Goal: Task Accomplishment & Management: Use online tool/utility

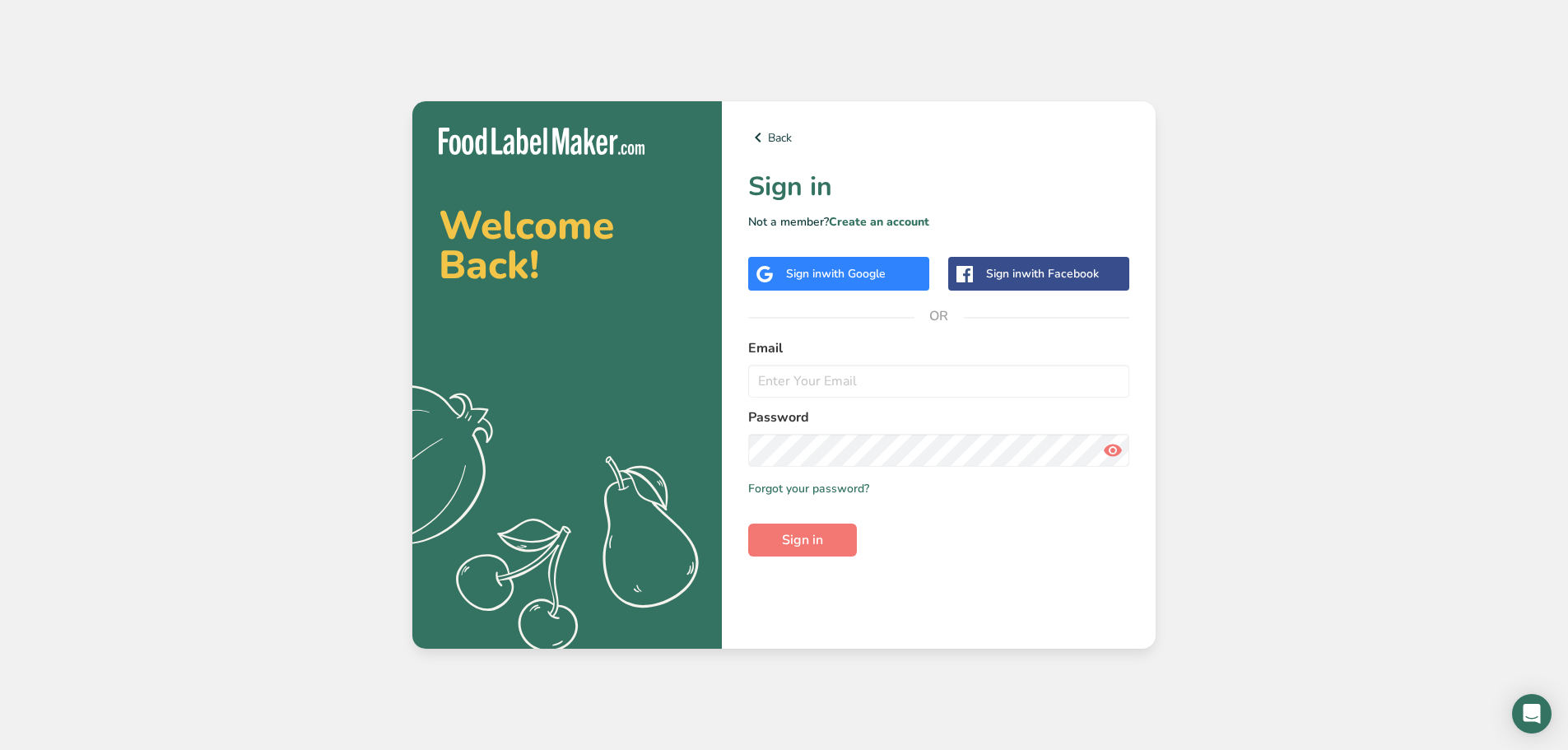
click at [866, 274] on span "with Google" at bounding box center [854, 273] width 64 height 16
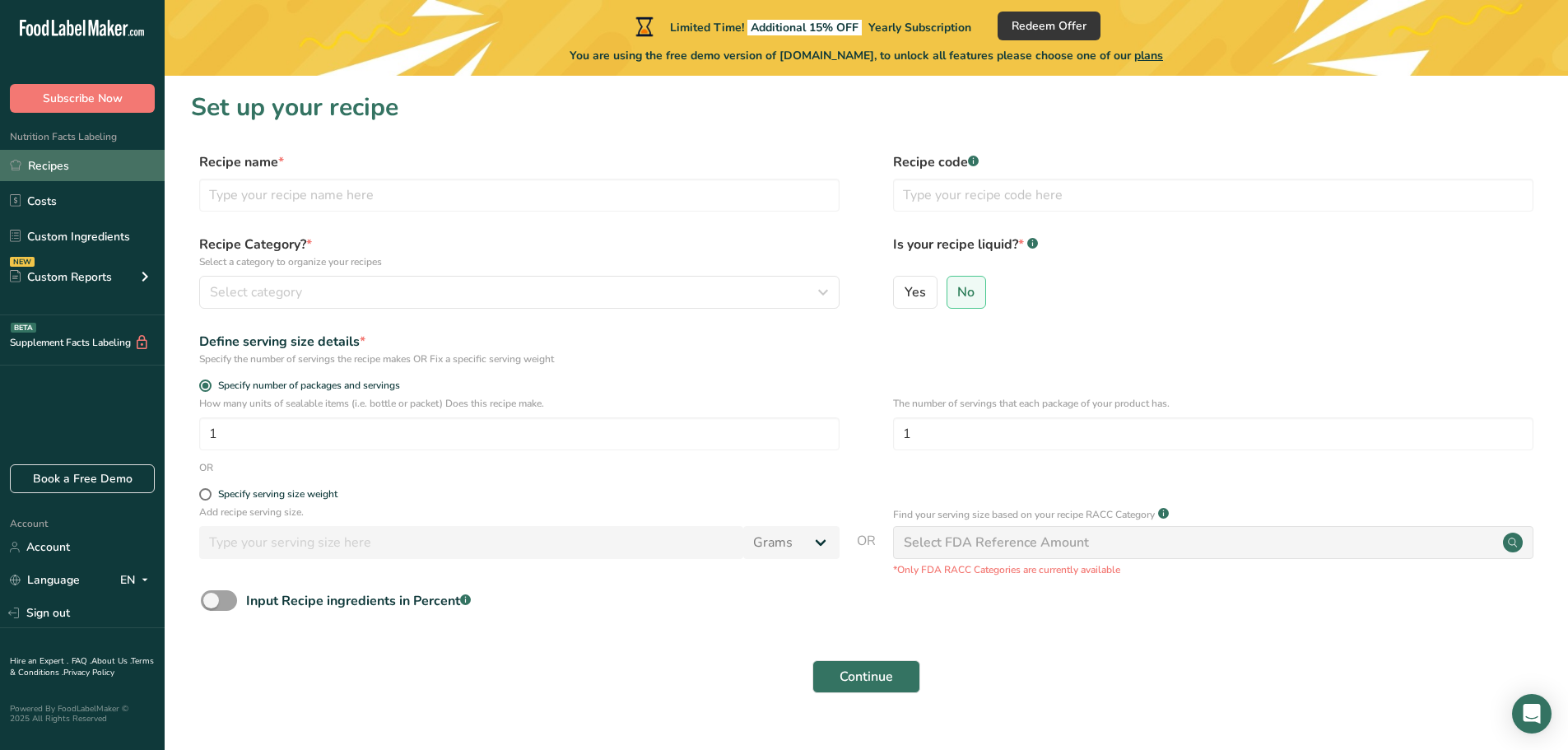
click at [52, 169] on link "Recipes" at bounding box center [82, 166] width 165 height 31
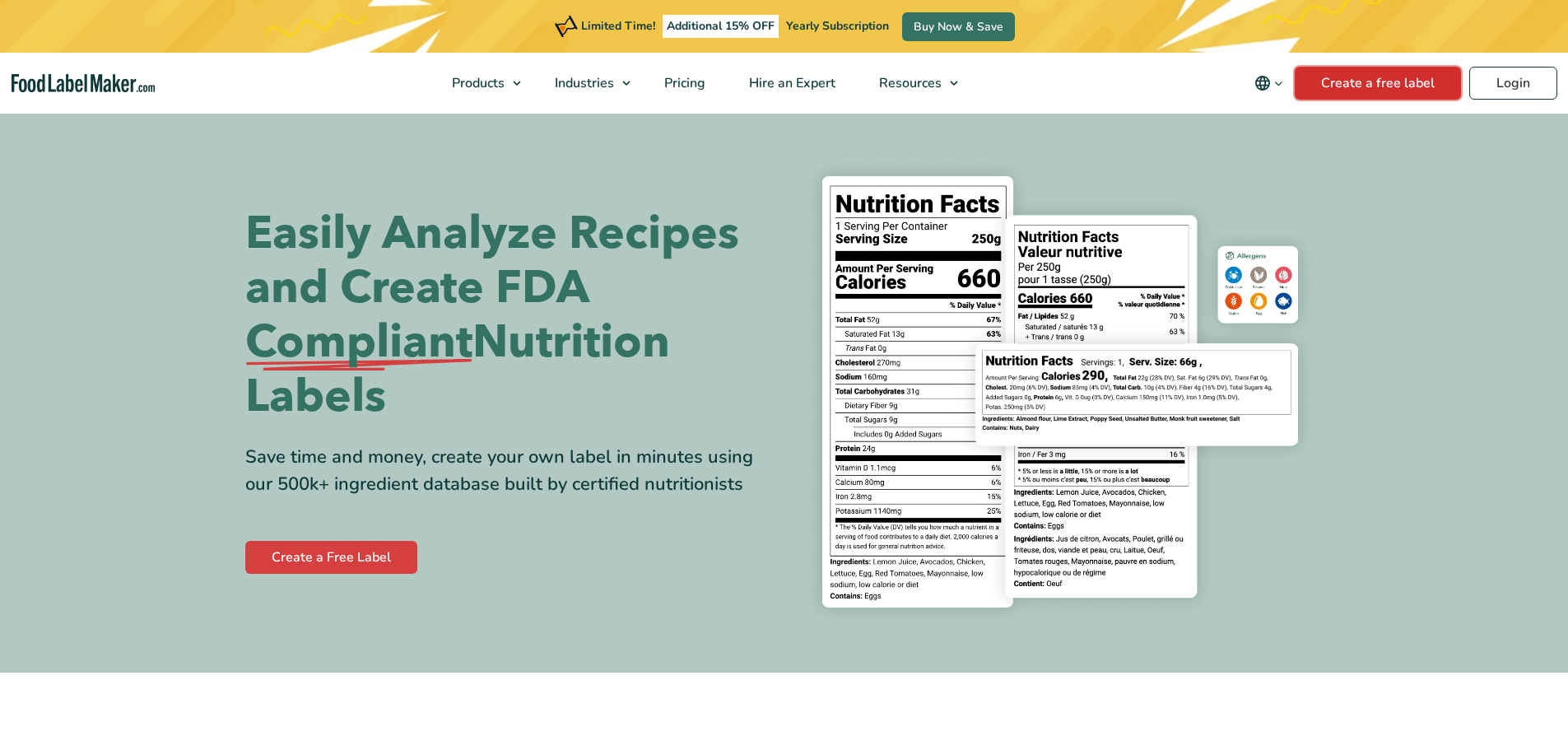
click at [1386, 73] on link "Create a free label" at bounding box center [1378, 83] width 167 height 33
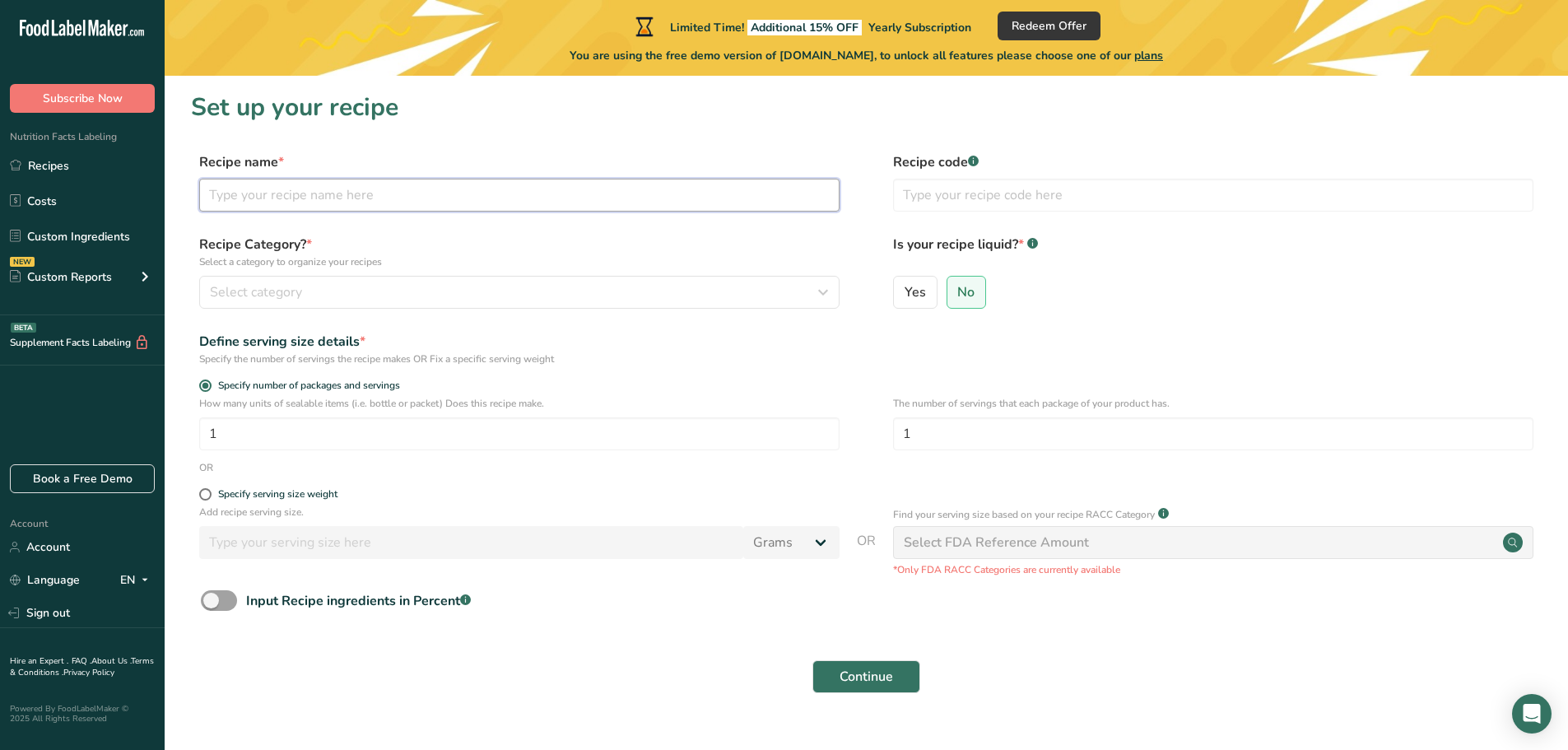
click at [427, 205] on input "text" at bounding box center [519, 196] width 640 height 33
type input "Super Mallows"
click at [425, 292] on div "Select category" at bounding box center [514, 292] width 609 height 20
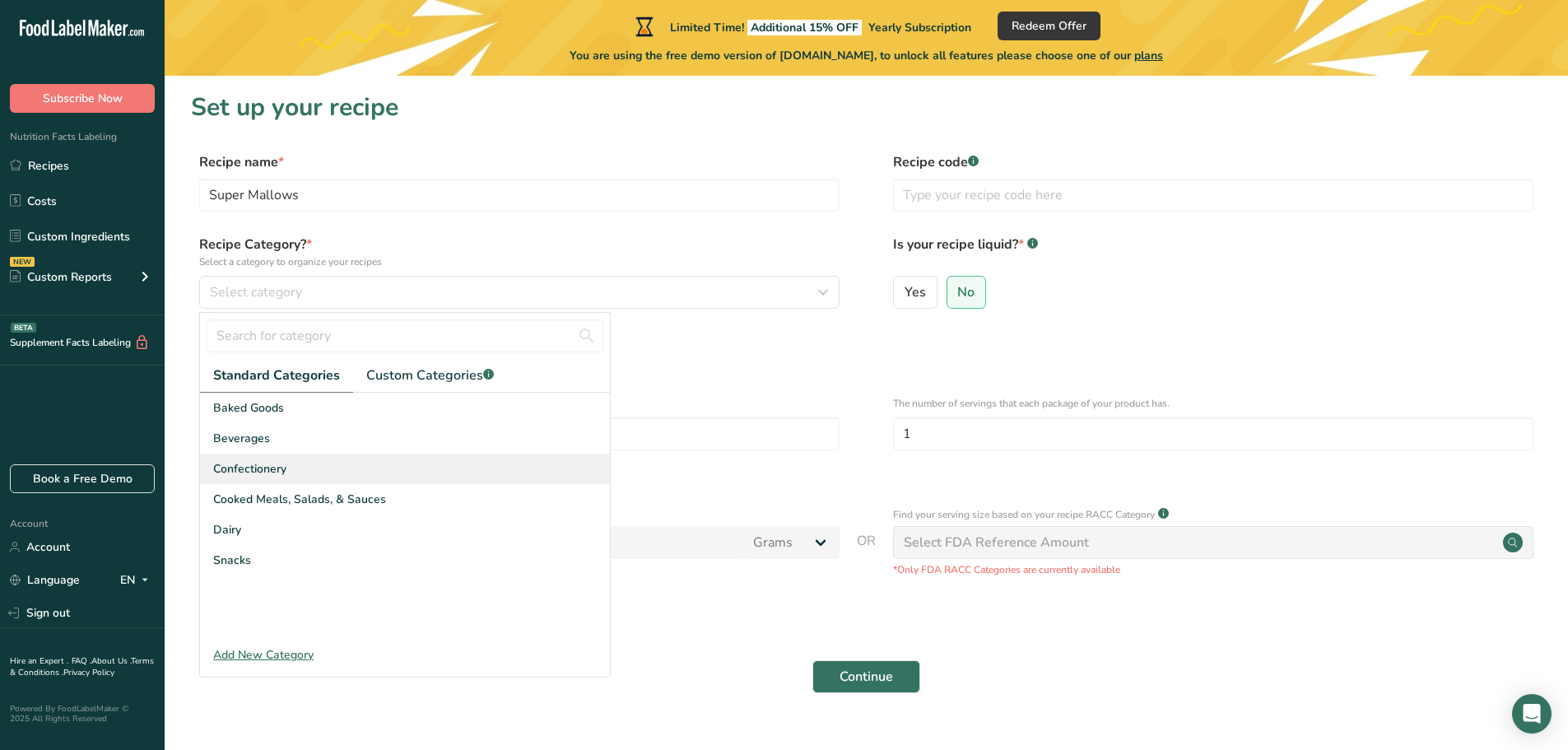
click at [322, 463] on div "Confectionery" at bounding box center [404, 469] width 410 height 31
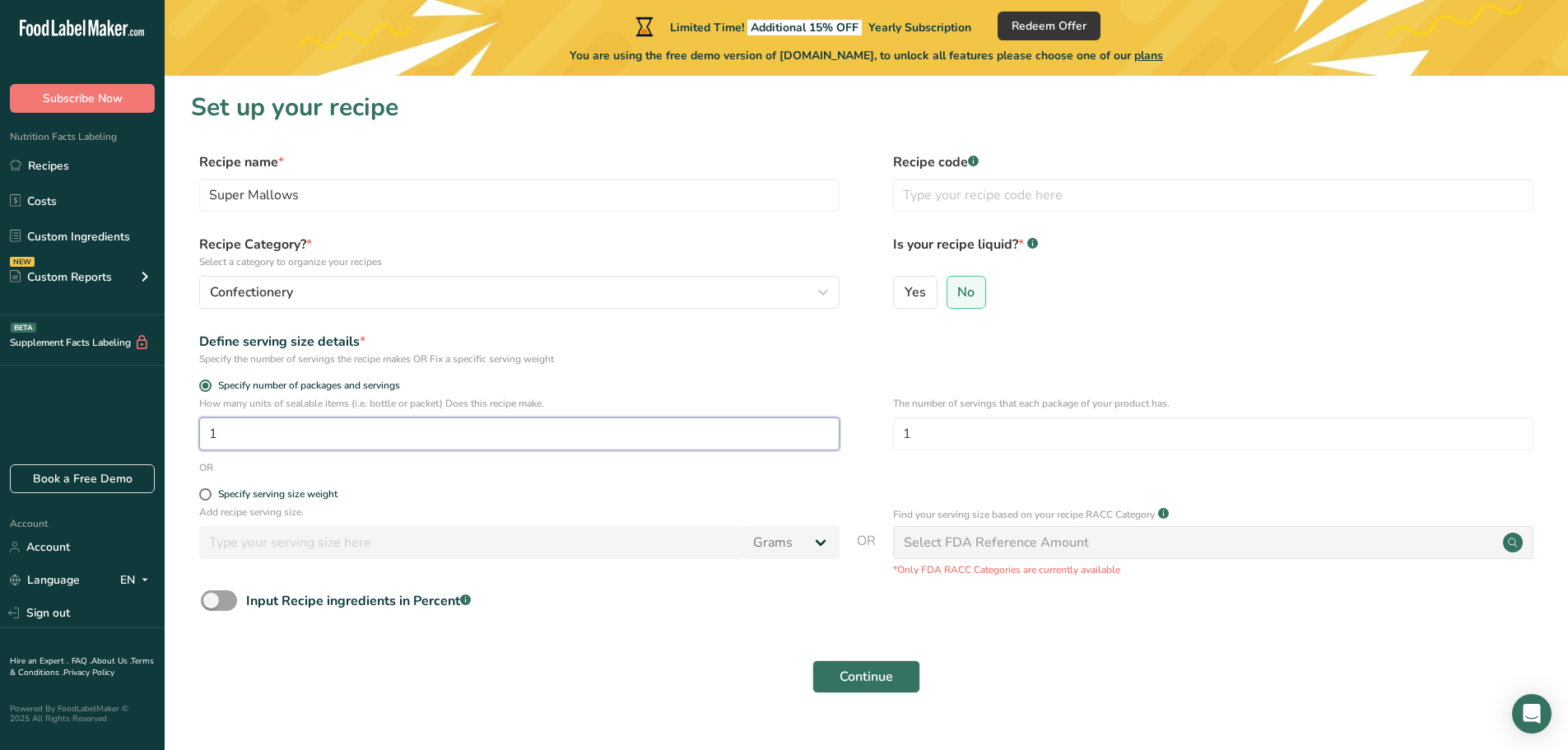
click at [291, 443] on input "1" at bounding box center [519, 434] width 640 height 33
click at [1063, 427] on input "1" at bounding box center [1213, 434] width 640 height 33
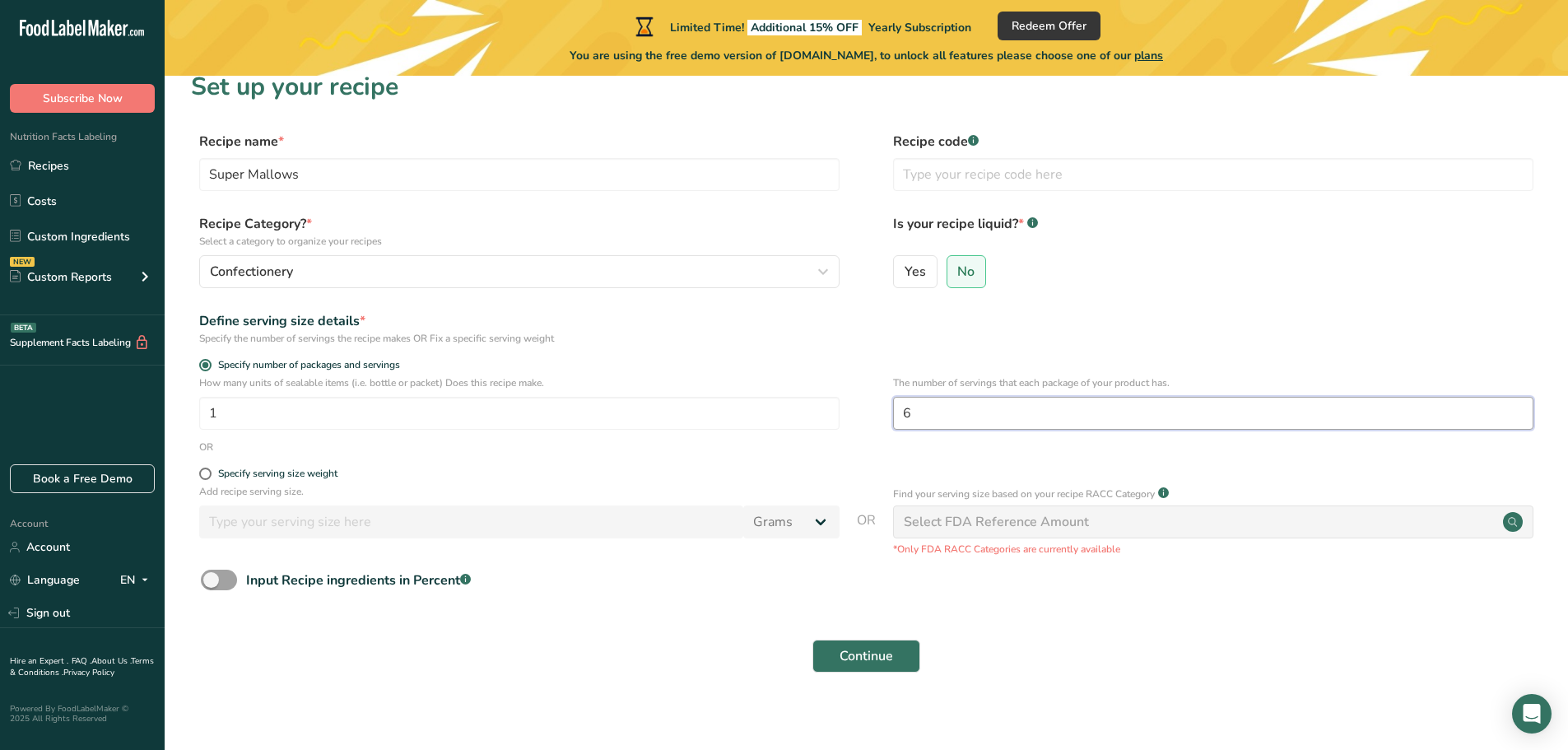
scroll to position [32, 0]
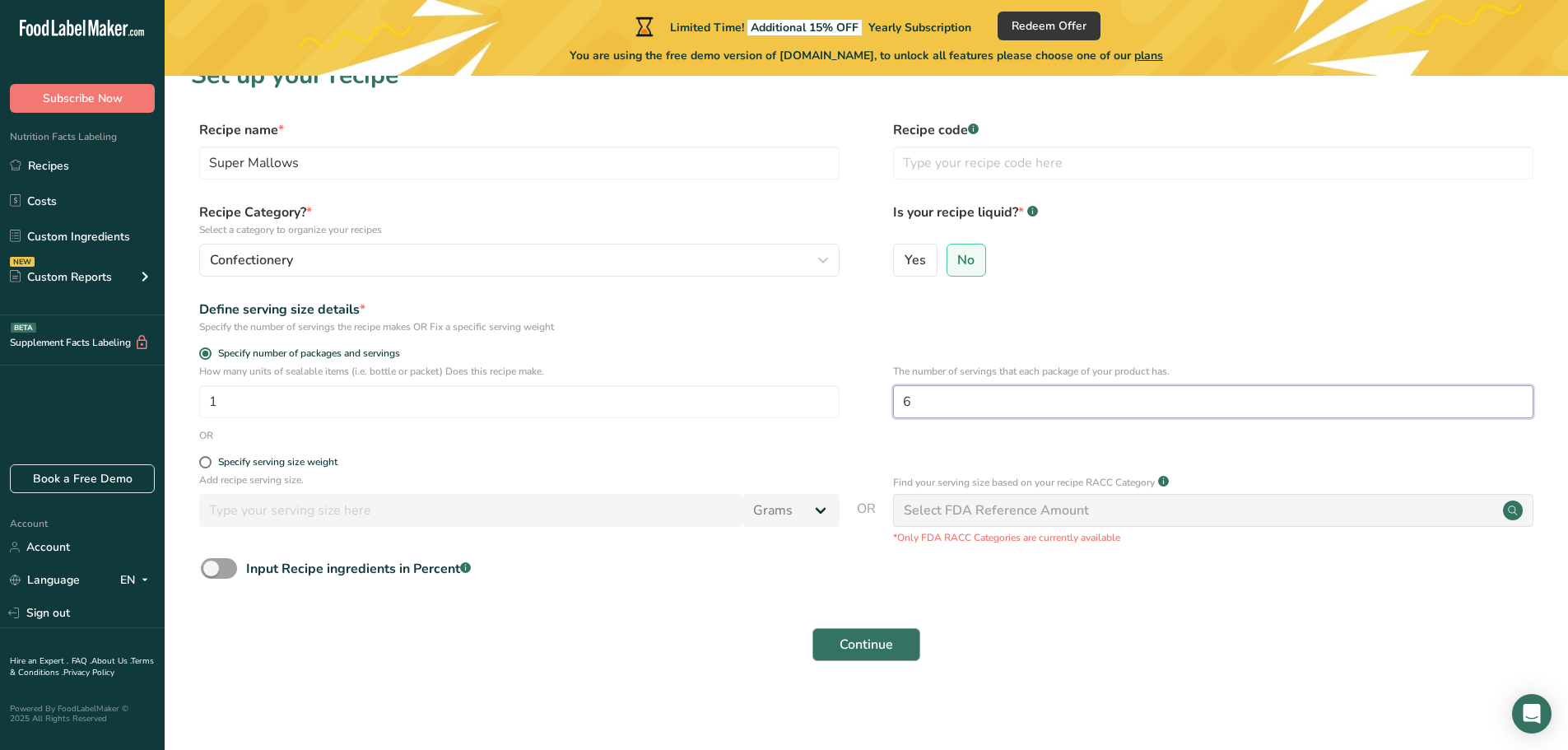
type input "6"
click at [892, 653] on span "Continue" at bounding box center [866, 644] width 54 height 20
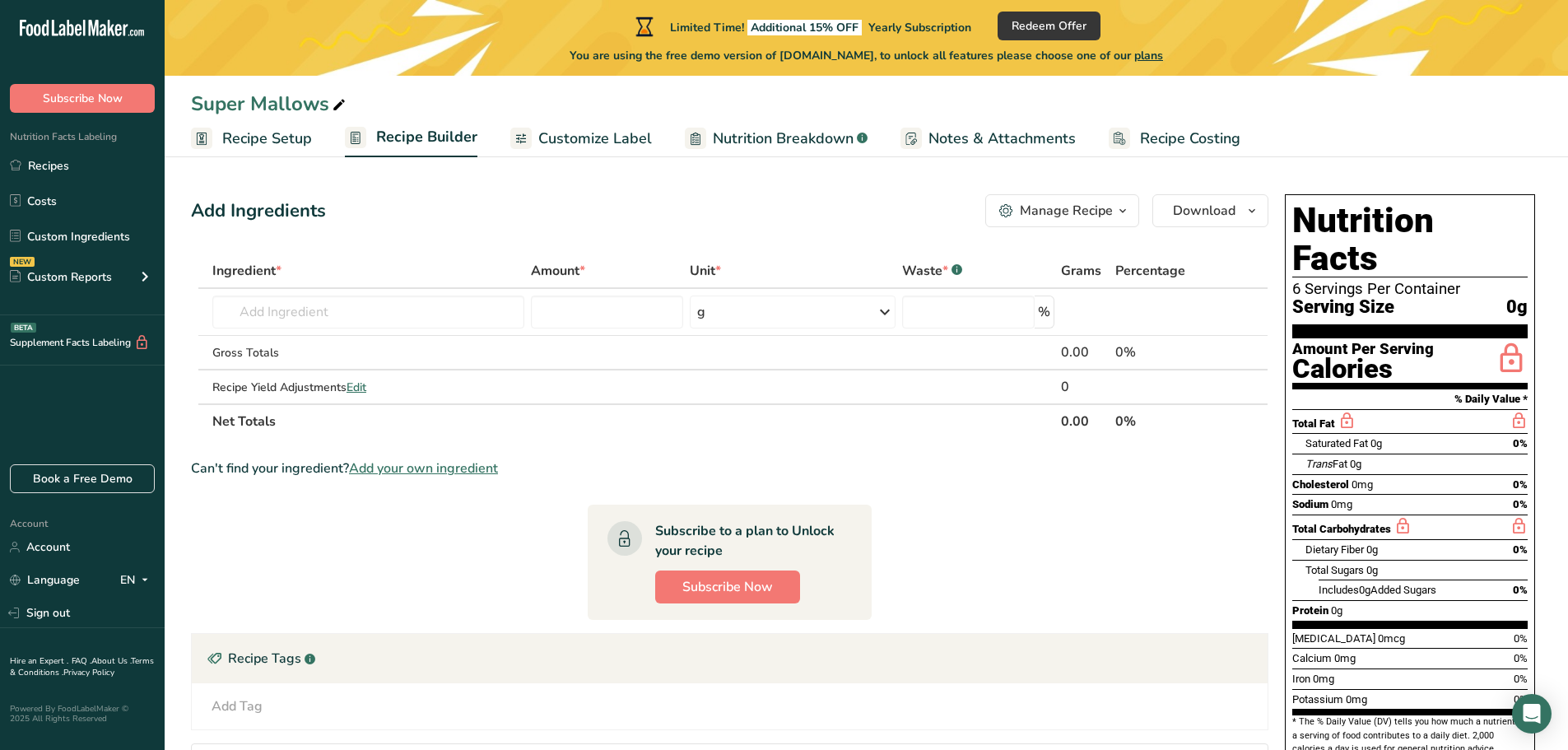
click at [788, 151] on link "Nutrition Breakdown .a-a{fill:#347362;}.b-a{fill:#fff;}" at bounding box center [776, 139] width 183 height 37
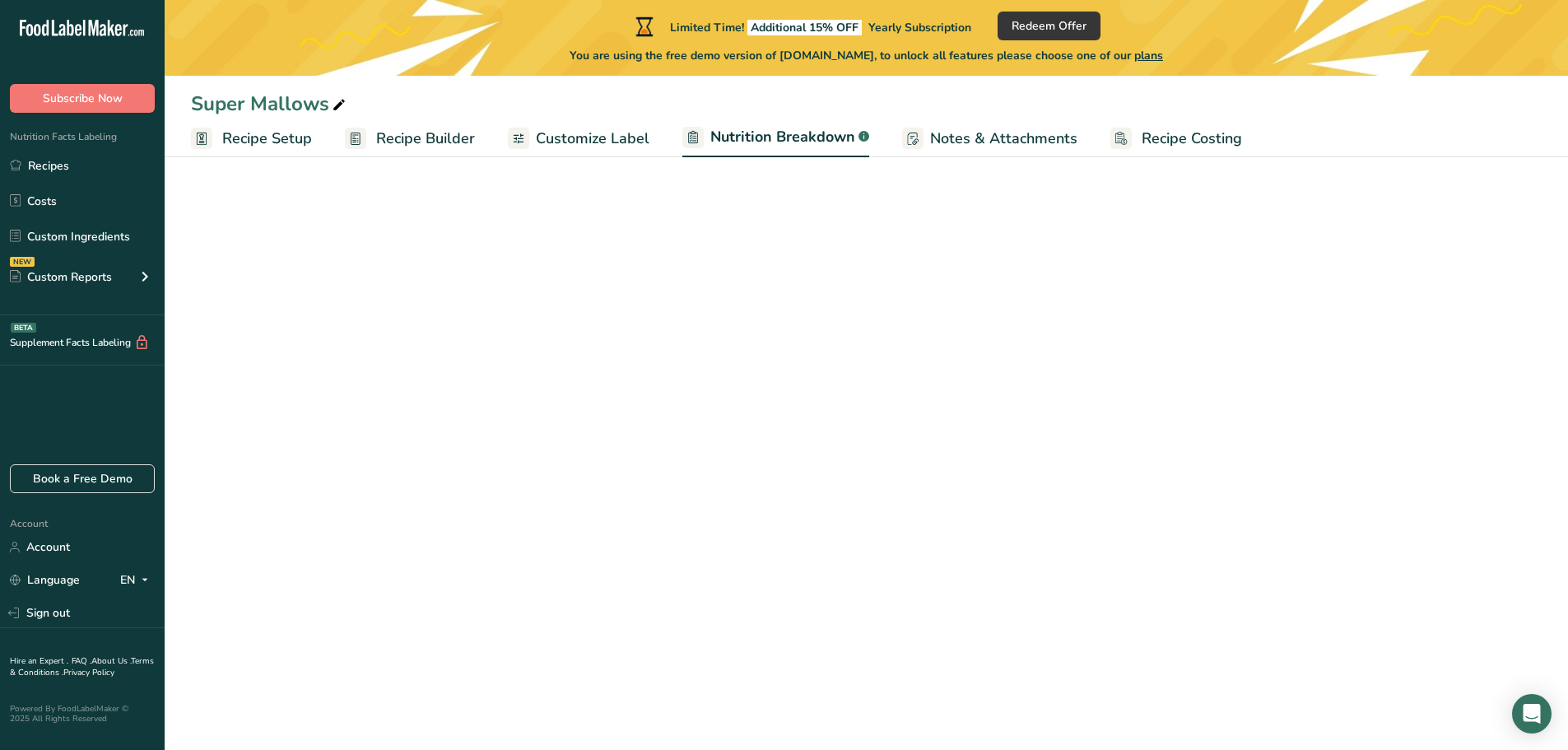
select select "Calories"
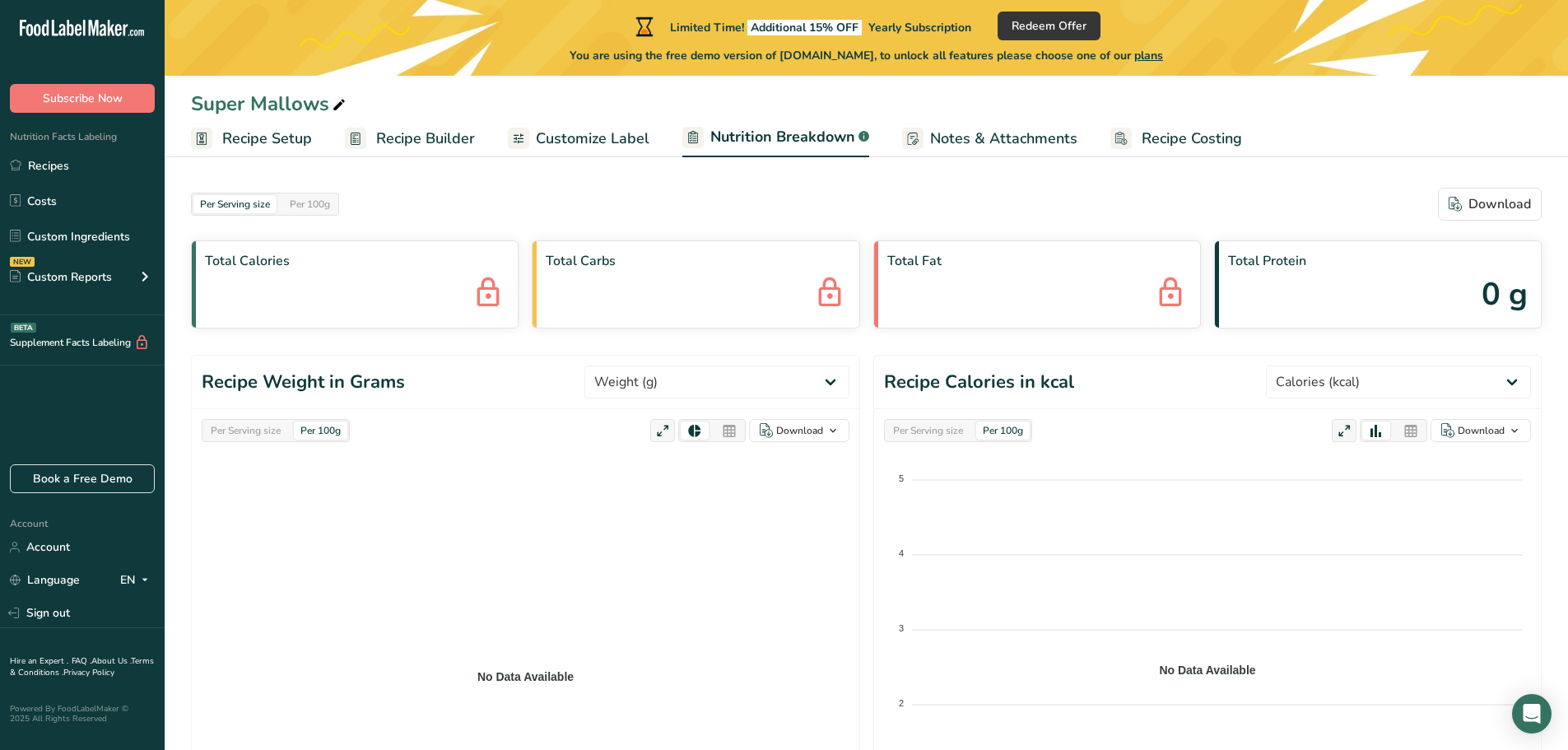
click at [449, 143] on span "Recipe Builder" at bounding box center [426, 139] width 99 height 22
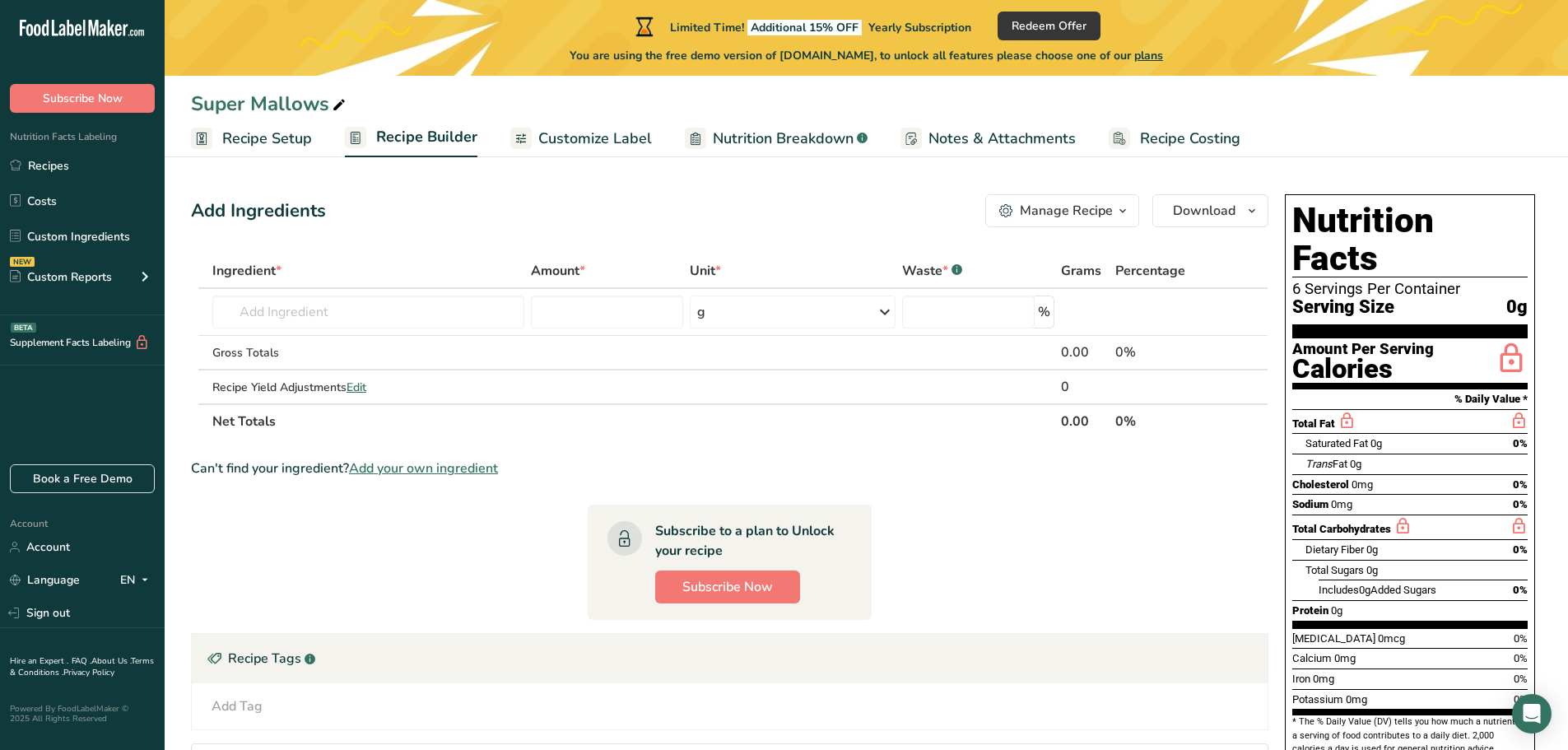
click at [577, 143] on span "Customize Label" at bounding box center [596, 139] width 114 height 22
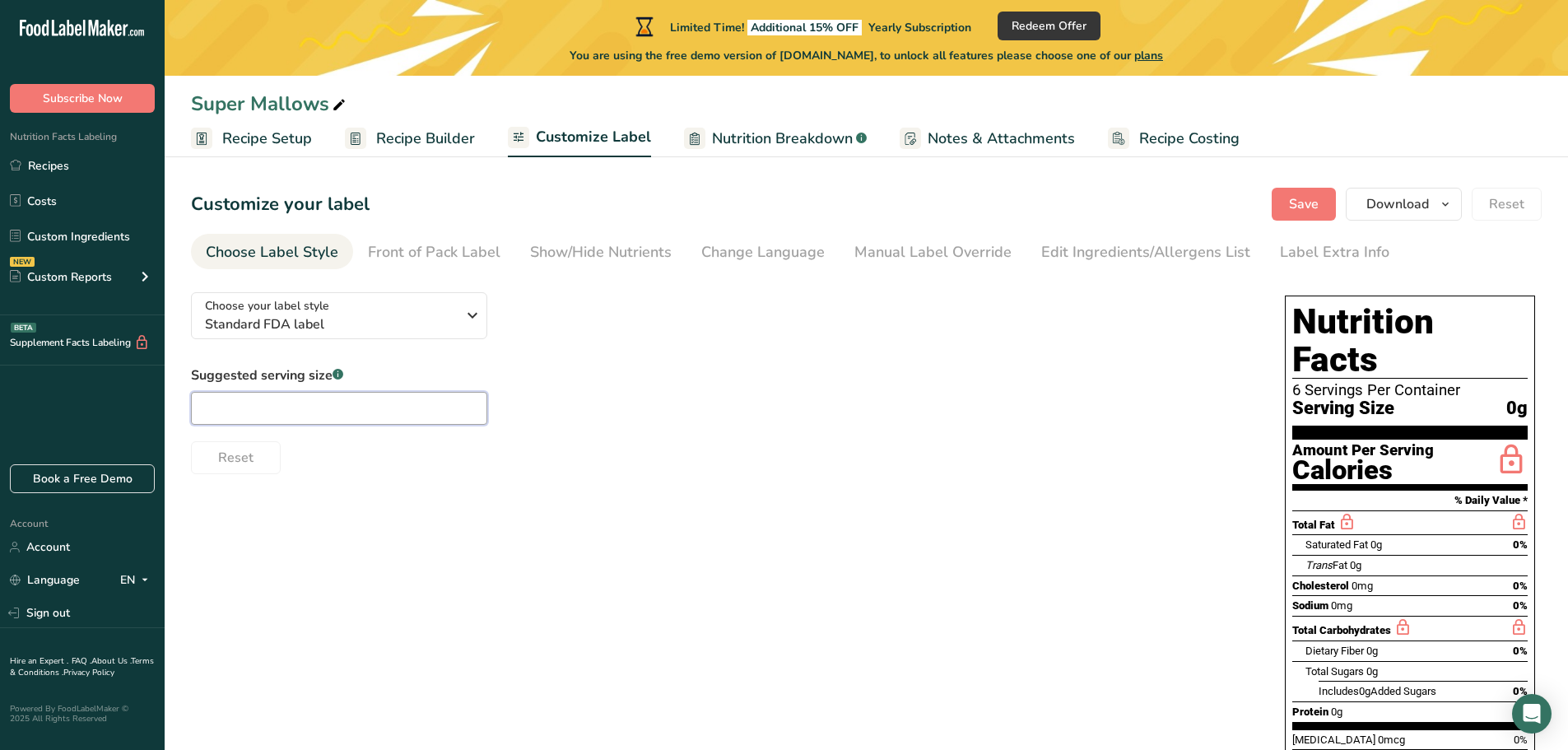
click at [365, 414] on input "text" at bounding box center [339, 408] width 296 height 33
type input "1"
click at [658, 381] on div "Suggested serving size .a-a{fill:#347362;}.b-a{fill:#fff;} 1 Reset" at bounding box center [722, 420] width 1061 height 109
click at [47, 550] on link "Account" at bounding box center [82, 547] width 165 height 29
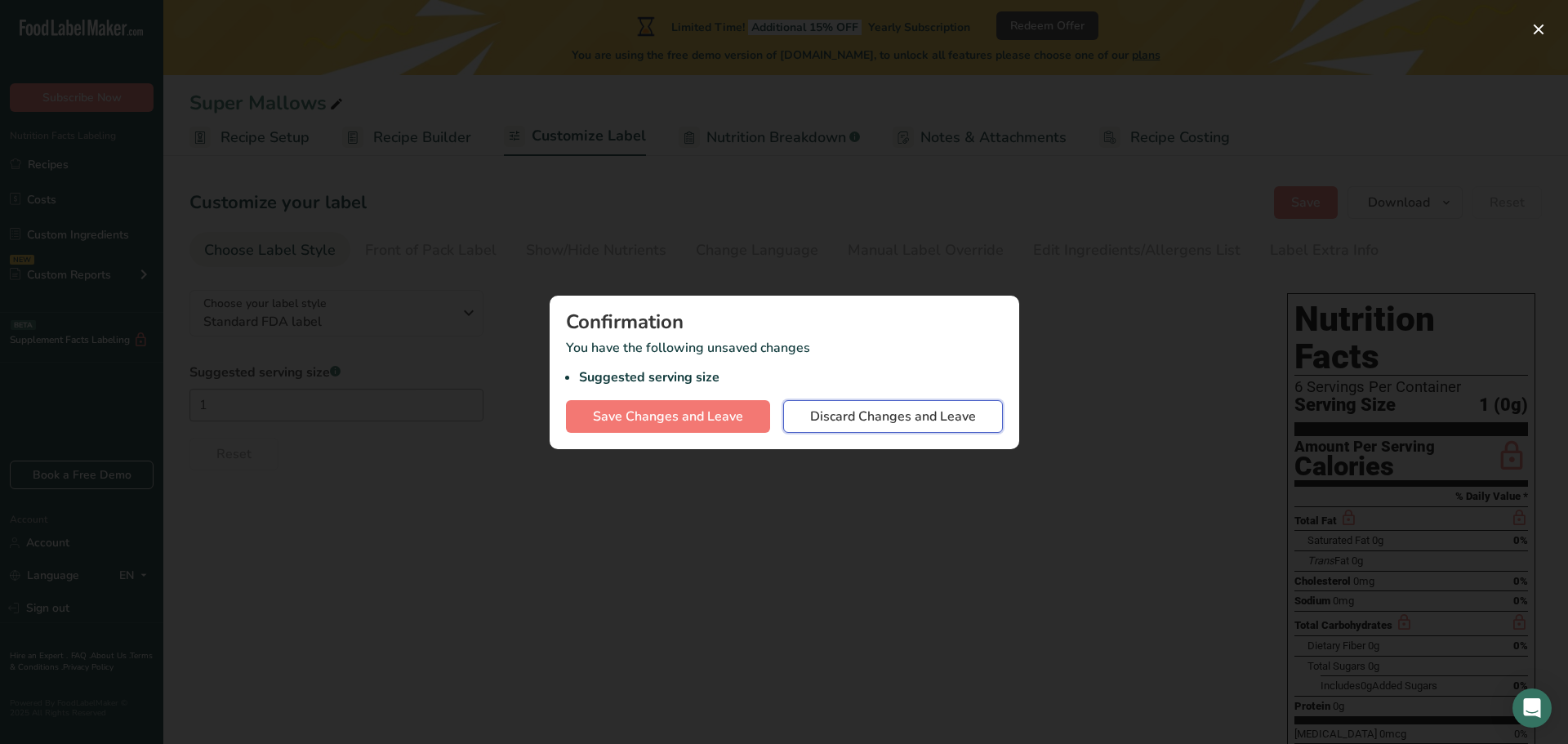
click at [839, 417] on span "Discard Changes and Leave" at bounding box center [893, 417] width 166 height 20
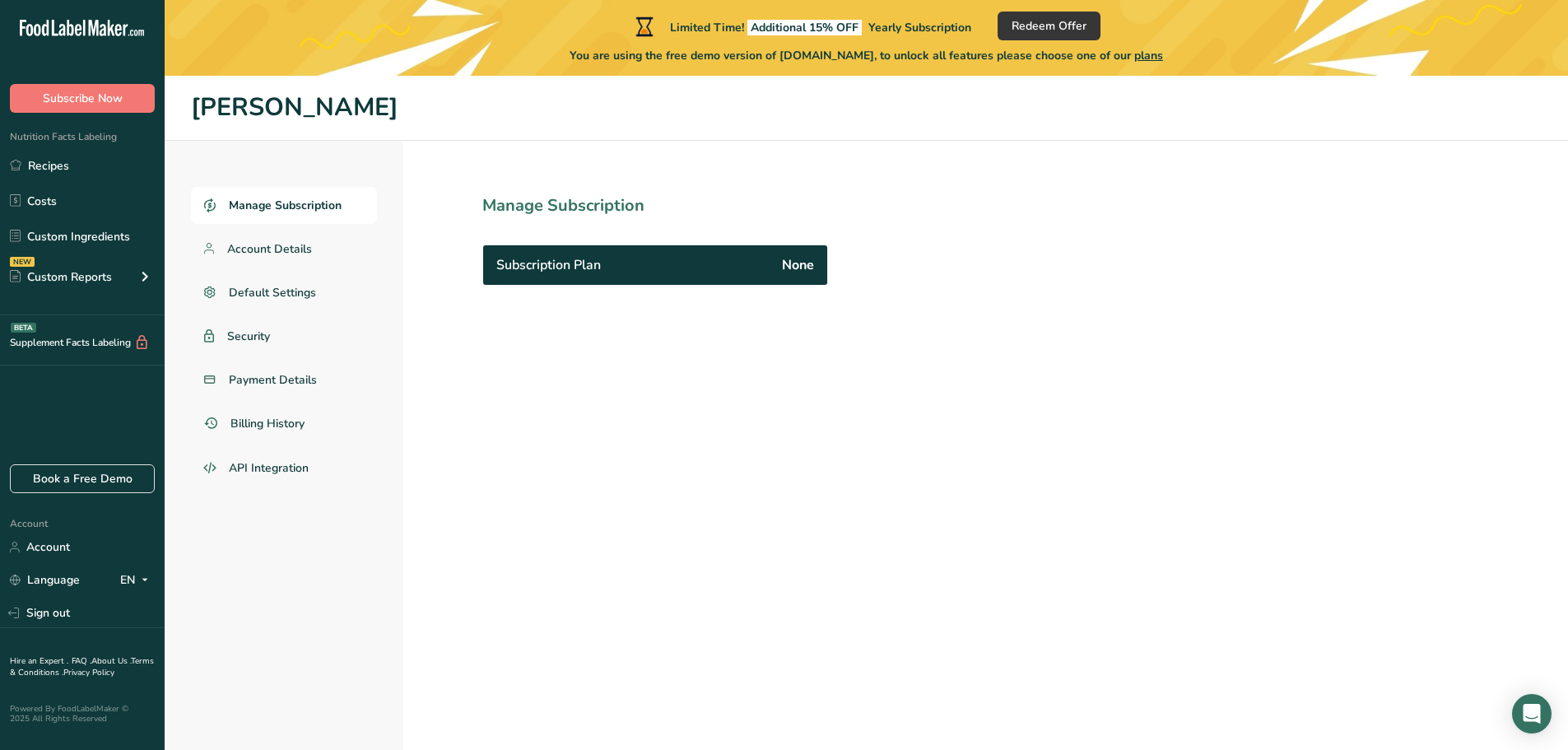
click at [756, 268] on div "Subscription Plan None" at bounding box center [655, 265] width 344 height 40
click at [314, 238] on link "Account Details" at bounding box center [285, 248] width 186 height 37
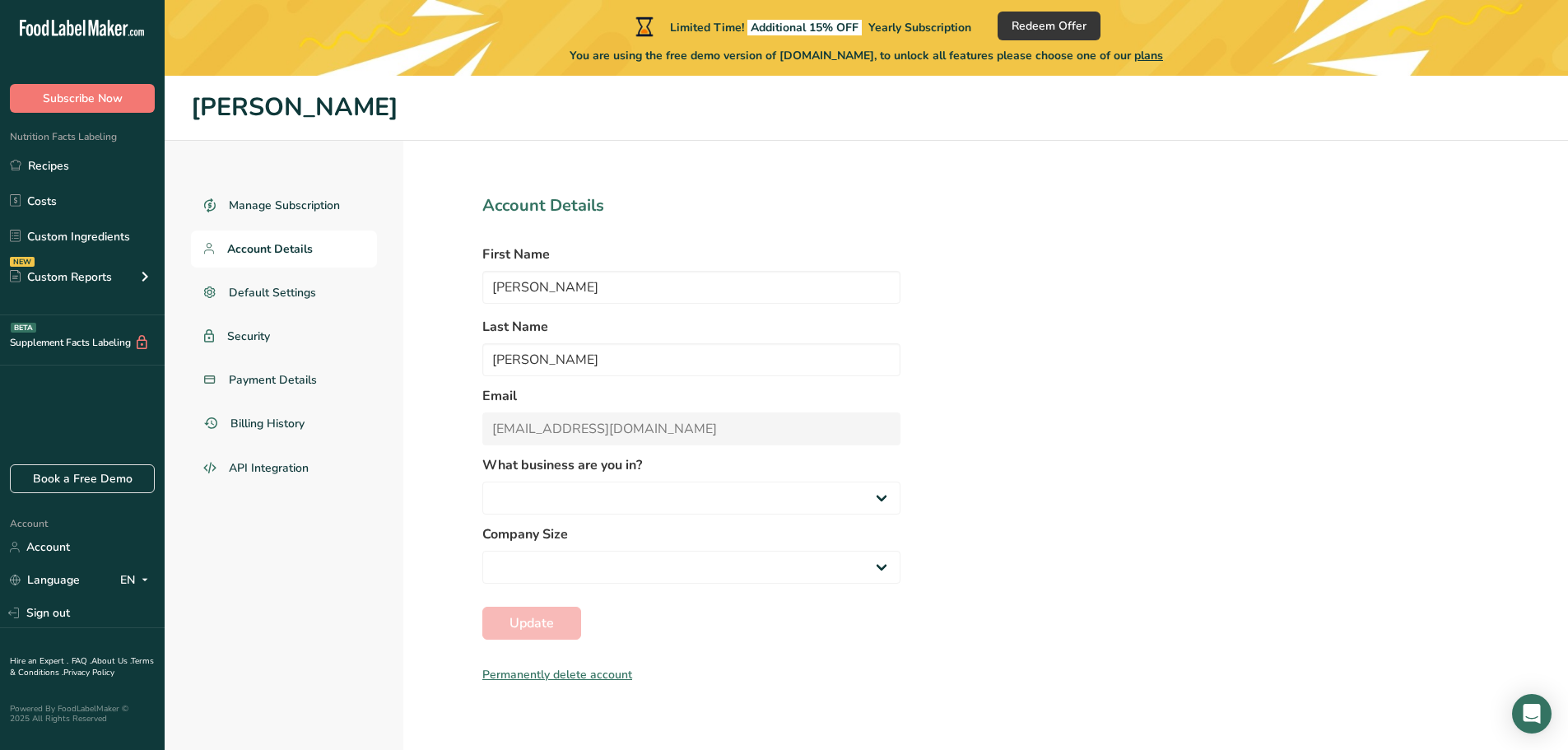
select select
click at [298, 201] on span "Manage Subscription" at bounding box center [285, 205] width 113 height 17
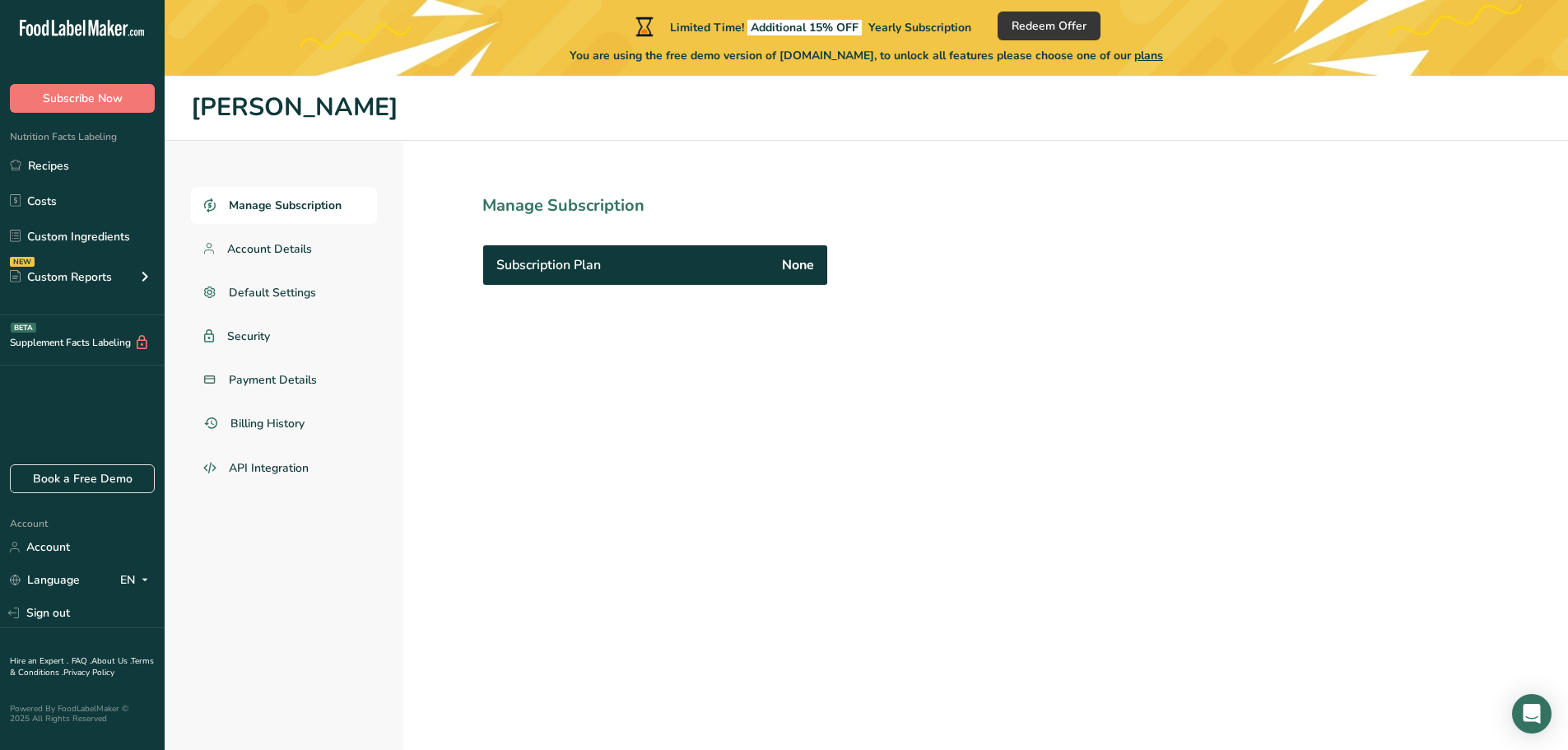
click at [591, 271] on span "Subscription Plan" at bounding box center [549, 265] width 105 height 20
click at [516, 202] on h1 "Manage Subscription" at bounding box center [691, 206] width 418 height 25
click at [115, 106] on span "Subscribe Now" at bounding box center [82, 98] width 80 height 17
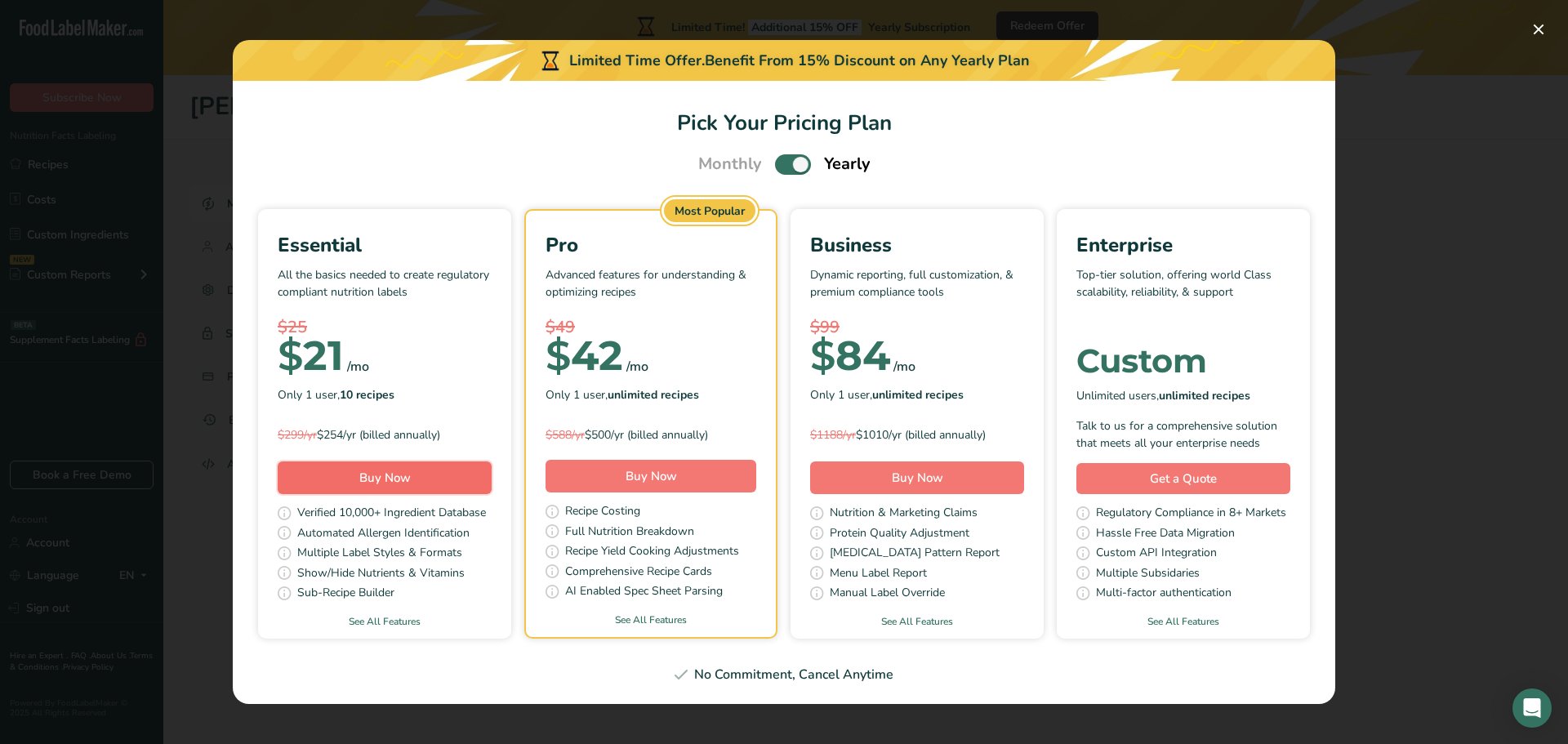
click at [374, 471] on span "Buy Now" at bounding box center [385, 478] width 52 height 16
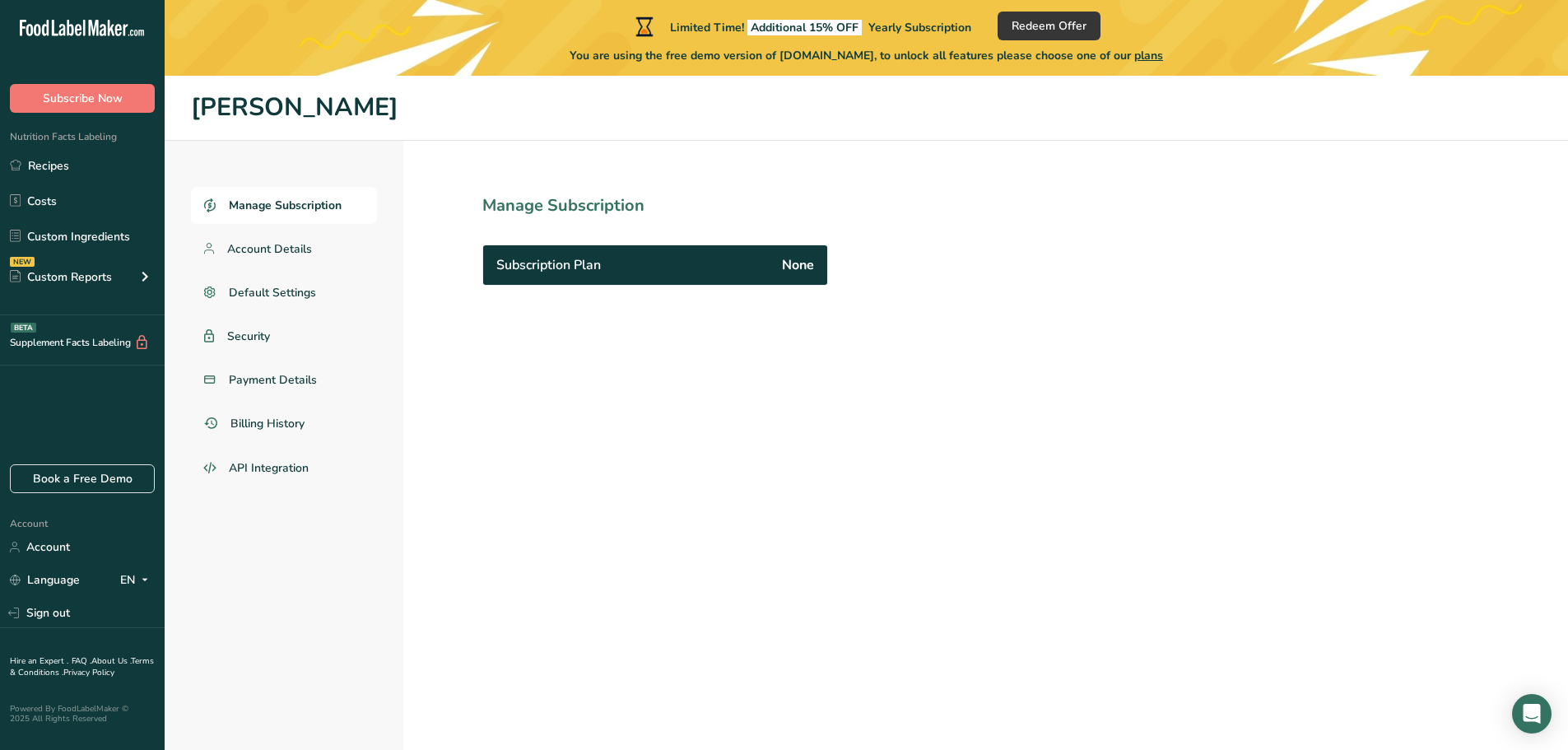
click at [305, 202] on span "Manage Subscription" at bounding box center [285, 205] width 113 height 17
click at [611, 202] on h1 "Manage Subscription" at bounding box center [691, 206] width 418 height 25
click at [563, 260] on span "Subscription Plan" at bounding box center [549, 265] width 105 height 20
click at [132, 103] on button "Subscribe Now" at bounding box center [82, 98] width 145 height 29
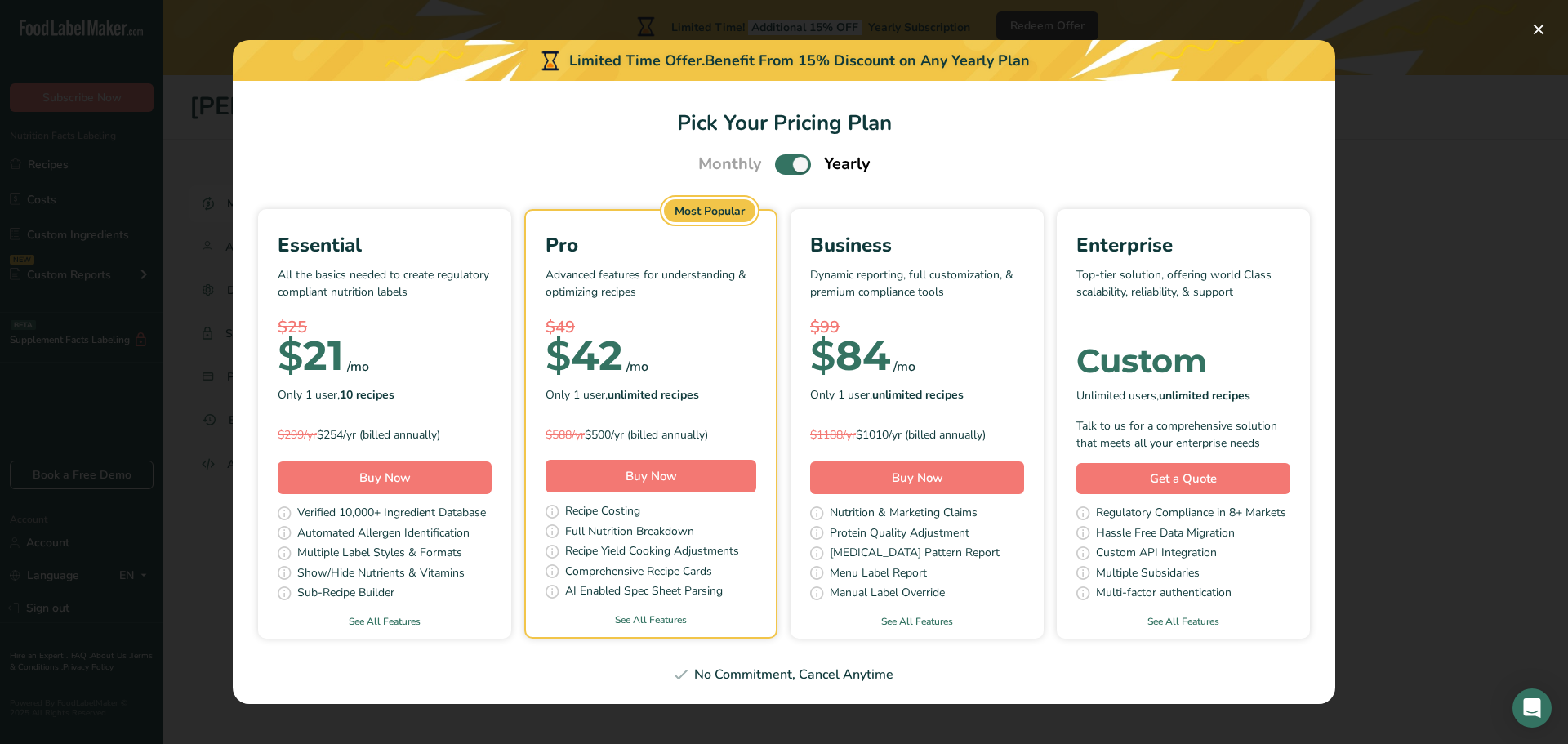
click at [795, 167] on span "Pick Your Pricing Plan Modal" at bounding box center [793, 165] width 36 height 20
click at [786, 167] on input "Pick Your Pricing Plan Modal" at bounding box center [780, 165] width 11 height 11
checkbox input "false"
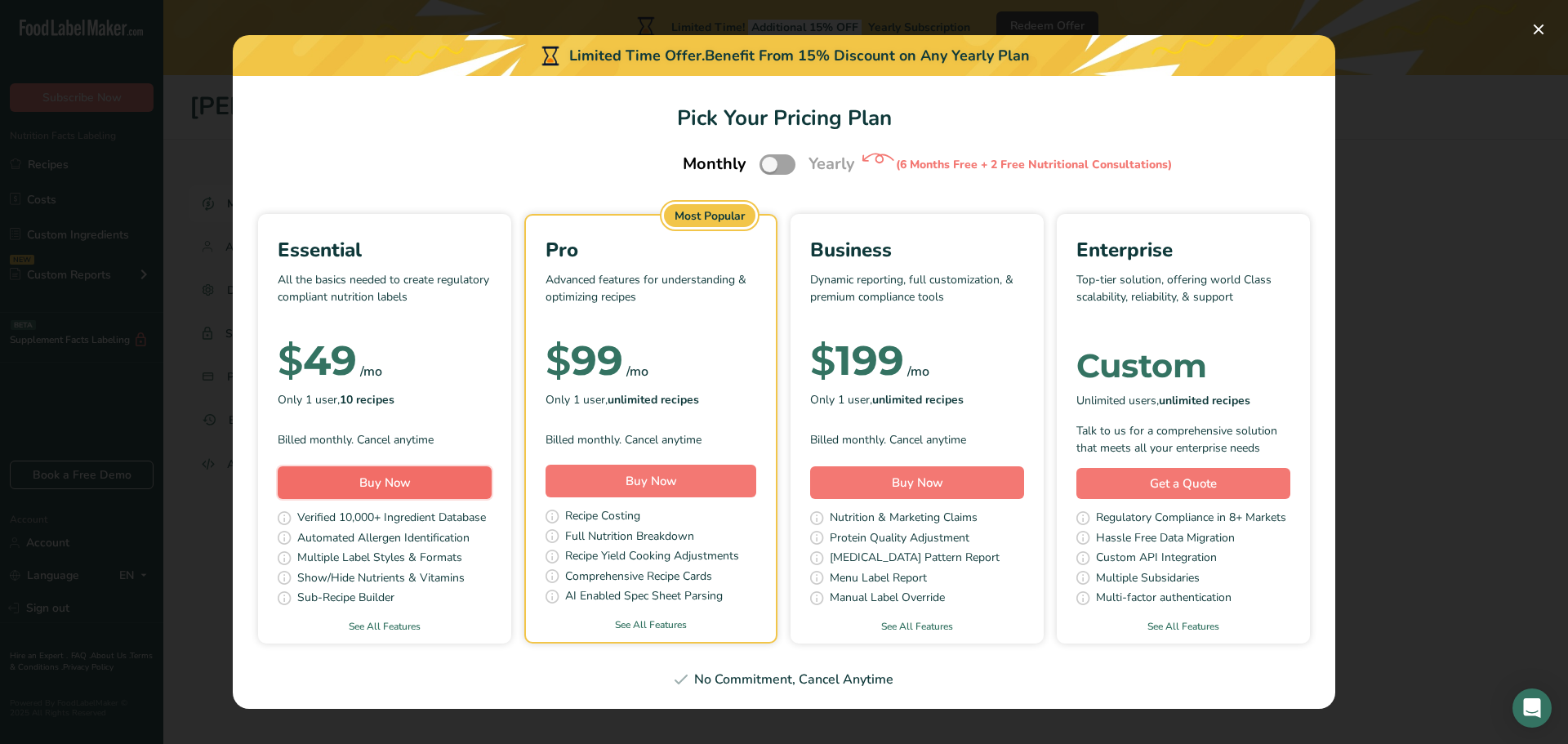
click at [453, 481] on button "Buy Now" at bounding box center [384, 483] width 214 height 33
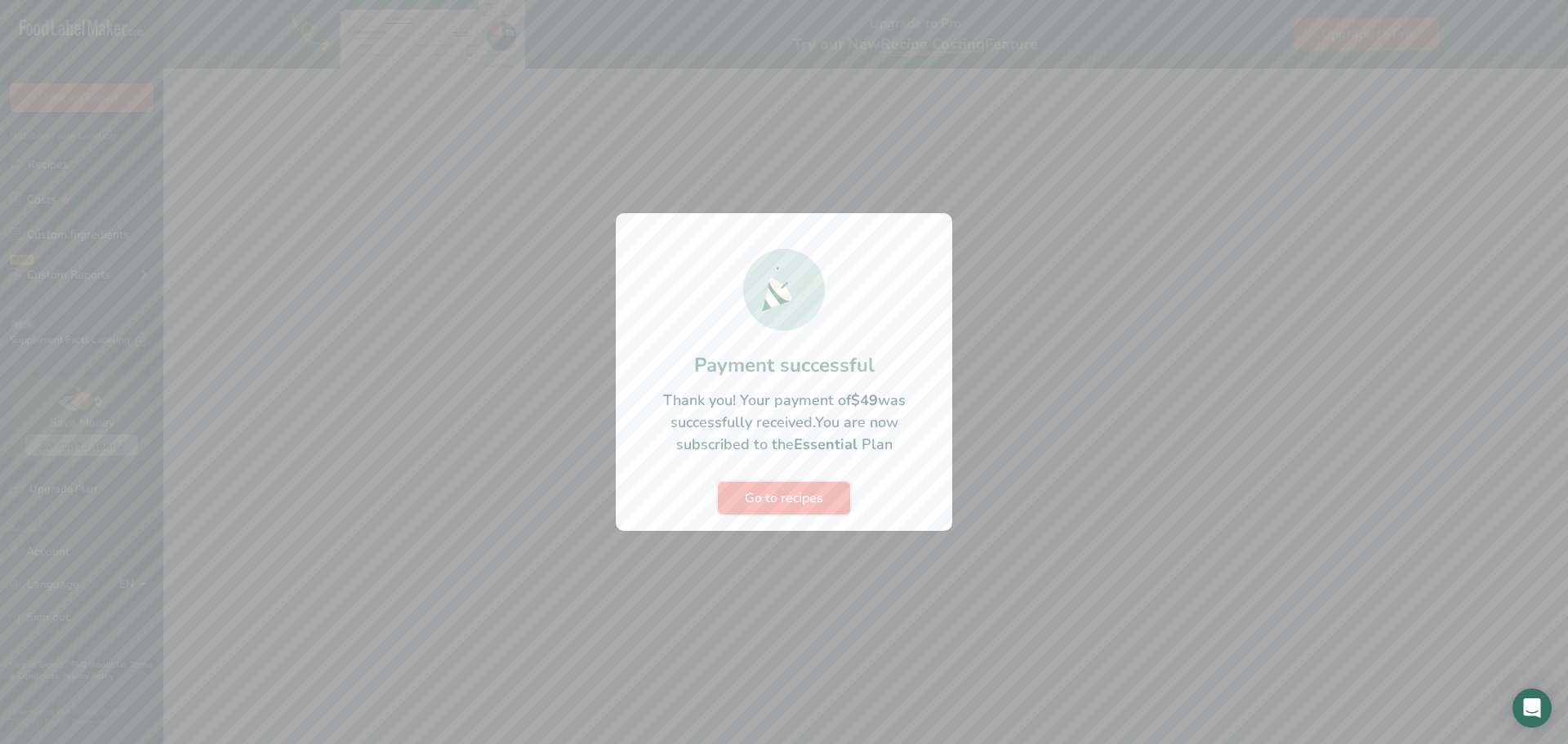
click at [821, 501] on span "Go to recipes" at bounding box center [784, 498] width 79 height 20
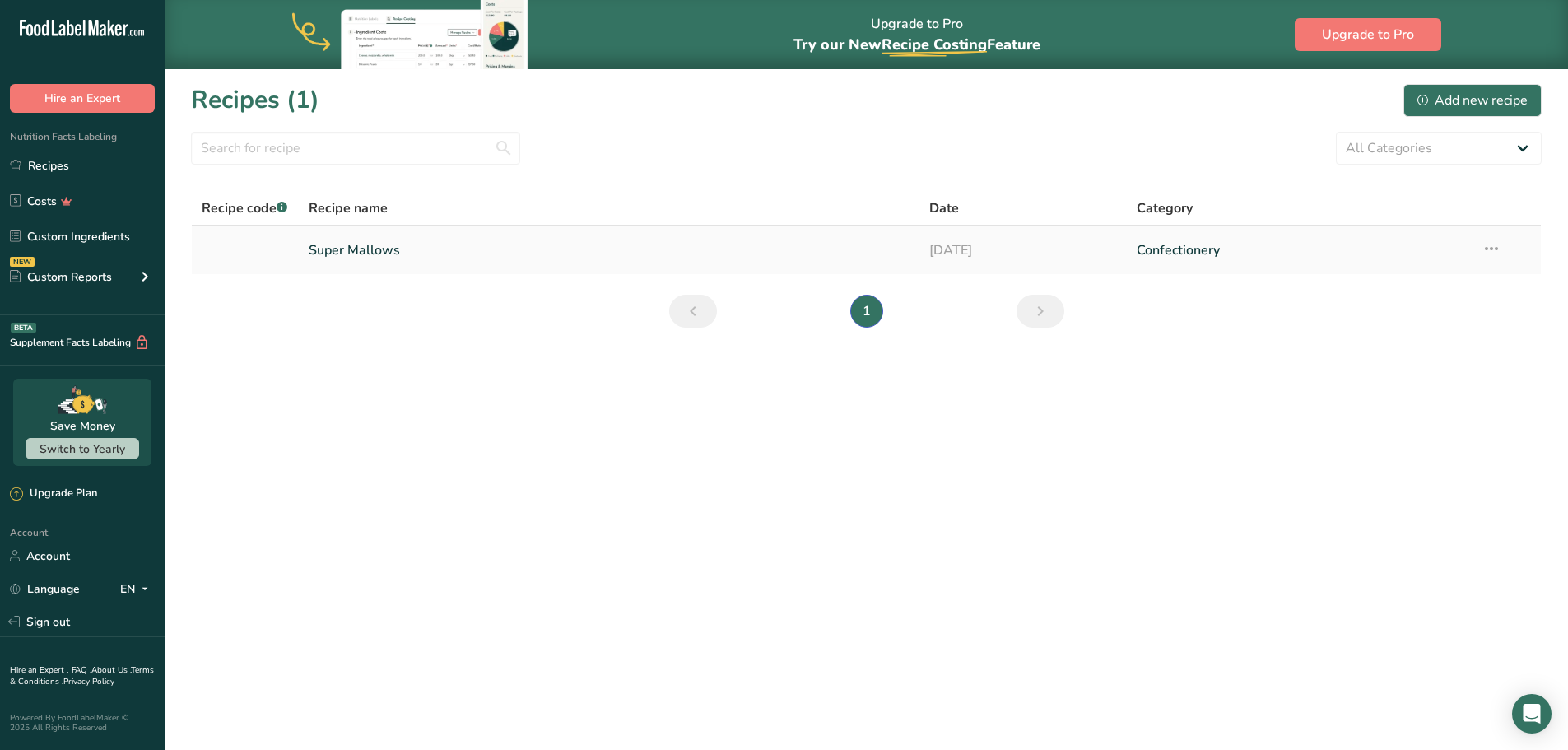
click at [1186, 254] on link "Confectionery" at bounding box center [1299, 250] width 325 height 35
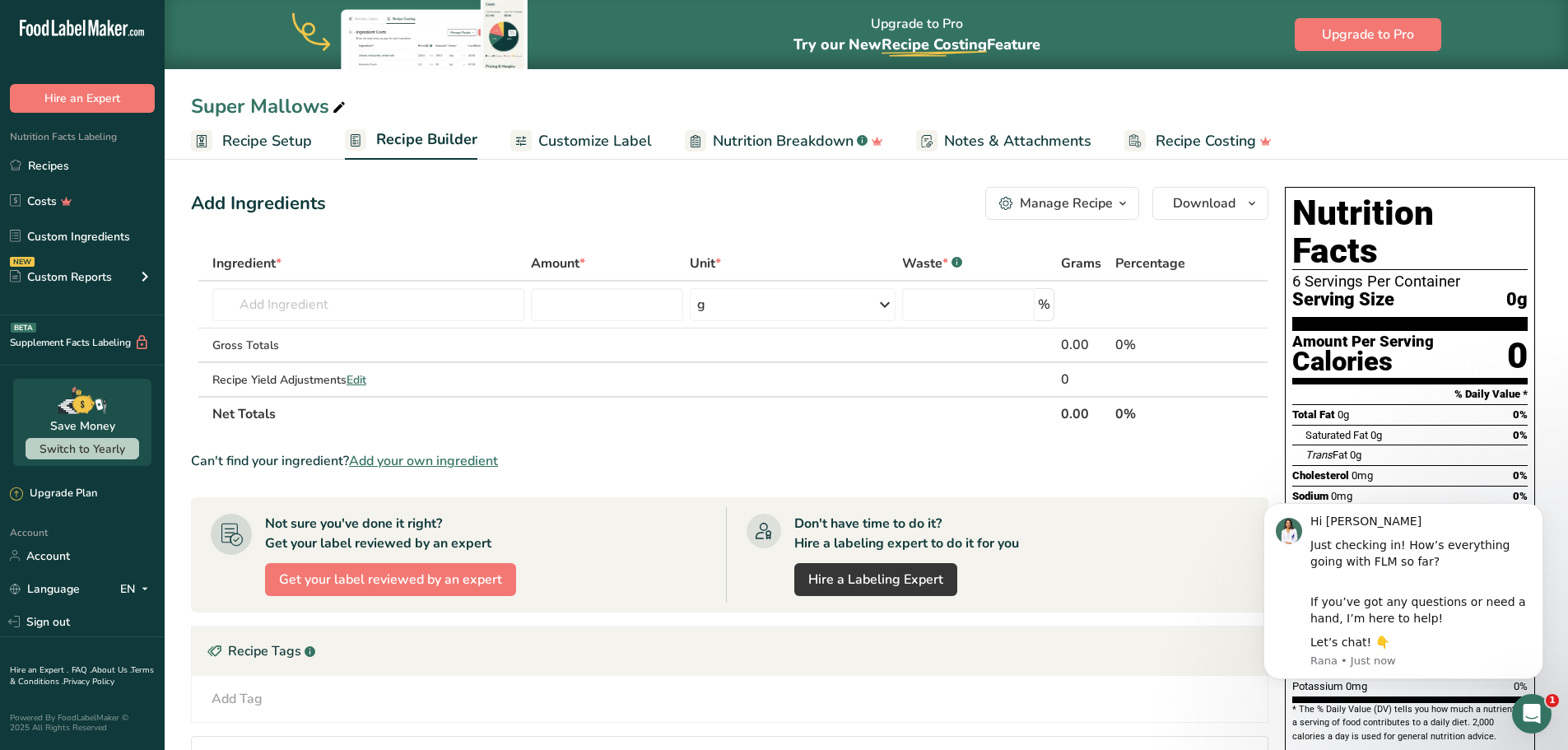
click at [567, 136] on span "Customize Label" at bounding box center [596, 141] width 114 height 22
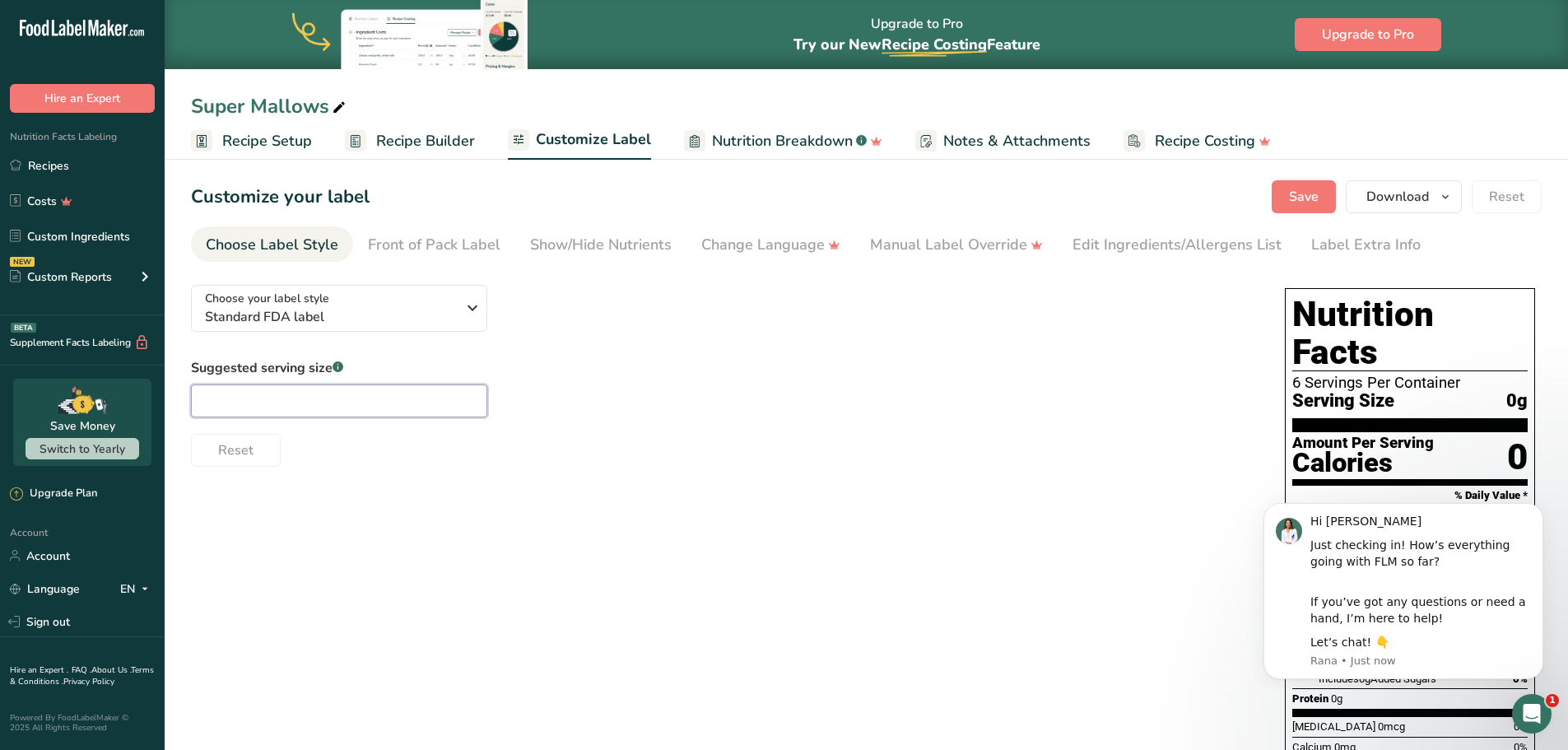
click at [402, 397] on input "text" at bounding box center [339, 401] width 296 height 33
type input "1"
click at [813, 450] on div "Reset" at bounding box center [722, 447] width 1061 height 40
click at [793, 142] on span "Nutrition Breakdown" at bounding box center [782, 141] width 141 height 22
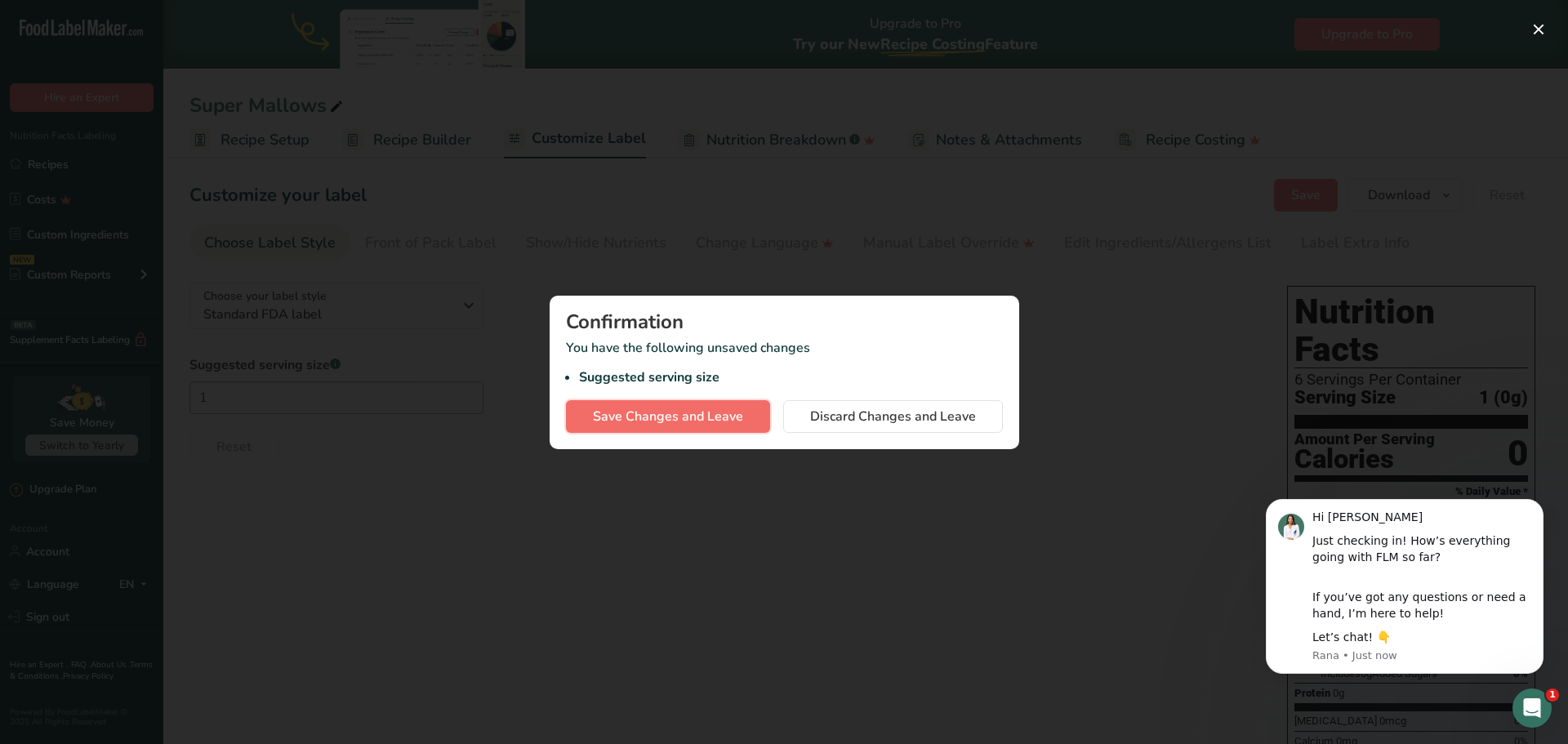
click at [739, 423] on span "Save Changes and Leave" at bounding box center [668, 417] width 151 height 20
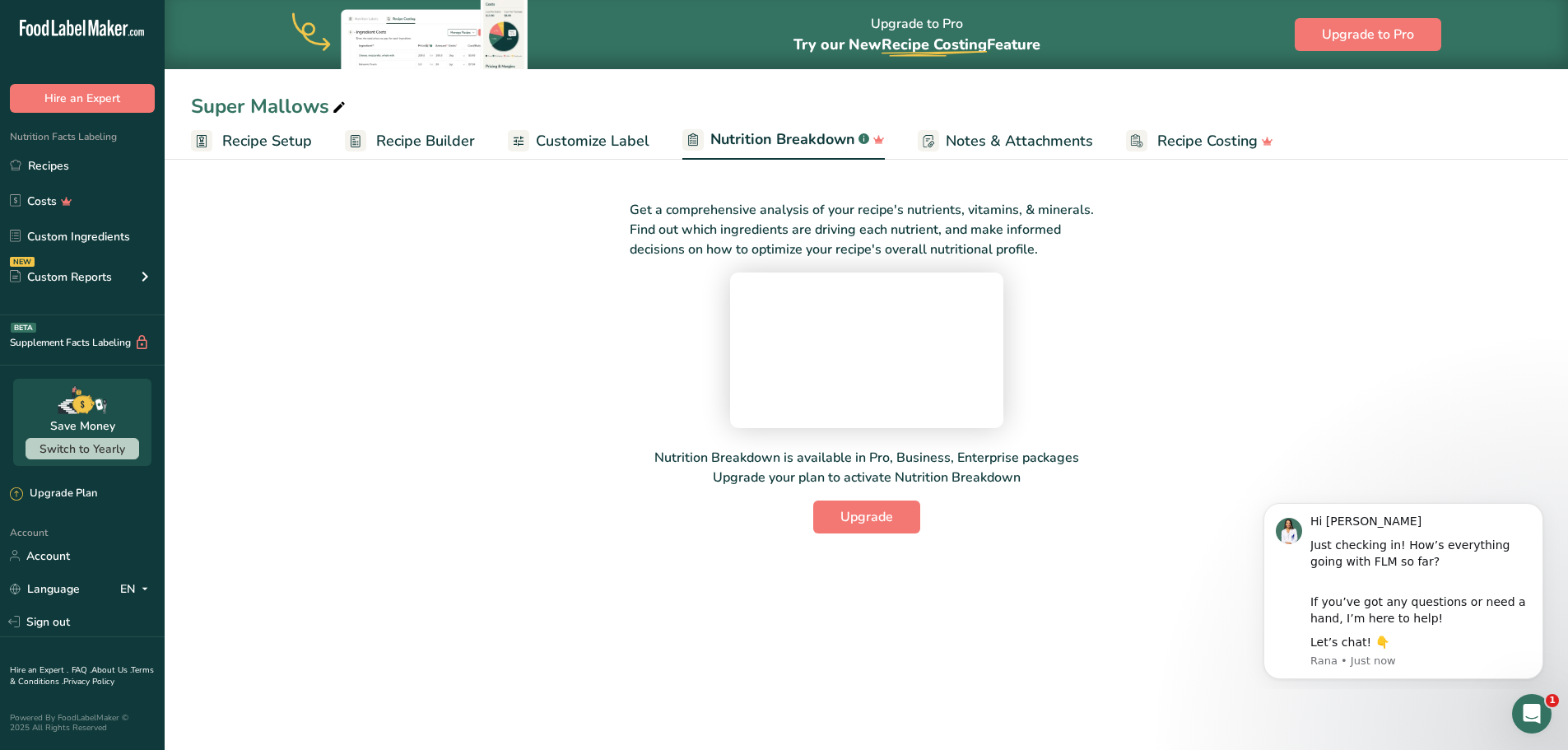
click at [557, 143] on span "Customize Label" at bounding box center [593, 141] width 114 height 22
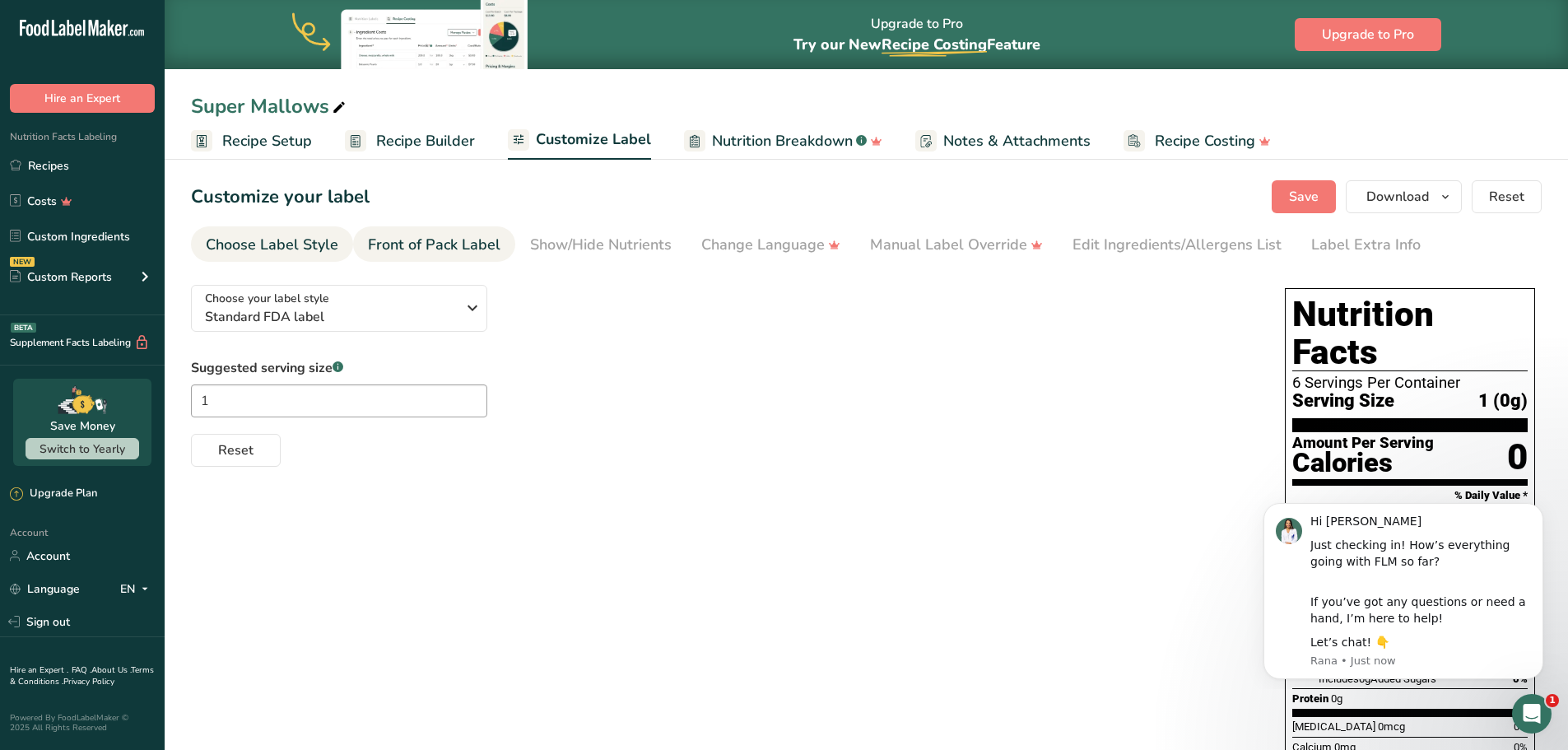
click at [441, 235] on div "Front of Pack Label" at bounding box center [434, 244] width 133 height 22
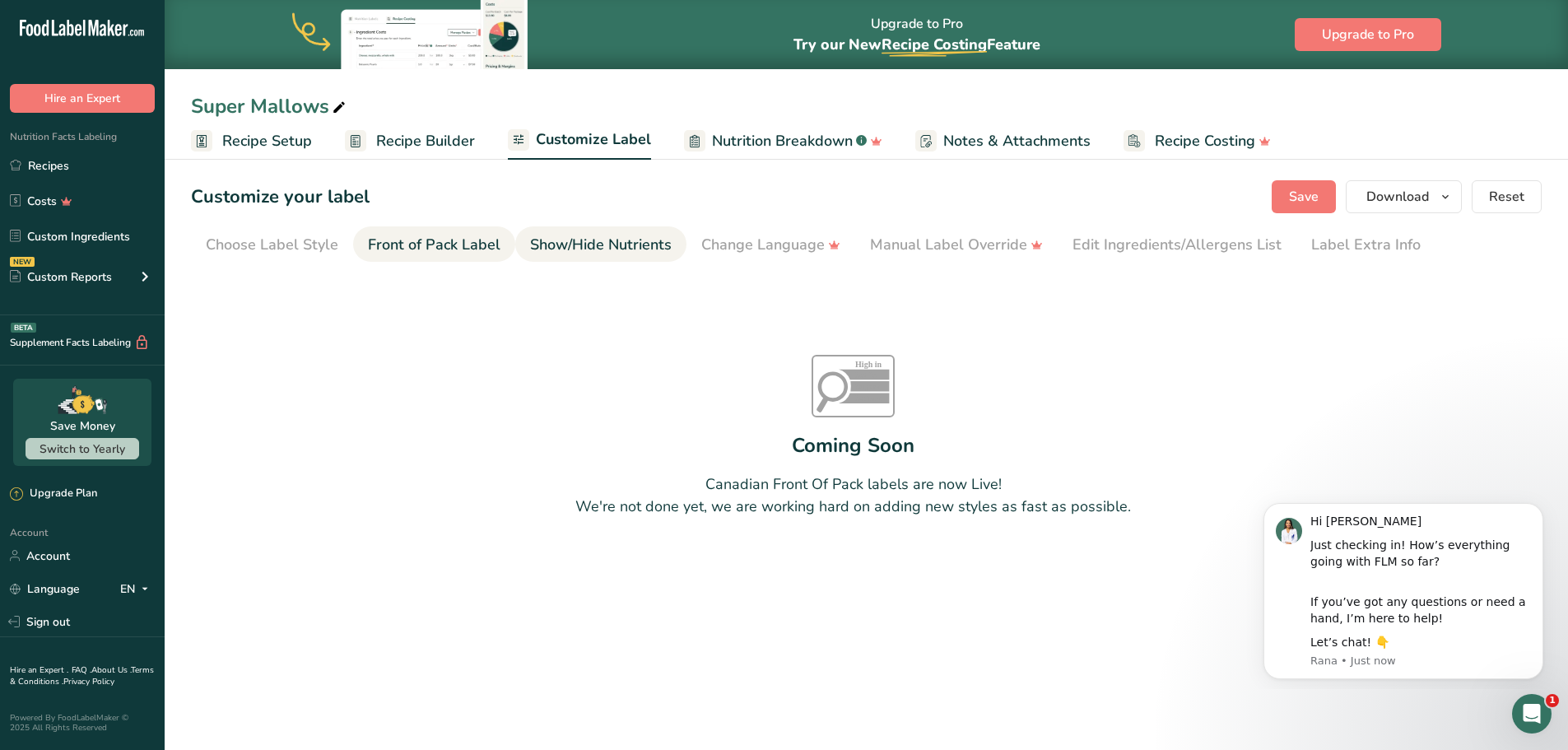
click at [600, 245] on div "Show/Hide Nutrients" at bounding box center [601, 244] width 142 height 22
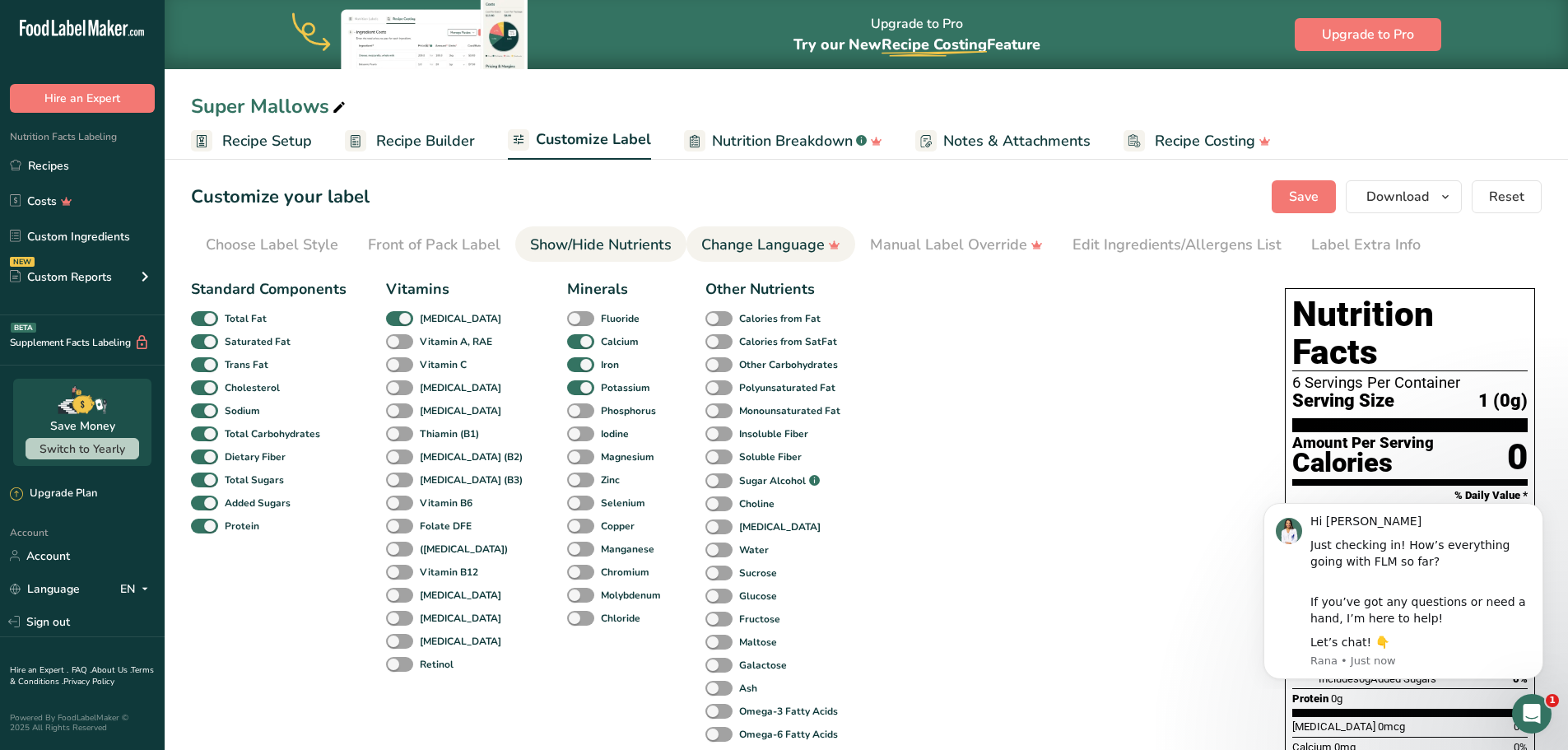
click at [748, 242] on div "Change Language" at bounding box center [770, 244] width 139 height 22
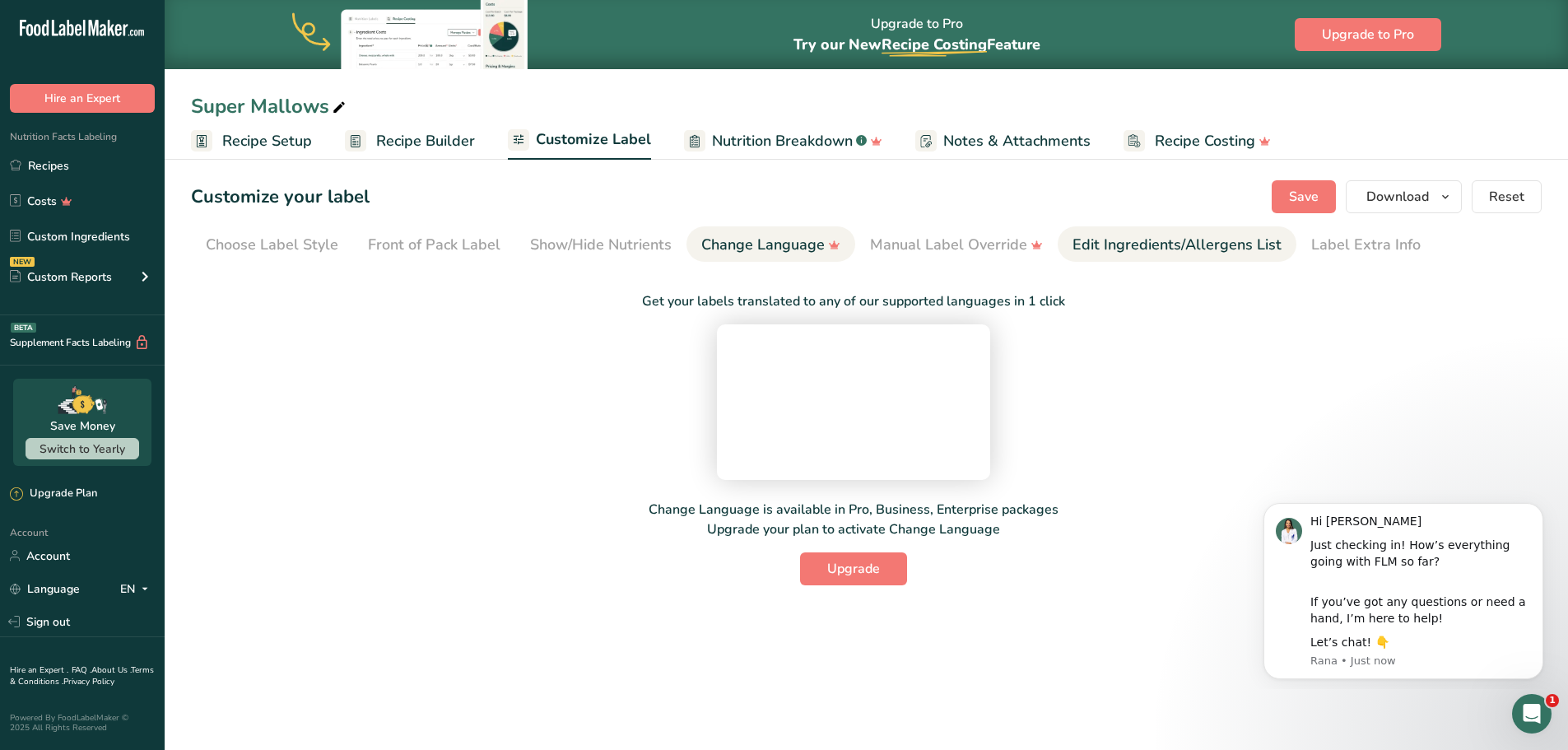
click at [1197, 244] on div "Edit Ingredients/Allergens List" at bounding box center [1176, 244] width 209 height 22
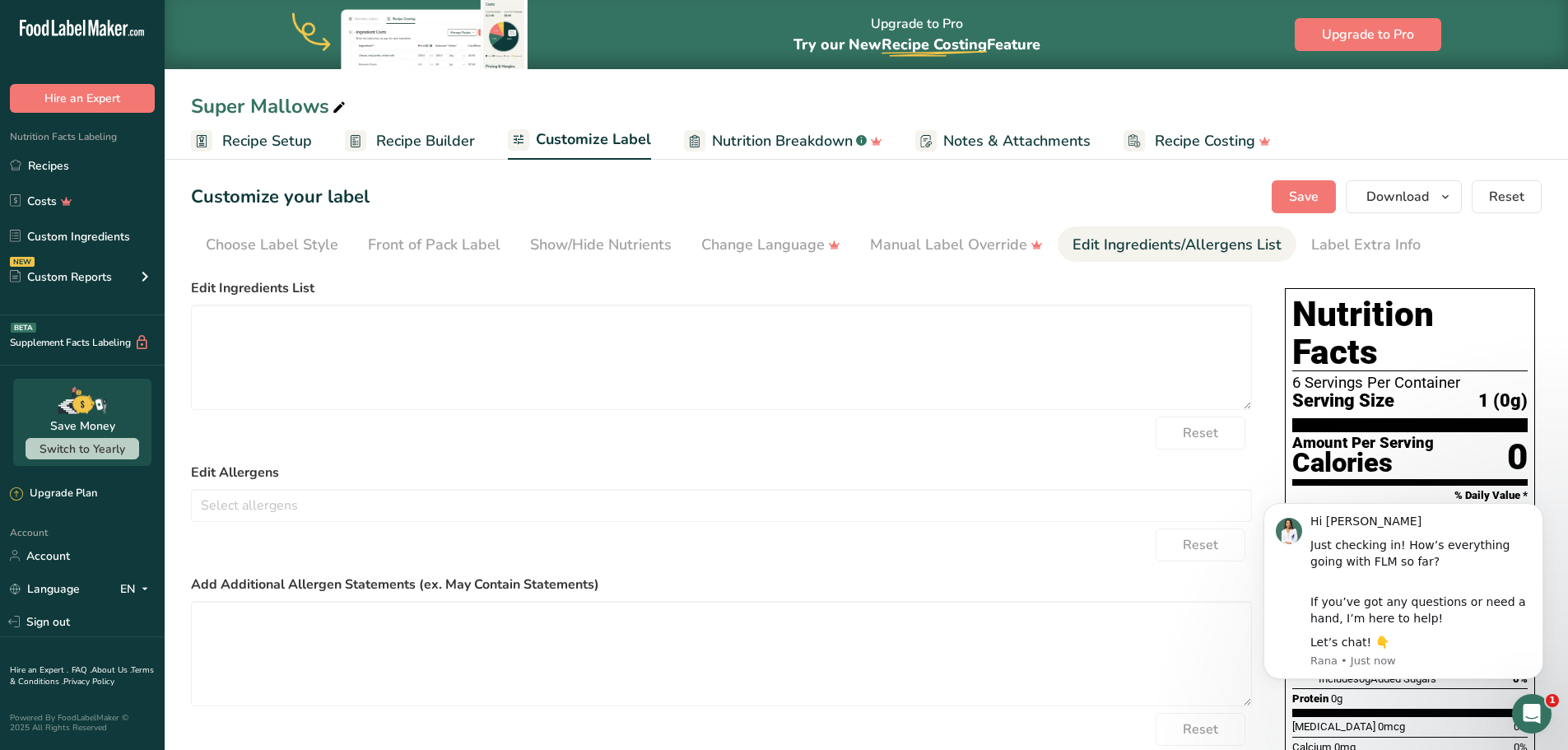
click at [1386, 451] on div "Calories" at bounding box center [1363, 463] width 142 height 24
click at [242, 145] on span "Recipe Setup" at bounding box center [266, 141] width 90 height 22
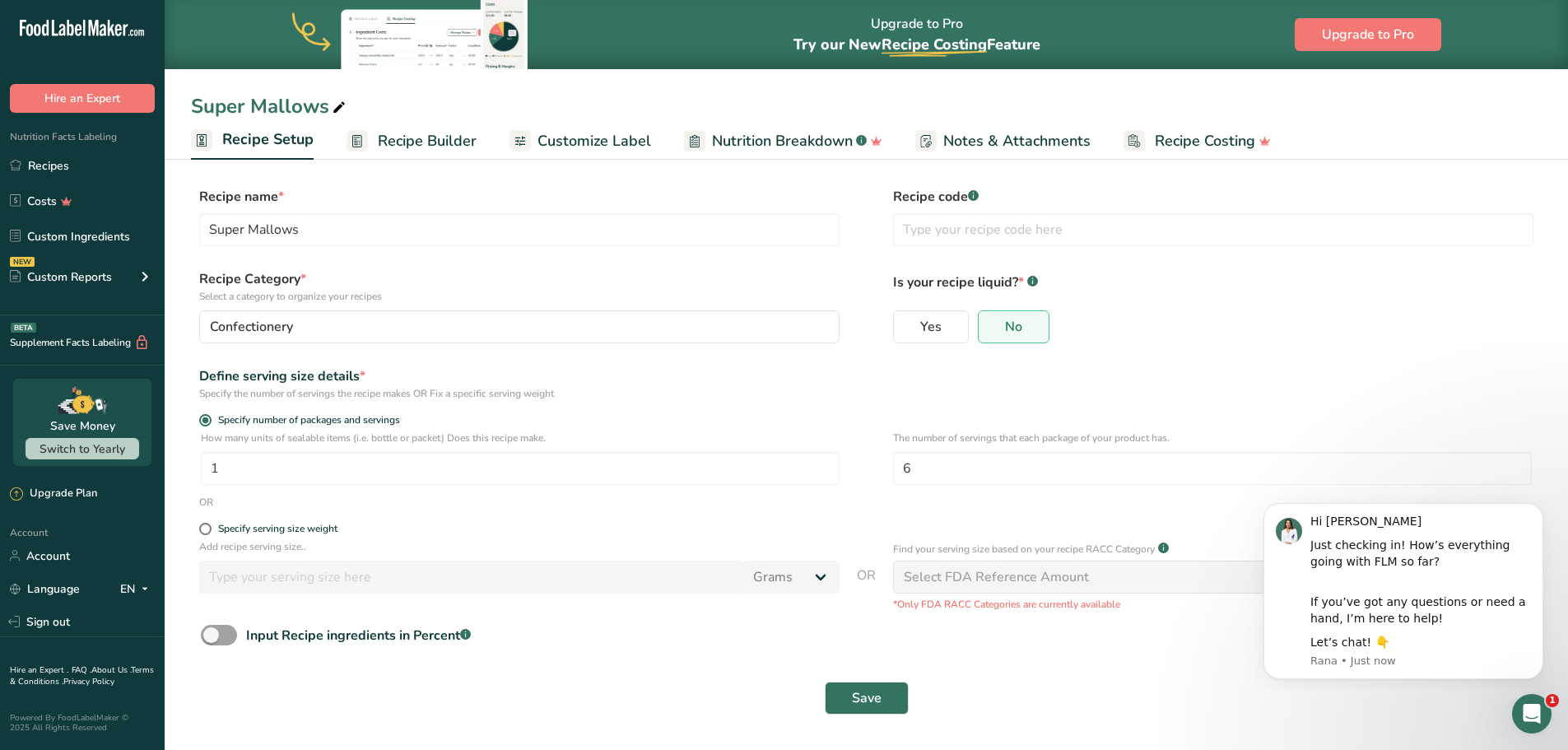
scroll to position [1, 0]
click at [878, 697] on span "Save" at bounding box center [867, 697] width 30 height 20
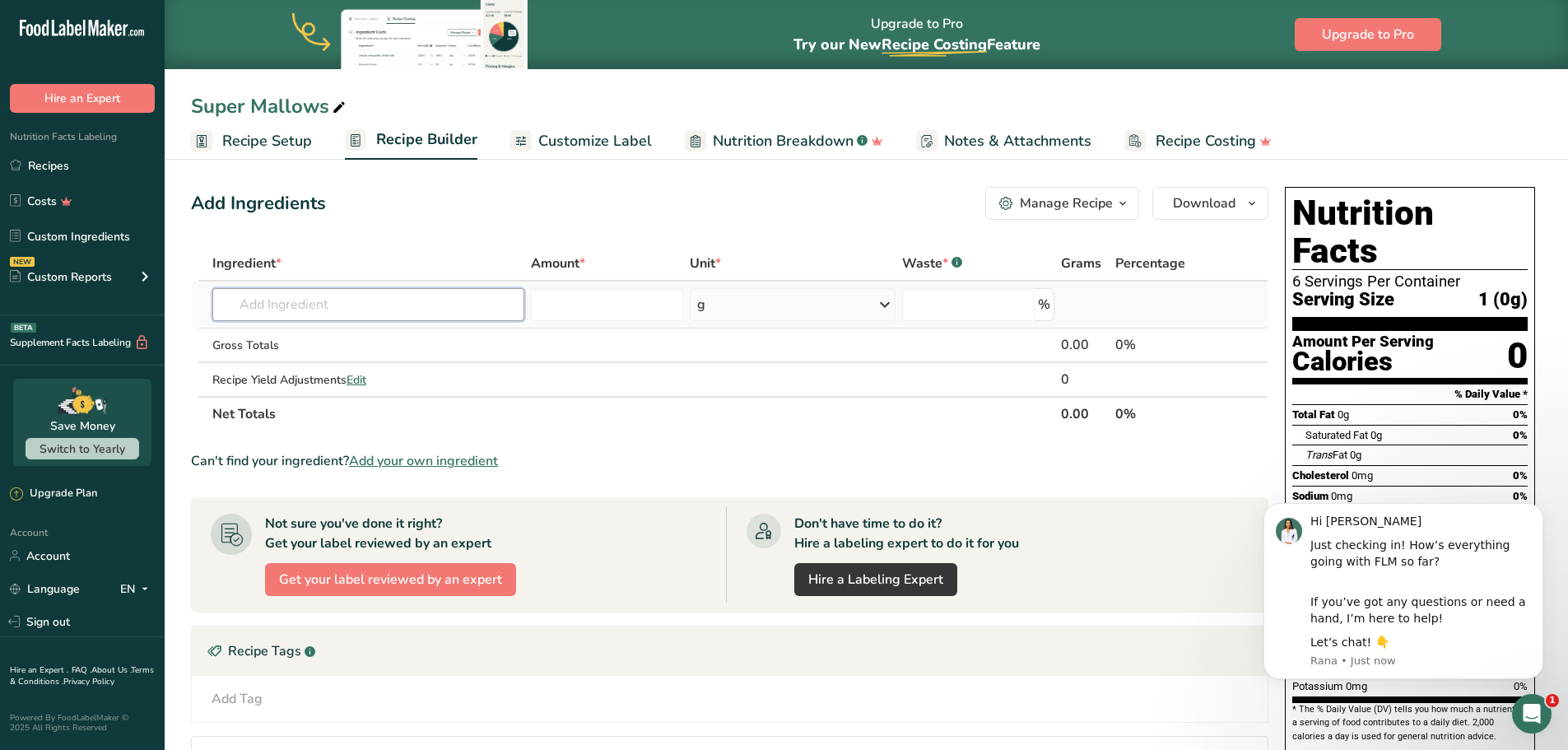
click at [340, 299] on input "text" at bounding box center [368, 304] width 312 height 33
type input "Organic Maple"
click at [316, 363] on div "Add your own ingredient" at bounding box center [368, 365] width 285 height 17
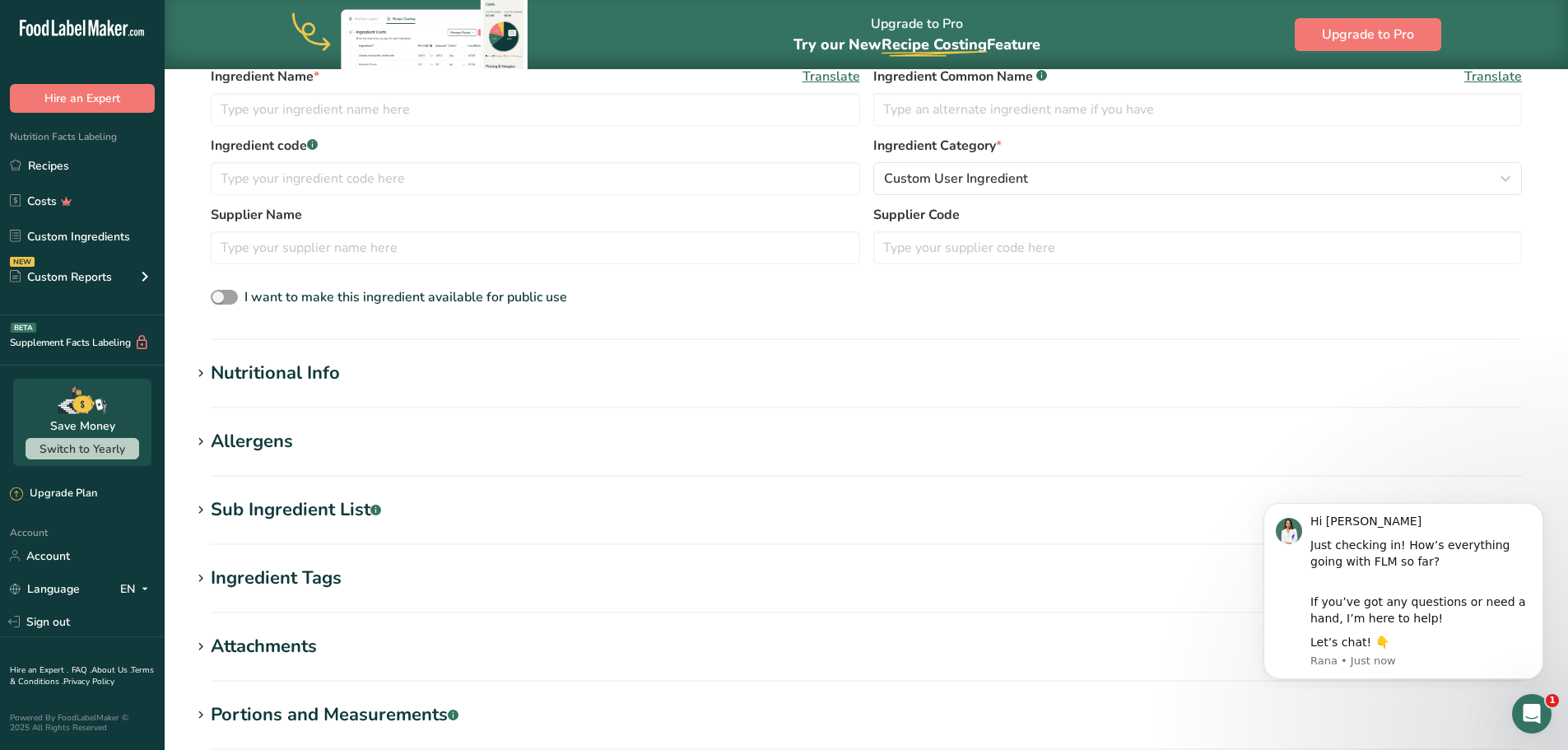
scroll to position [412, 0]
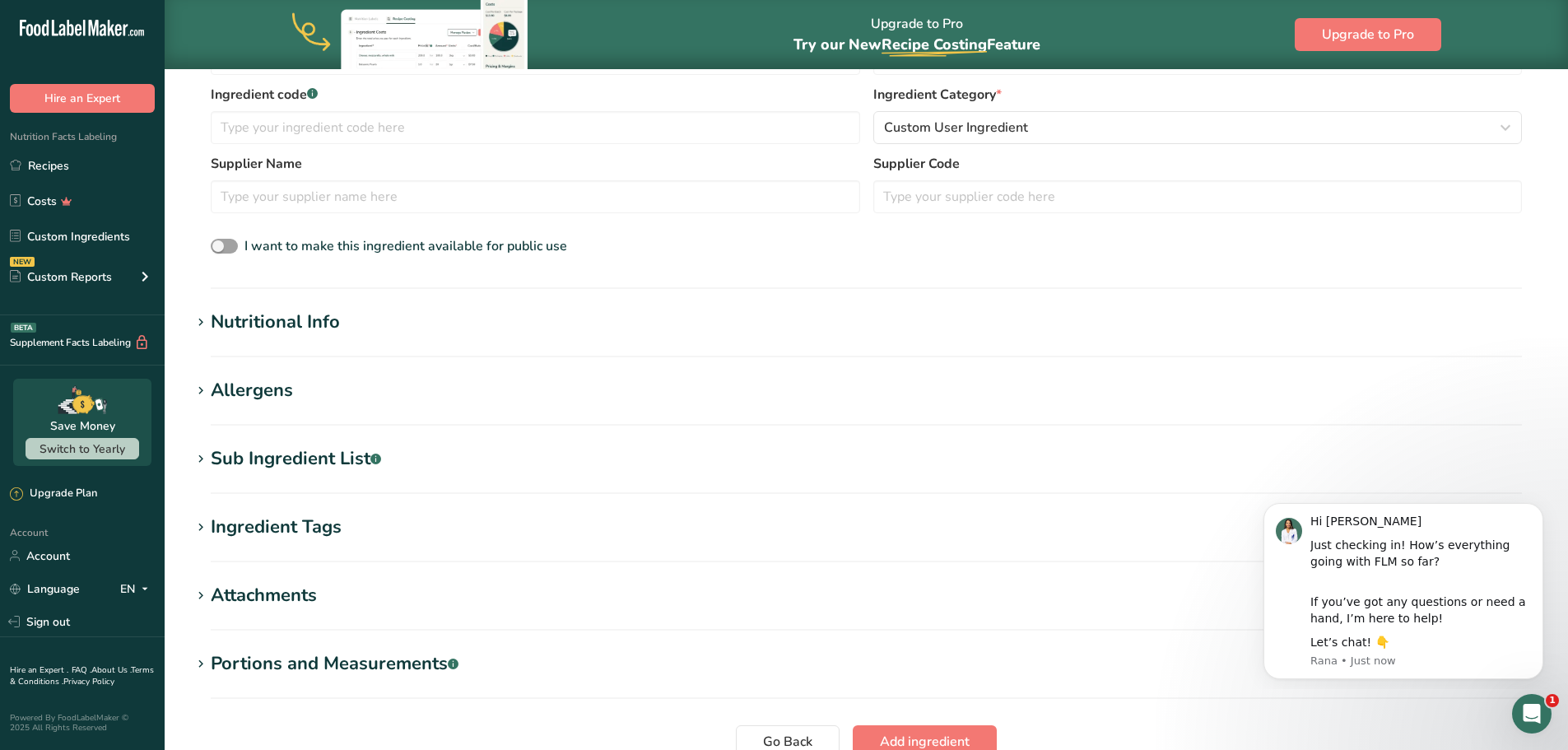
click at [186, 324] on section "Add new ingredient Back to recipe Ingredient Spec Sheet .a-a{fill:#347362;}.b-a…" at bounding box center [866, 251] width 1403 height 1189
click at [200, 319] on icon at bounding box center [201, 323] width 15 height 23
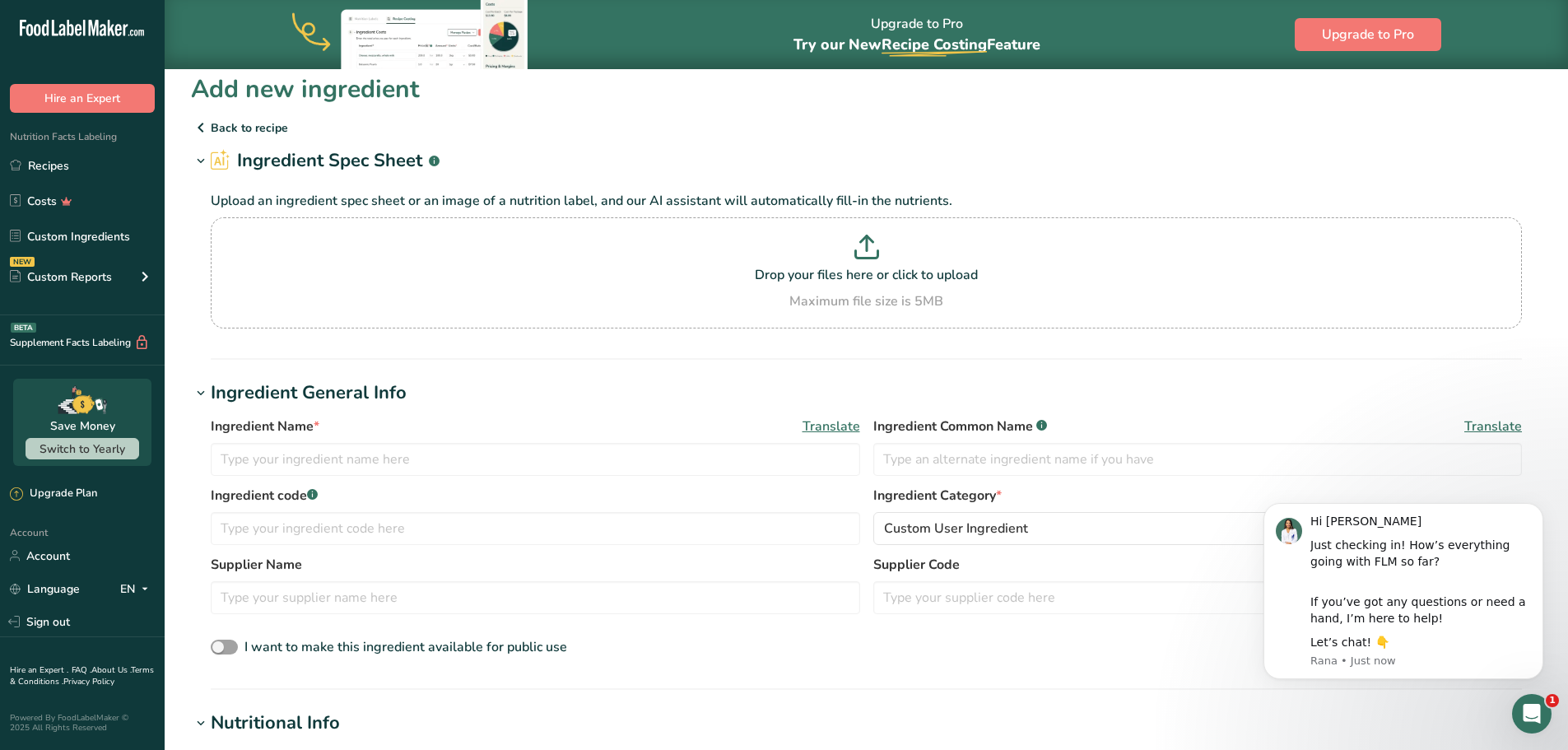
scroll to position [0, 0]
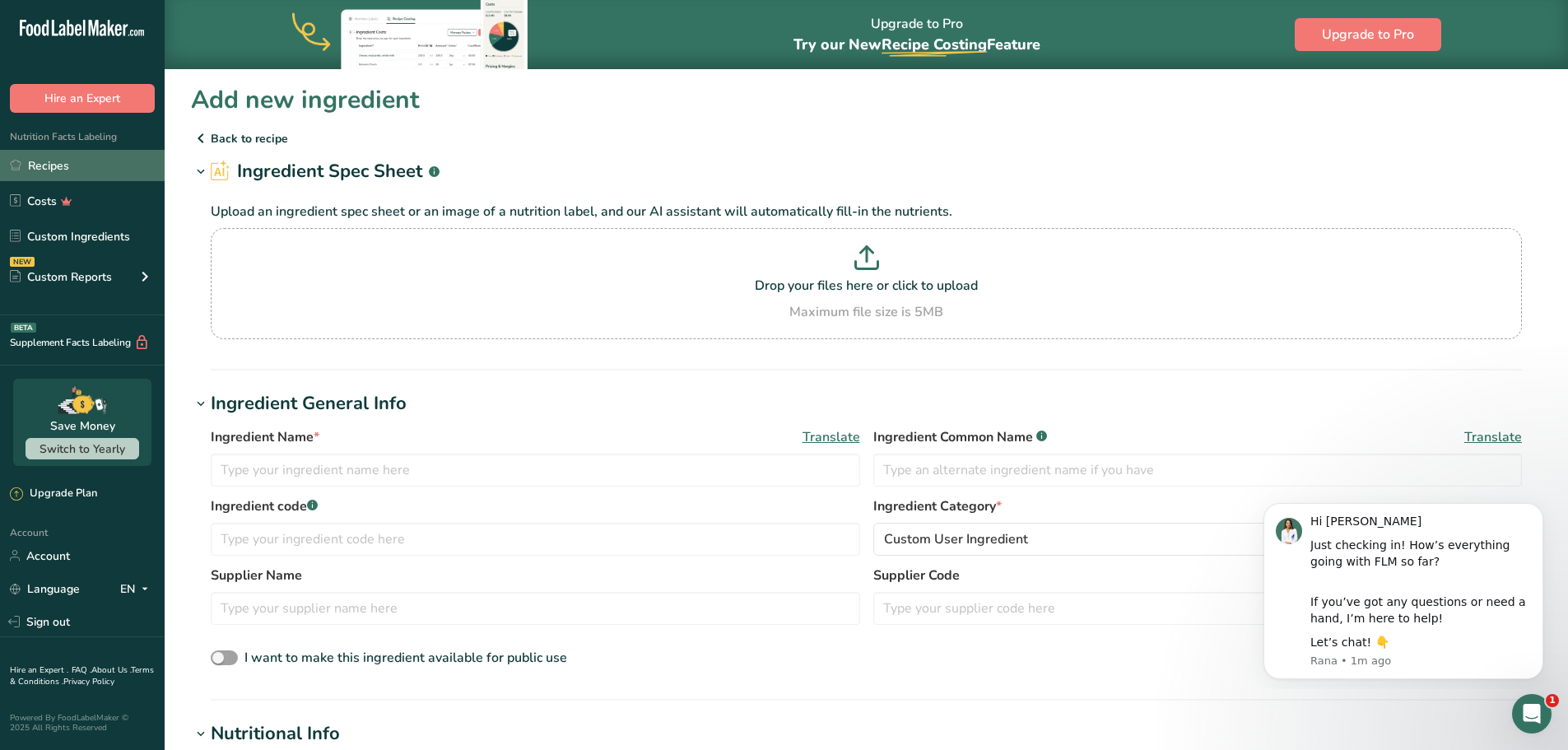
click at [21, 168] on link "Recipes" at bounding box center [82, 166] width 165 height 31
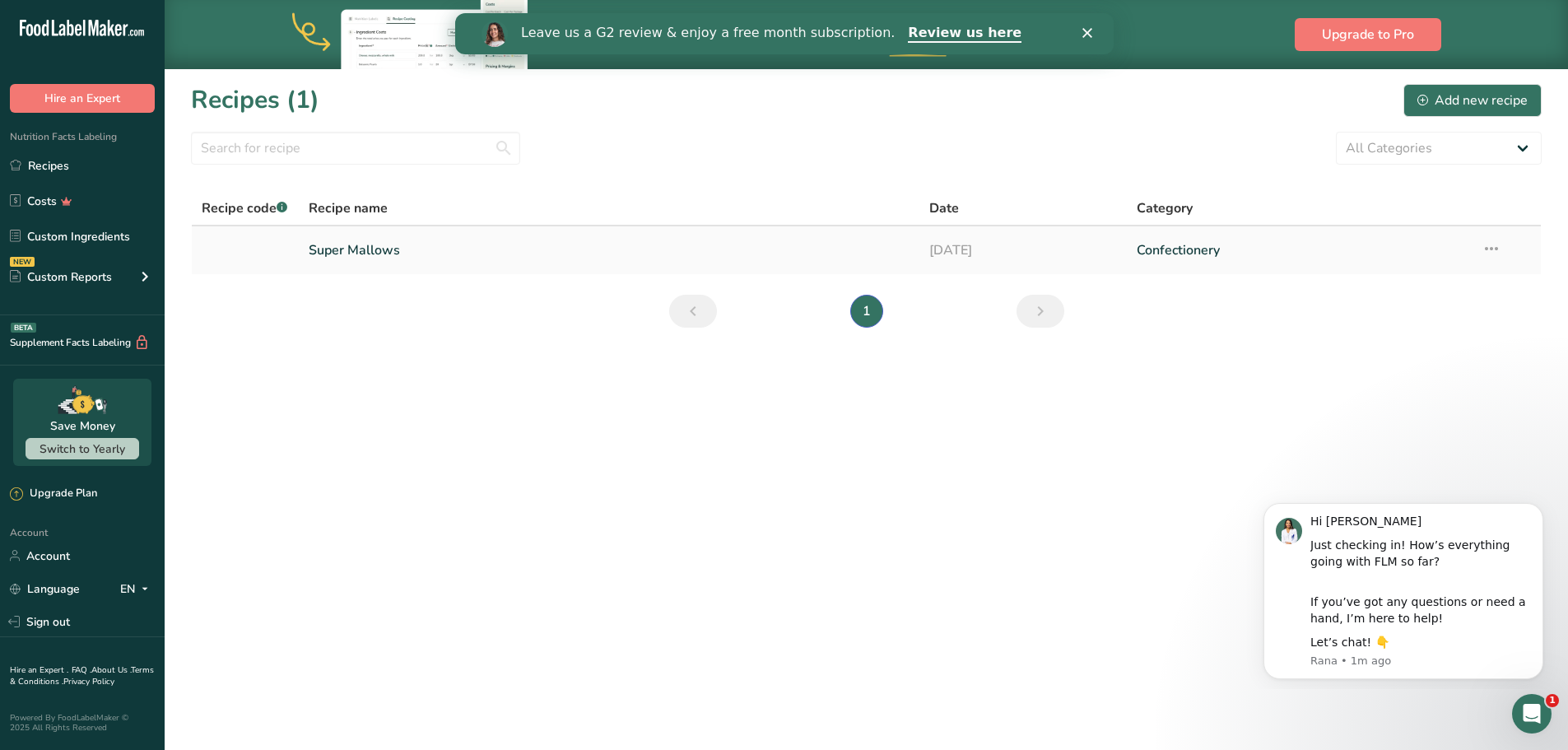
click at [1212, 251] on link "Confectionery" at bounding box center [1299, 250] width 325 height 35
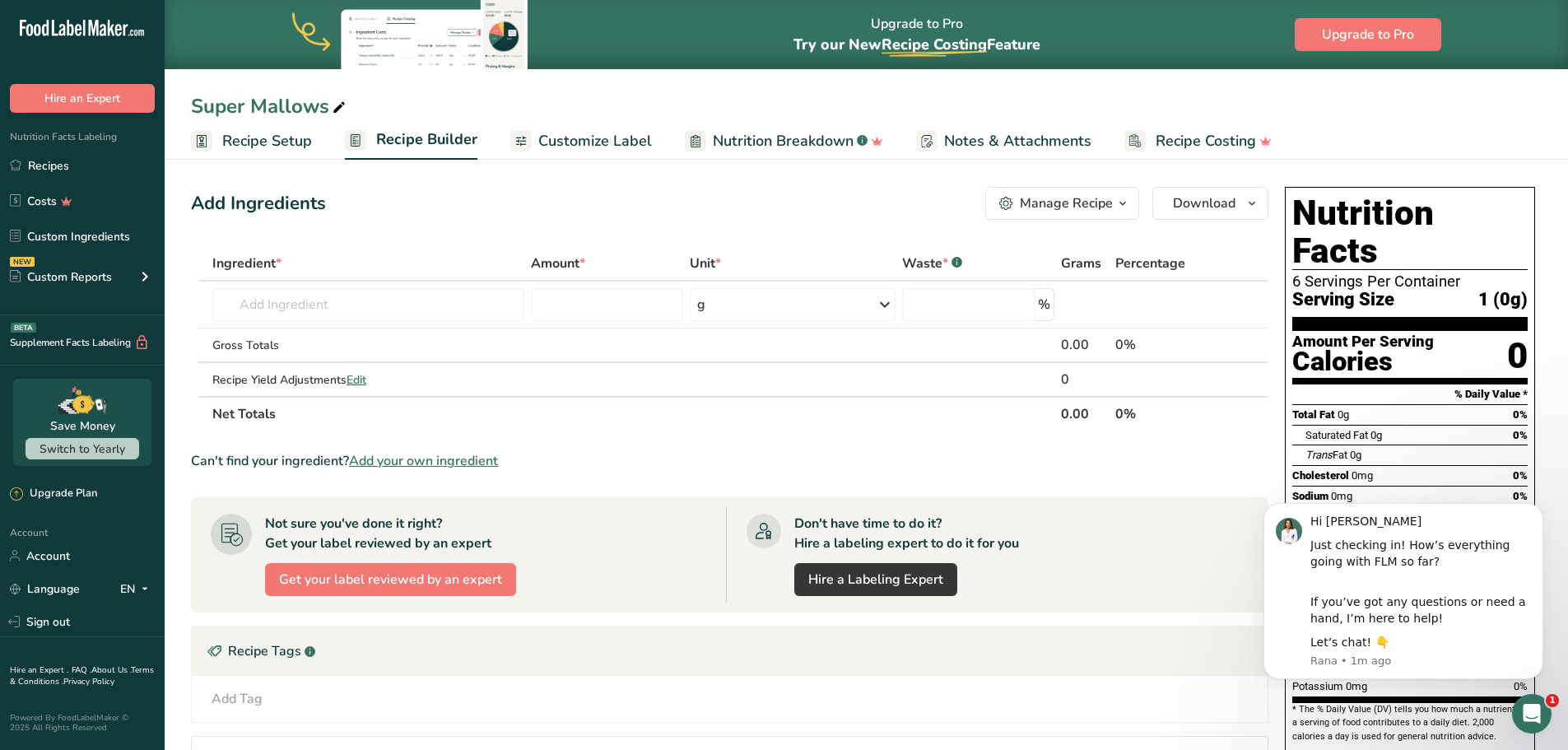
click at [574, 151] on span "Customize Label" at bounding box center [596, 141] width 114 height 22
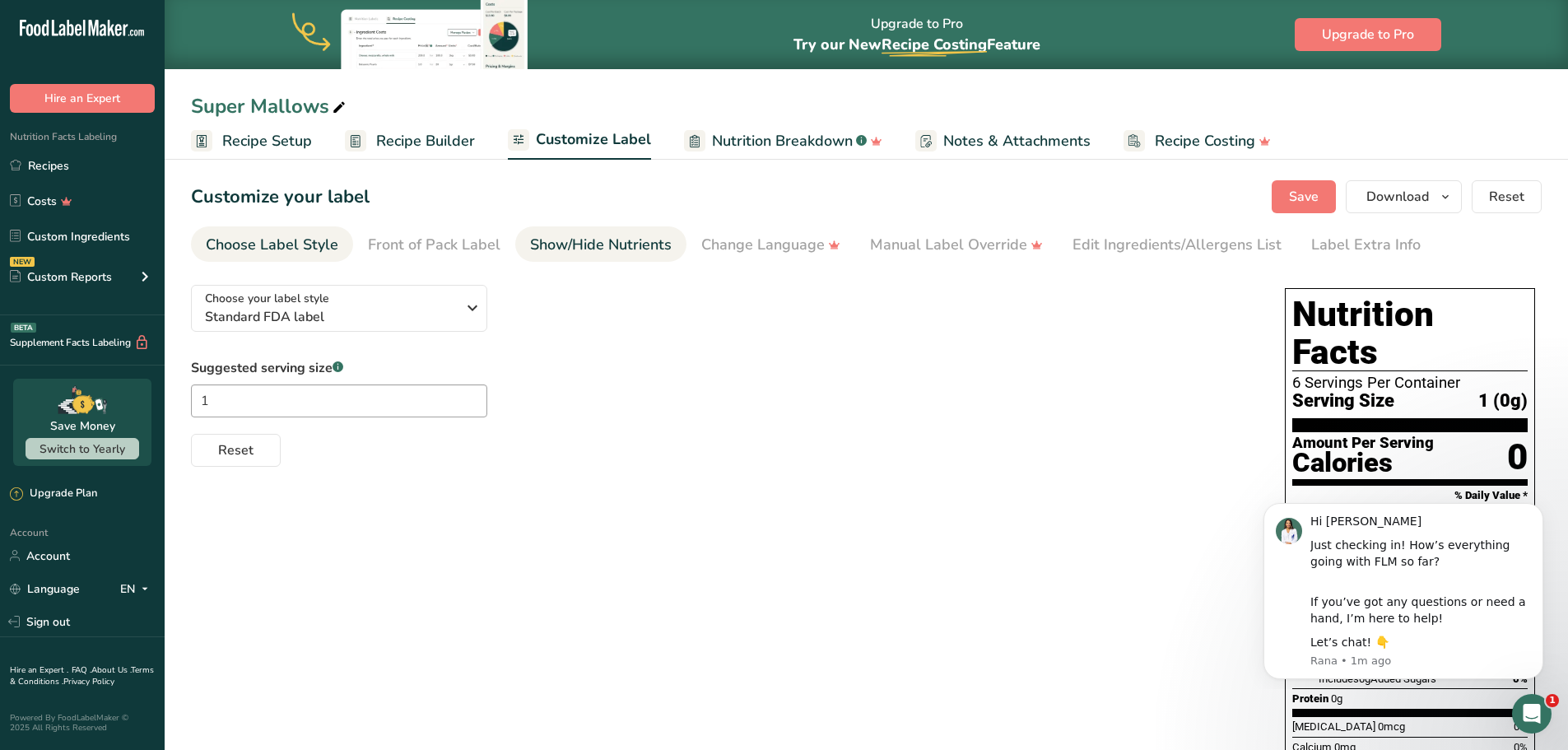
click at [669, 247] on li "Show/Hide Nutrients" at bounding box center [601, 243] width 172 height 35
click at [624, 247] on div "Show/Hide Nutrients" at bounding box center [601, 244] width 142 height 22
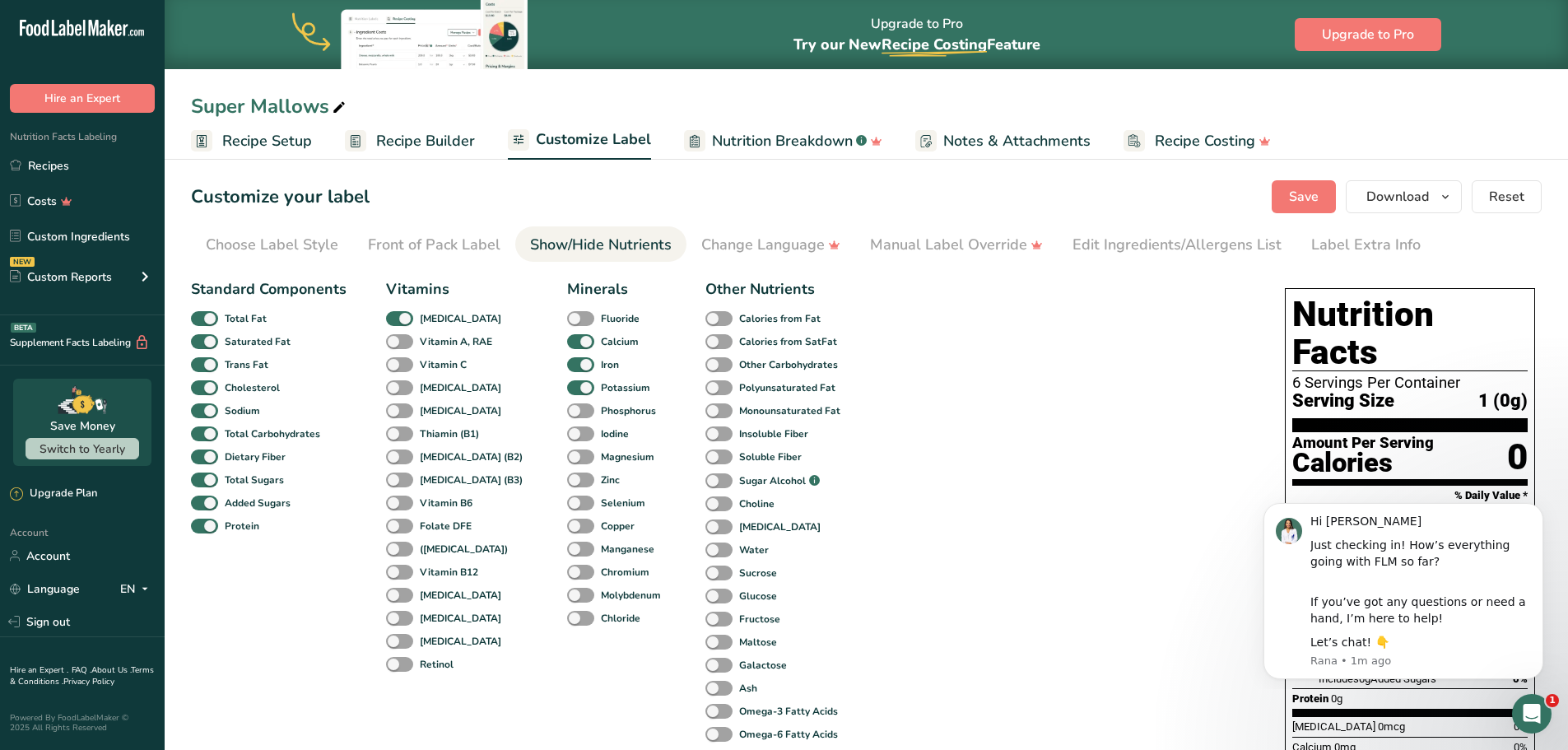
click at [1357, 506] on div "Total Fat 0g 0%" at bounding box center [1410, 516] width 235 height 21
click at [1144, 253] on div "Edit Ingredients/Allergens List" at bounding box center [1176, 244] width 209 height 22
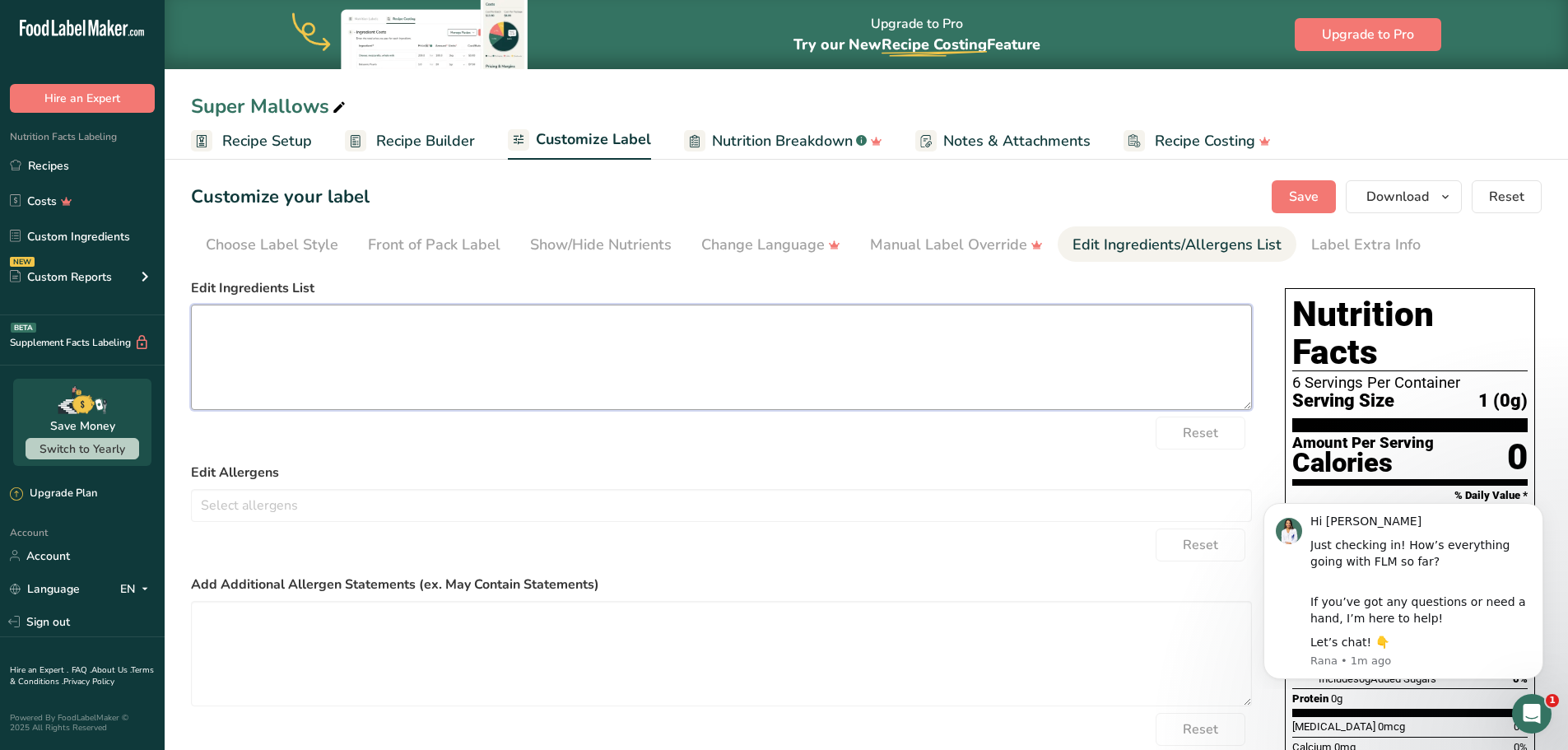
click at [426, 371] on textarea at bounding box center [722, 357] width 1061 height 106
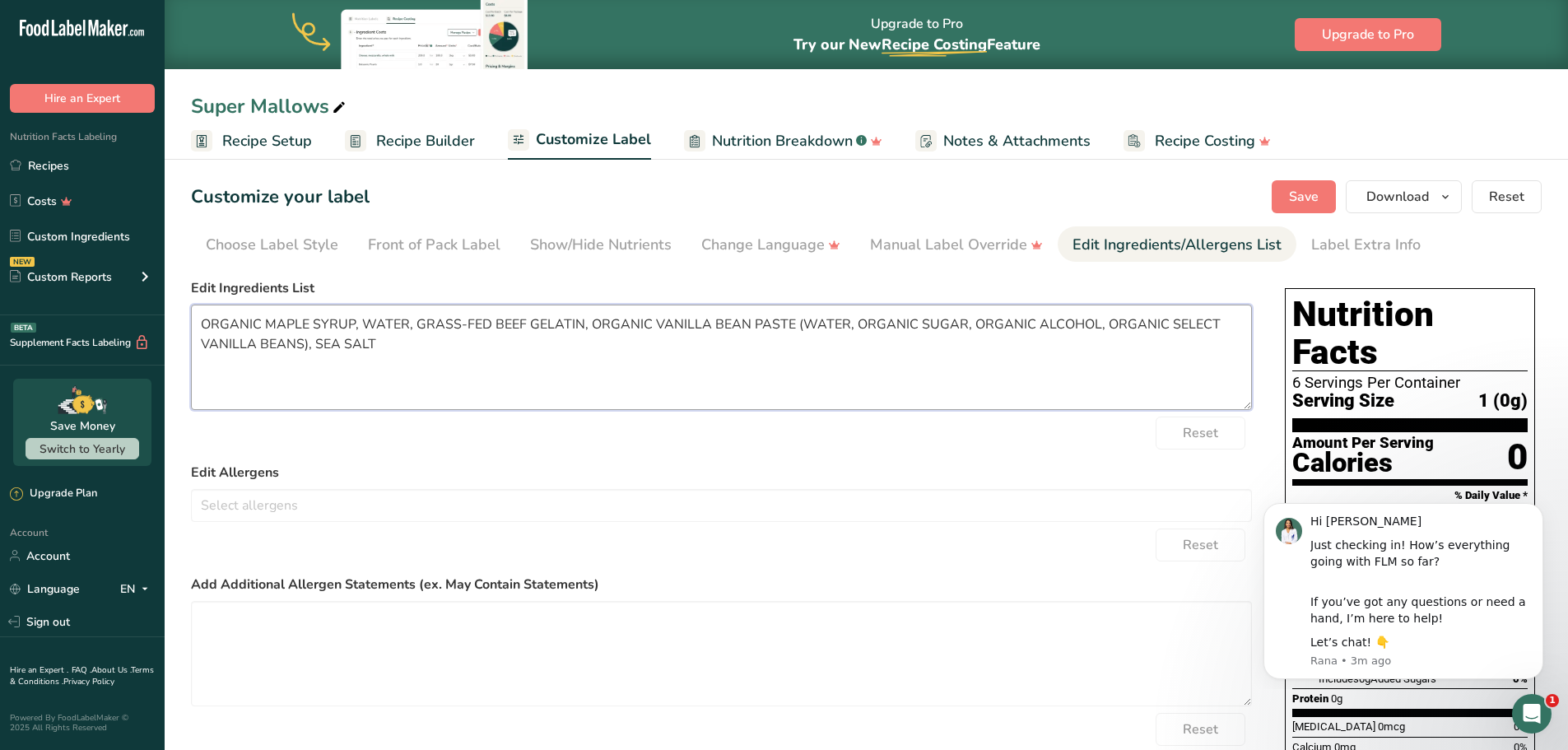
type textarea "ORGANIC MAPLE SYRUP, WATER, GRASS-FED BEEF GELATIN, ORGANIC VANILLA BEAN PASTE …"
click at [447, 468] on label "Edit Allergens" at bounding box center [722, 473] width 1061 height 20
click at [1537, 512] on icon "Dismiss notification" at bounding box center [1538, 507] width 9 height 9
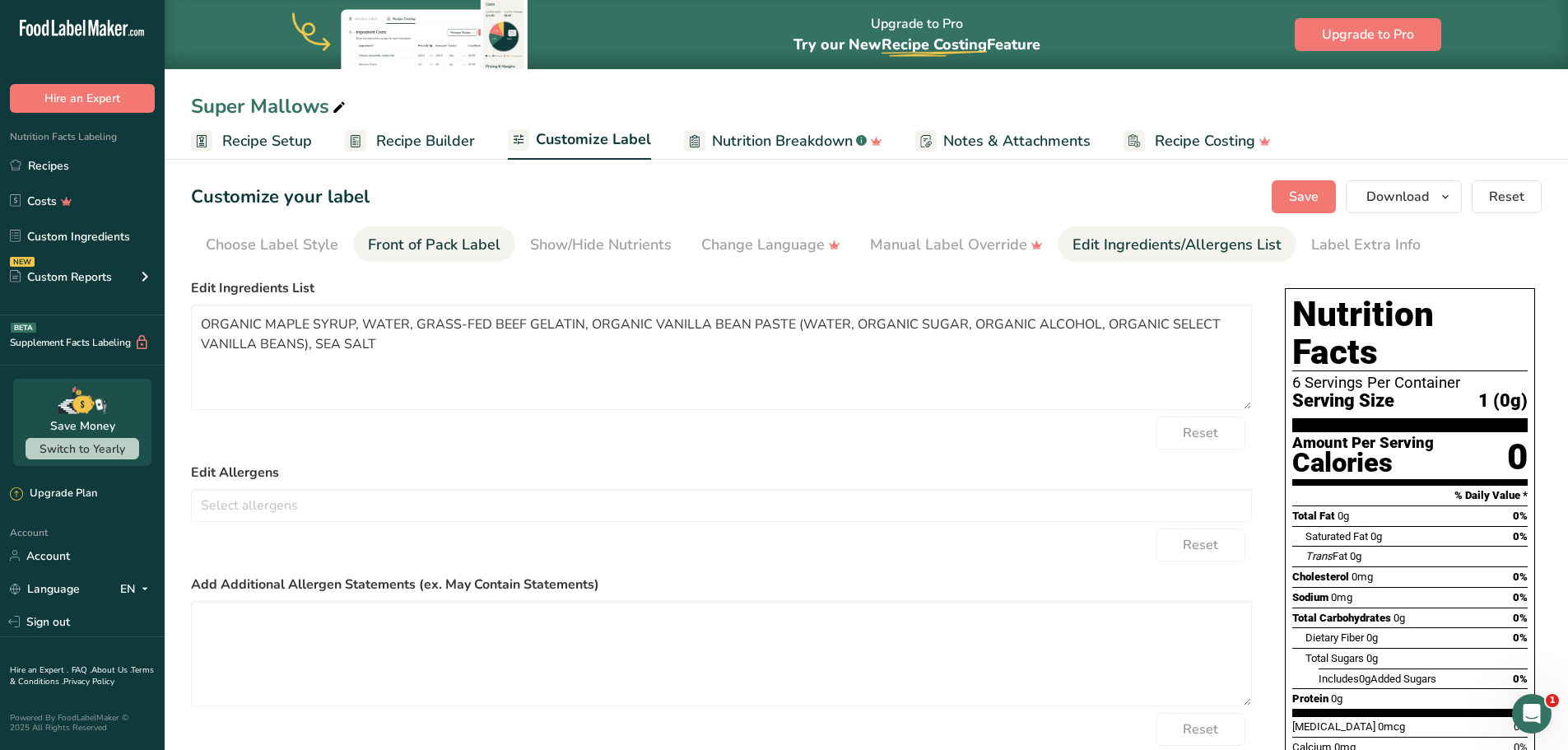
click at [466, 249] on div "Front of Pack Label" at bounding box center [434, 244] width 133 height 22
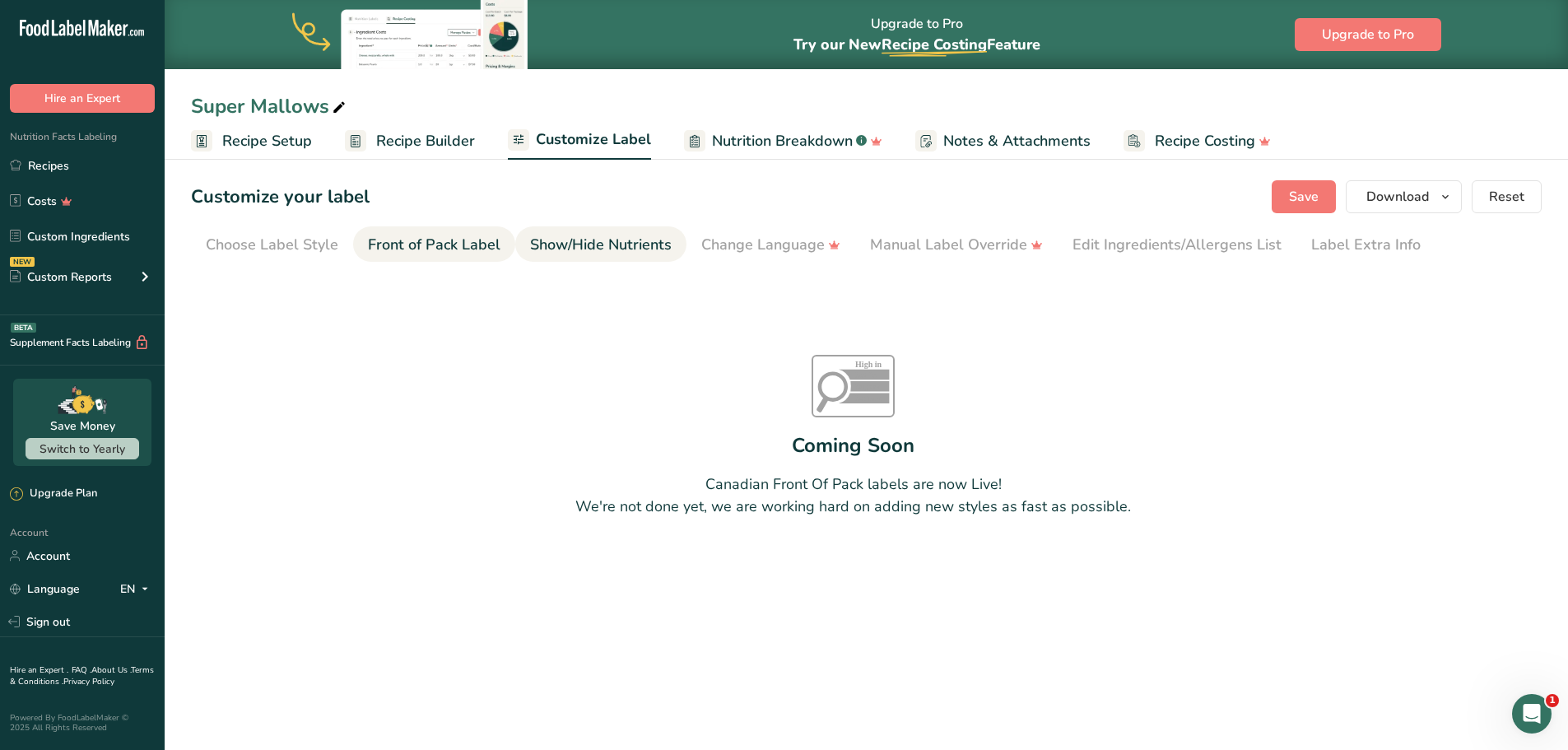
click at [630, 238] on div "Show/Hide Nutrients" at bounding box center [601, 244] width 142 height 22
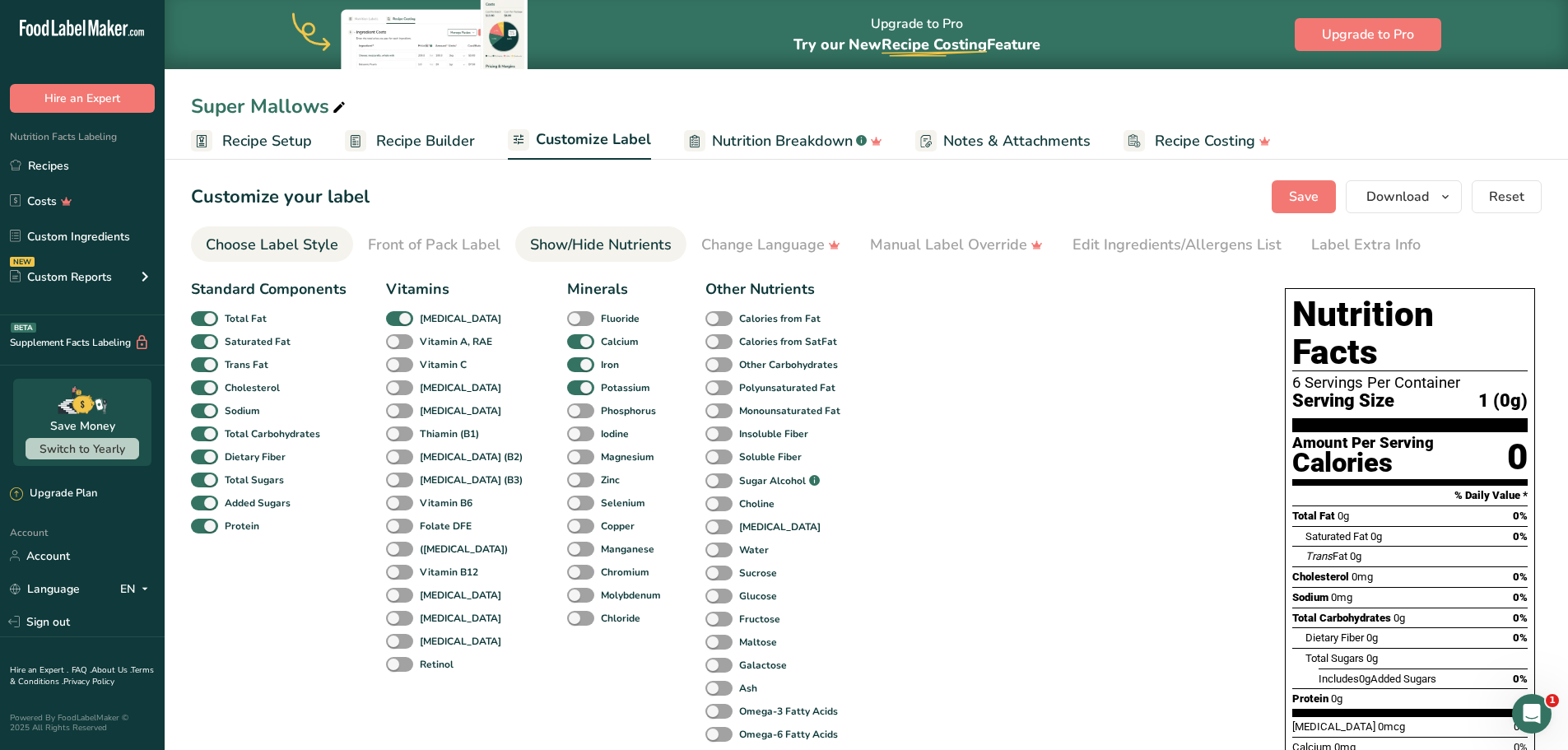
click at [321, 241] on div "Choose Label Style" at bounding box center [271, 244] width 133 height 22
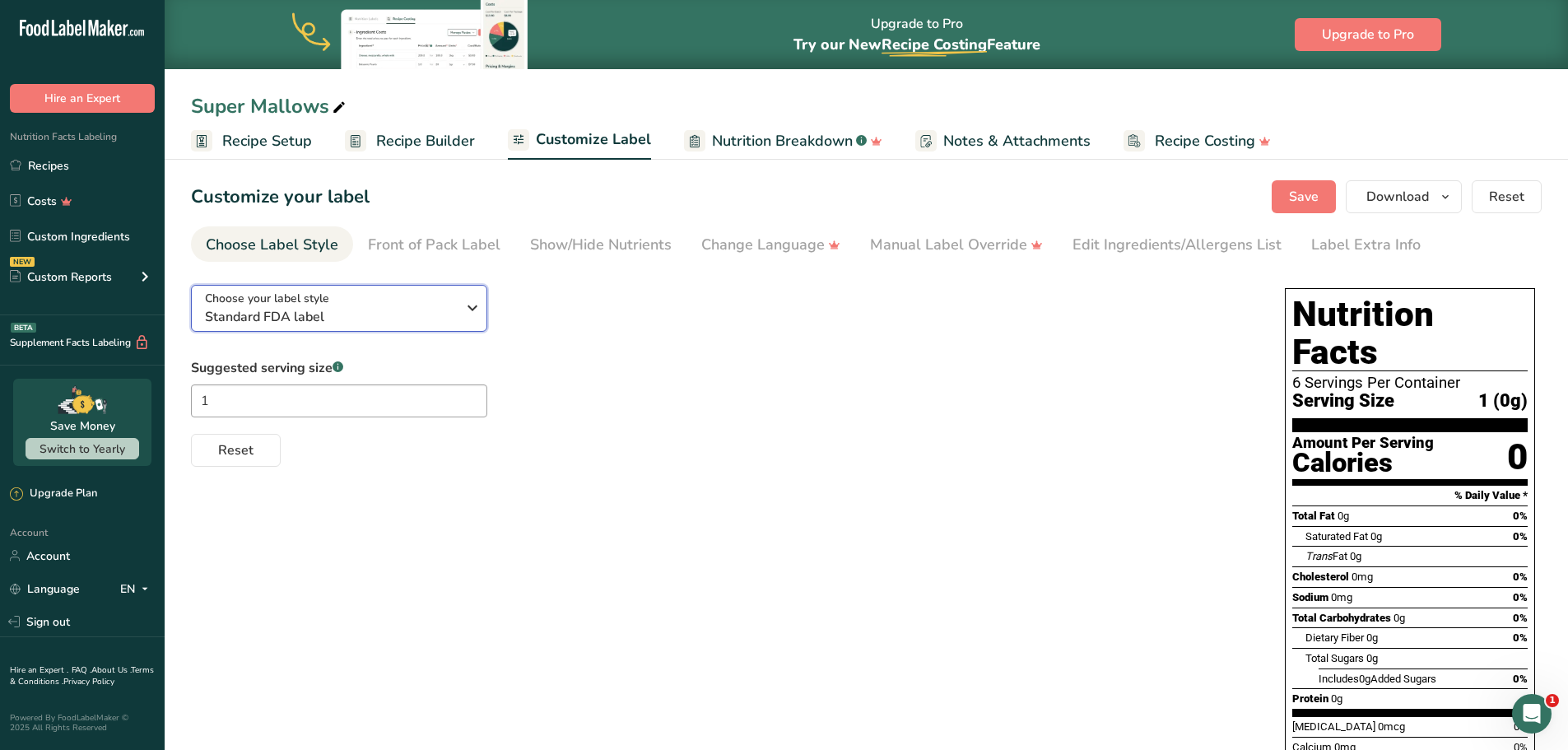
click at [473, 314] on icon "button" at bounding box center [473, 308] width 20 height 30
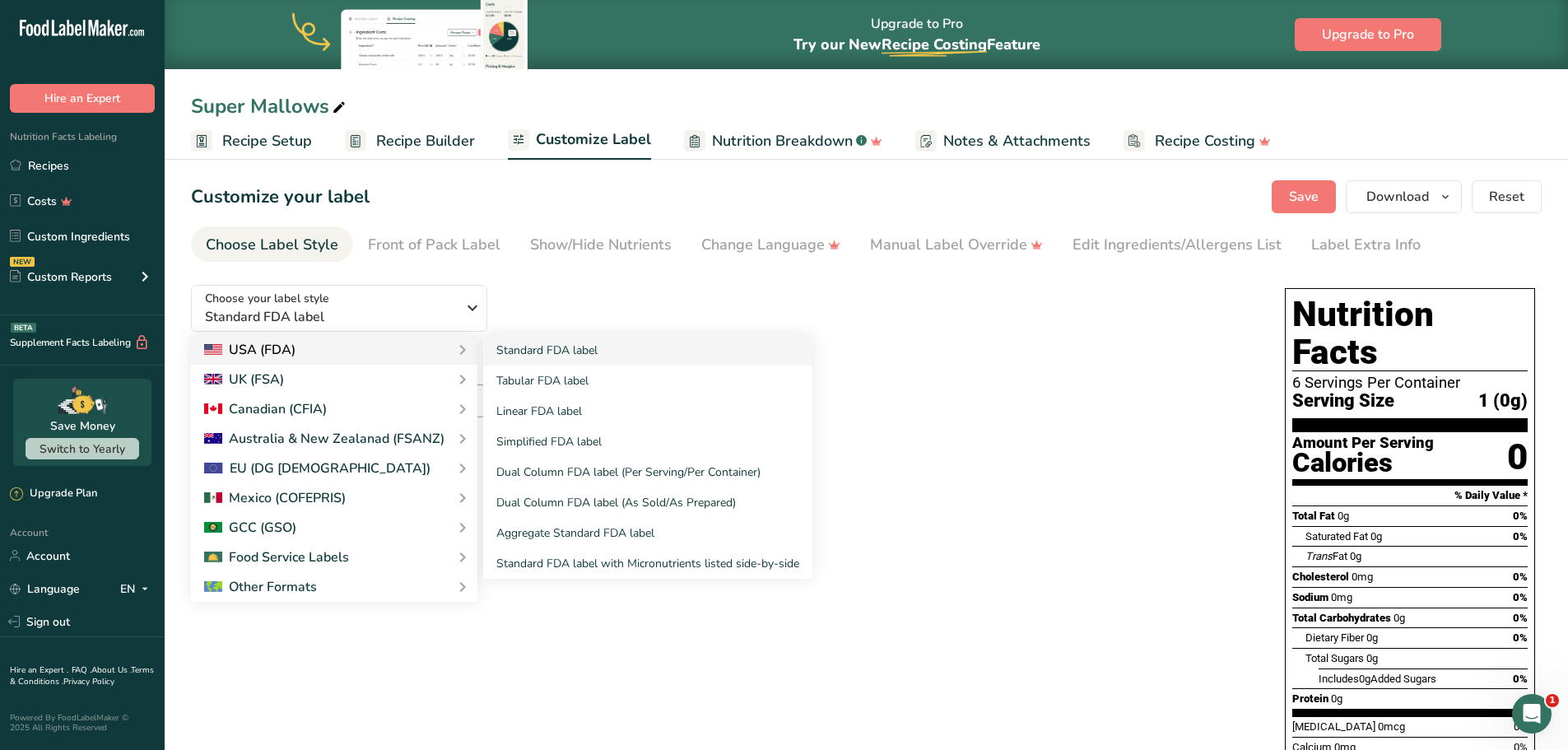
click at [404, 350] on div "USA (FDA)" at bounding box center [333, 350] width 260 height 20
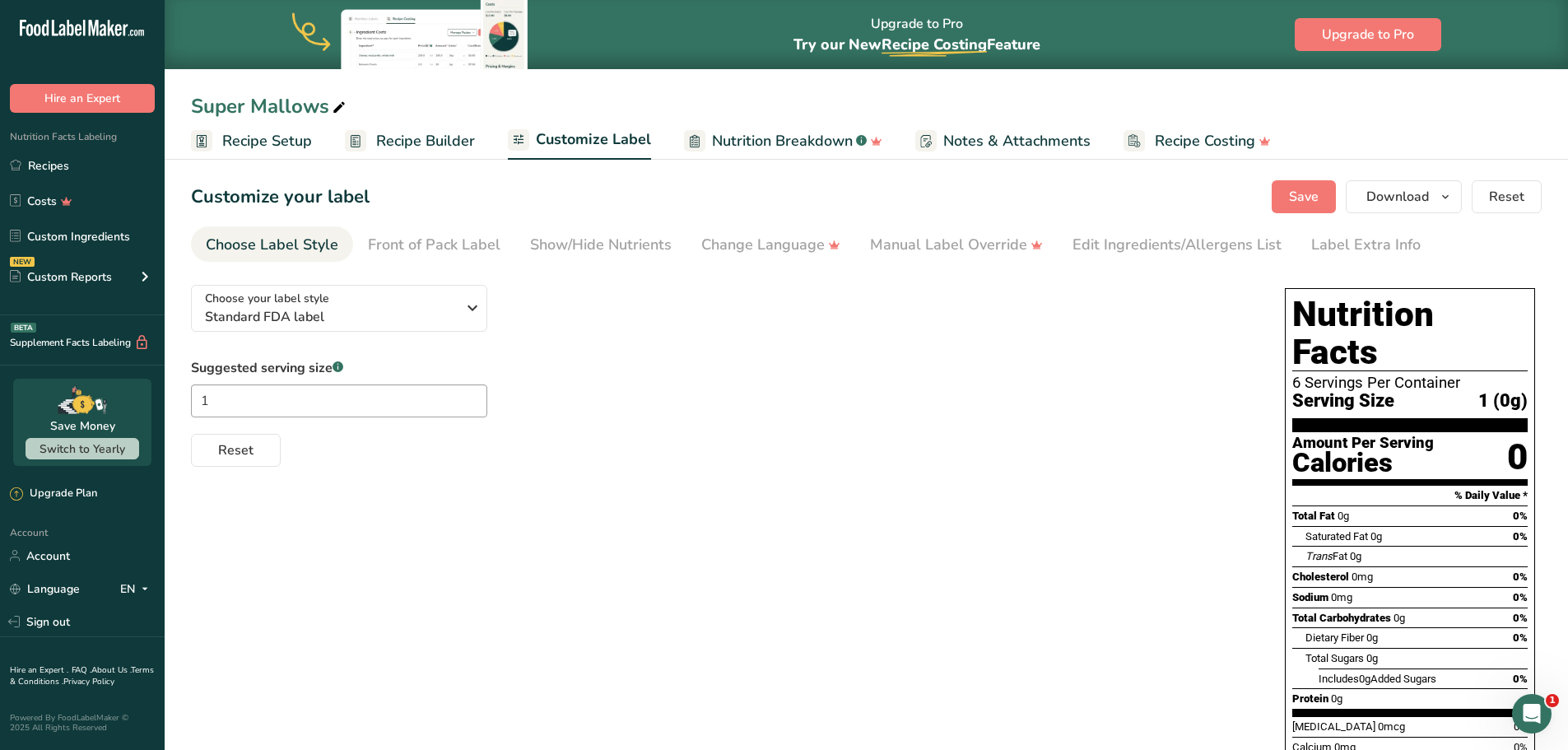
click at [686, 370] on div "Suggested serving size .a-a{fill:#347362;}.b-a{fill:#fff;} 1 Reset" at bounding box center [722, 413] width 1061 height 109
click at [443, 236] on div "Front of Pack Label" at bounding box center [434, 244] width 133 height 22
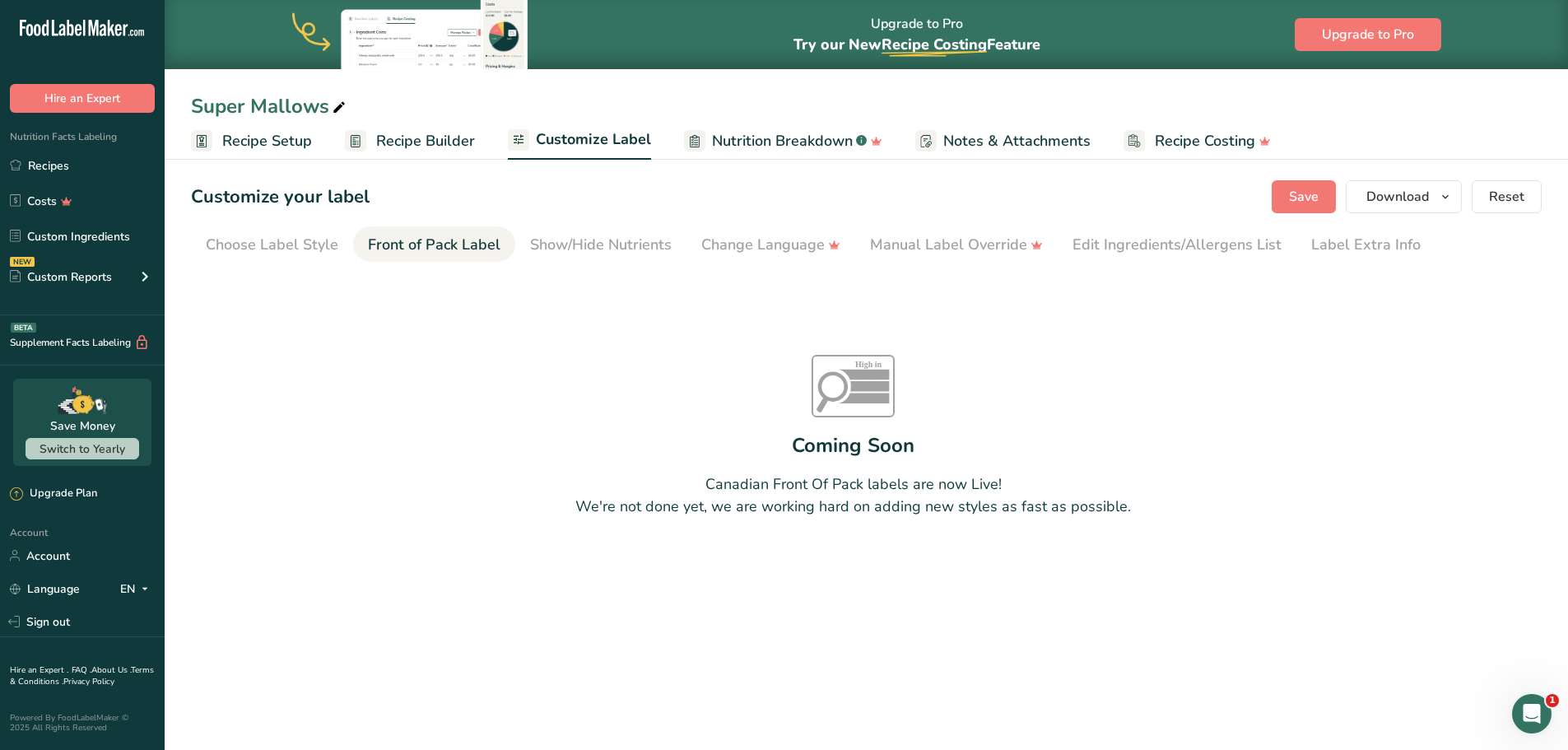
click at [420, 148] on span "Recipe Builder" at bounding box center [426, 141] width 99 height 22
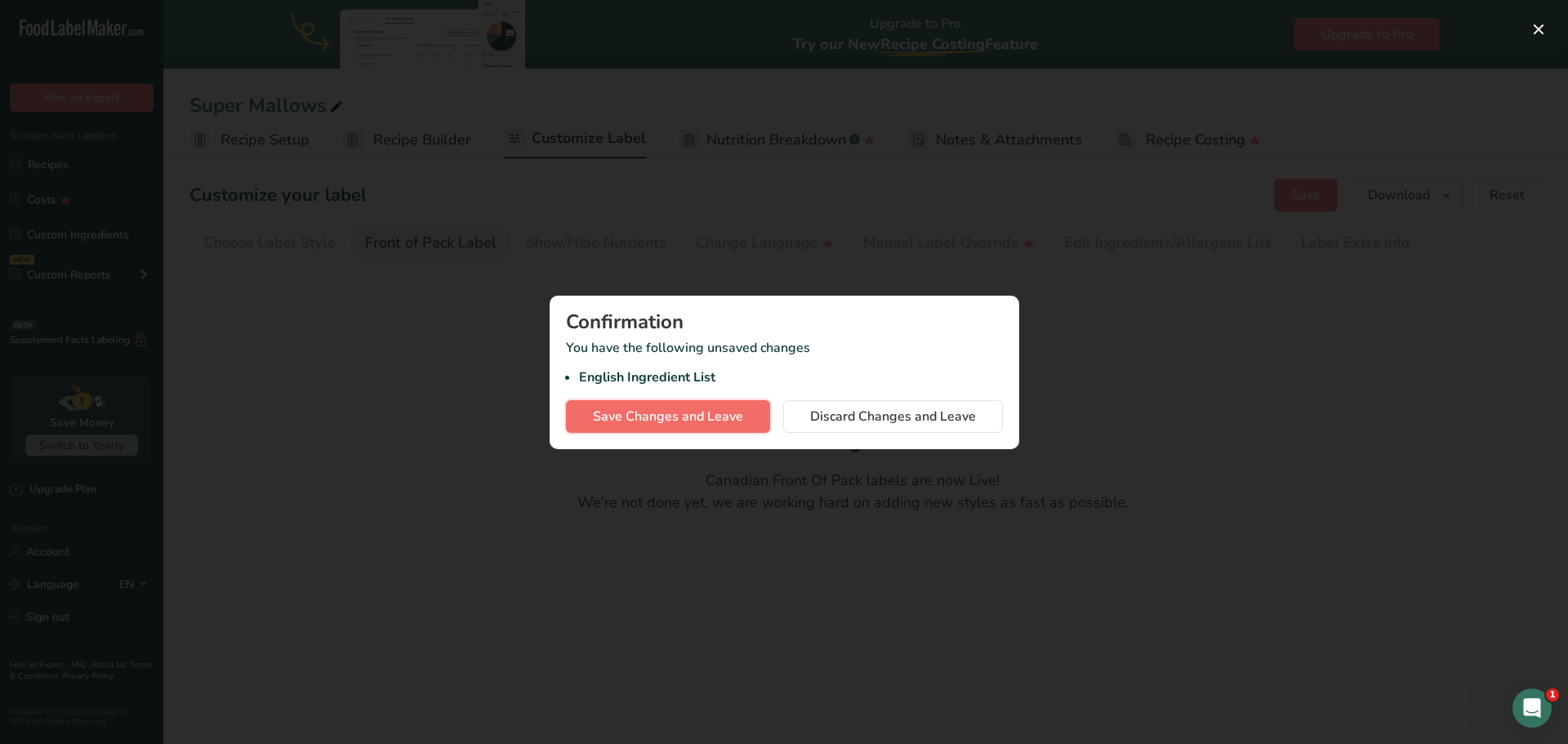
click at [680, 419] on span "Save Changes and Leave" at bounding box center [668, 417] width 151 height 20
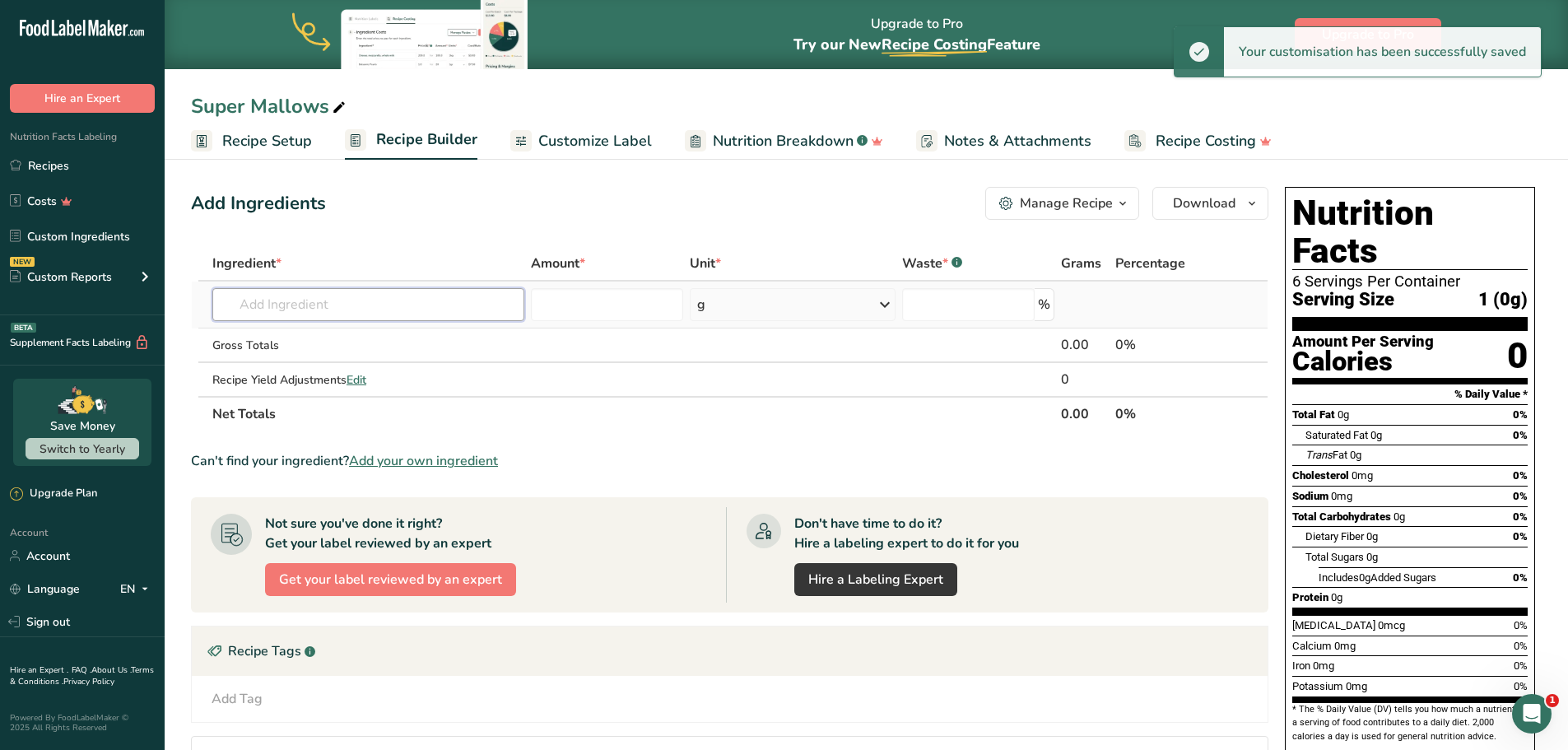
click at [393, 315] on input "text" at bounding box center [368, 304] width 312 height 33
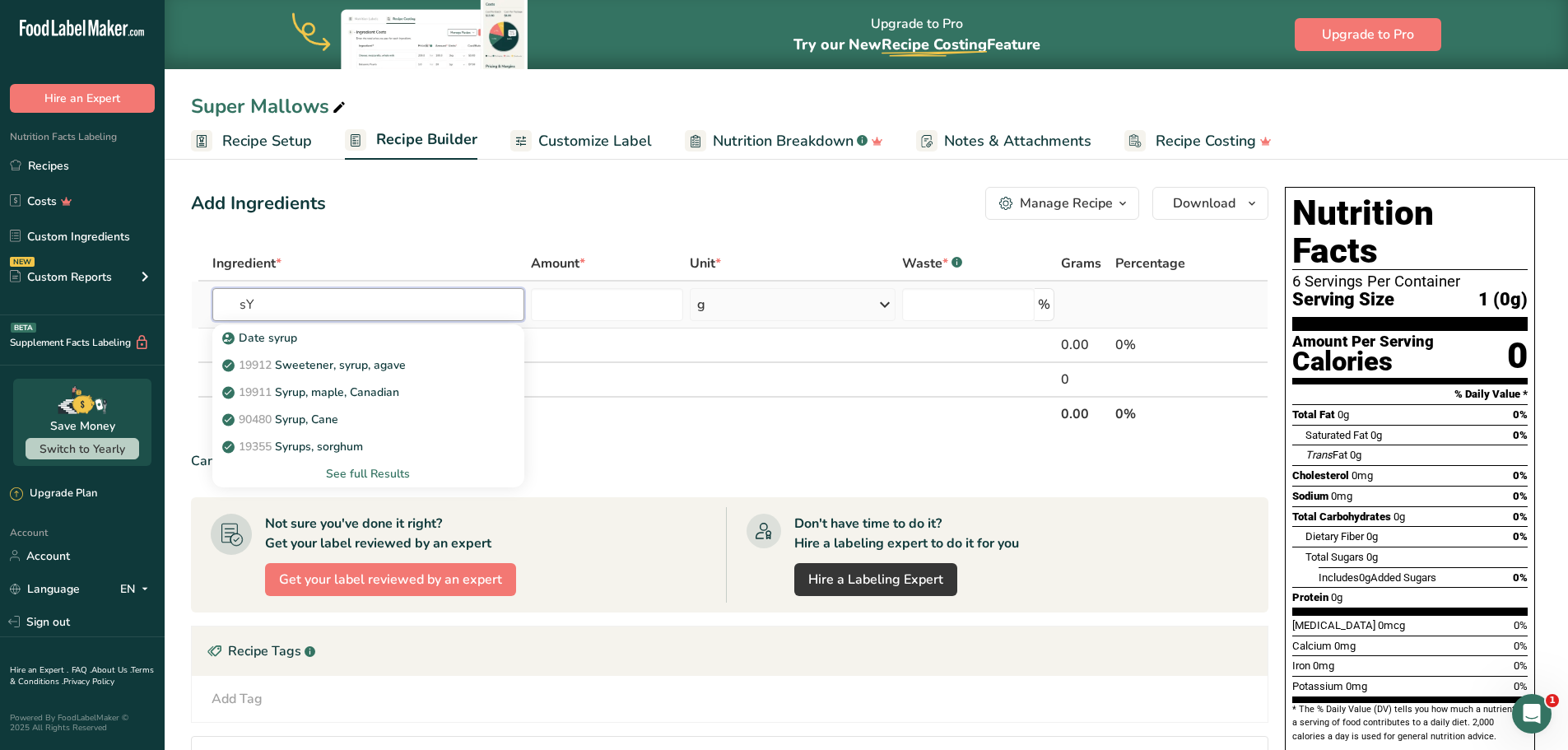
type input "s"
type input "maple"
click at [368, 369] on div "19353 Syrups, maple" at bounding box center [355, 365] width 259 height 17
type input "Syrups, maple"
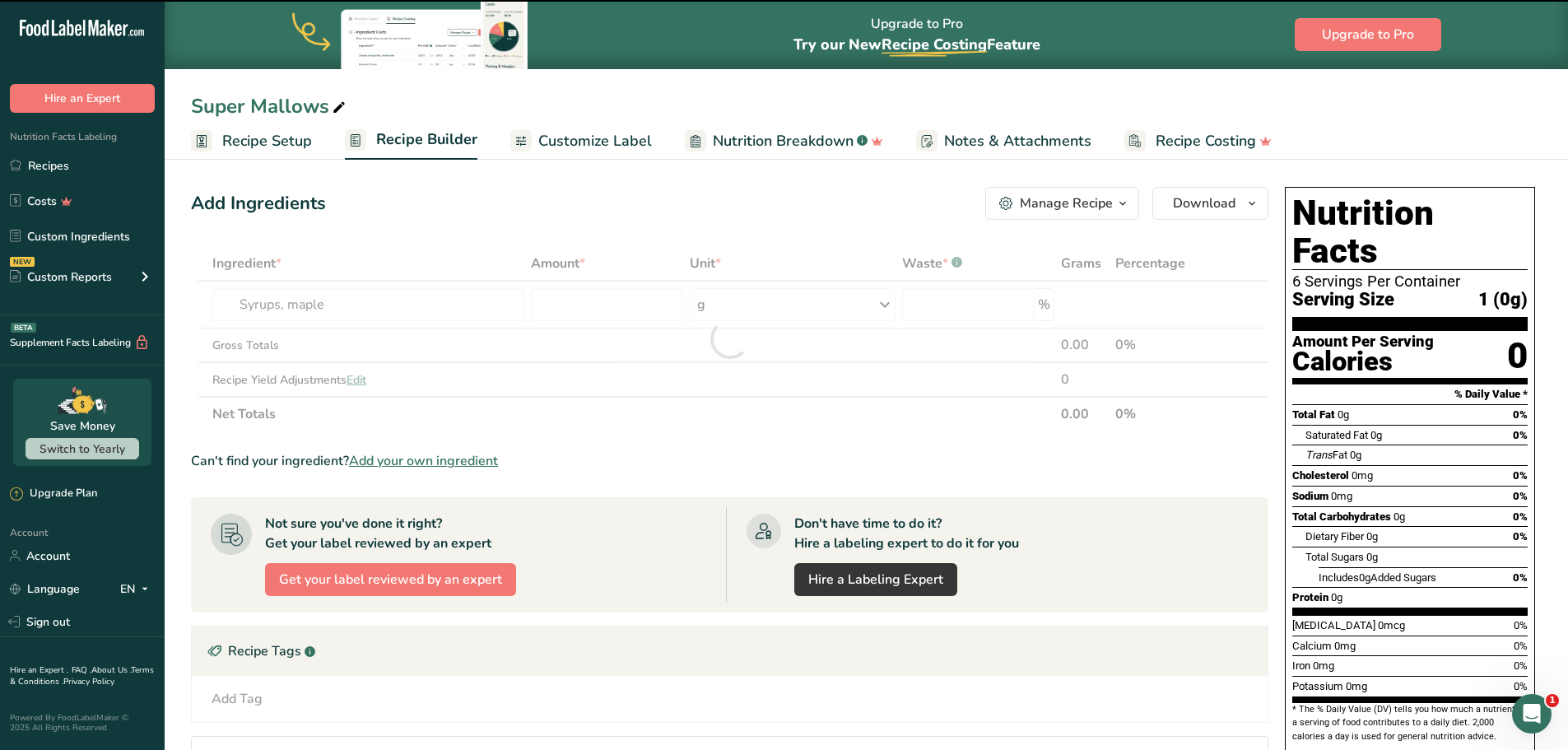
type input "0"
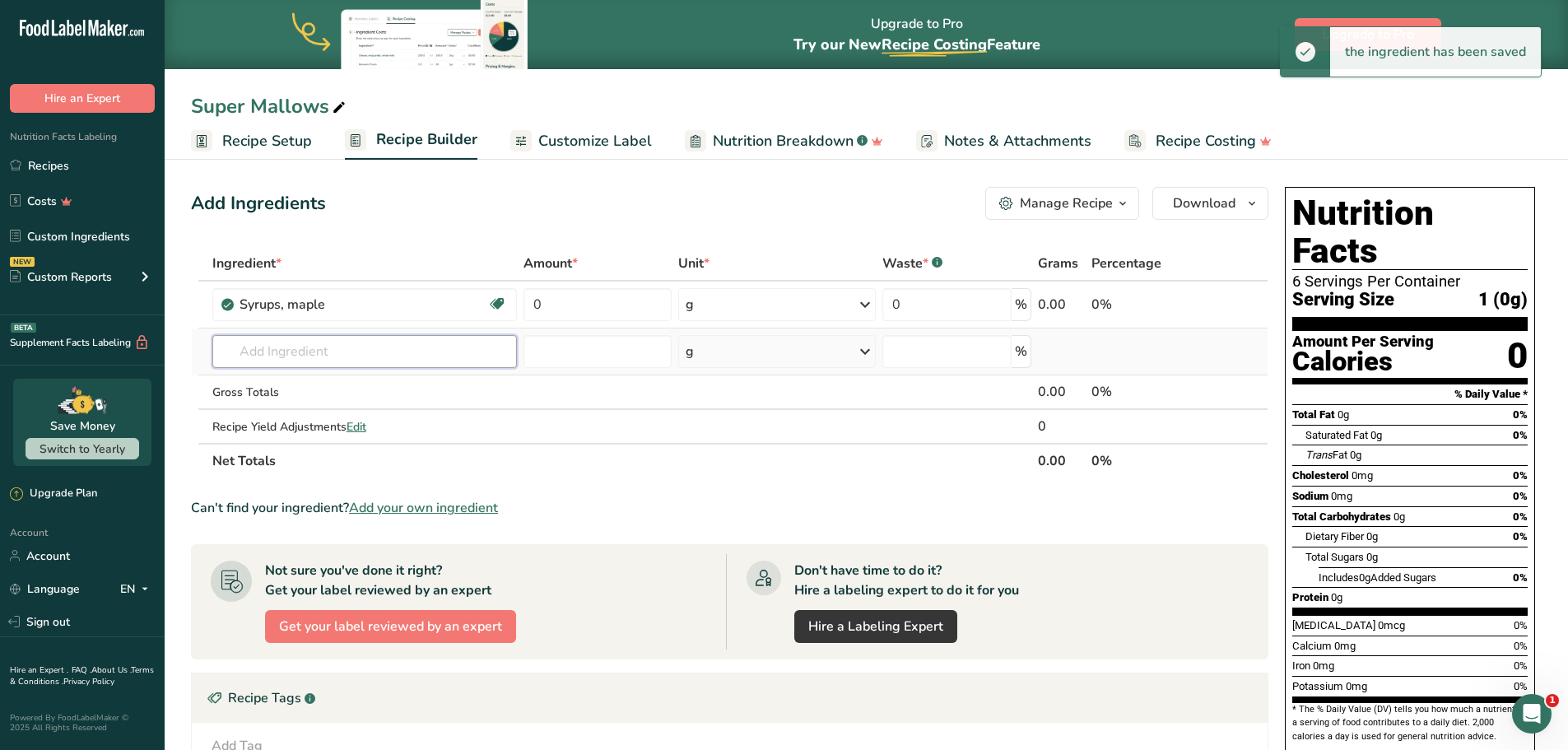
click at [361, 351] on input "text" at bounding box center [364, 351] width 304 height 33
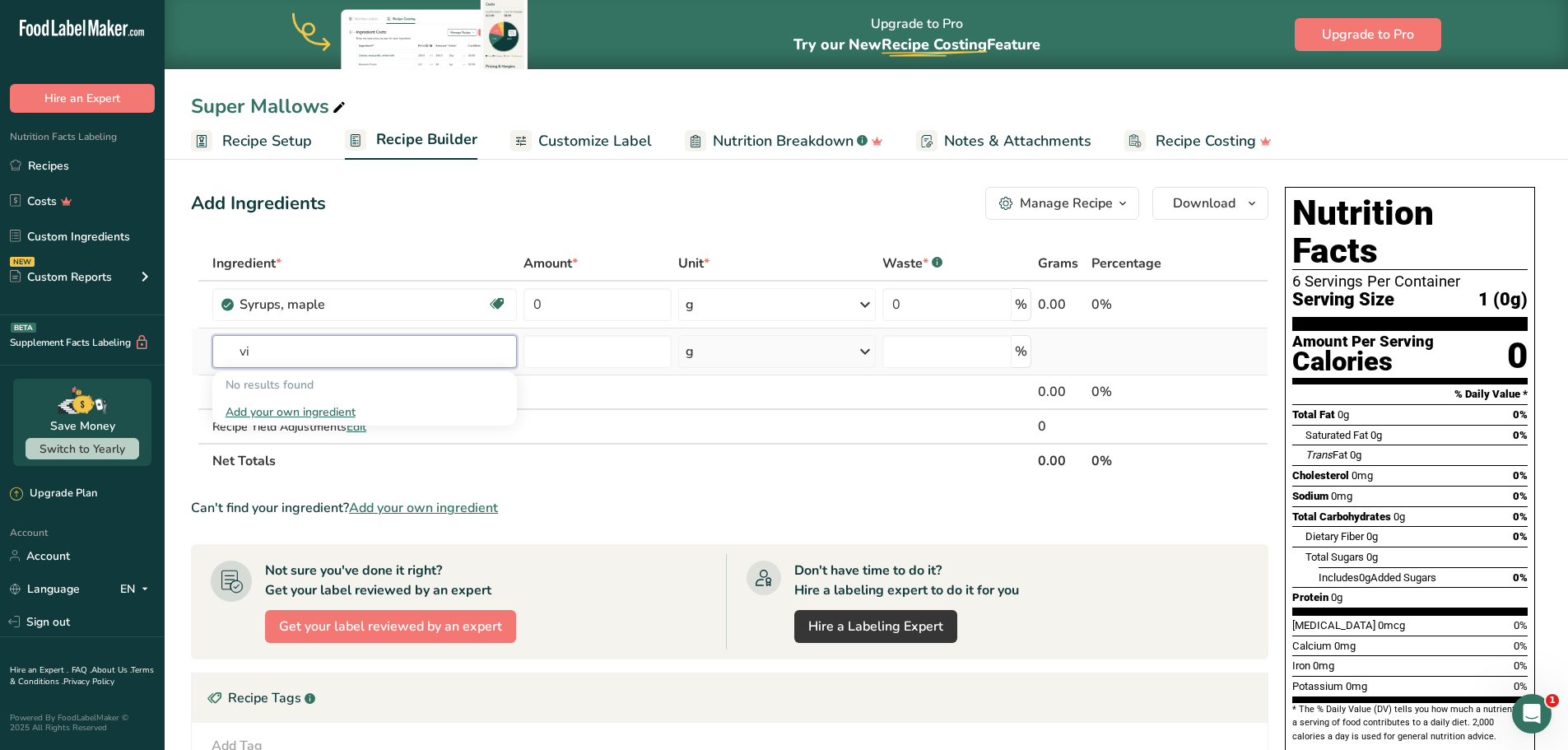
type input "v"
type input "beef gelatin"
click at [337, 440] on div "Add your own ingredient" at bounding box center [364, 439] width 278 height 17
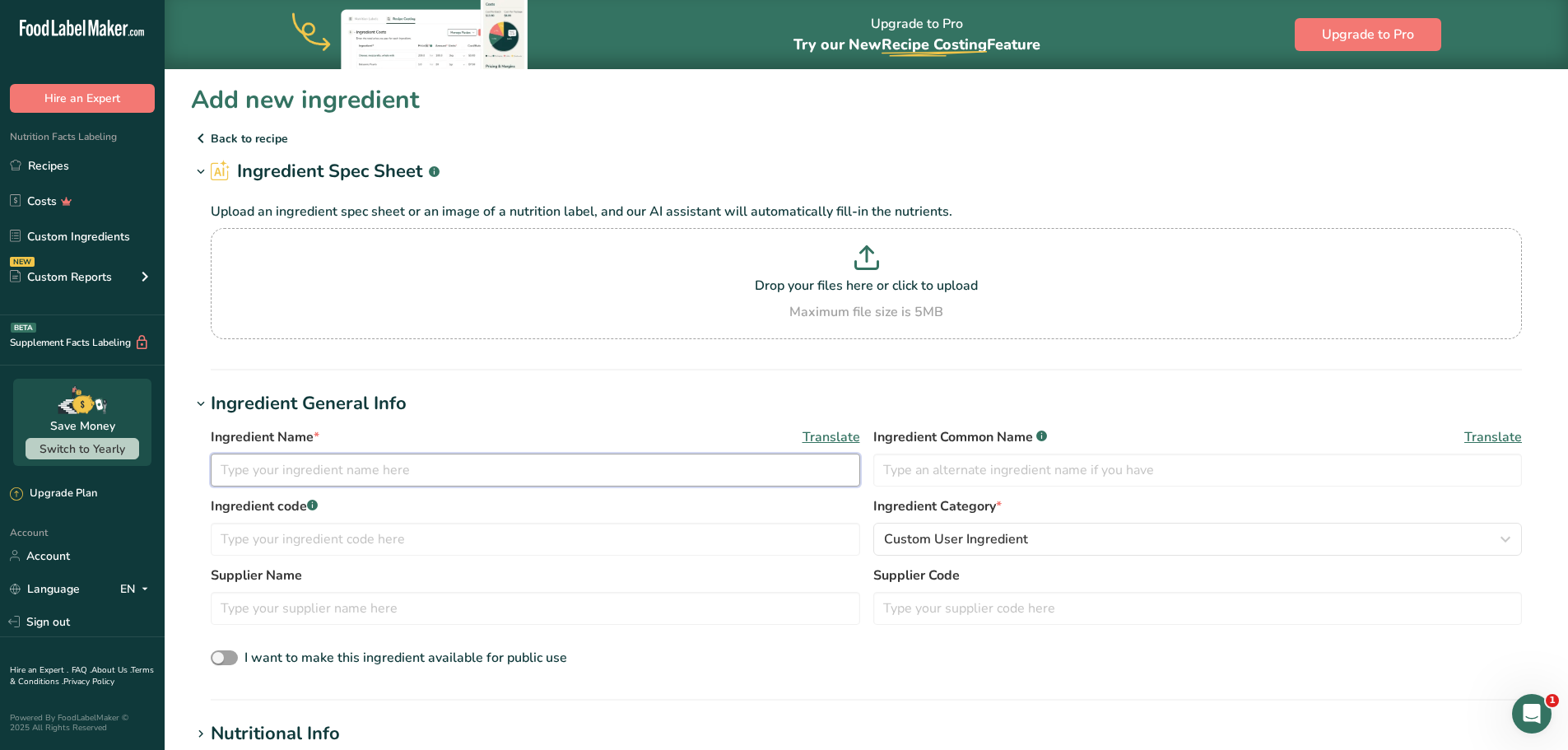
click at [340, 466] on input "text" at bounding box center [534, 470] width 649 height 33
click at [197, 140] on icon at bounding box center [201, 139] width 20 height 30
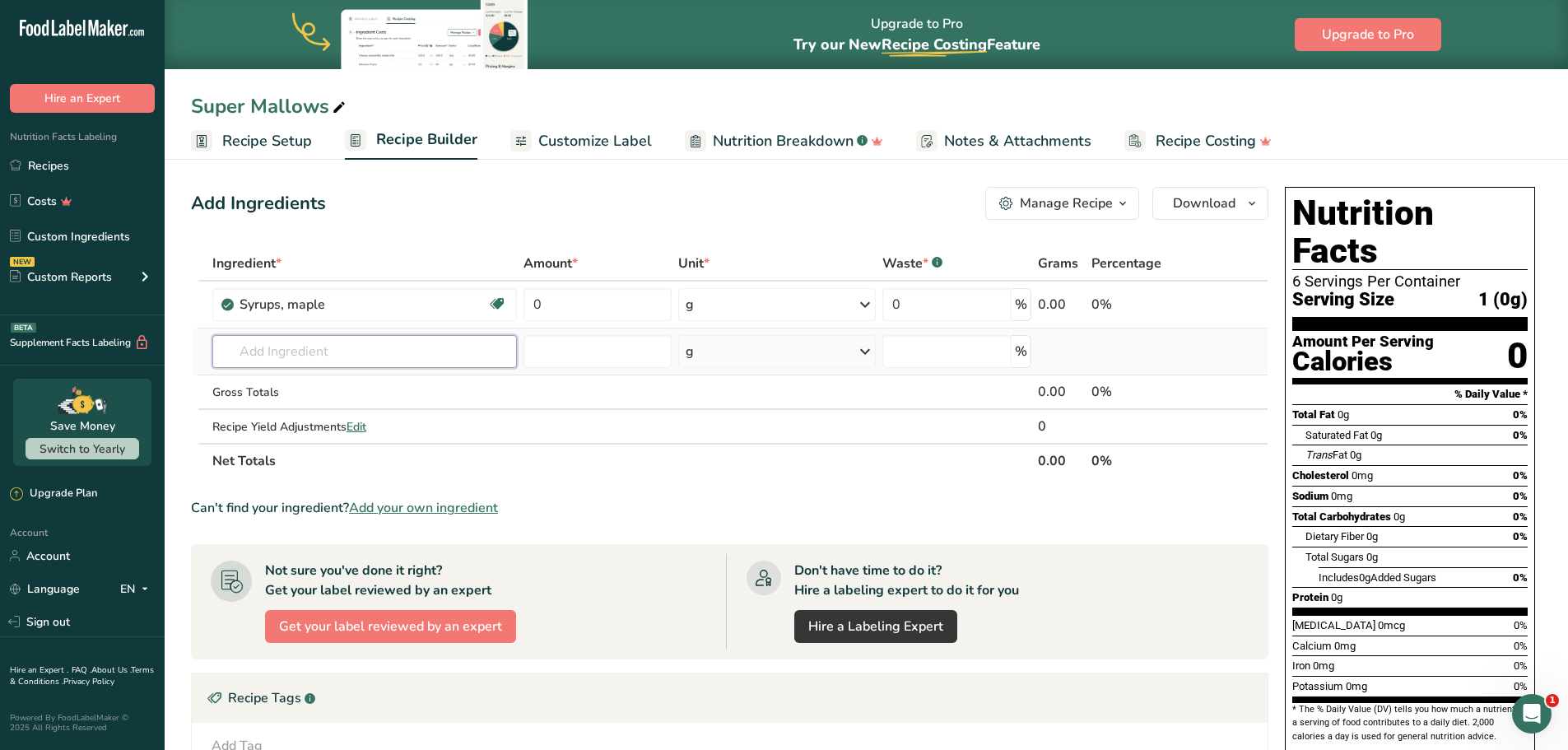
click at [367, 356] on input "text" at bounding box center [364, 351] width 304 height 33
type input "b"
type input "sea sa"
click at [257, 392] on p "Sea Salt" at bounding box center [254, 384] width 59 height 17
type input "Sea Salt"
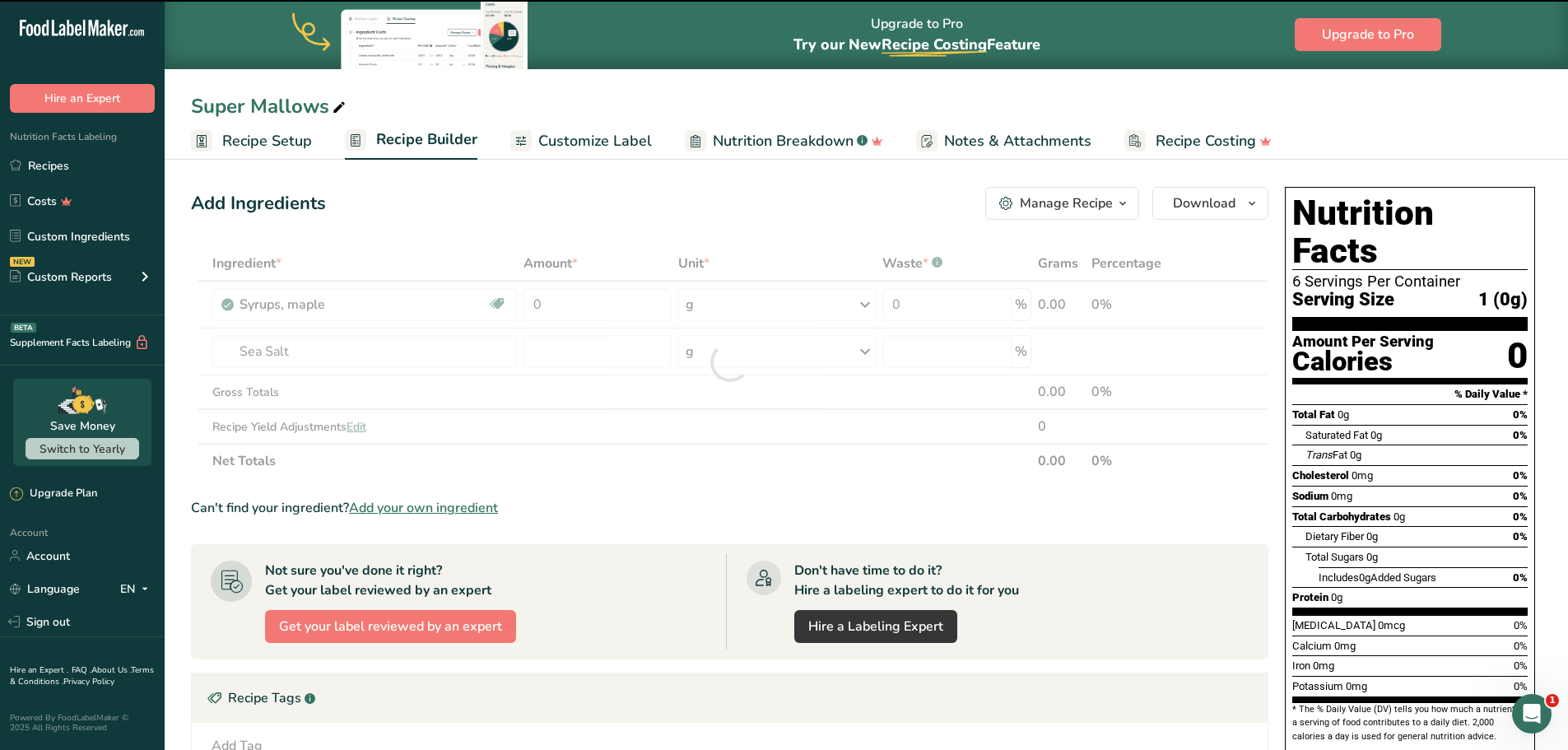
type input "0"
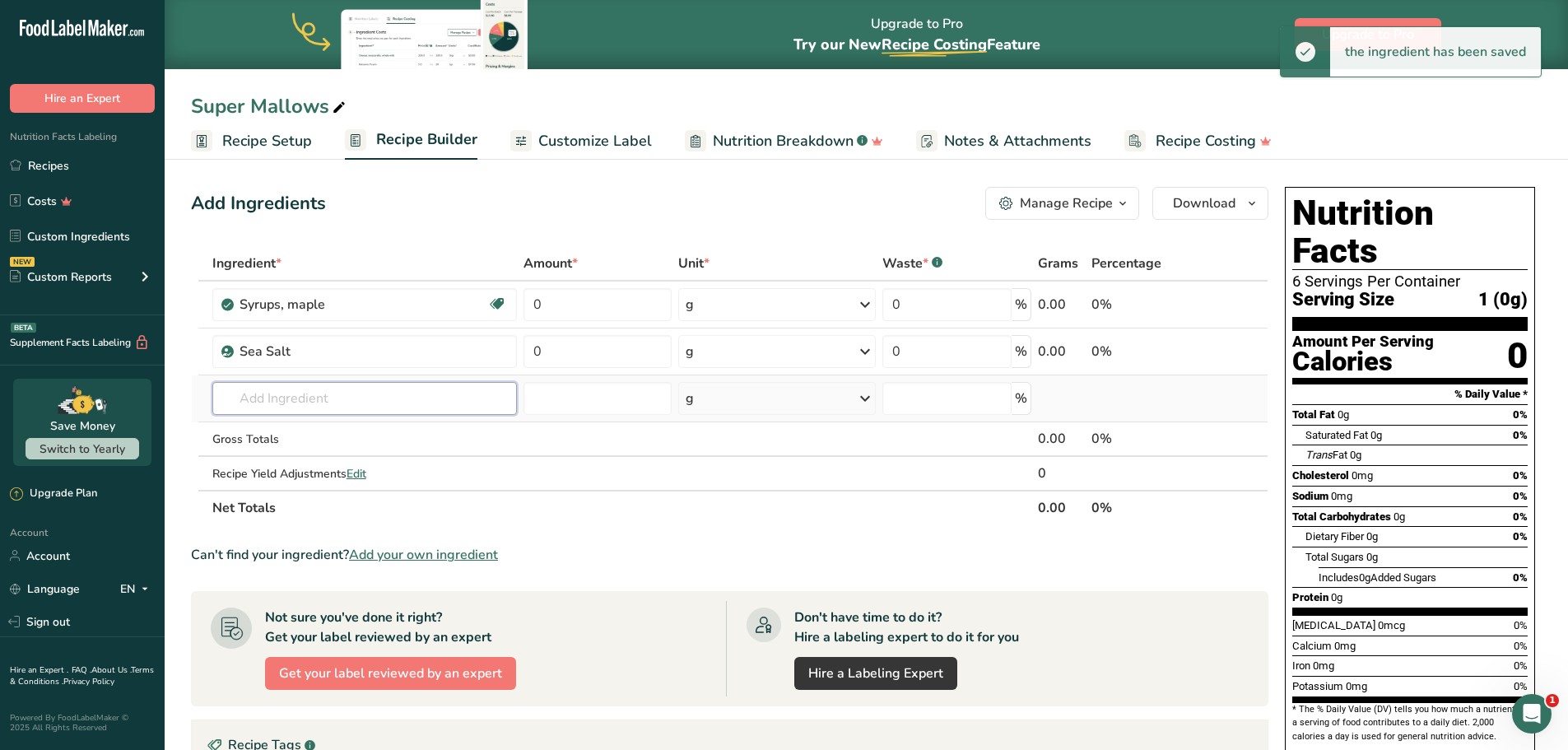
click at [283, 394] on input "text" at bounding box center [364, 399] width 304 height 33
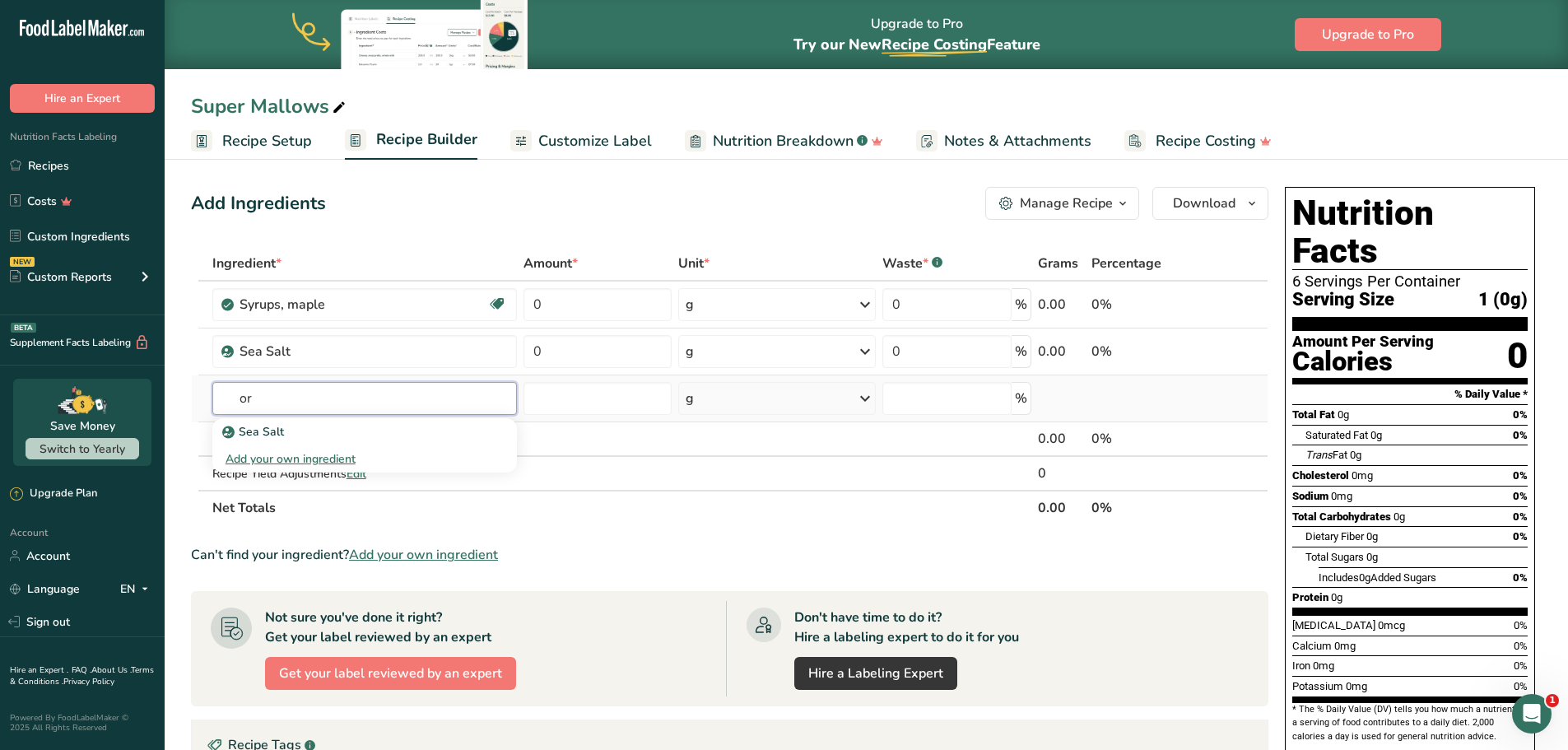
type input "o"
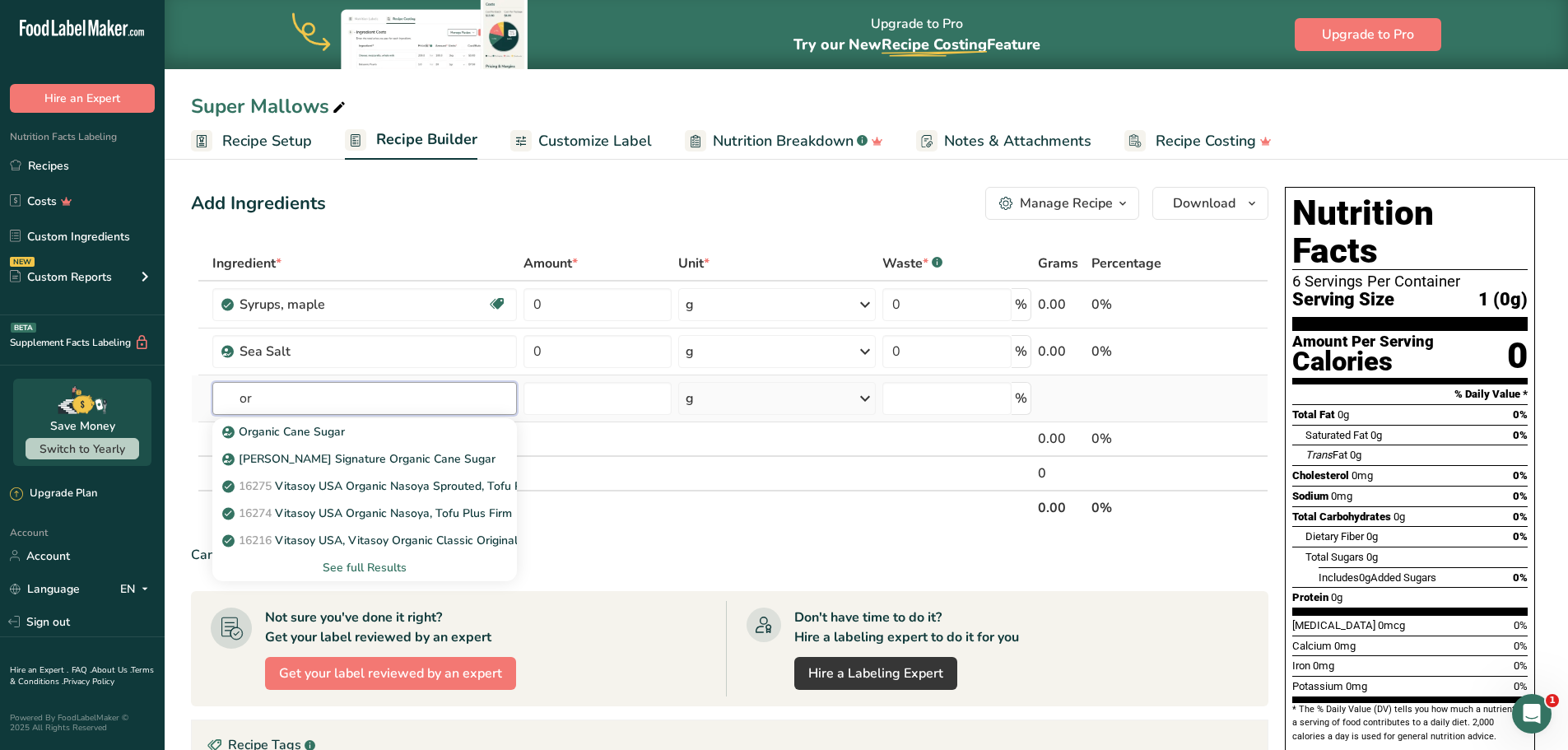
type input "o"
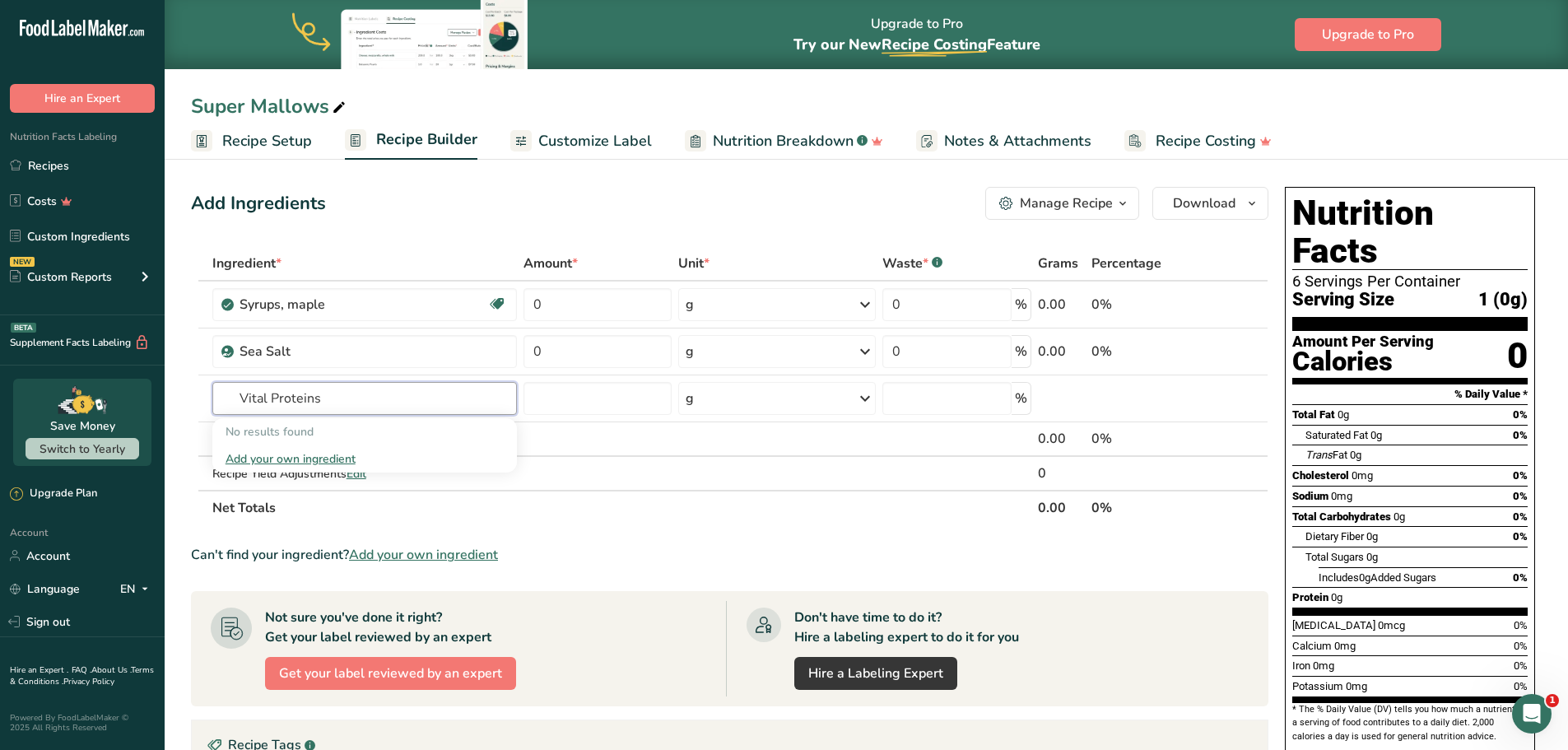
type input "Vital Proteins"
click at [576, 492] on th "Net Totals" at bounding box center [621, 507] width 826 height 35
click at [601, 308] on input "0" at bounding box center [598, 304] width 148 height 33
type input "20.1"
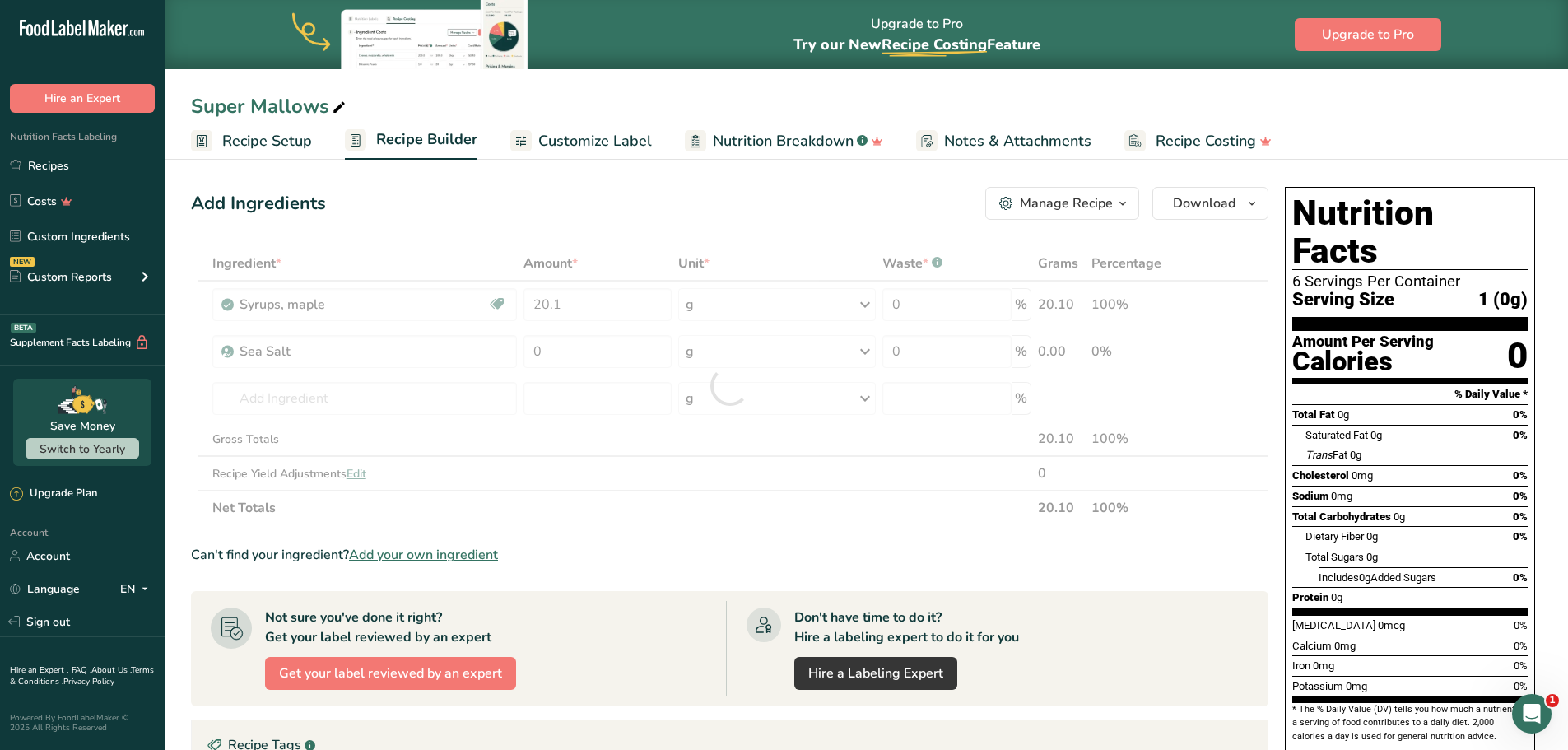
click at [667, 240] on div "Add Ingredients Manage Recipe Delete Recipe Duplicate Recipe Scale Recipe Save …" at bounding box center [735, 622] width 1087 height 884
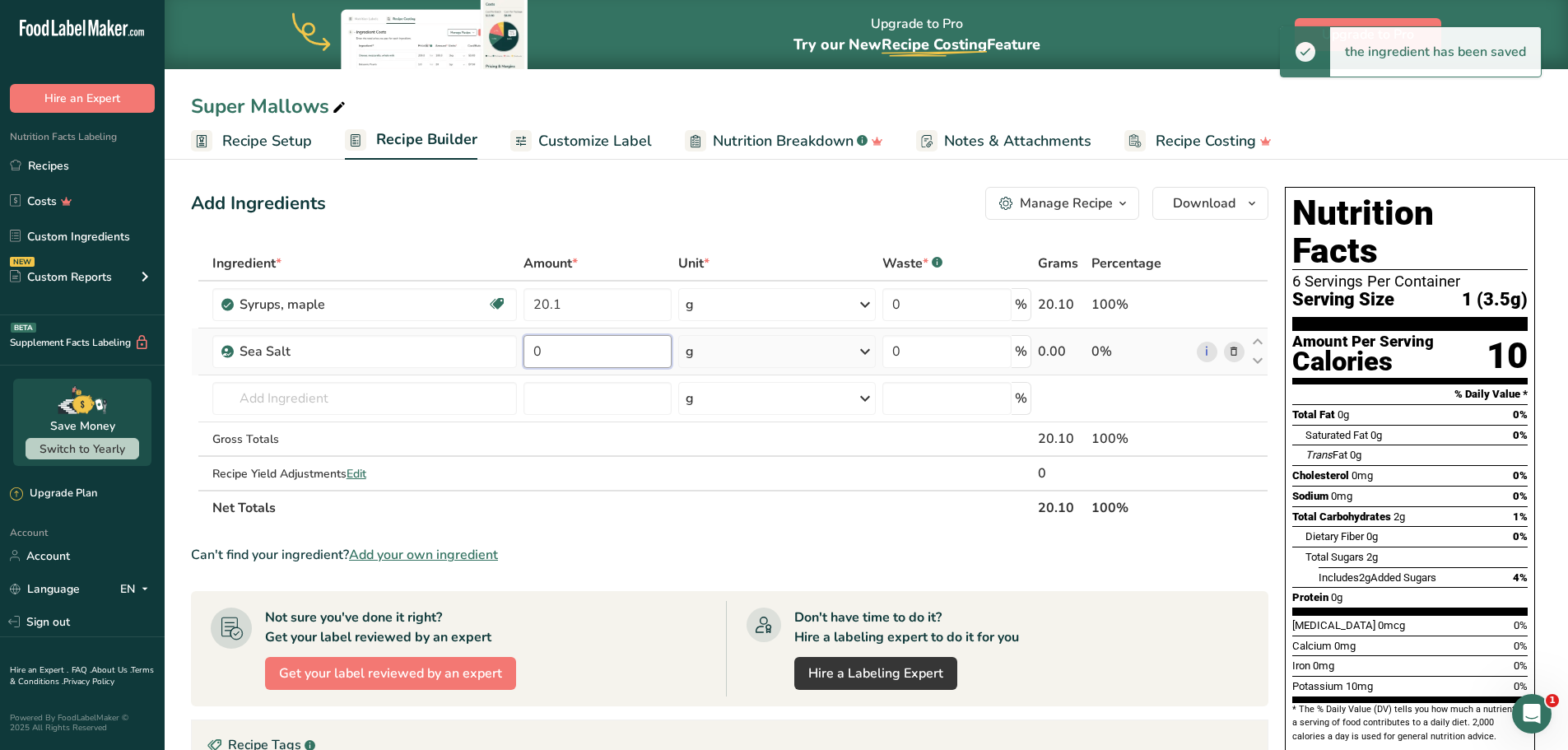
click at [554, 350] on input "0" at bounding box center [598, 351] width 148 height 33
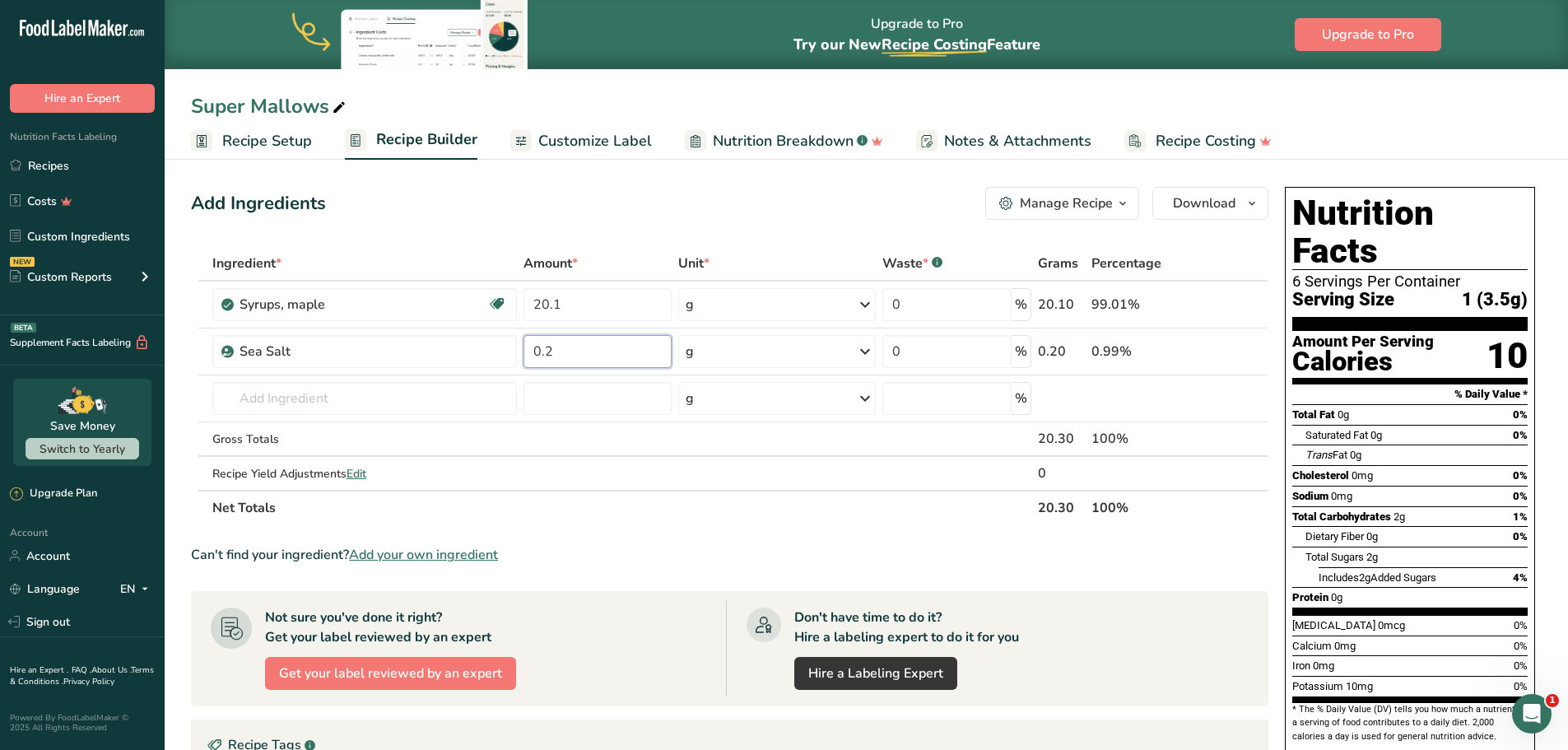
type input "0.2"
click at [560, 209] on div "Add Ingredients Manage Recipe Delete Recipe Duplicate Recipe Scale Recipe Save …" at bounding box center [730, 204] width 1077 height 33
click at [336, 403] on input "text" at bounding box center [364, 399] width 304 height 33
click at [298, 406] on input "text" at bounding box center [364, 399] width 304 height 33
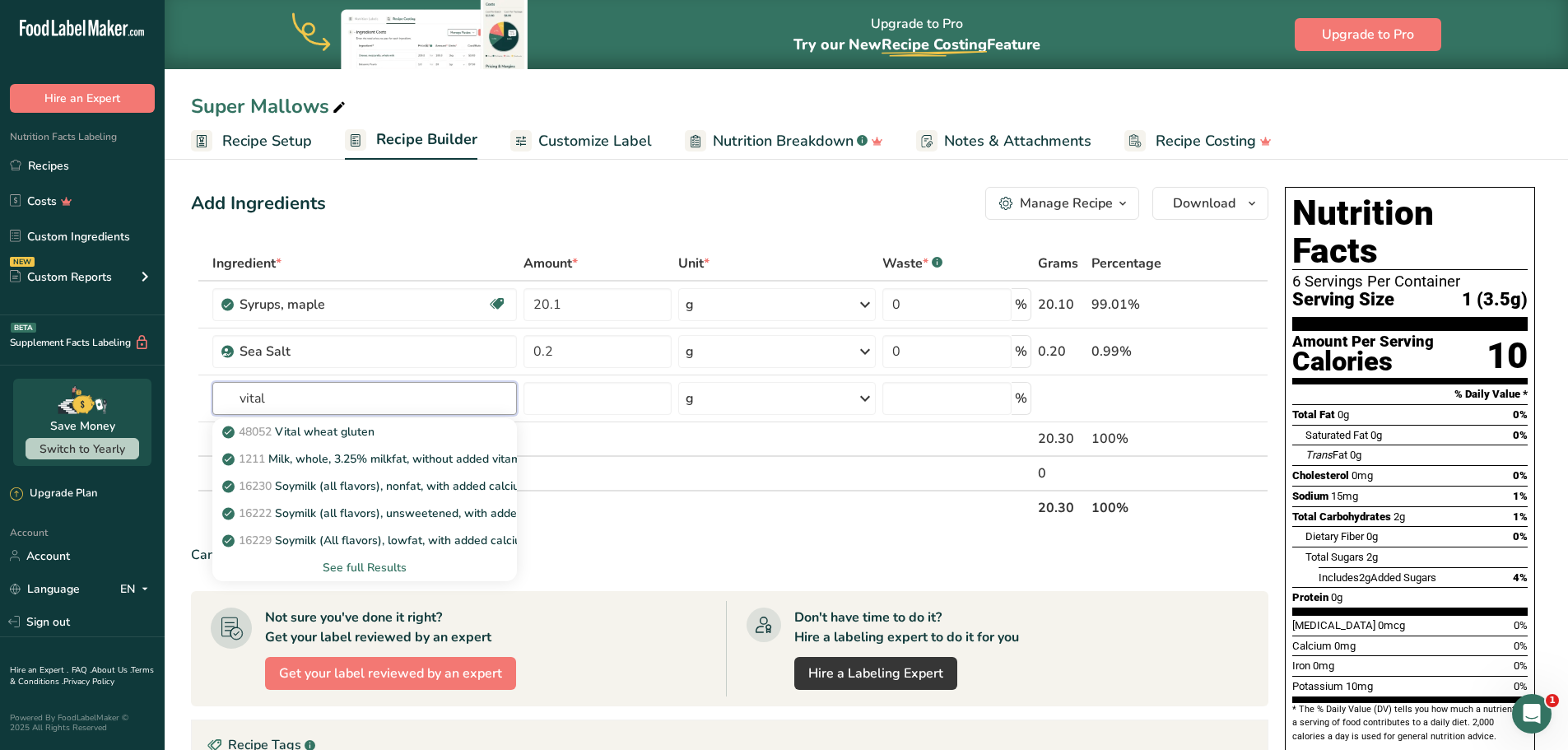
drag, startPoint x: 332, startPoint y: 396, endPoint x: 186, endPoint y: 378, distance: 147.1
click at [186, 378] on section "Add Ingredients Manage Recipe Delete Recipe Duplicate Recipe Scale Recipe Save …" at bounding box center [866, 622] width 1403 height 936
type input "b"
type input "gel"
click at [393, 565] on div "See full Results" at bounding box center [364, 568] width 278 height 17
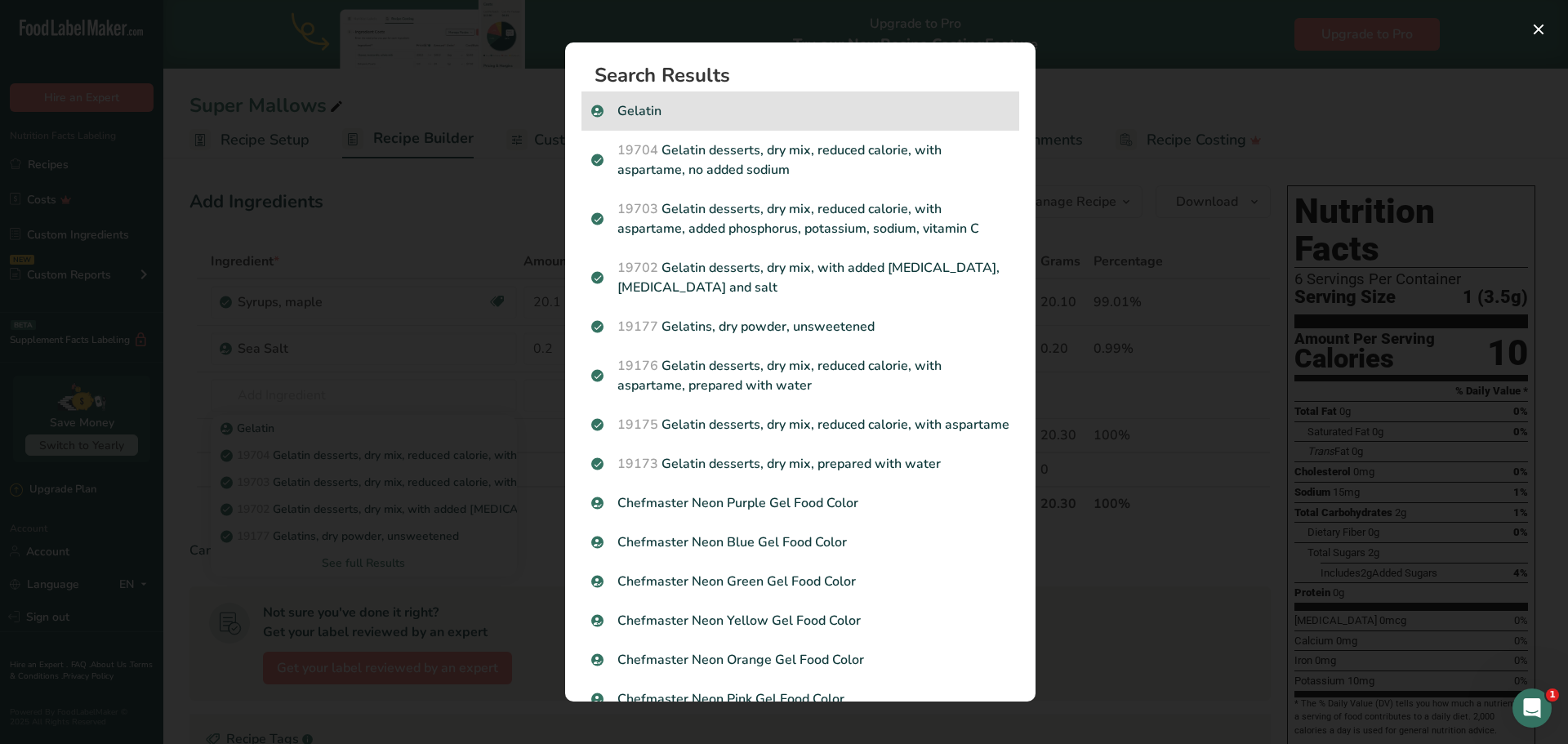
click at [651, 107] on p "Gelatin" at bounding box center [800, 111] width 418 height 20
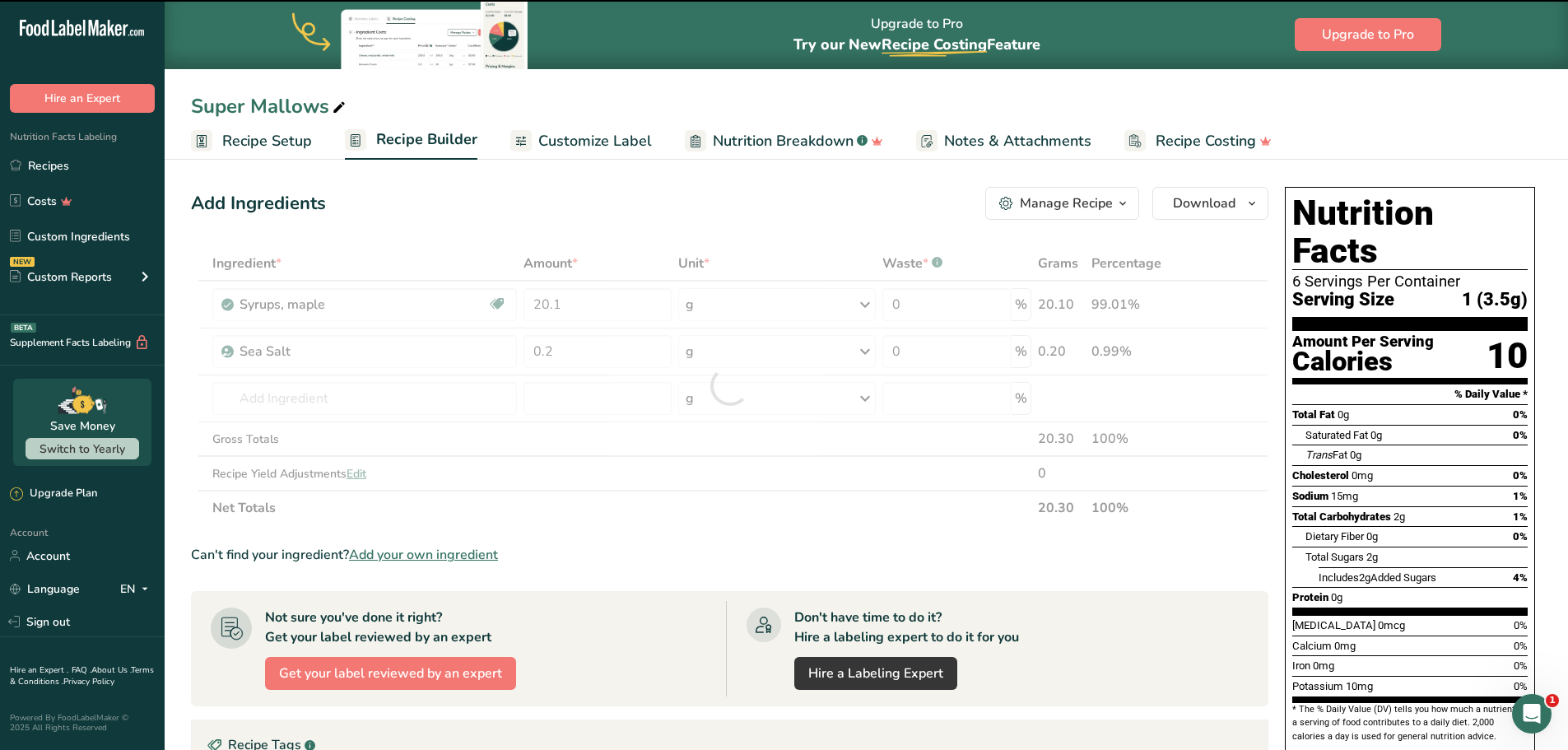
type input "0"
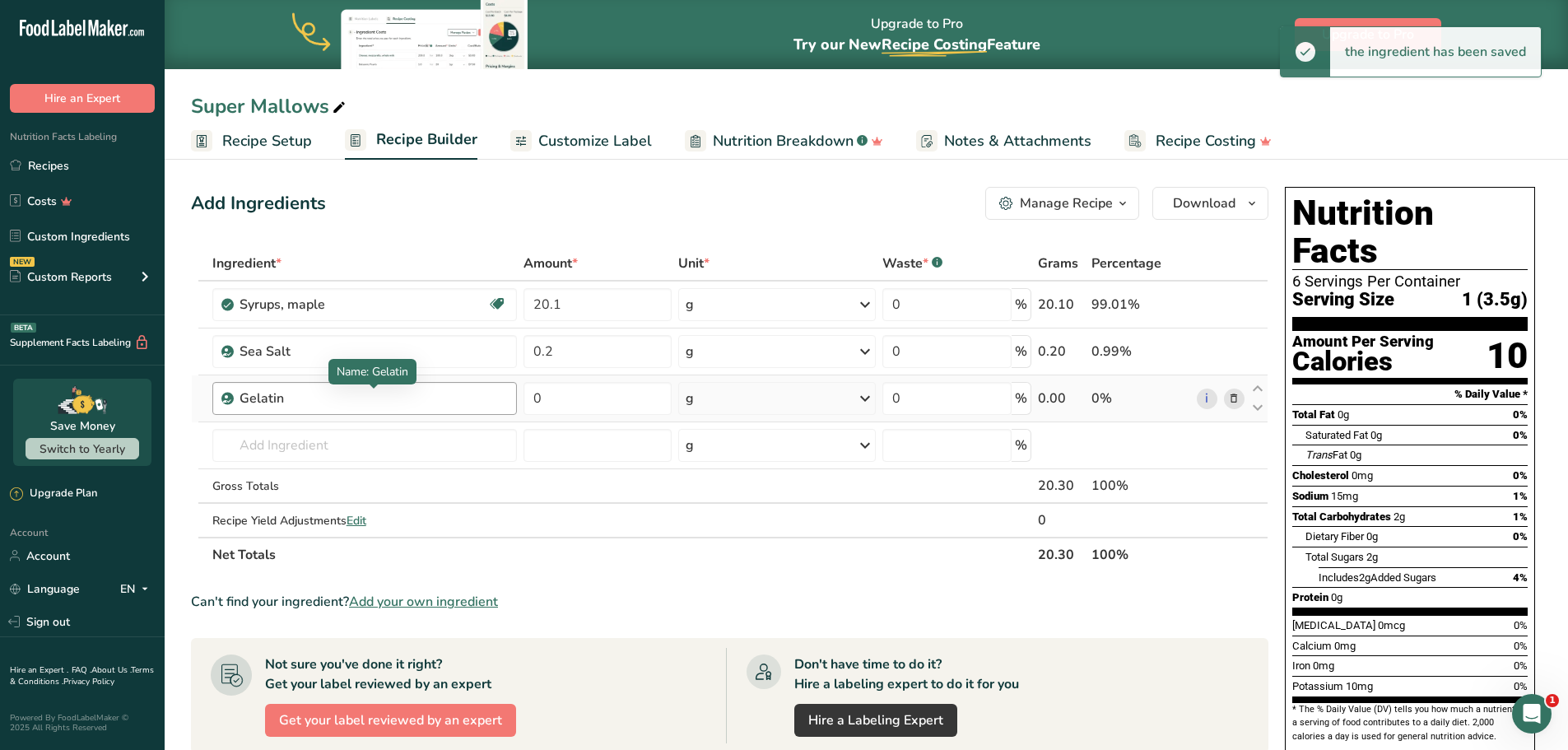
click at [318, 405] on div "Gelatin" at bounding box center [341, 399] width 205 height 20
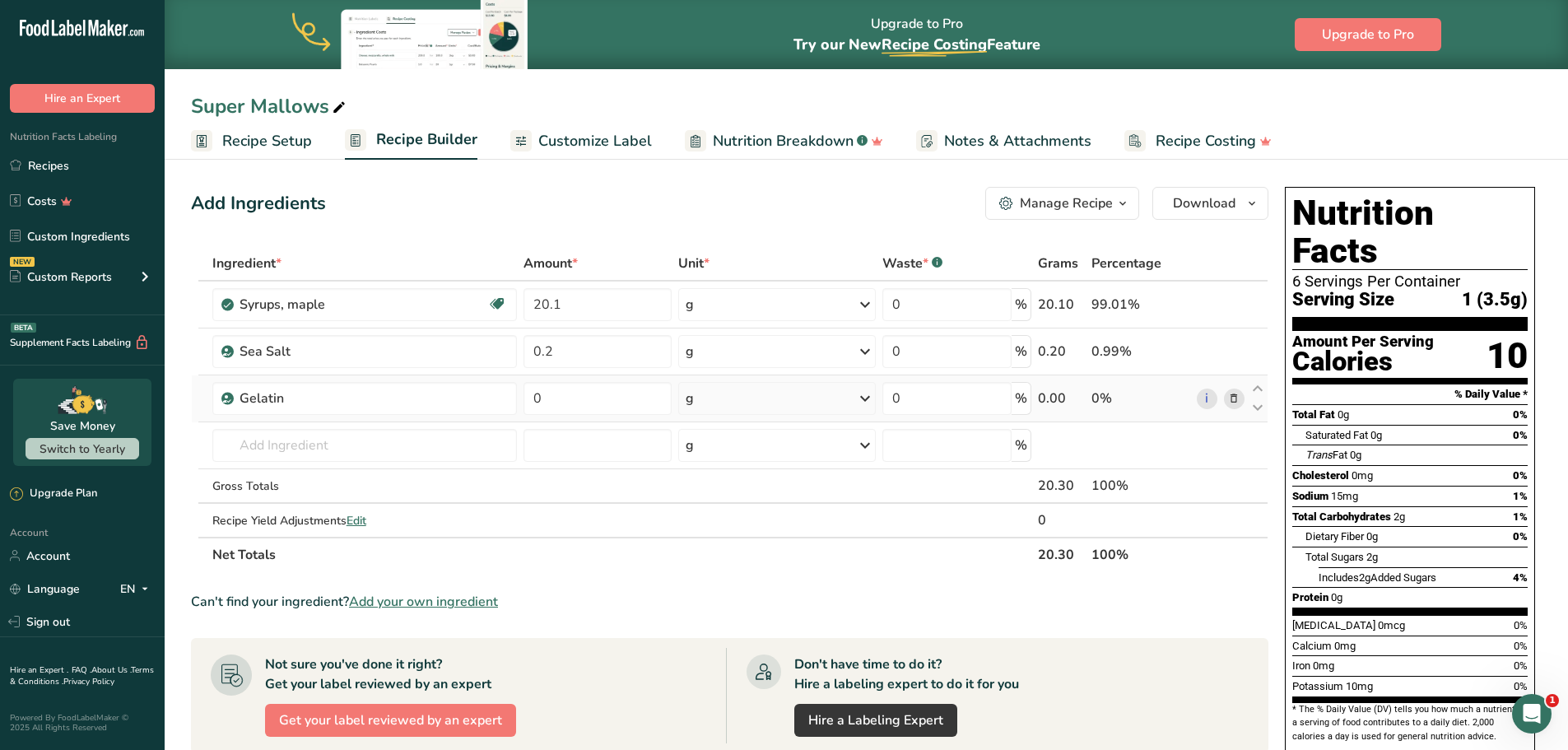
click at [1242, 397] on span at bounding box center [1234, 399] width 20 height 20
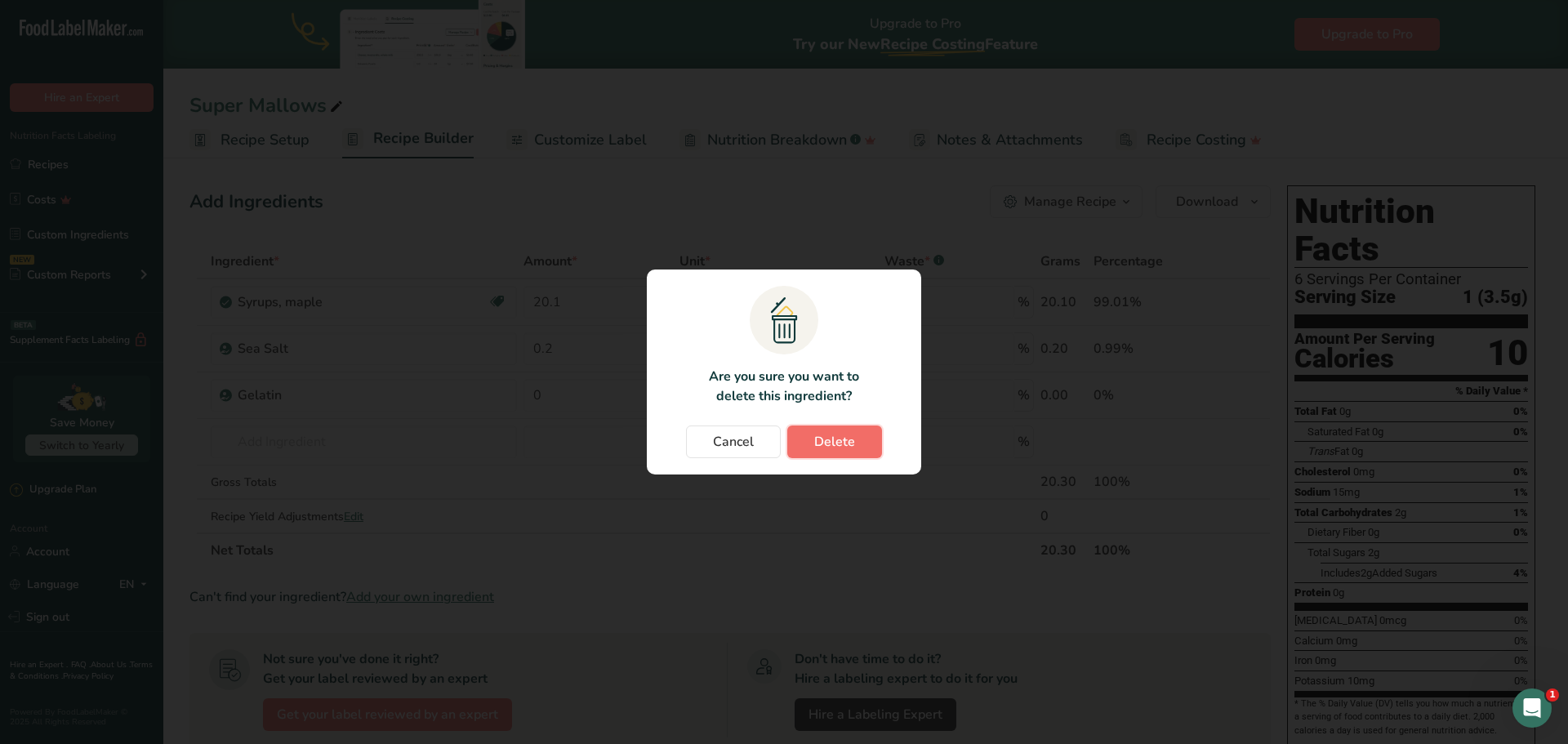
click at [809, 432] on button "Delete" at bounding box center [835, 442] width 95 height 33
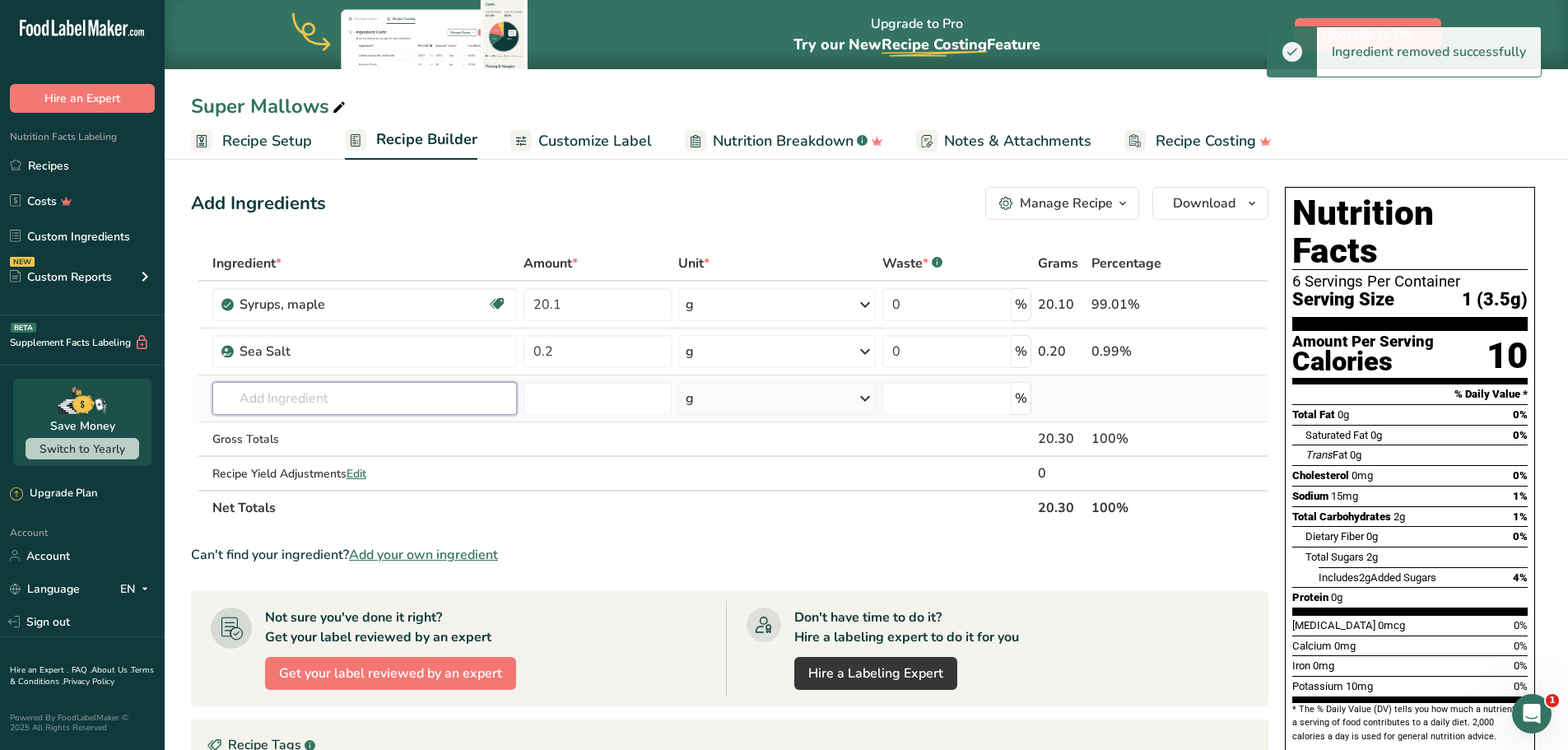
click at [317, 394] on input "text" at bounding box center [364, 399] width 304 height 33
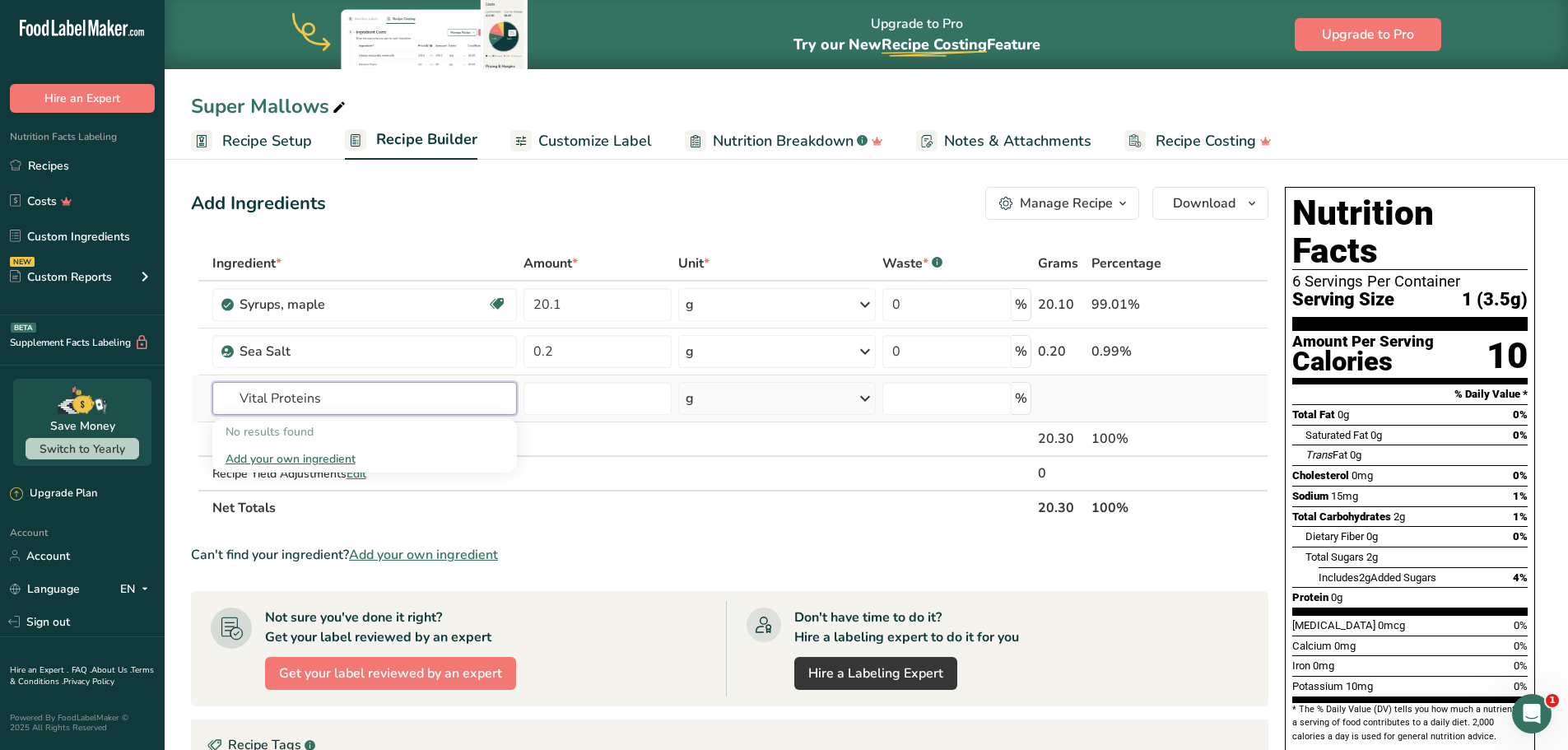
type input "Vital Proteins"
click at [337, 461] on div "Add your own ingredient" at bounding box center [364, 459] width 278 height 17
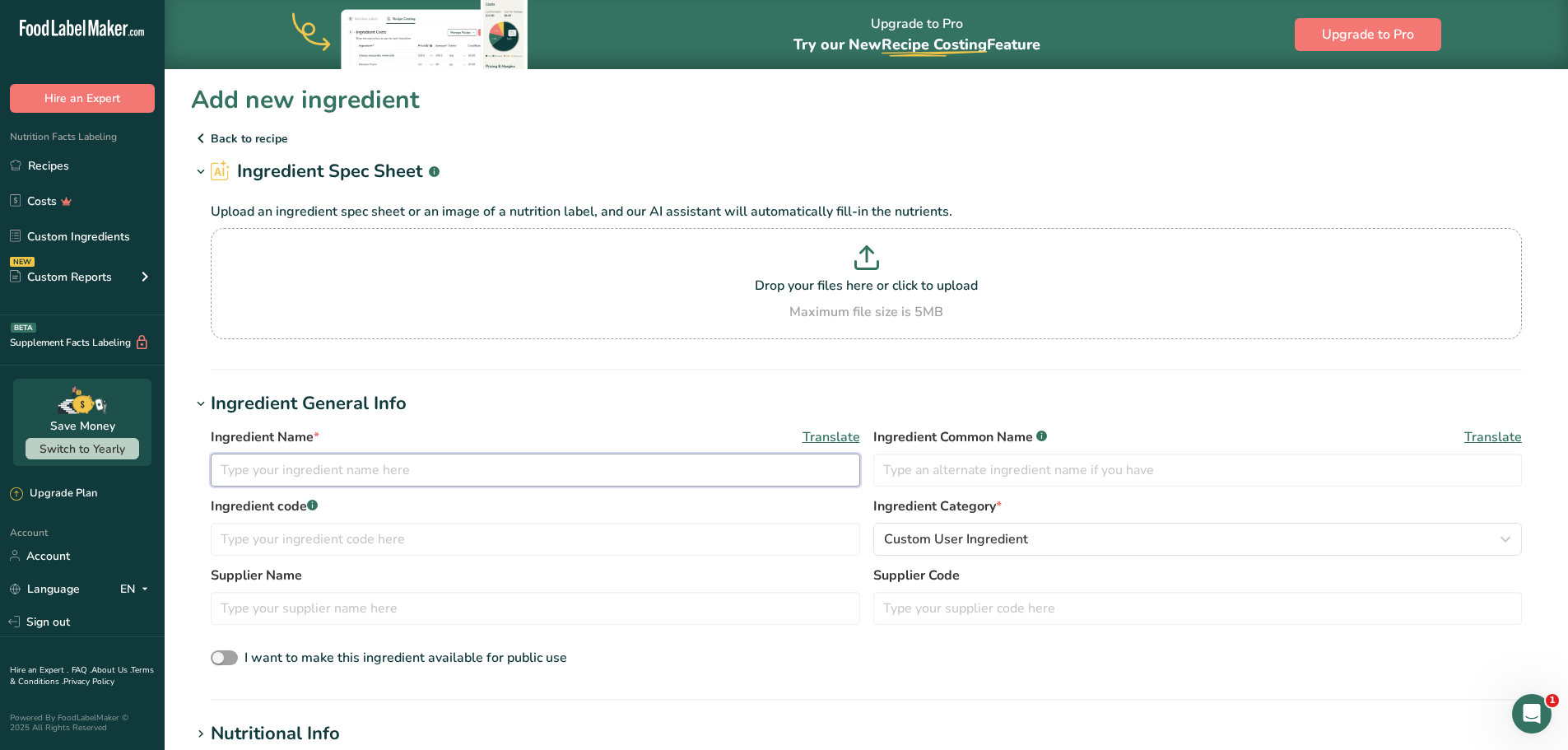
click at [360, 458] on input "text" at bounding box center [534, 470] width 649 height 33
type input "Grass Fed Beef Gelatin"
click at [680, 375] on section "Add new ingredient Back to recipe Ingredient Spec Sheet .a-a{fill:#347362;}.b-a…" at bounding box center [866, 663] width 1403 height 1189
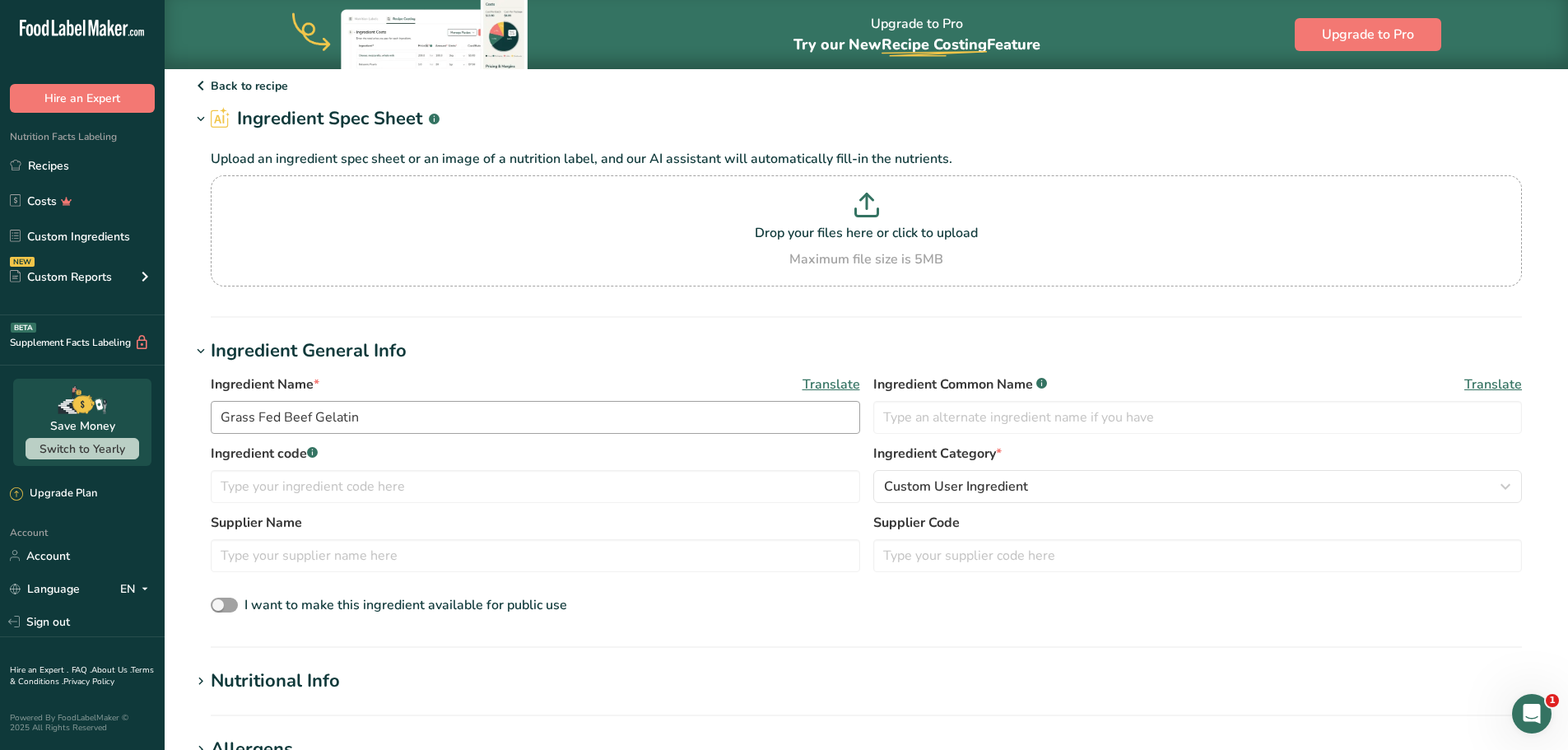
scroll to position [165, 0]
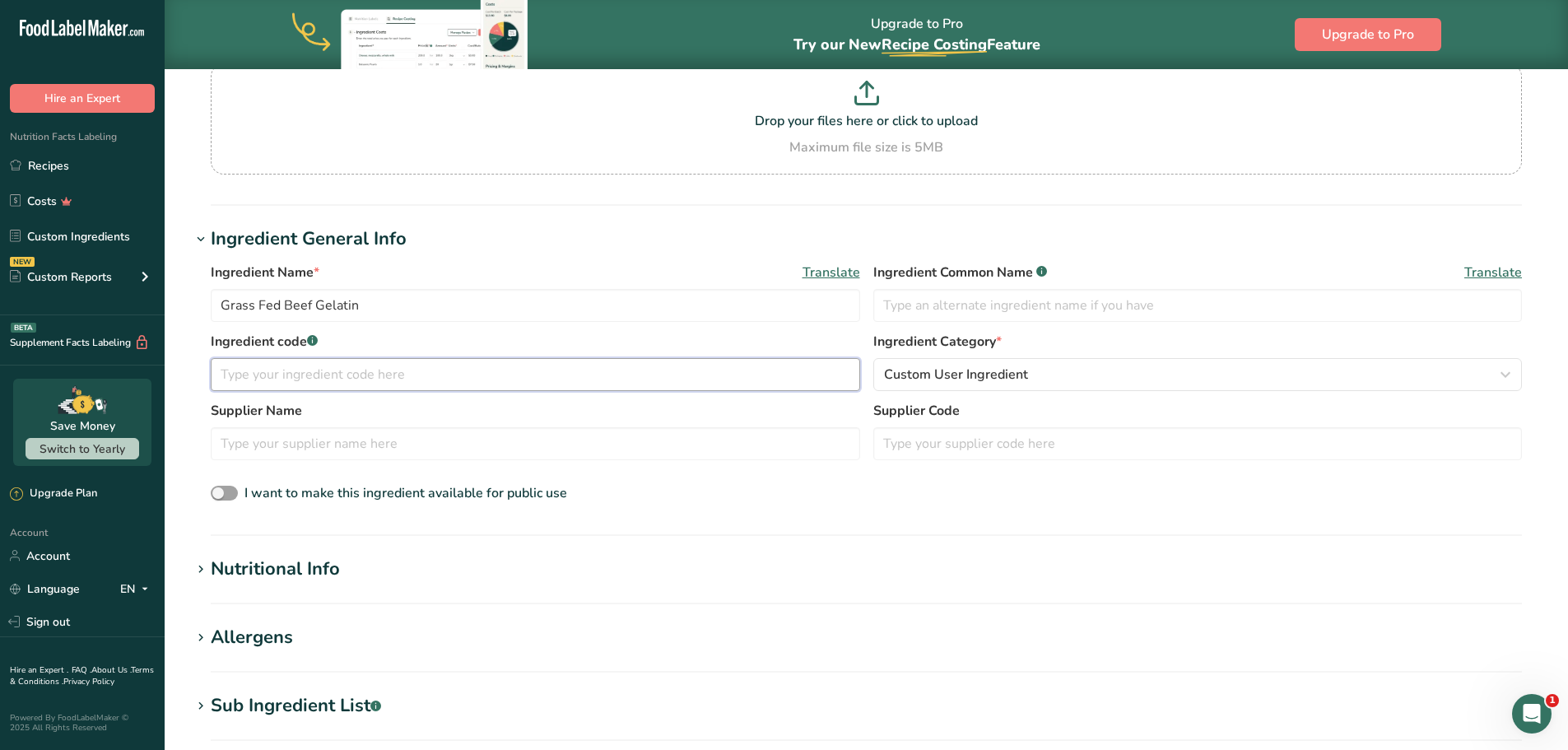
click at [440, 384] on input "text" at bounding box center [534, 375] width 649 height 33
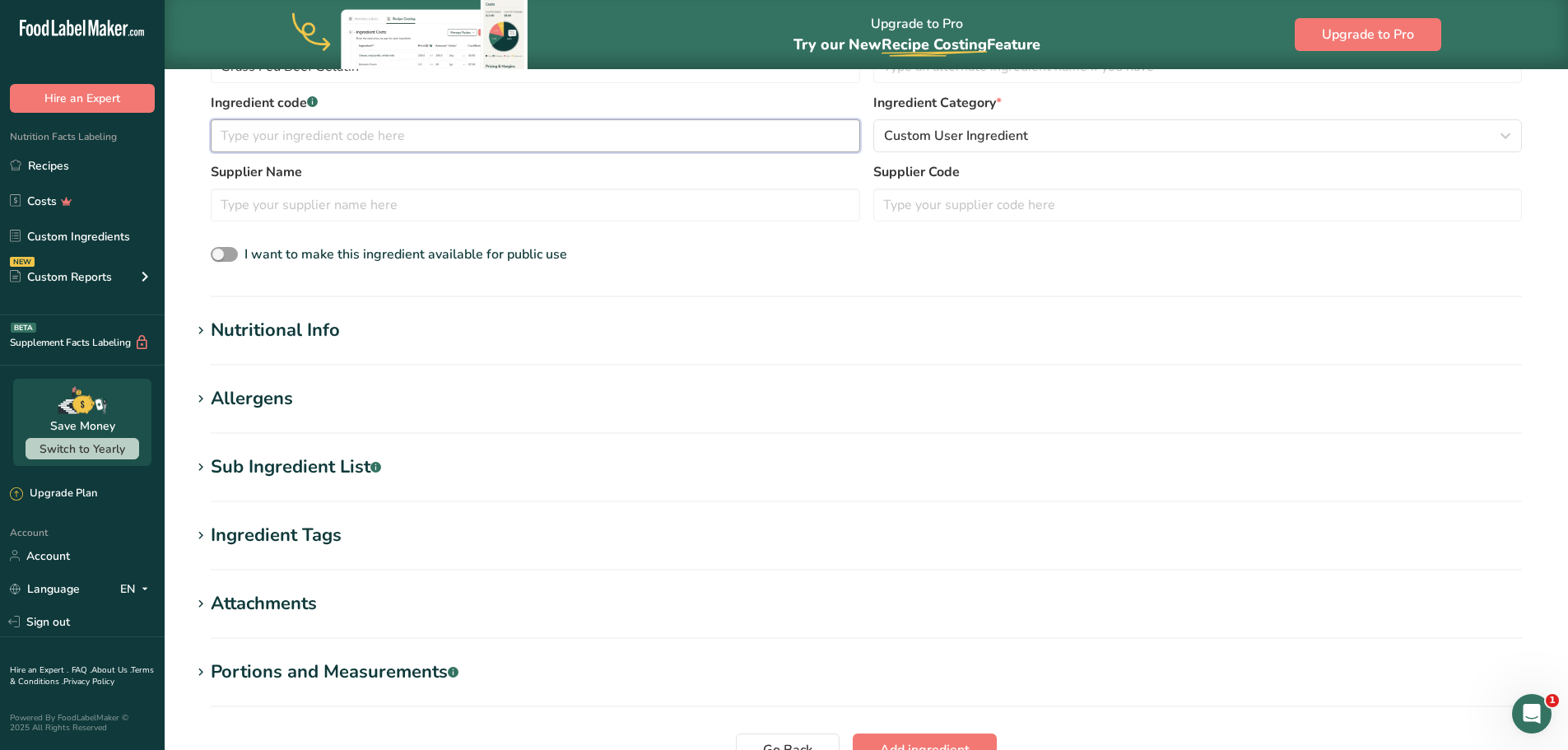
scroll to position [412, 0]
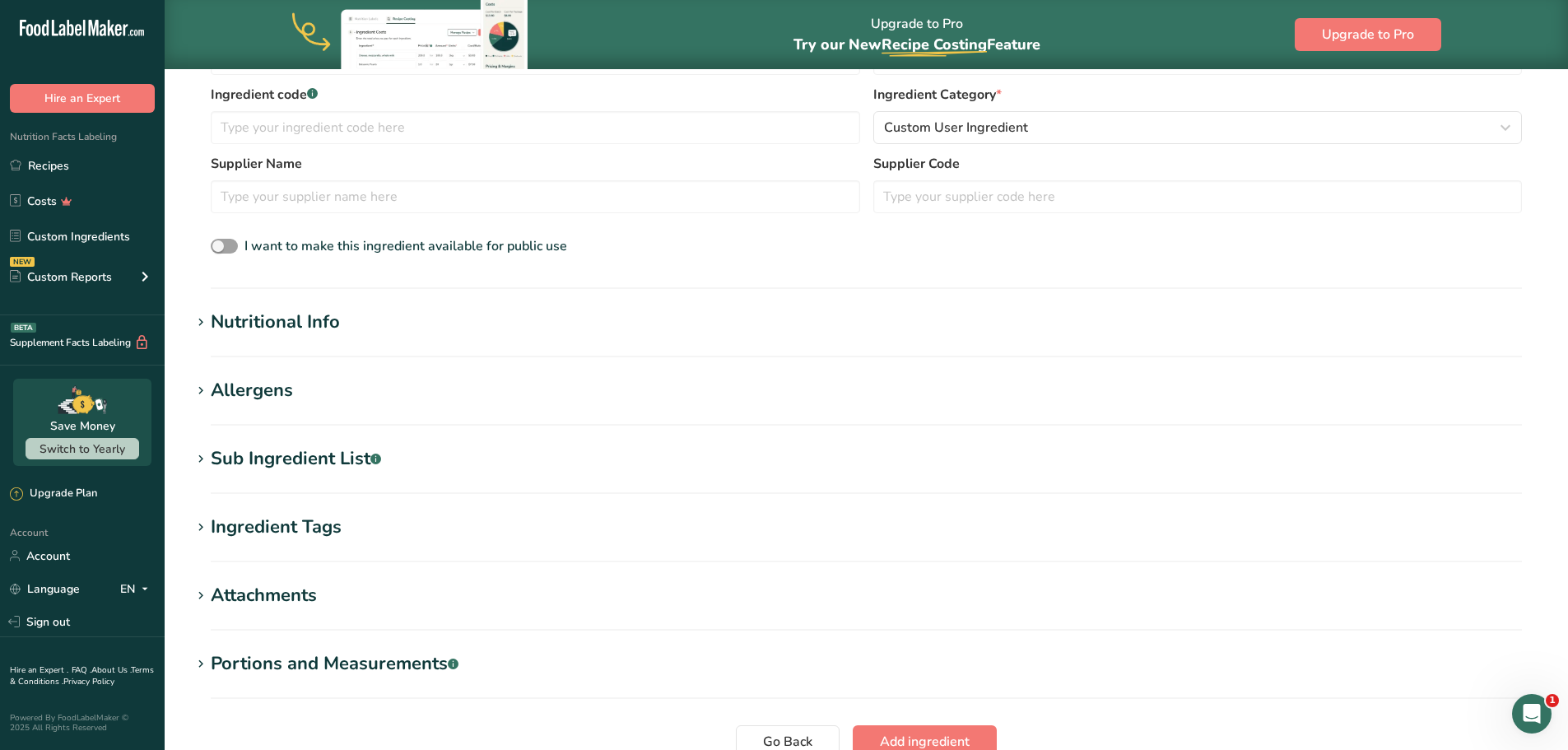
click at [200, 317] on icon at bounding box center [201, 323] width 15 height 23
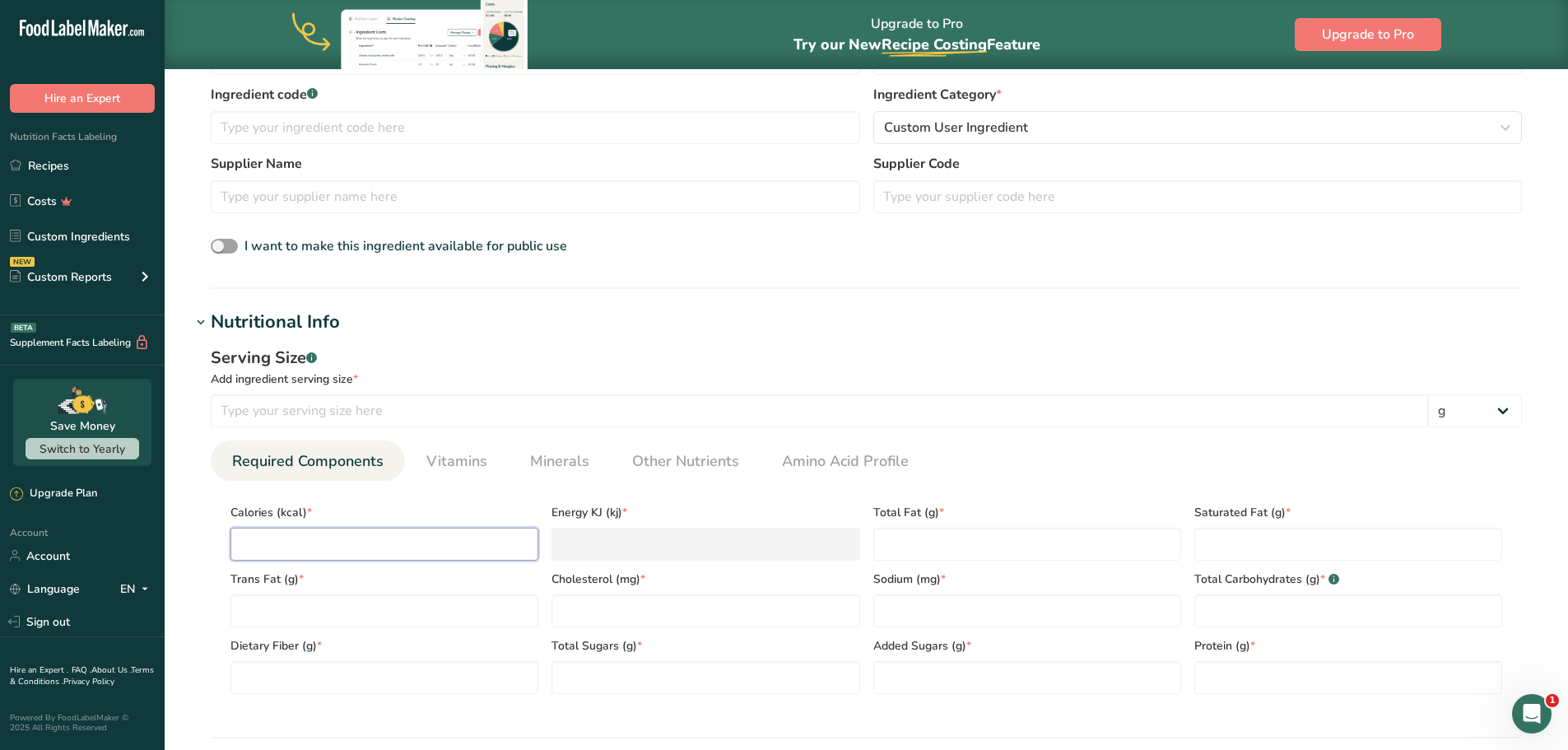
click at [439, 545] on input "number" at bounding box center [384, 545] width 308 height 33
type input "9"
type KJ "37.7"
type input "9.9"
type KJ "41.4"
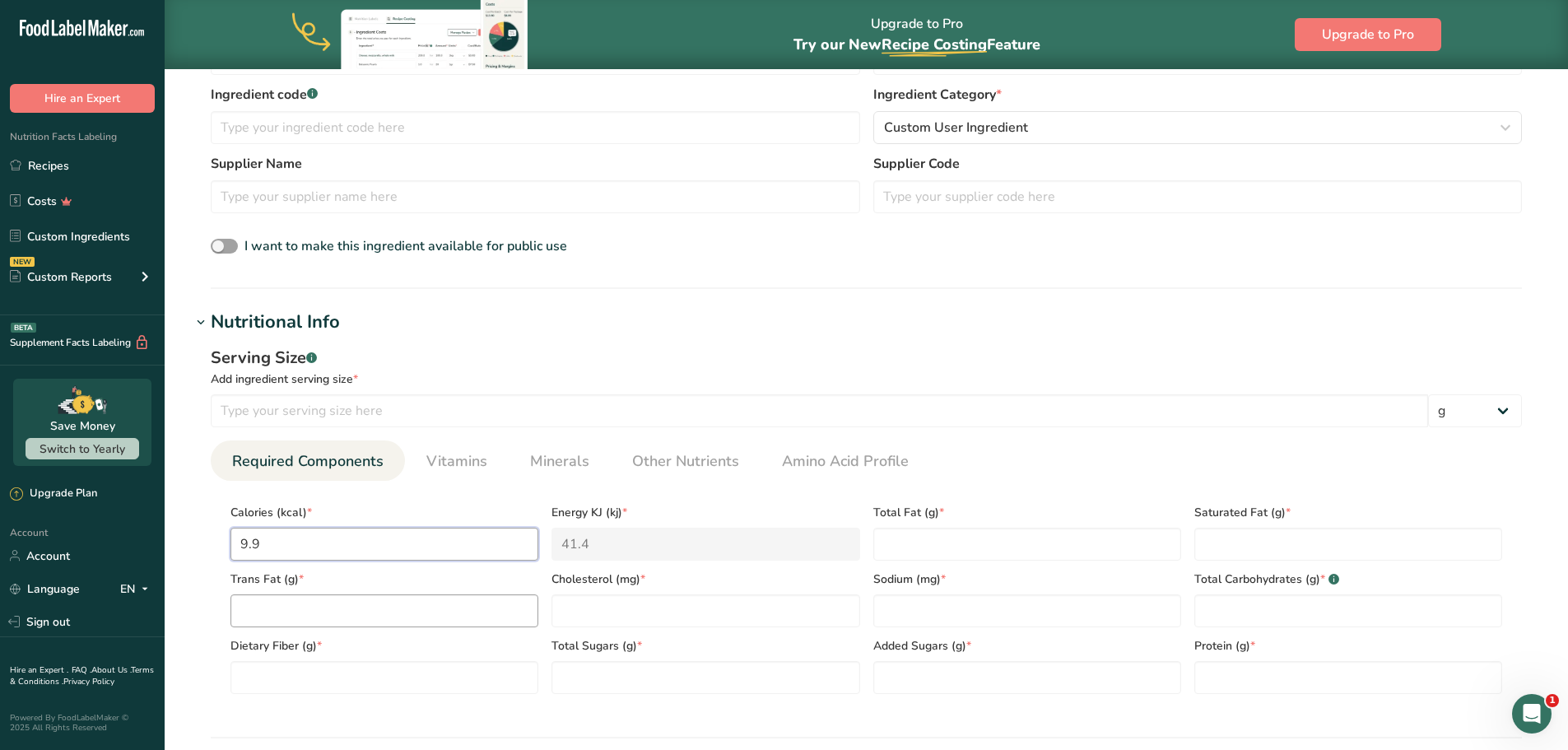
type input "9.9"
click at [380, 605] on Fat "number" at bounding box center [384, 611] width 308 height 33
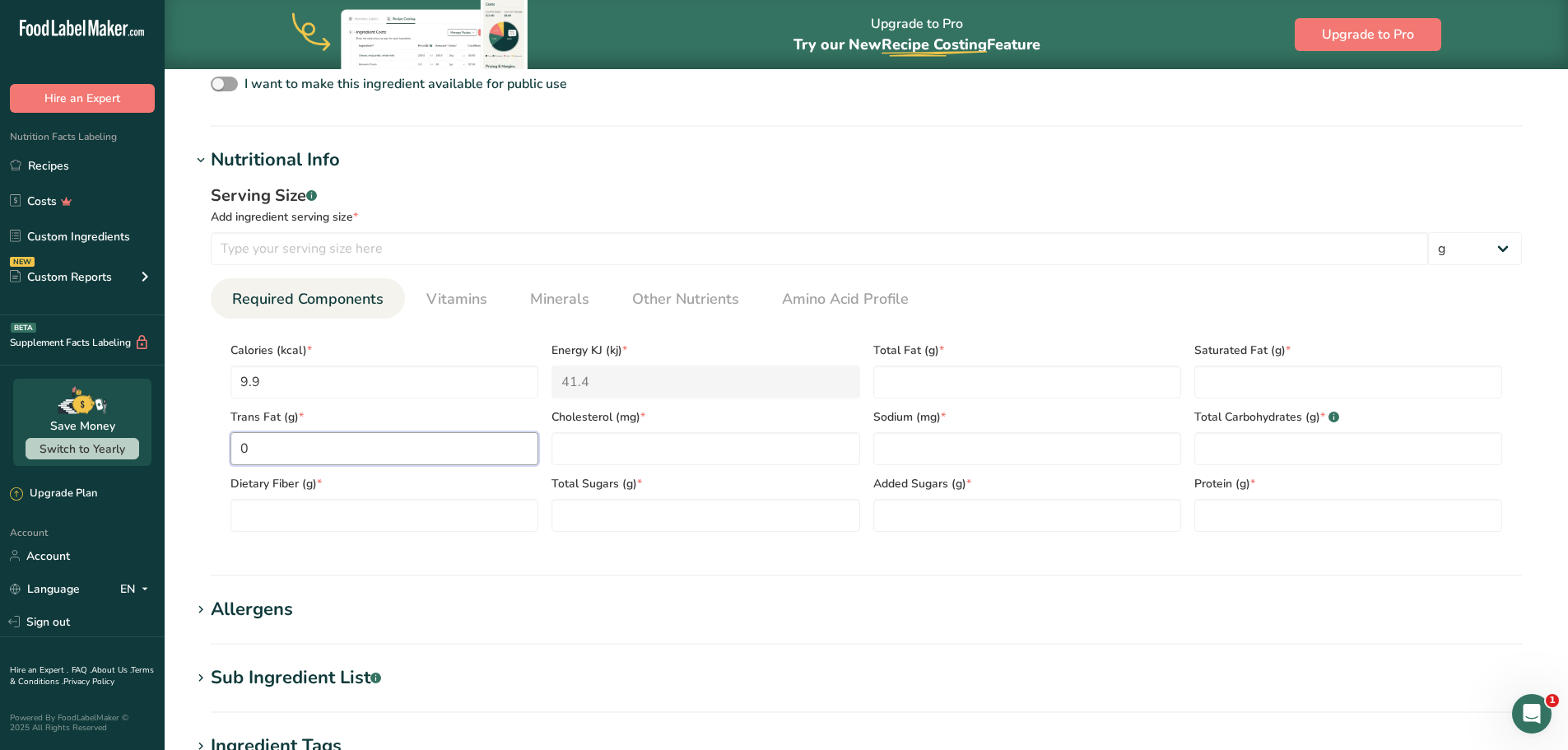
scroll to position [577, 0]
type Fat "0"
click at [894, 433] on input "number" at bounding box center [1027, 446] width 308 height 33
type input "4.23"
click at [1241, 513] on input "number" at bounding box center [1348, 513] width 308 height 33
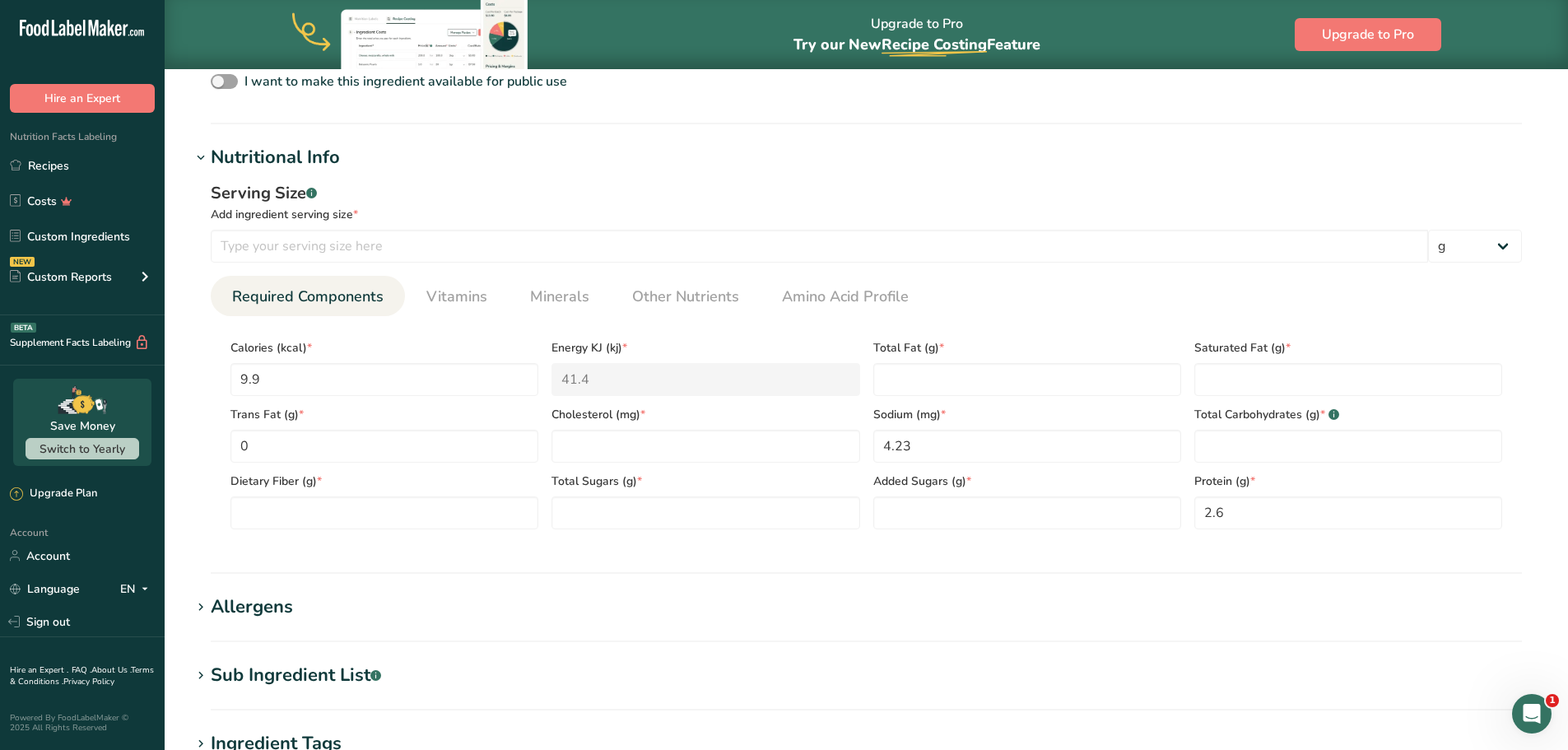
click at [1244, 301] on ul "Required Components Vitamins Minerals Other Nutrients Amino Acid Profile" at bounding box center [866, 295] width 1311 height 40
click at [1258, 510] on input "2.6" at bounding box center [1348, 513] width 308 height 33
type input "2.7"
click at [1208, 570] on section "Nutritional Info Serving Size .a-a{fill:#347362;}.b-a{fill:#fff;} Add ingredien…" at bounding box center [867, 359] width 1351 height 430
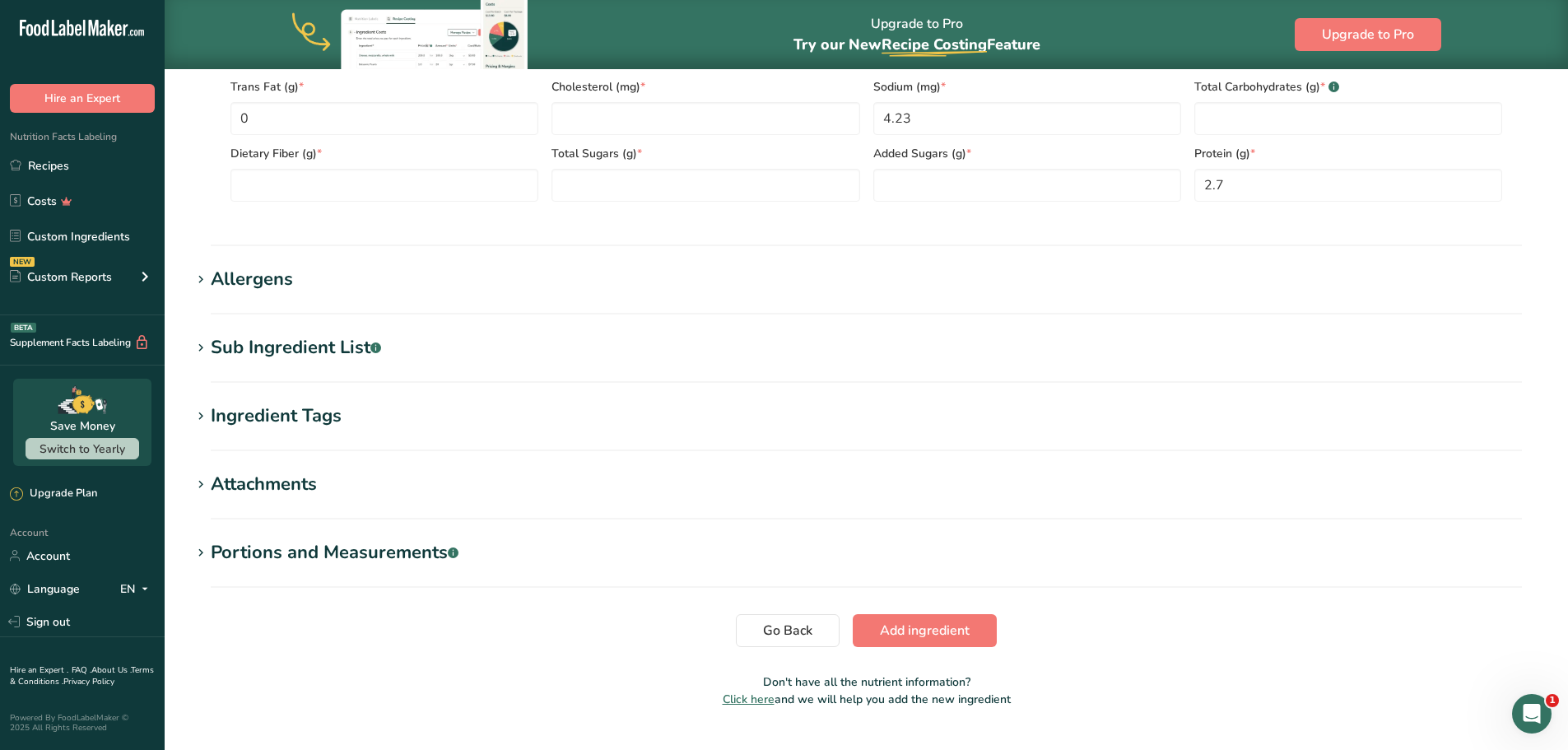
scroll to position [906, 0]
click at [948, 616] on button "Add ingredient" at bounding box center [925, 629] width 144 height 33
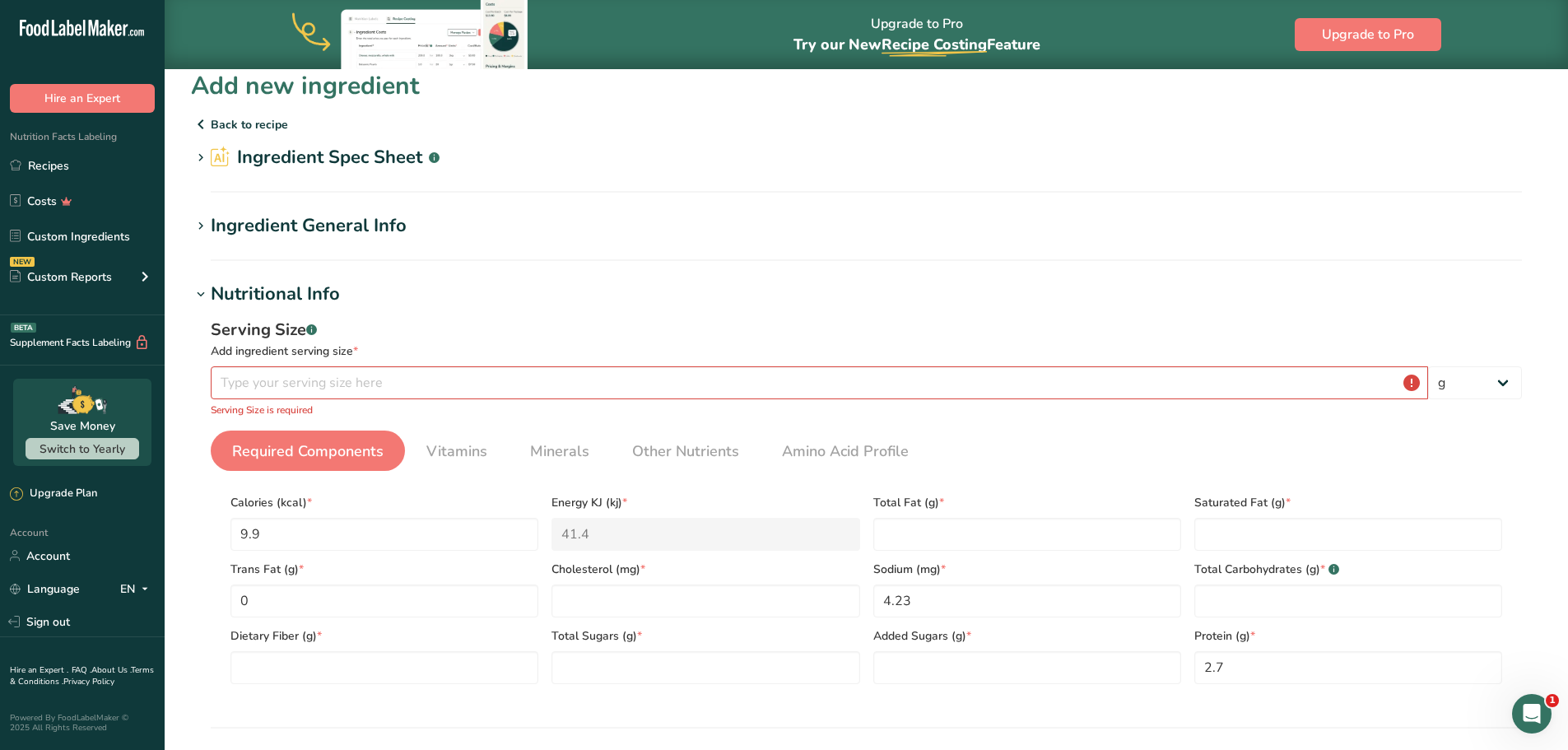
scroll to position [0, 0]
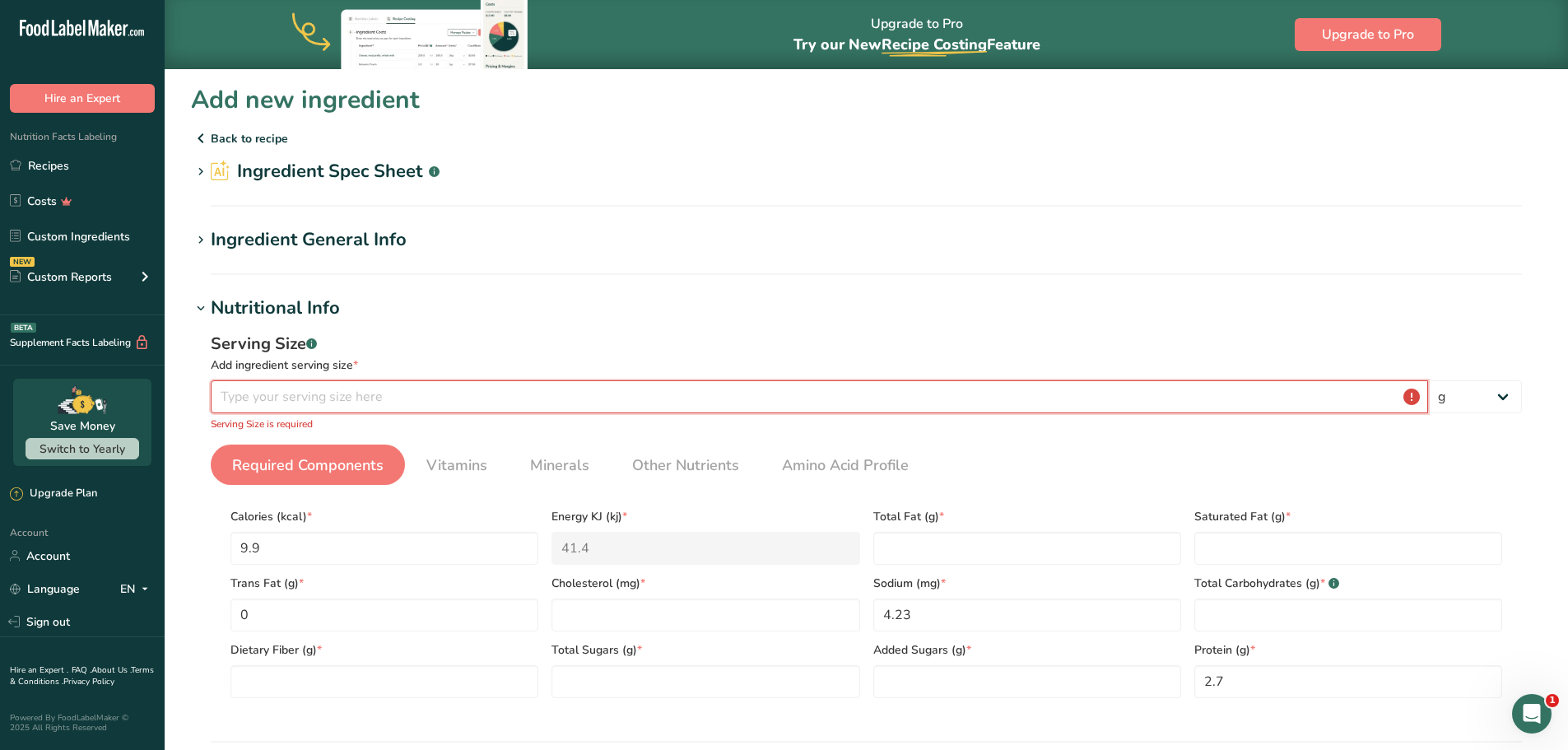
click at [427, 401] on input "number" at bounding box center [819, 397] width 1217 height 33
type input "1"
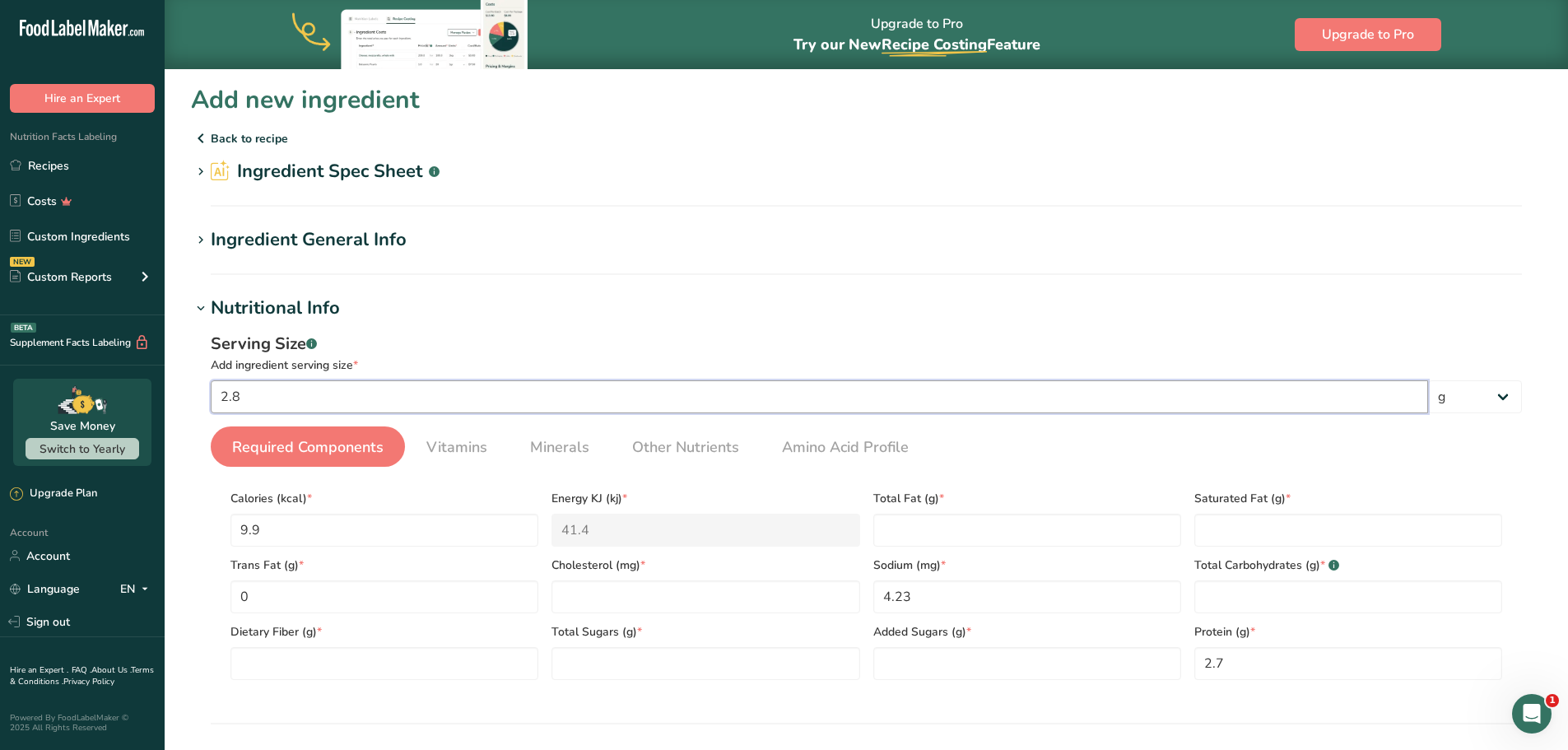
type input "2.8"
click at [604, 312] on h1 "Nutritional Info" at bounding box center [867, 308] width 1351 height 27
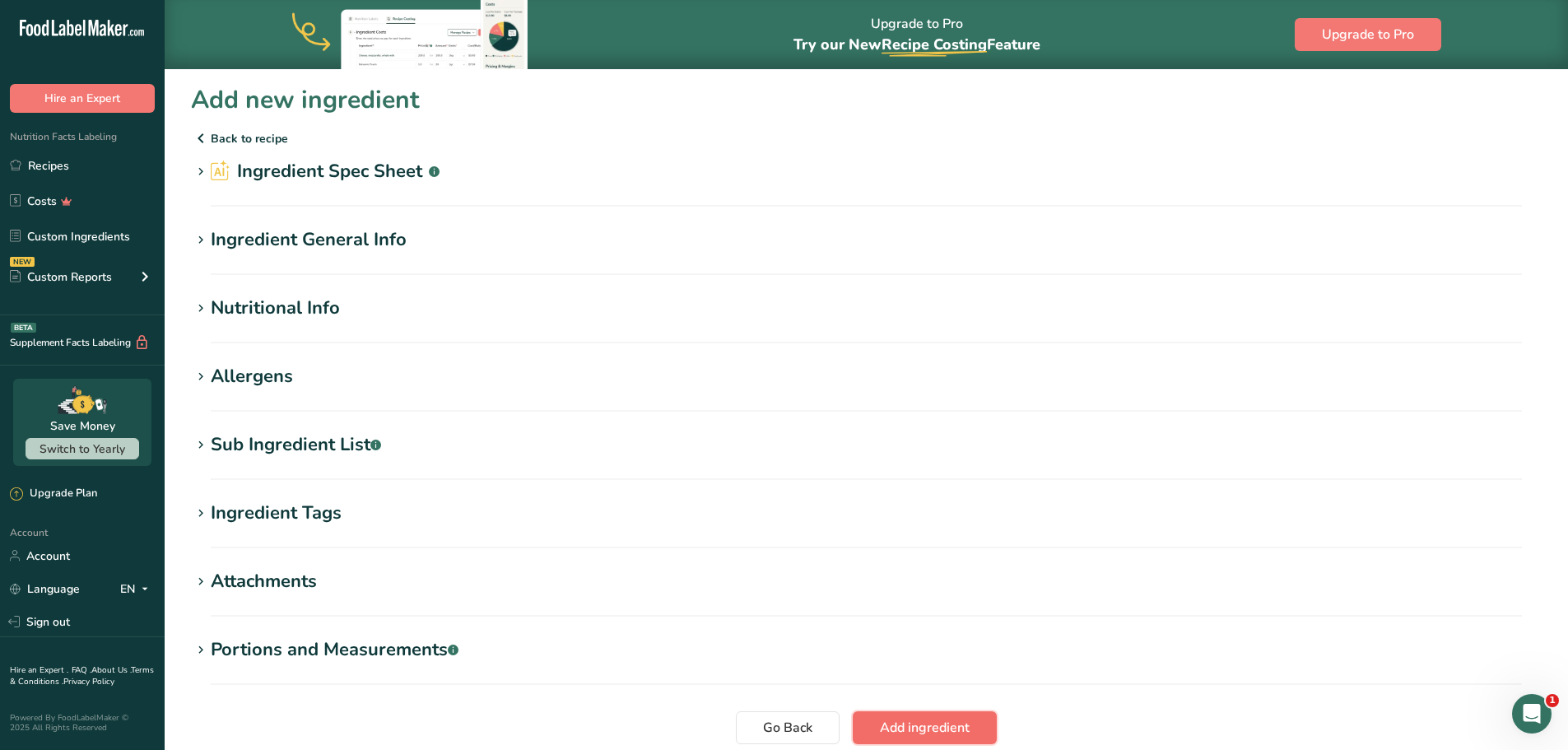
click at [894, 718] on span "Add ingredient" at bounding box center [925, 728] width 90 height 20
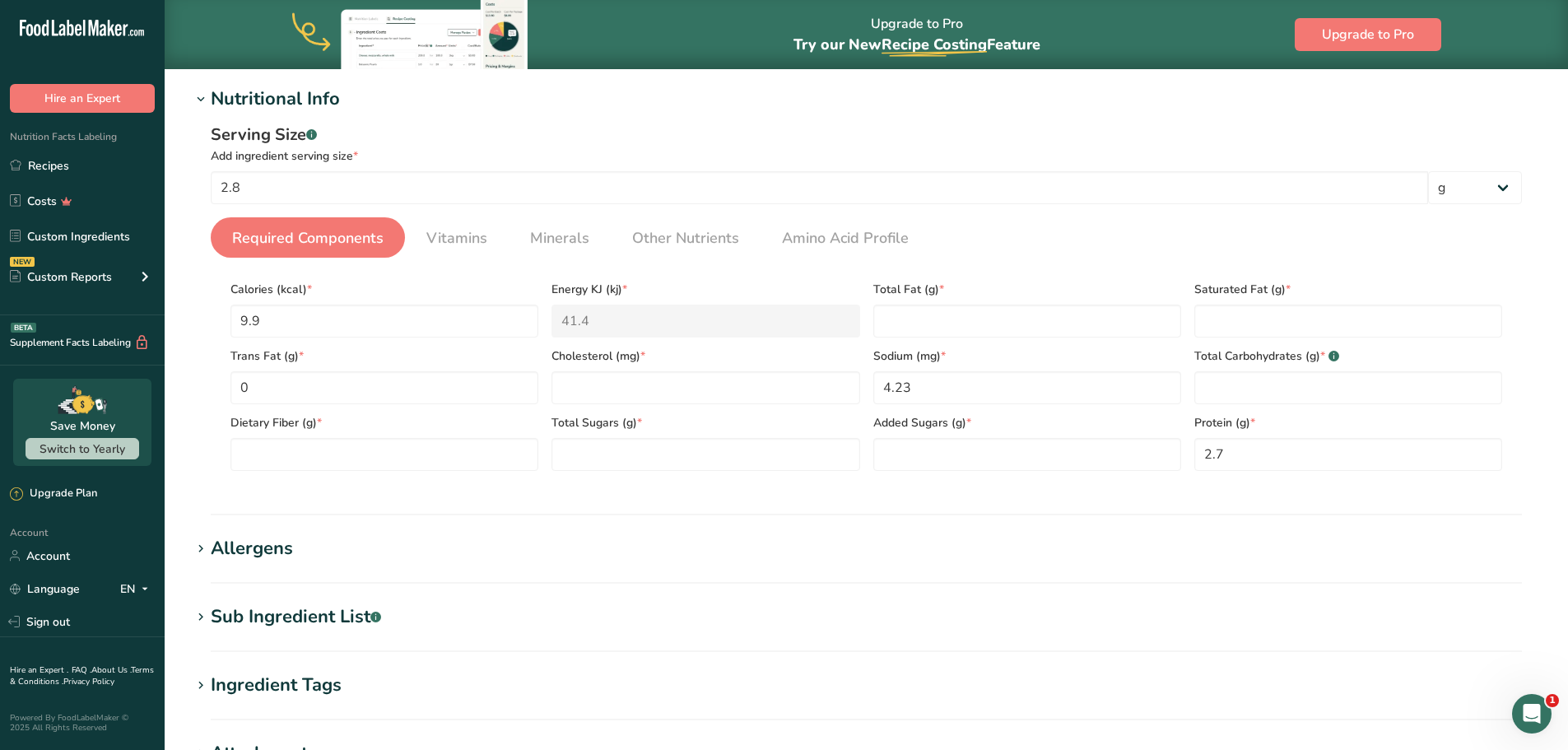
scroll to position [381, 0]
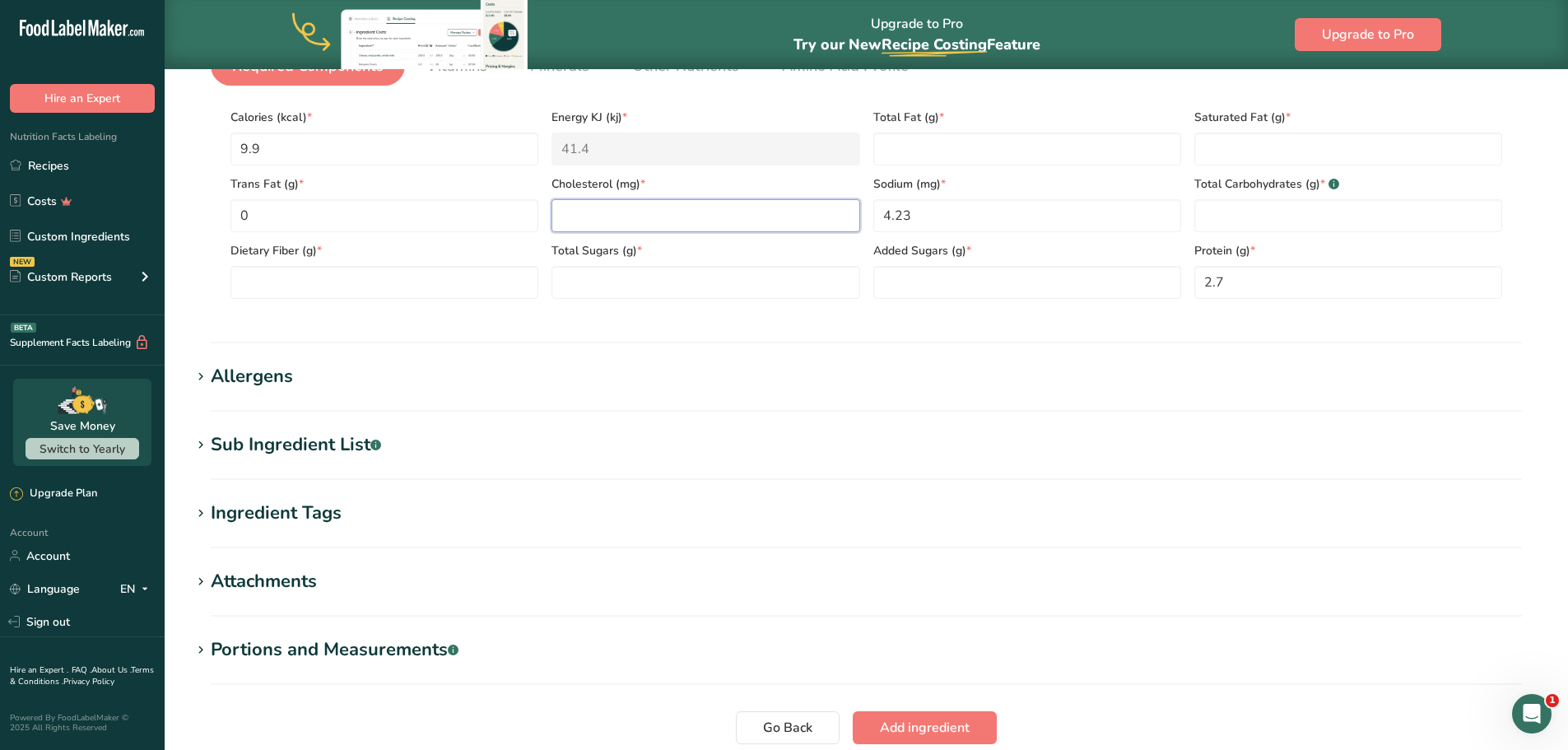
click at [738, 222] on input "number" at bounding box center [705, 215] width 308 height 33
type input "0"
click at [972, 156] on Fat "number" at bounding box center [1027, 149] width 308 height 33
type Fat "0"
click at [1379, 155] on Fat "number" at bounding box center [1348, 149] width 308 height 33
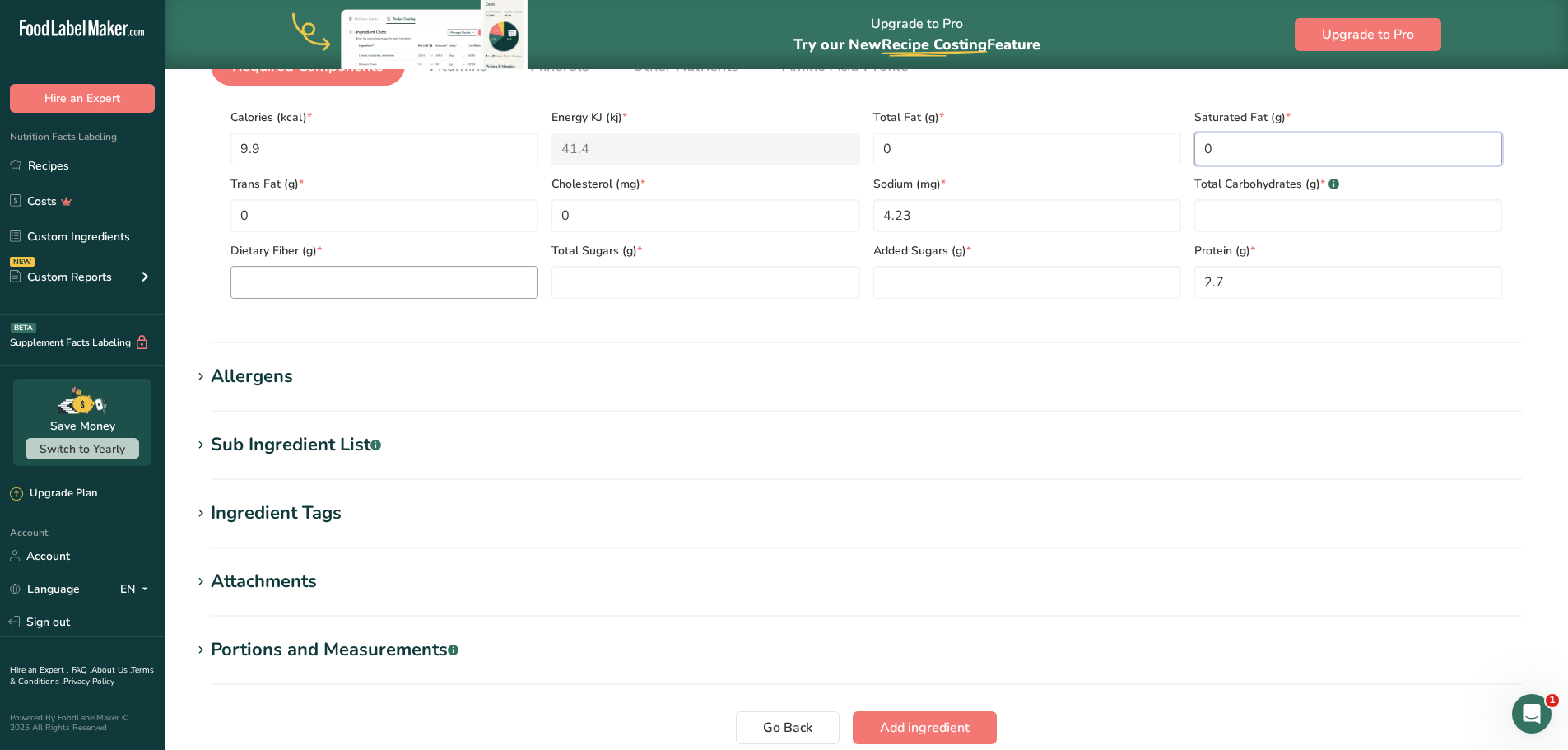
type Fat "0"
click at [324, 276] on Fiber "number" at bounding box center [384, 282] width 308 height 33
type Fiber "0"
click at [897, 722] on span "Add ingredient" at bounding box center [925, 728] width 90 height 20
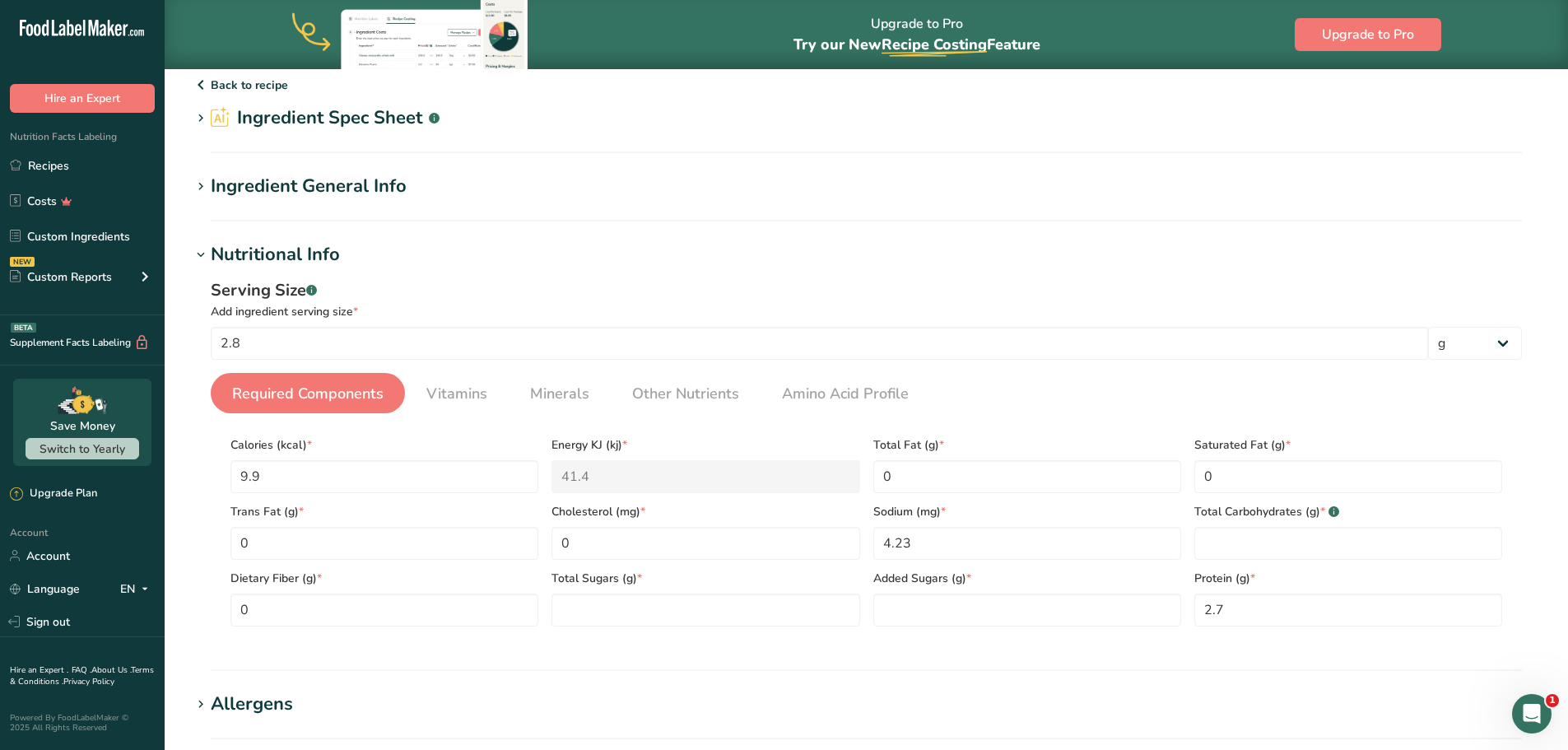
scroll to position [83, 0]
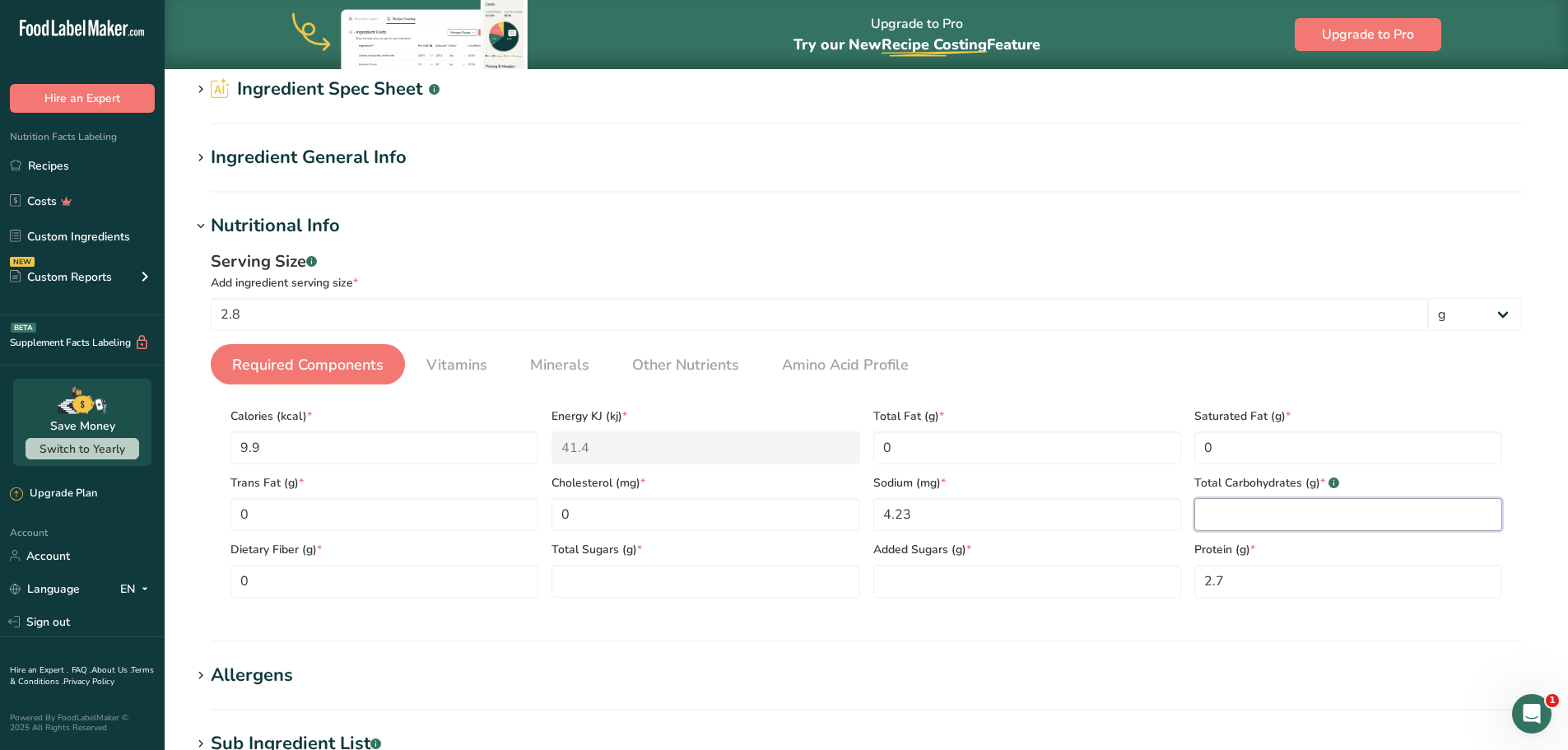
click at [1260, 528] on Carbohydrates "number" at bounding box center [1348, 515] width 308 height 33
type Carbohydrates "0"
click at [1222, 630] on section "Nutritional Info Serving Size .a-a{fill:#347362;}.b-a{fill:#fff;} Add ingredien…" at bounding box center [867, 427] width 1351 height 430
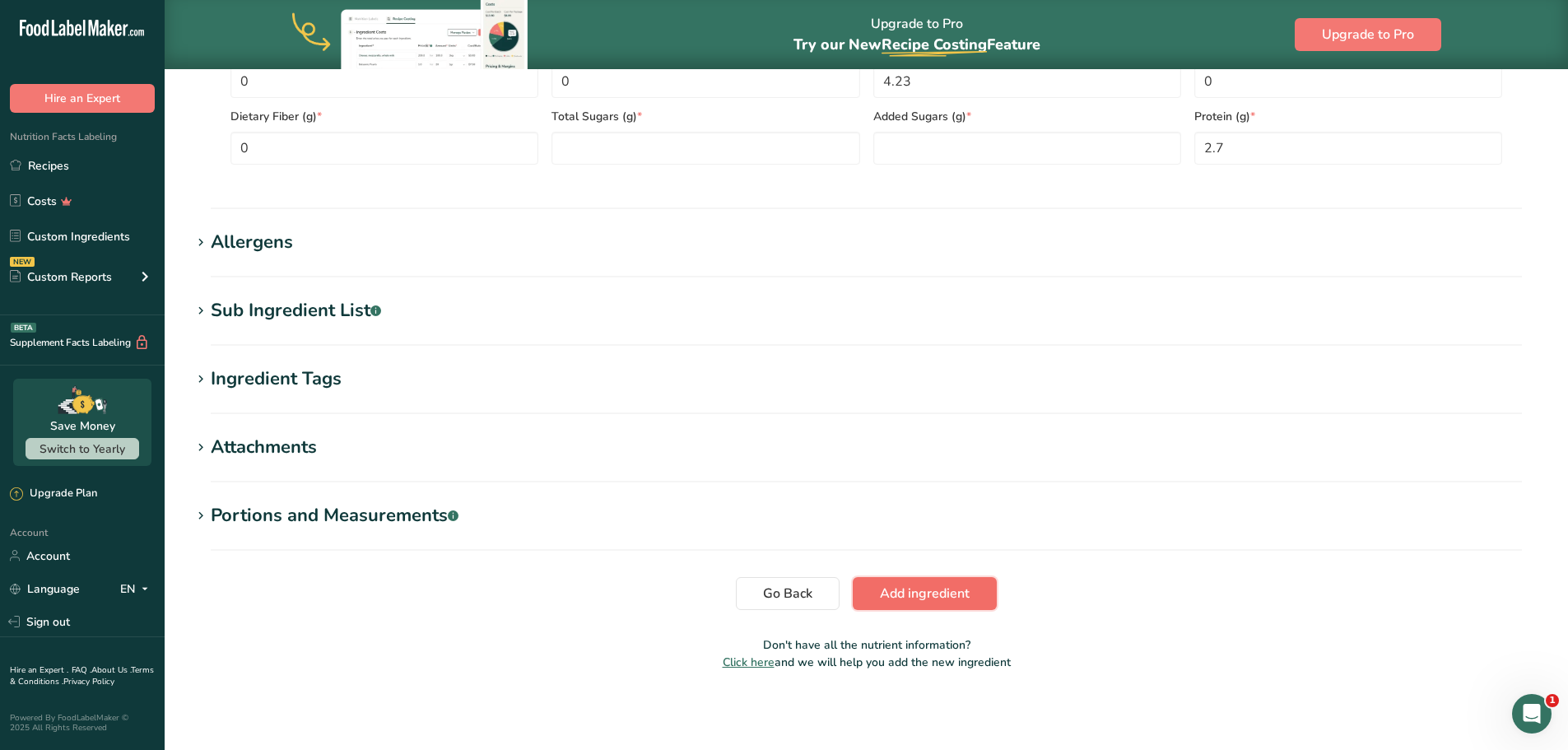
click at [916, 606] on button "Add ingredient" at bounding box center [925, 594] width 144 height 33
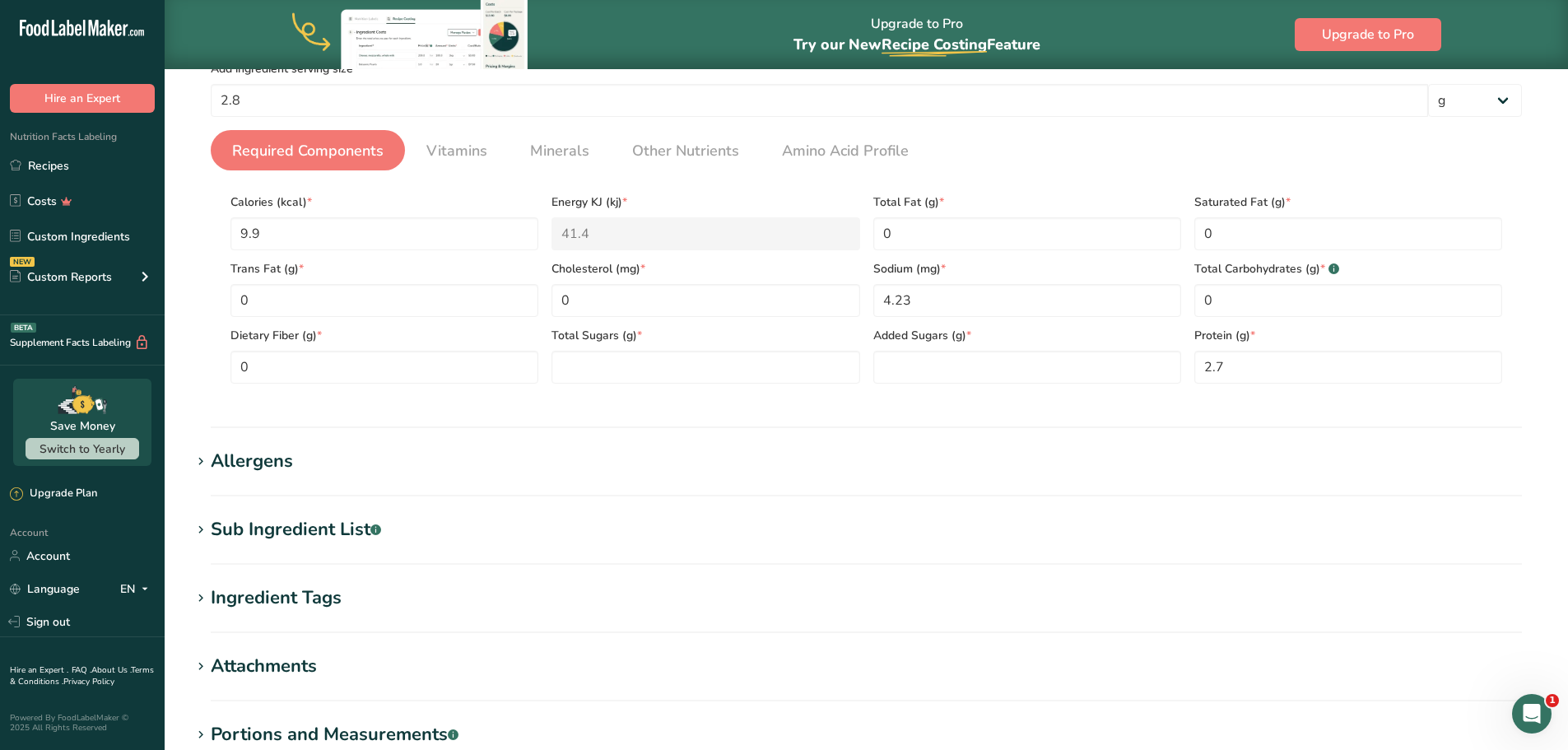
scroll to position [295, 0]
click at [739, 378] on Sugars "number" at bounding box center [705, 369] width 308 height 33
type Sugars "0"
click at [888, 361] on Sugars "number" at bounding box center [1027, 369] width 308 height 33
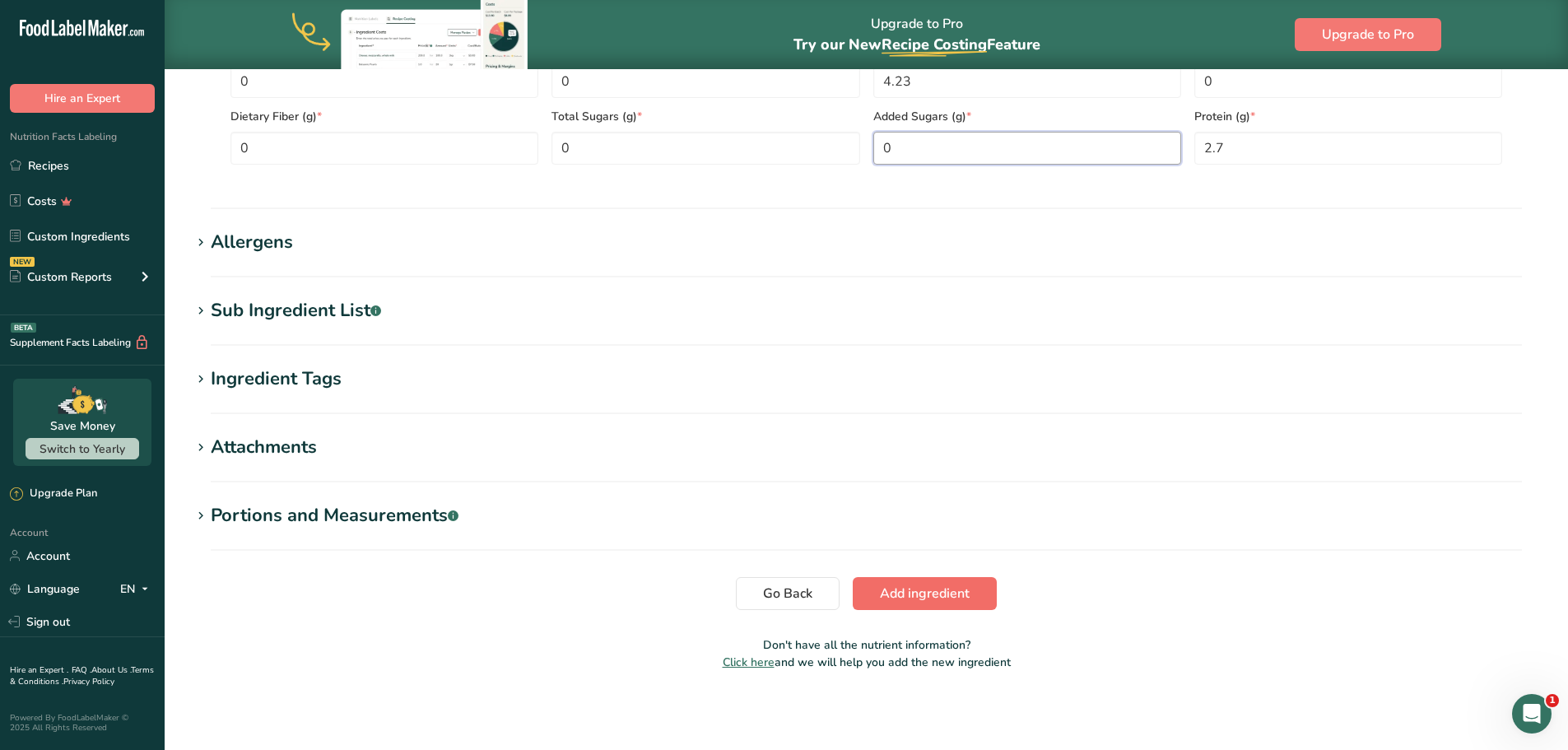
type Sugars "0"
click at [908, 597] on span "Add ingredient" at bounding box center [925, 593] width 90 height 20
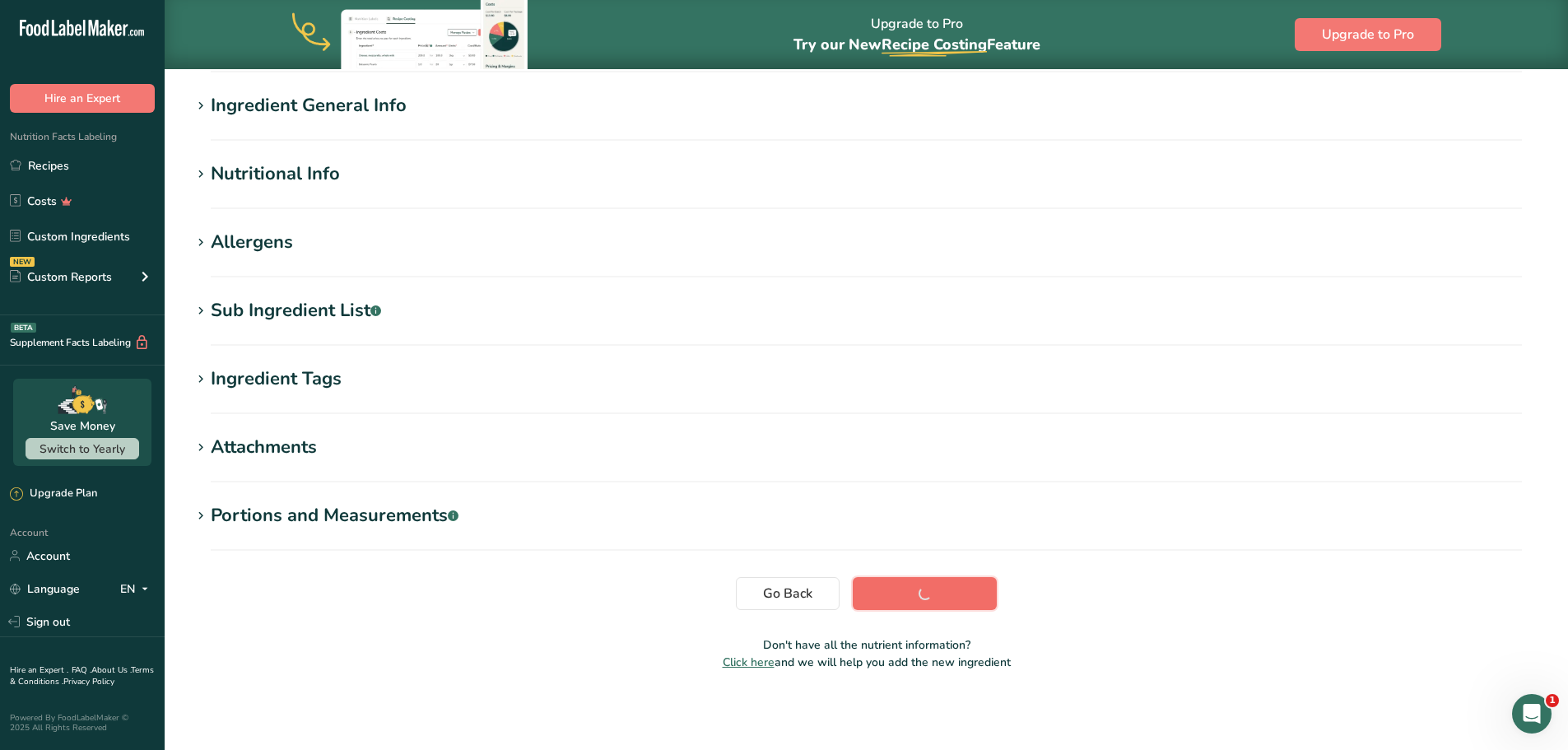
scroll to position [134, 0]
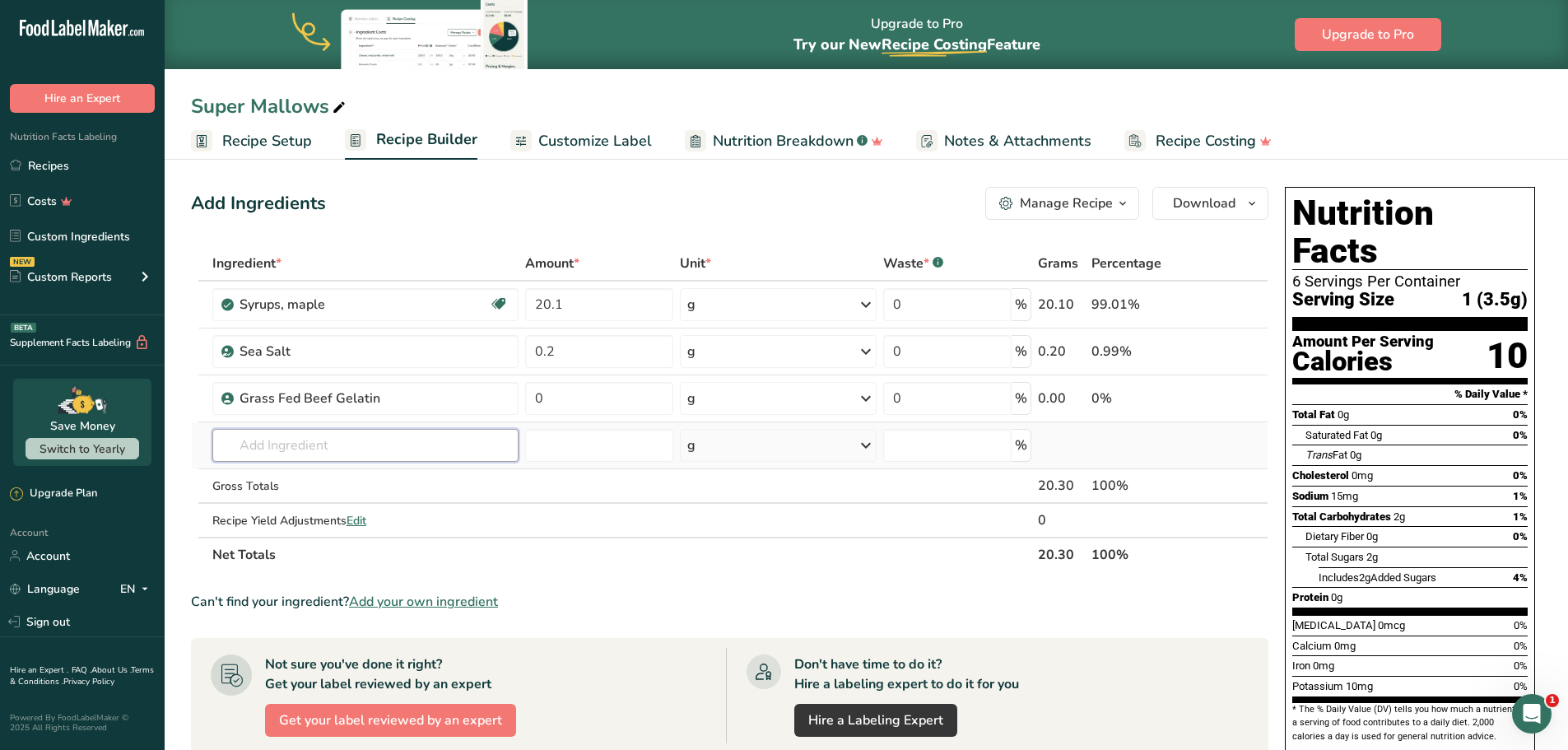
click at [436, 452] on input "text" at bounding box center [365, 446] width 307 height 33
type input "Organic Vanilla Bean Paste"
click at [327, 507] on div "Add your own ingredient" at bounding box center [365, 506] width 280 height 17
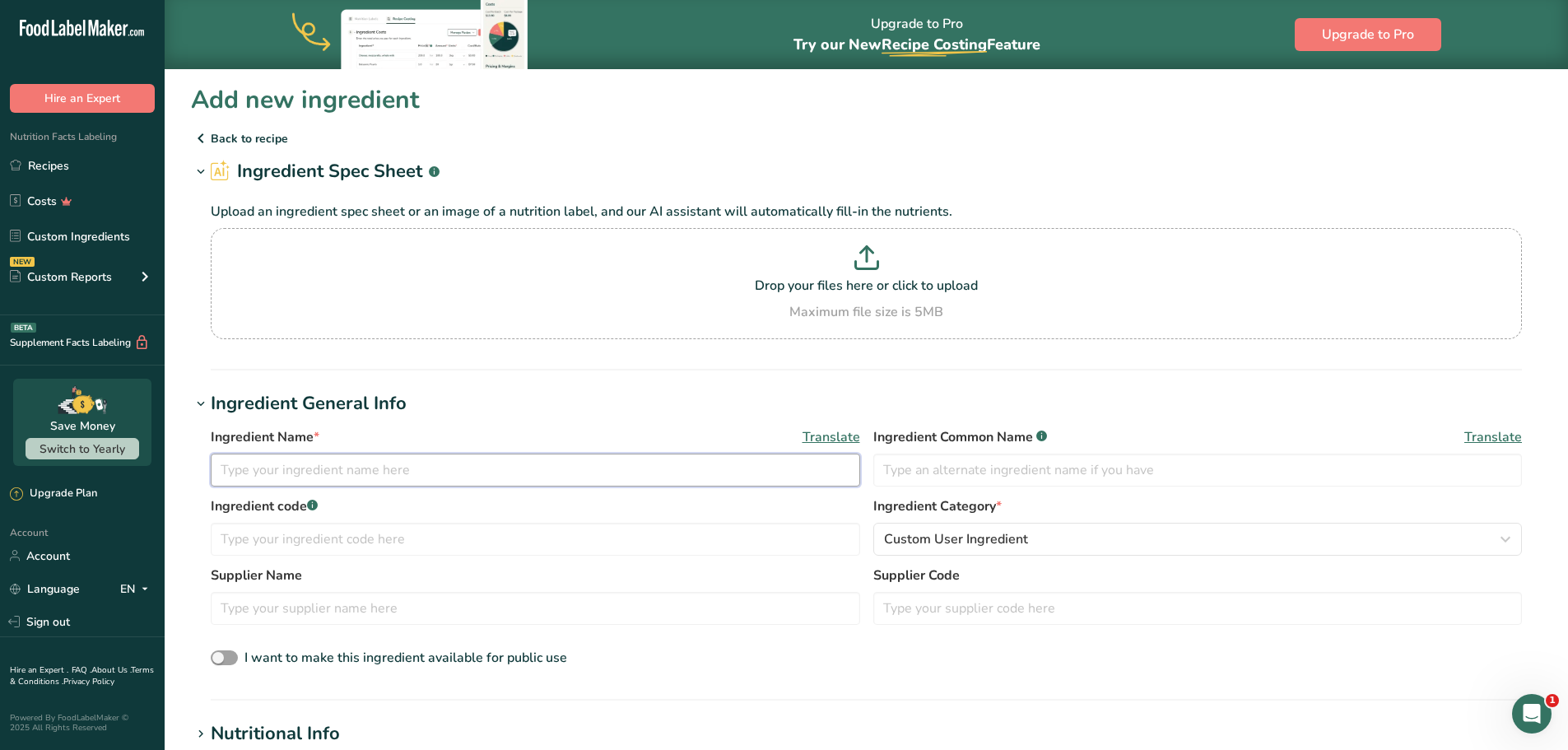
click at [326, 466] on input "text" at bounding box center [534, 470] width 649 height 33
type input "o"
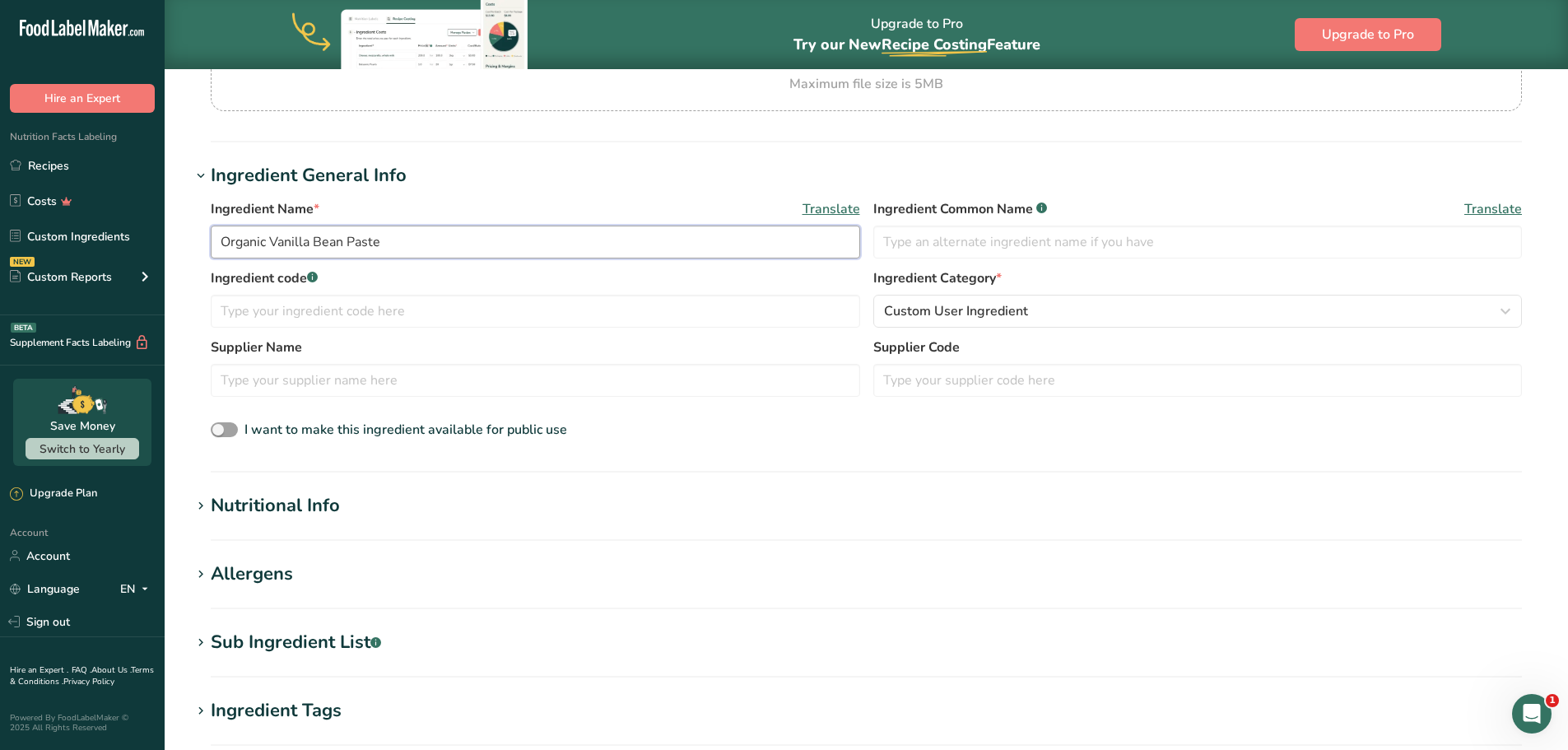
scroll to position [247, 0]
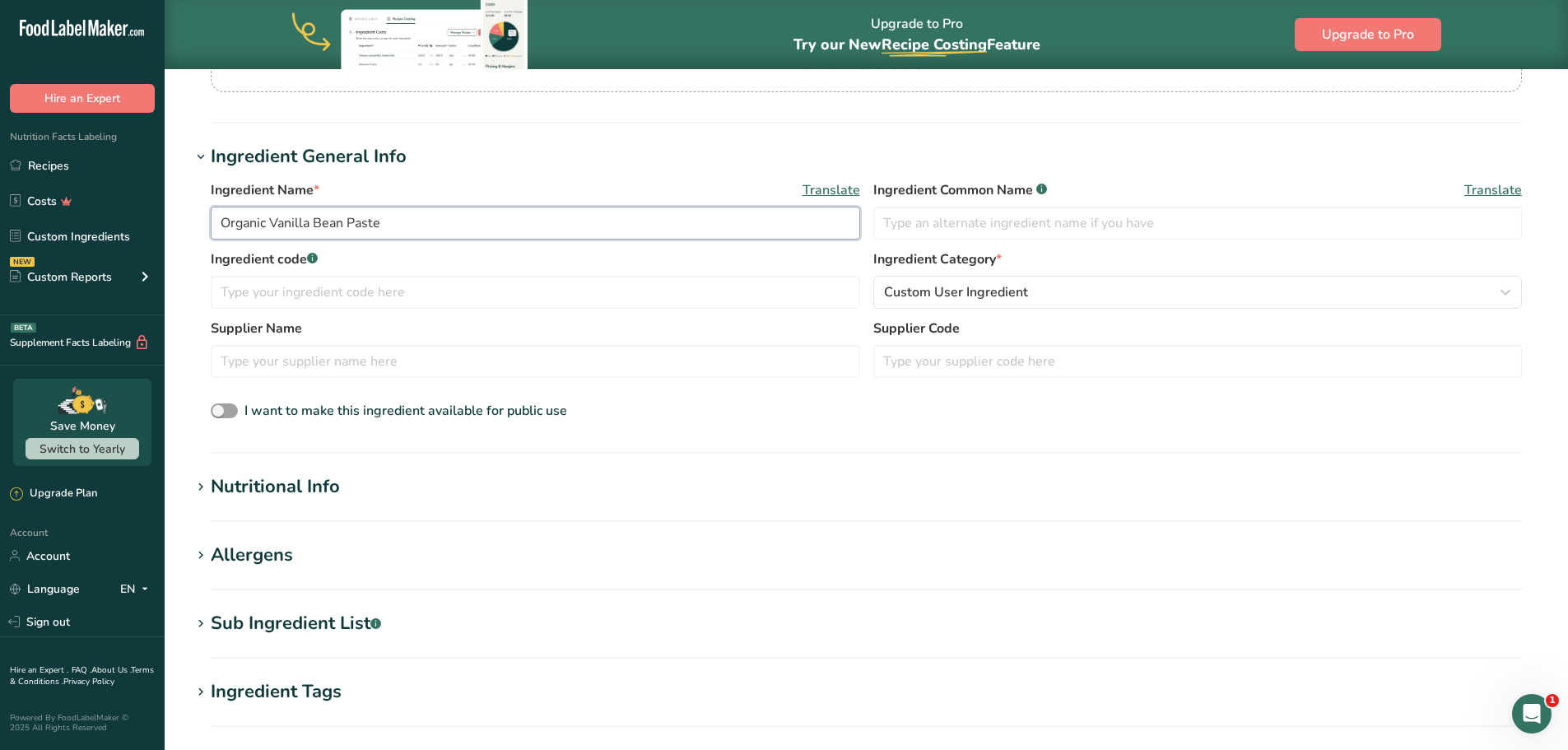
type input "Organic Vanilla Bean Paste"
click at [210, 488] on div "Nutritional Info" at bounding box center [275, 487] width 129 height 27
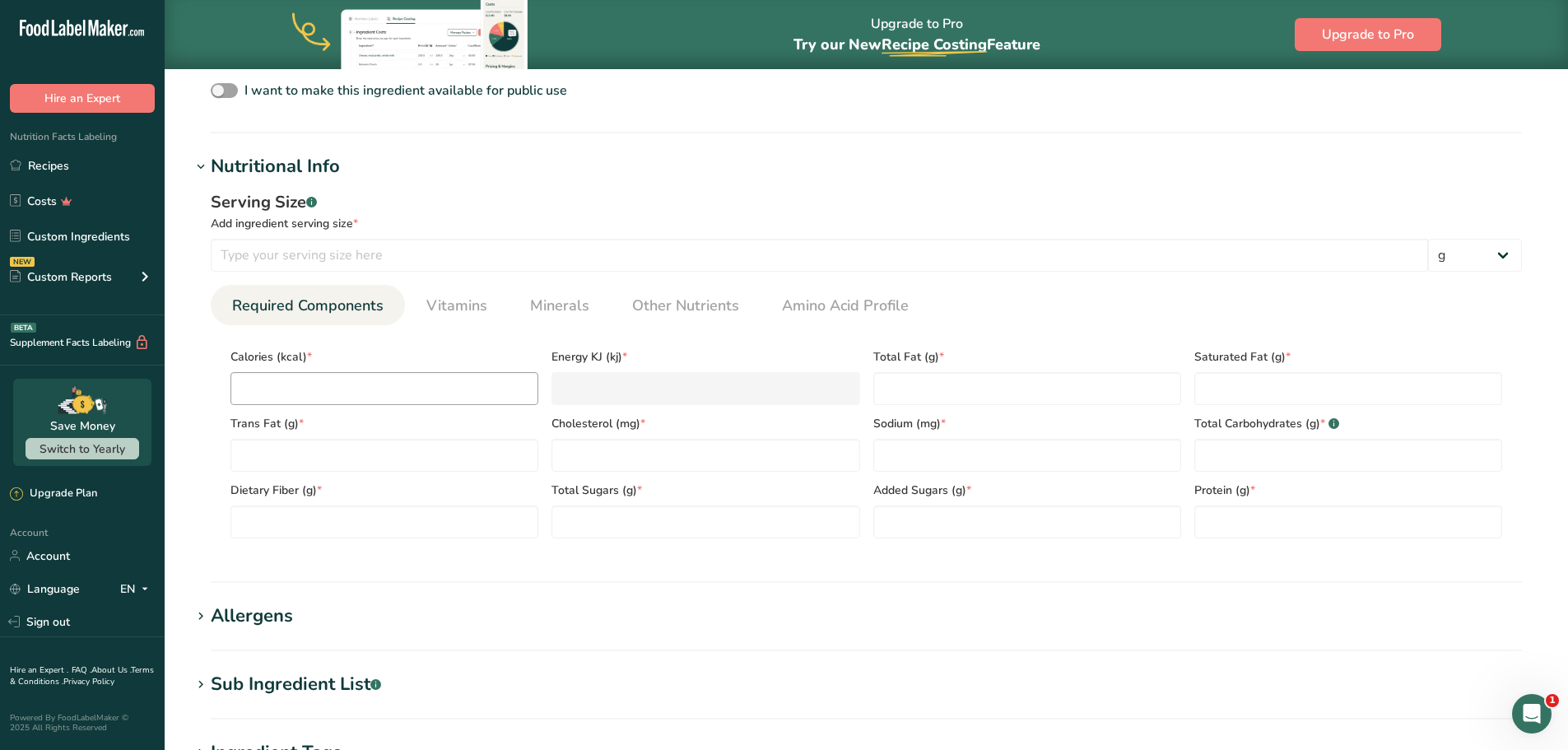
scroll to position [577, 0]
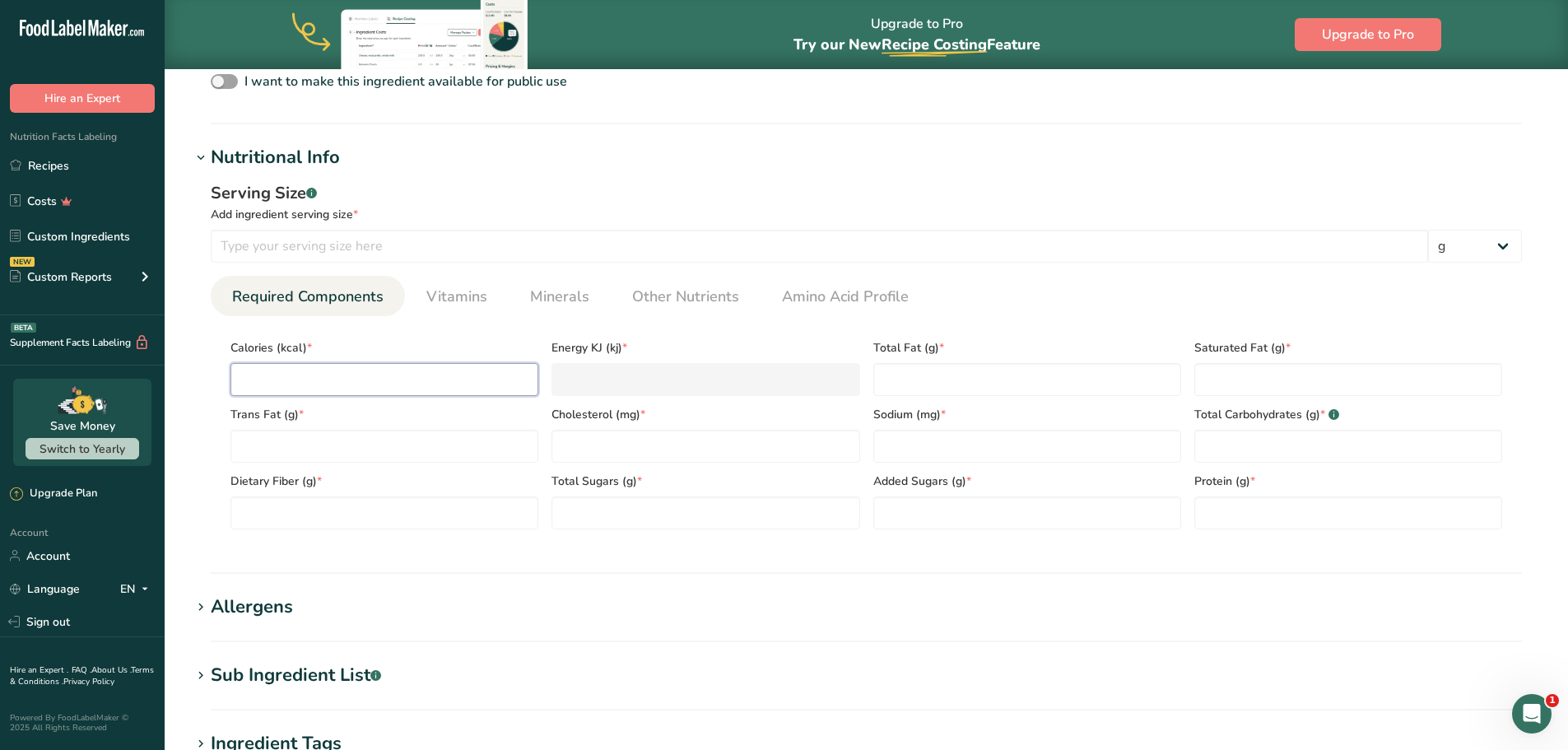
click at [397, 389] on input "number" at bounding box center [384, 380] width 308 height 33
click at [390, 247] on input "number" at bounding box center [819, 246] width 1217 height 33
click at [388, 376] on input "number" at bounding box center [384, 380] width 308 height 33
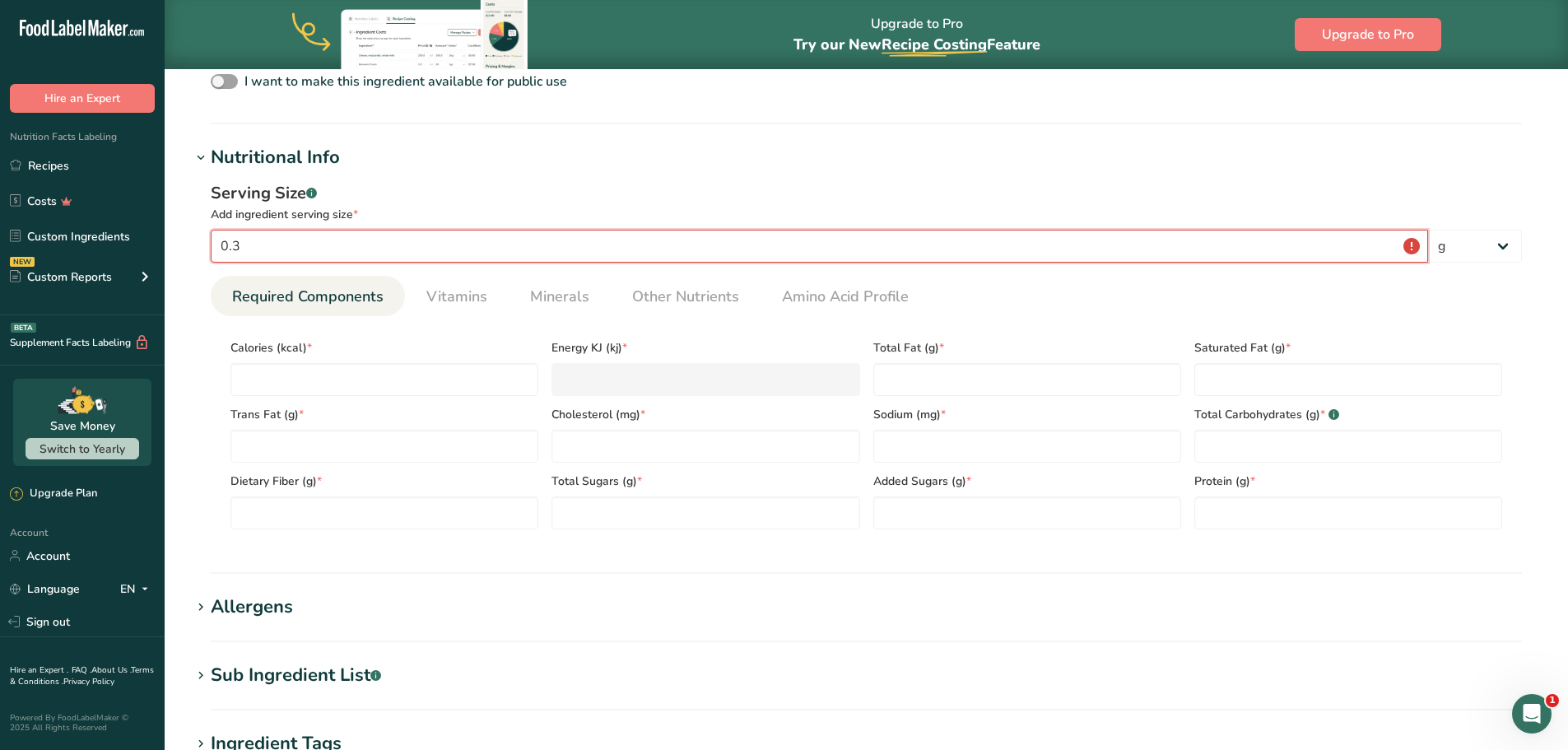
click at [1417, 248] on input "0.3" at bounding box center [819, 246] width 1217 height 33
click at [1414, 247] on input "0.3" at bounding box center [819, 246] width 1217 height 33
click at [298, 257] on input "0.3" at bounding box center [819, 246] width 1217 height 33
type input "0.30"
click at [336, 380] on input "number" at bounding box center [384, 380] width 308 height 33
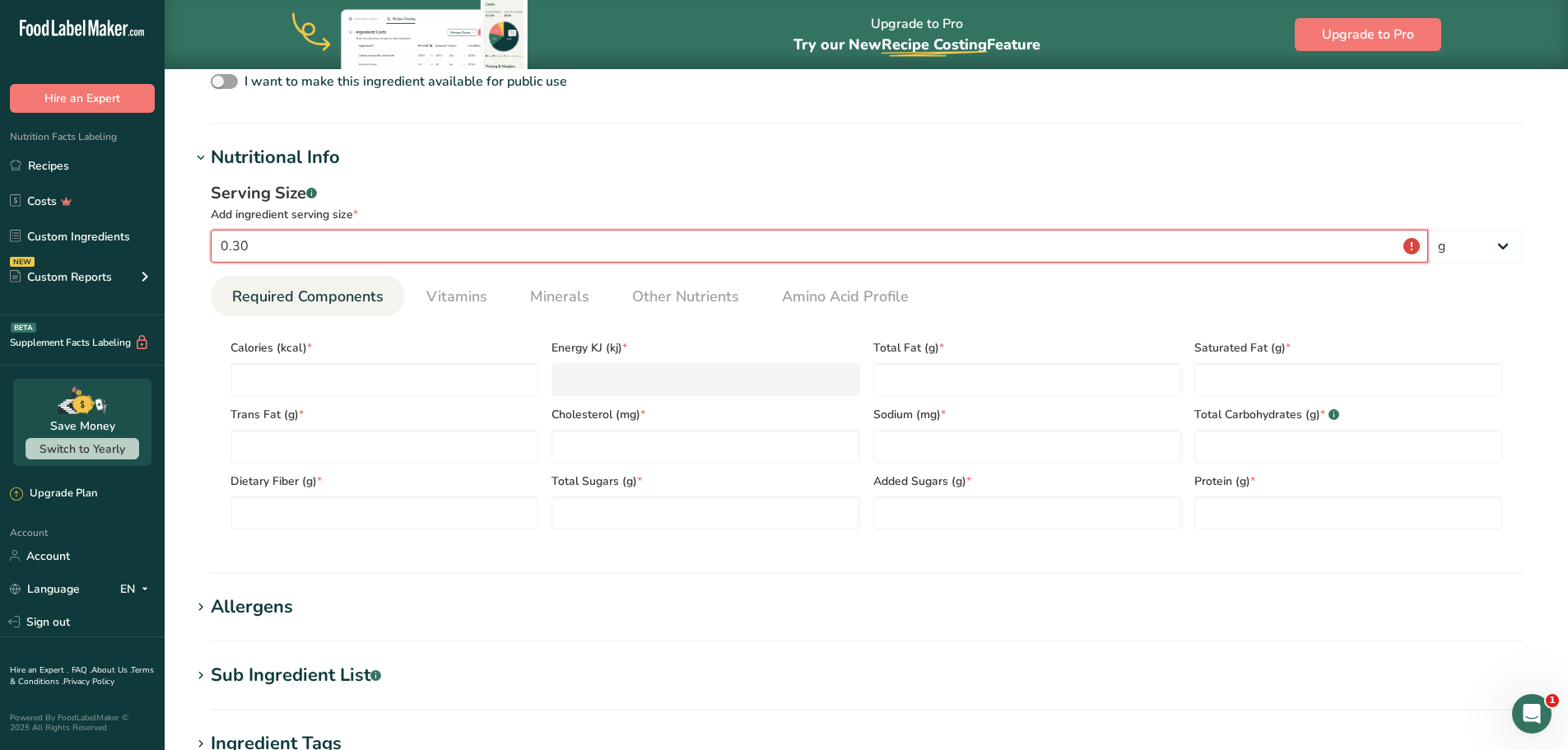
click at [1413, 247] on input "0.30" at bounding box center [819, 246] width 1217 height 33
click at [1509, 247] on select "g kg mg mcg lb oz l mL fl oz tbsp tsp cup qt gallon" at bounding box center [1475, 246] width 94 height 33
click at [1428, 229] on select "g kg mg mcg lb oz l mL fl oz tbsp tsp cup qt gallon" at bounding box center [1475, 246] width 94 height 33
click at [323, 370] on input "number" at bounding box center [384, 380] width 308 height 33
type input "0"
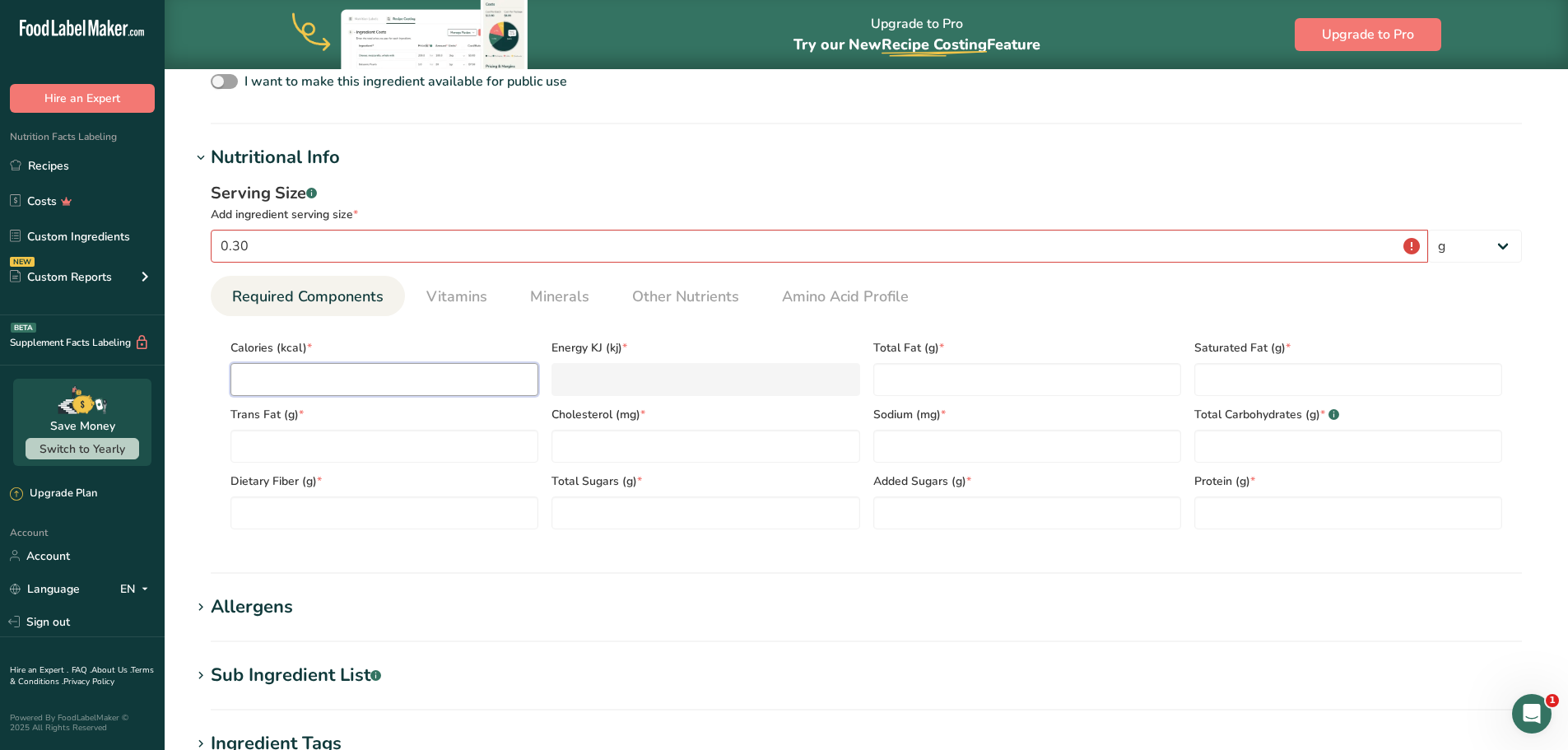
type KJ "0"
type input "0"
click at [1038, 384] on Fat "number" at bounding box center [1027, 380] width 308 height 33
type Fat "0"
click at [1274, 386] on Fat "number" at bounding box center [1348, 380] width 308 height 33
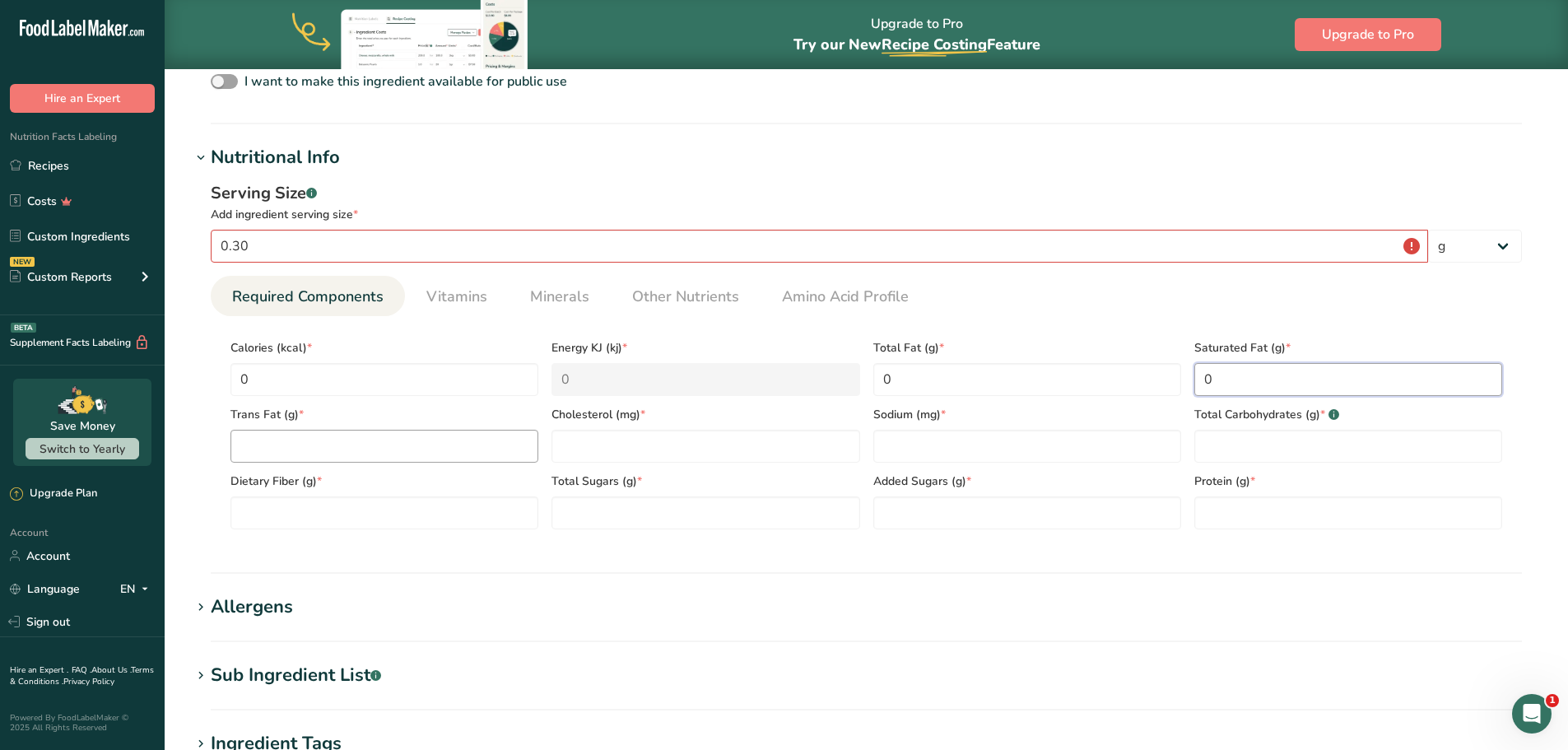
type Fat "0"
click at [269, 457] on Fat "number" at bounding box center [384, 446] width 308 height 33
type Fat "0"
click at [678, 454] on input "number" at bounding box center [705, 446] width 308 height 33
type input "0"
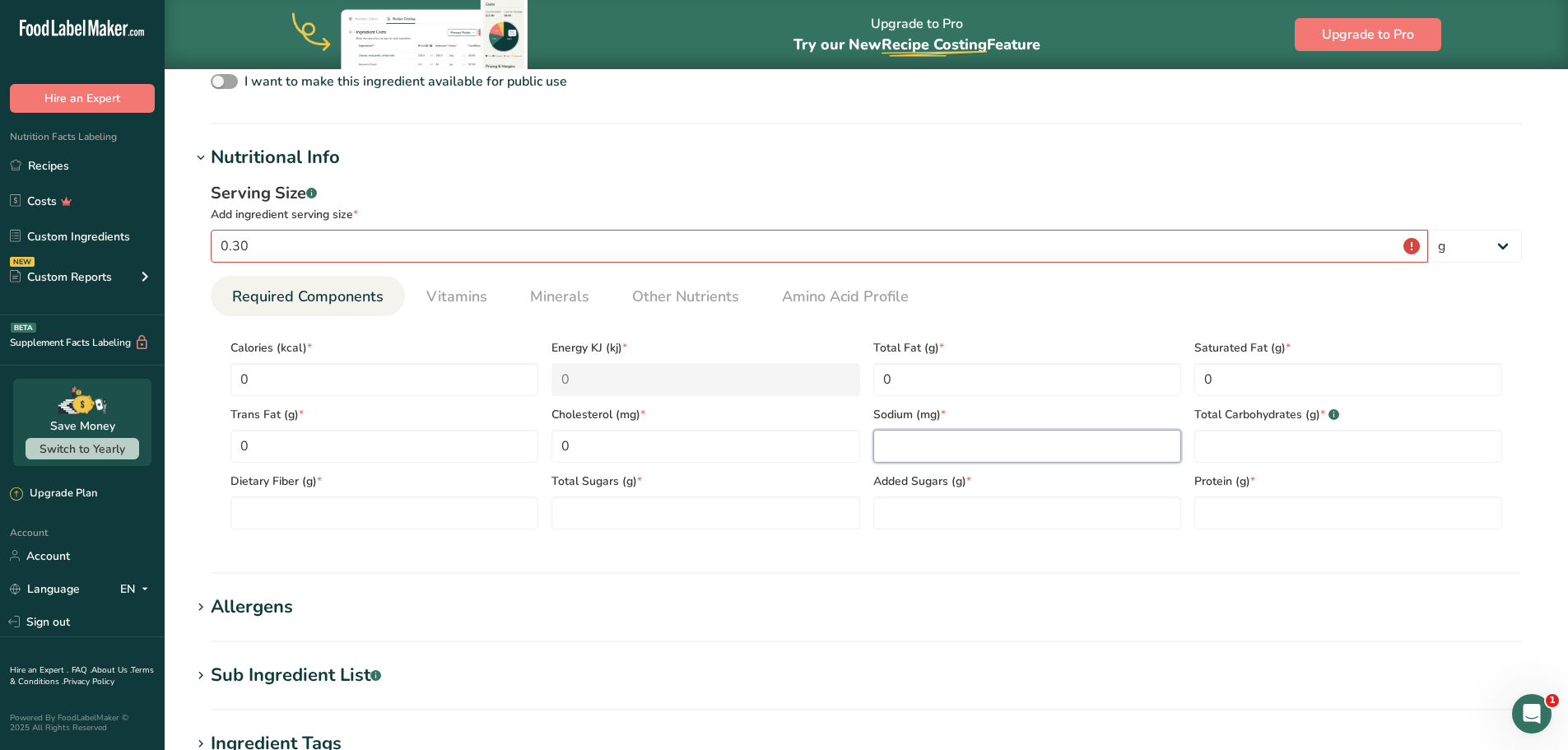
click at [994, 446] on input "number" at bounding box center [1027, 446] width 308 height 33
type input "0"
click at [1245, 446] on Carbohydrates "number" at bounding box center [1348, 446] width 308 height 33
click at [1206, 435] on Carbohydrates "number" at bounding box center [1348, 446] width 308 height 33
type Carbohydrates "0"
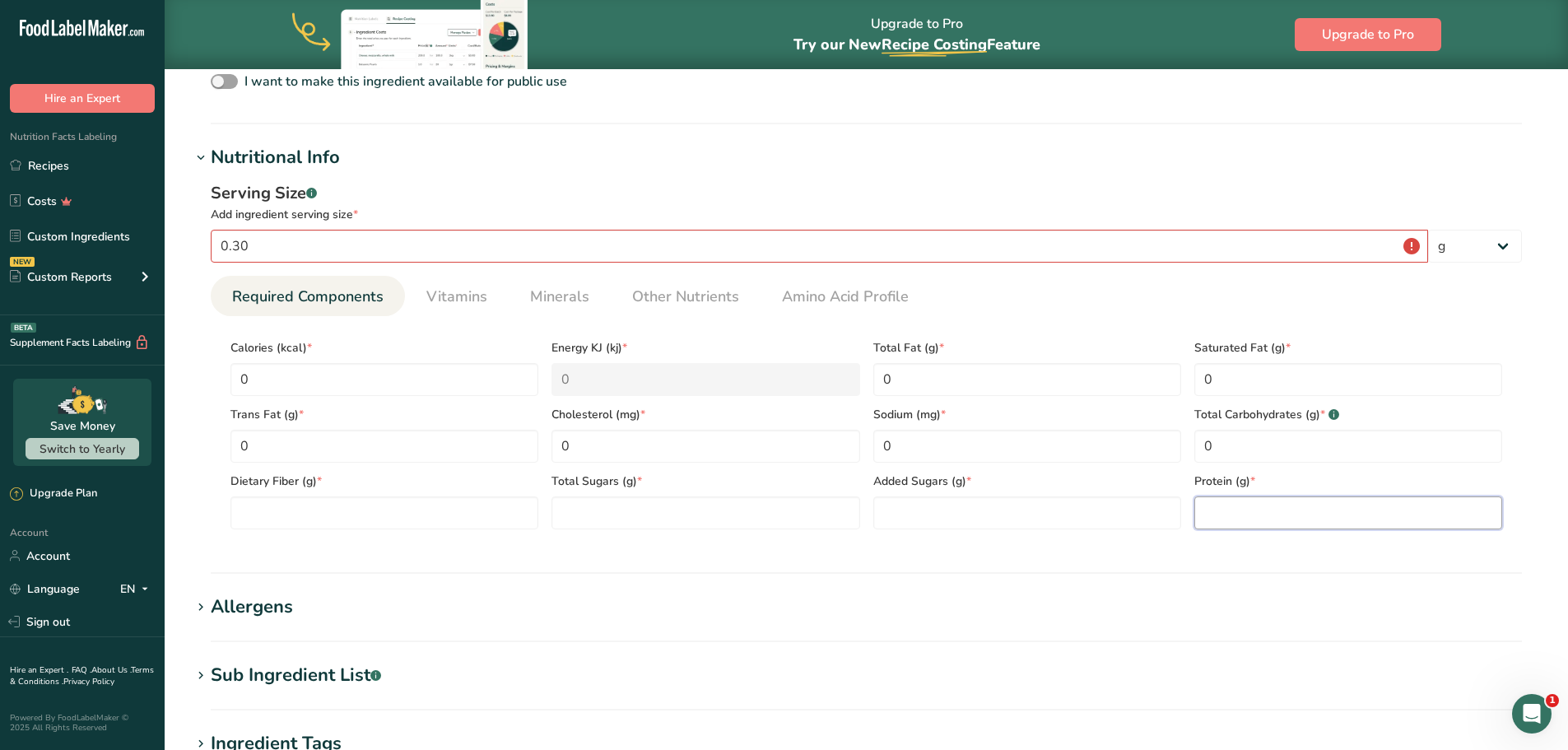
click at [1213, 509] on input "number" at bounding box center [1348, 513] width 308 height 33
type input "0"
click at [972, 517] on Sugars "number" at bounding box center [1027, 513] width 308 height 33
type Sugars "0"
click at [742, 524] on Sugars "number" at bounding box center [705, 513] width 308 height 33
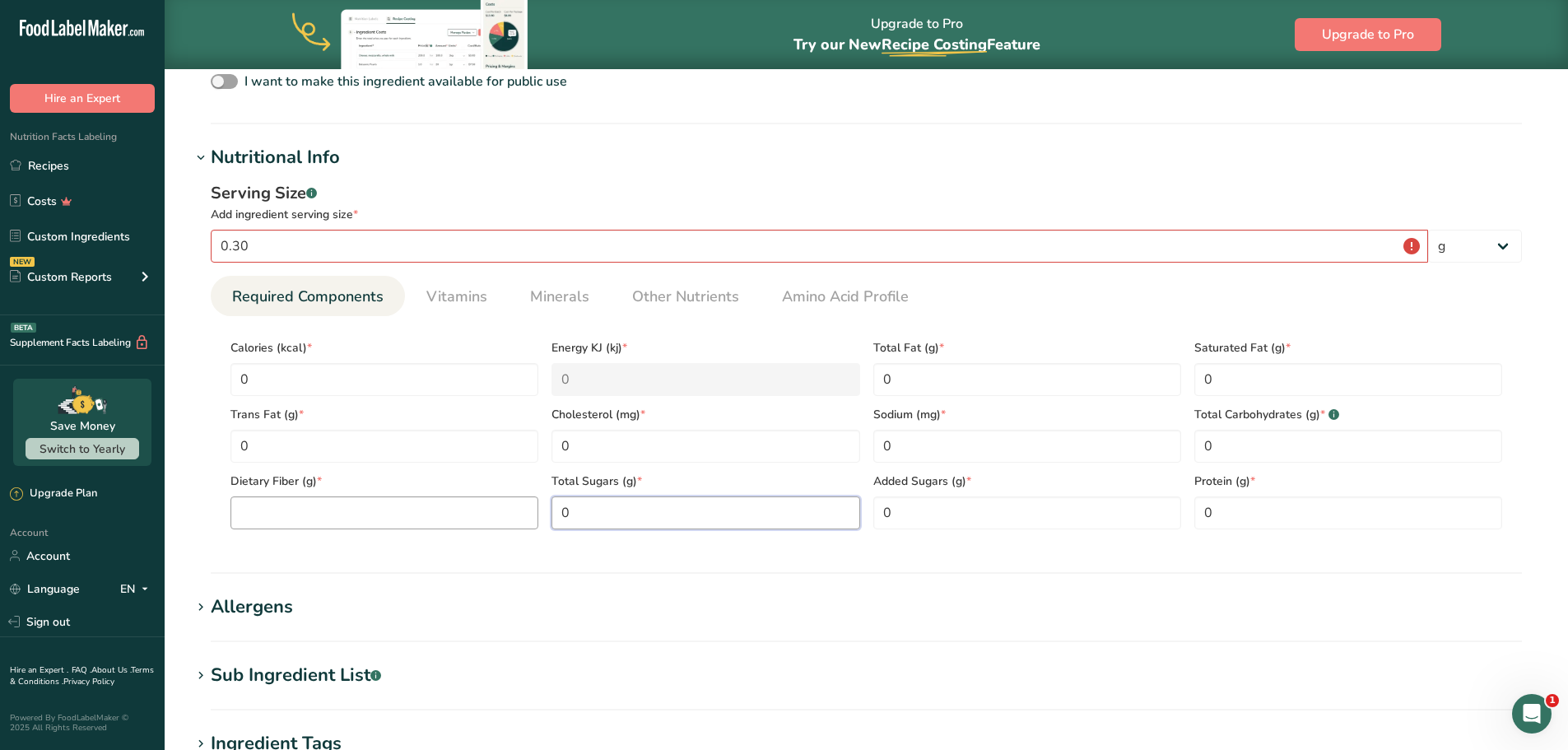
type Sugars "0"
click at [434, 523] on Fiber "number" at bounding box center [384, 513] width 308 height 33
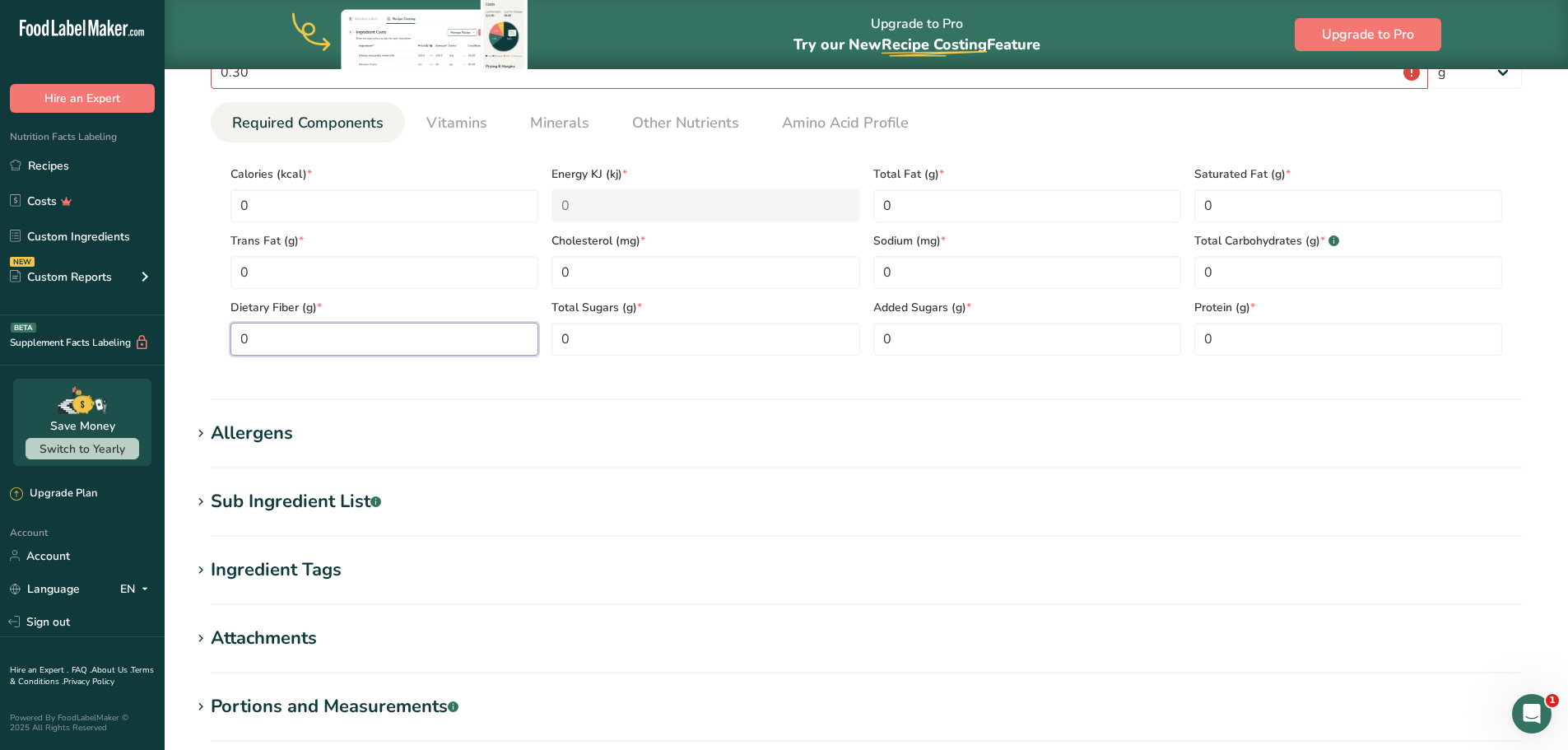
scroll to position [823, 0]
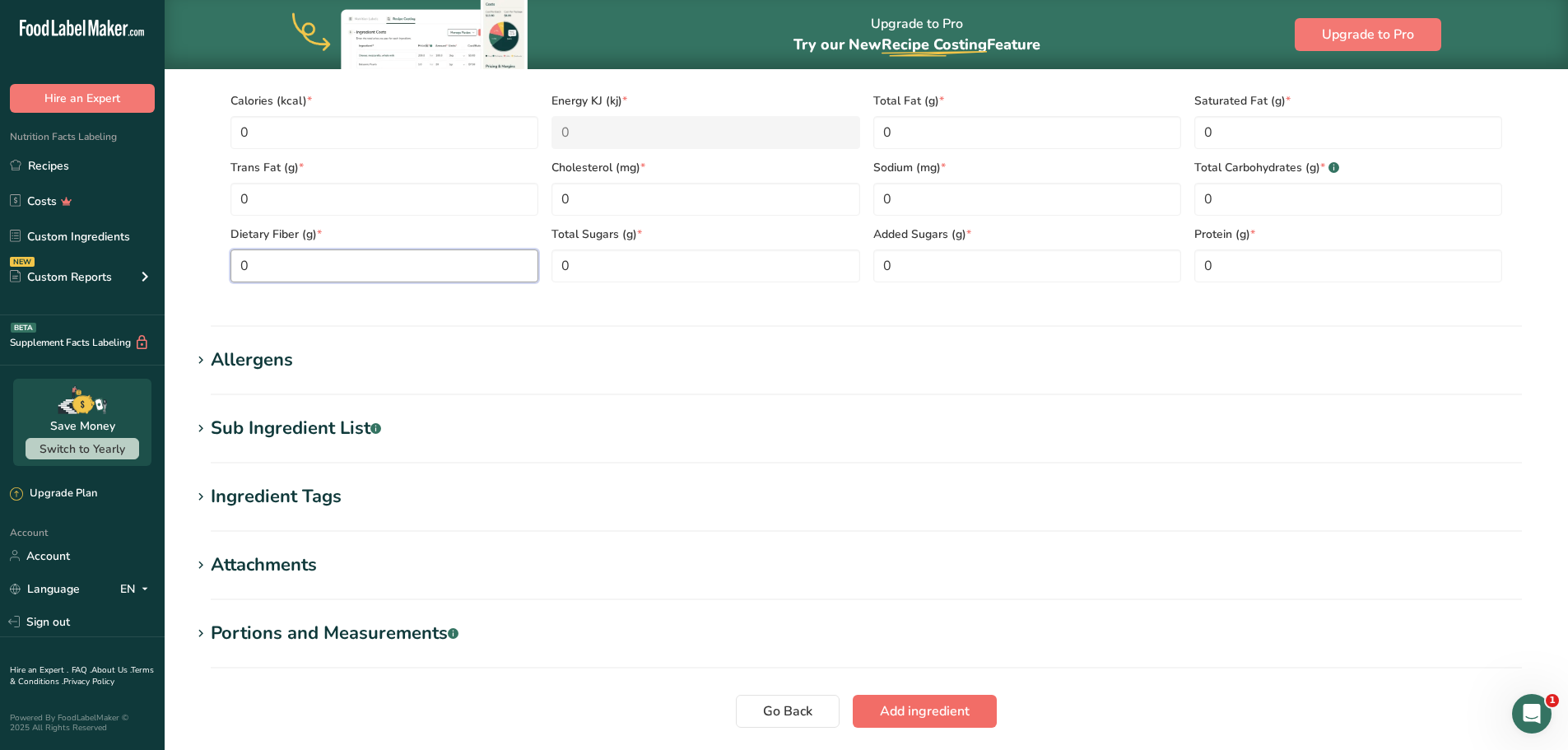
type Fiber "0"
click at [946, 704] on span "Add ingredient" at bounding box center [925, 711] width 90 height 20
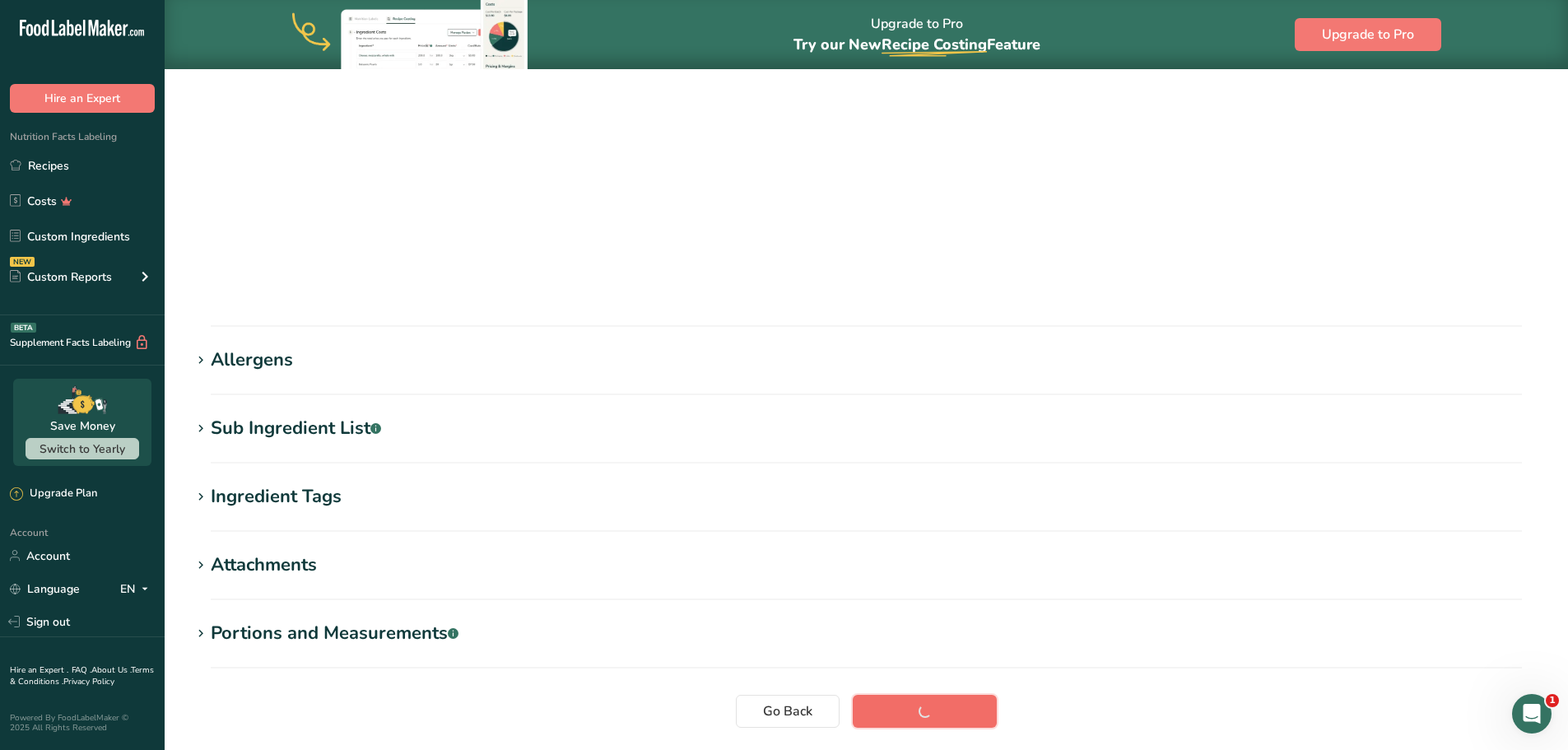
scroll to position [134, 0]
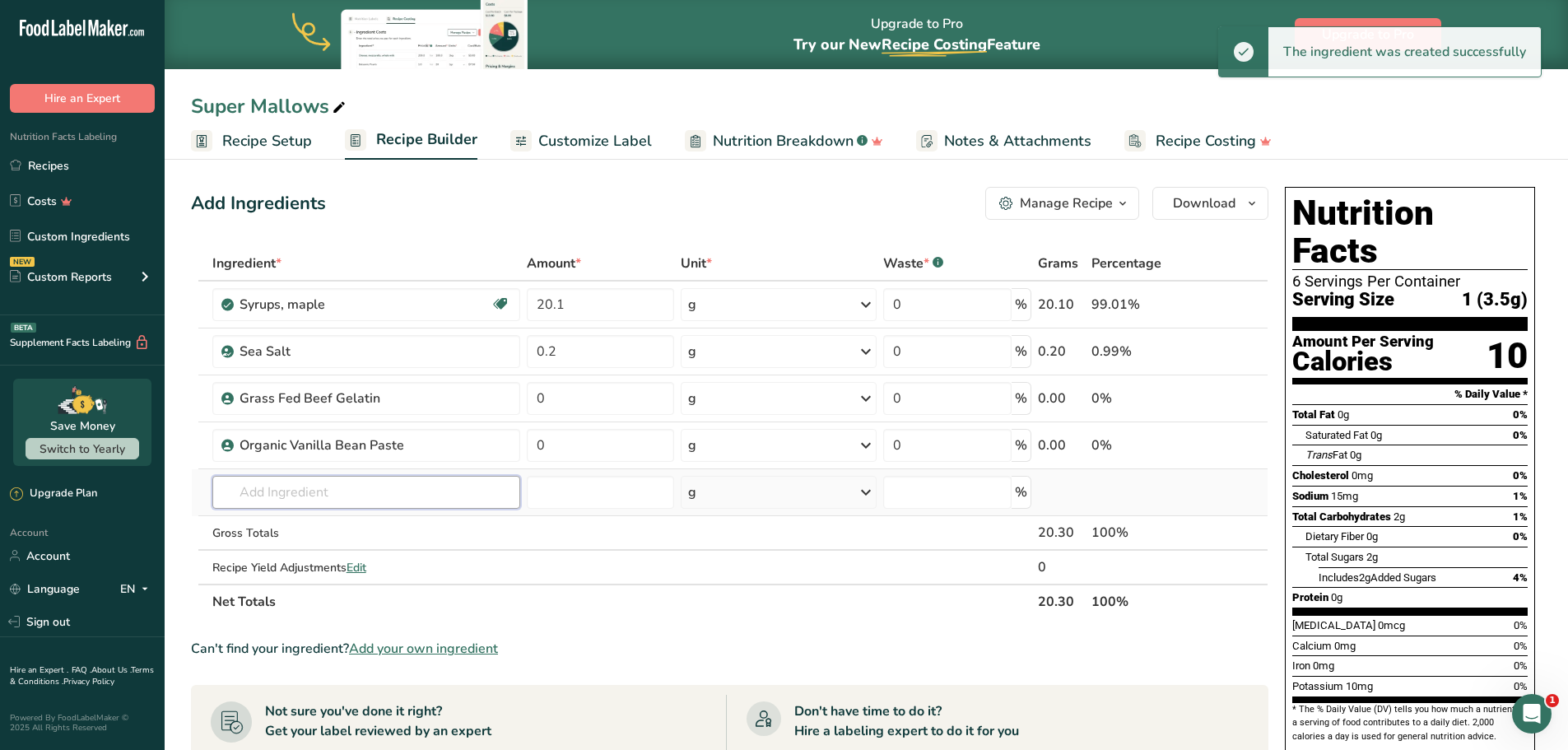
click at [347, 493] on input "text" at bounding box center [365, 493] width 308 height 33
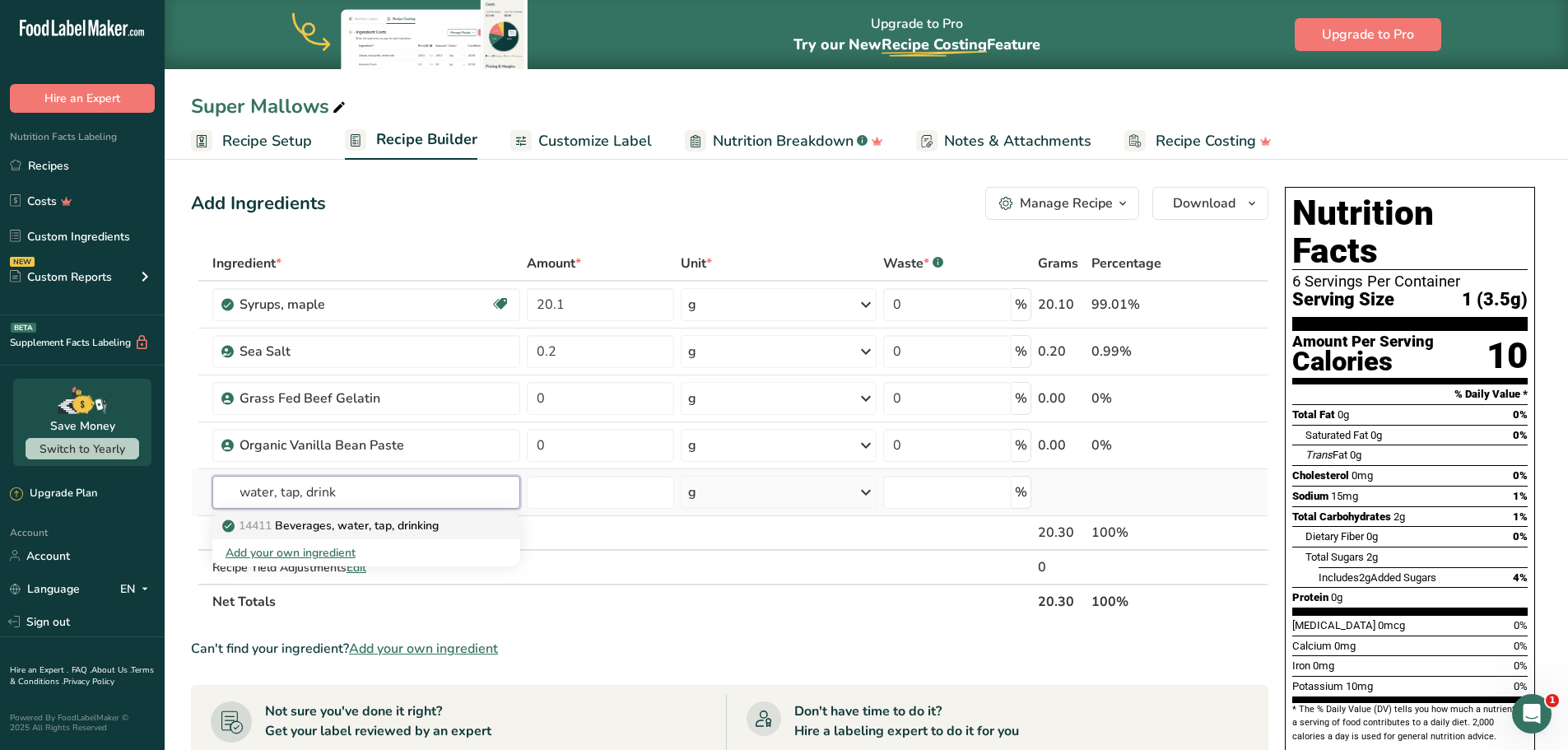
type input "water, tap, drink"
click at [409, 528] on p "14411 Beverages, water, tap, drinking" at bounding box center [332, 526] width 213 height 17
type input "Beverages, water, tap, drinking"
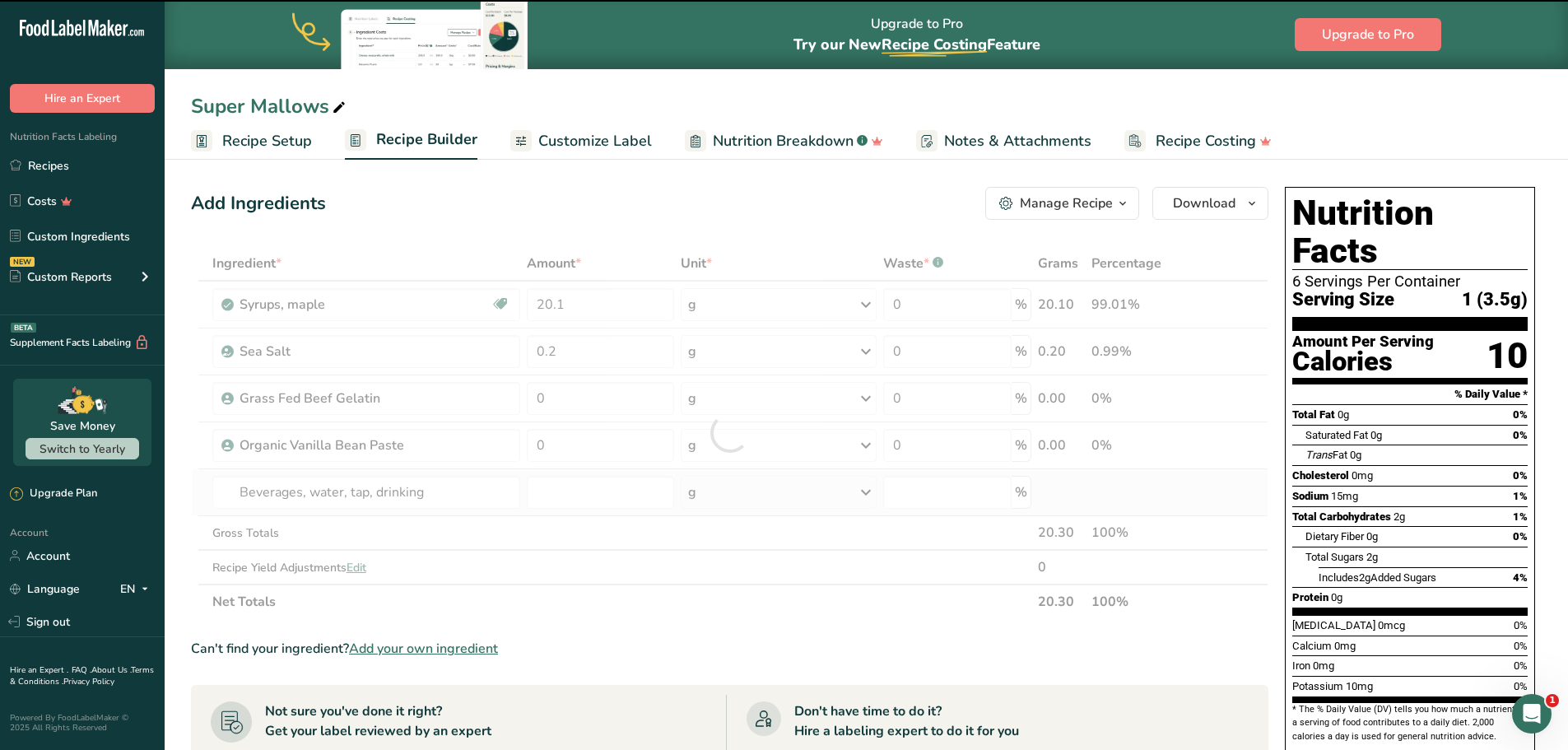
type input "0"
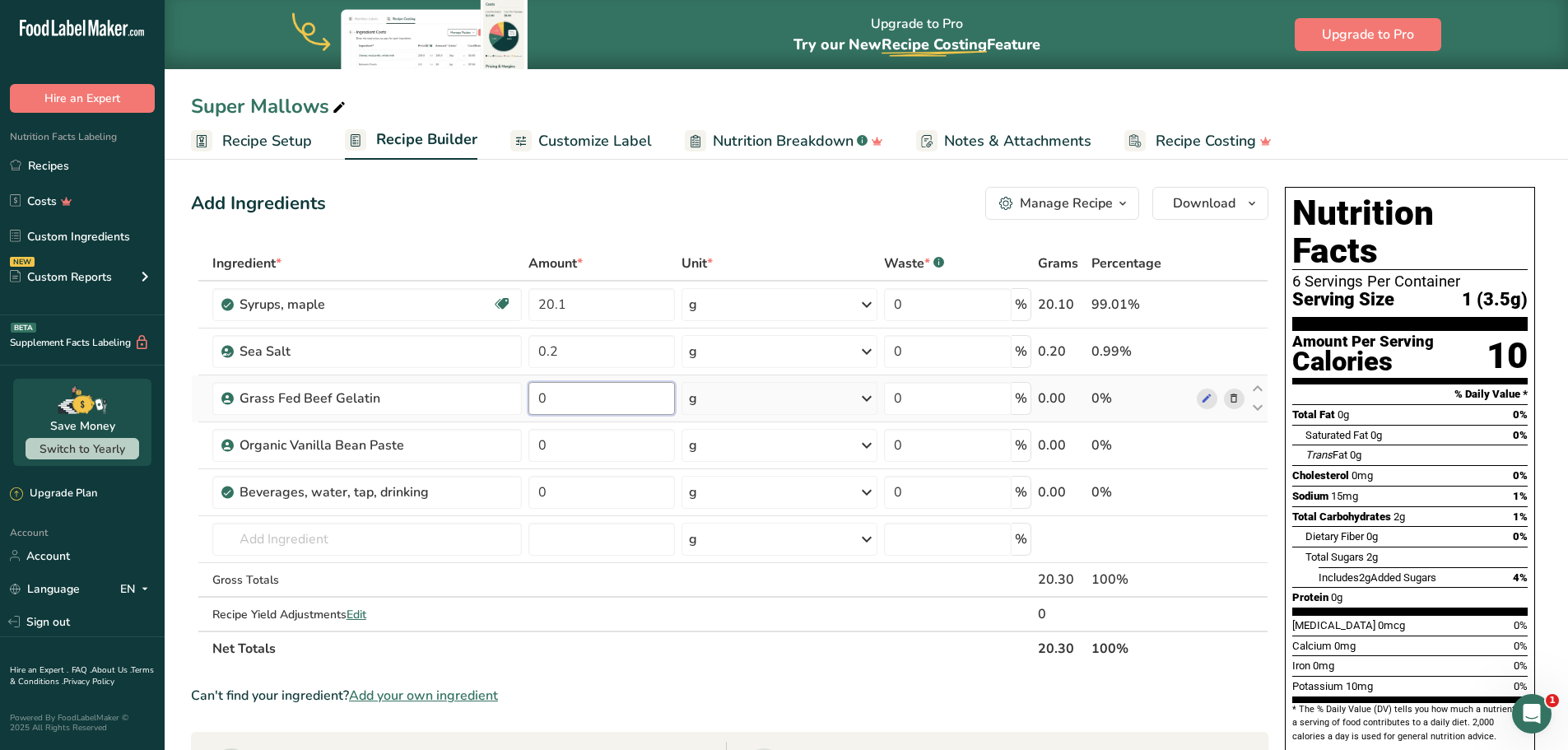
click at [577, 400] on input "0" at bounding box center [602, 399] width 148 height 33
type input "2.8"
click at [589, 495] on div "Ingredient * Amount * Unit * Waste * .a-a{fill:#347362;}.b-a{fill:#fff;} Grams …" at bounding box center [730, 455] width 1077 height 420
type input "11.6"
click at [567, 446] on div "Ingredient * Amount * Unit * Waste * .a-a{fill:#347362;}.b-a{fill:#fff;} Grams …" at bounding box center [730, 455] width 1077 height 420
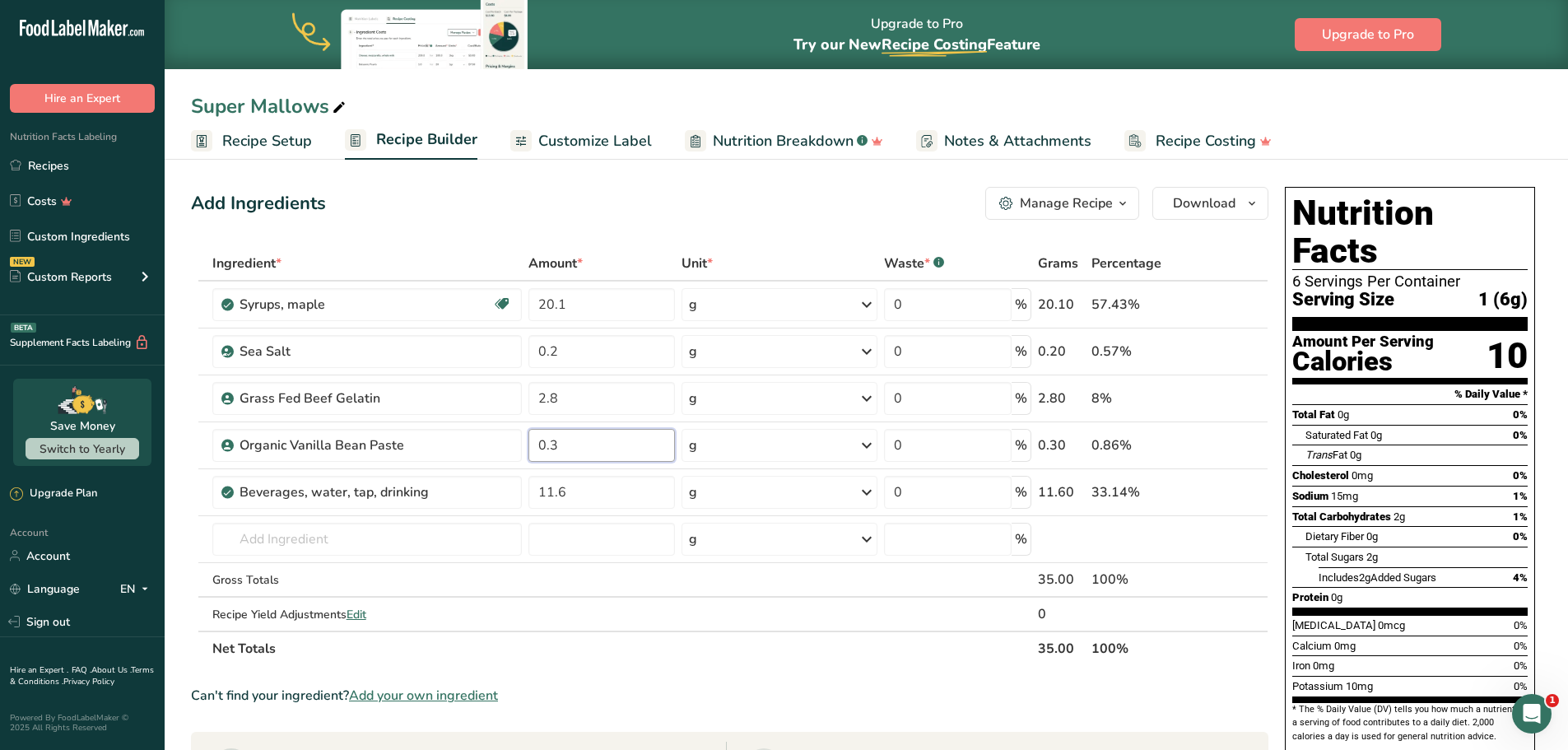
type input "0.3"
click at [695, 195] on div "Add Ingredients Manage Recipe Delete Recipe Duplicate Recipe Scale Recipe Save …" at bounding box center [730, 204] width 1077 height 33
drag, startPoint x: 370, startPoint y: 403, endPoint x: 379, endPoint y: 340, distance: 63.6
click at [379, 340] on tbody "Syrups, maple Dairy free Gluten free Vegan Vegetarian Soy free 20.1 g Portions …" at bounding box center [730, 455] width 1076 height 349
click at [392, 198] on div "Add Ingredients Manage Recipe Delete Recipe Duplicate Recipe Scale Recipe Save …" at bounding box center [730, 204] width 1077 height 33
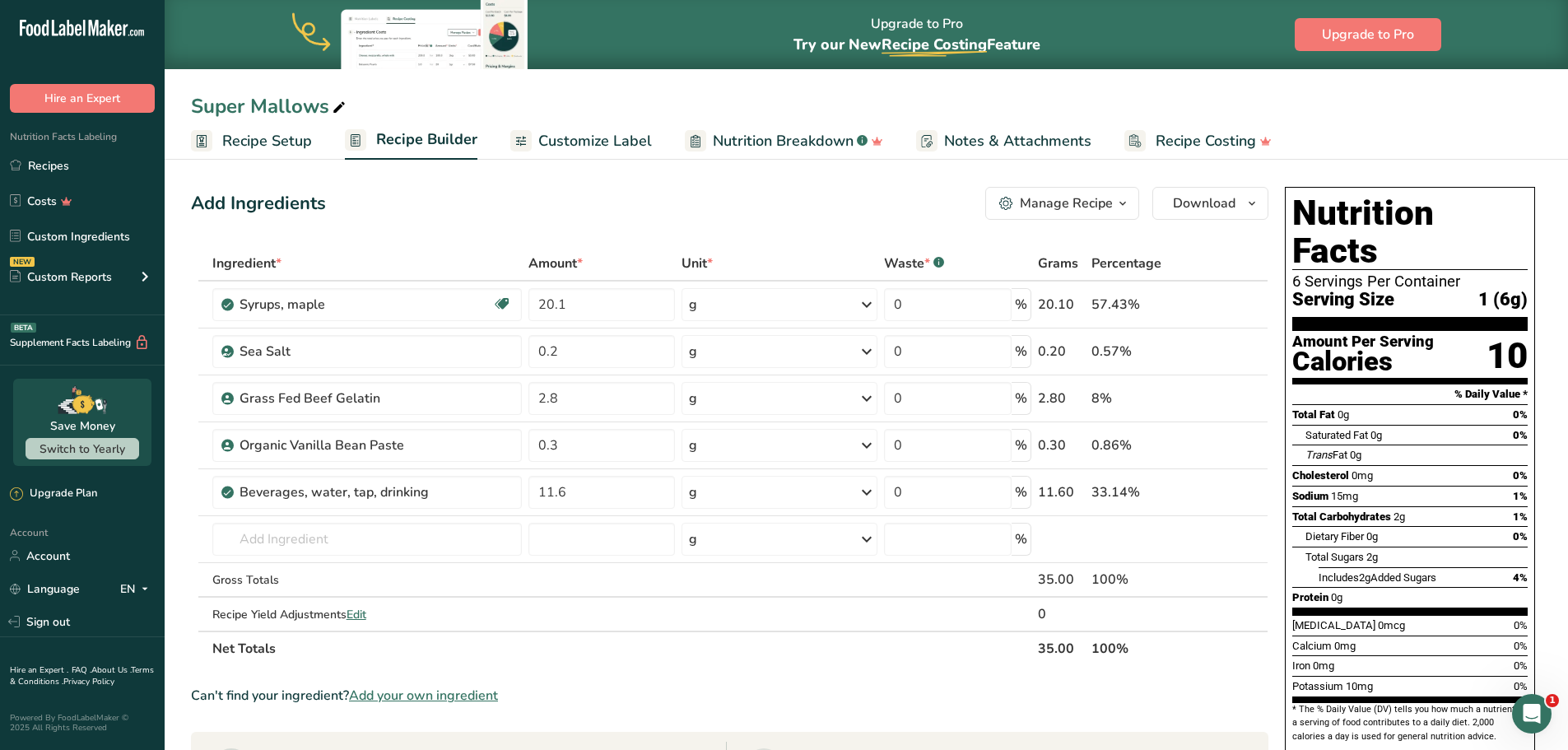
click at [810, 213] on div "Add Ingredients Manage Recipe Delete Recipe Duplicate Recipe Scale Recipe Save …" at bounding box center [730, 204] width 1077 height 33
click at [275, 149] on span "Recipe Setup" at bounding box center [266, 141] width 90 height 22
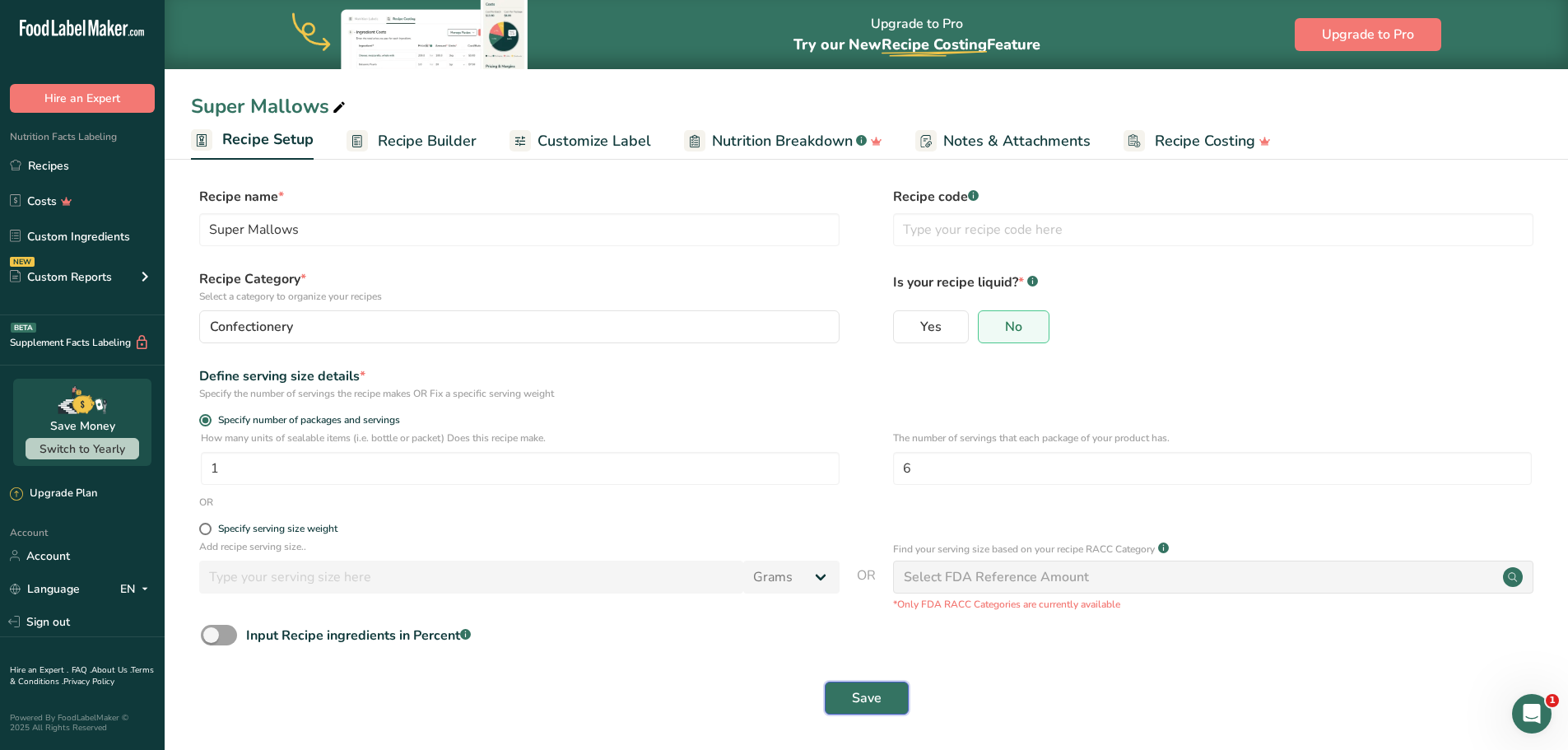
click at [883, 696] on button "Save" at bounding box center [867, 698] width 84 height 33
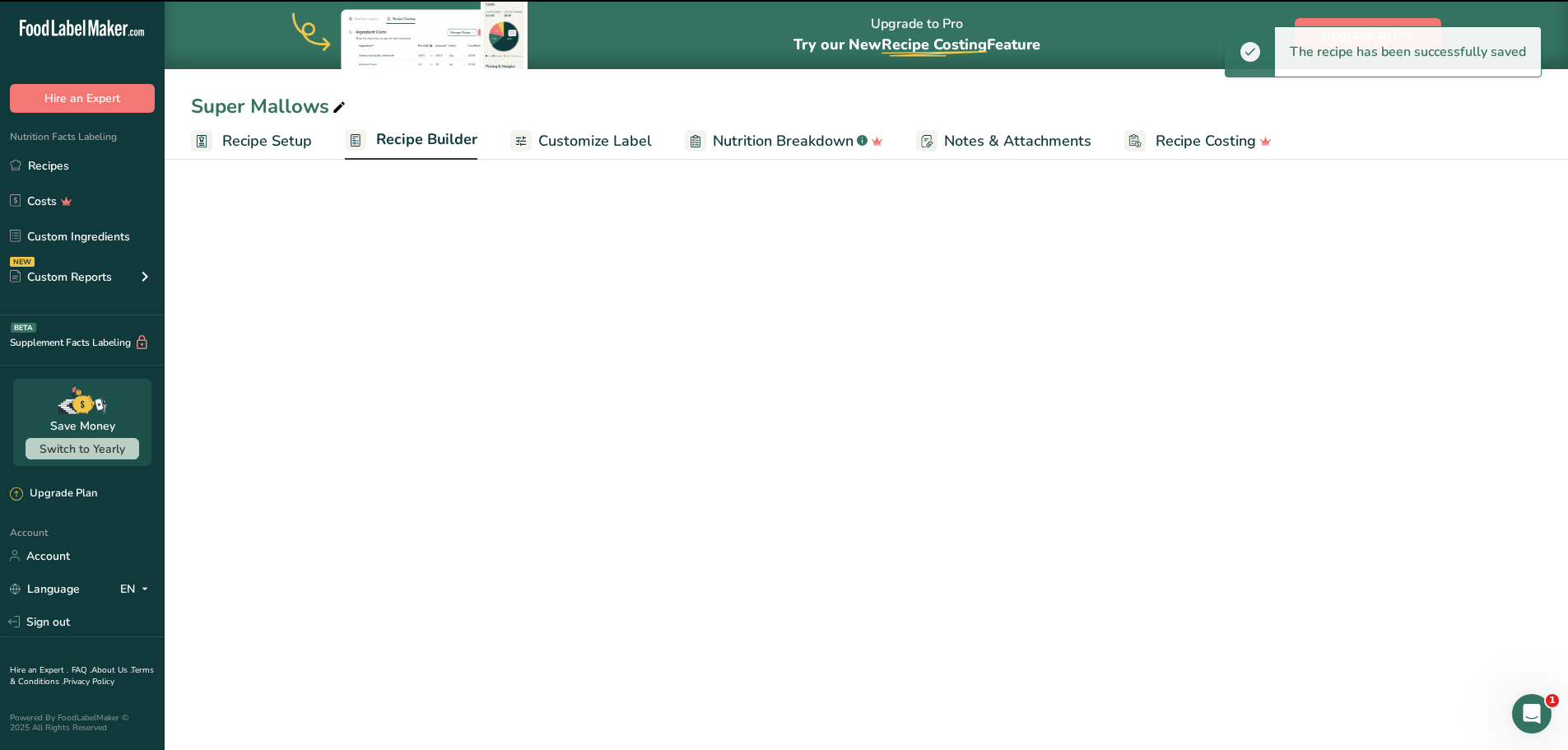
click at [412, 144] on span "Recipe Builder" at bounding box center [426, 139] width 101 height 22
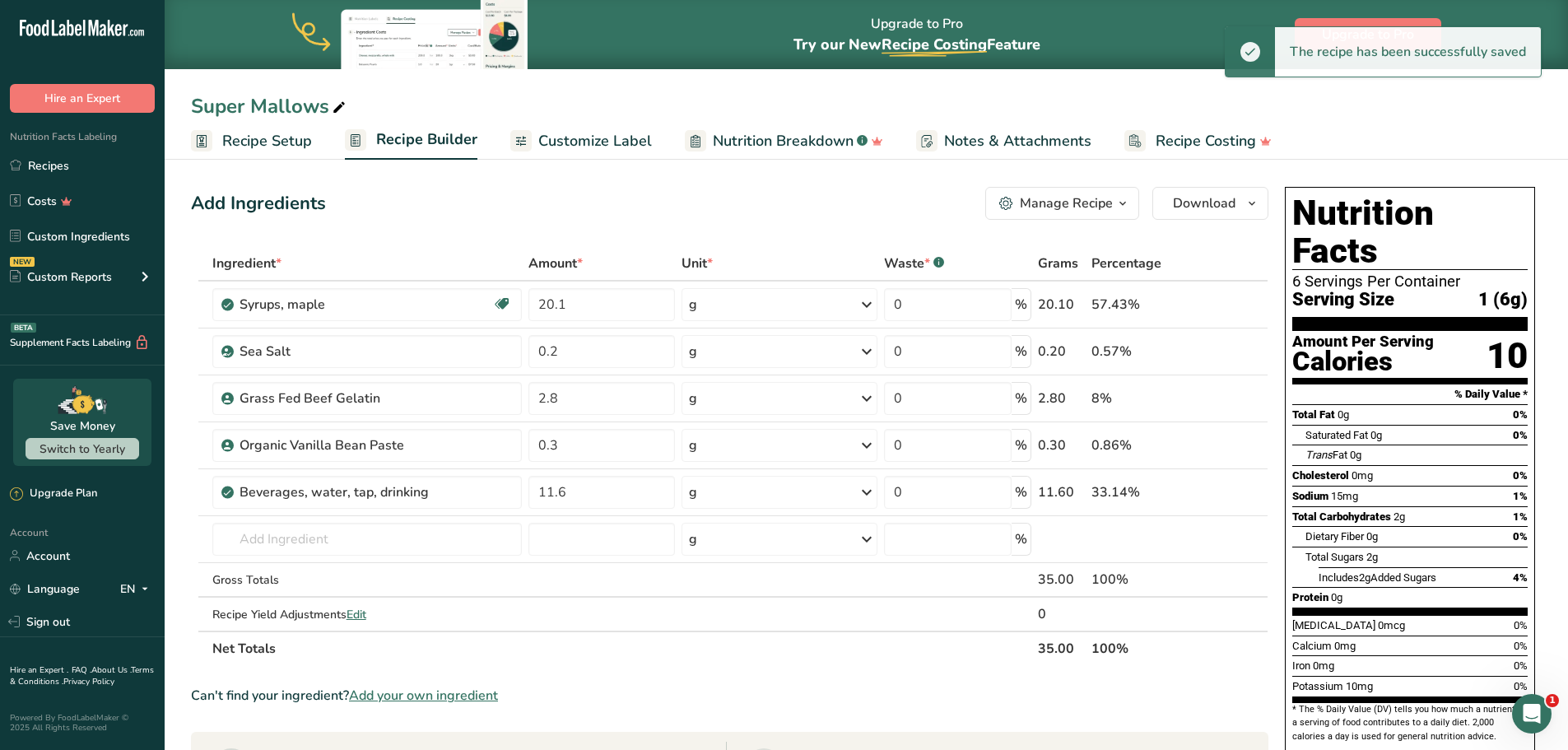
click at [608, 144] on span "Customize Label" at bounding box center [596, 141] width 114 height 22
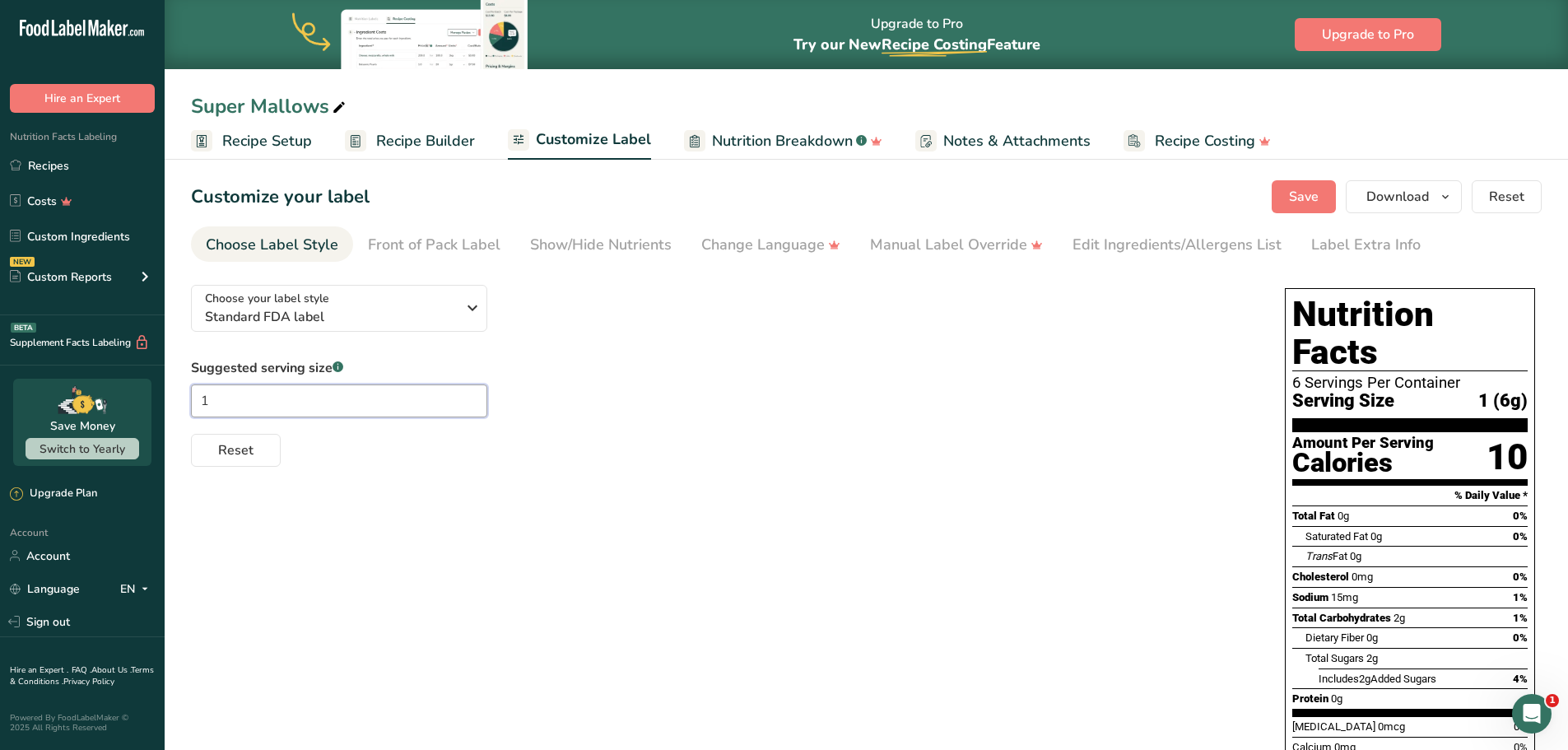
click at [330, 406] on input "1" at bounding box center [339, 401] width 296 height 33
click at [421, 139] on span "Recipe Builder" at bounding box center [426, 141] width 99 height 22
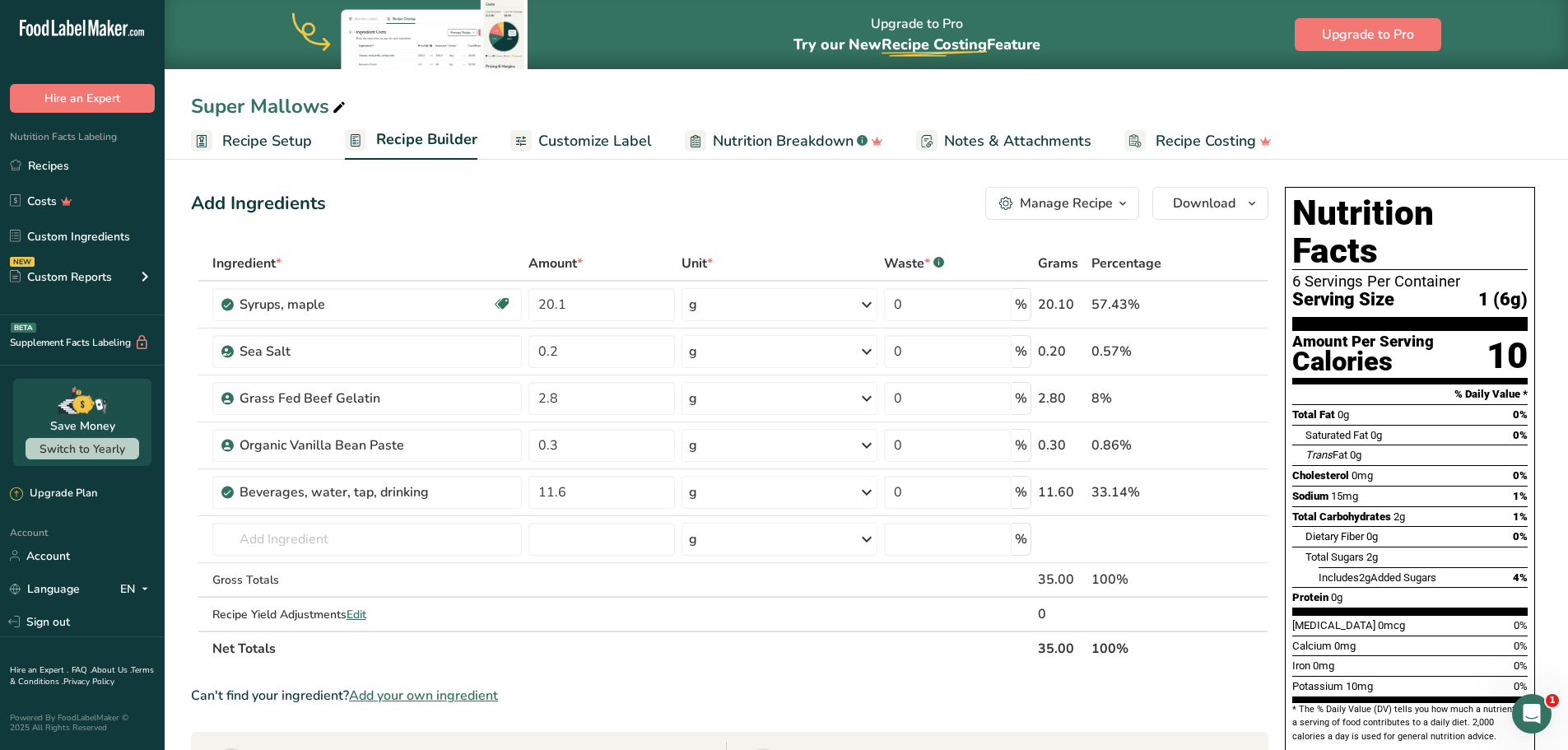
click at [1116, 196] on icon "button" at bounding box center [1123, 204] width 13 height 21
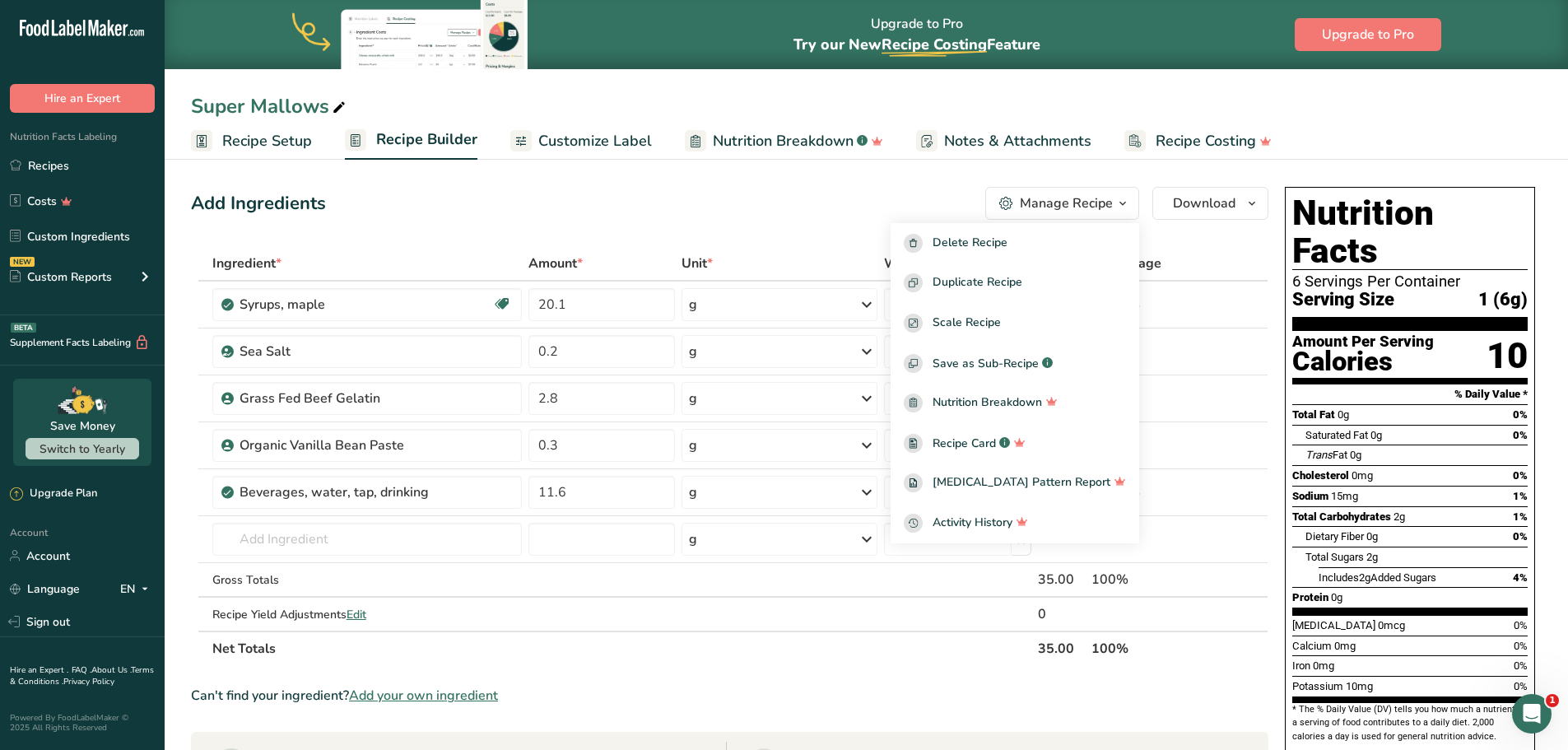
click at [806, 214] on div "Add Ingredients Manage Recipe Delete Recipe Duplicate Recipe Scale Recipe Save …" at bounding box center [730, 204] width 1077 height 33
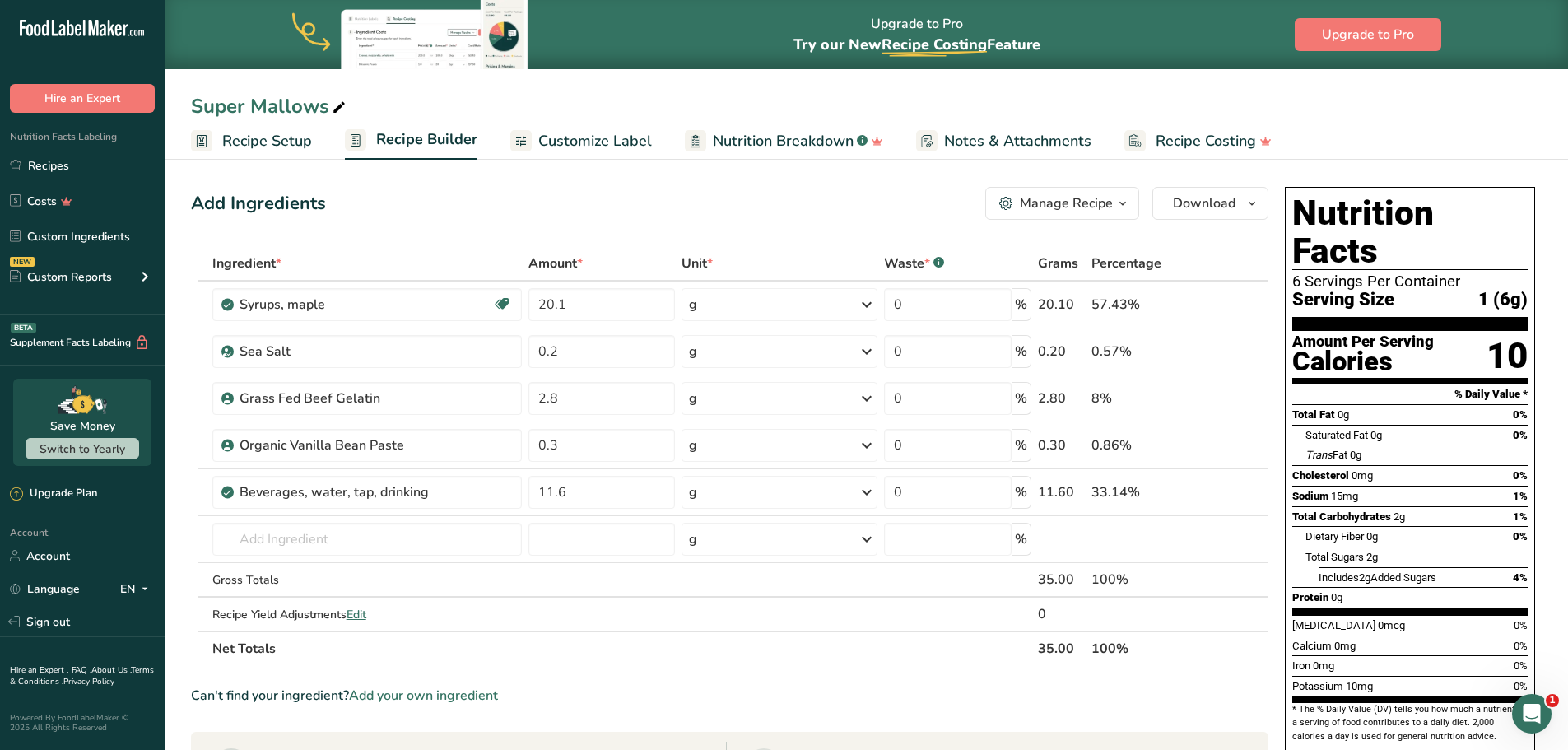
click at [576, 147] on span "Customize Label" at bounding box center [596, 141] width 114 height 22
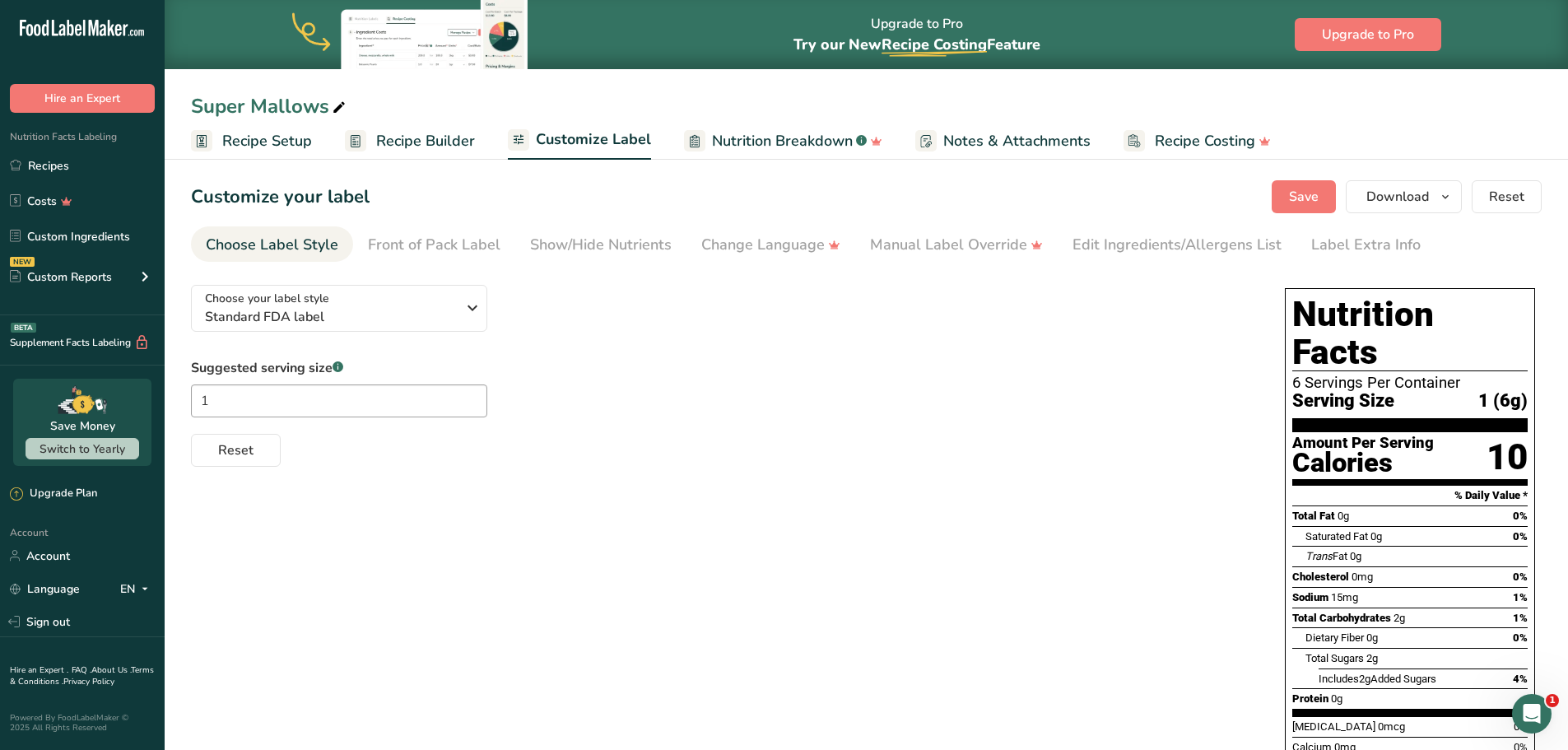
click at [252, 144] on span "Recipe Setup" at bounding box center [266, 141] width 90 height 22
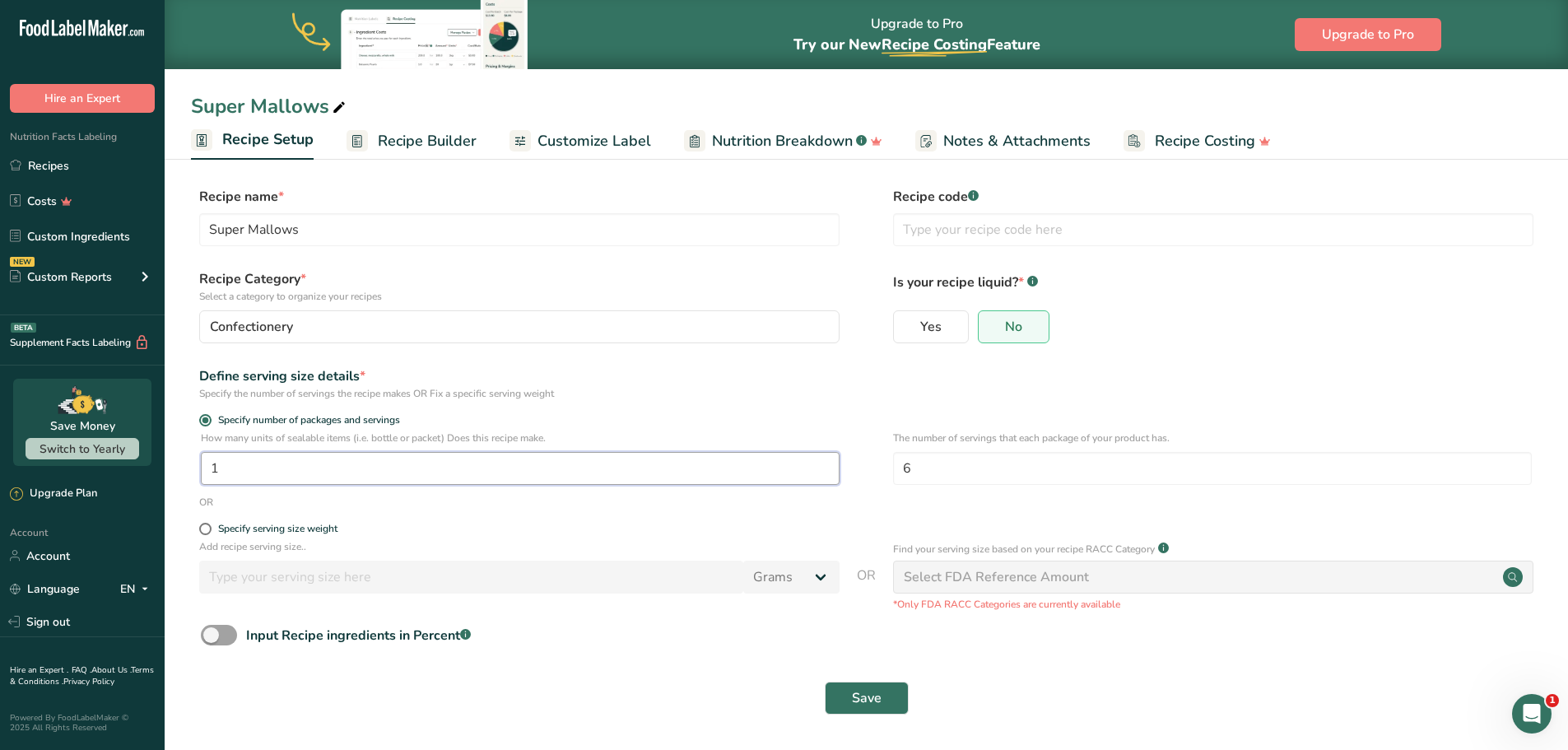
click at [327, 471] on input "1" at bounding box center [520, 469] width 638 height 33
type input "6"
click at [567, 516] on form "Recipe name * Super Mallows Recipe code .a-a{fill:#347362;}.b-a{fill:#fff;} Rec…" at bounding box center [867, 456] width 1351 height 538
click at [888, 709] on button "Save" at bounding box center [867, 698] width 84 height 33
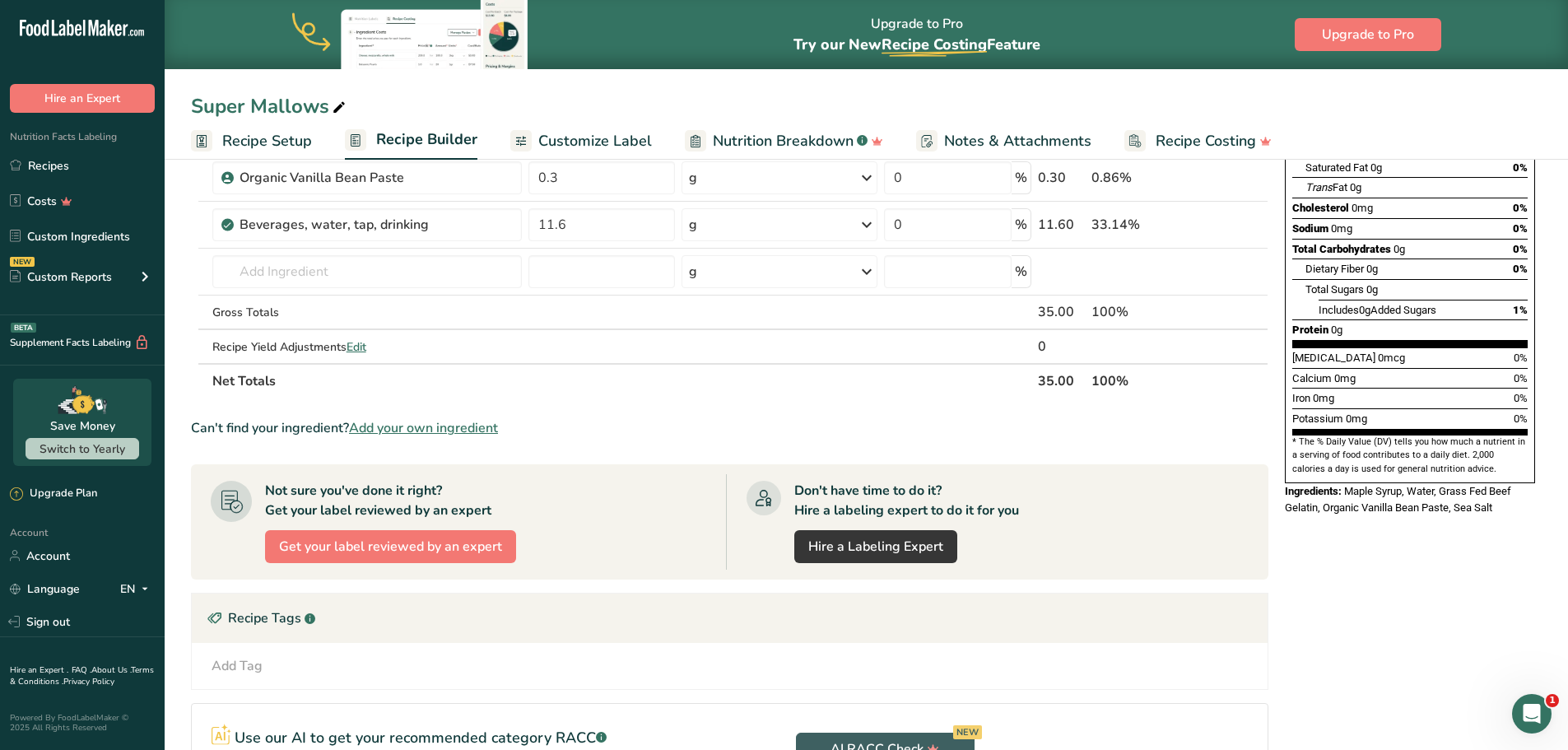
scroll to position [233, 0]
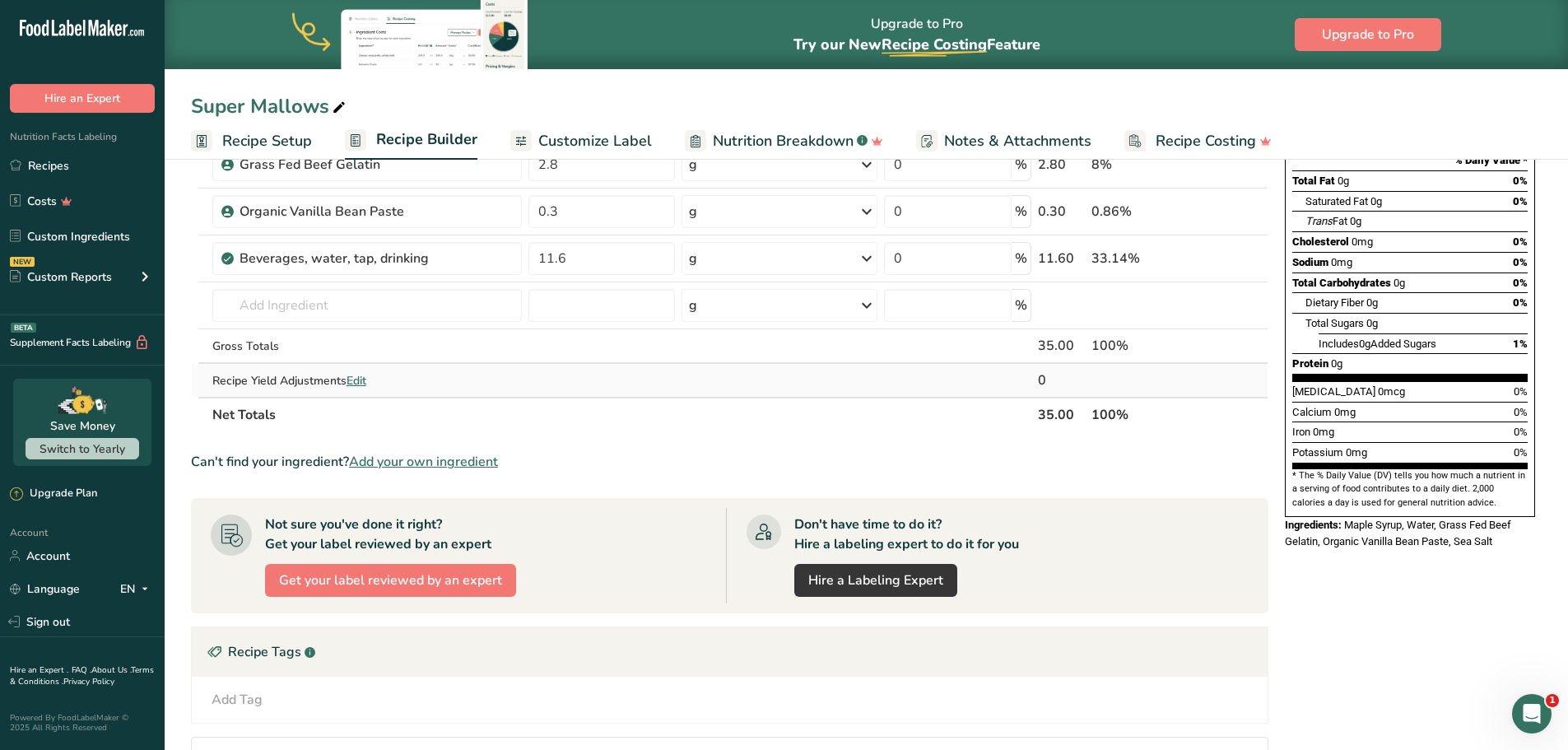
click at [360, 382] on span "Edit" at bounding box center [356, 380] width 20 height 16
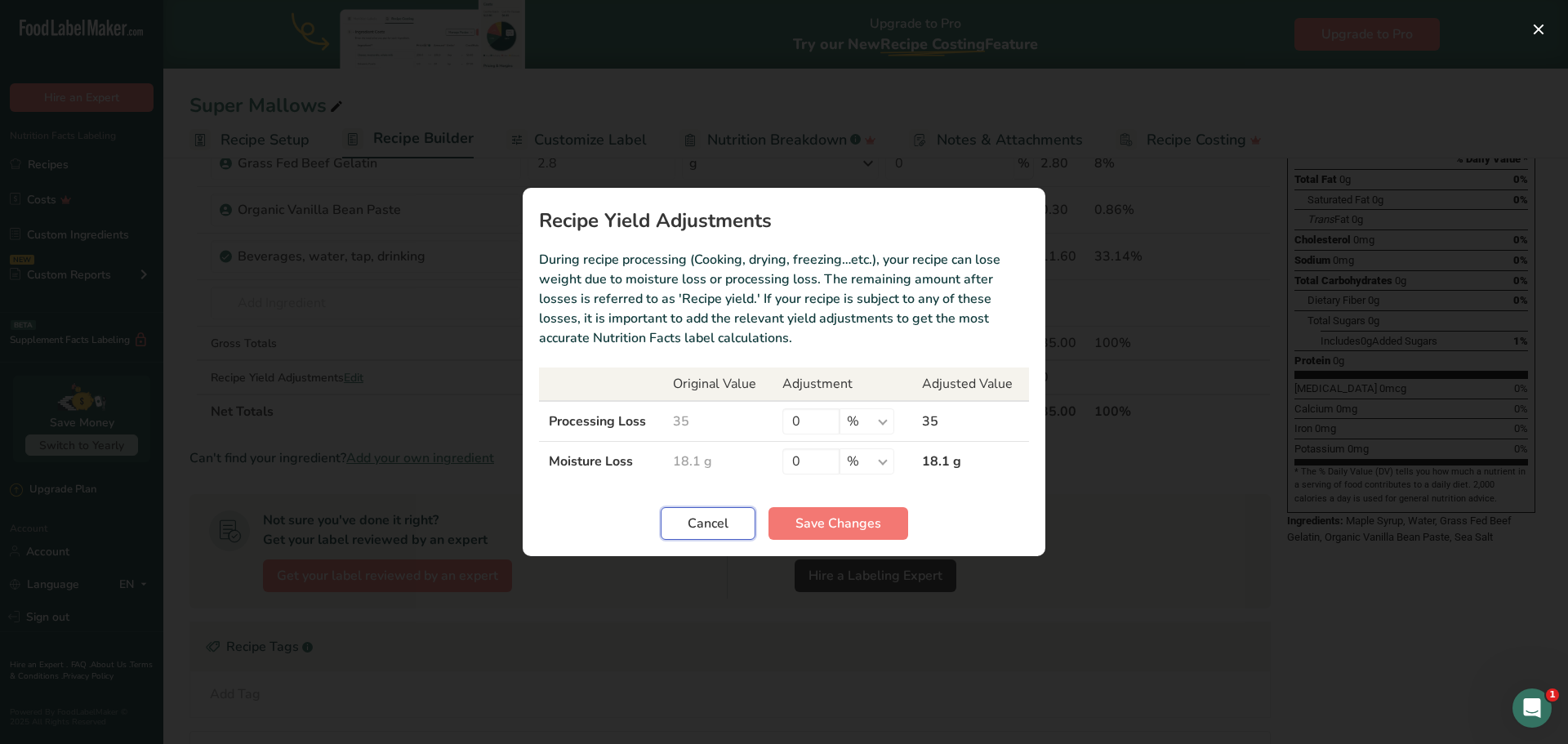
click at [737, 529] on button "Cancel" at bounding box center [708, 524] width 95 height 33
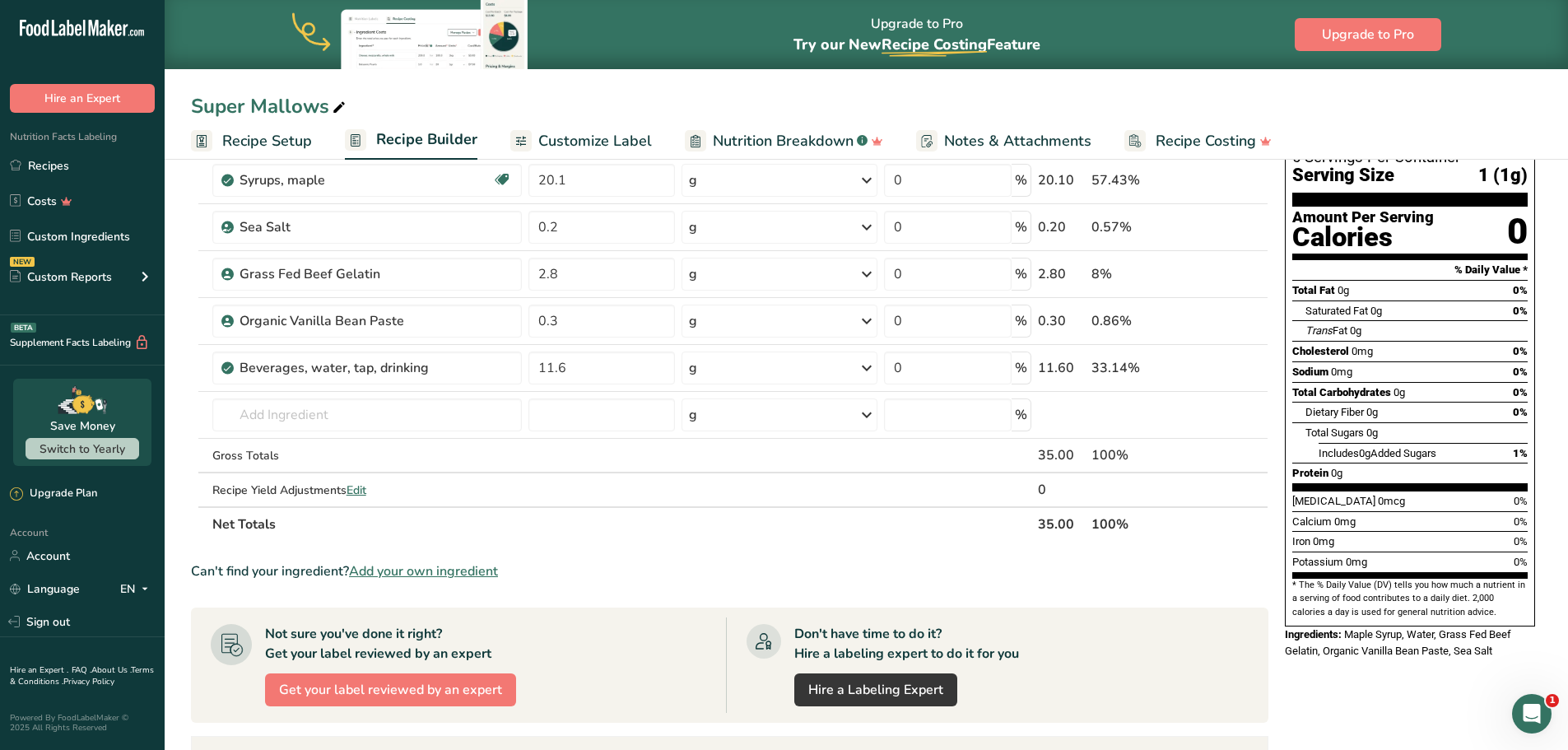
scroll to position [0, 0]
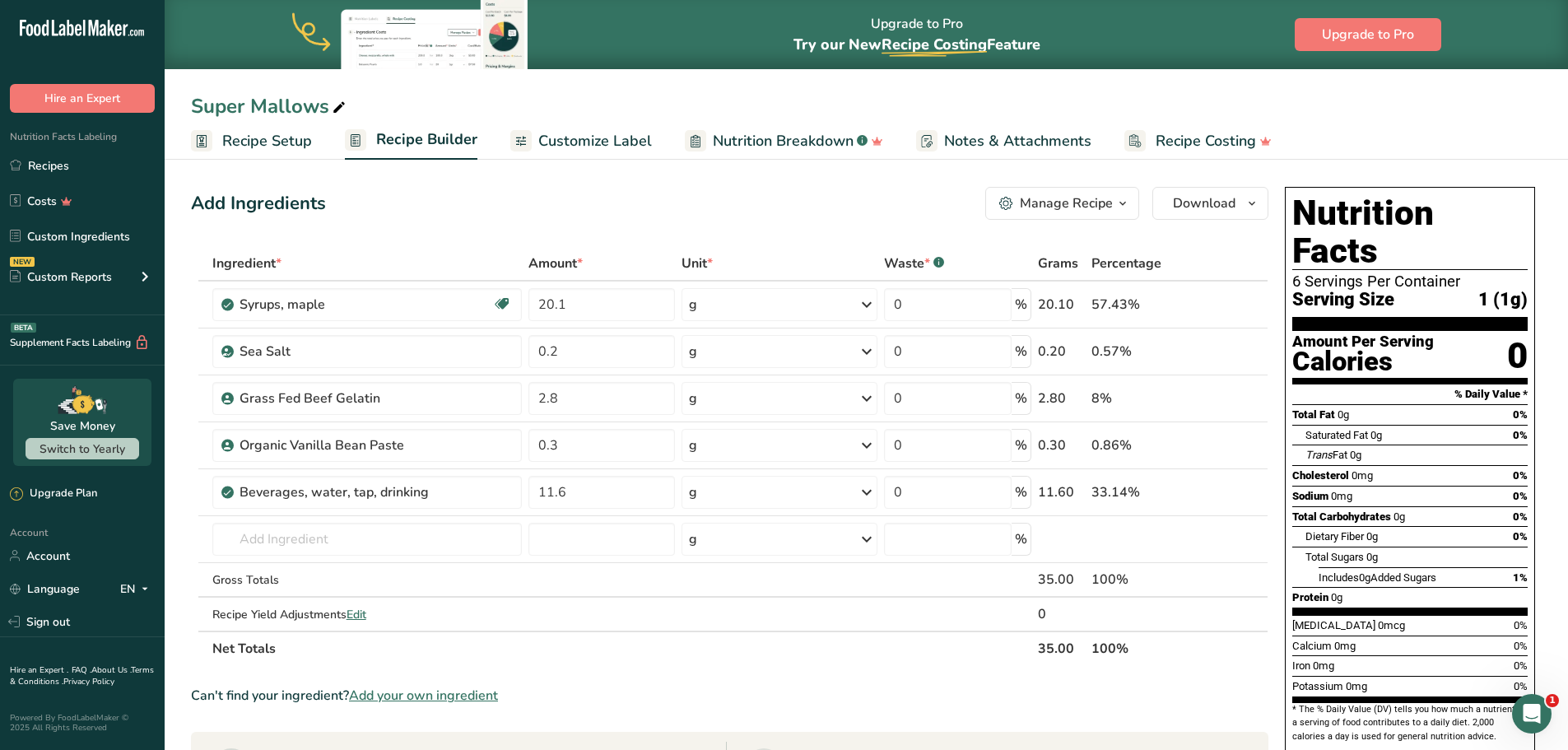
click at [795, 137] on span "Nutrition Breakdown" at bounding box center [783, 141] width 141 height 22
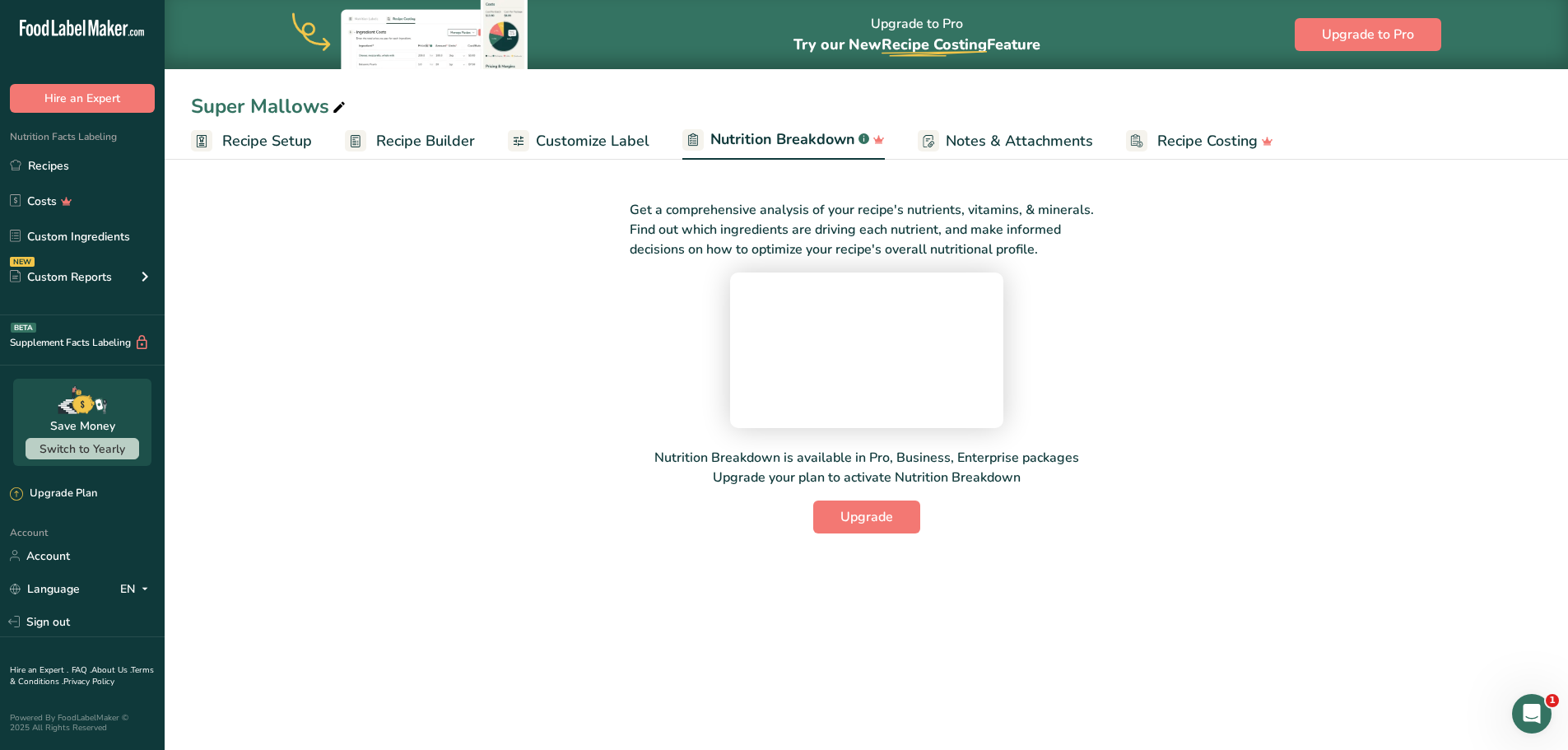
click at [589, 129] on link "Customize Label" at bounding box center [579, 141] width 142 height 37
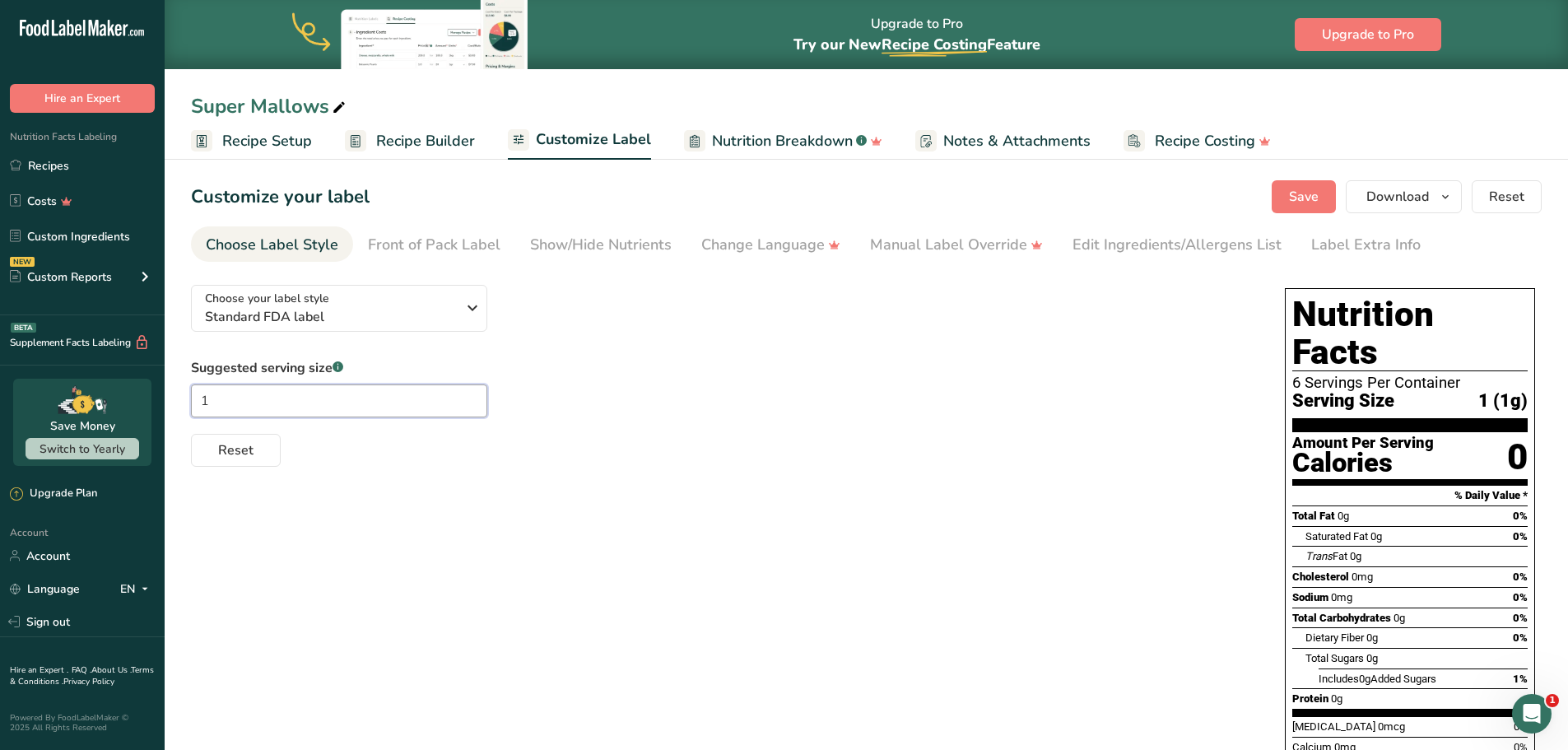
click at [433, 399] on input "1" at bounding box center [339, 401] width 296 height 33
type input "6"
type input "1"
click at [745, 565] on div "Choose your label style Standard FDA label USA (FDA) Standard FDA label Tabular…" at bounding box center [867, 586] width 1351 height 629
click at [290, 134] on span "Recipe Setup" at bounding box center [266, 141] width 90 height 22
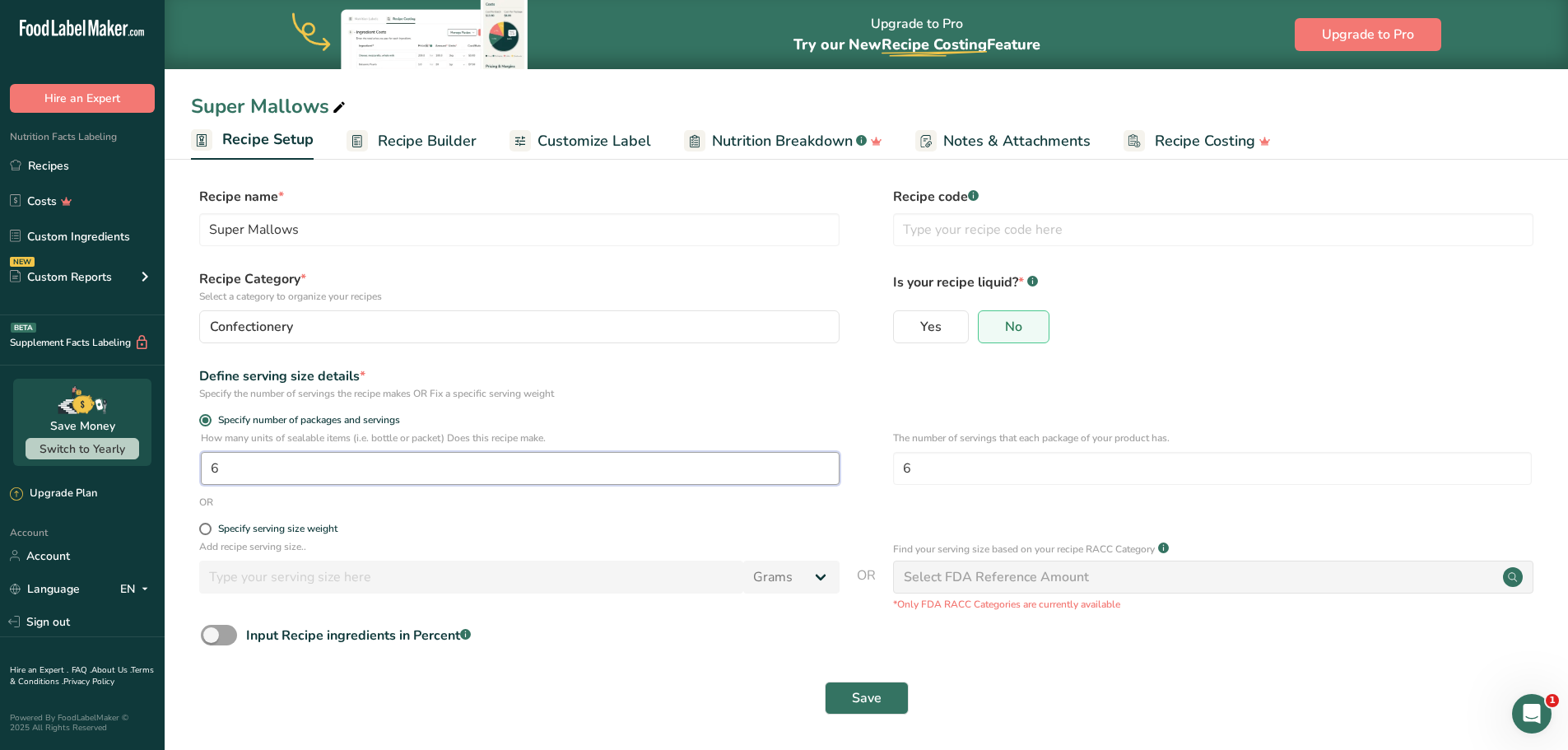
click at [317, 460] on input "6" at bounding box center [520, 469] width 638 height 33
type input "1"
click at [887, 700] on button "Save" at bounding box center [867, 698] width 84 height 33
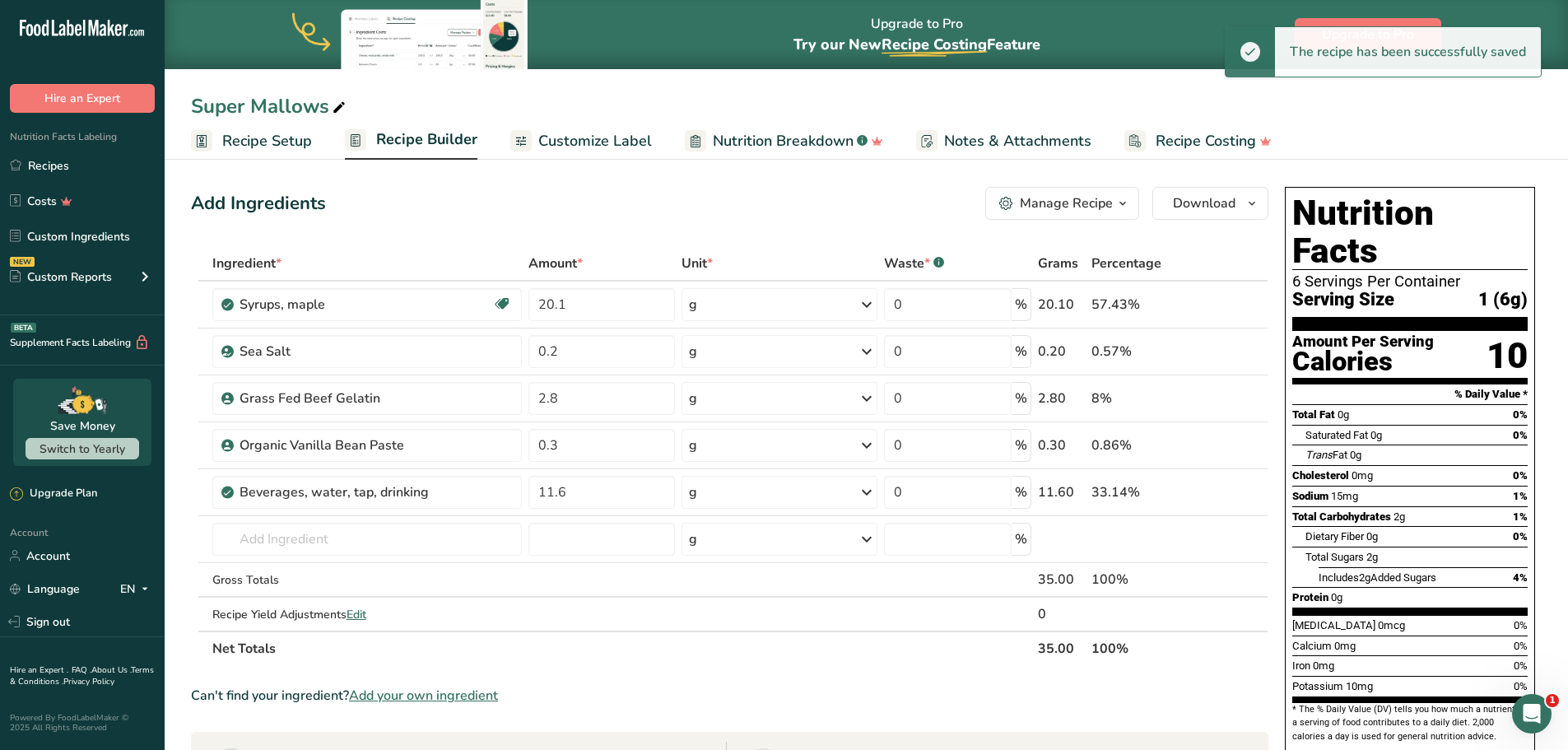
click at [421, 138] on span "Recipe Builder" at bounding box center [426, 139] width 101 height 22
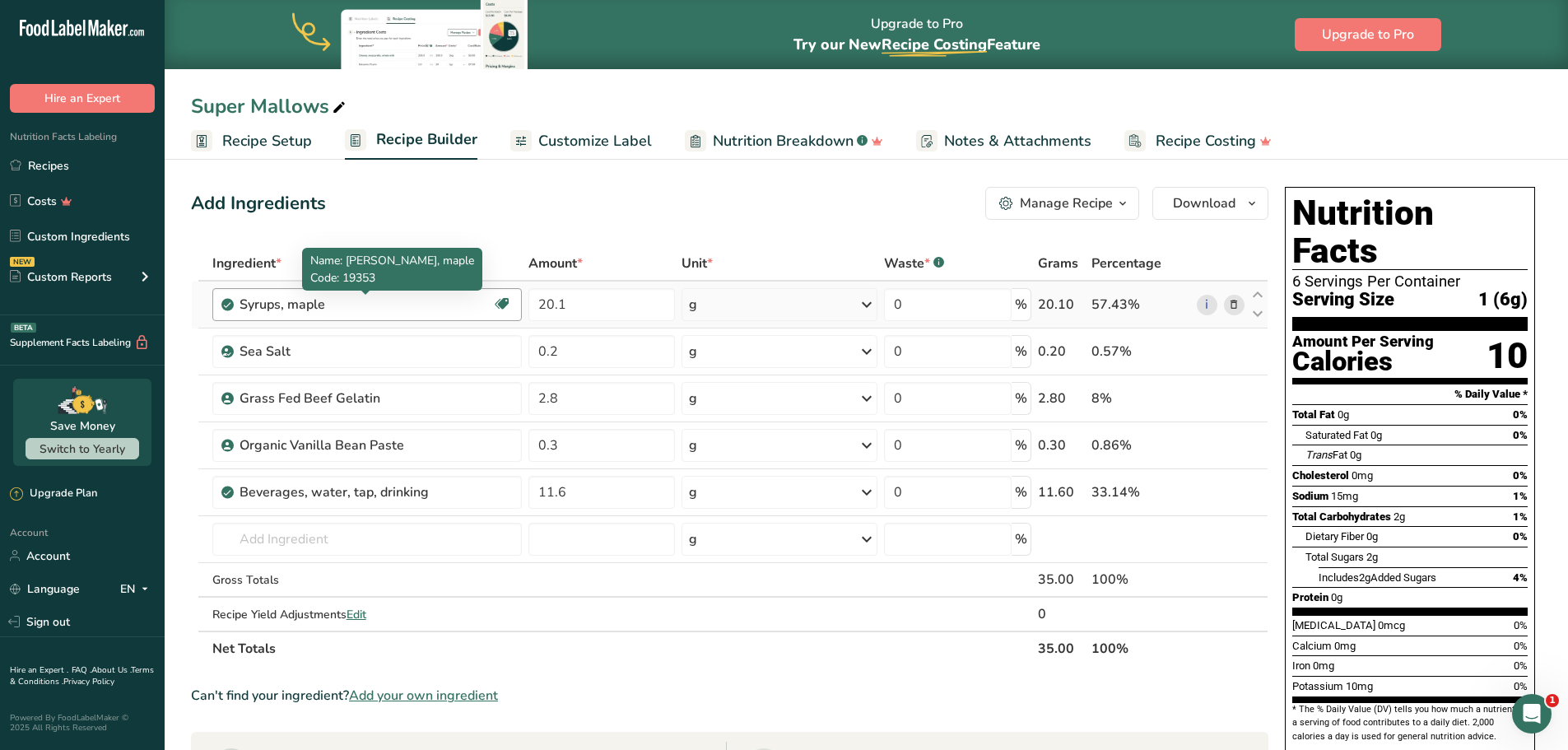
click at [335, 311] on div "Syrups, maple" at bounding box center [341, 304] width 205 height 20
click at [567, 134] on span "Customize Label" at bounding box center [596, 141] width 114 height 22
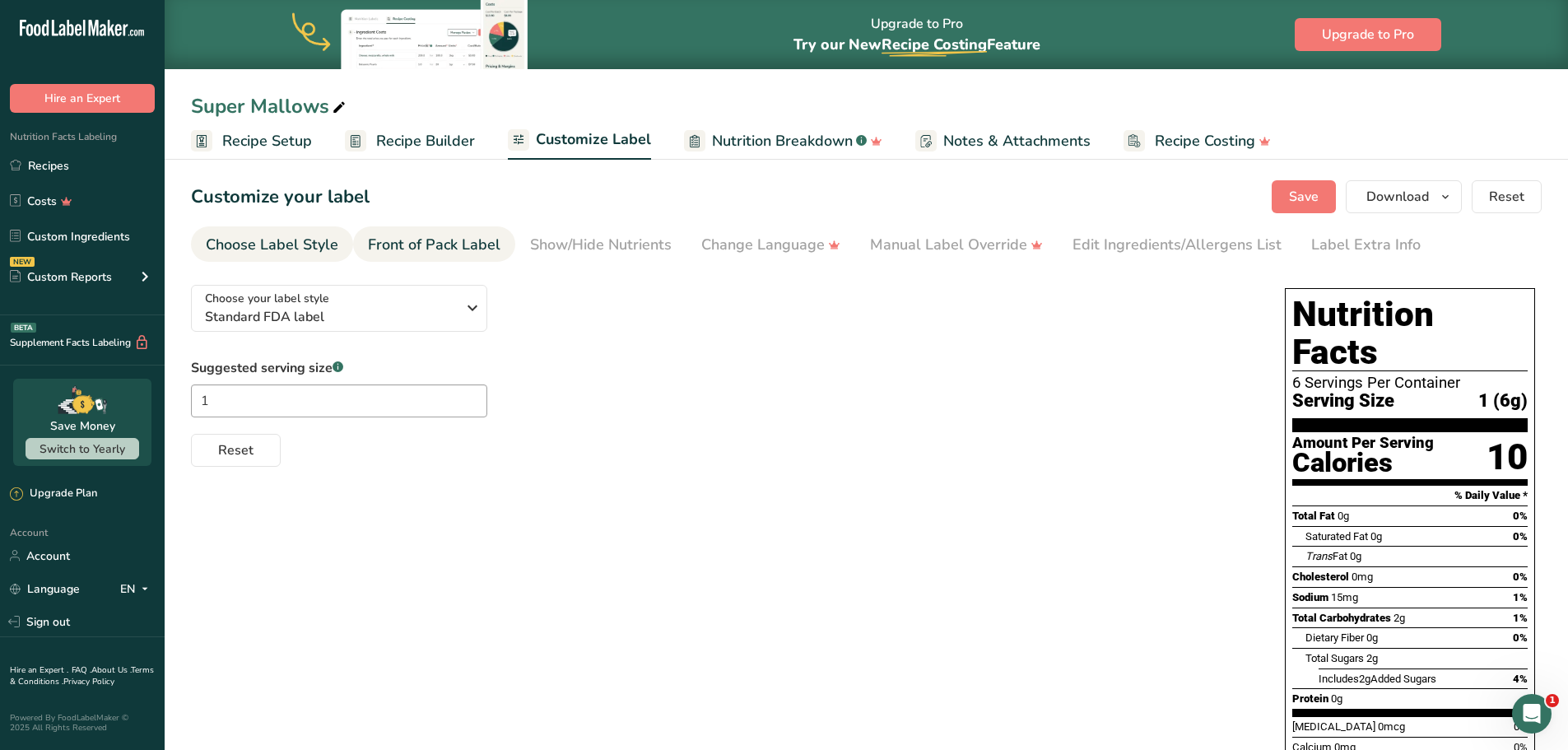
click at [424, 239] on div "Front of Pack Label" at bounding box center [434, 244] width 133 height 22
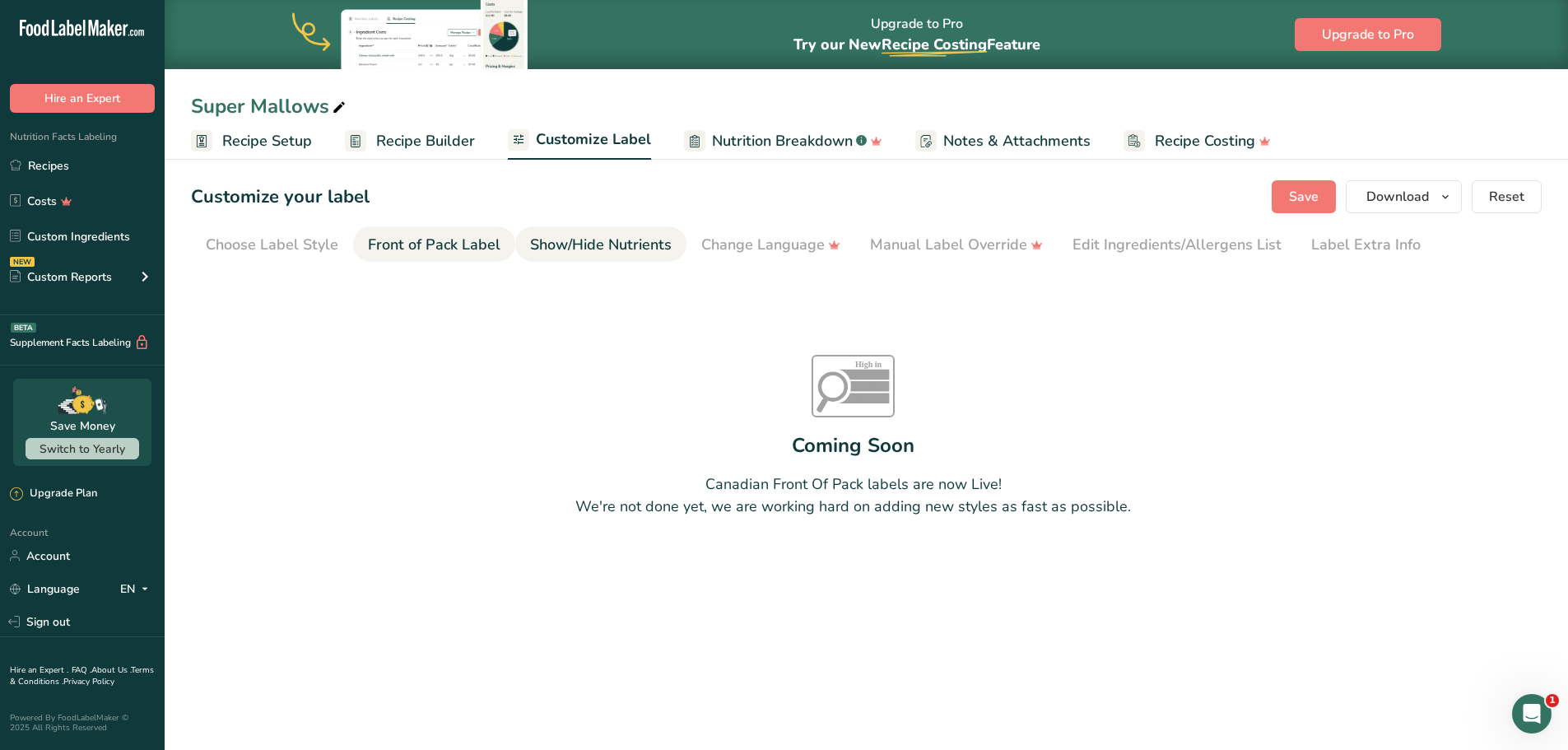
click at [594, 235] on div "Show/Hide Nutrients" at bounding box center [601, 244] width 142 height 22
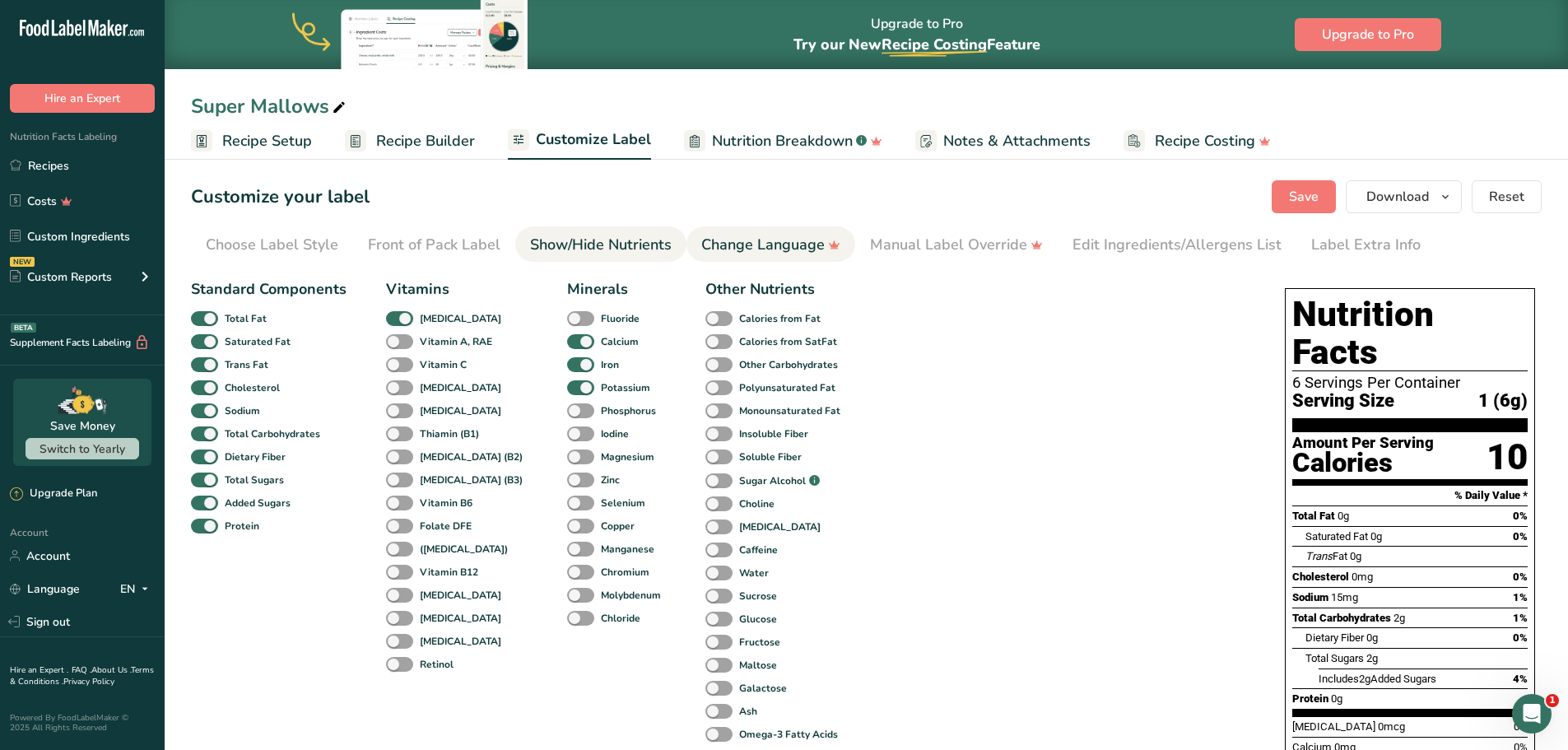
click at [745, 249] on div "Change Language" at bounding box center [770, 244] width 139 height 22
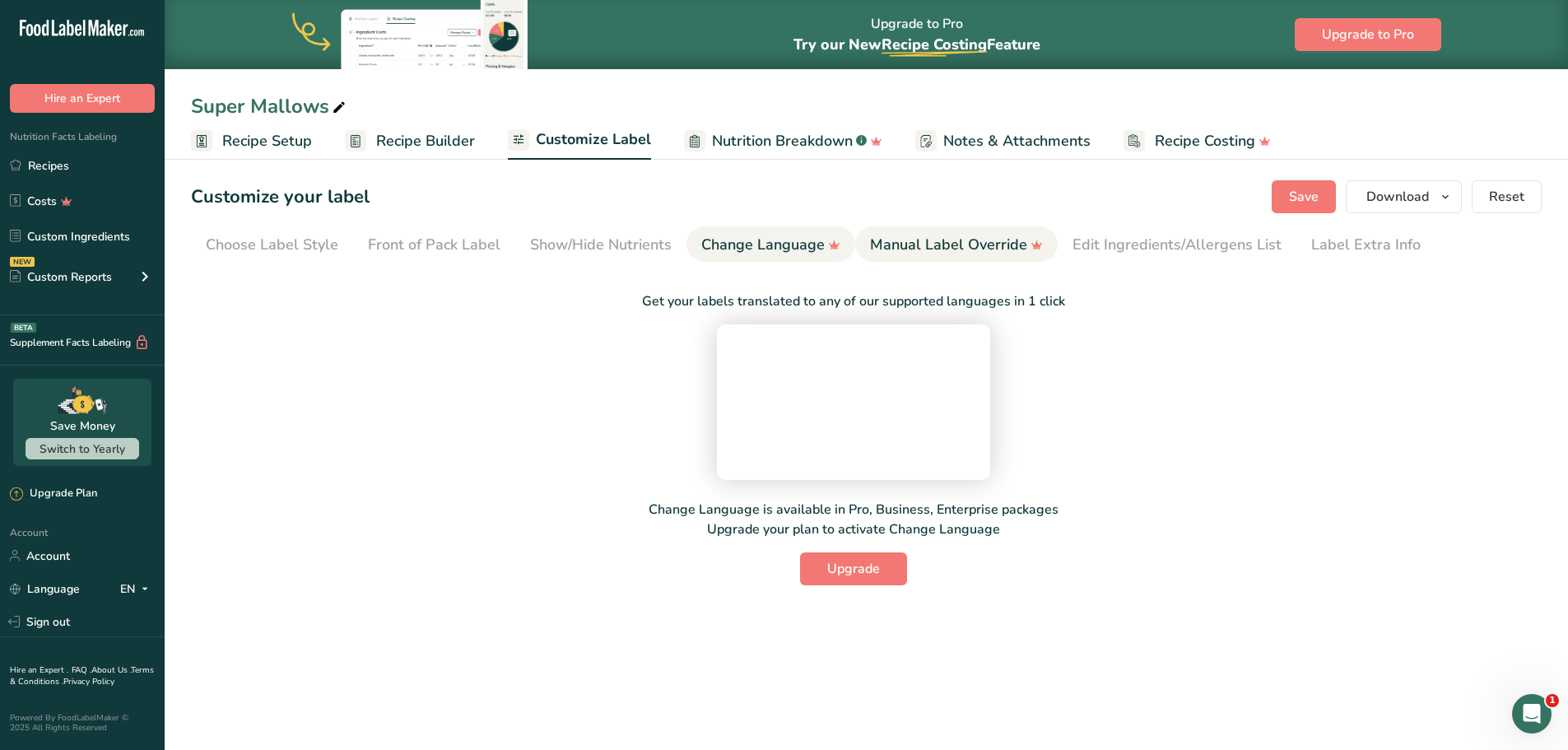
click at [926, 236] on div "Manual Label Override" at bounding box center [957, 244] width 173 height 22
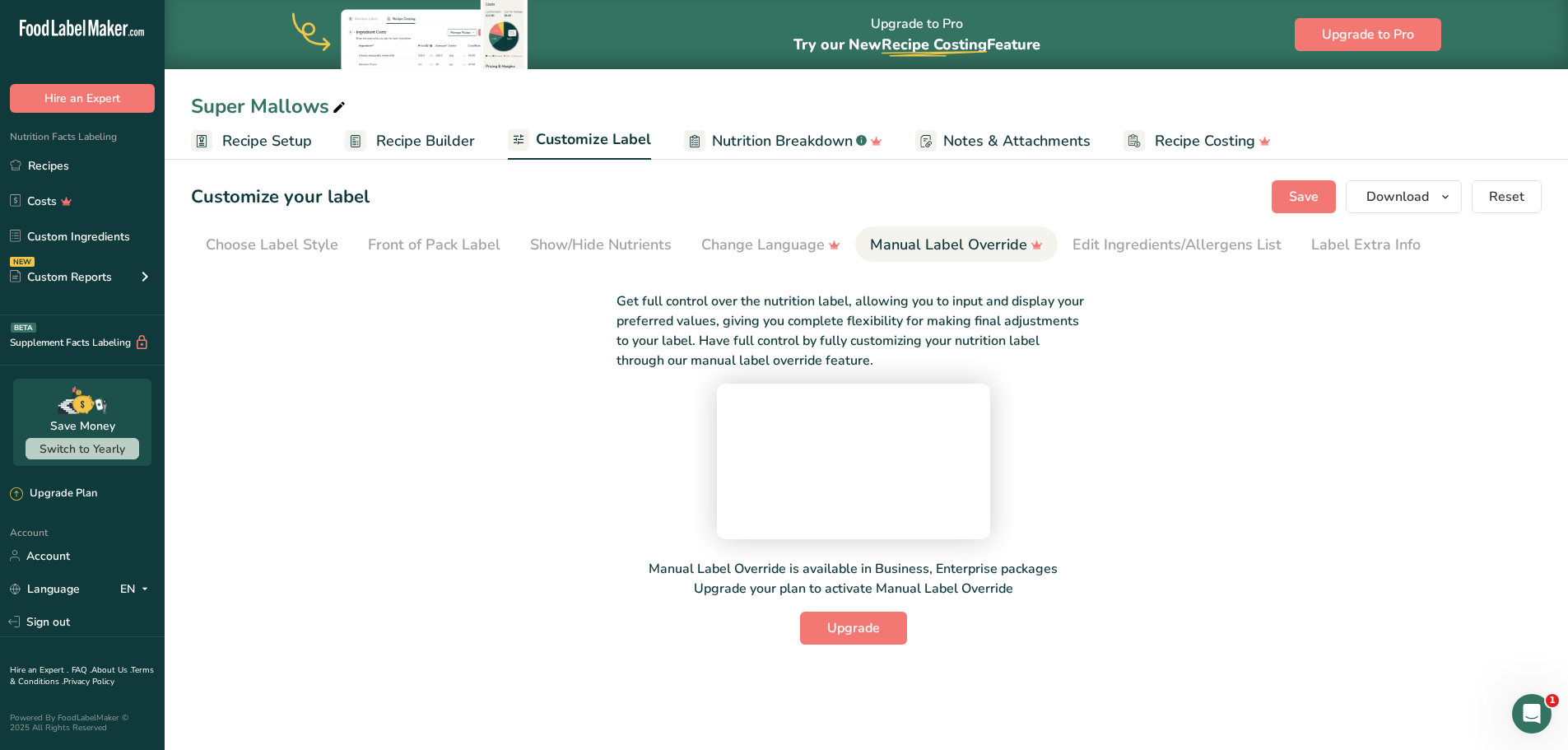
scroll to position [48, 0]
click at [822, 644] on button "Upgrade" at bounding box center [854, 628] width 107 height 33
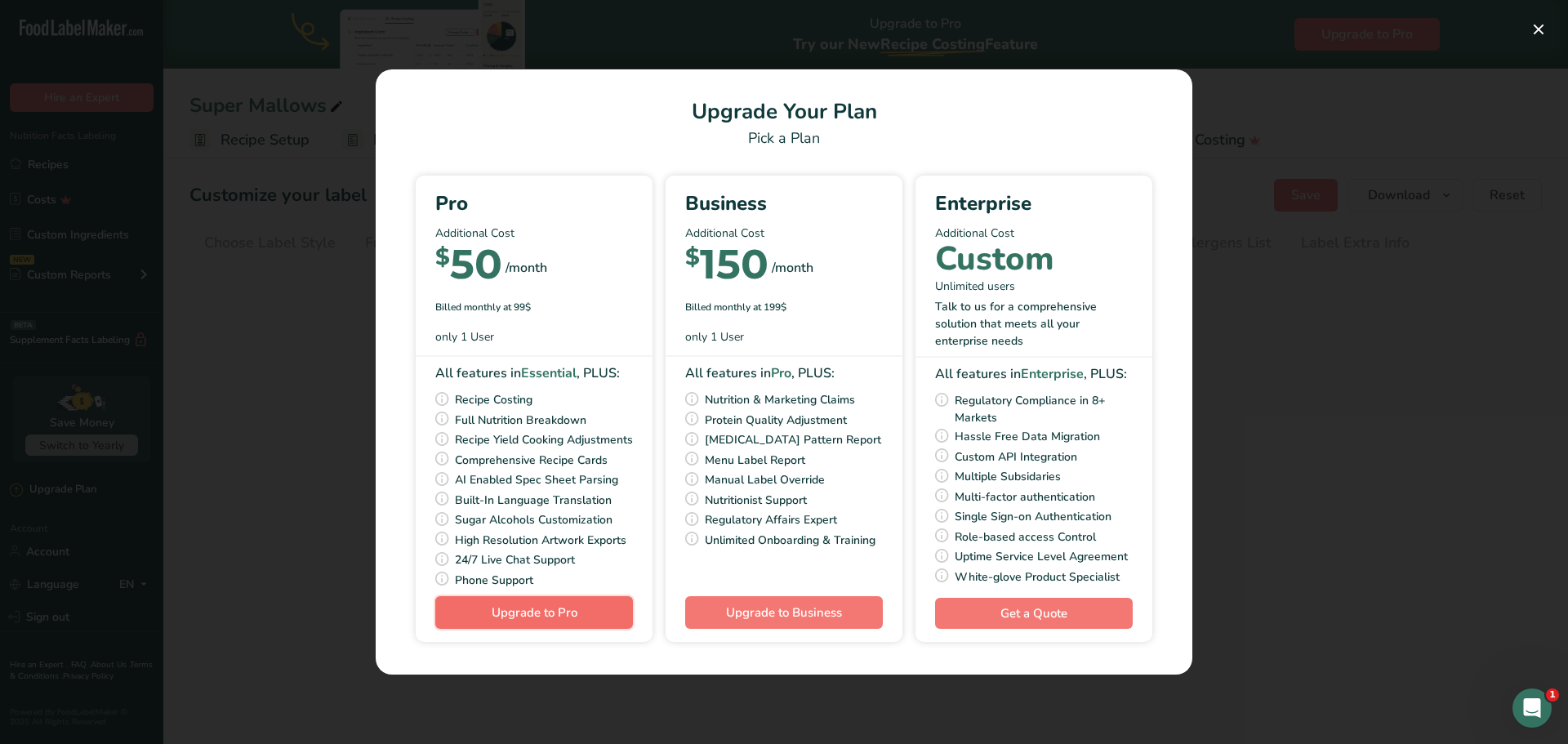
click at [491, 609] on button "Upgrade to Pro" at bounding box center [534, 612] width 197 height 33
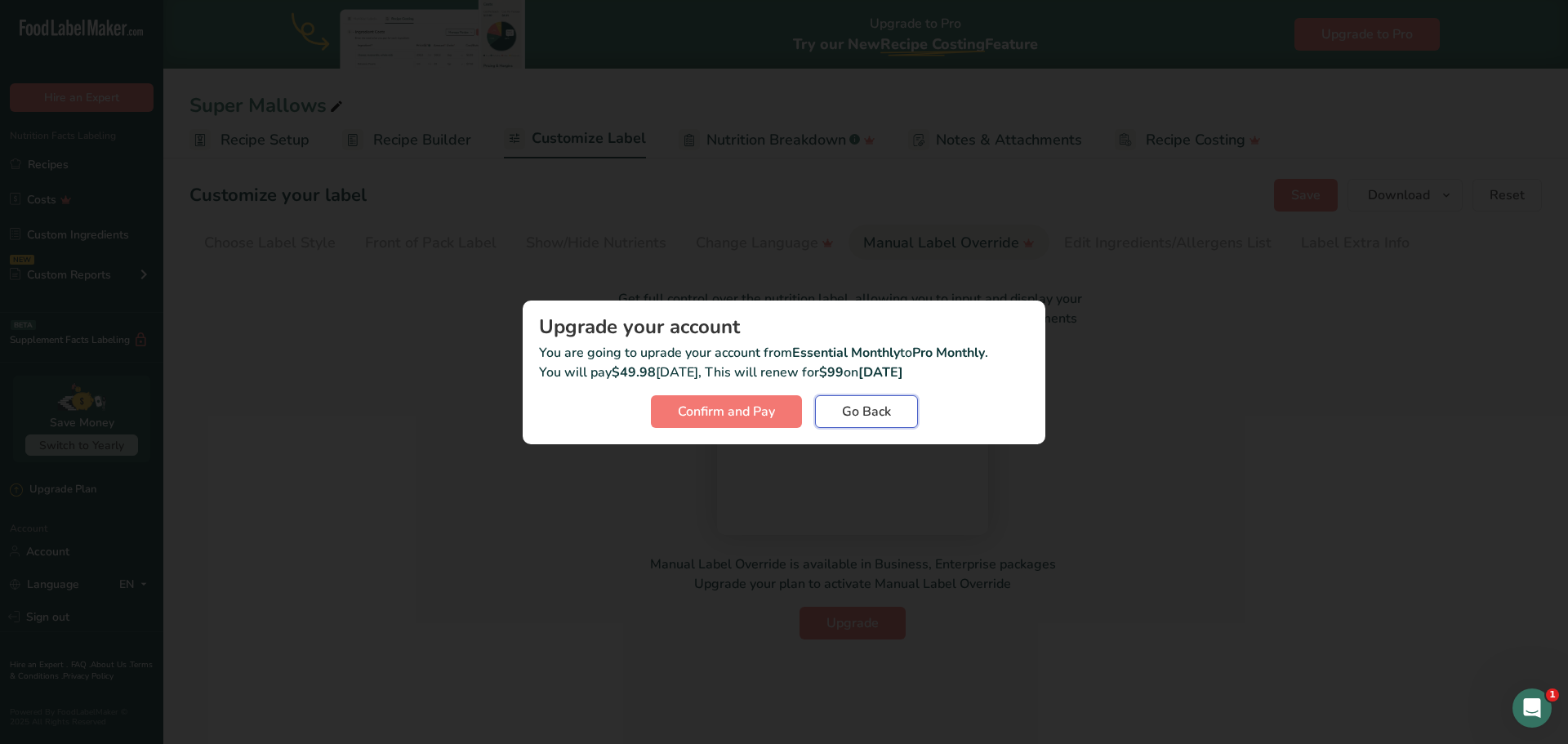
click at [851, 411] on span "Go Back" at bounding box center [867, 412] width 49 height 20
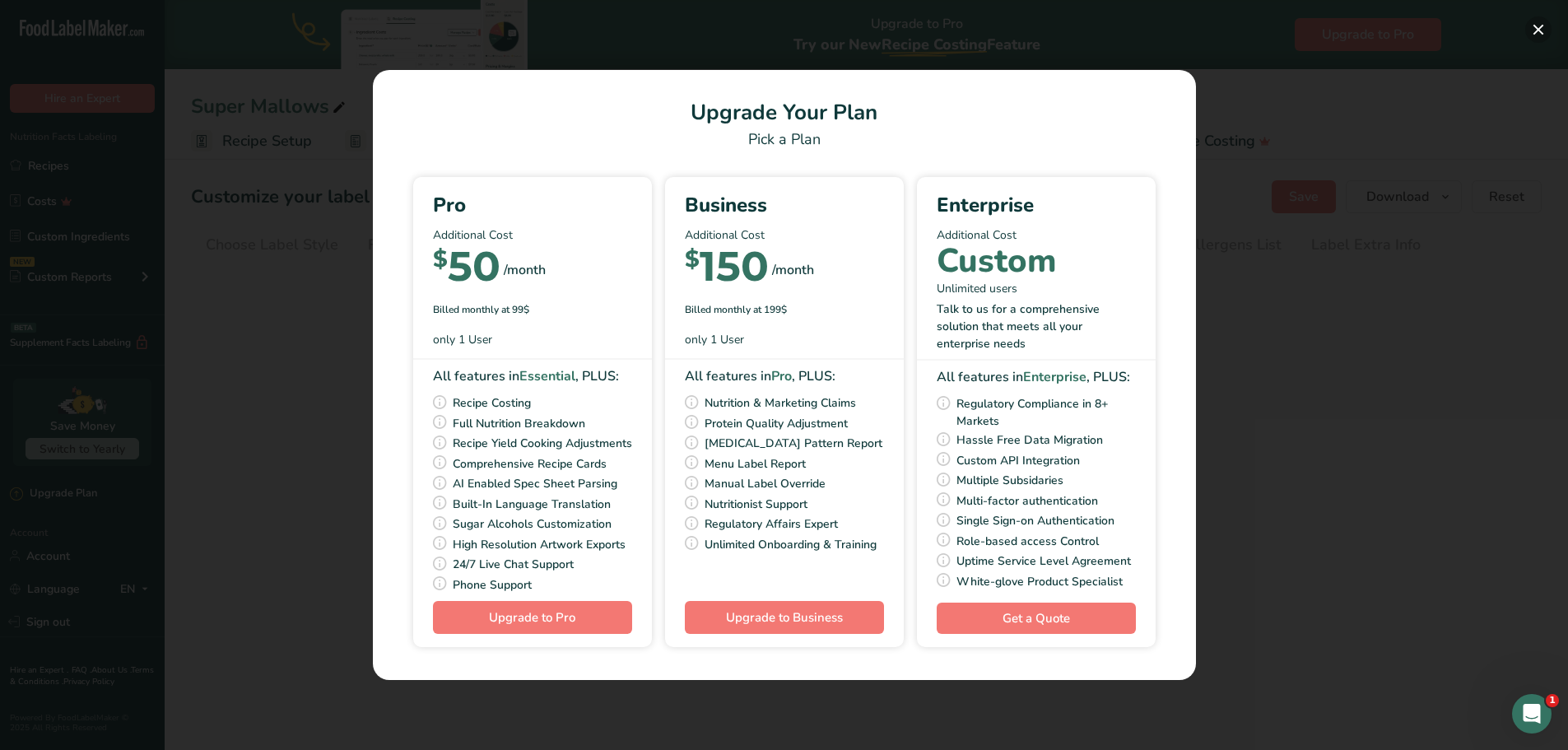
click at [1538, 31] on button "Pick Your Pricing Plan Modal" at bounding box center [1538, 30] width 26 height 26
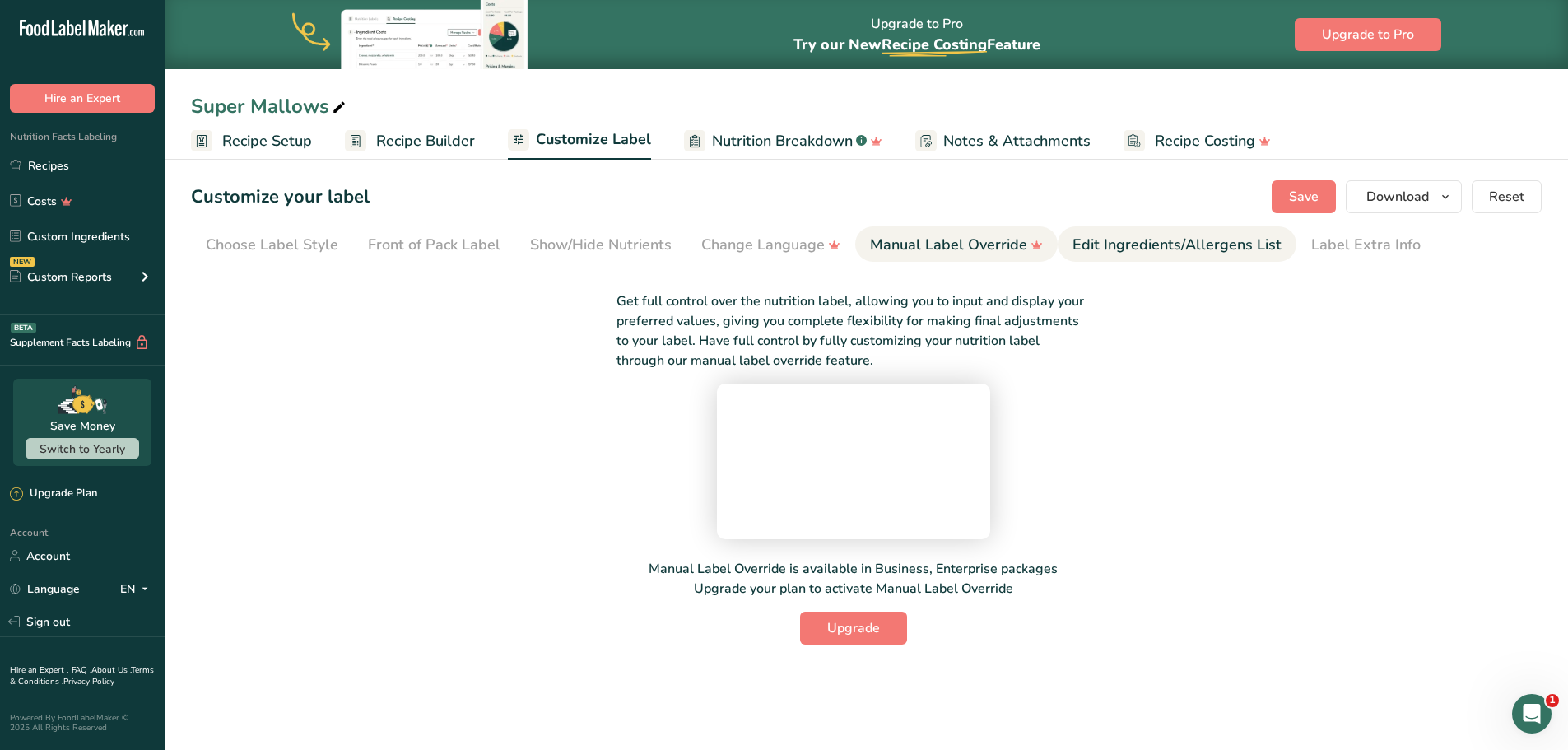
click at [1086, 233] on div "Edit Ingredients/Allergens List" at bounding box center [1176, 244] width 209 height 22
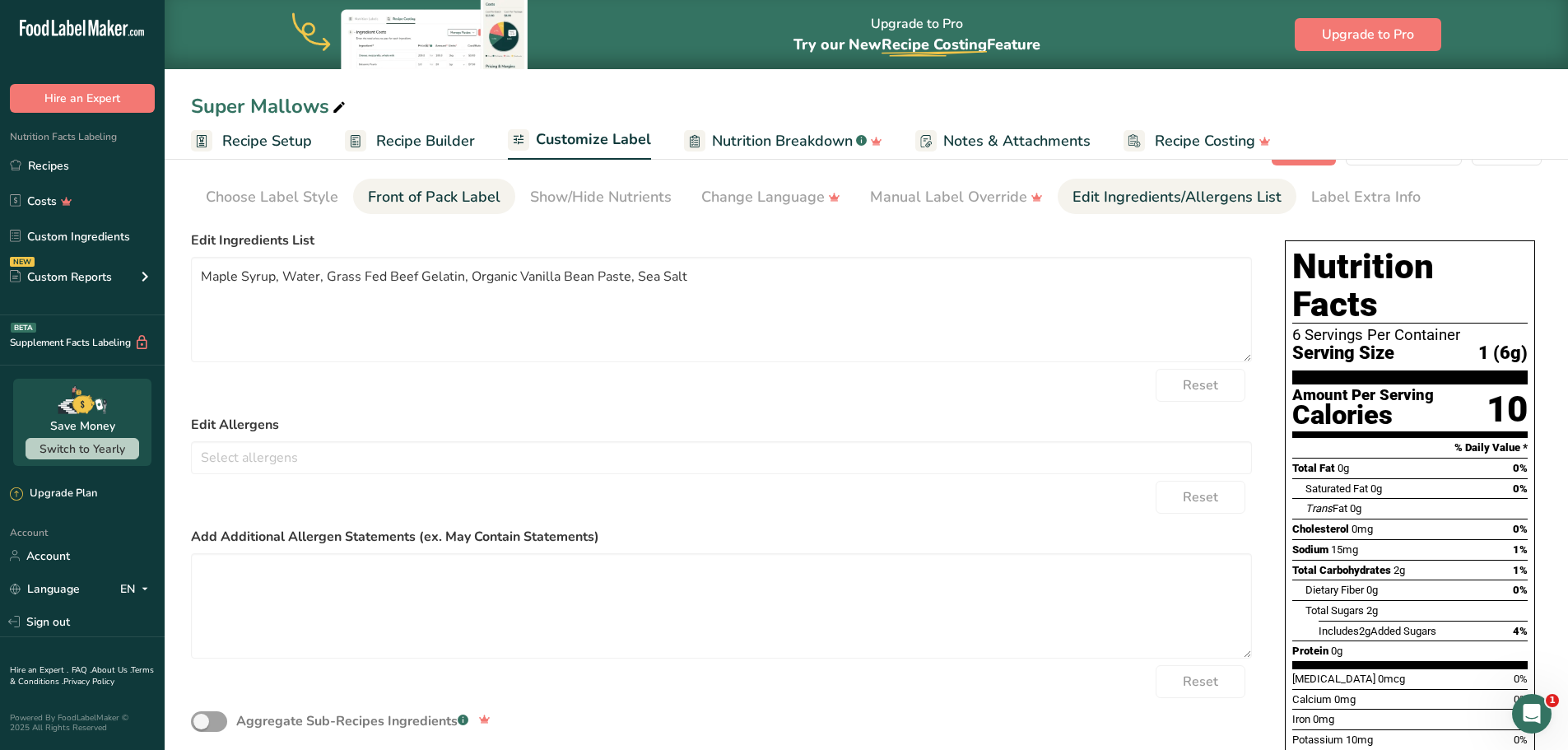
click at [391, 209] on link "Front of Pack Label" at bounding box center [434, 197] width 133 height 37
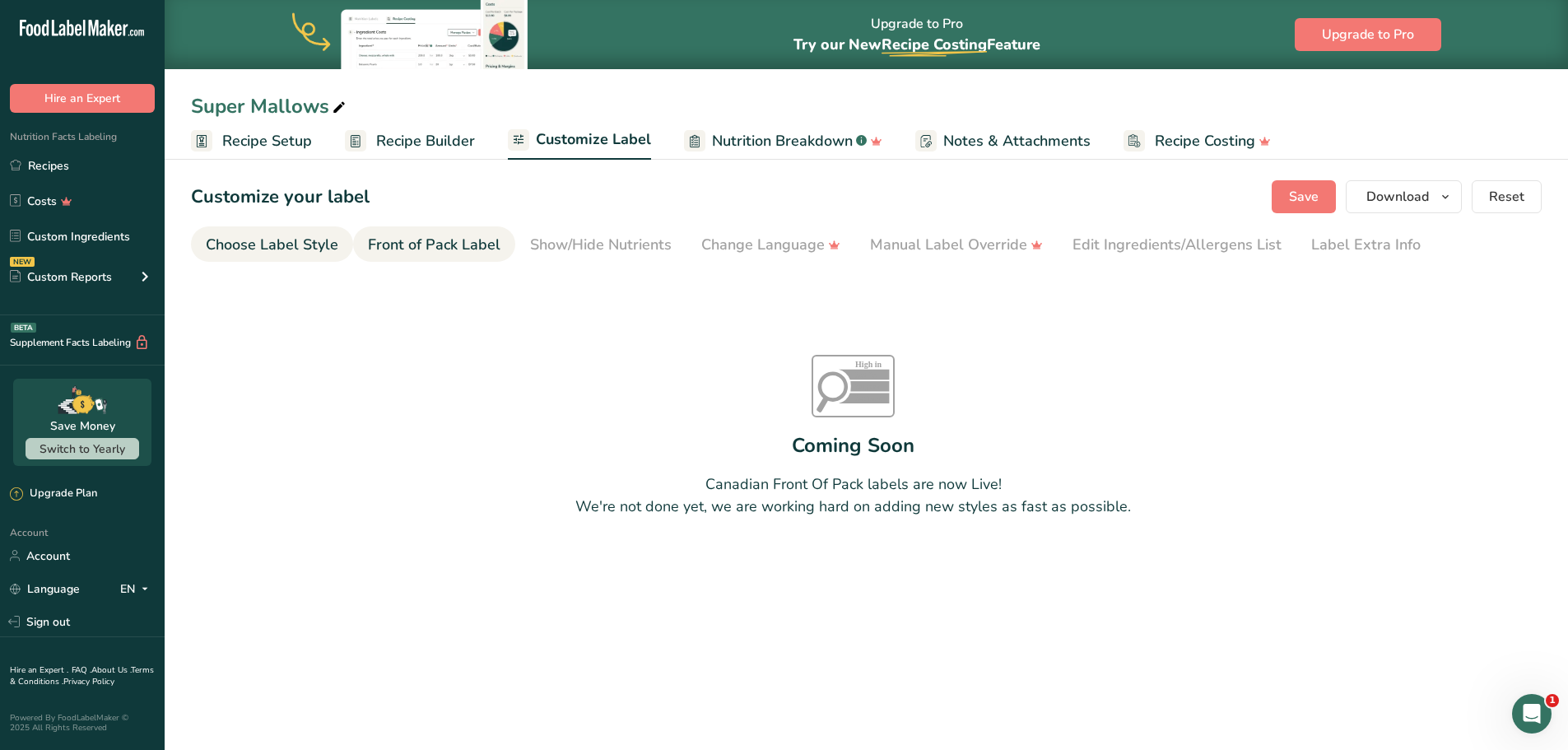
click at [282, 251] on div "Choose Label Style" at bounding box center [271, 244] width 133 height 22
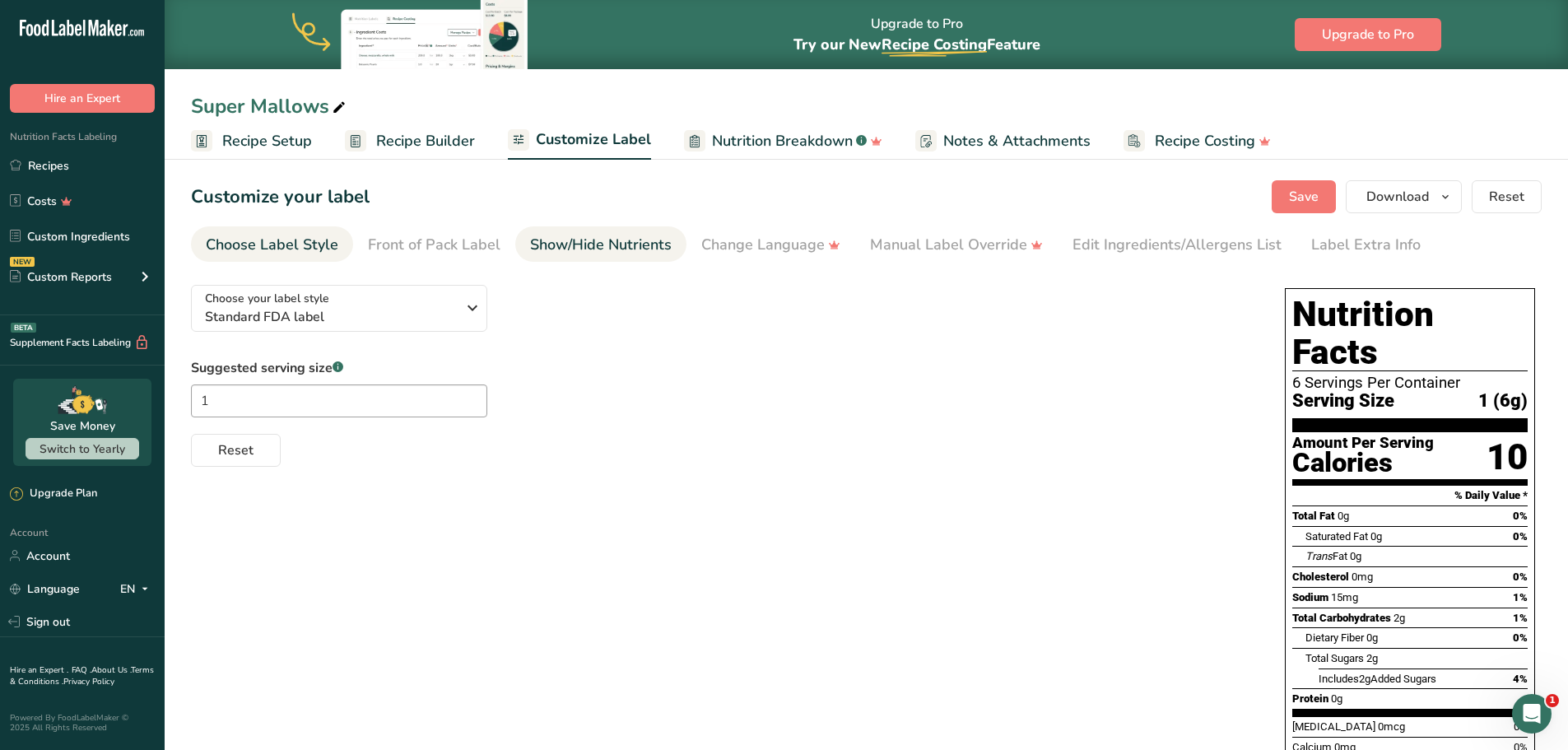
click at [590, 245] on div "Show/Hide Nutrients" at bounding box center [601, 244] width 142 height 22
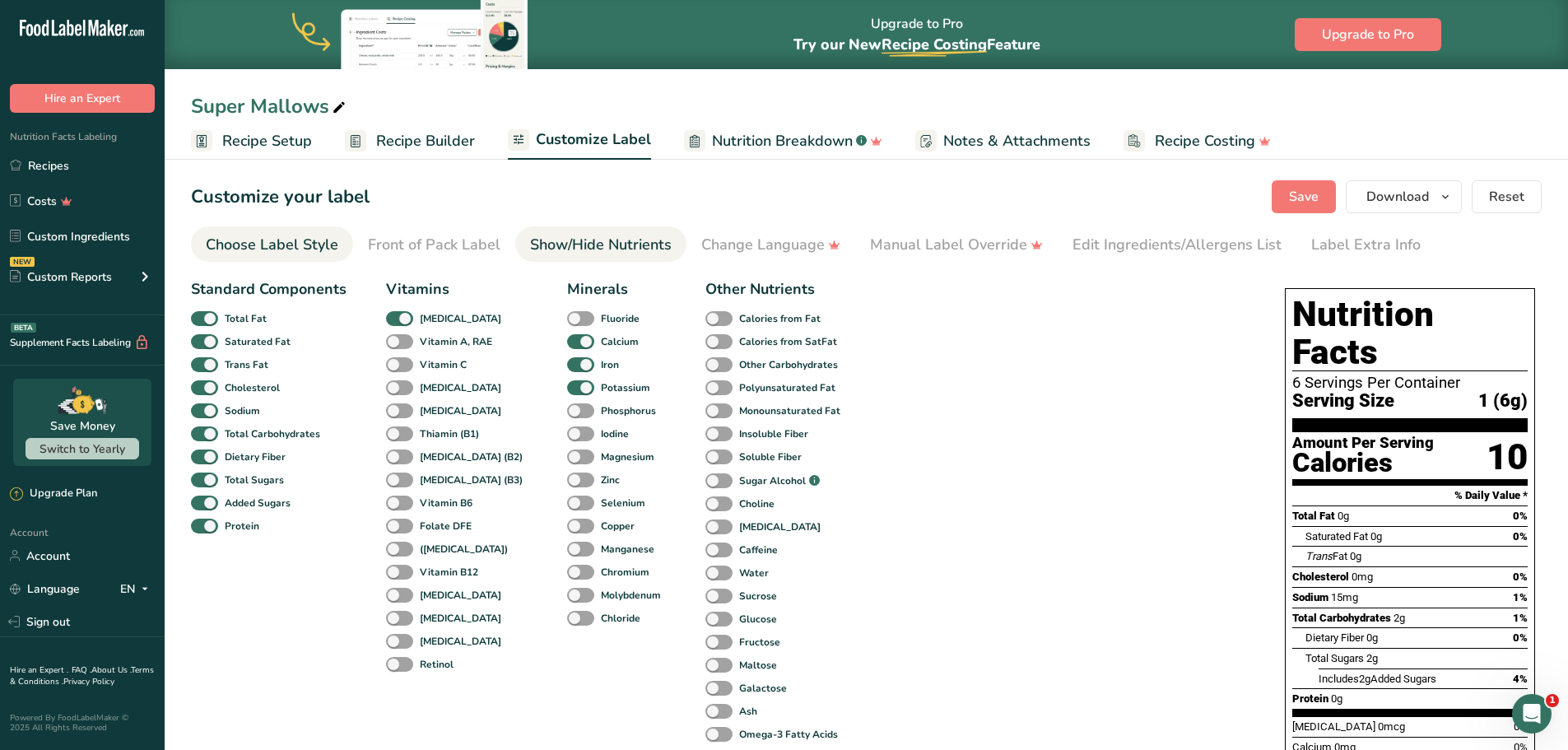
click at [204, 259] on li "Choose Label Style" at bounding box center [272, 243] width 162 height 35
click at [231, 237] on div "Choose Label Style" at bounding box center [271, 244] width 133 height 22
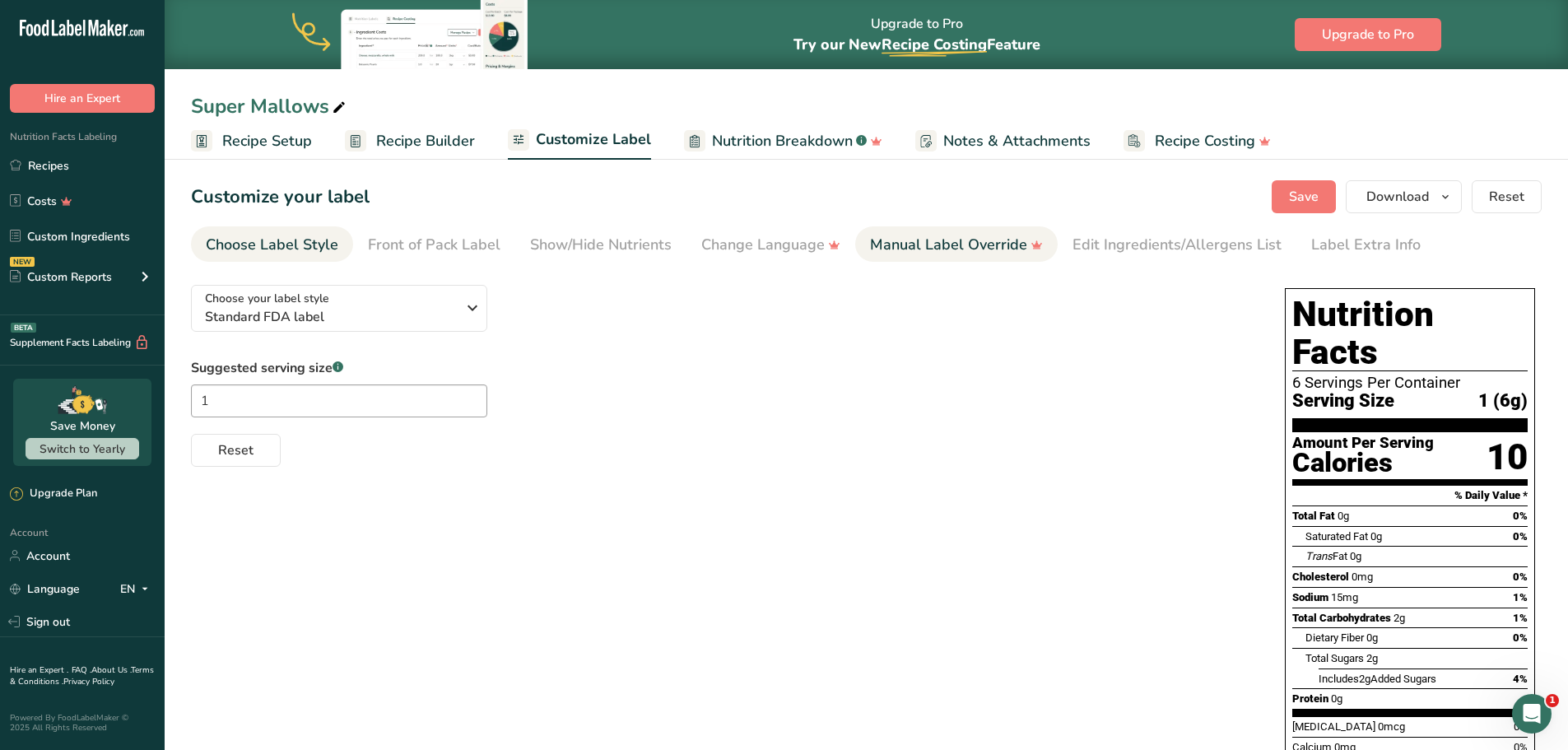
click at [1000, 242] on div "Manual Label Override" at bounding box center [957, 244] width 173 height 22
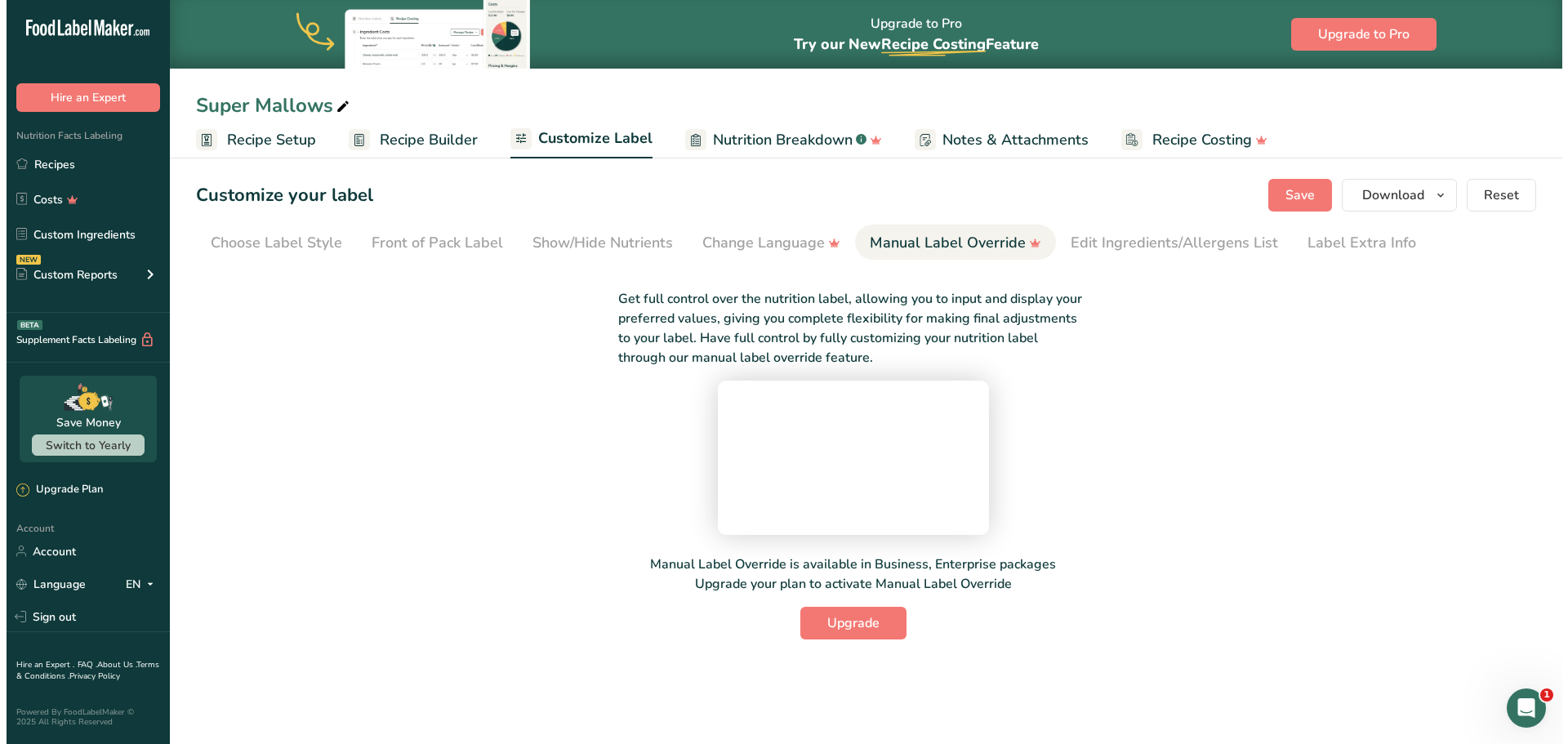
scroll to position [47, 0]
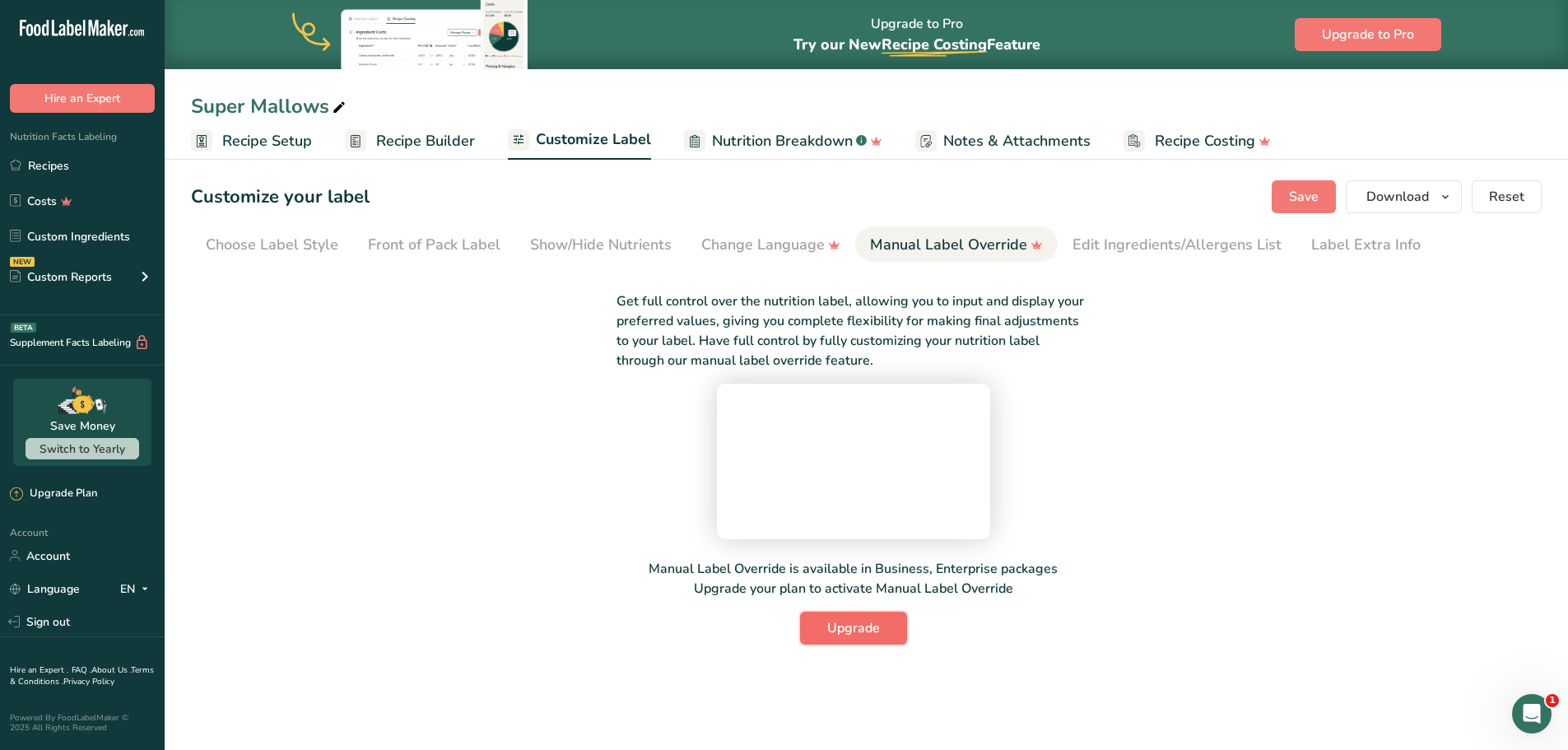
click at [850, 638] on span "Upgrade" at bounding box center [854, 628] width 53 height 20
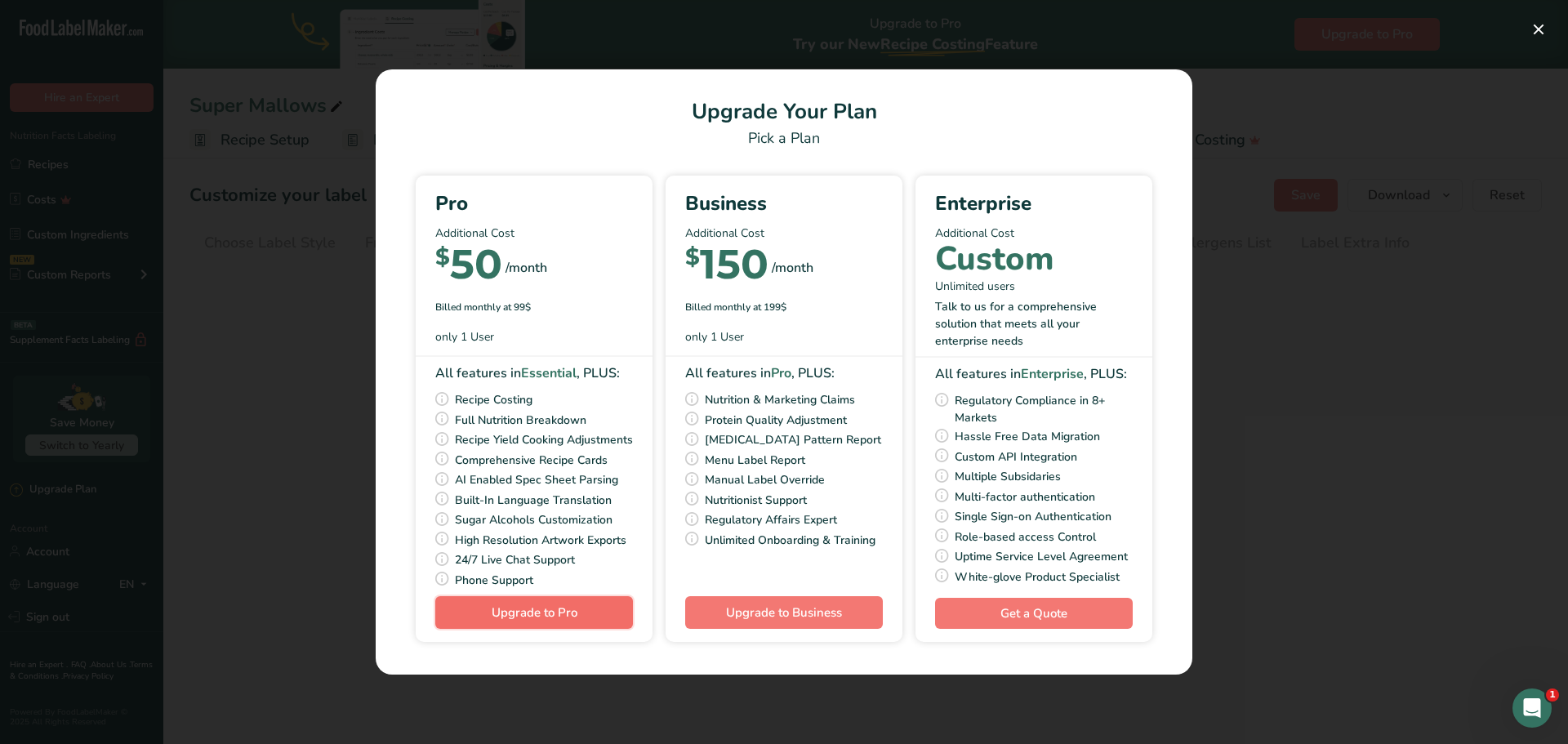
click at [557, 620] on span "Upgrade to Pro" at bounding box center [534, 612] width 86 height 16
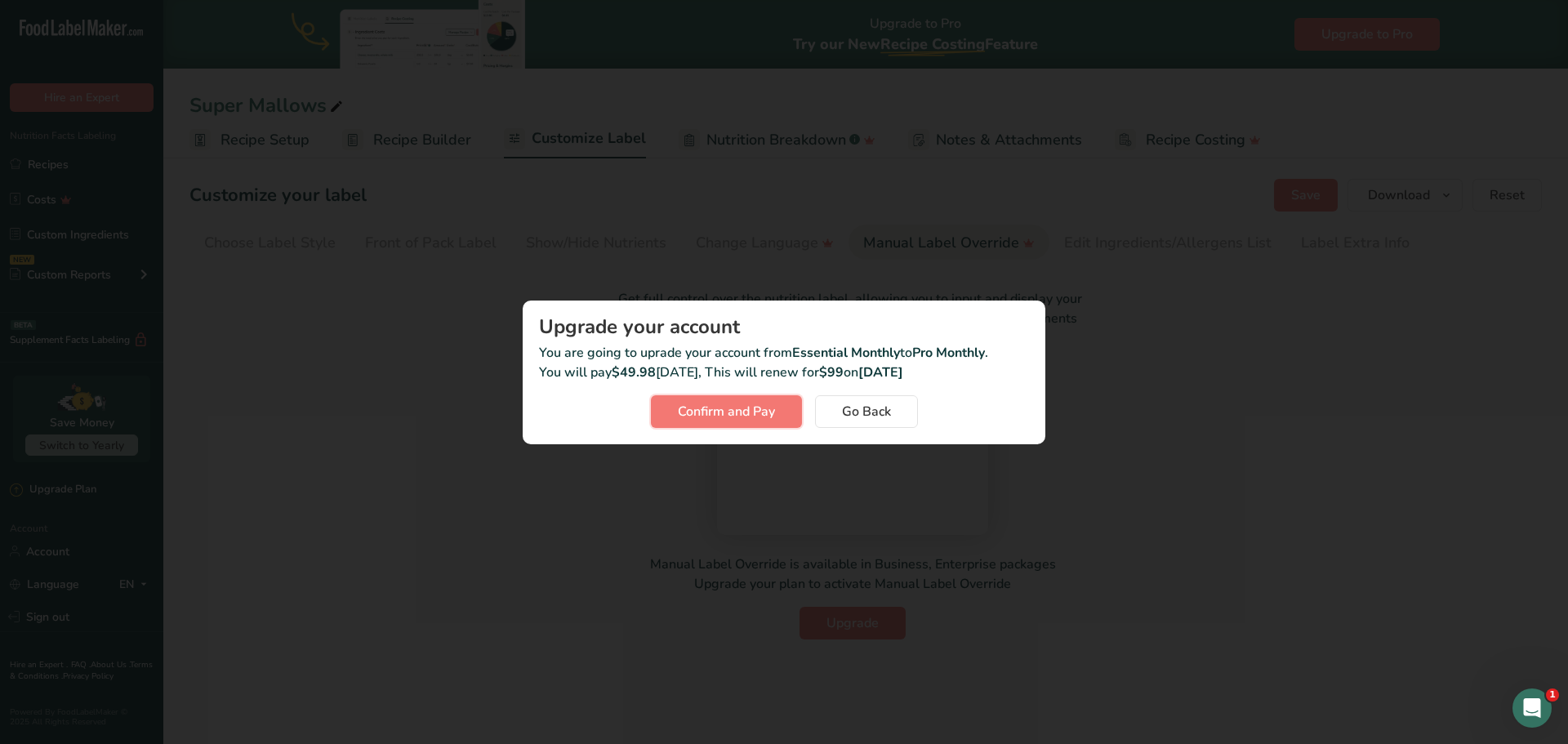
click at [761, 417] on span "Confirm and Pay" at bounding box center [726, 412] width 97 height 20
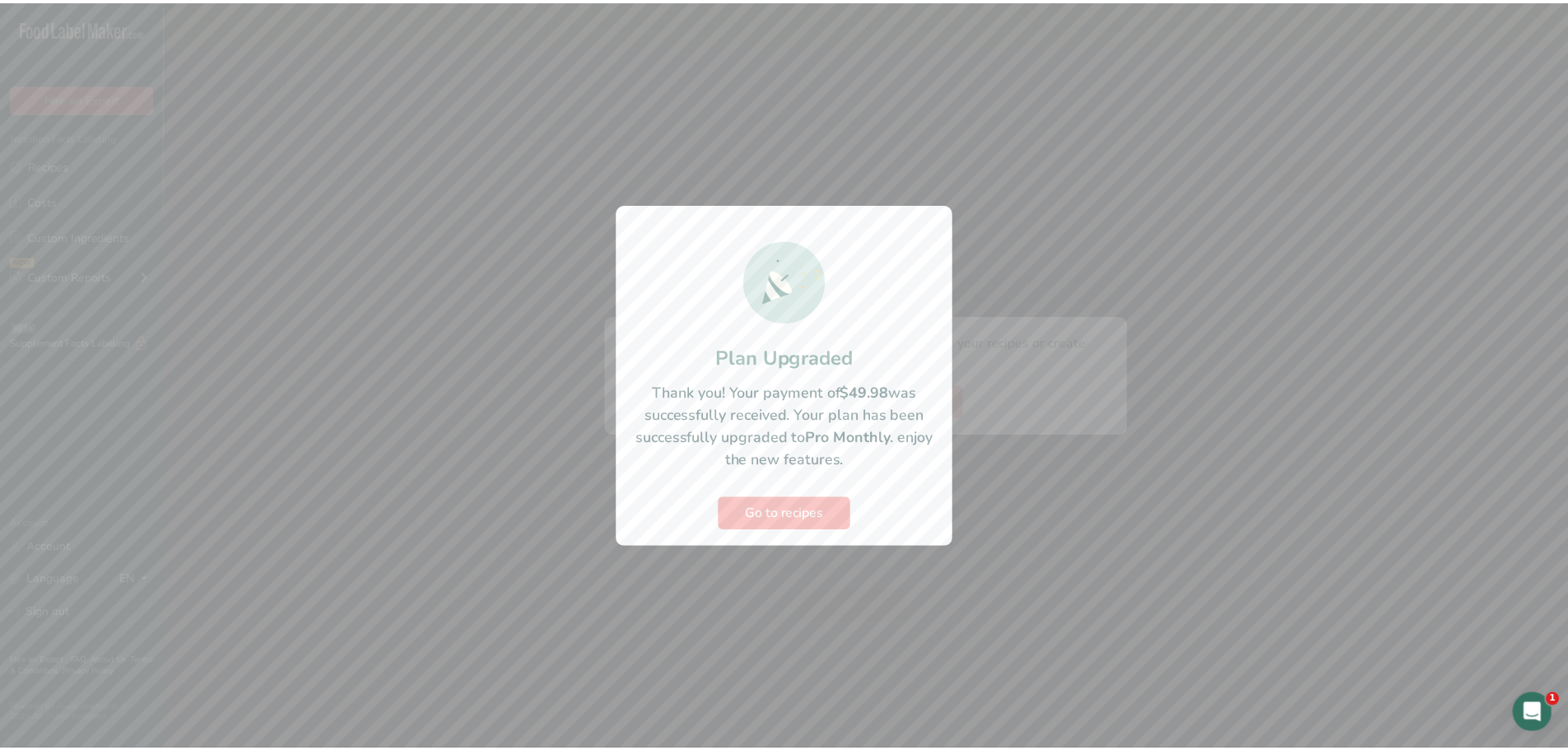
scroll to position [0, 0]
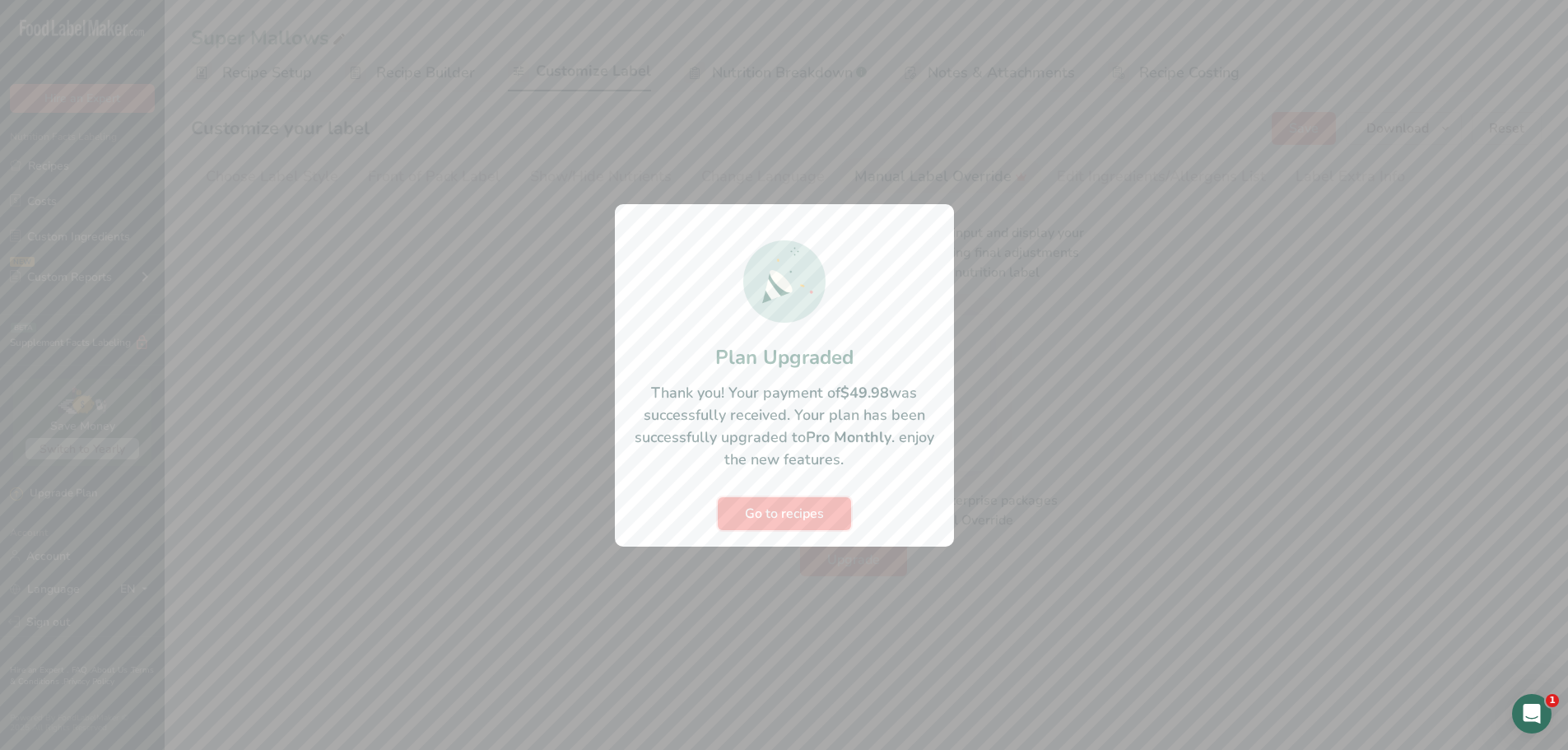
click at [807, 530] on button "Go to recipes" at bounding box center [784, 514] width 134 height 33
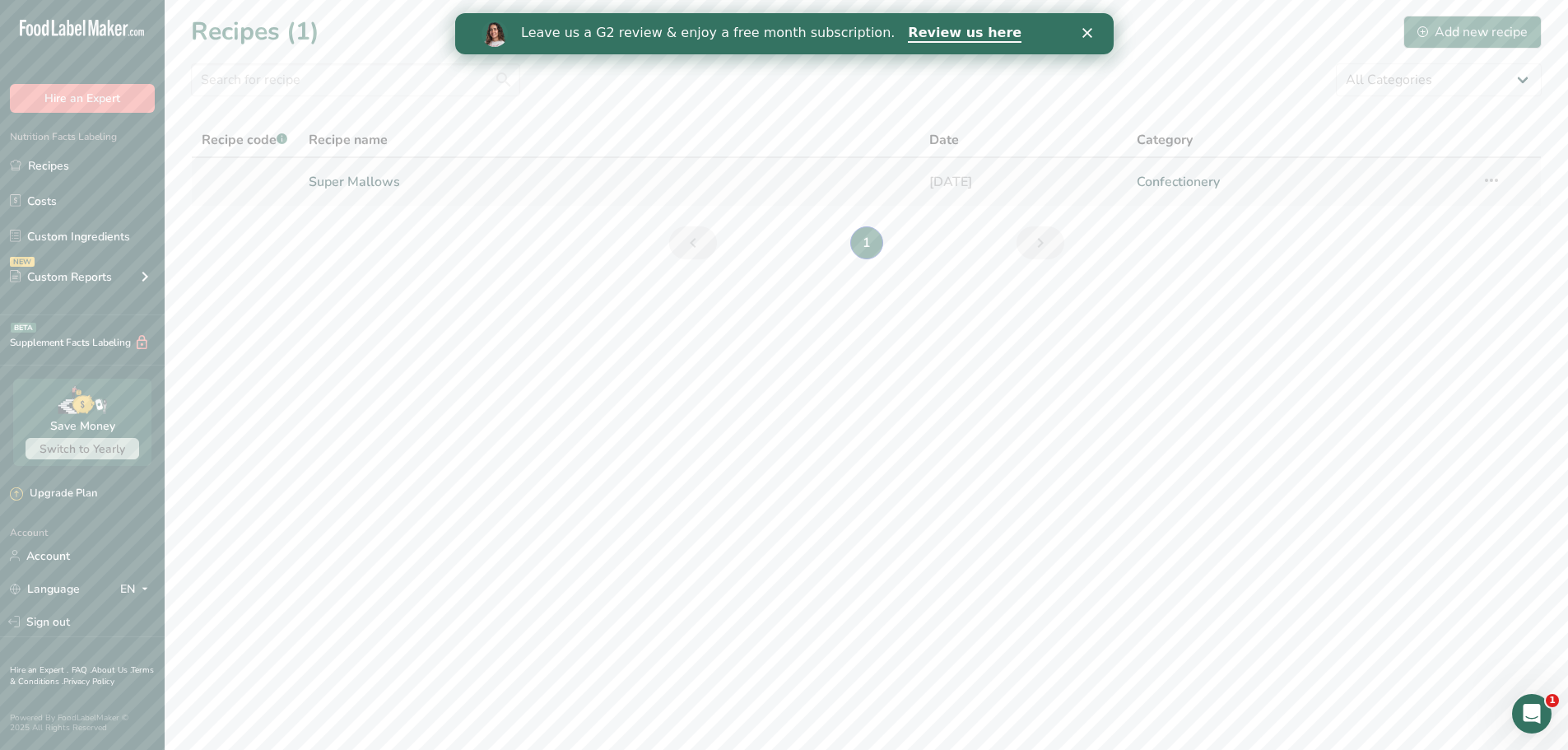
click at [371, 182] on link "Super Mallows" at bounding box center [609, 182] width 601 height 35
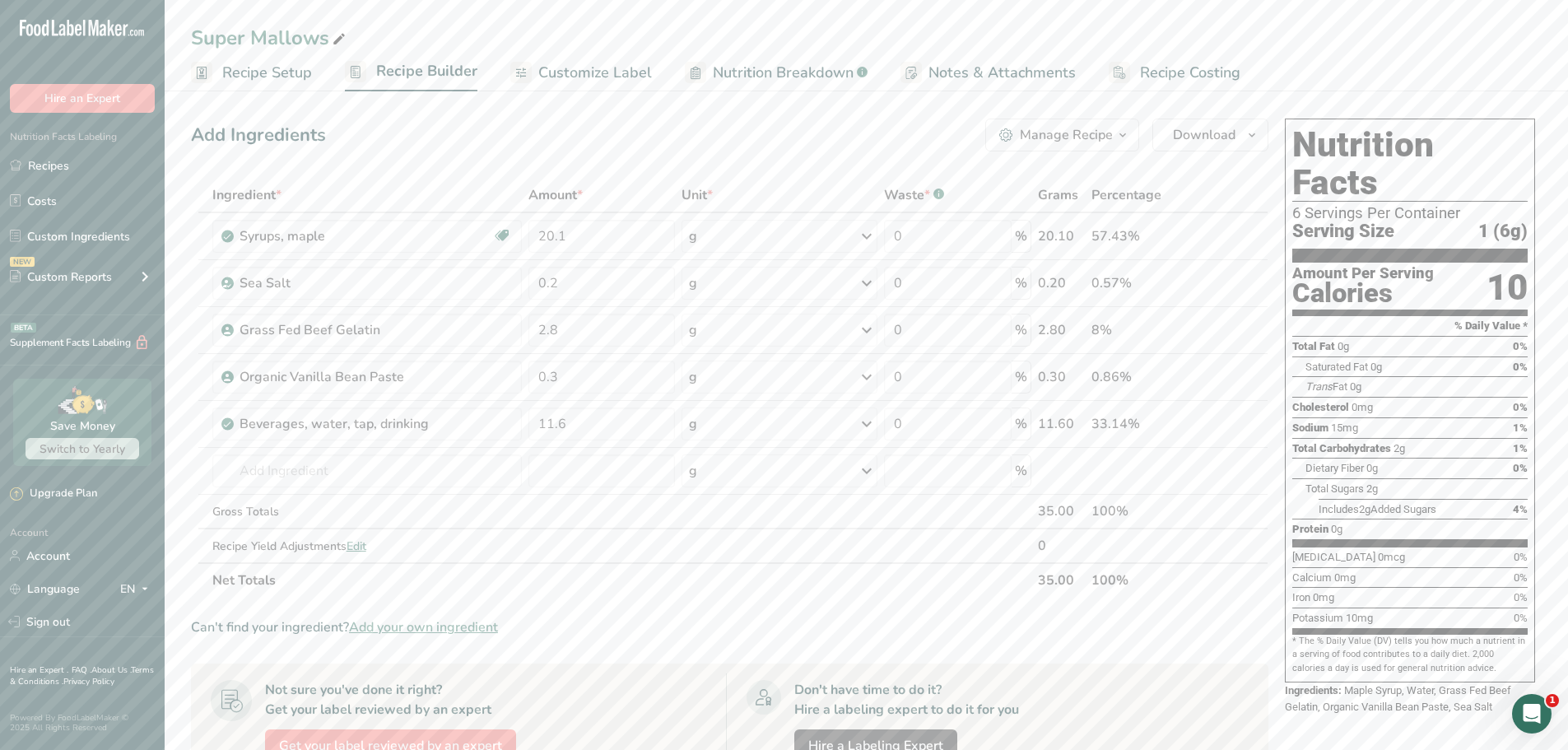
click at [996, 68] on span "Notes & Attachments" at bounding box center [1002, 73] width 148 height 22
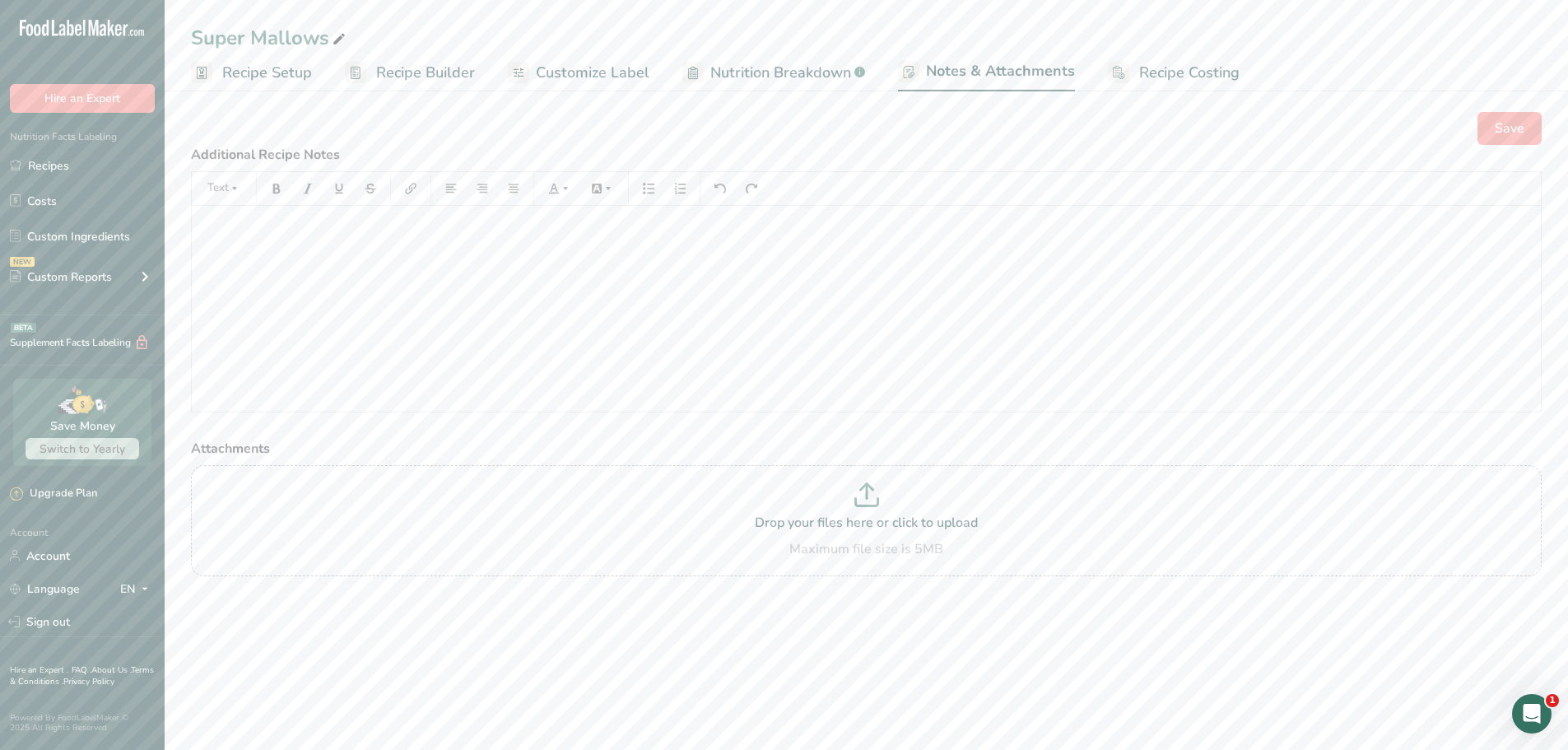
click at [1151, 74] on span "Recipe Costing" at bounding box center [1189, 73] width 101 height 22
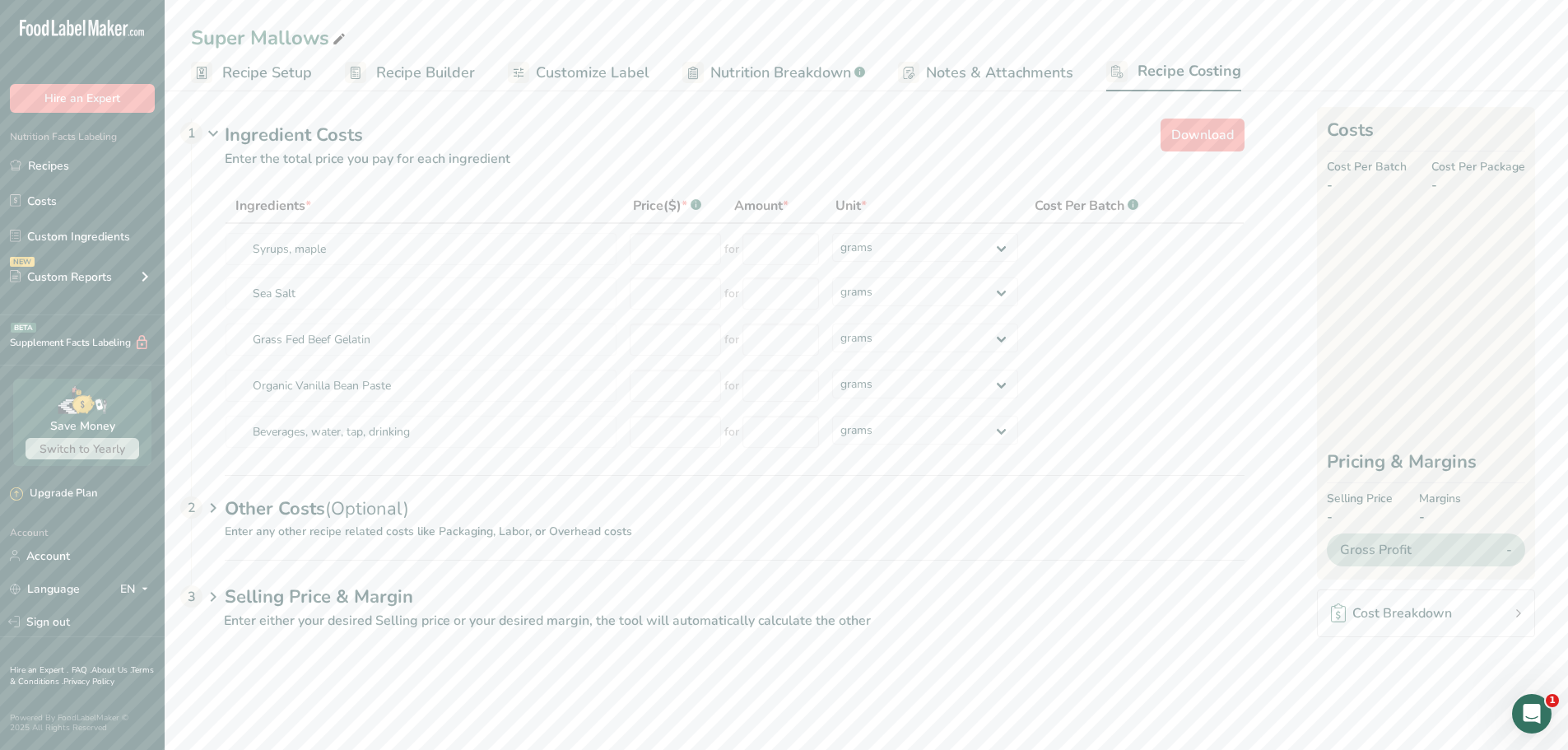
click at [797, 66] on span "Nutrition Breakdown" at bounding box center [780, 73] width 141 height 22
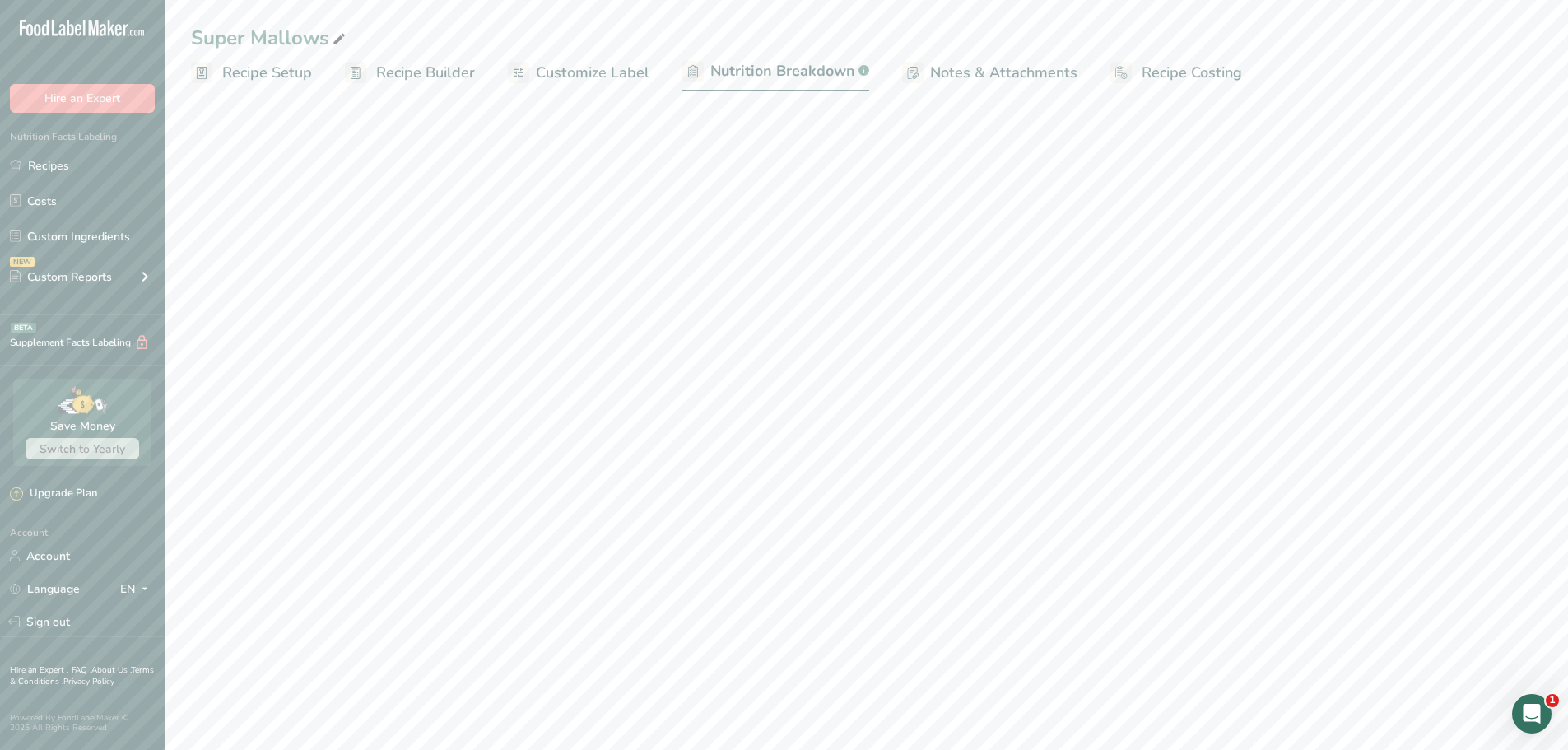
select select "Calories"
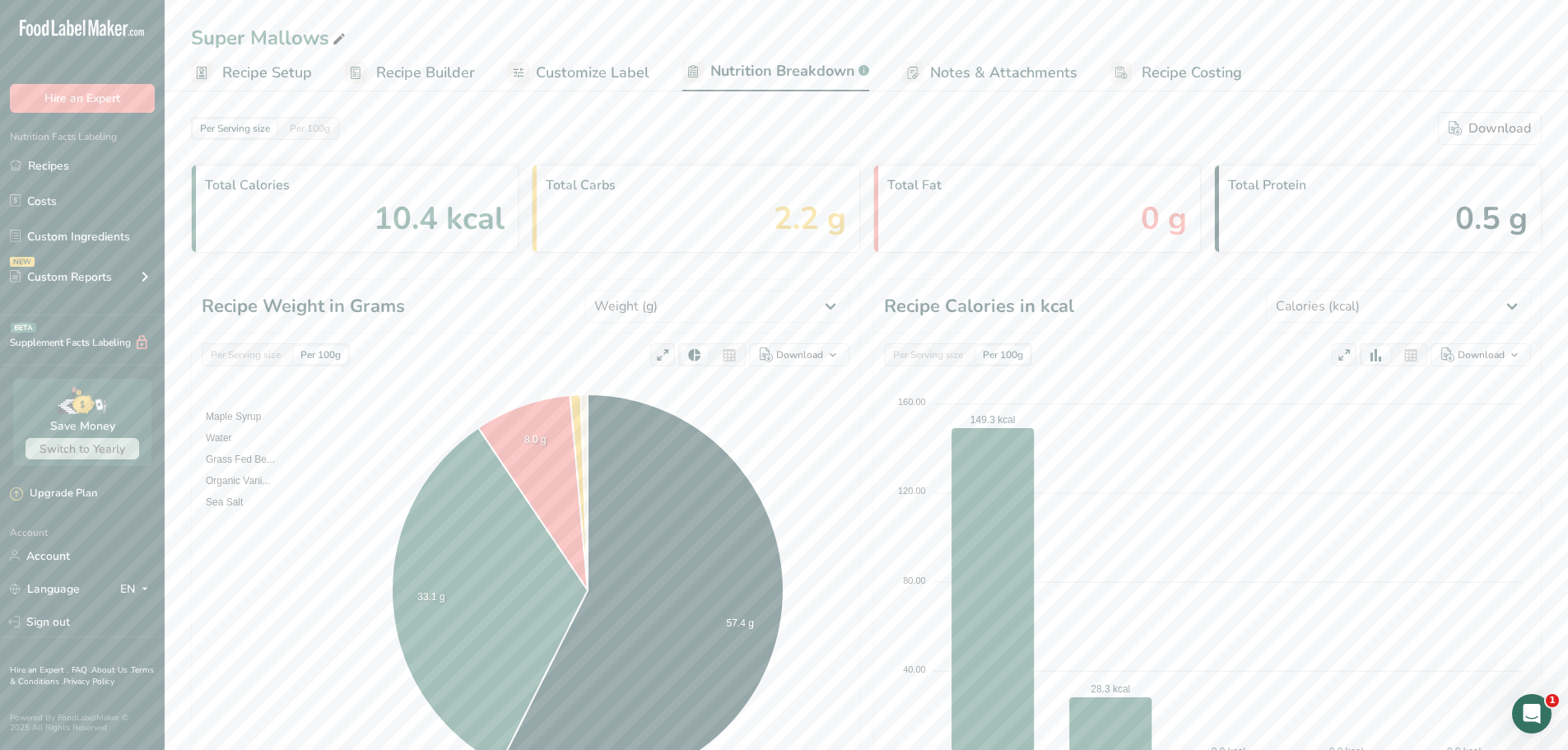
click at [397, 73] on span "Recipe Builder" at bounding box center [426, 73] width 99 height 22
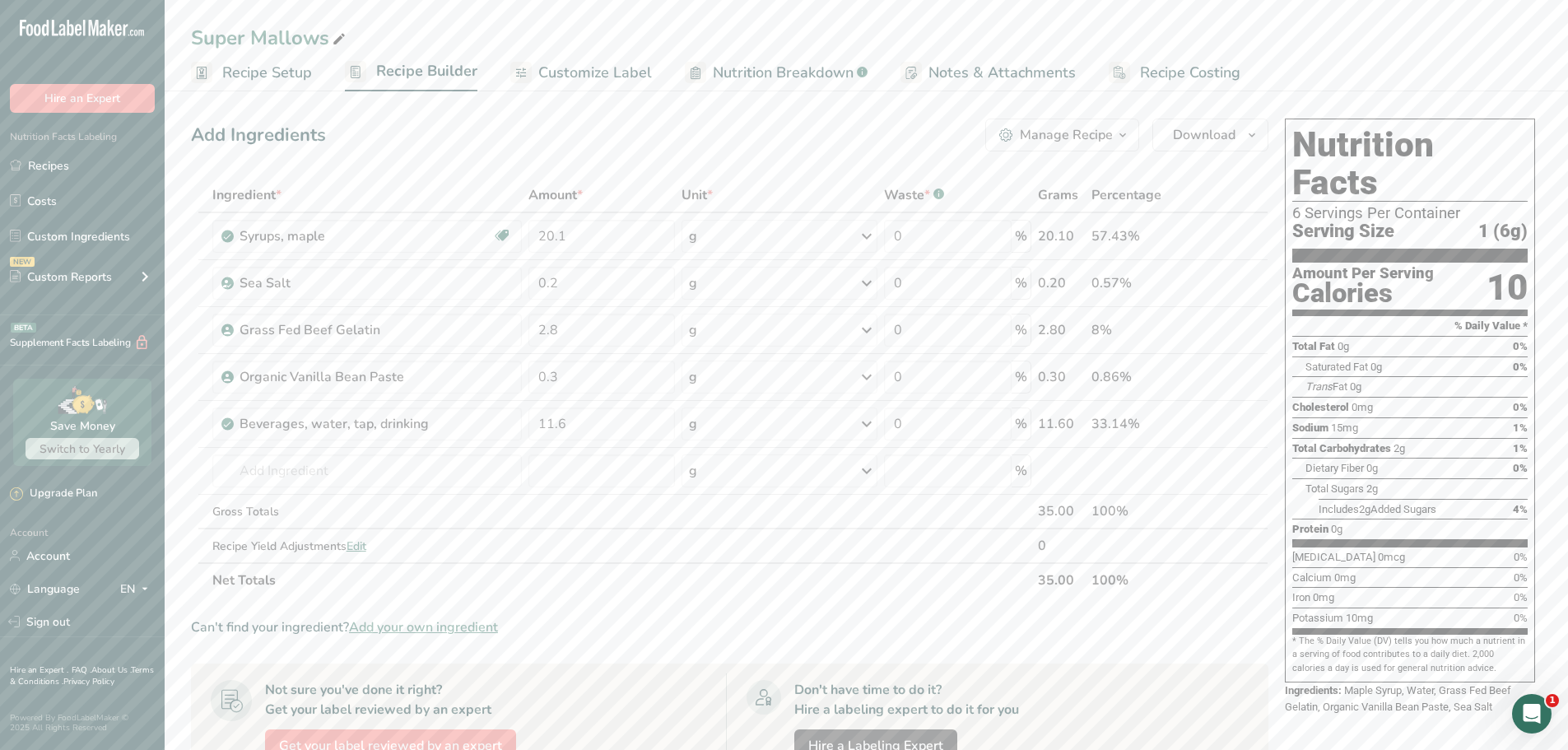
click at [562, 71] on span "Customize Label" at bounding box center [596, 73] width 114 height 22
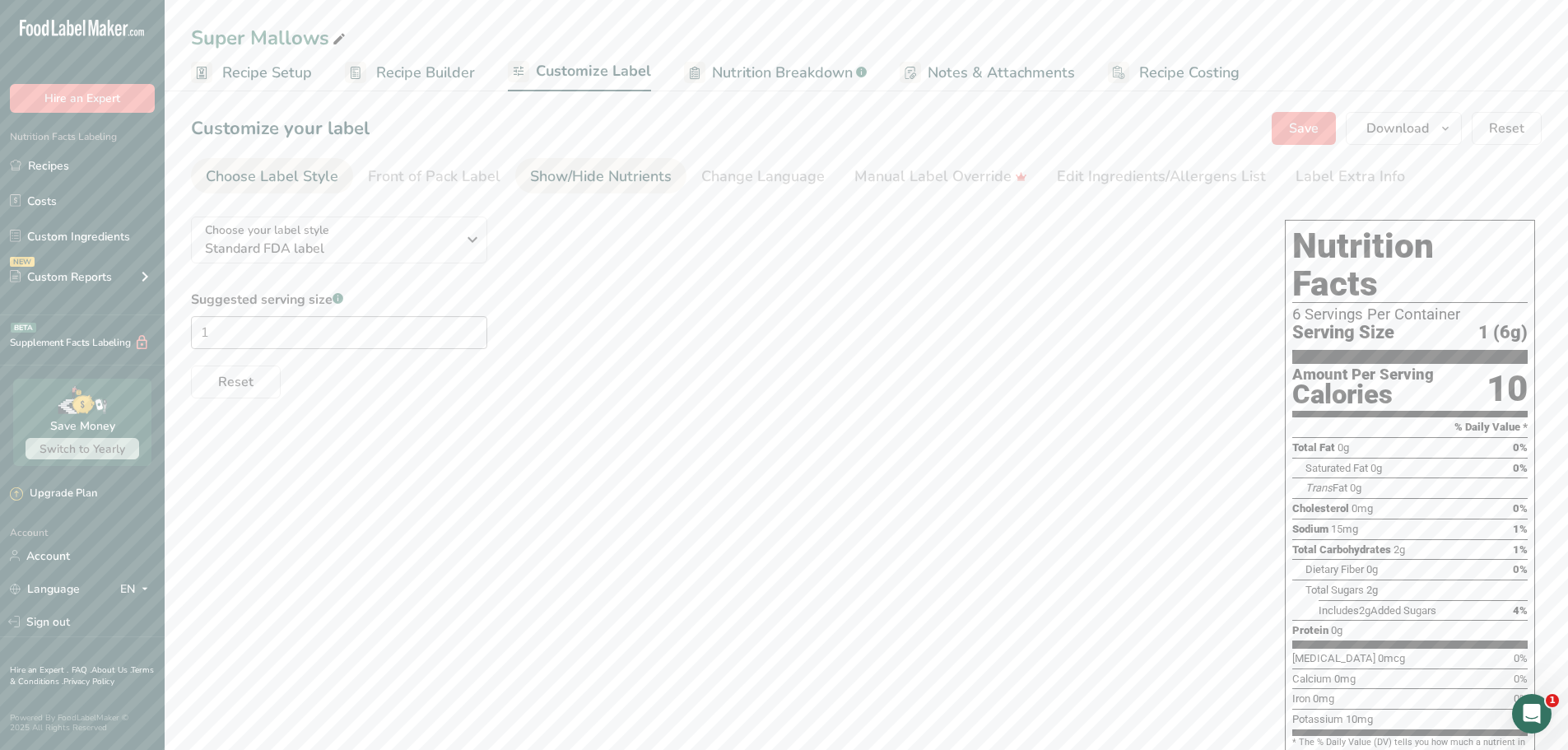
click at [599, 175] on div "Show/Hide Nutrients" at bounding box center [601, 177] width 142 height 22
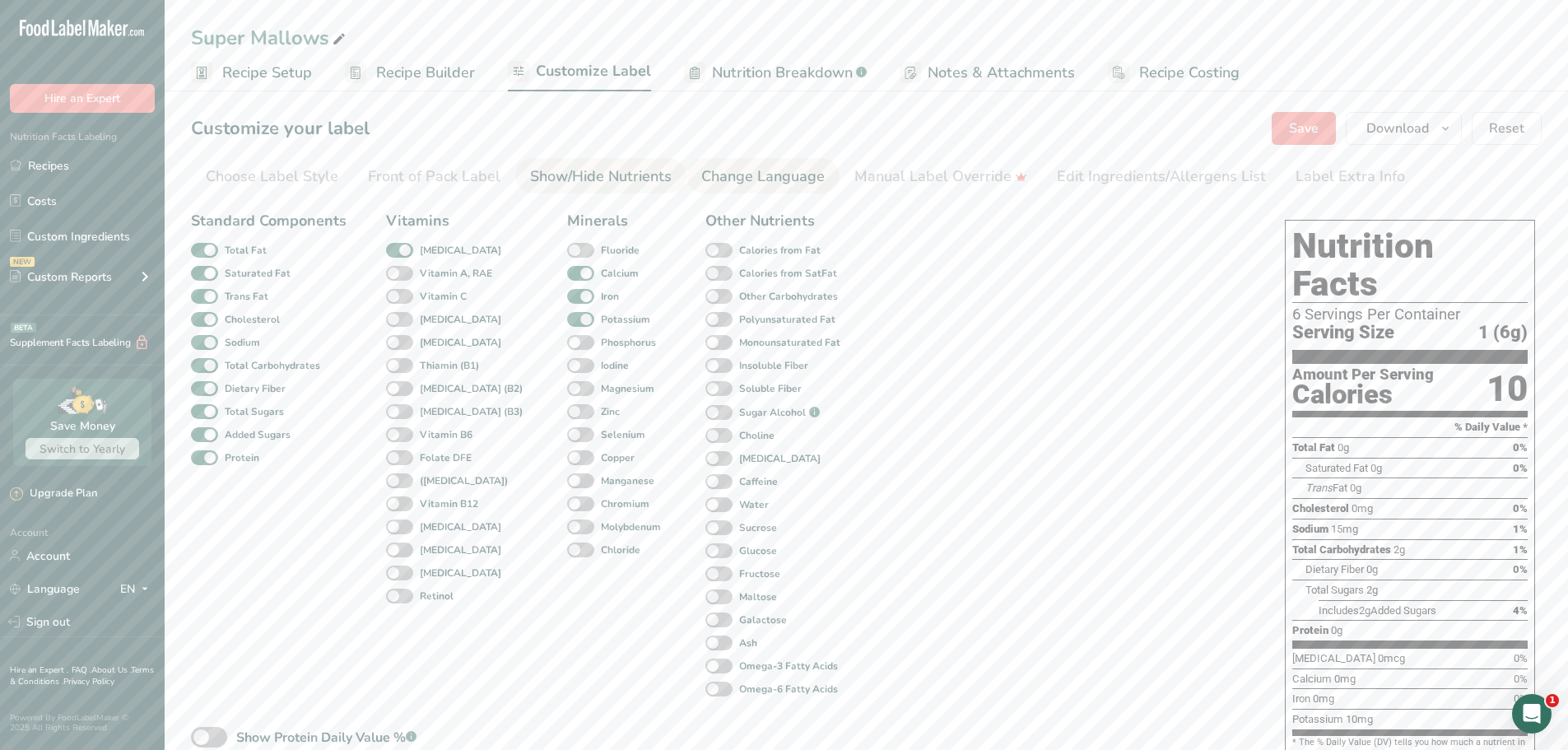
click at [746, 181] on div "Change Language" at bounding box center [763, 177] width 124 height 22
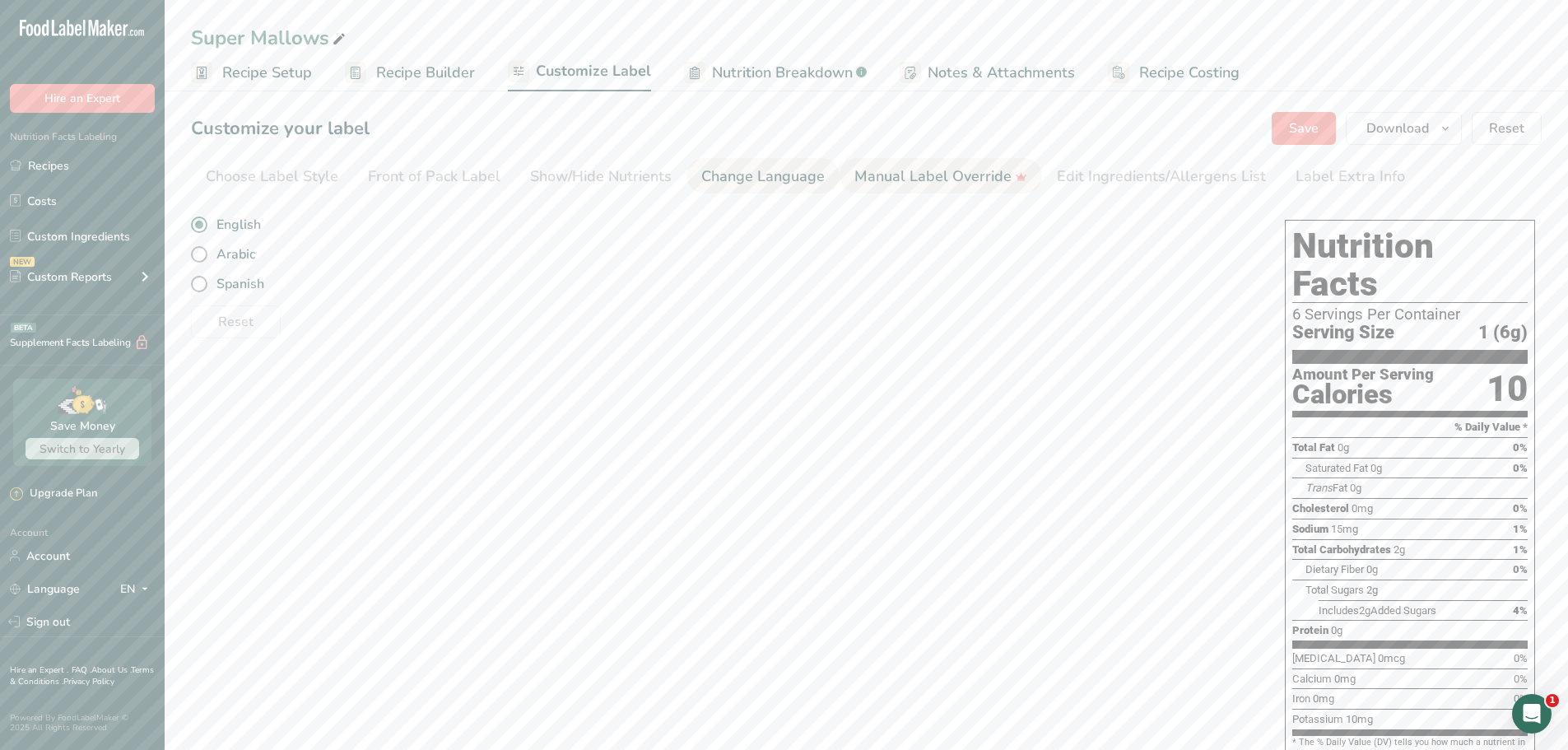
click at [877, 171] on div "Manual Label Override" at bounding box center [941, 177] width 173 height 22
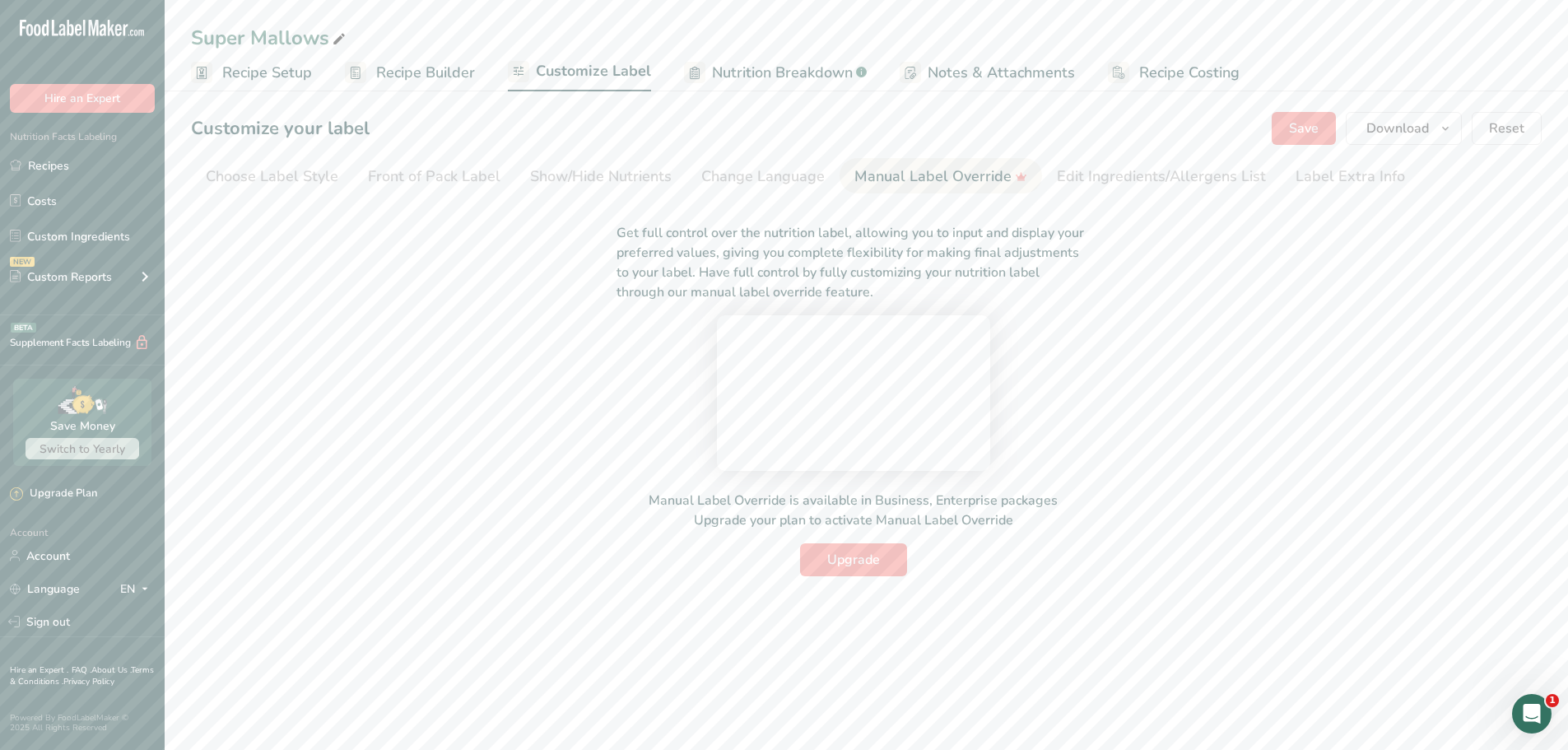
click at [925, 452] on video at bounding box center [853, 390] width 247 height 124
click at [939, 412] on video at bounding box center [853, 390] width 247 height 124
click at [864, 577] on button "Upgrade" at bounding box center [854, 560] width 107 height 33
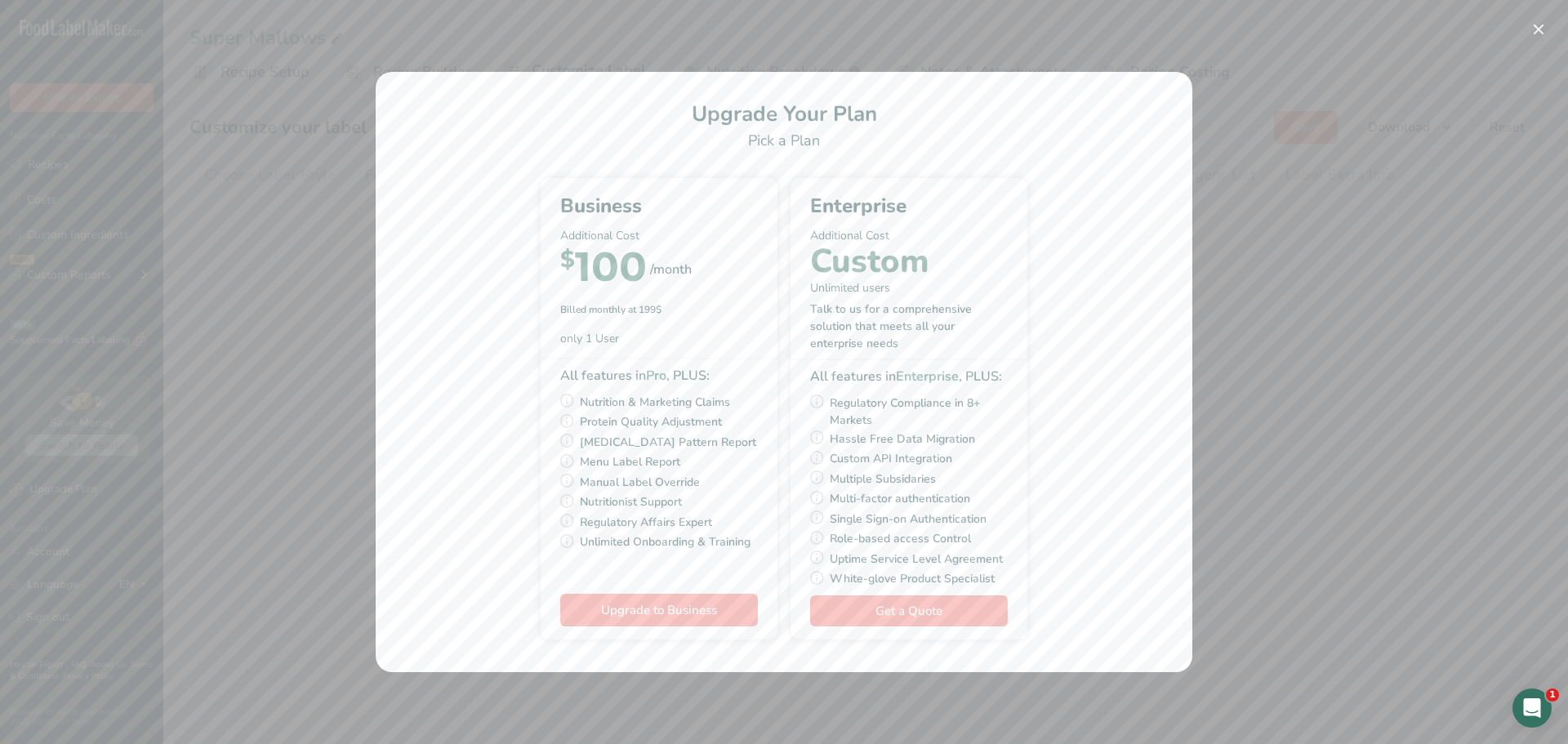
click at [1340, 391] on div "Pick Your Pricing Plan Modal" at bounding box center [784, 372] width 1568 height 744
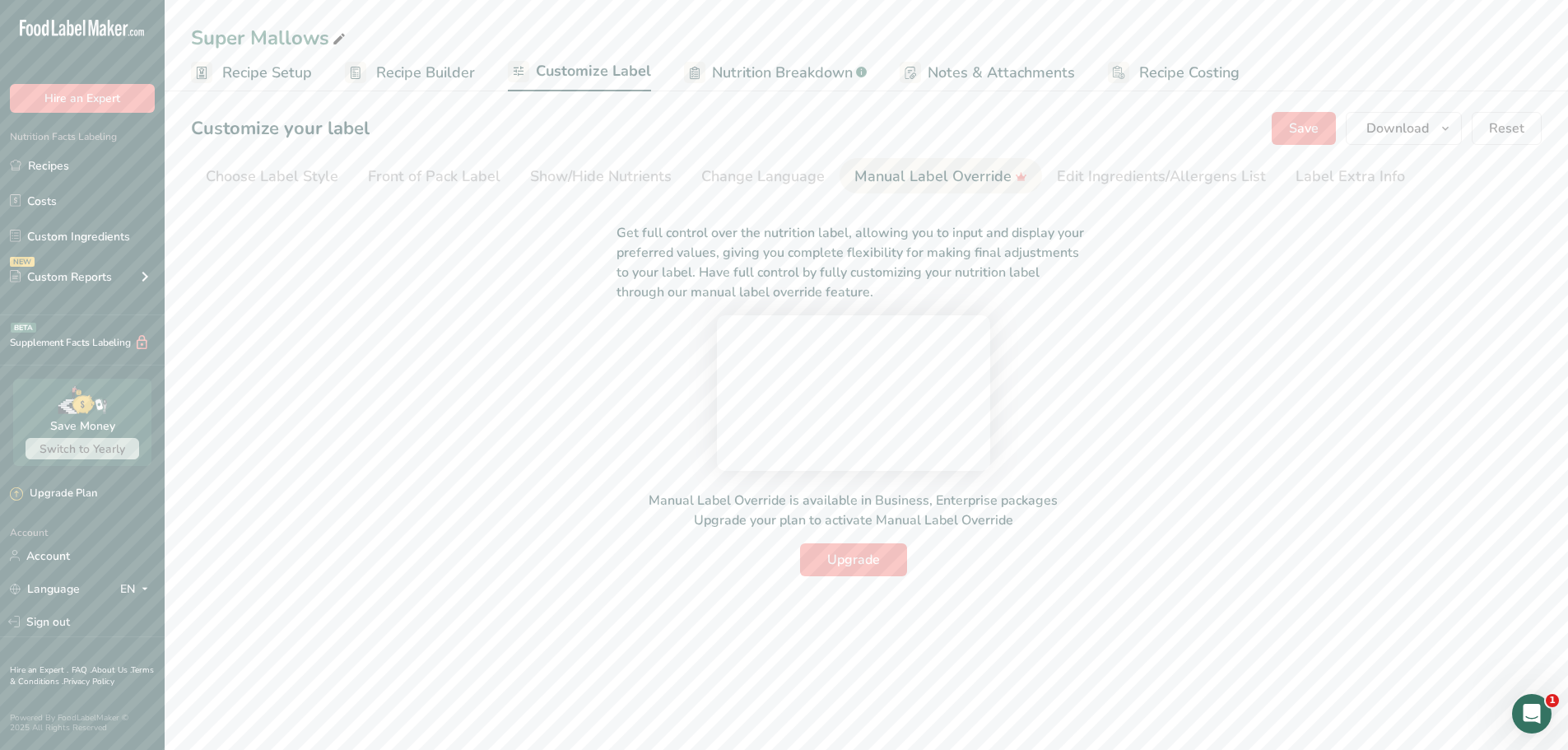
click at [977, 452] on video at bounding box center [853, 390] width 247 height 124
click at [731, 452] on video at bounding box center [853, 390] width 247 height 124
click at [984, 182] on div "Manual Label Override" at bounding box center [941, 177] width 173 height 22
click at [849, 570] on span "Upgrade" at bounding box center [854, 560] width 53 height 20
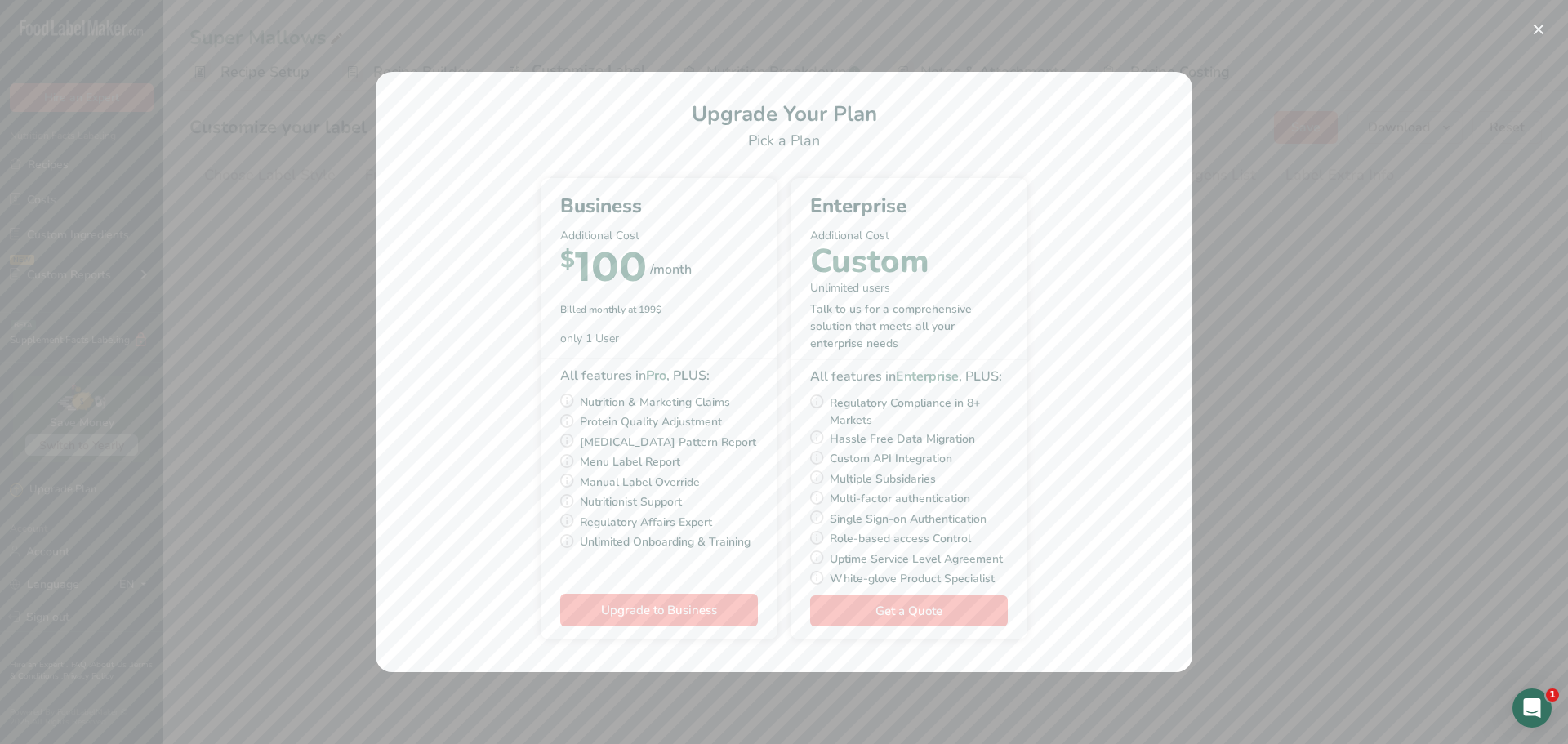
drag, startPoint x: 1336, startPoint y: 259, endPoint x: 1496, endPoint y: 100, distance: 225.6
click at [1336, 259] on div "Pick Your Pricing Plan Modal" at bounding box center [784, 372] width 1568 height 744
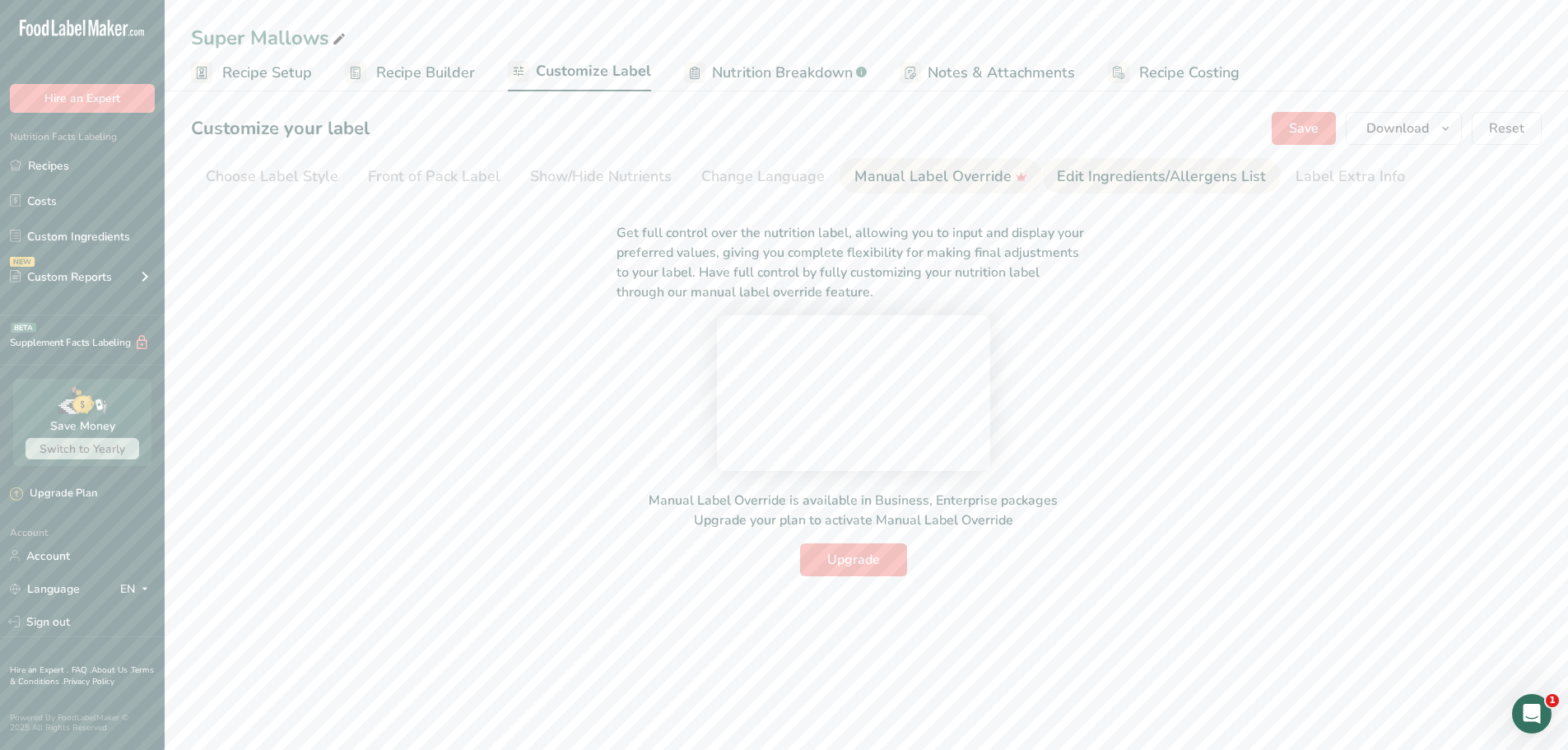
click at [1209, 176] on div "Edit Ingredients/Allergens List" at bounding box center [1161, 177] width 209 height 22
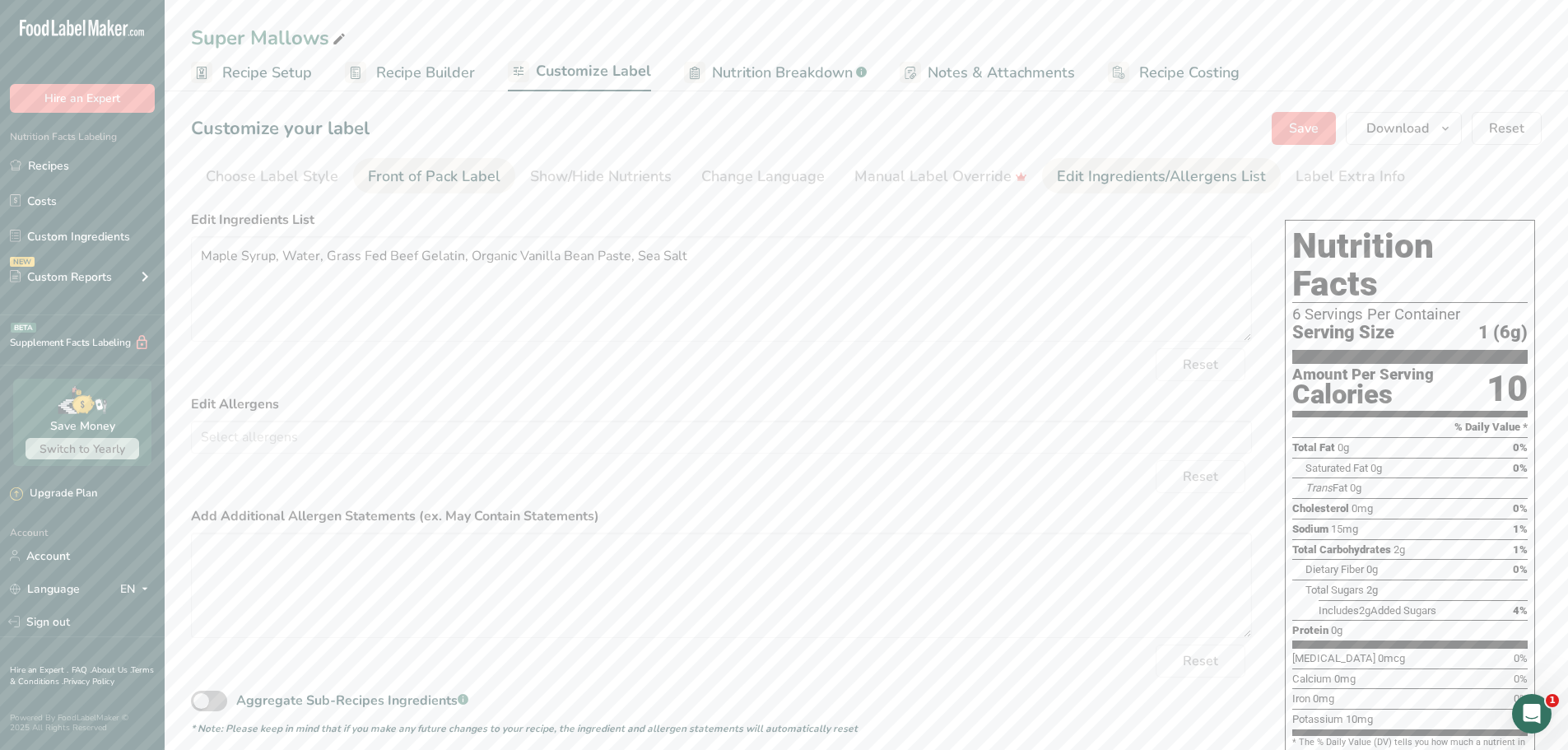
click at [451, 182] on div "Front of Pack Label" at bounding box center [434, 177] width 133 height 22
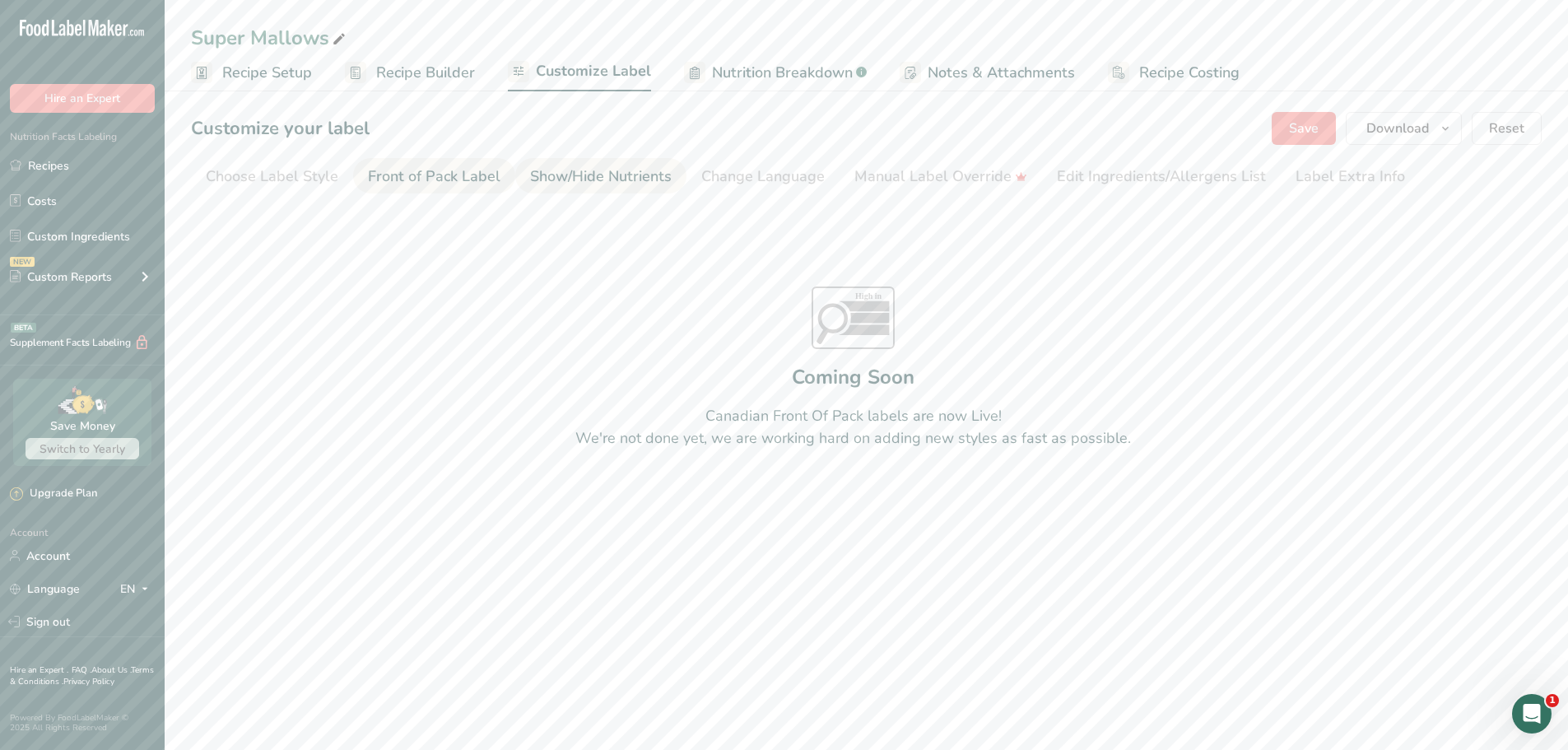
click at [619, 176] on div "Show/Hide Nutrients" at bounding box center [601, 177] width 142 height 22
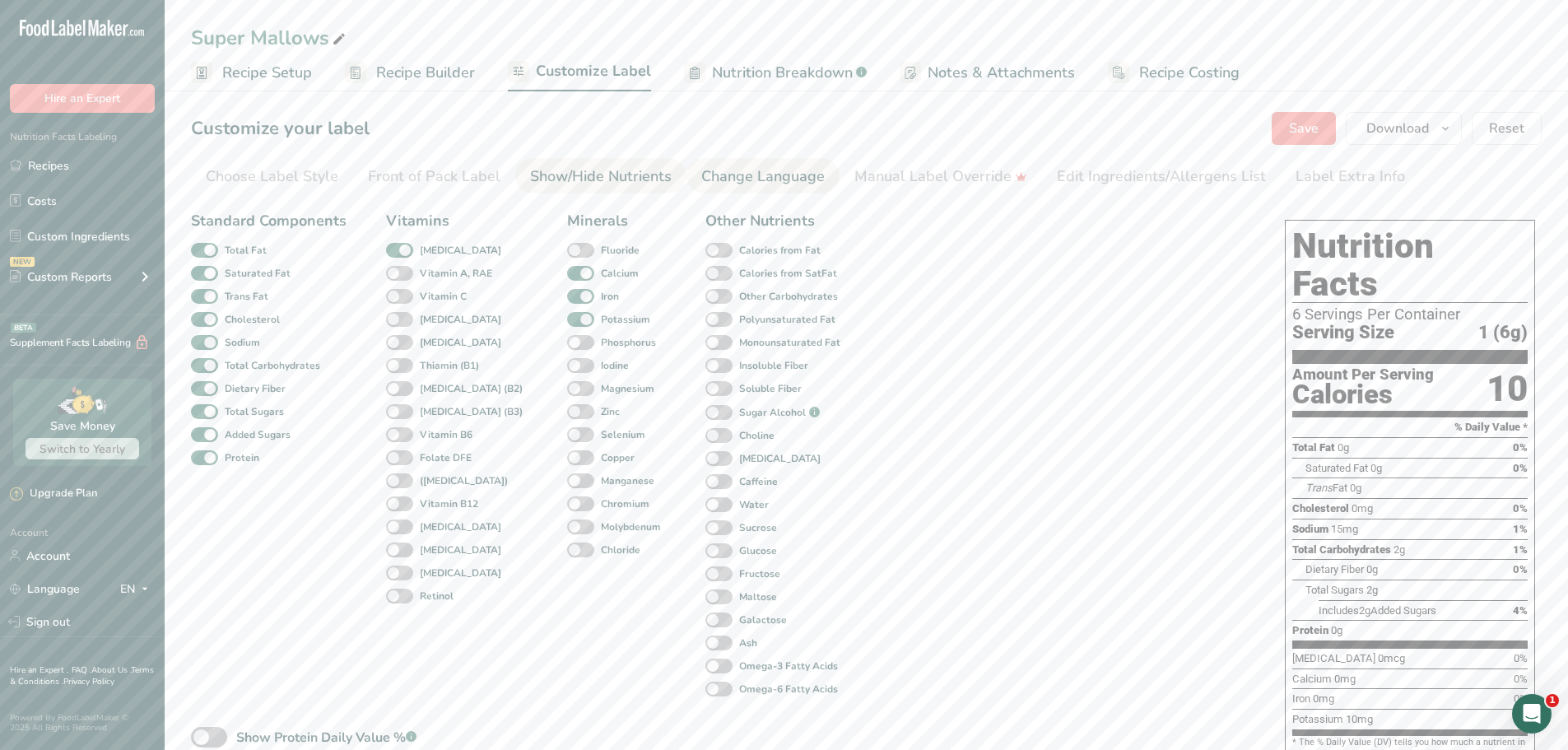
click at [742, 177] on div "Change Language" at bounding box center [763, 177] width 124 height 22
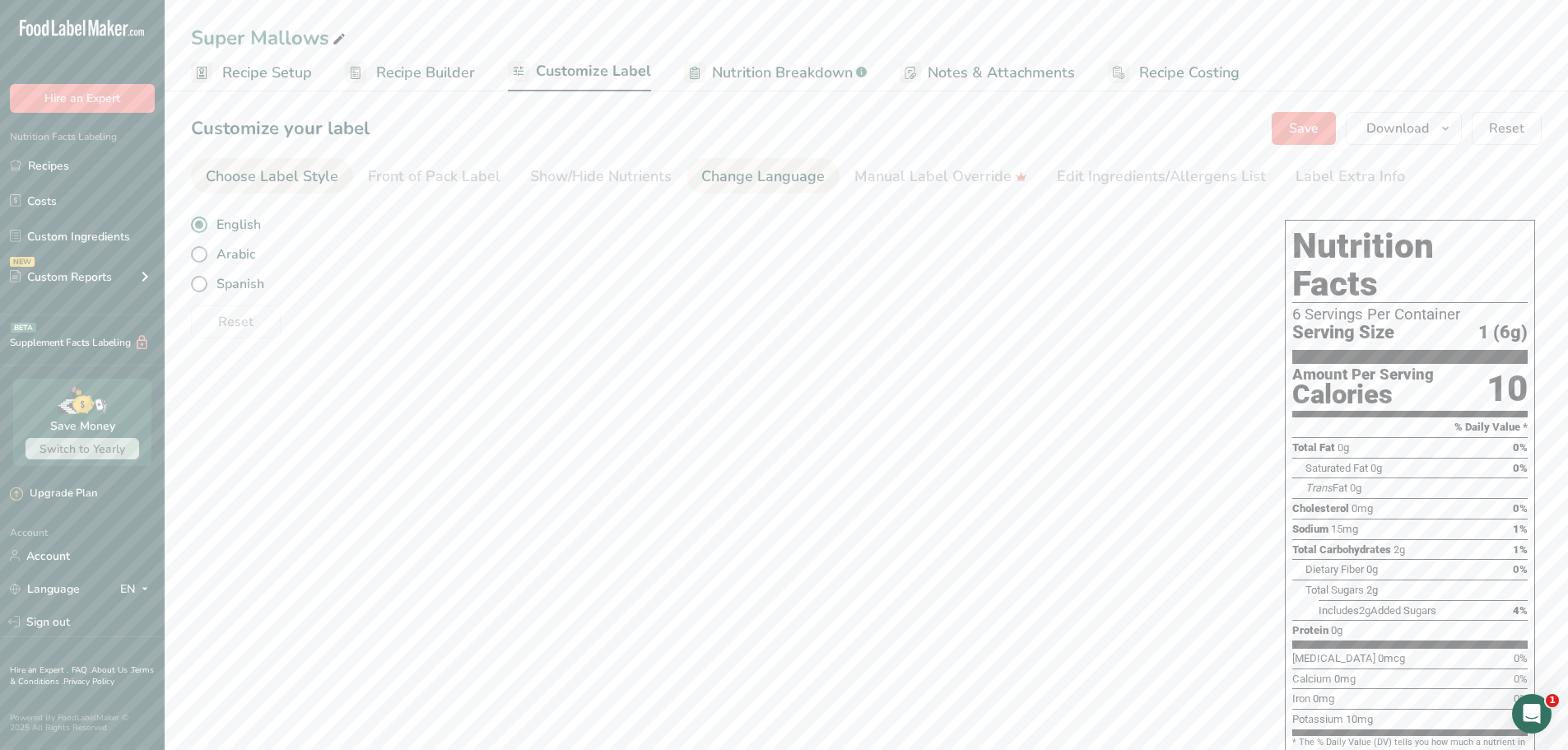
click at [282, 176] on div "Choose Label Style" at bounding box center [271, 177] width 133 height 22
click at [443, 62] on span "Recipe Builder" at bounding box center [426, 73] width 99 height 22
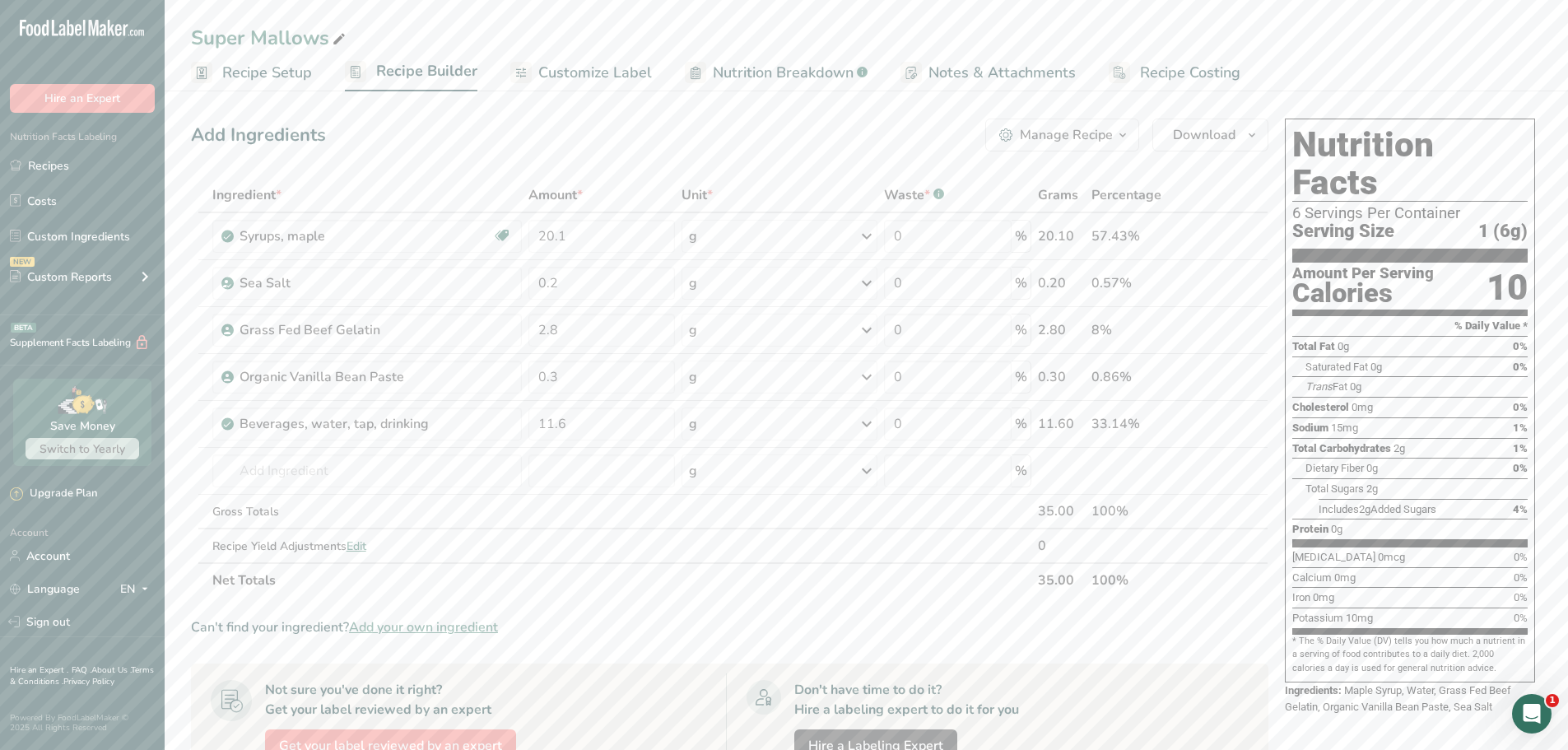
click at [619, 71] on span "Customize Label" at bounding box center [596, 73] width 114 height 22
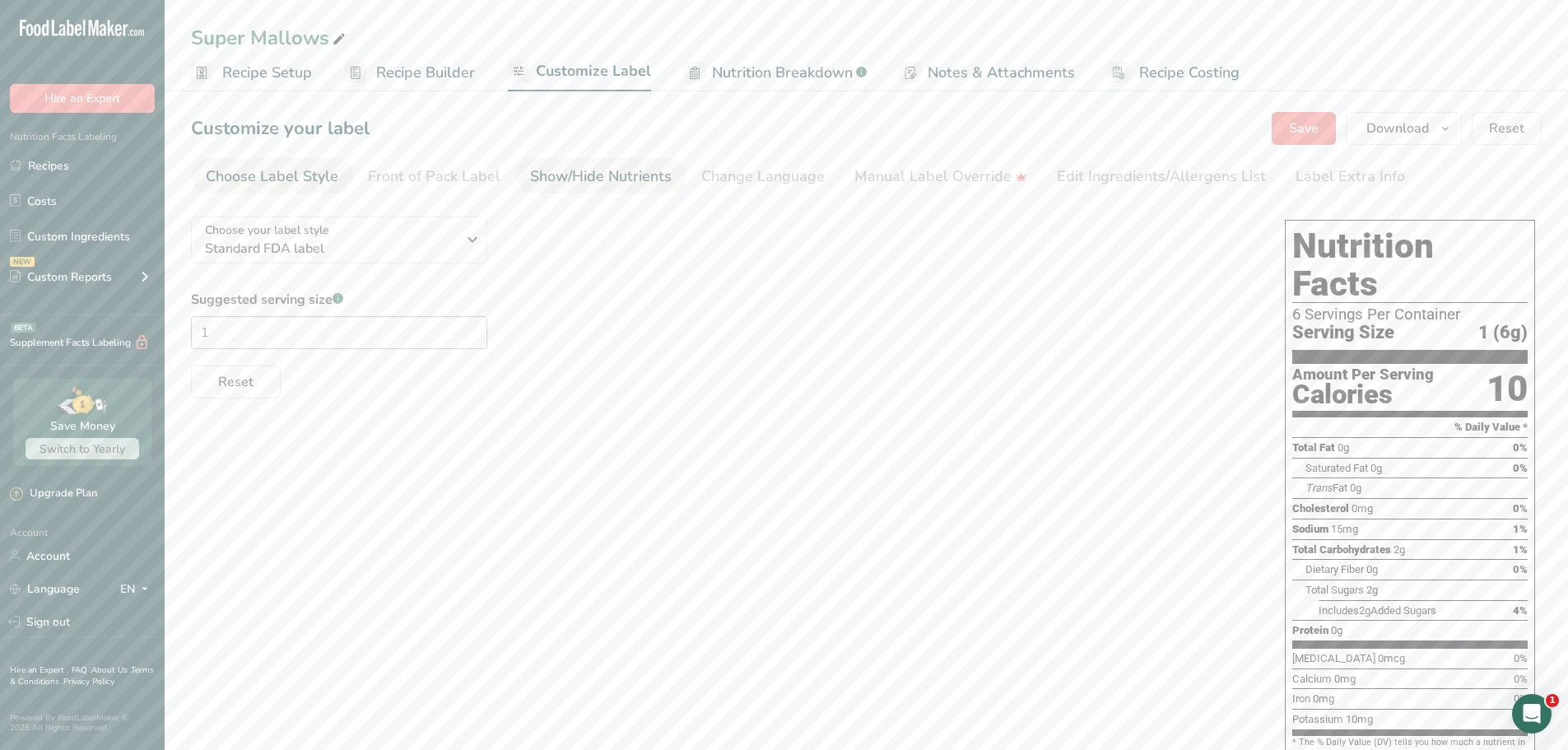
click at [601, 174] on div "Show/Hide Nutrients" at bounding box center [601, 177] width 142 height 22
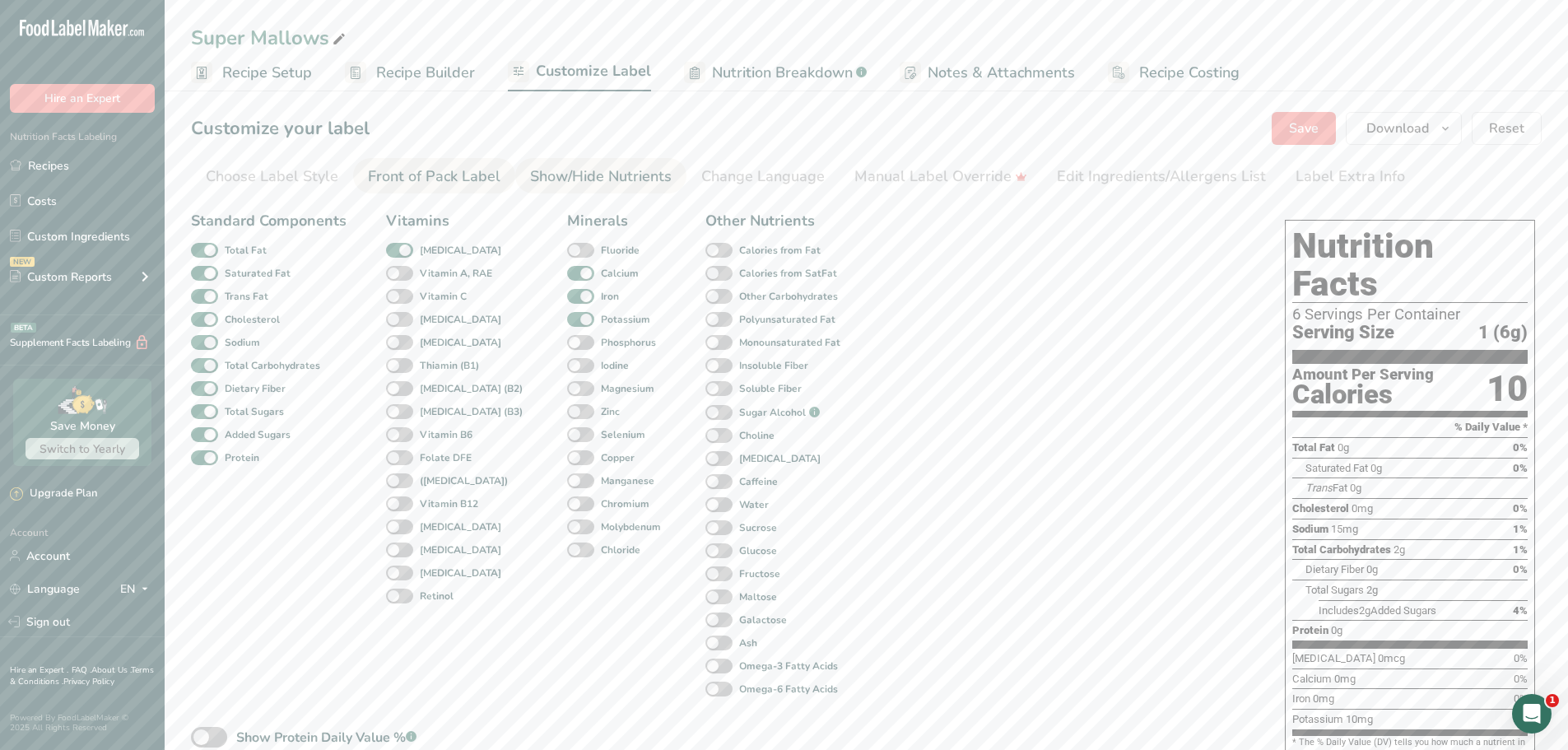
click at [461, 166] on div "Front of Pack Label" at bounding box center [434, 177] width 133 height 22
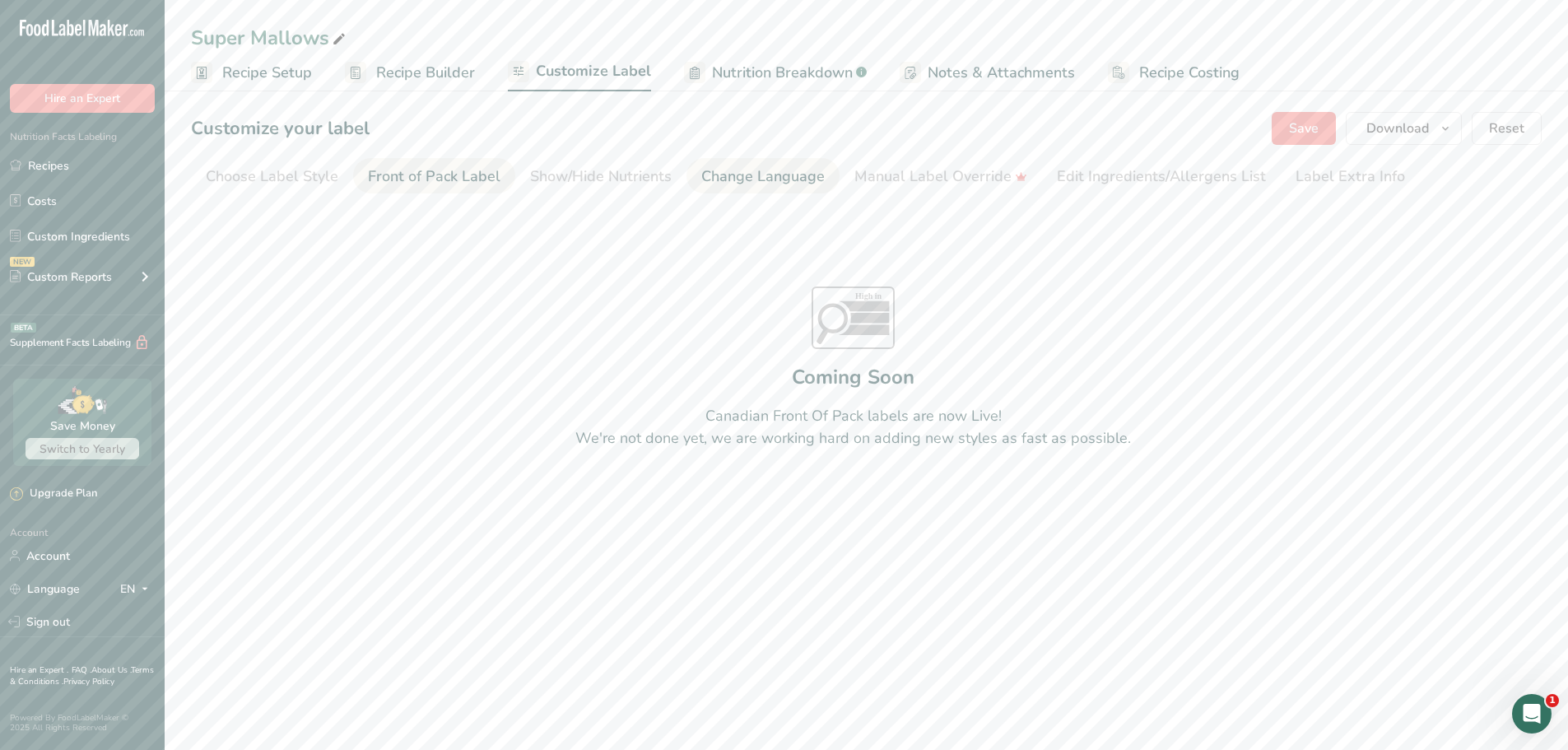
click at [814, 177] on div "Change Language" at bounding box center [763, 177] width 124 height 22
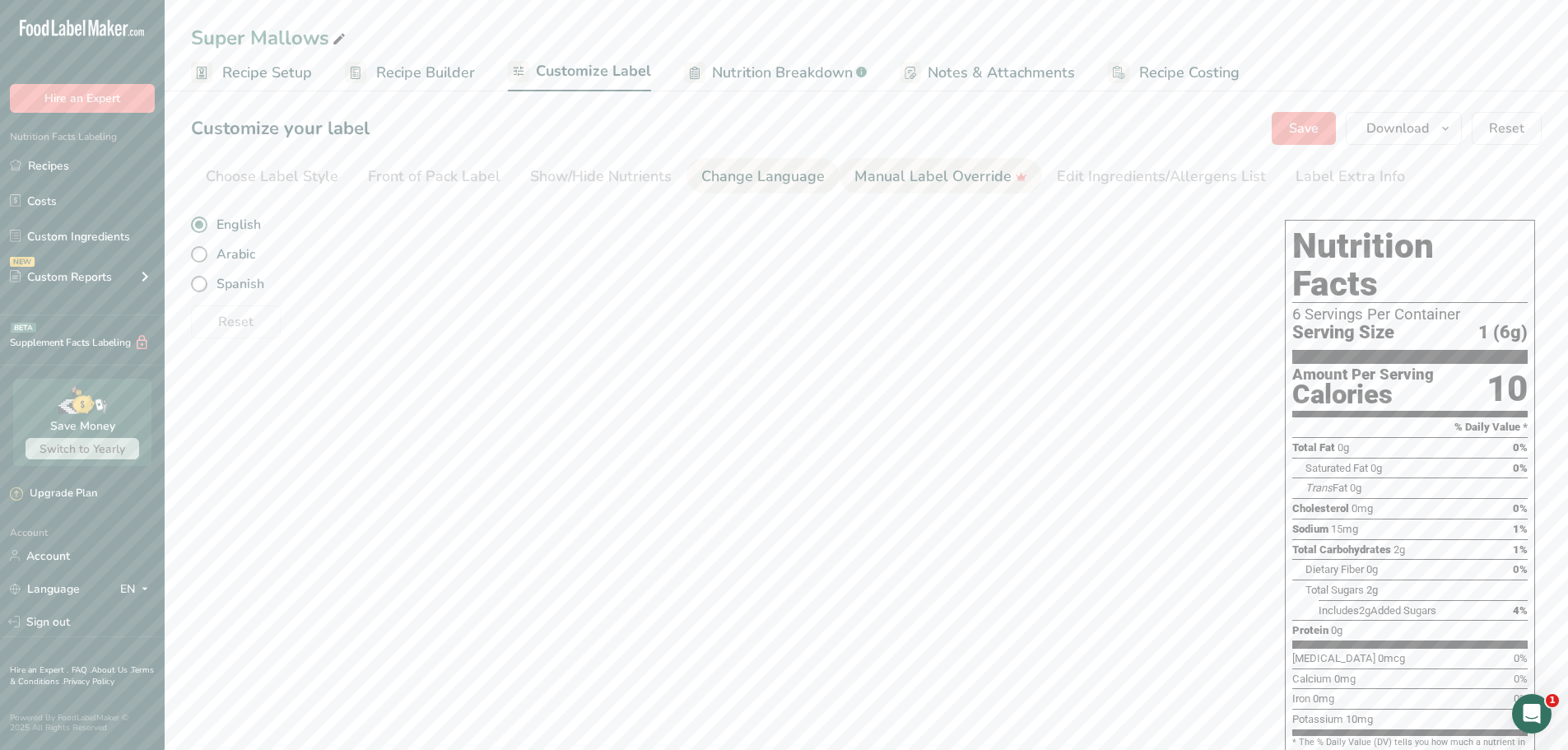
click at [855, 172] on div "Manual Label Override" at bounding box center [941, 177] width 173 height 22
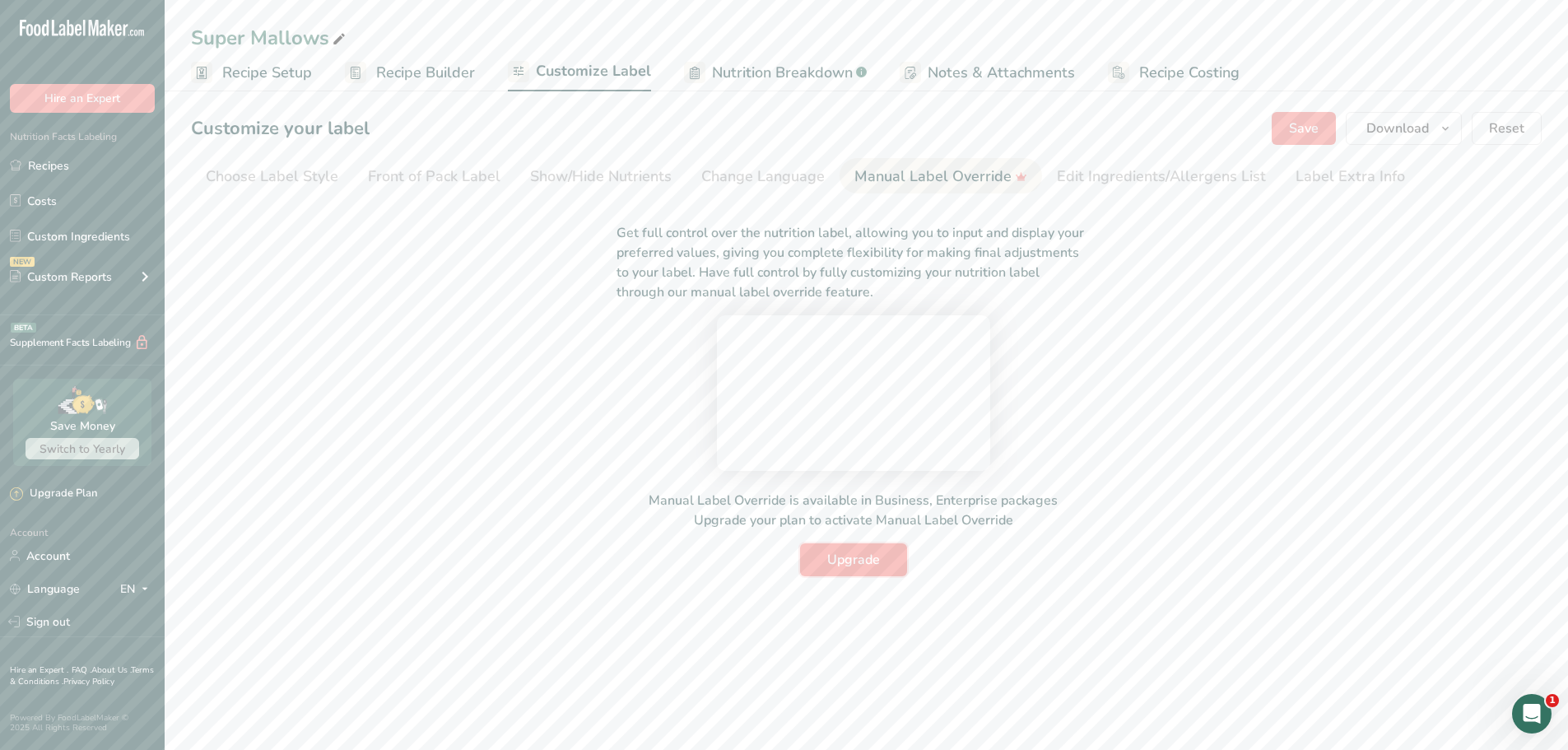
click at [851, 570] on span "Upgrade" at bounding box center [854, 560] width 53 height 20
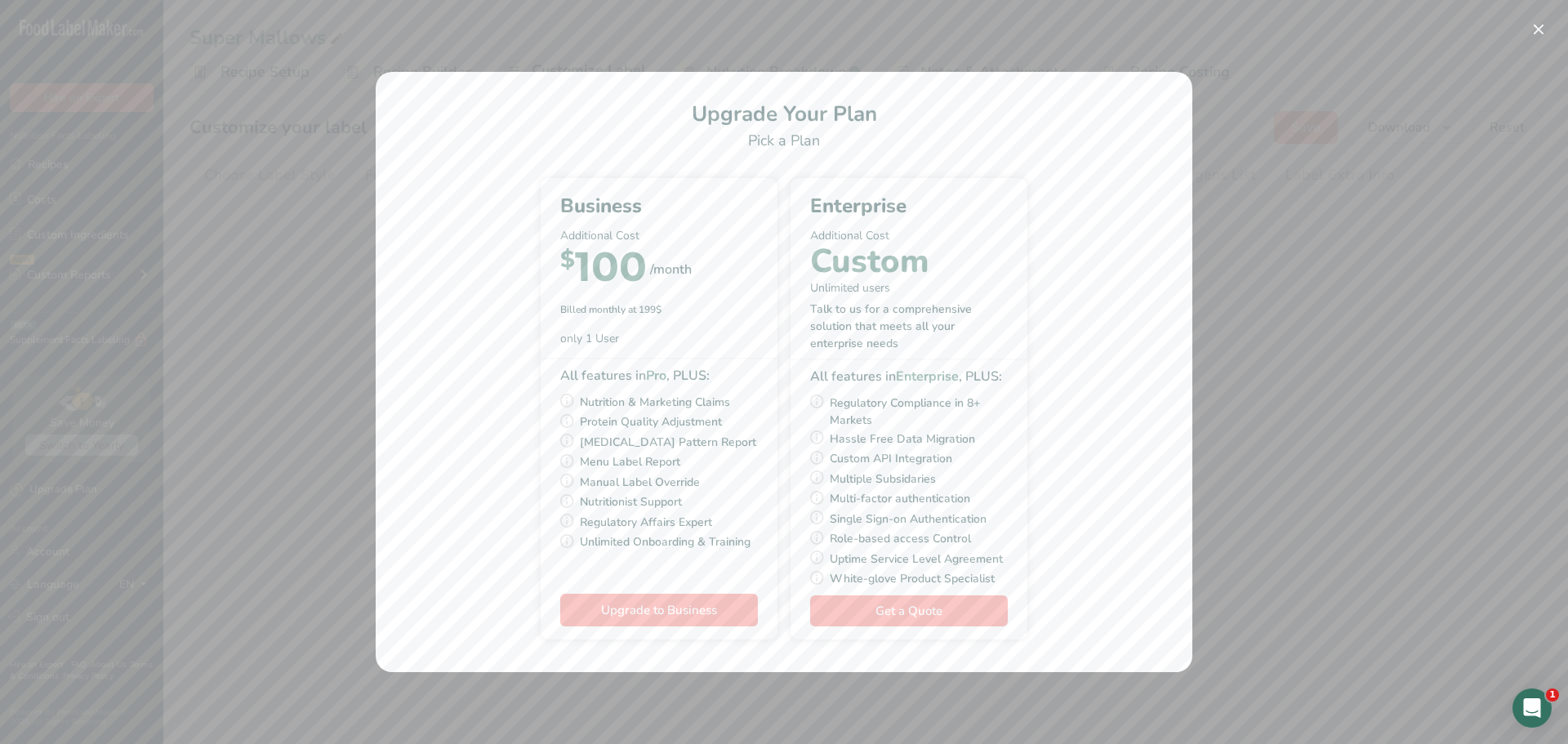
click at [1342, 376] on div "Pick Your Pricing Plan Modal" at bounding box center [784, 372] width 1568 height 744
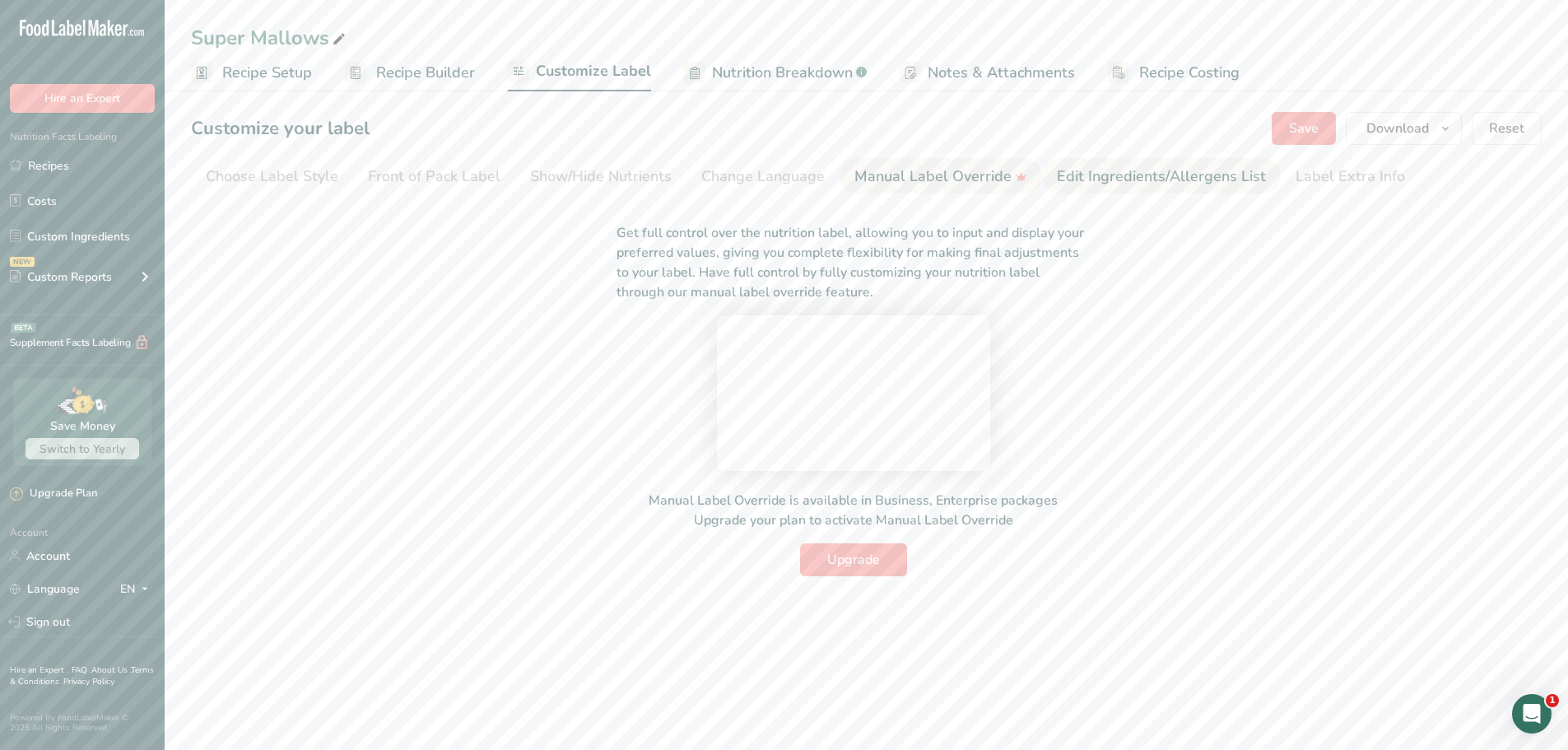
click at [1215, 170] on div "Edit Ingredients/Allergens List" at bounding box center [1161, 177] width 209 height 22
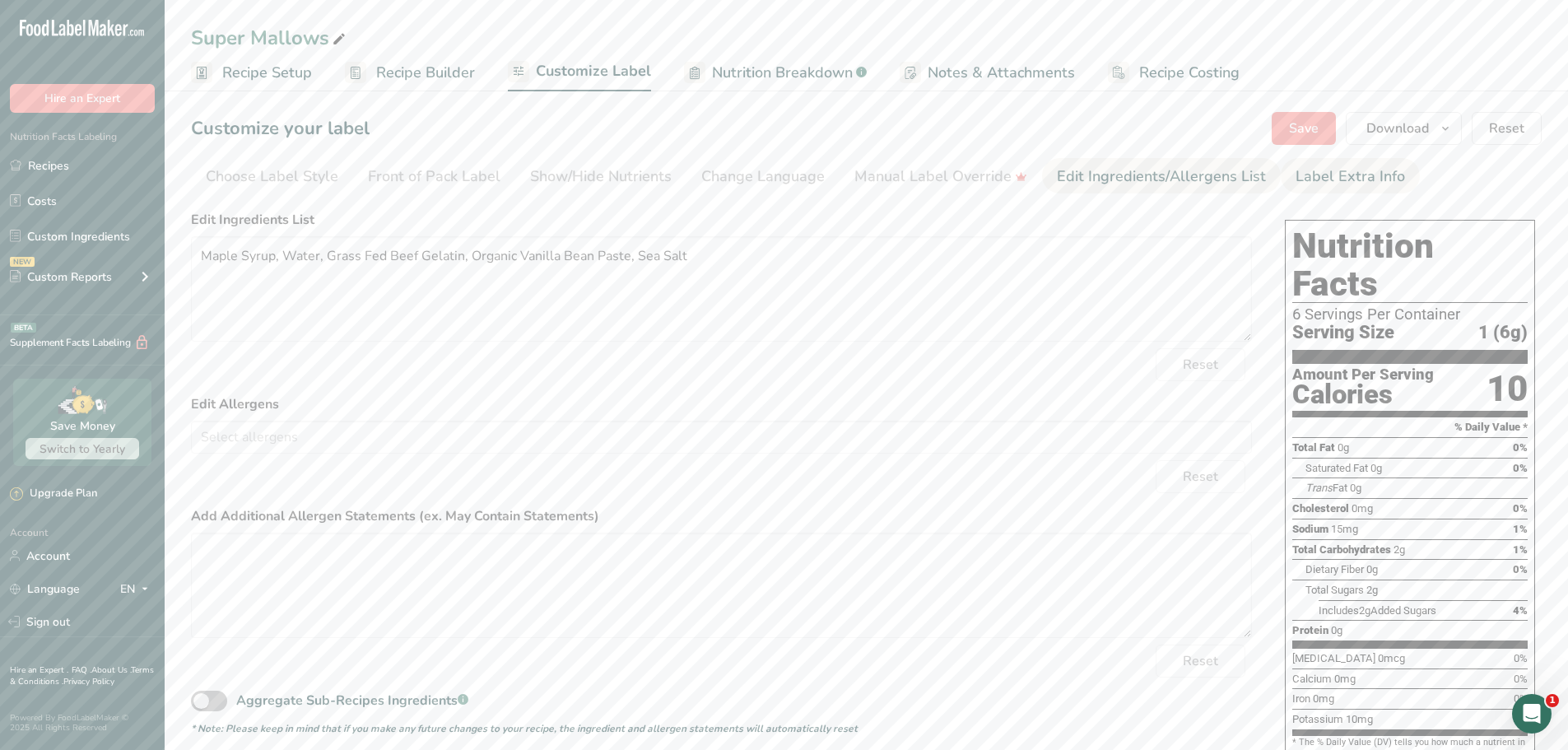
click at [1308, 174] on div "Label Extra Info" at bounding box center [1350, 177] width 110 height 22
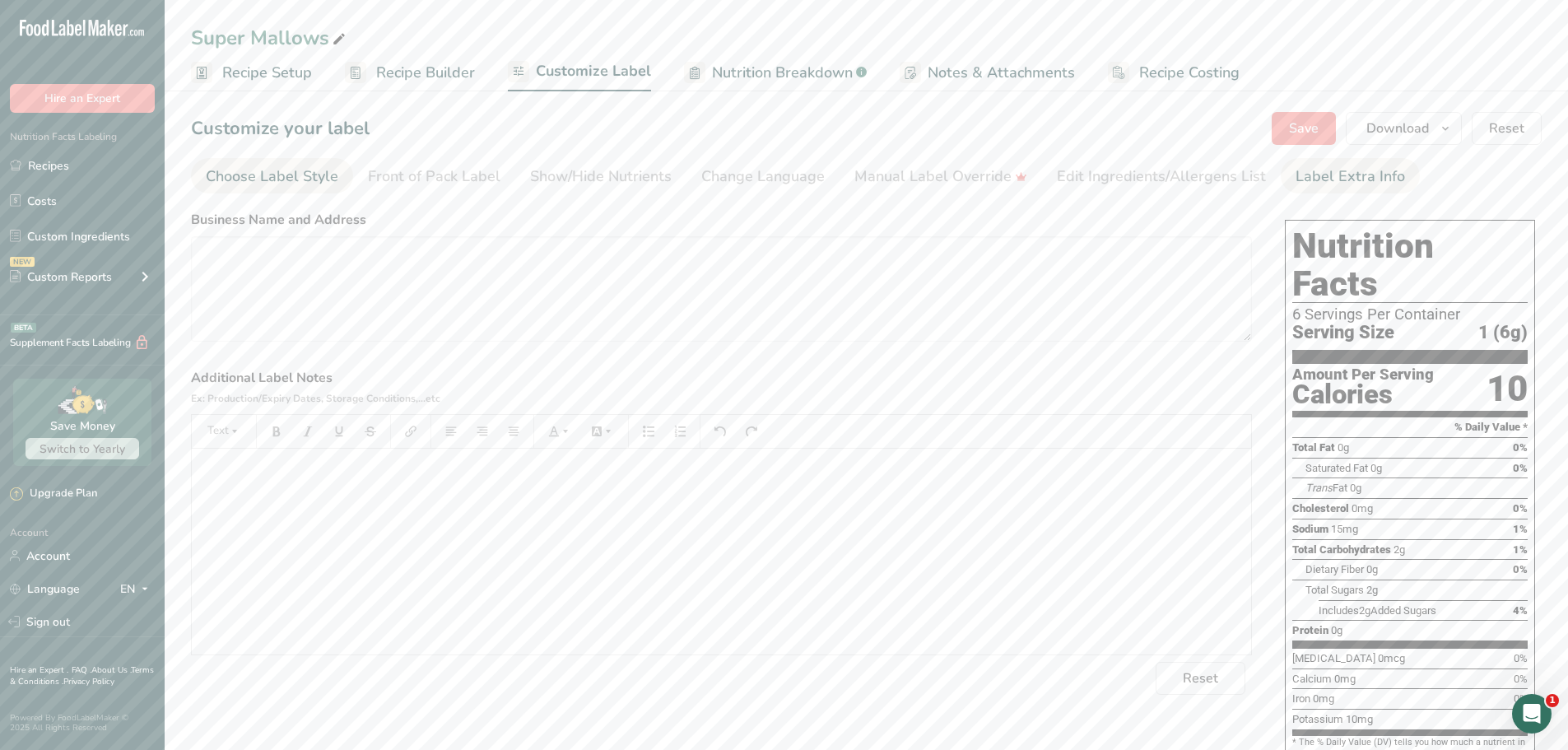
click at [302, 186] on div "Choose Label Style" at bounding box center [271, 177] width 133 height 22
click at [409, 191] on link "Front of Pack Label" at bounding box center [434, 177] width 133 height 37
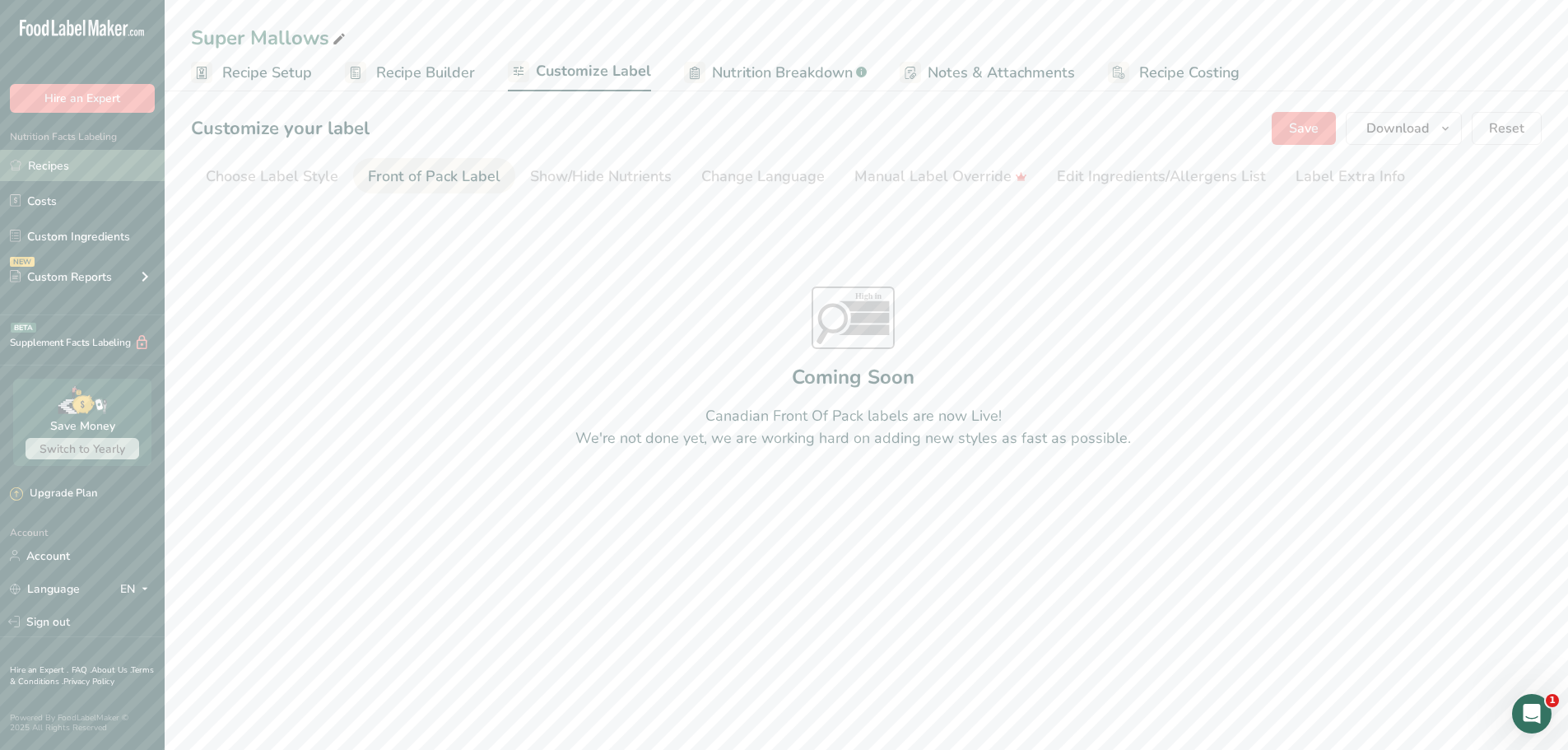
click at [39, 159] on link "Recipes" at bounding box center [82, 166] width 165 height 31
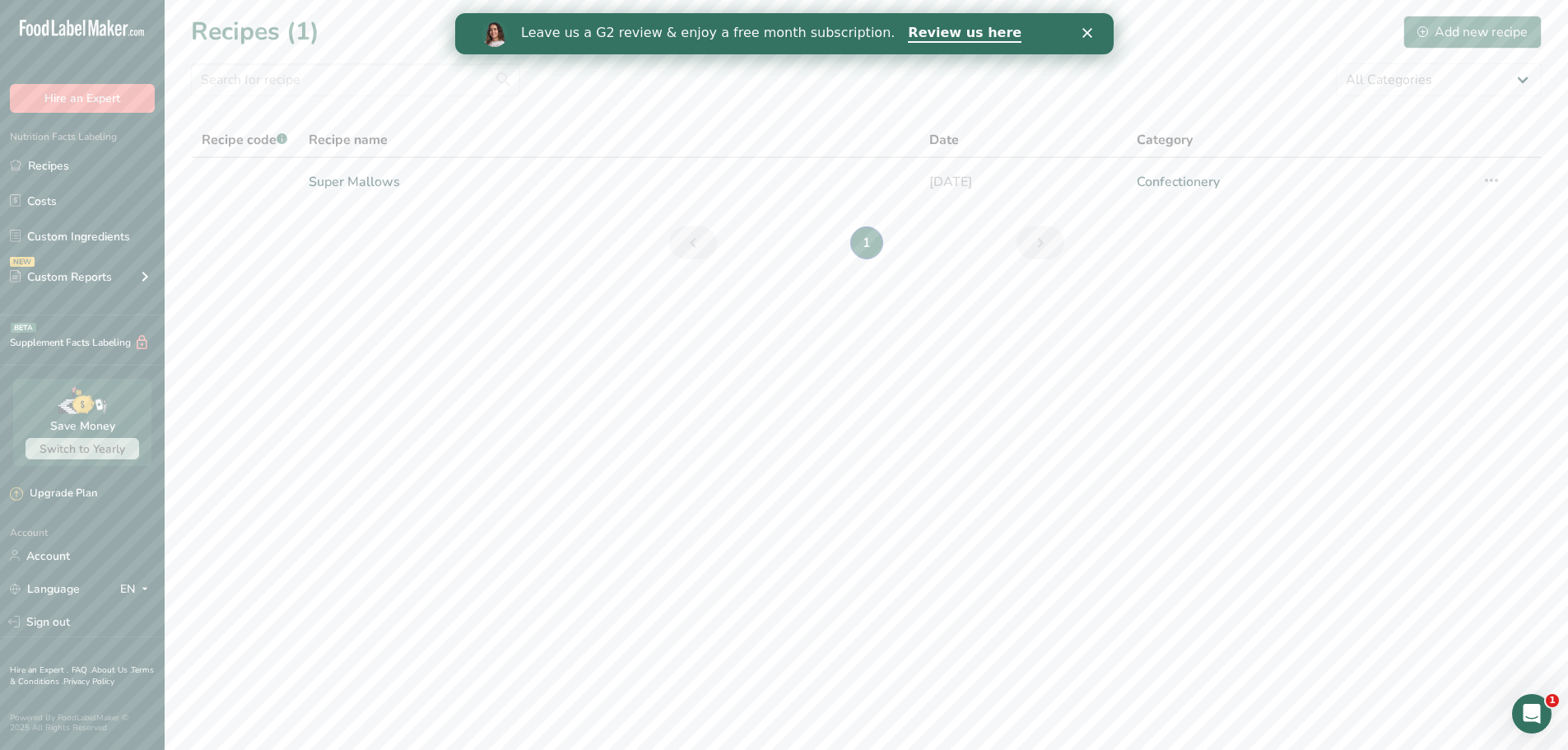
click at [518, 187] on link "Super Mallows" at bounding box center [609, 182] width 601 height 35
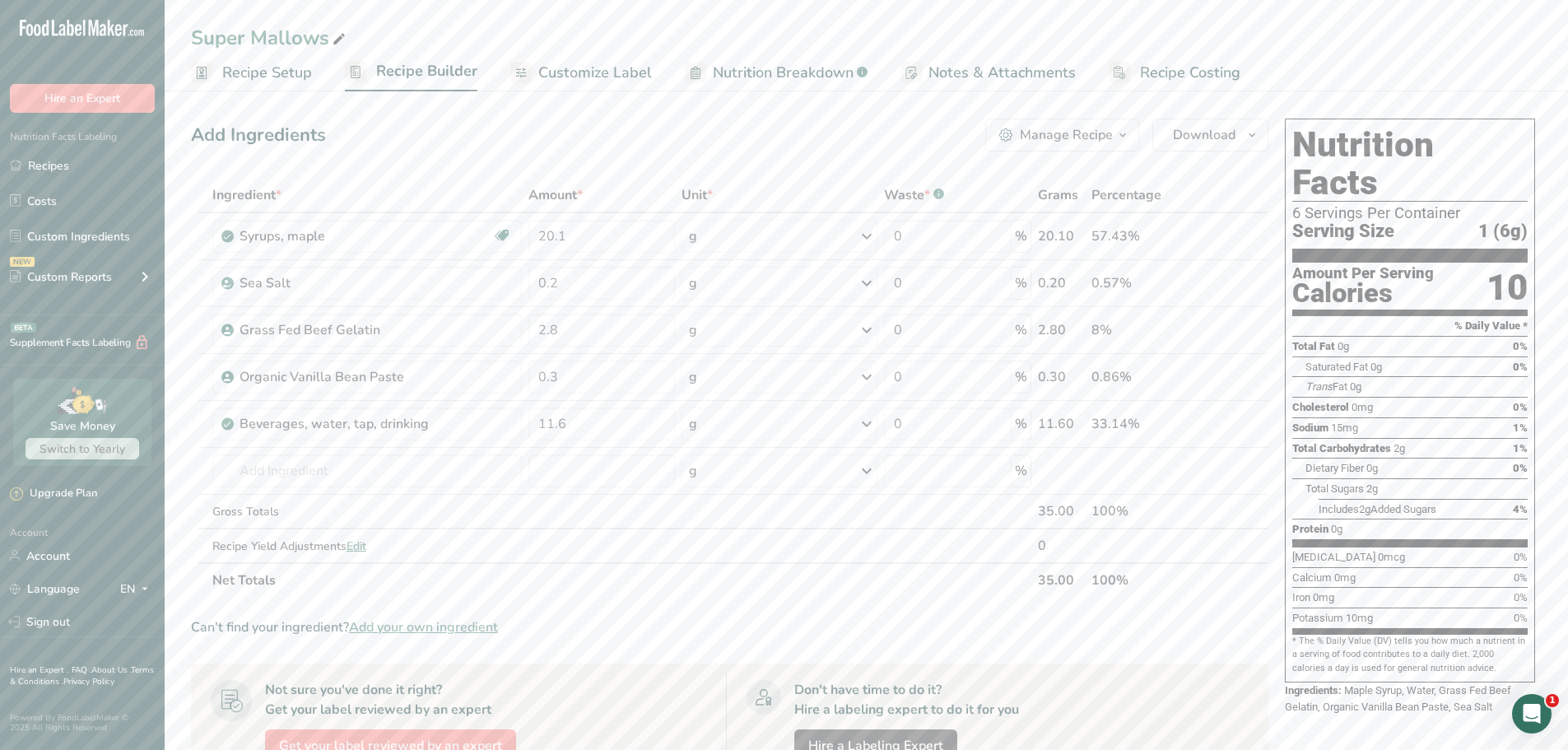
click at [1120, 141] on icon "button" at bounding box center [1123, 135] width 13 height 21
click at [797, 149] on div "Add Ingredients Manage Recipe Delete Recipe Duplicate Recipe Scale Recipe Save …" at bounding box center [730, 135] width 1077 height 33
click at [814, 66] on span "Nutrition Breakdown" at bounding box center [783, 73] width 141 height 22
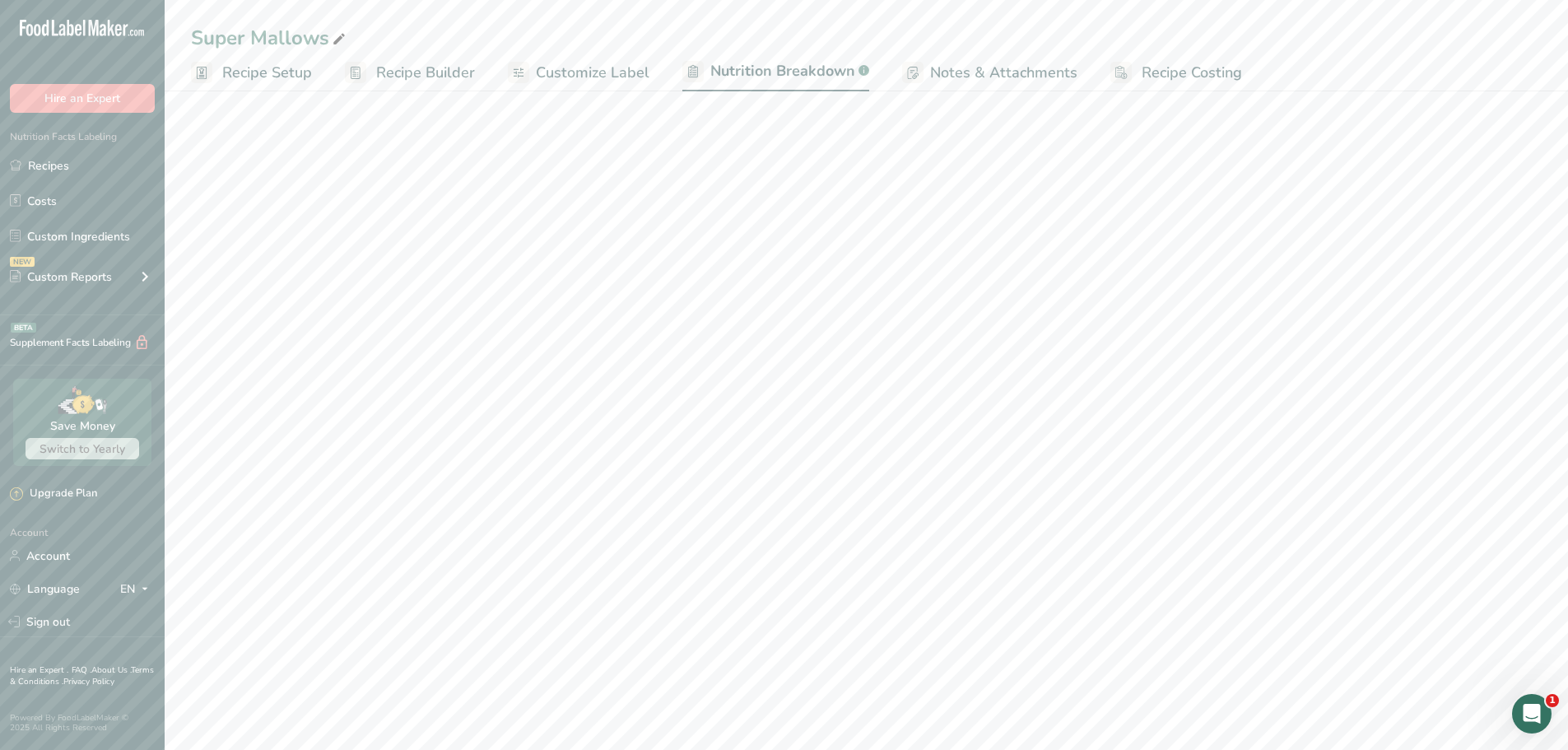
select select "Calories"
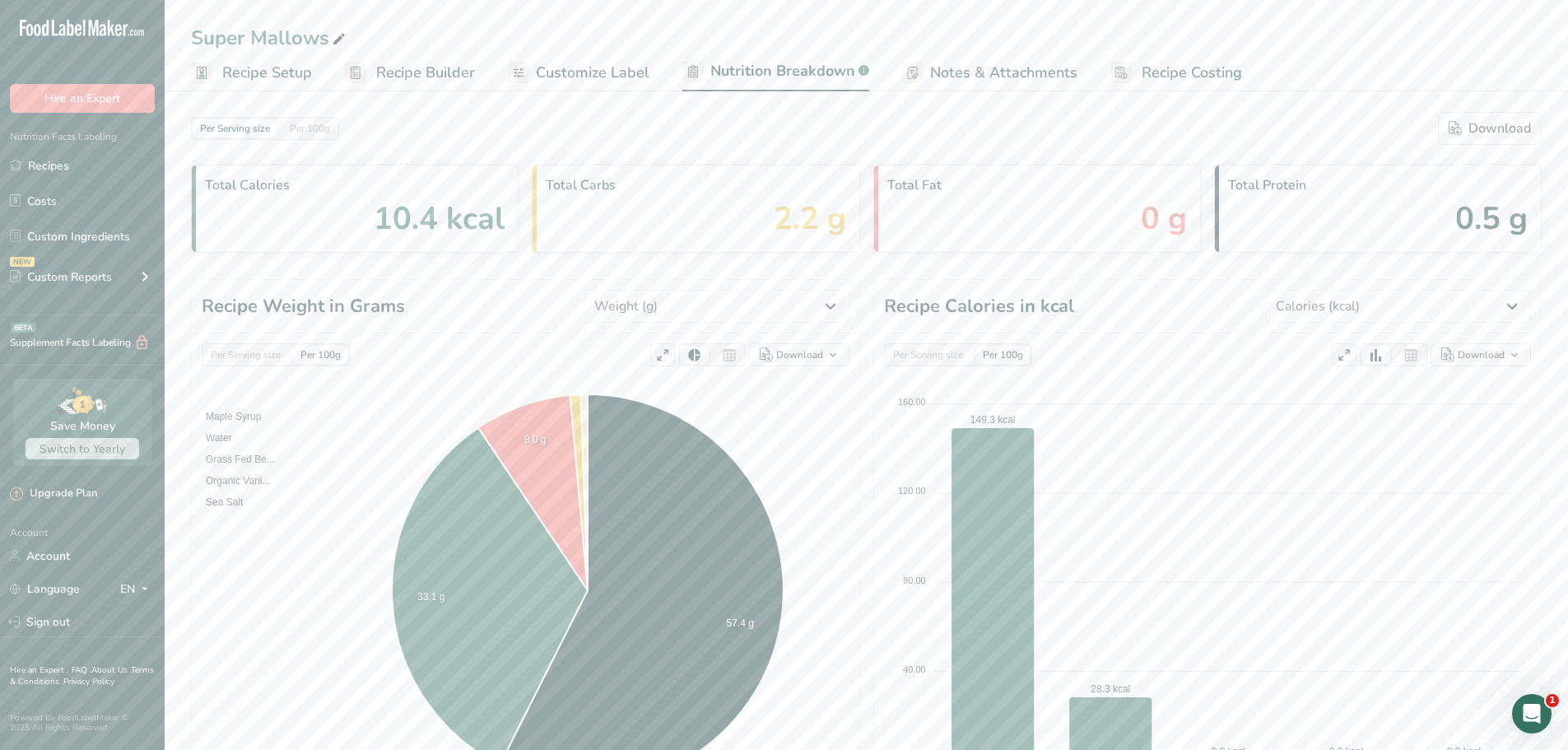
click at [1114, 209] on div "Total Fat 0 g" at bounding box center [1037, 209] width 327 height 88
click at [1043, 73] on span "Notes & Attachments" at bounding box center [1004, 73] width 148 height 22
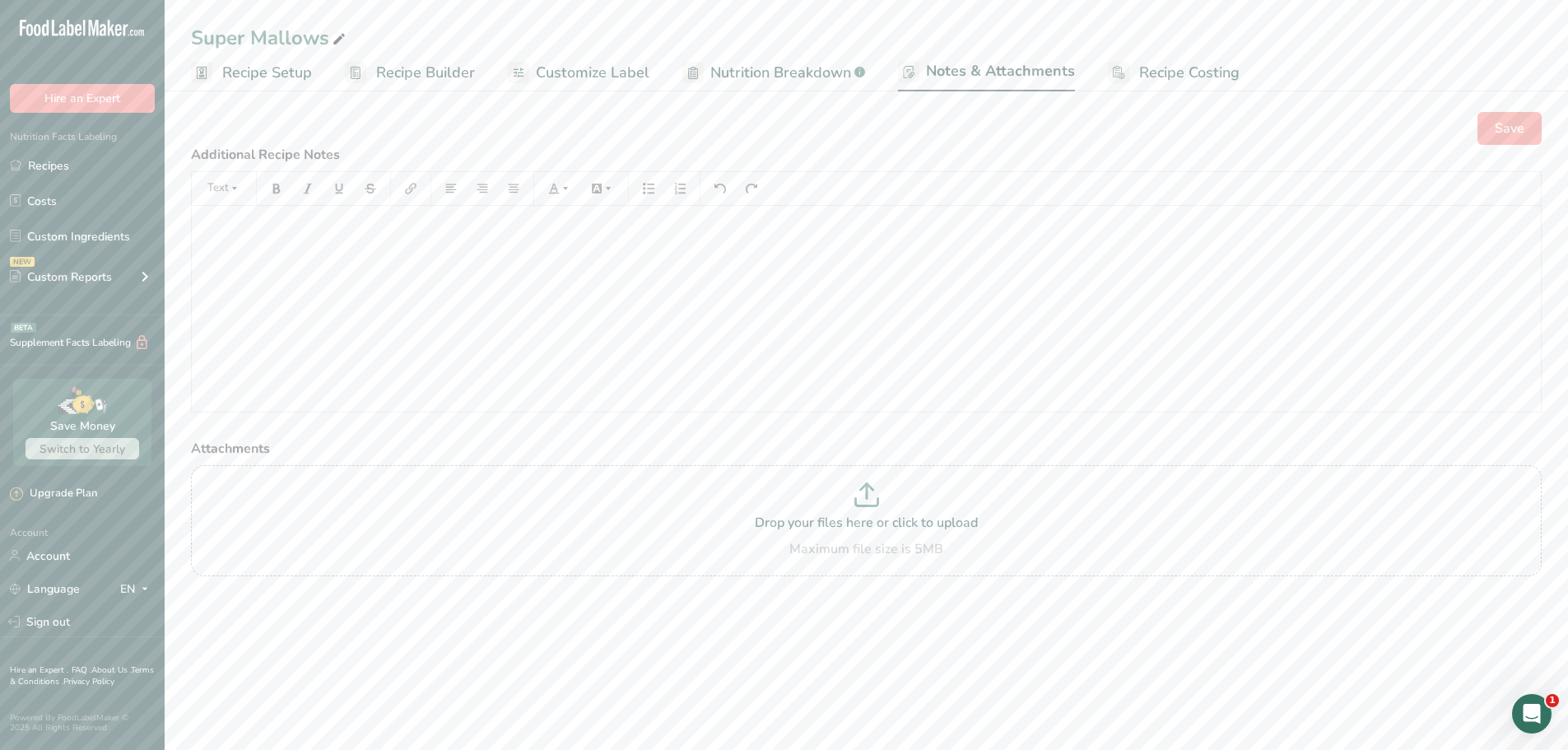
click at [796, 72] on span "Nutrition Breakdown" at bounding box center [780, 73] width 141 height 22
select select "Calories"
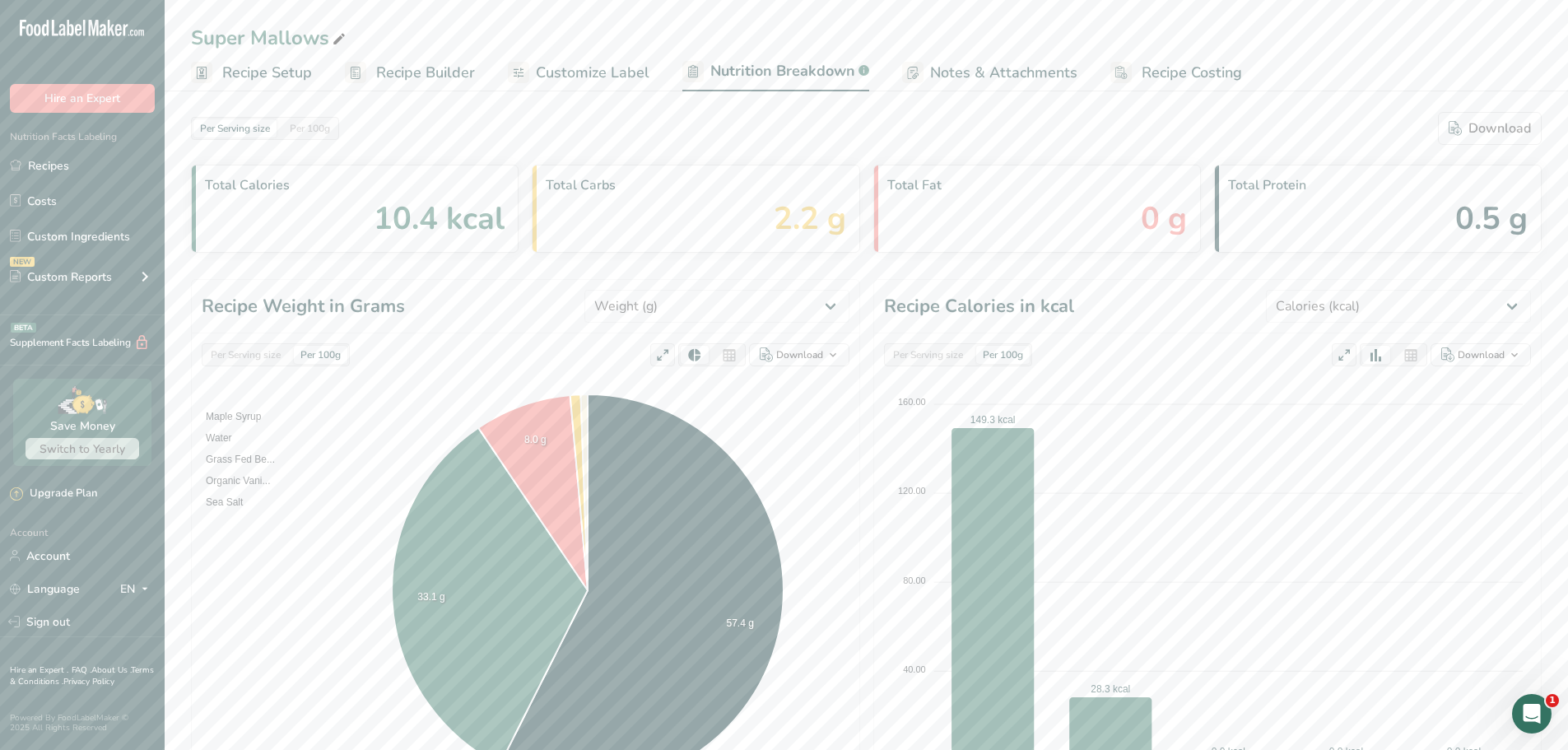
click at [633, 66] on span "Customize Label" at bounding box center [593, 73] width 114 height 22
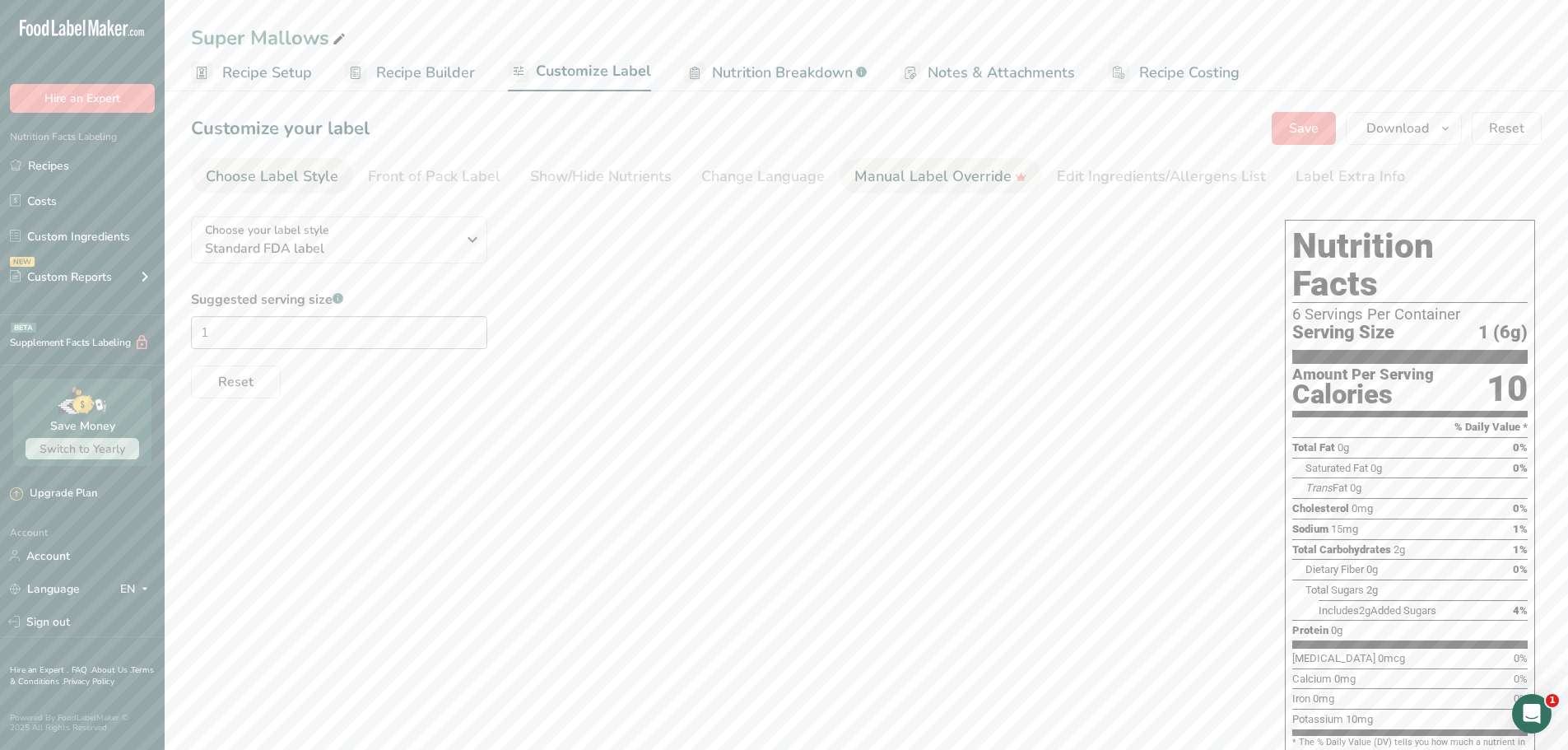
click at [900, 169] on div "Manual Label Override" at bounding box center [941, 177] width 173 height 22
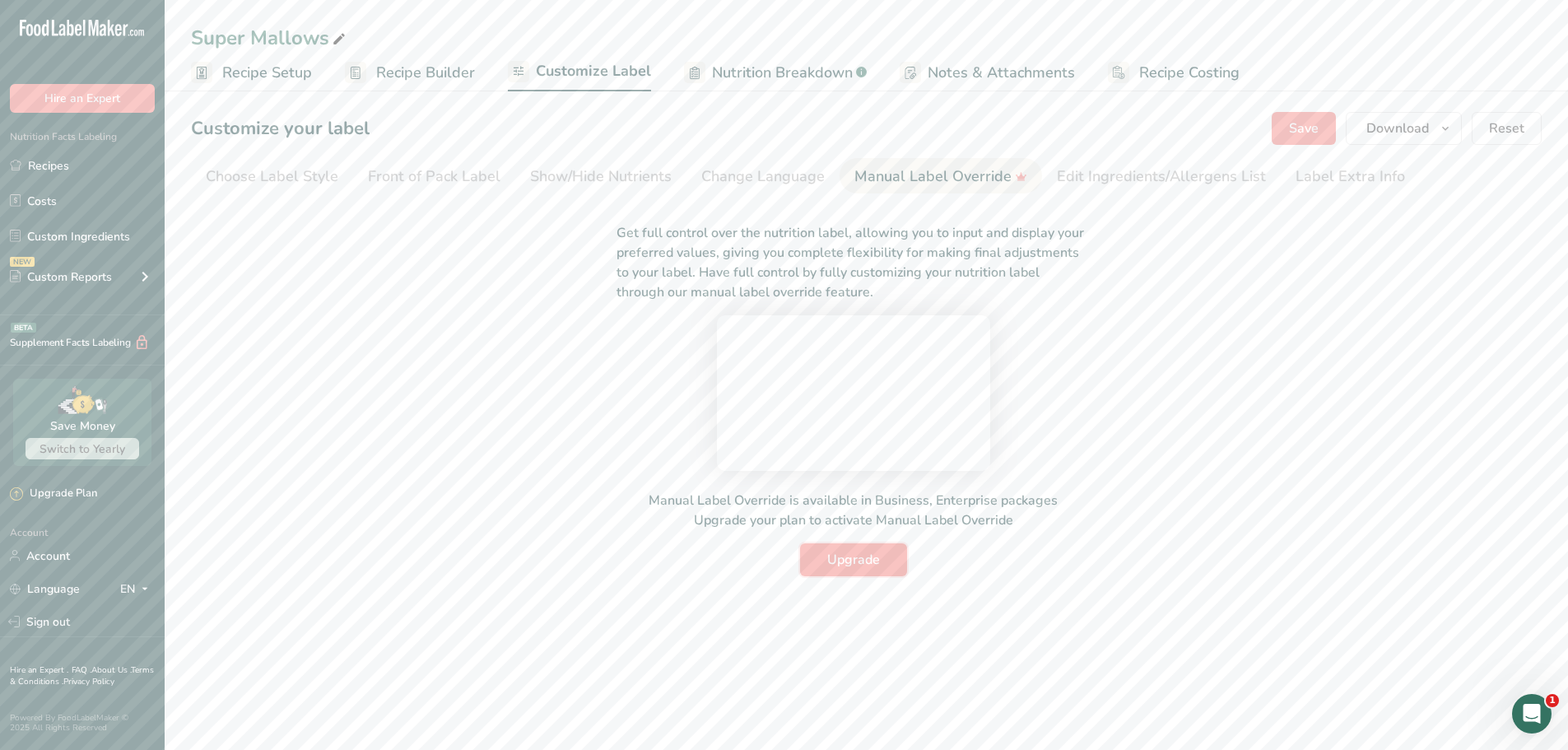
click at [850, 570] on span "Upgrade" at bounding box center [854, 560] width 53 height 20
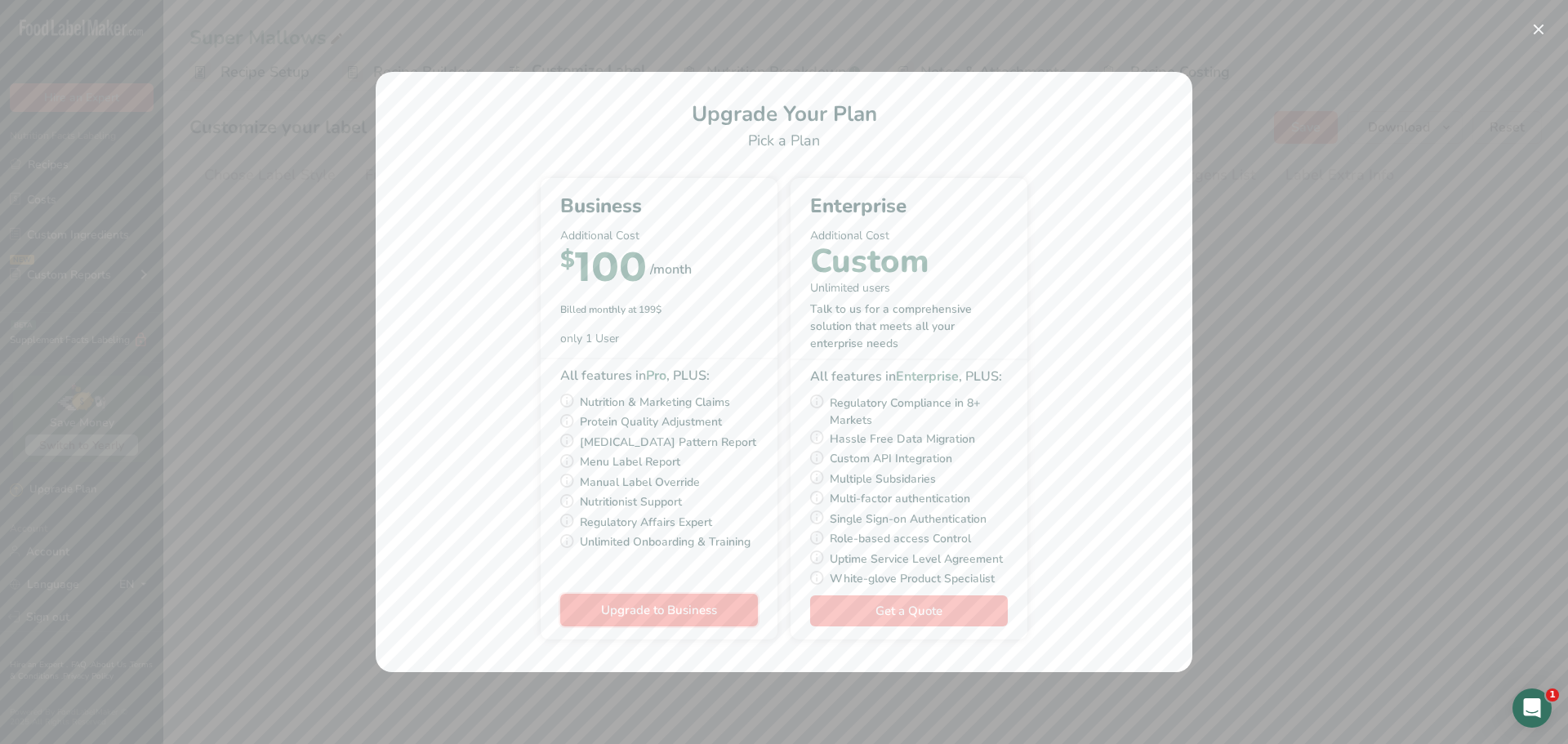
click at [651, 597] on button "Upgrade to Business" at bounding box center [659, 610] width 197 height 33
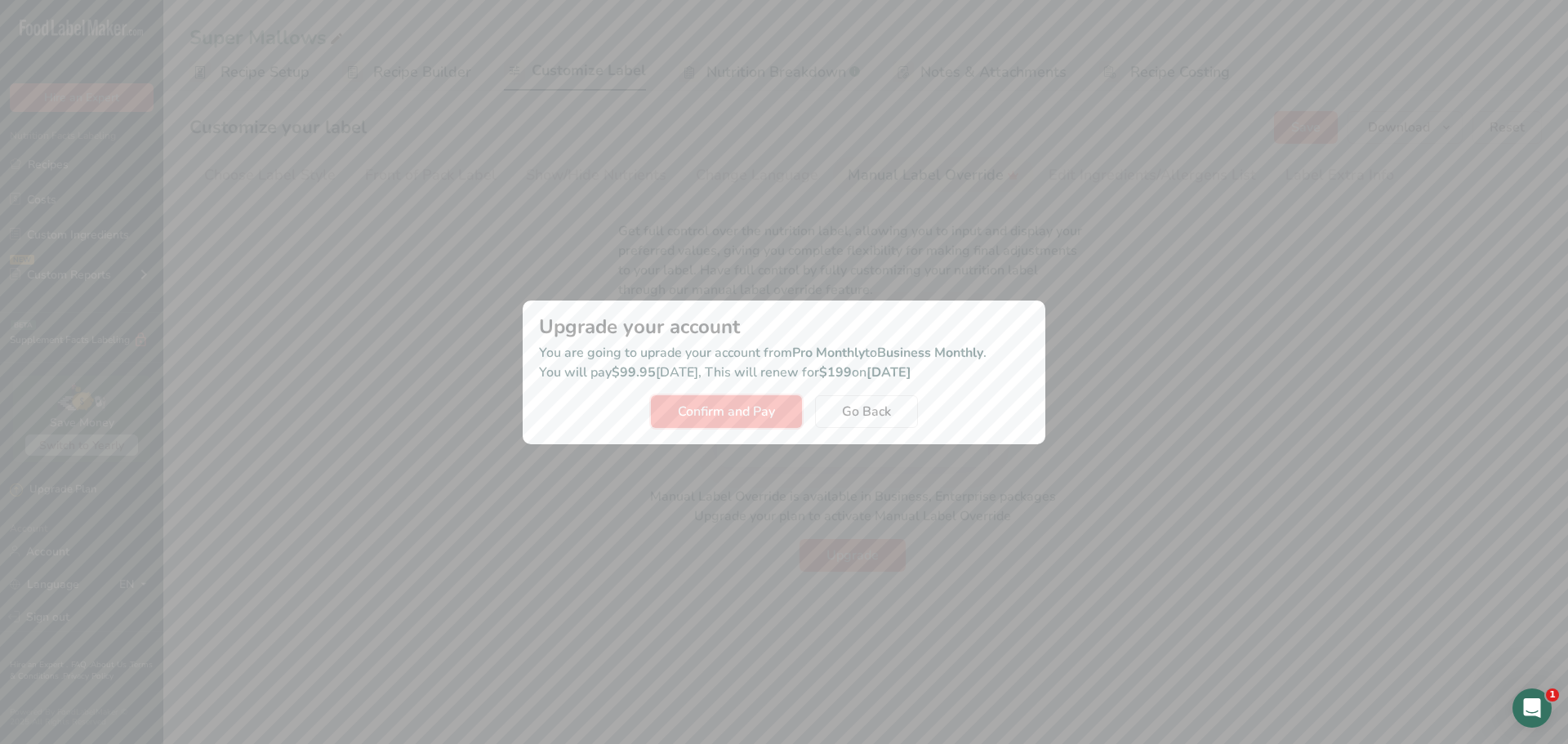
click at [730, 413] on span "Confirm and Pay" at bounding box center [726, 412] width 97 height 20
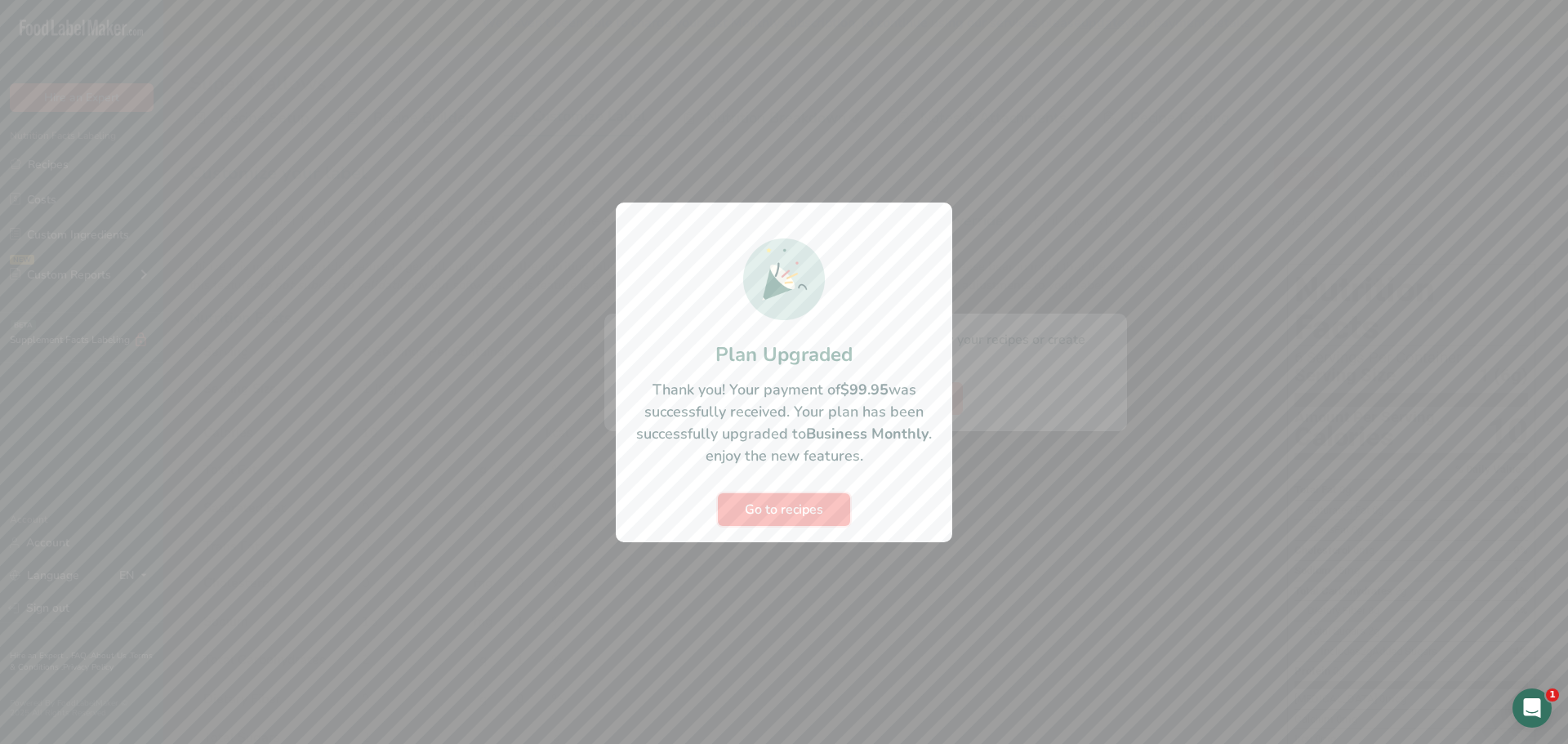
click at [820, 521] on button "Go to recipes" at bounding box center [784, 510] width 133 height 33
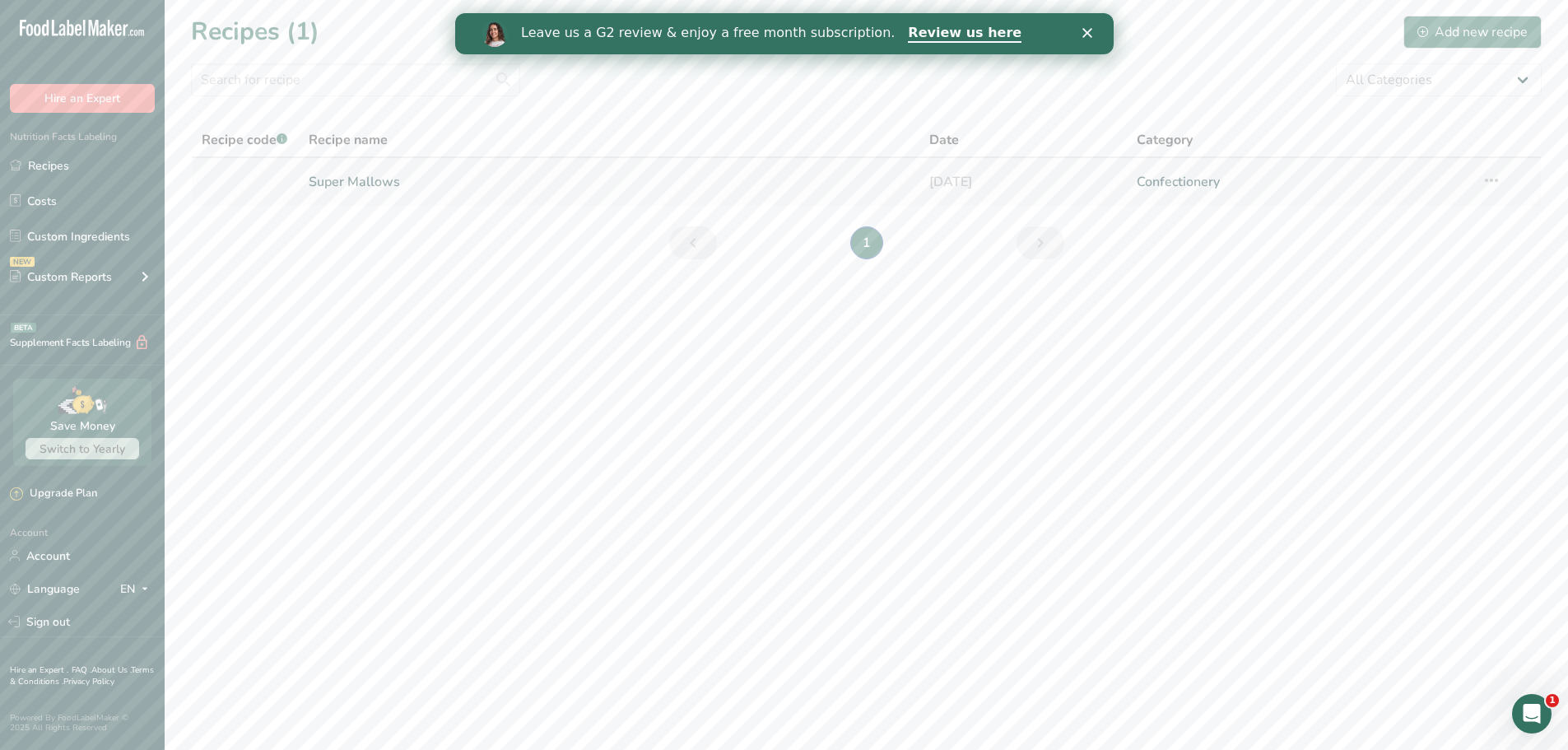
click at [887, 205] on td "Super Mallows" at bounding box center [609, 182] width 621 height 48
click at [935, 181] on link "10-09-2025" at bounding box center [1024, 182] width 188 height 35
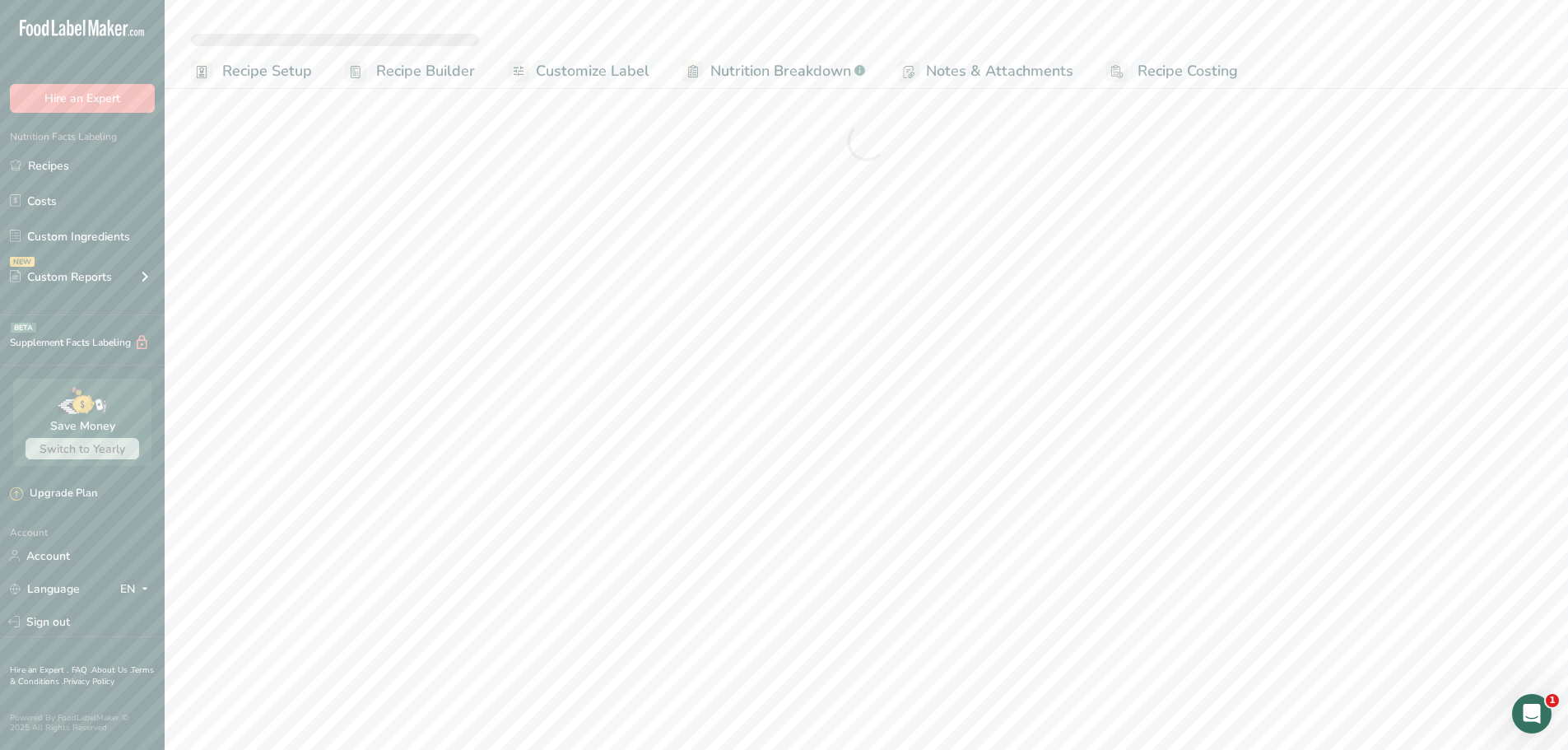
click at [643, 68] on span "Customize Label" at bounding box center [593, 71] width 114 height 22
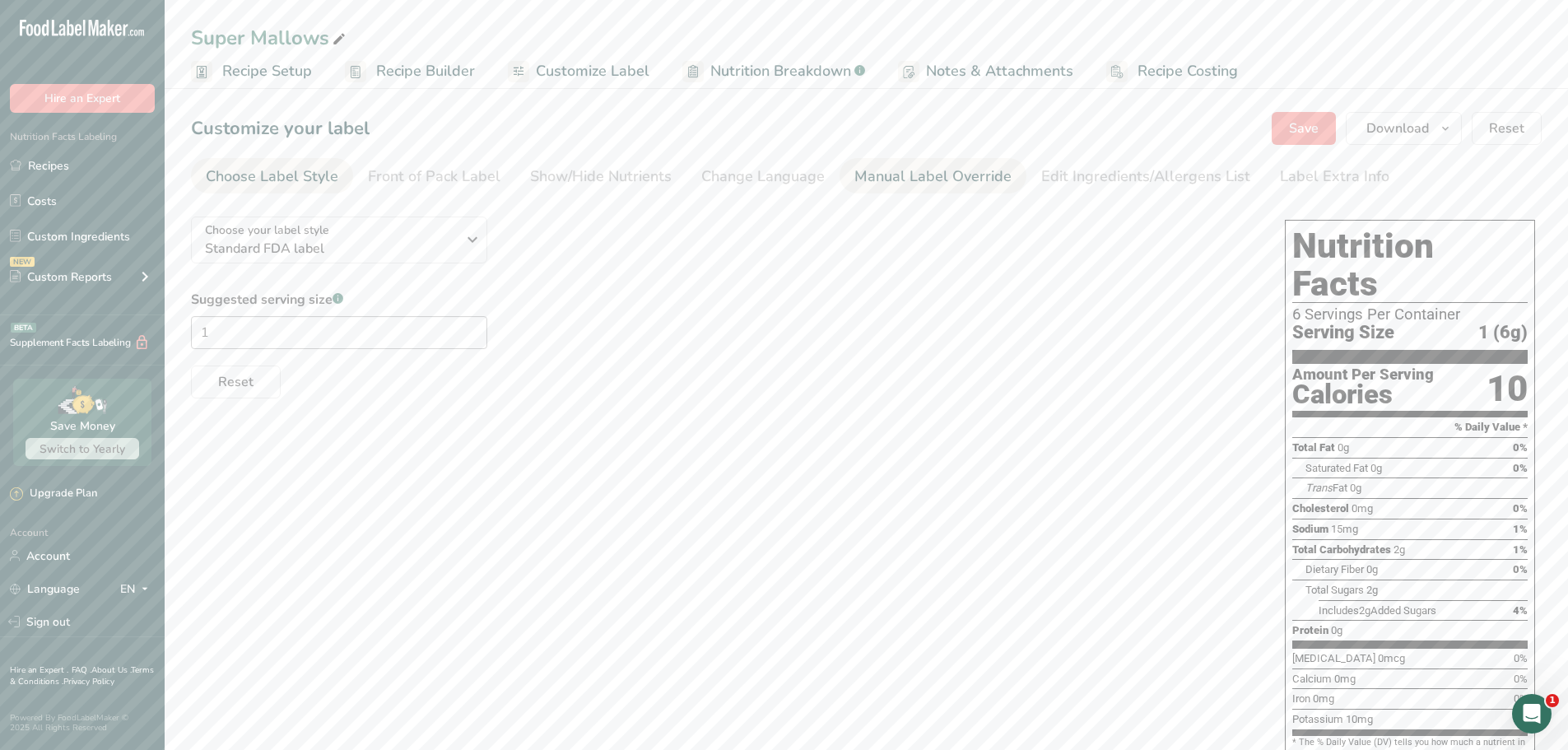
click at [934, 186] on div "Manual Label Override" at bounding box center [933, 177] width 158 height 22
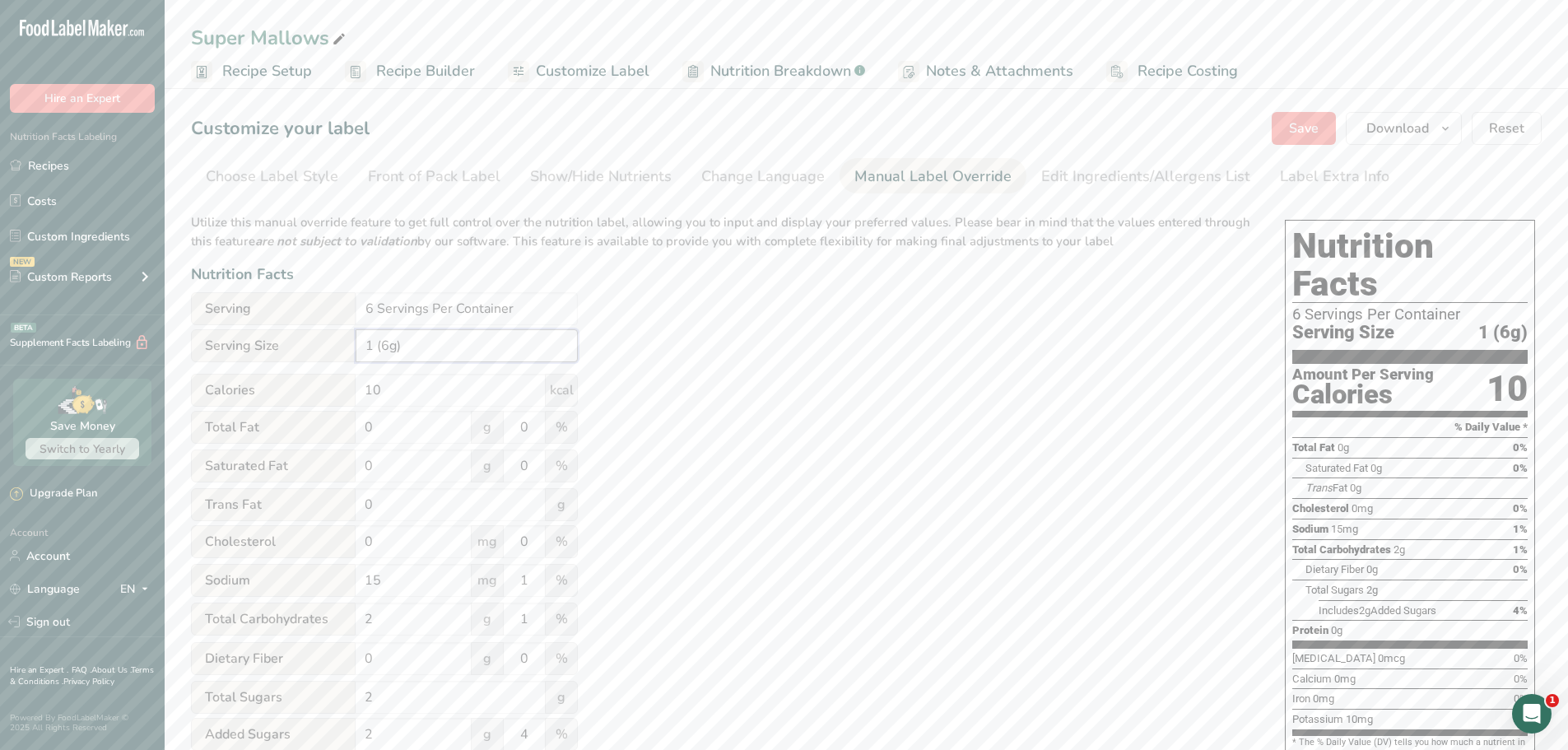
click at [441, 347] on input "1 (6g)" at bounding box center [466, 346] width 222 height 33
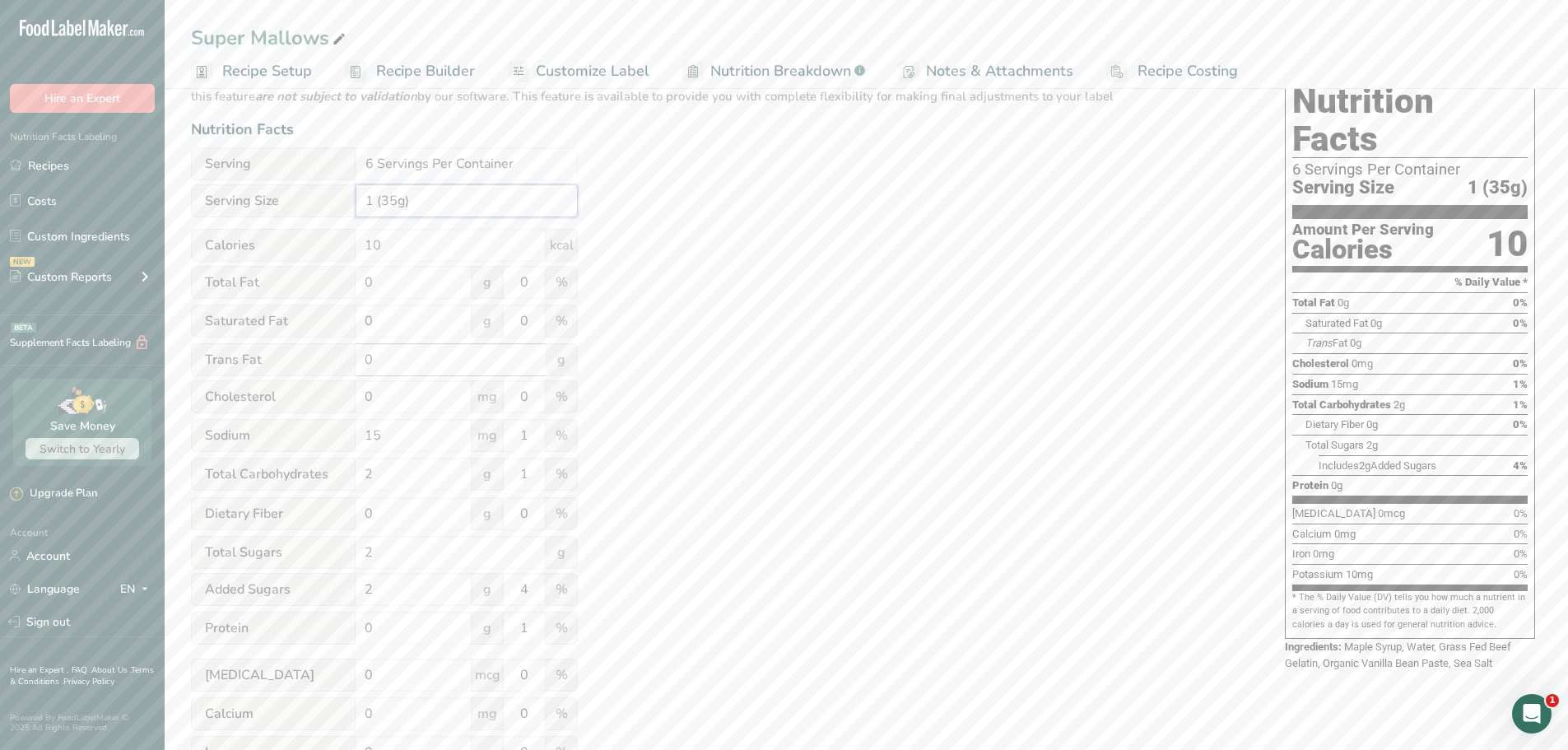
scroll to position [165, 0]
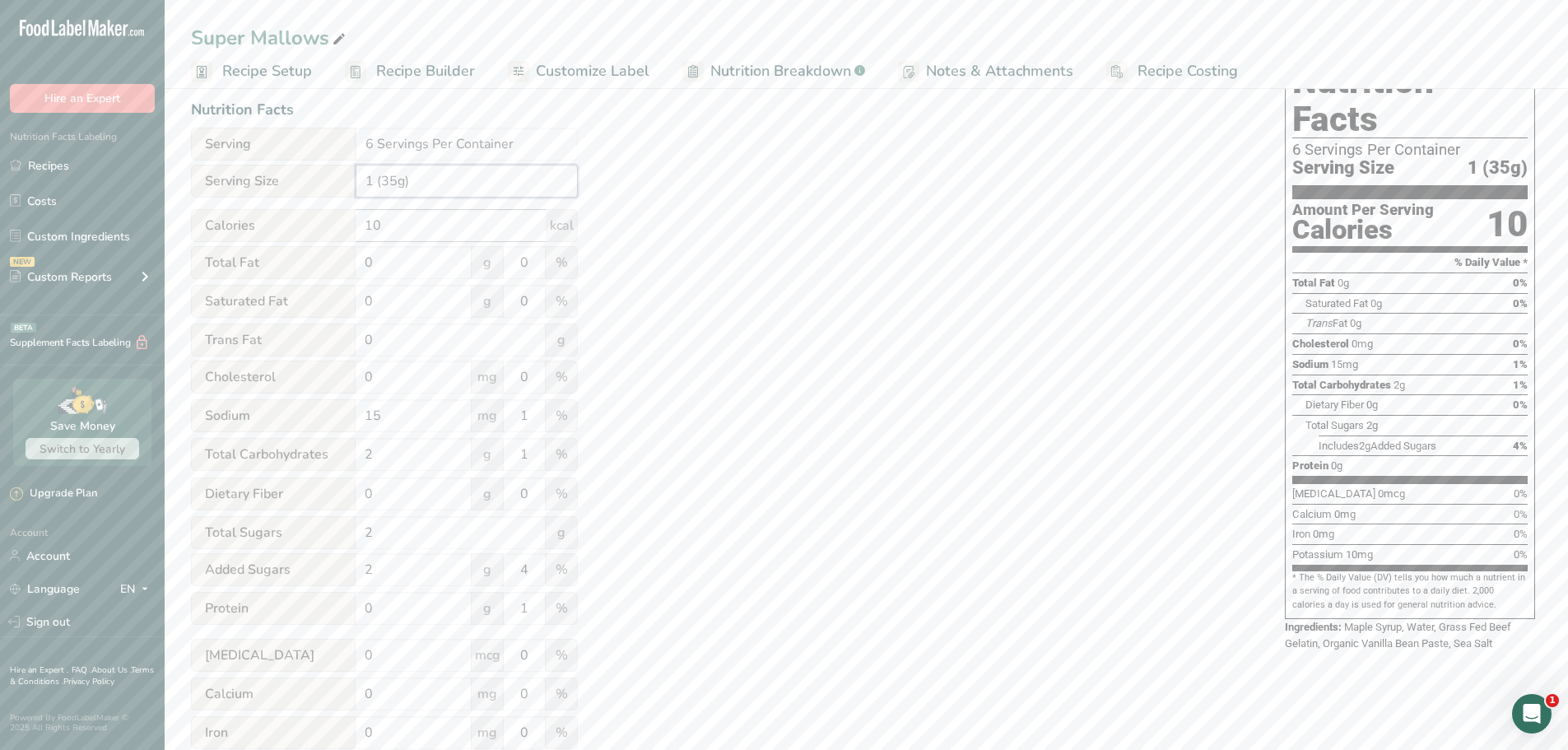
type input "1 (35g)"
click at [436, 219] on input "10" at bounding box center [450, 225] width 191 height 33
type input "1"
type input "60"
click at [436, 264] on input "0" at bounding box center [413, 262] width 116 height 33
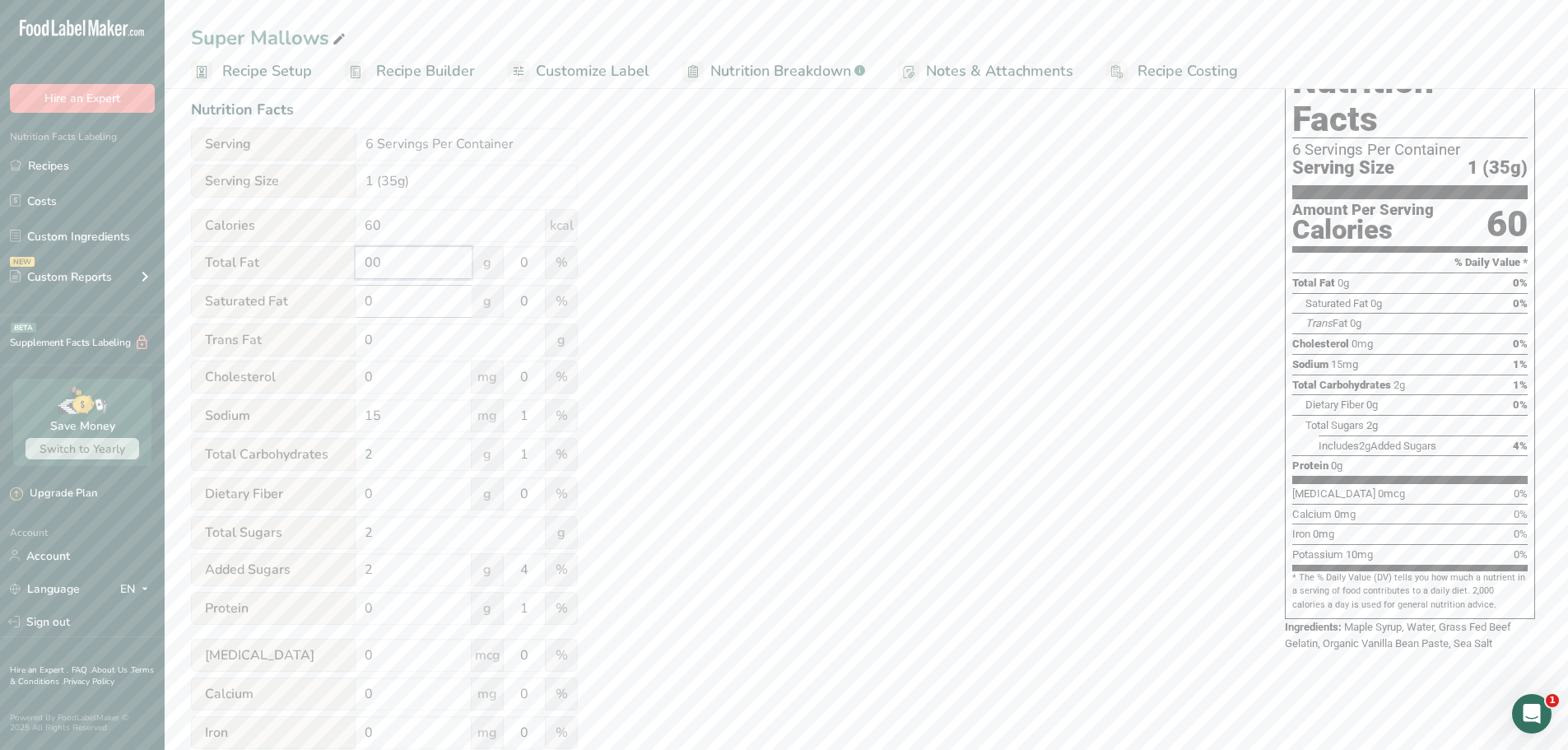
type input "0"
click at [421, 423] on input "15" at bounding box center [413, 416] width 116 height 33
type input "1"
type input "70"
click at [754, 423] on div "Utilize this manual override feature to get full control over the nutrition lab…" at bounding box center [722, 432] width 1061 height 788
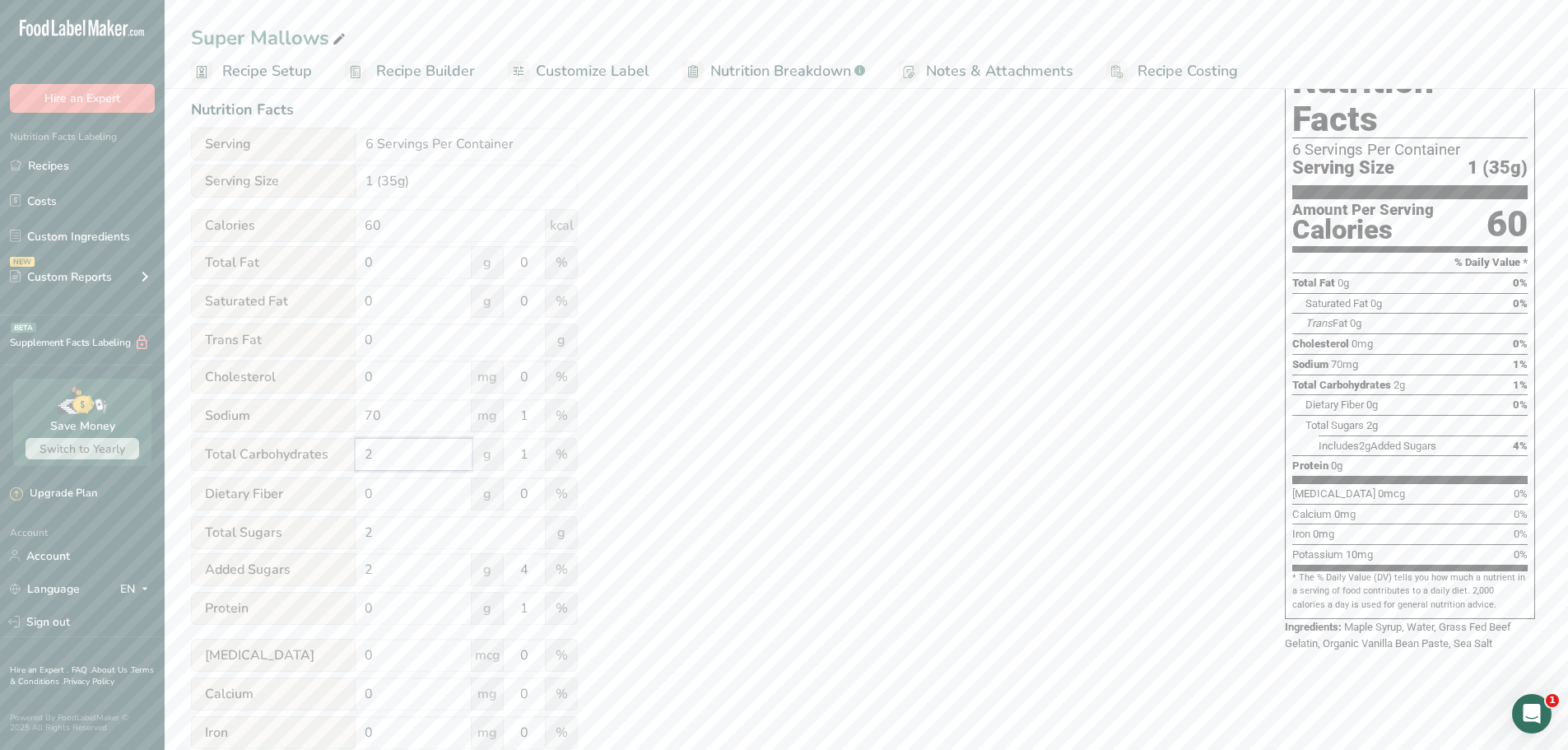
click at [420, 461] on input "2" at bounding box center [413, 455] width 116 height 33
type input "13"
click at [777, 496] on div "Utilize this manual override feature to get full control over the nutrition lab…" at bounding box center [722, 432] width 1061 height 788
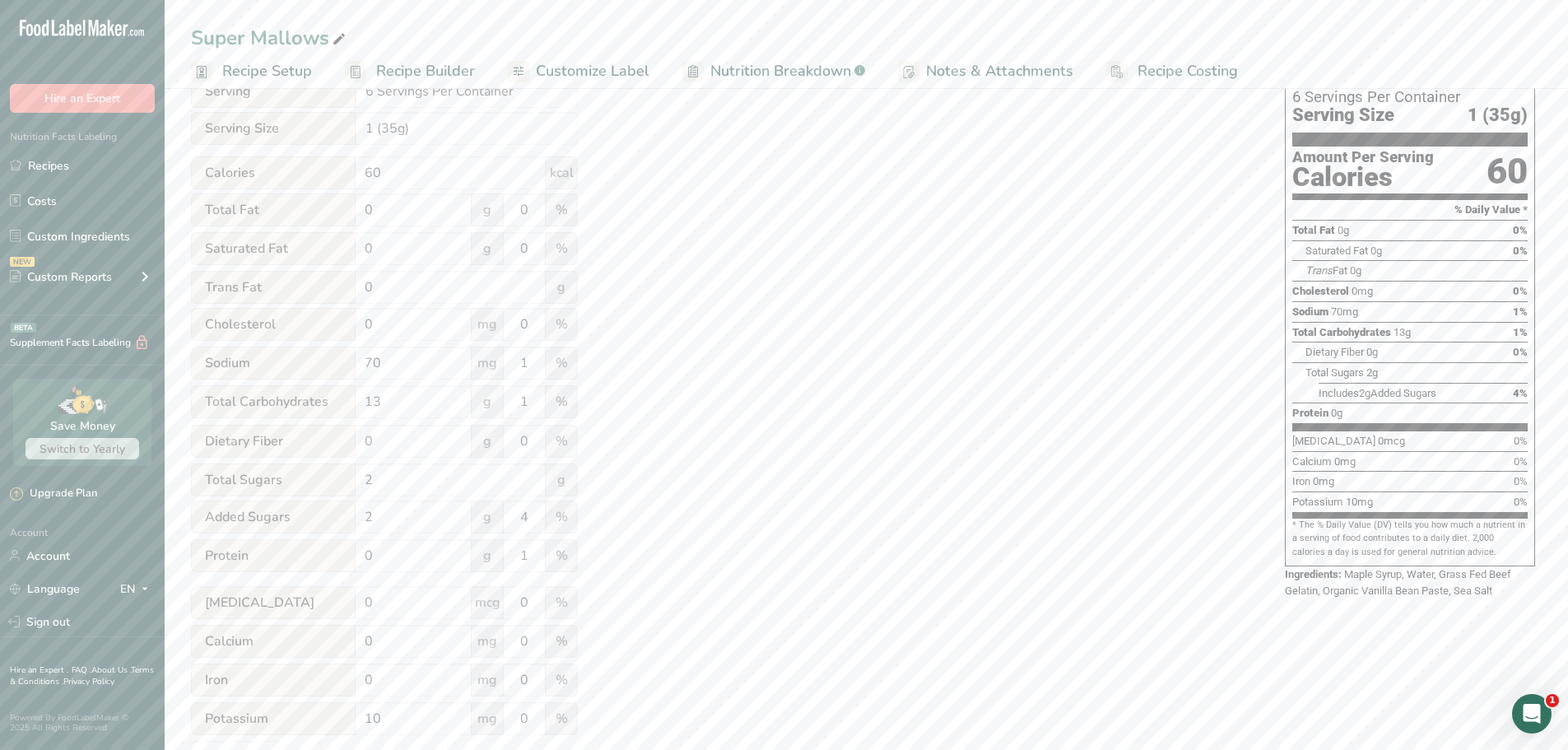
scroll to position [267, 0]
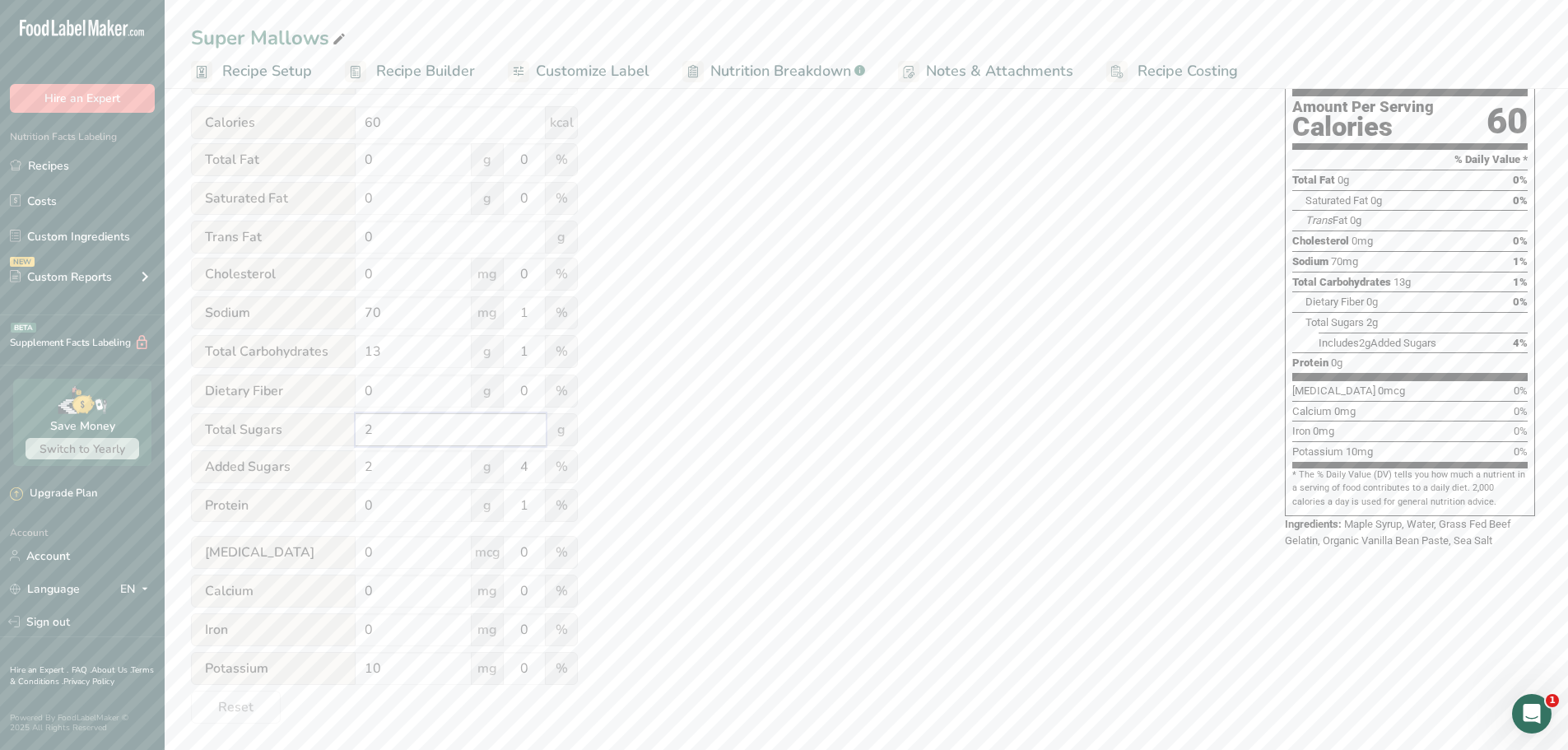
click at [412, 437] on input "2" at bounding box center [450, 430] width 191 height 33
type input "12"
click at [416, 474] on input "2" at bounding box center [413, 467] width 116 height 33
type input "12"
click at [747, 452] on div "Utilize this manual override feature to get full control over the nutrition lab…" at bounding box center [722, 329] width 1061 height 788
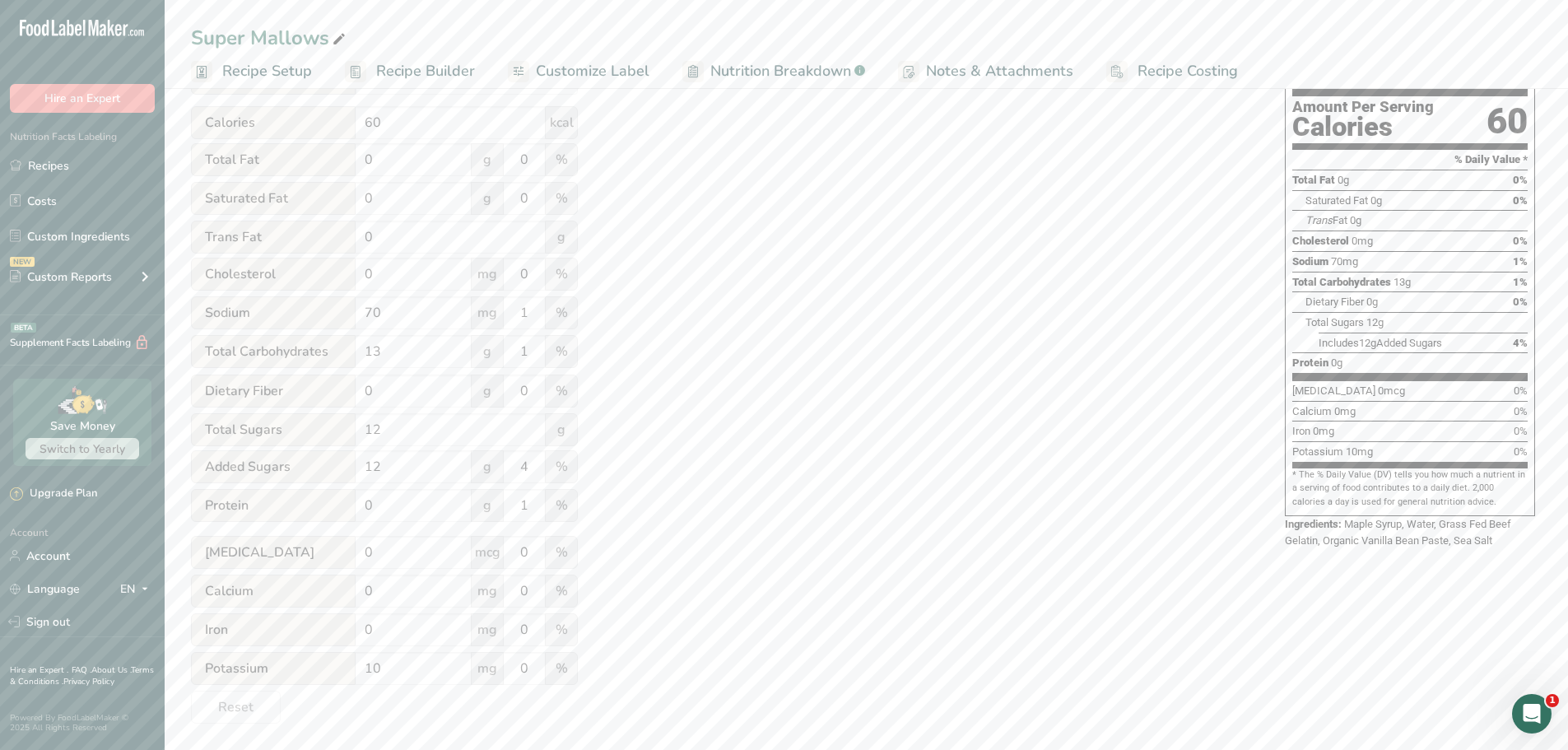
click at [639, 469] on div "Utilize this manual override feature to get full control over the nutrition lab…" at bounding box center [722, 329] width 1061 height 788
click at [540, 465] on input "4" at bounding box center [525, 467] width 41 height 33
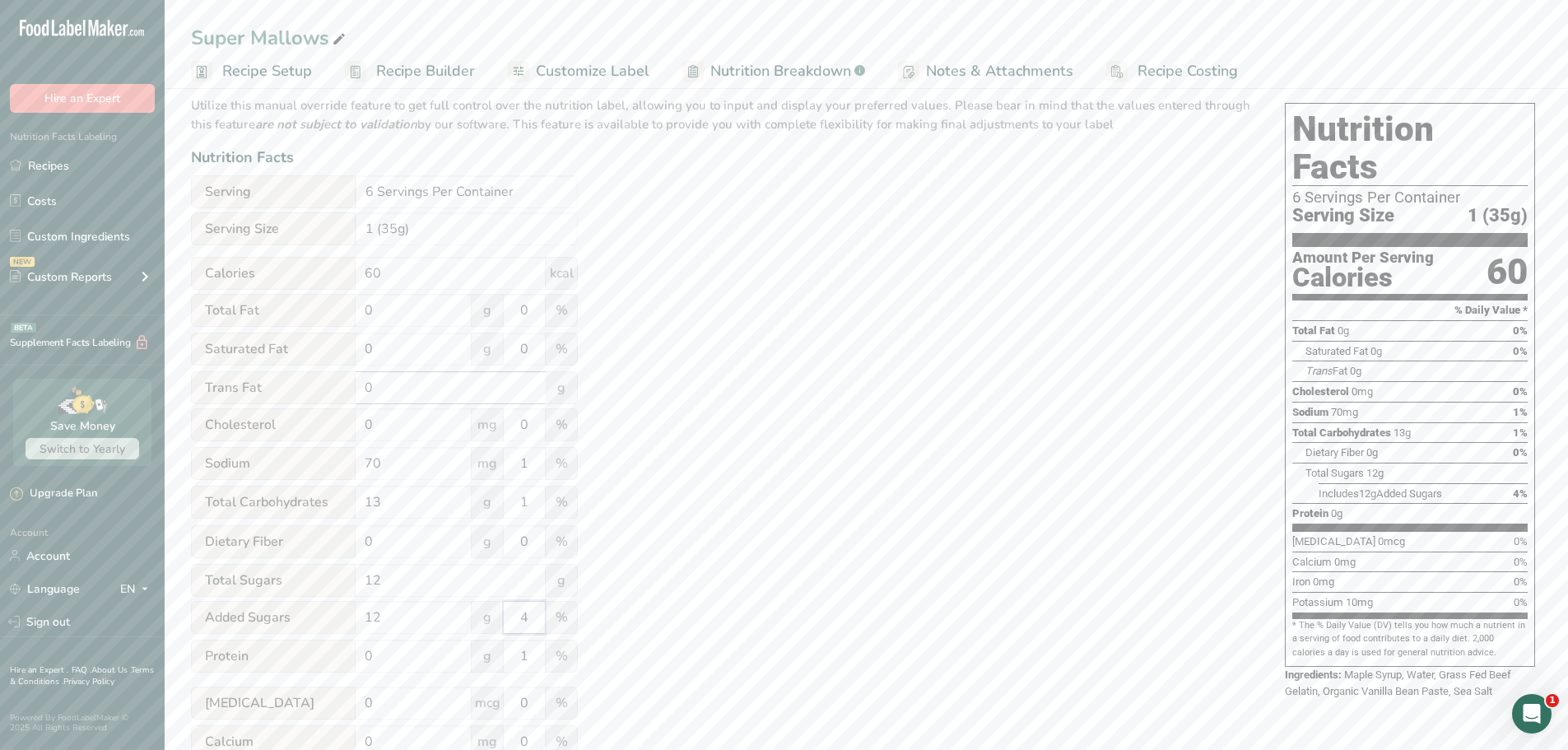
scroll to position [165, 0]
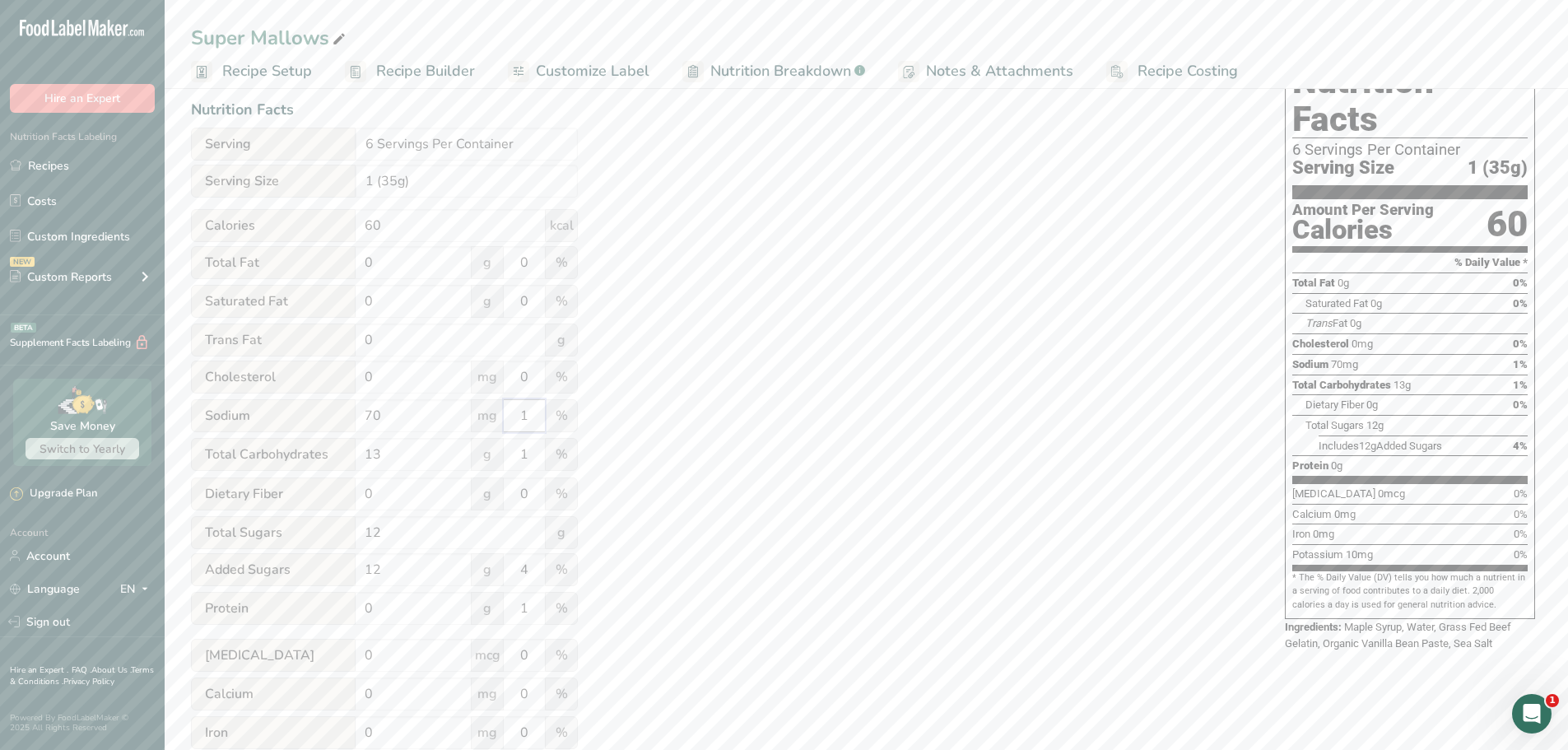
click at [539, 419] on input "1" at bounding box center [525, 416] width 41 height 33
type input "3"
click at [540, 465] on input "1" at bounding box center [525, 455] width 41 height 33
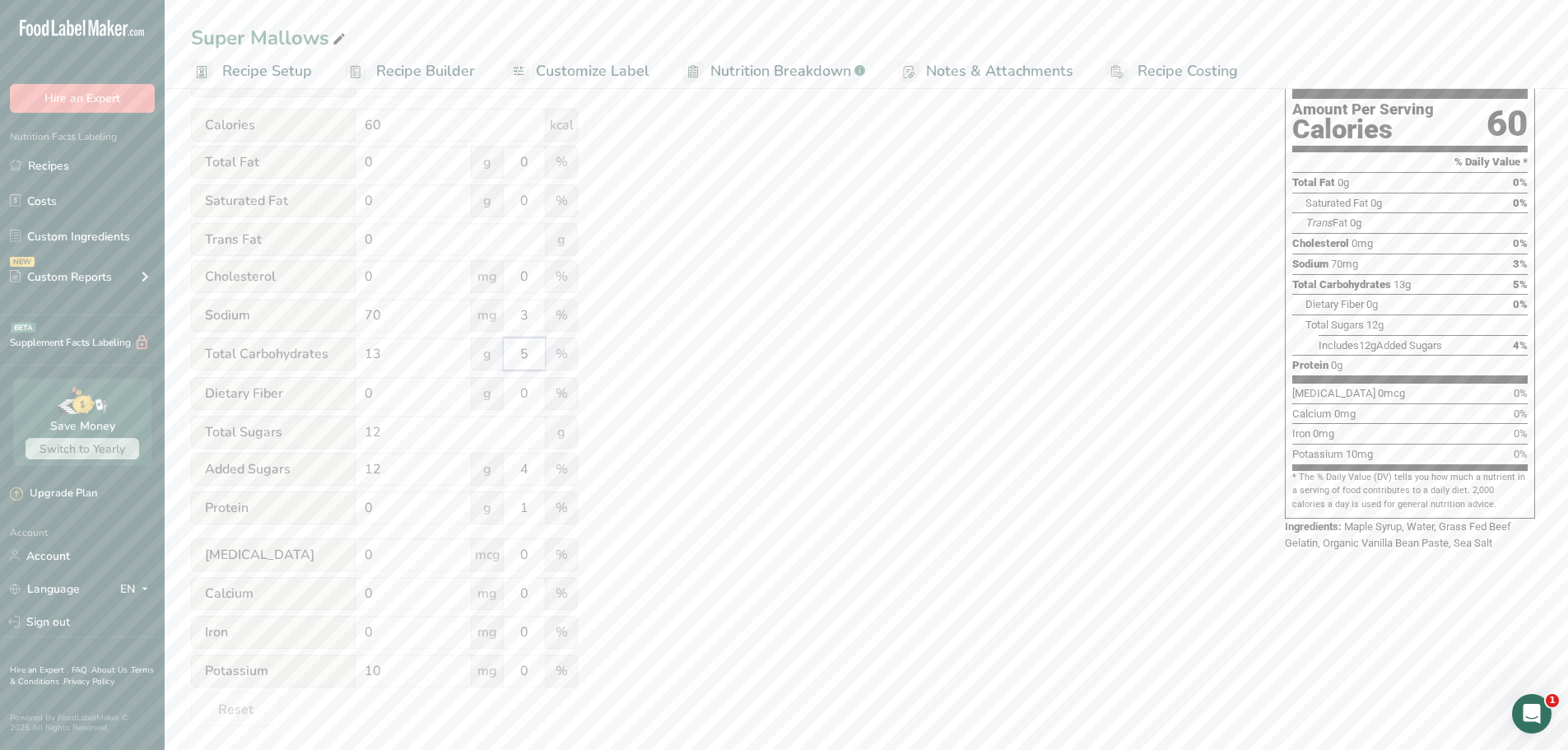
scroll to position [267, 0]
type input "5"
click at [544, 465] on input "4" at bounding box center [525, 467] width 41 height 33
type input "24"
click at [706, 445] on div "Utilize this manual override feature to get full control over the nutrition lab…" at bounding box center [722, 329] width 1061 height 788
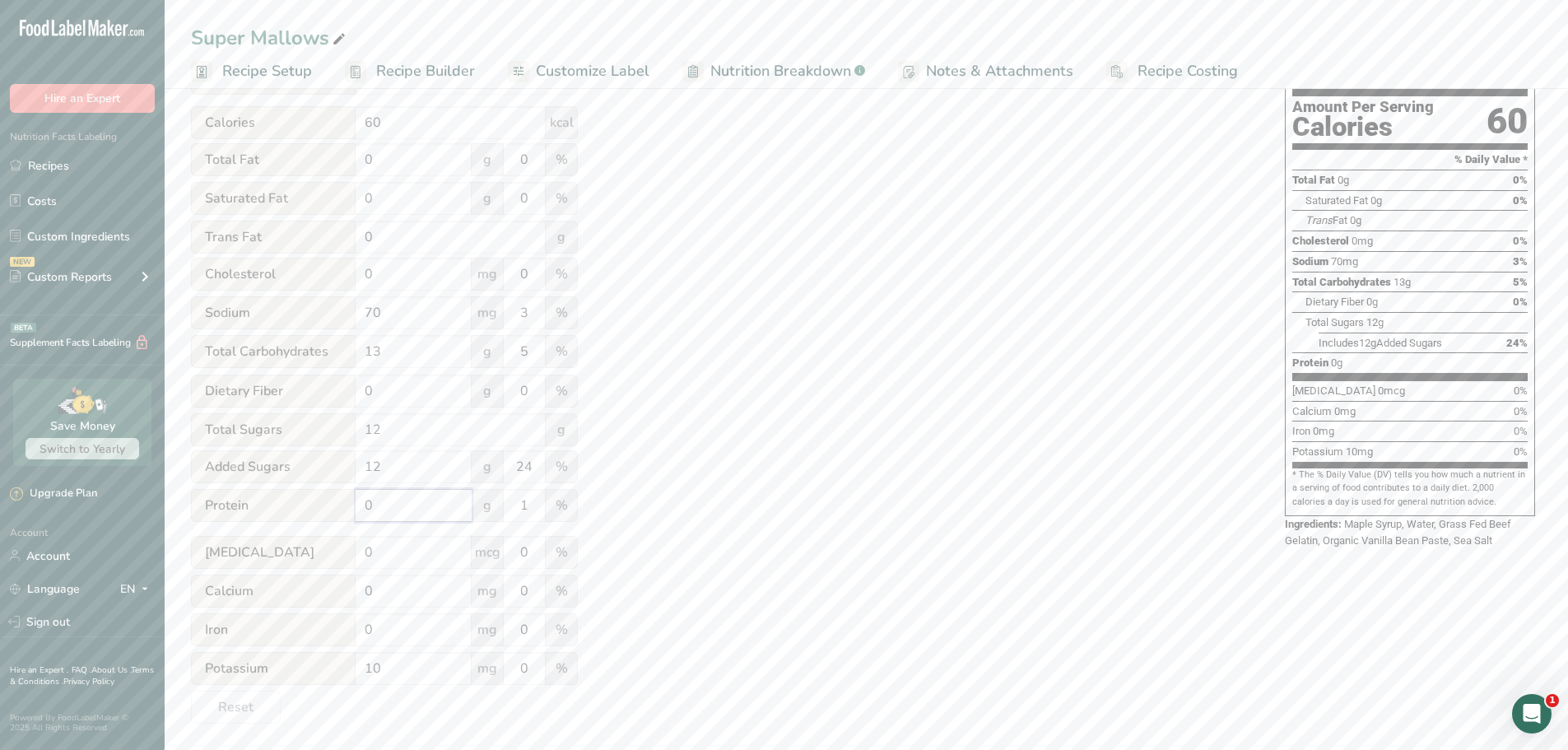
click at [426, 515] on input "0" at bounding box center [413, 506] width 116 height 33
type input "3"
click at [531, 501] on input "1" at bounding box center [525, 506] width 41 height 33
click at [693, 521] on div "Utilize this manual override feature to get full control over the nutrition lab…" at bounding box center [722, 329] width 1061 height 788
click at [402, 589] on input "0" at bounding box center [413, 592] width 116 height 33
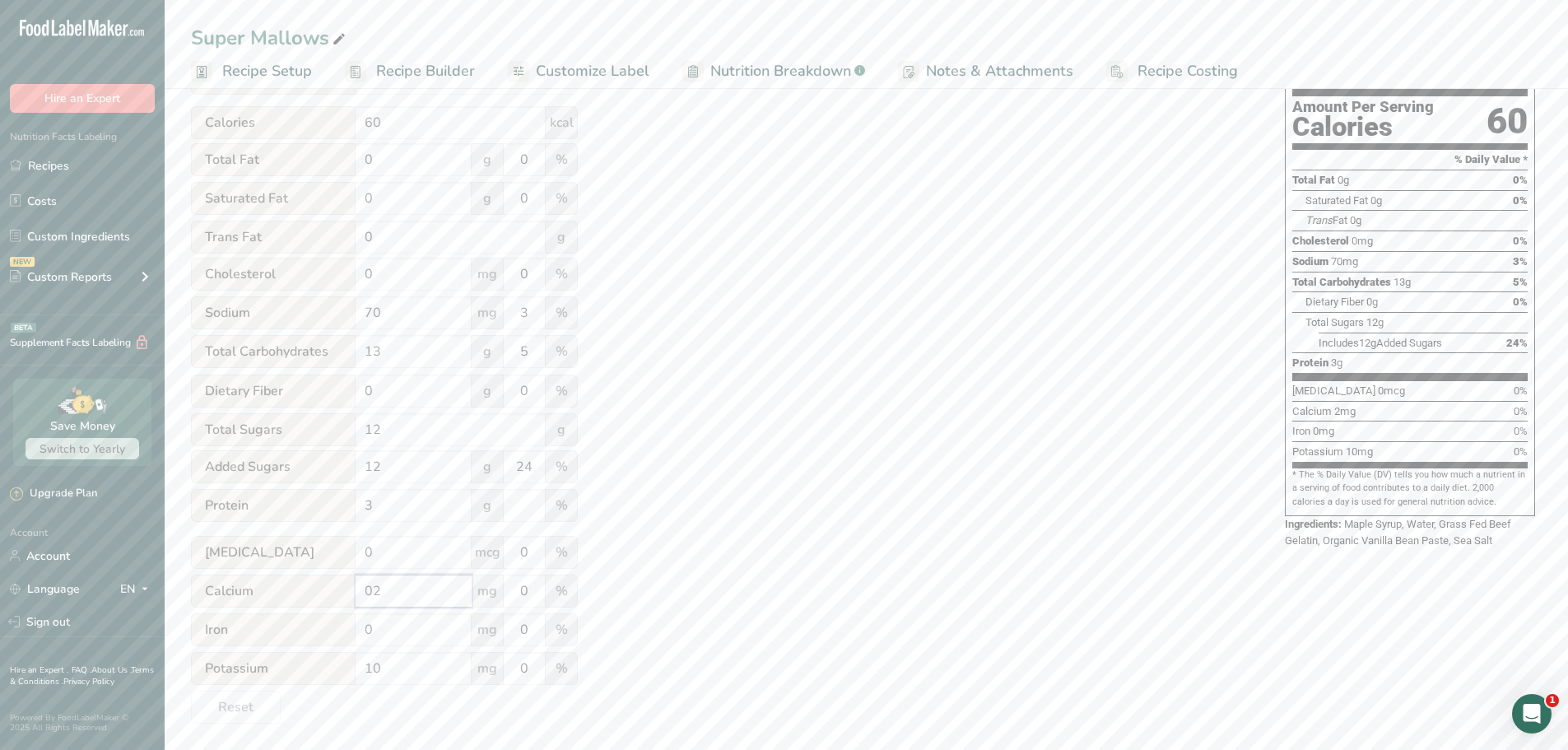
type input "0"
type input "20"
click at [537, 589] on input "0" at bounding box center [525, 592] width 41 height 33
type input "2"
click at [698, 577] on div "Utilize this manual override feature to get full control over the nutrition lab…" at bounding box center [722, 329] width 1061 height 788
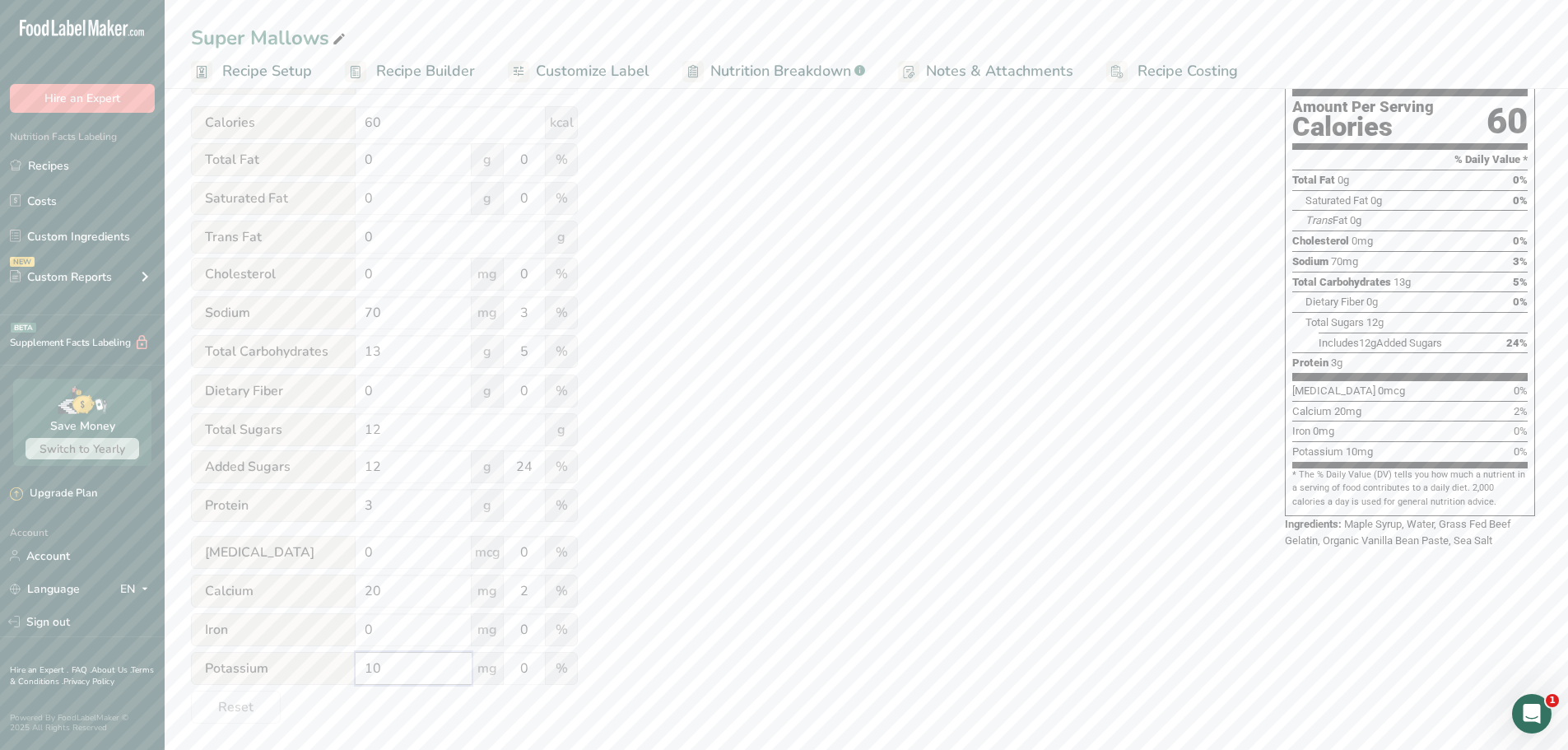
click at [395, 668] on input "10" at bounding box center [413, 668] width 116 height 33
type input "1"
type input "40"
click at [624, 675] on div "Utilize this manual override feature to get full control over the nutrition lab…" at bounding box center [722, 329] width 1061 height 788
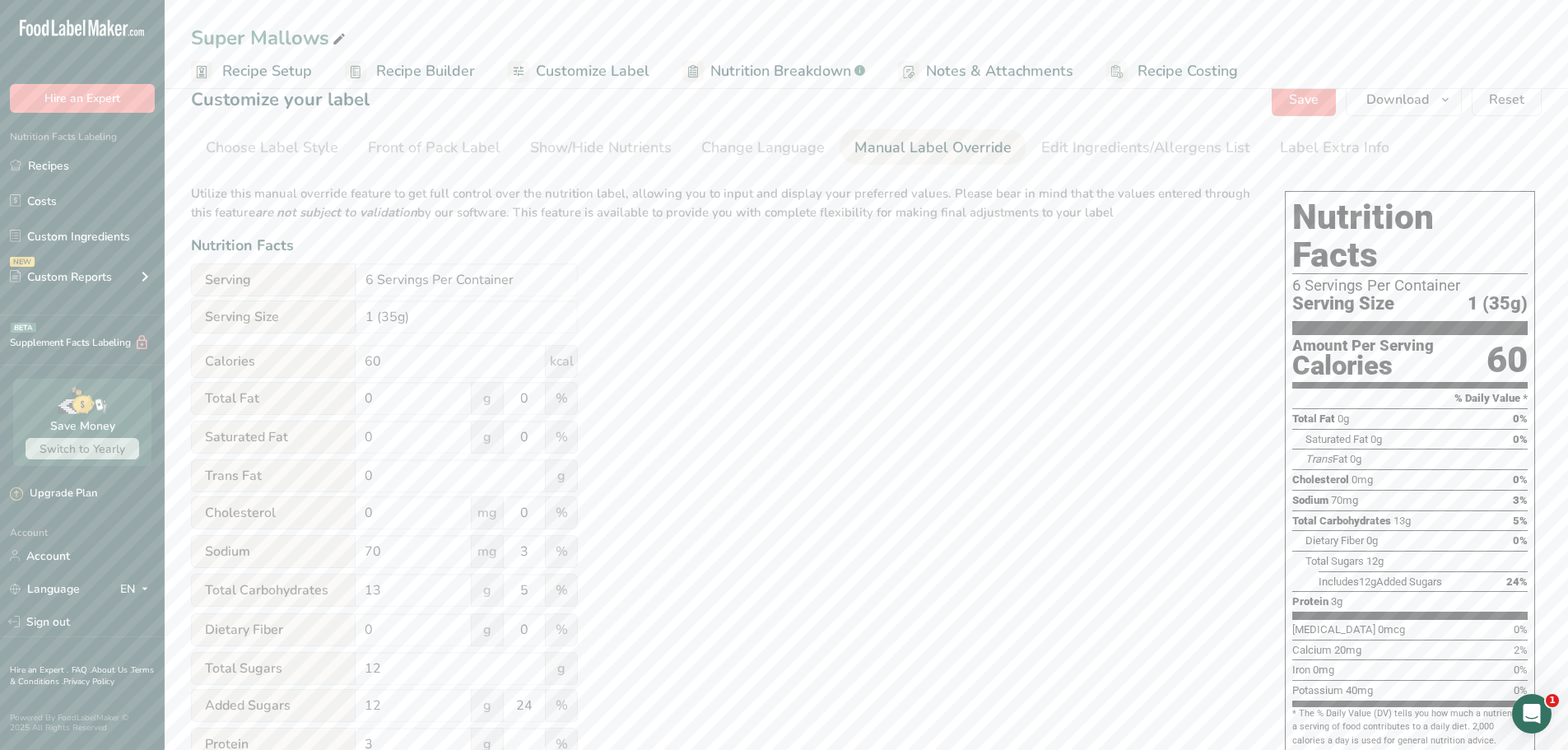
scroll to position [0, 0]
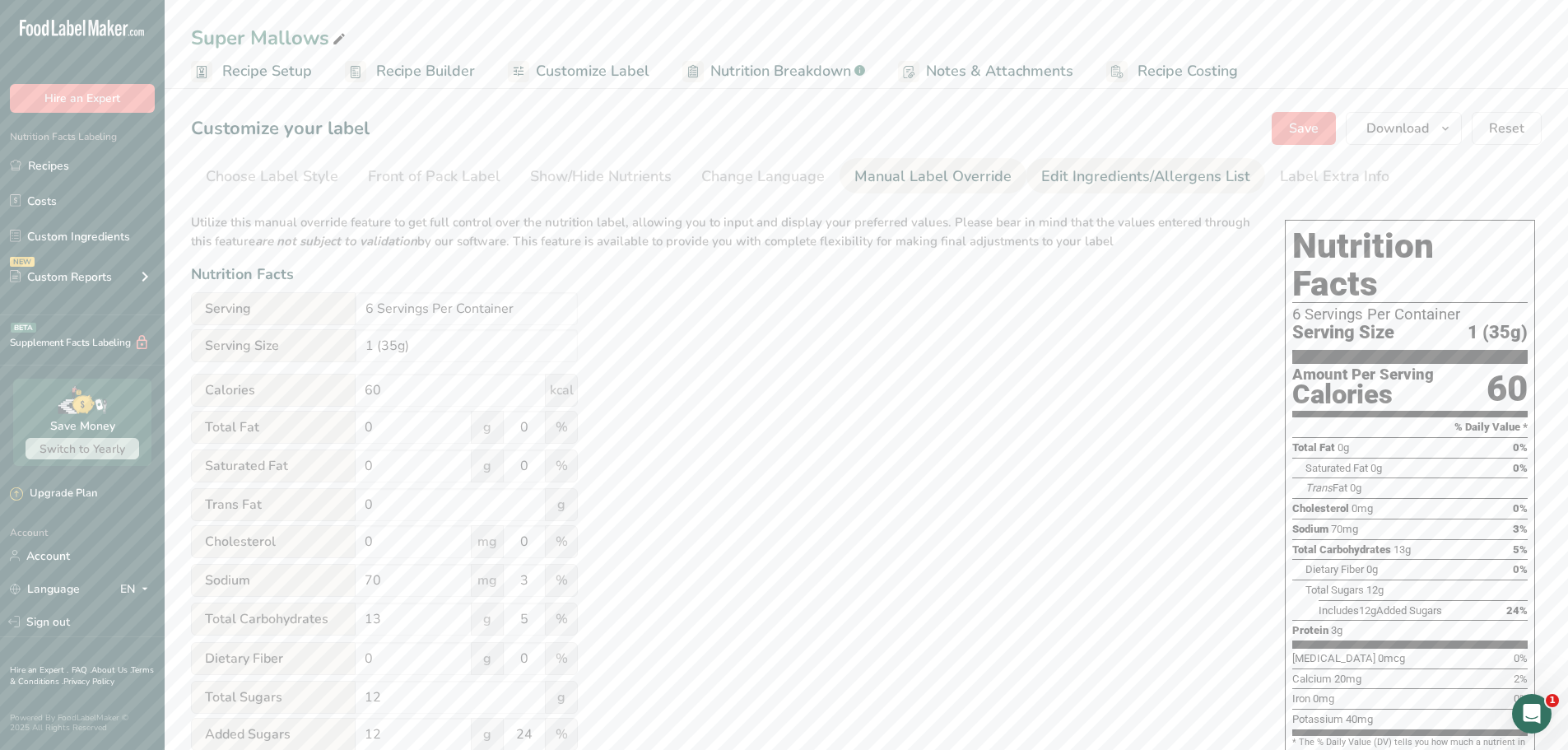
click at [1061, 185] on div "Edit Ingredients/Allergens List" at bounding box center [1145, 177] width 209 height 22
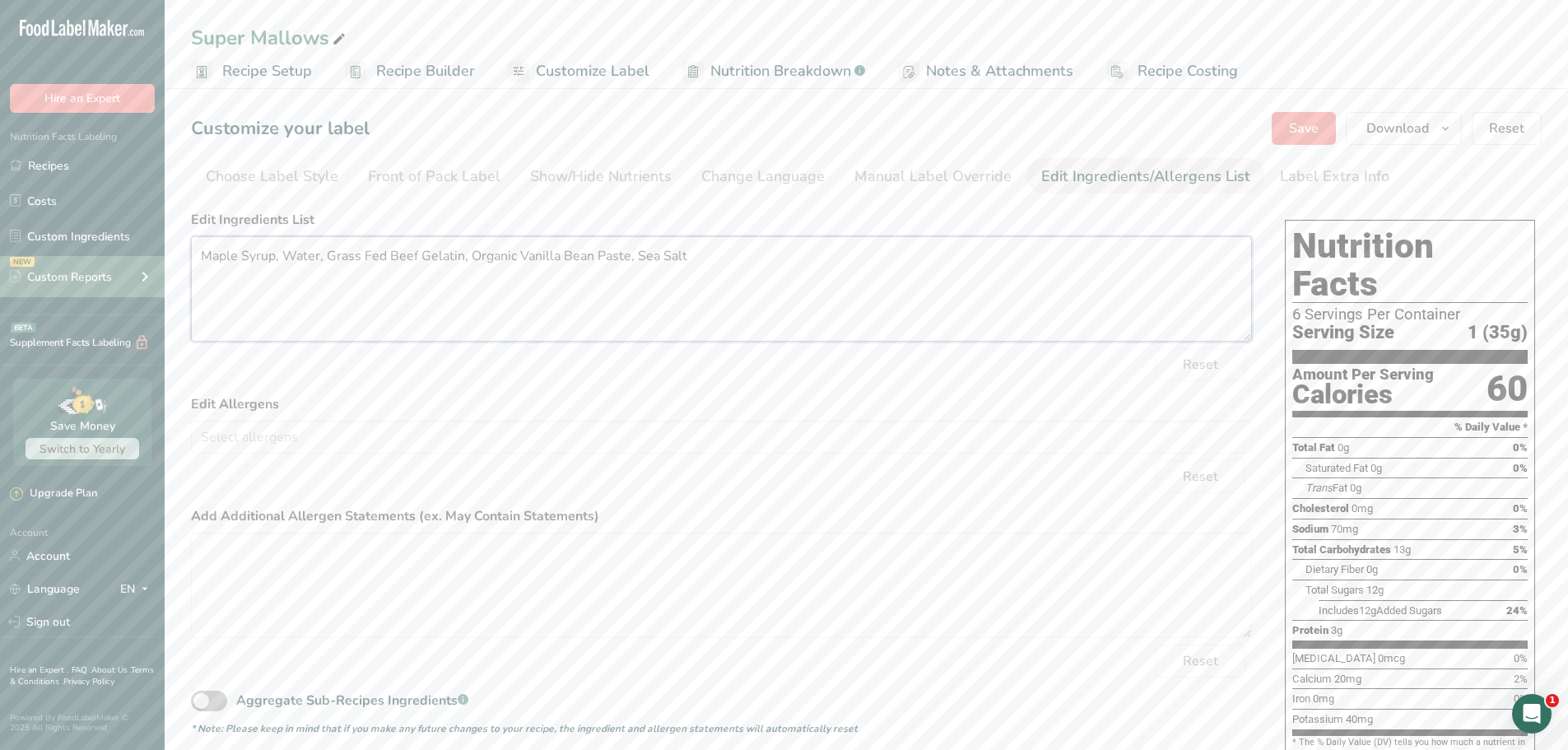
drag, startPoint x: 704, startPoint y: 260, endPoint x: 0, endPoint y: 262, distance: 704.0
click at [0, 262] on div ".a-20{fill:#fff;} Hire an Expert Nutrition Facts Labeling Recipes Costs Custom …" at bounding box center [784, 429] width 1568 height 859
click at [351, 278] on textarea "ORGANIC MAPLE SYRUP, WATER, GRASS-FED BEEF GELATIN, ORGANIC VANILLA BEAN PASTE …" at bounding box center [722, 289] width 1061 height 106
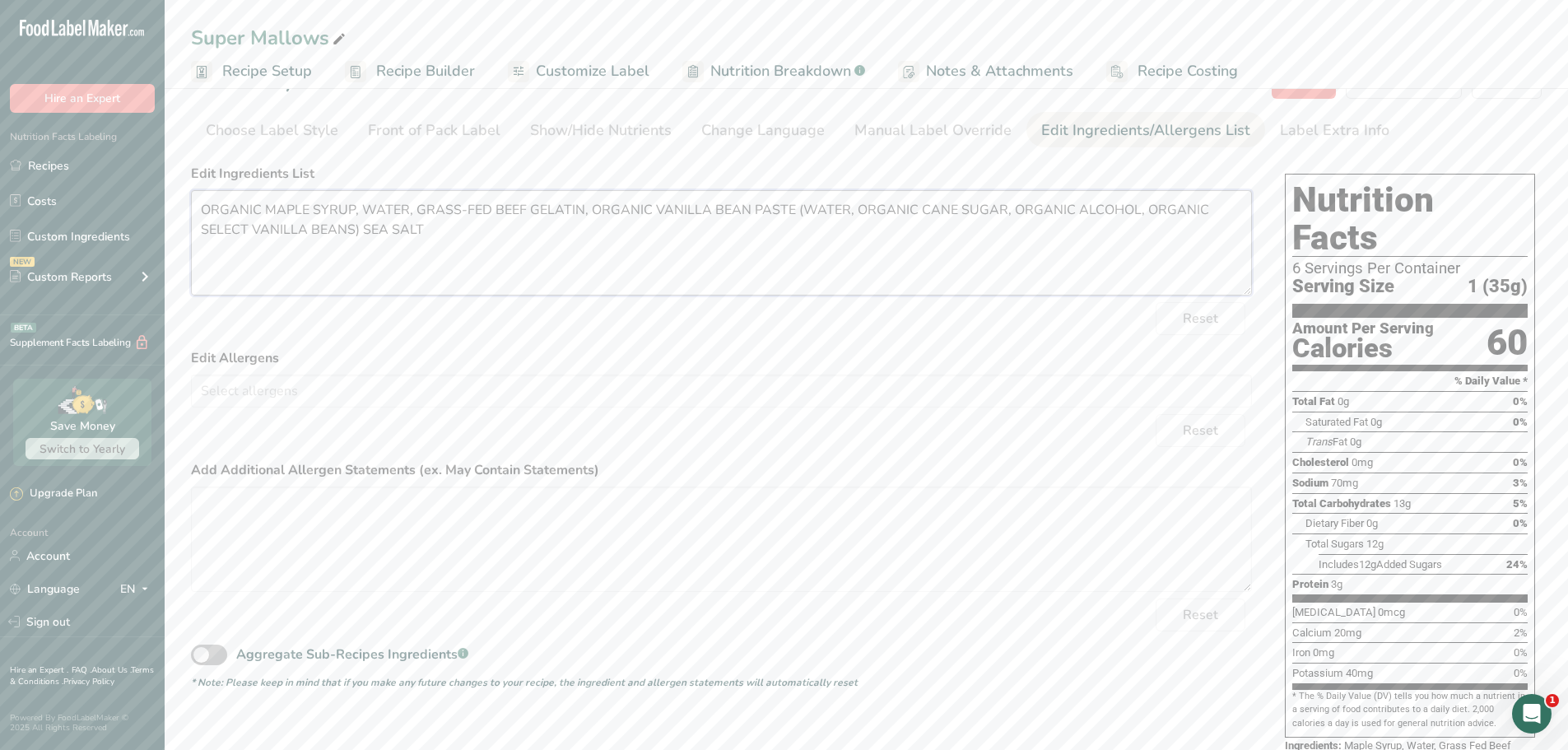
scroll to position [72, 0]
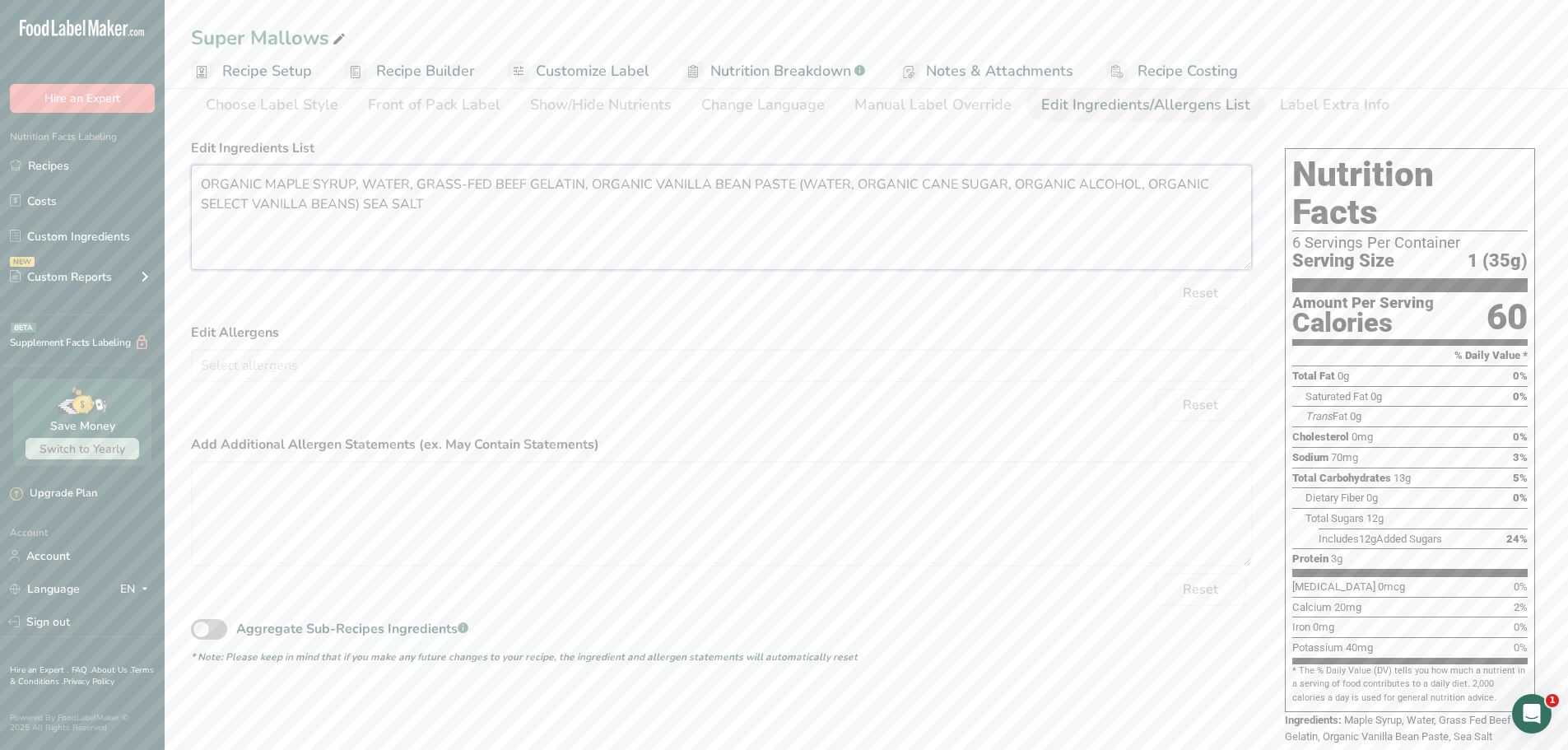
click at [531, 227] on textarea "ORGANIC MAPLE SYRUP, WATER, GRASS-FED BEEF GELATIN, ORGANIC VANILLA BEAN PASTE …" at bounding box center [722, 218] width 1061 height 106
click at [351, 204] on textarea "ORGANIC MAPLE SYRUP, WATER, GRASS-FED BEEF GELATIN, ORGANIC VANILLA BEAN PASTE …" at bounding box center [722, 218] width 1061 height 106
drag, startPoint x: 787, startPoint y: 184, endPoint x: 358, endPoint y: 216, distance: 430.2
click at [358, 216] on textarea "ORGANIC MAPLE SYRUP, WATER, GRASS-FED BEEF GELATIN, ORGANIC VANILLA BEAN PASTE …" at bounding box center [722, 218] width 1061 height 106
type textarea "ORGANIC MAPLE SYRUP, WATER, GRASS-FED BEEF GELATIN, ORGANIC VANILLA BEAN PASTE,…"
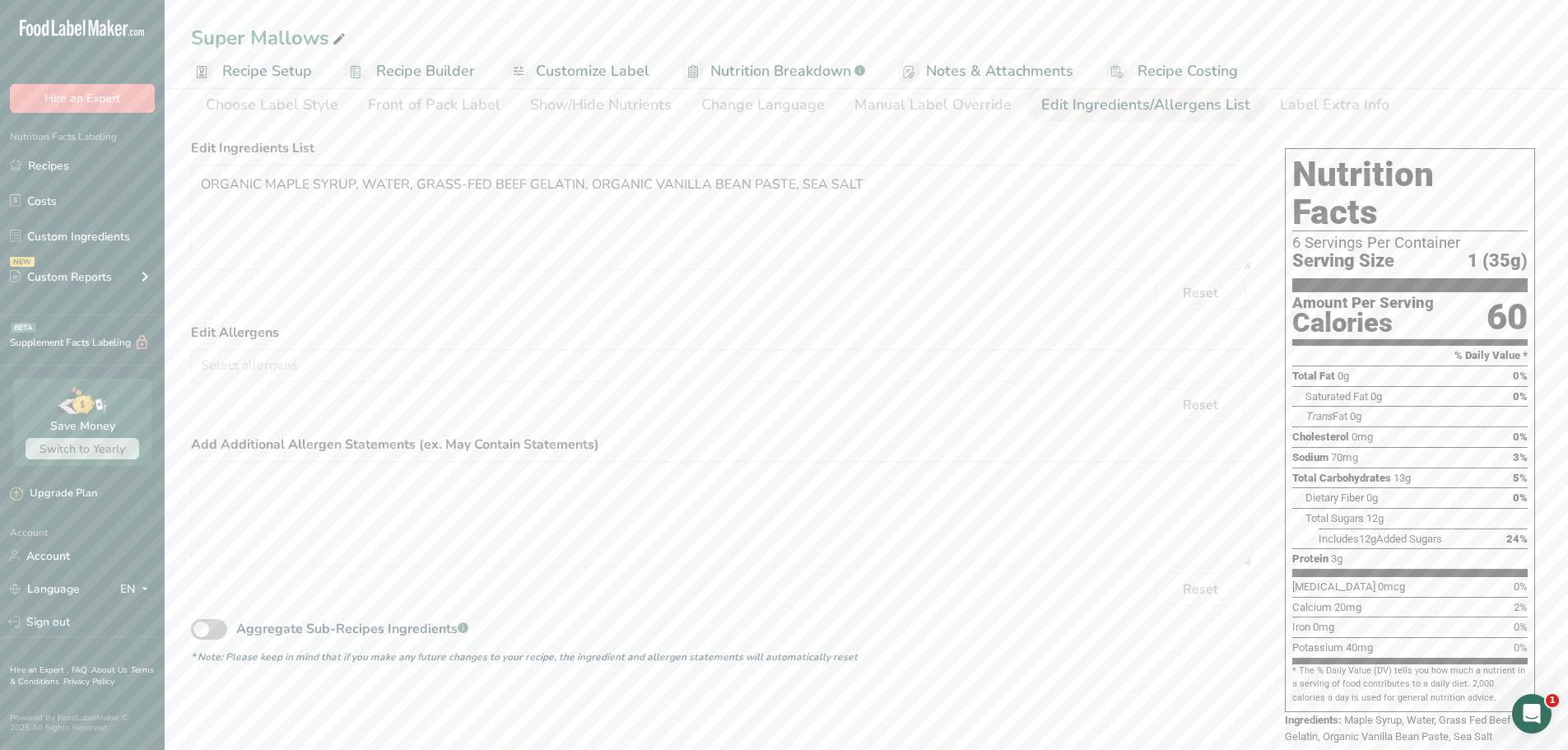
click at [405, 287] on div "Reset" at bounding box center [722, 293] width 1061 height 33
click at [1429, 103] on ul "Choose Label Style Front of Pack Label Show/Hide Nutrients Change Language Manu…" at bounding box center [867, 104] width 1351 height 35
click at [972, 696] on div "Choose your label style Standard FDA label USA (FDA) Standard FDA label Tabular…" at bounding box center [867, 446] width 1351 height 629
click at [572, 72] on span "Customize Label" at bounding box center [593, 71] width 114 height 22
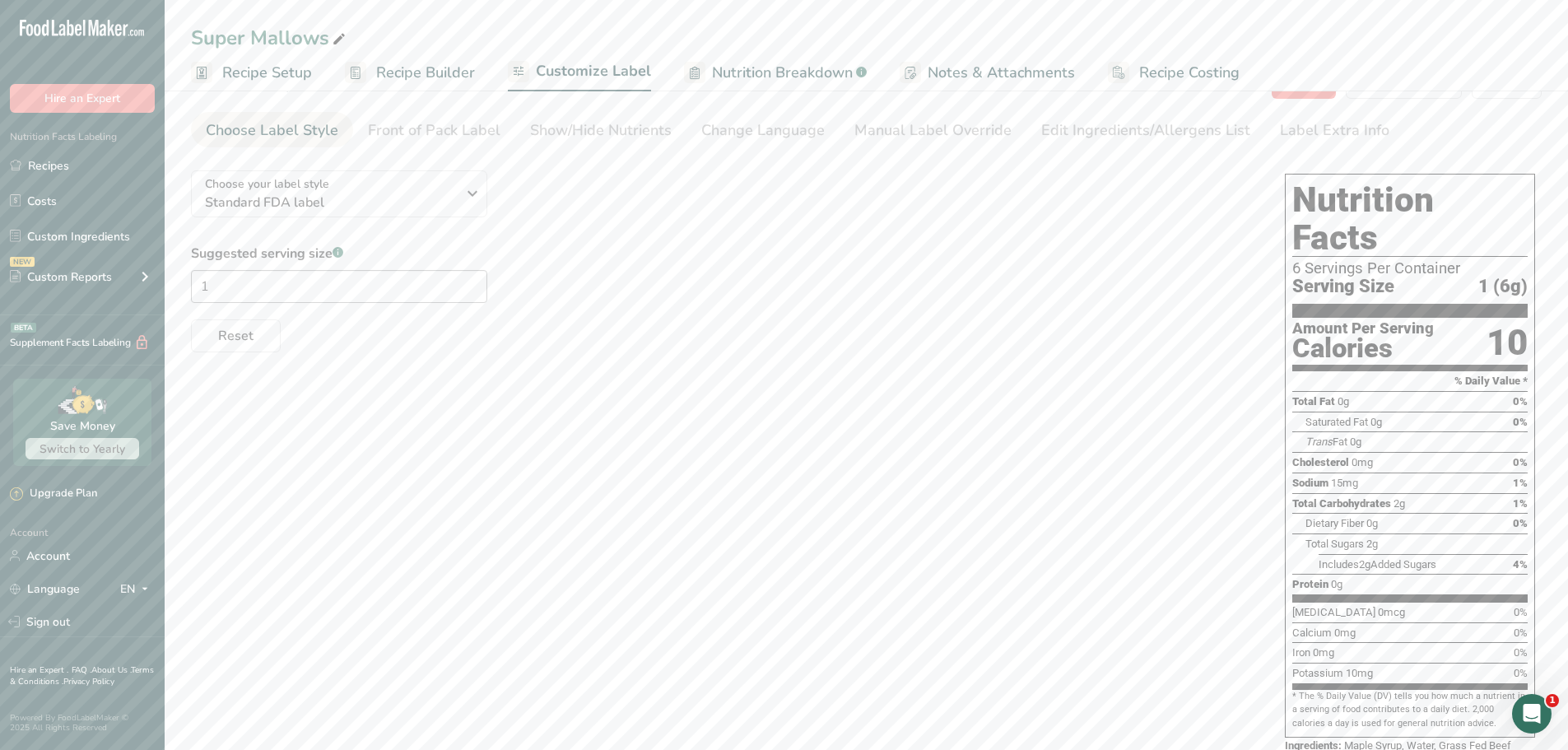
scroll to position [72, 0]
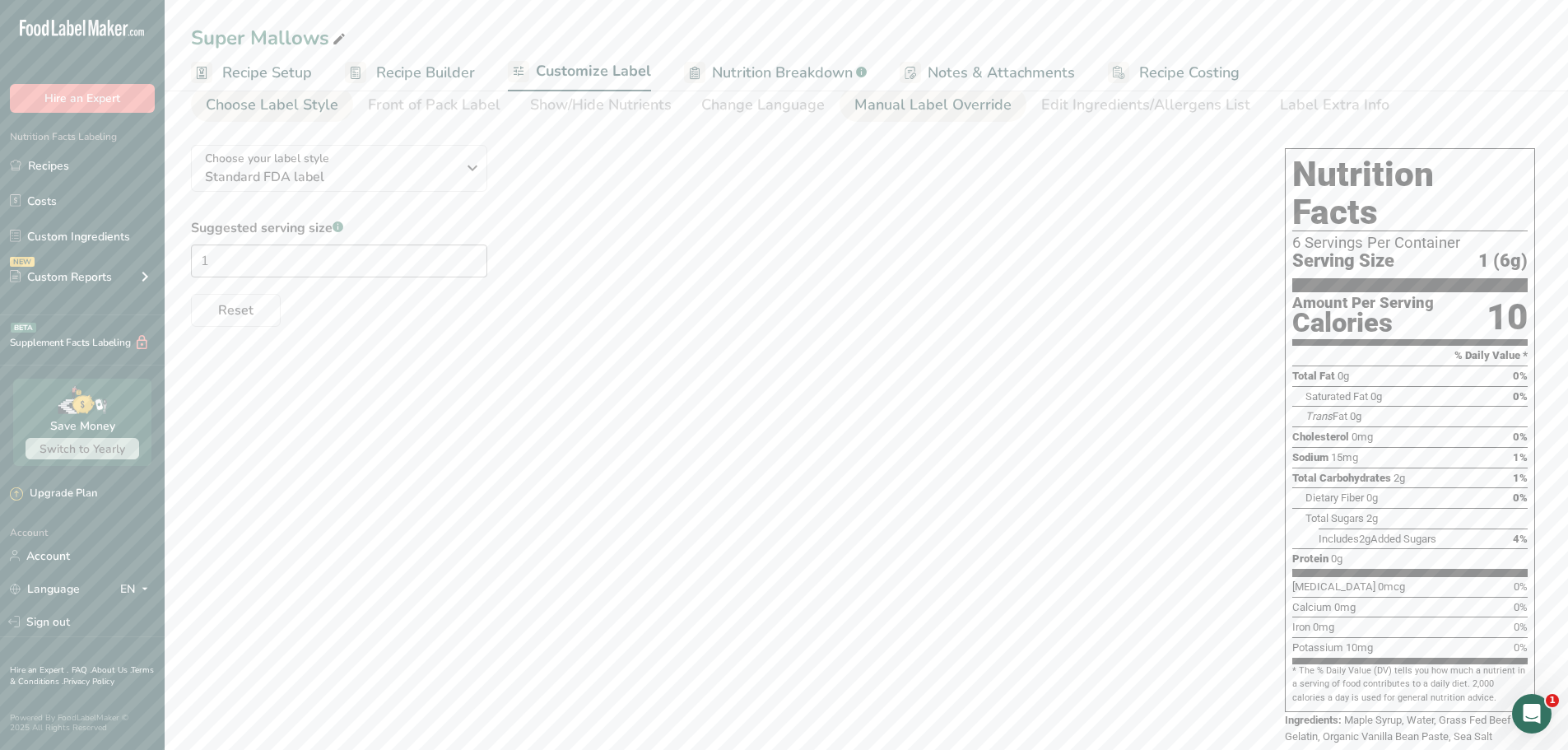
click at [906, 105] on div "Manual Label Override" at bounding box center [933, 105] width 158 height 22
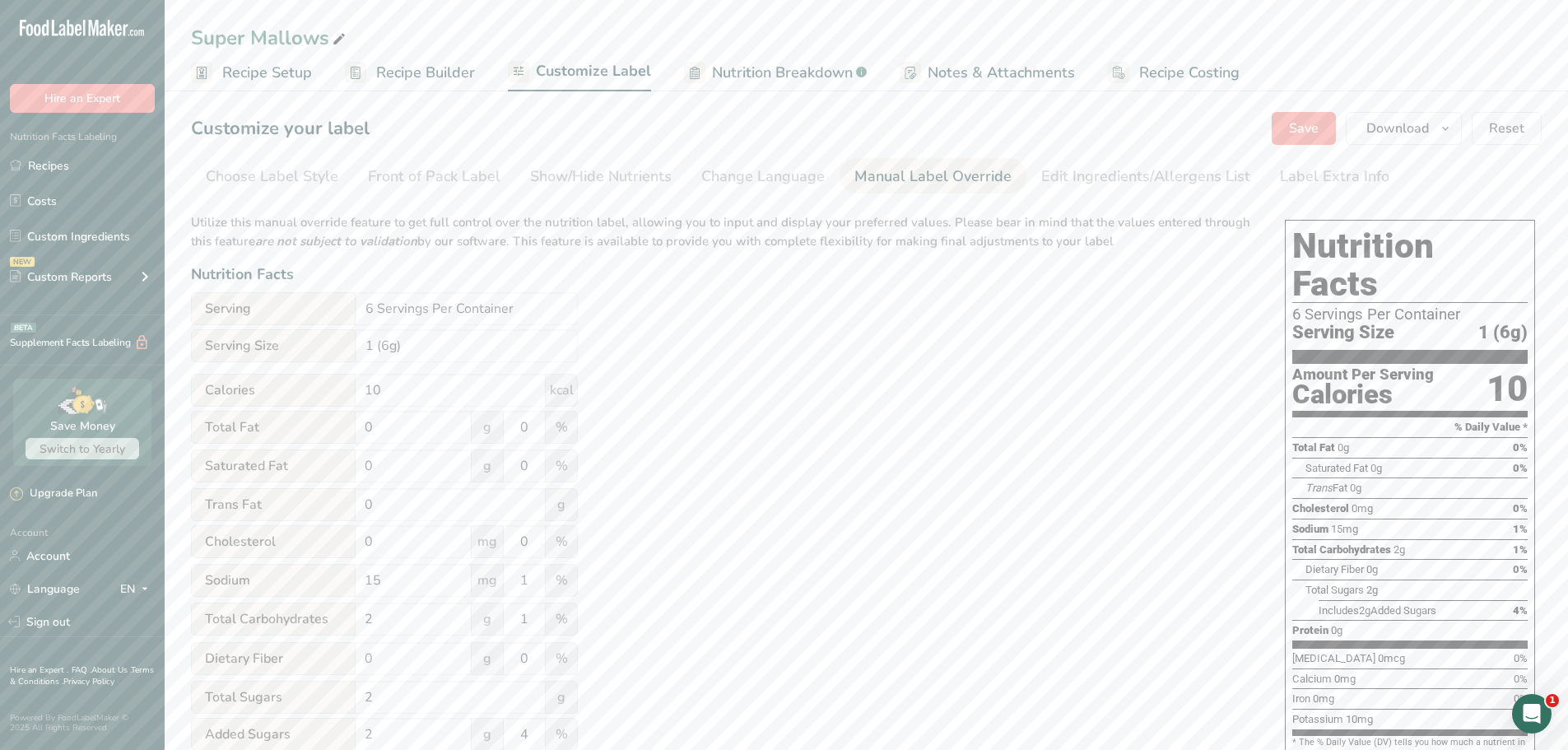
scroll to position [267, 0]
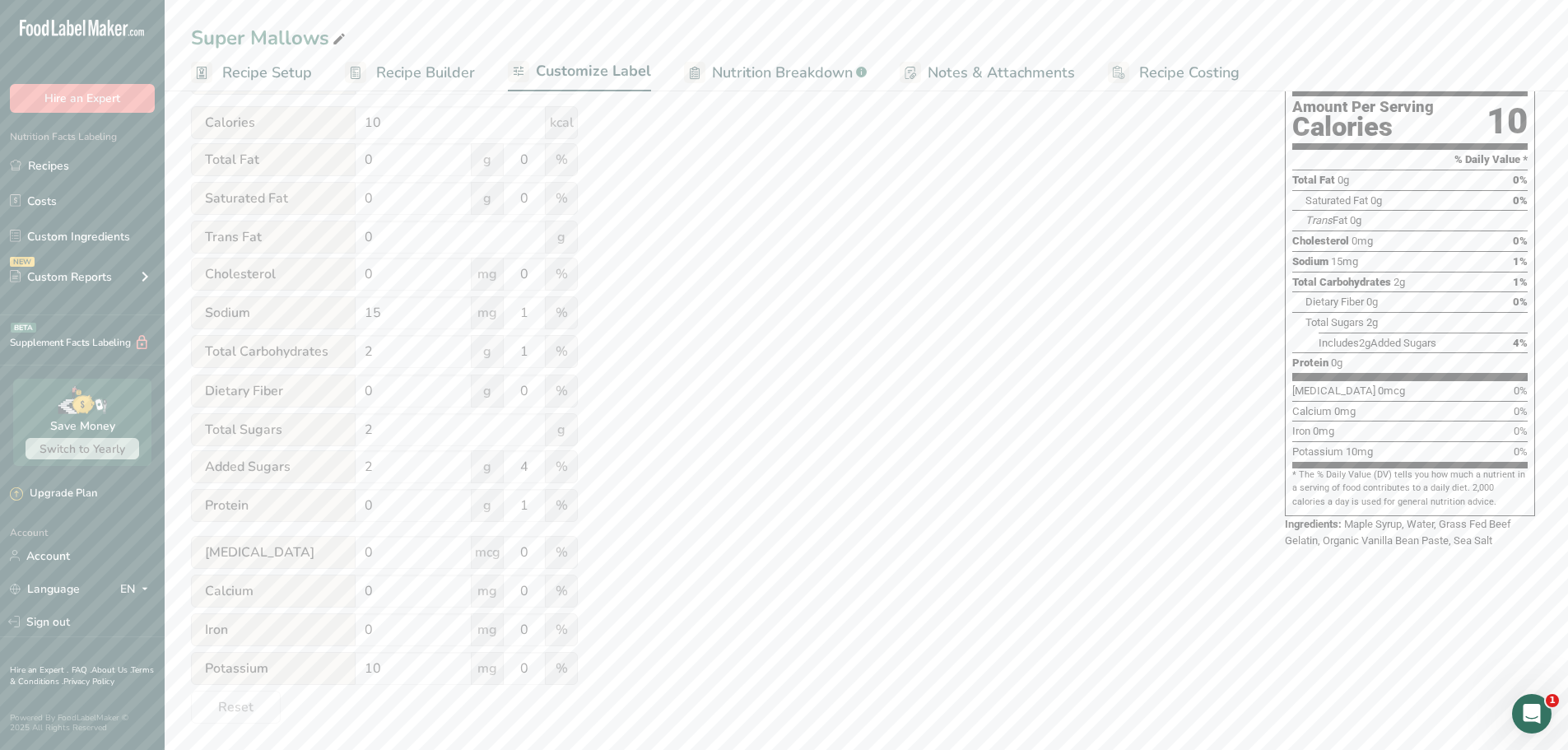
click at [807, 450] on div "Utilize this manual override feature to get full control over the nutrition lab…" at bounding box center [722, 329] width 1061 height 788
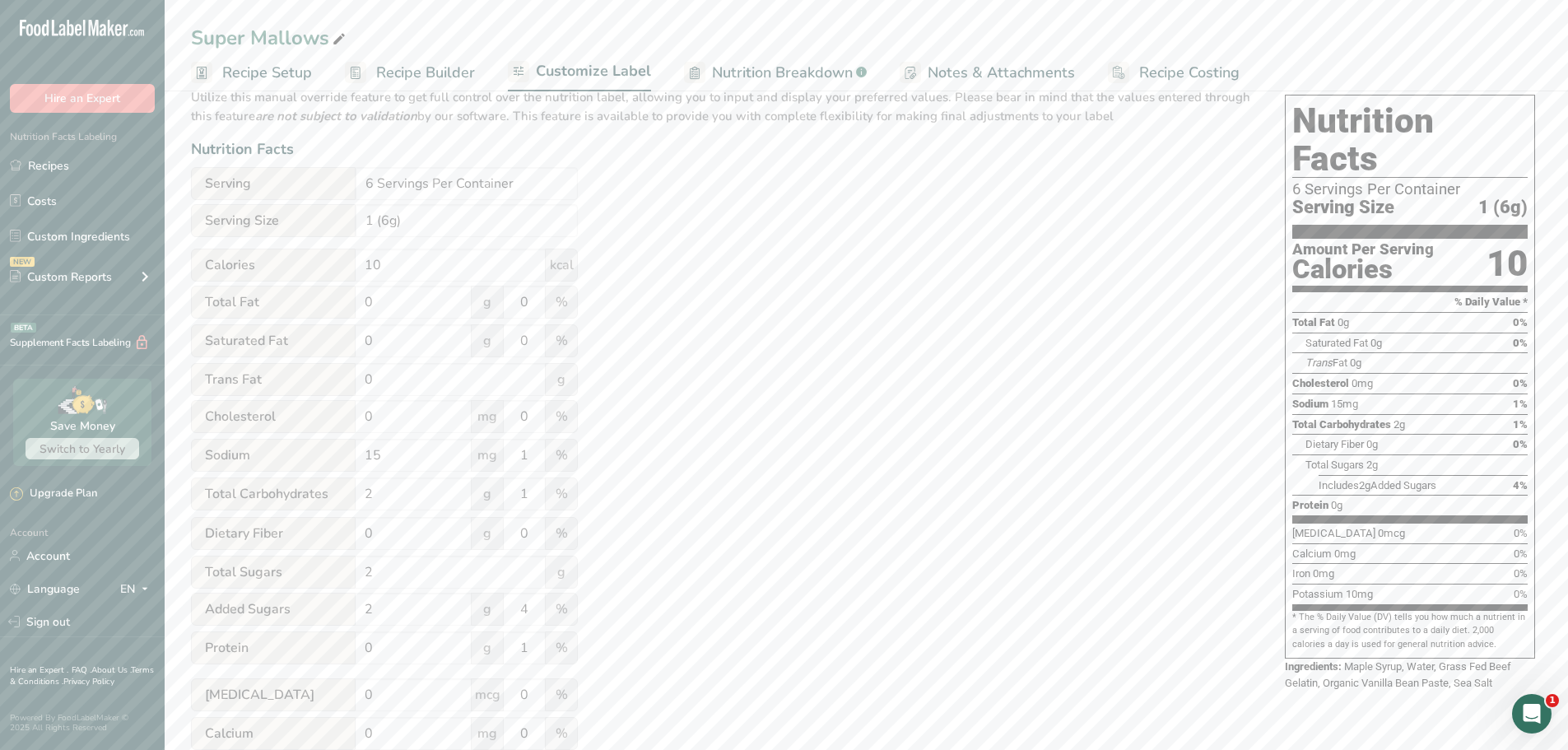
scroll to position [0, 0]
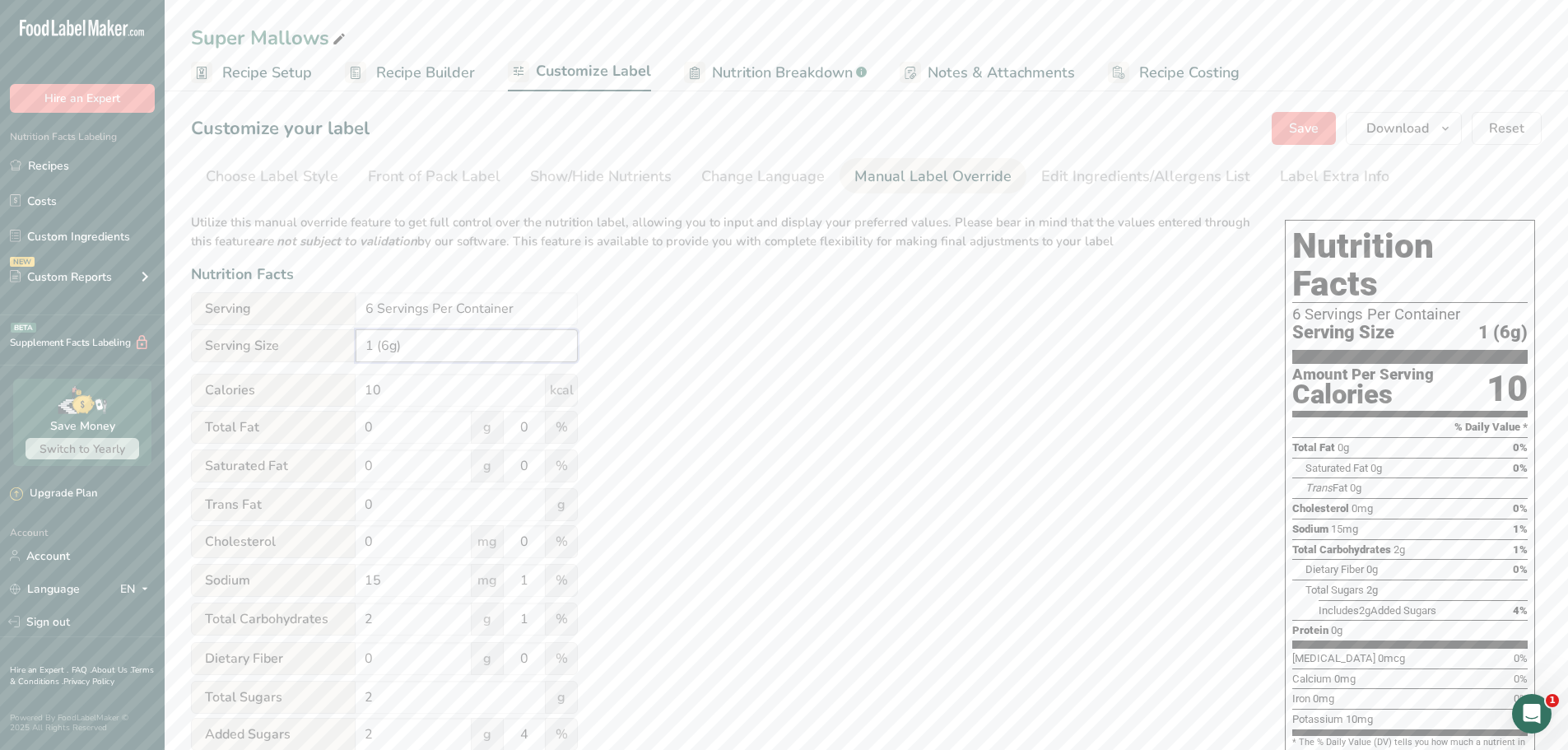
drag, startPoint x: 414, startPoint y: 347, endPoint x: 317, endPoint y: 347, distance: 97.0
click at [317, 347] on div "Serving Size 1 (6g)" at bounding box center [384, 346] width 387 height 33
type input "1 (35g)"
click at [413, 389] on input "10" at bounding box center [450, 390] width 191 height 33
type input "1"
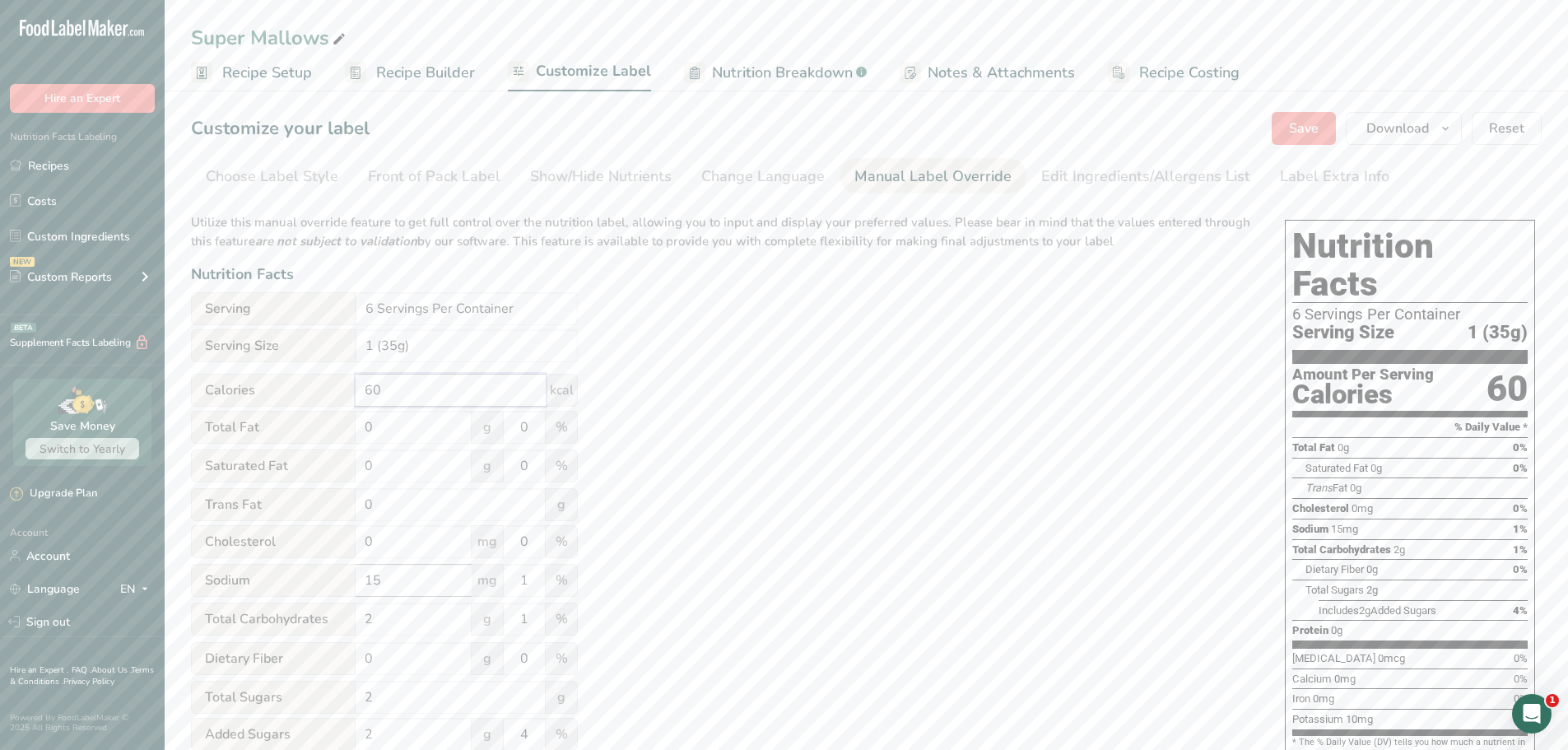
type input "60"
click at [405, 574] on input "15" at bounding box center [413, 581] width 116 height 33
type input "1"
type input "70"
click at [528, 586] on input "1" at bounding box center [525, 581] width 41 height 33
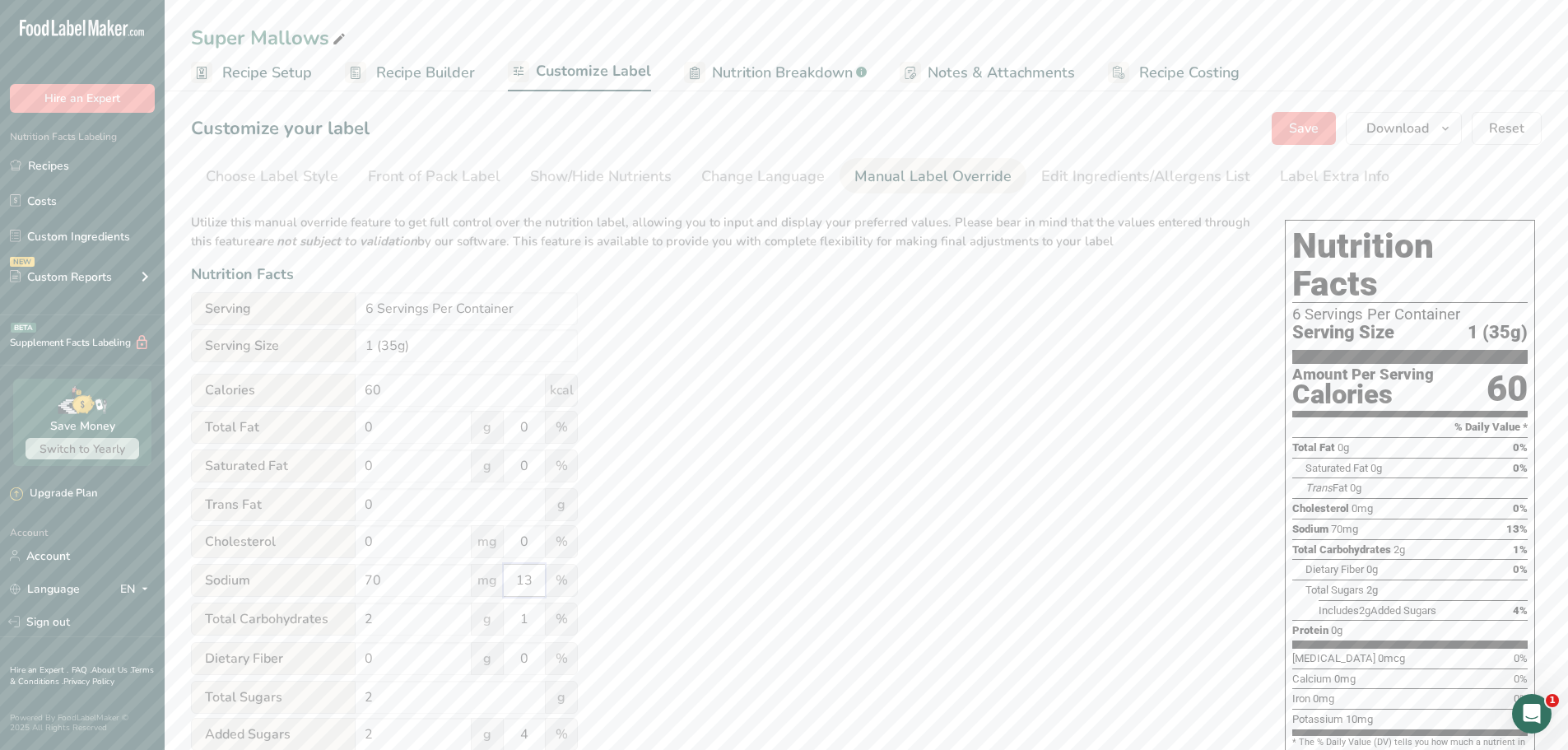
type input "13"
click at [619, 575] on div "Utilize this manual override feature to get full control over the nutrition lab…" at bounding box center [722, 597] width 1061 height 788
click at [442, 612] on input "2" at bounding box center [413, 619] width 116 height 33
type input "13"
click at [533, 622] on input "1" at bounding box center [525, 619] width 41 height 33
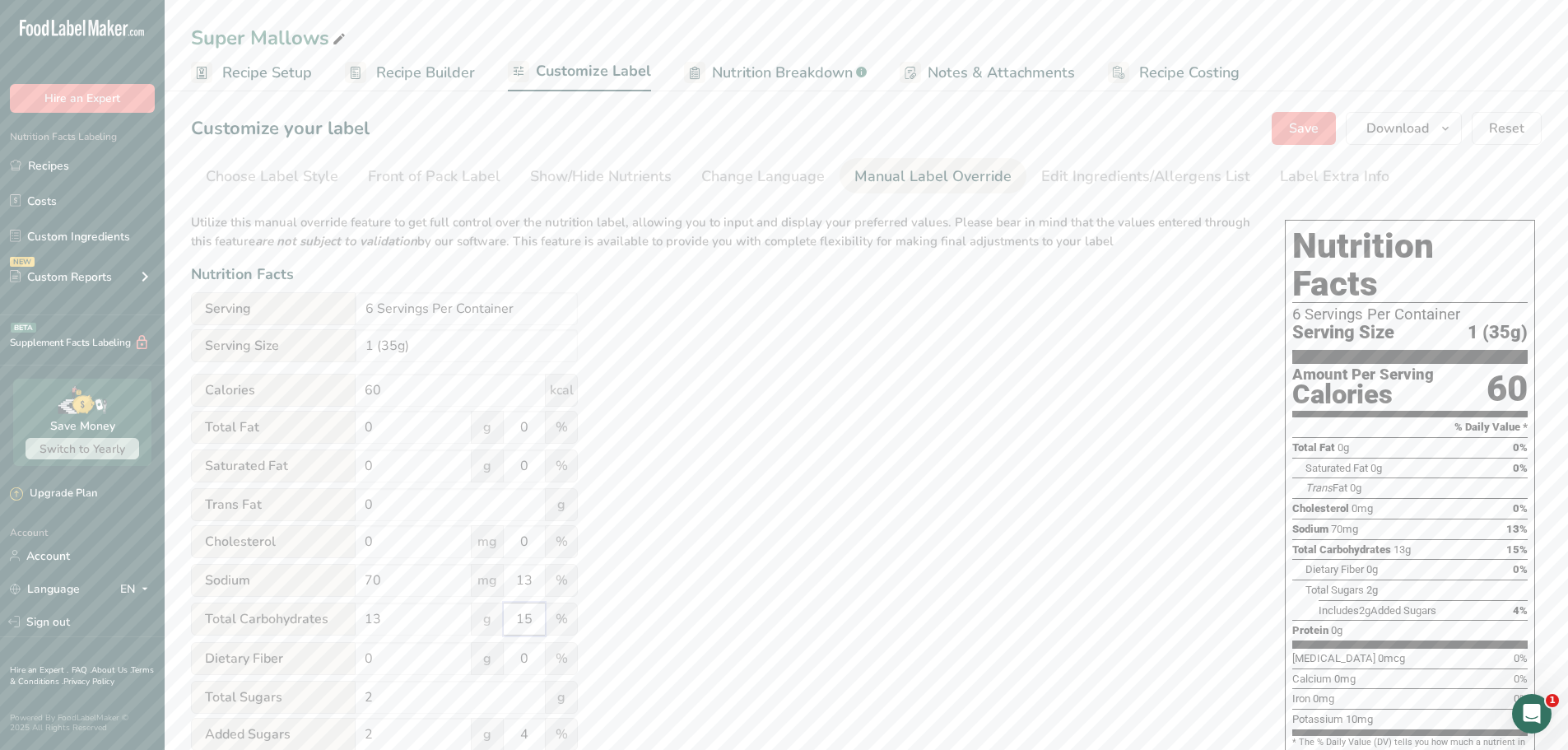
type input "1"
type input "5"
click at [693, 572] on div "Utilize this manual override feature to get full control over the nutrition lab…" at bounding box center [722, 597] width 1061 height 788
click at [398, 703] on input "2" at bounding box center [450, 697] width 191 height 33
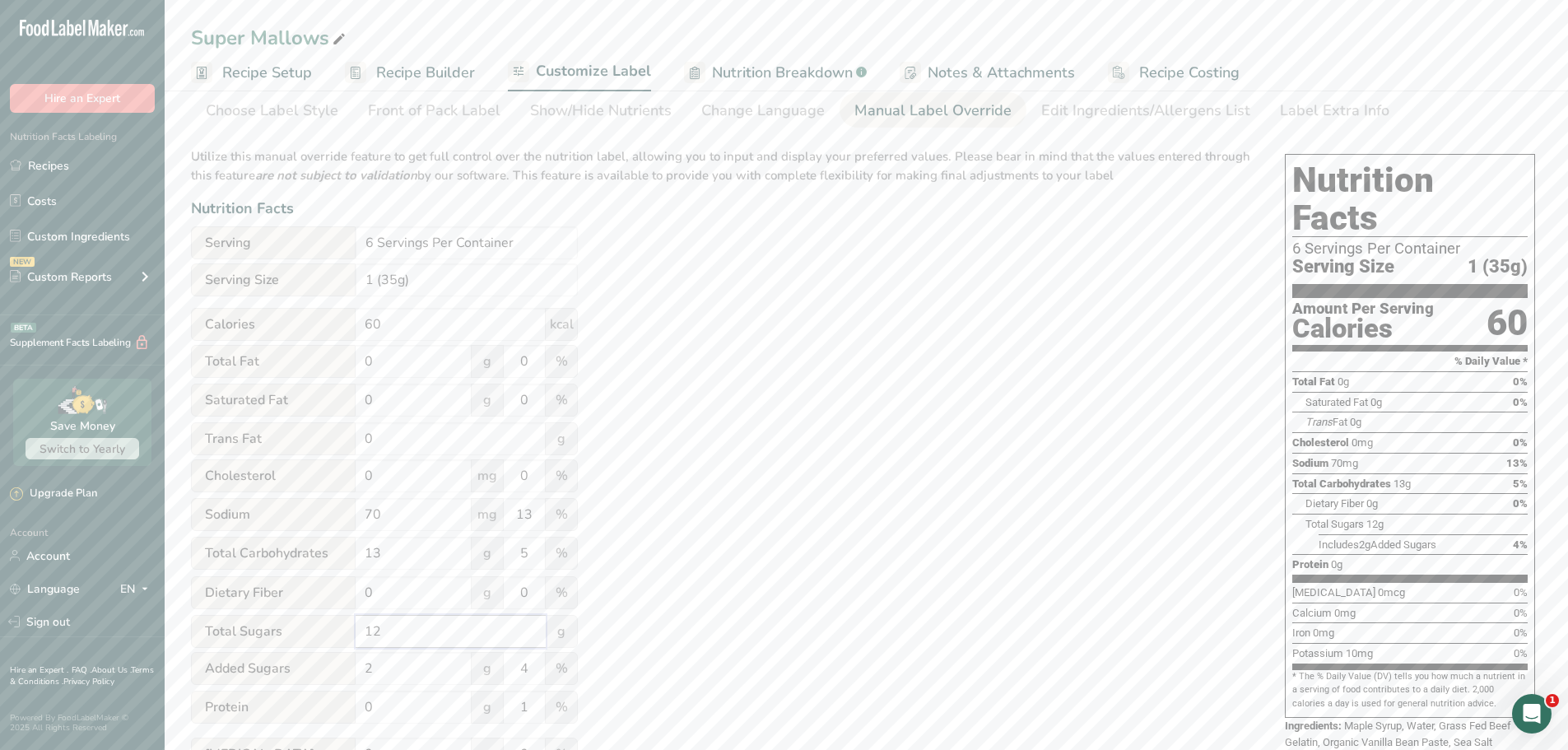
scroll to position [165, 0]
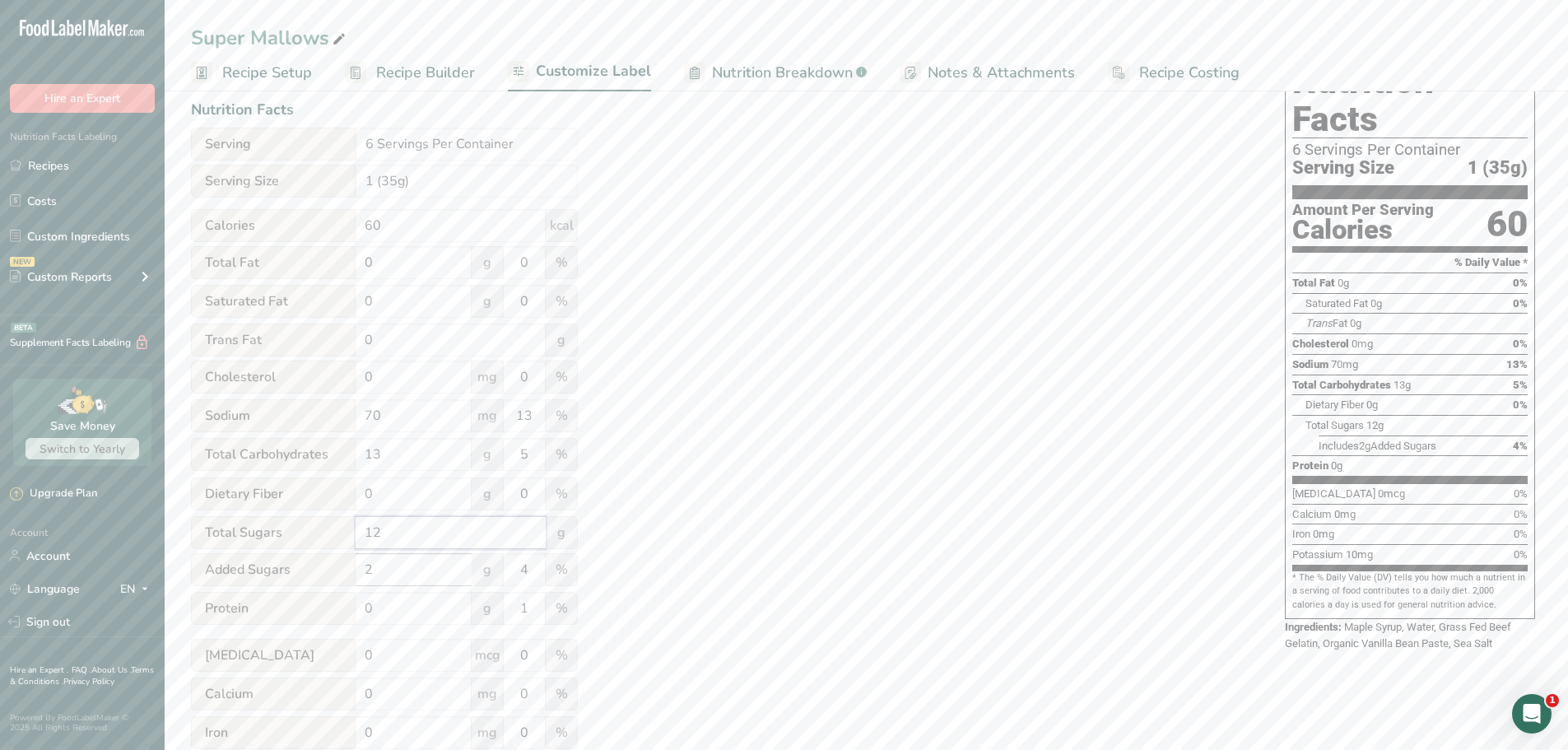
type input "12"
click at [436, 578] on input "2" at bounding box center [413, 570] width 116 height 33
type input "2"
type input "12"
click at [529, 567] on input "4" at bounding box center [525, 570] width 41 height 33
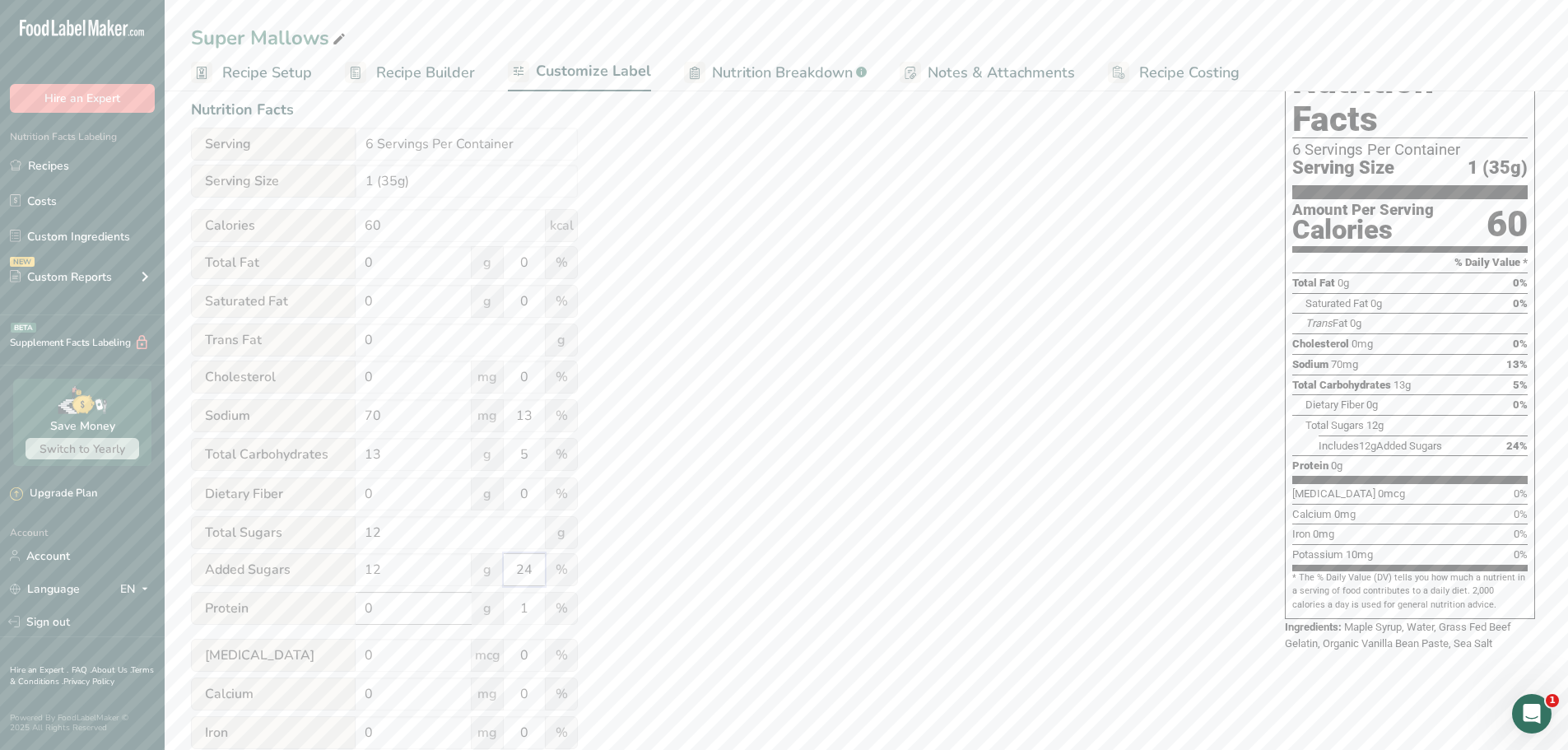
type input "24"
click at [438, 603] on input "0" at bounding box center [413, 608] width 116 height 33
type input "3"
click at [684, 541] on div "Utilize this manual override feature to get full control over the nutrition lab…" at bounding box center [722, 432] width 1061 height 788
click at [532, 606] on input "1" at bounding box center [525, 608] width 41 height 33
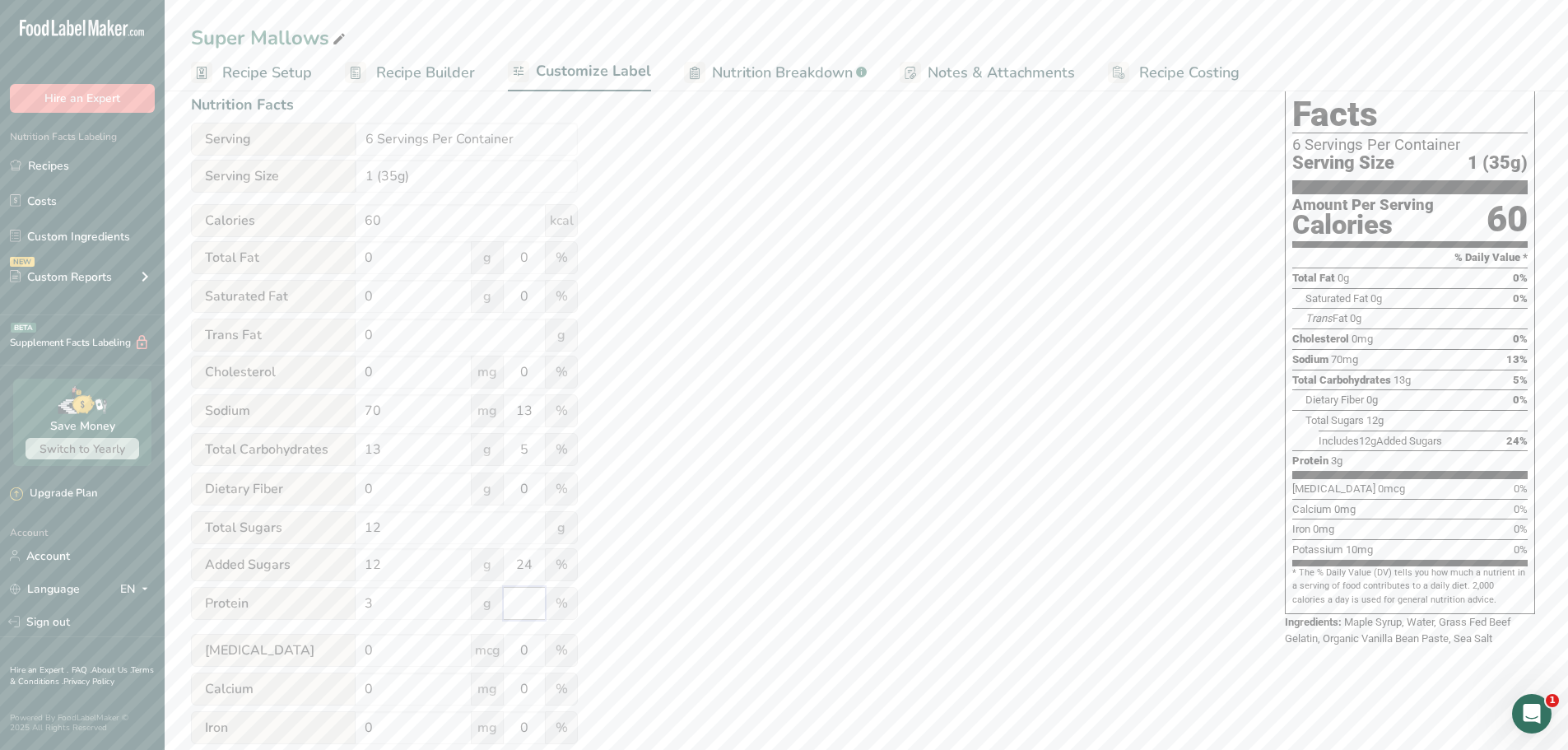
scroll to position [267, 0]
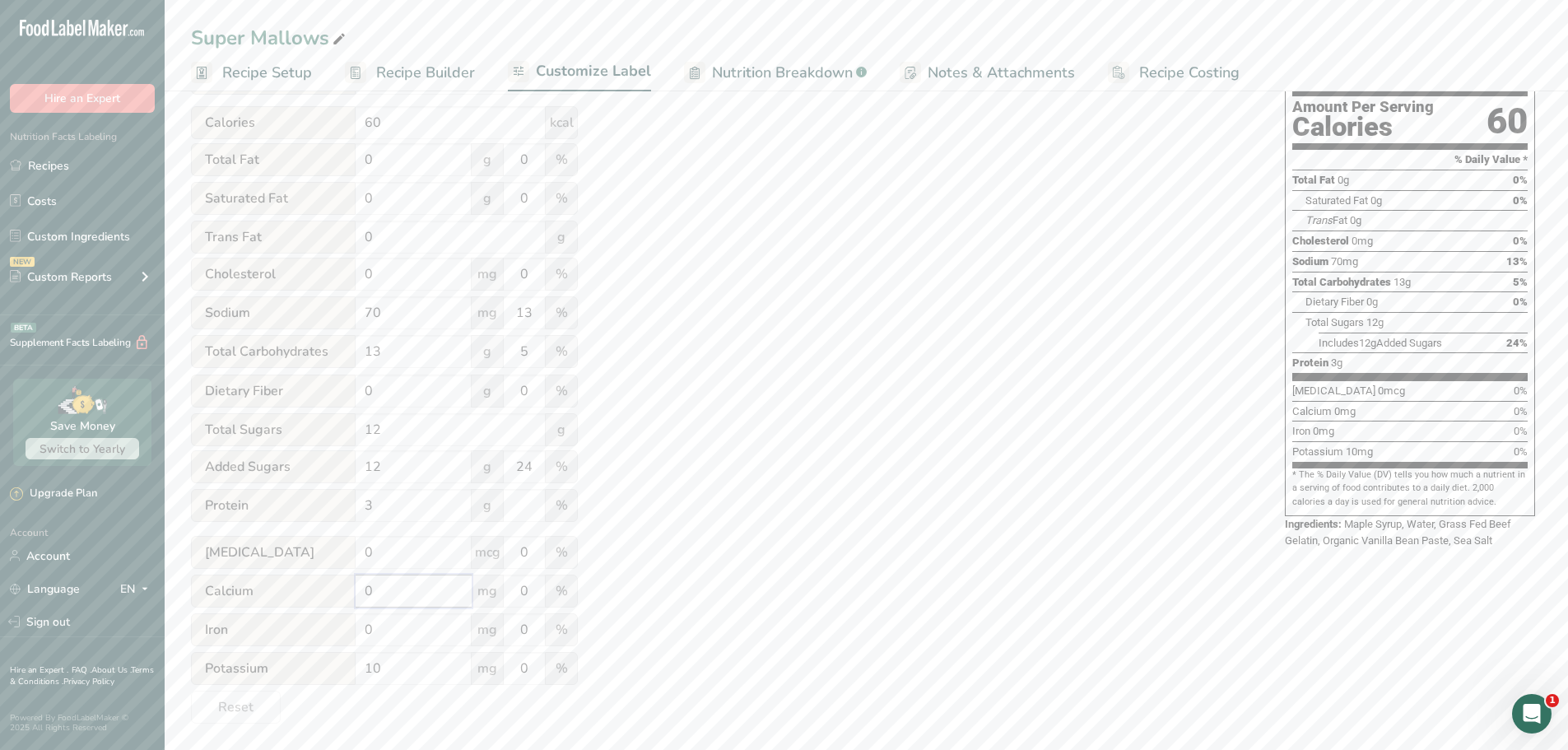
click at [468, 590] on input "0" at bounding box center [413, 592] width 116 height 33
type input "20"
click at [539, 589] on input "0" at bounding box center [525, 592] width 41 height 33
type input "2"
click at [426, 675] on input "10" at bounding box center [413, 668] width 116 height 33
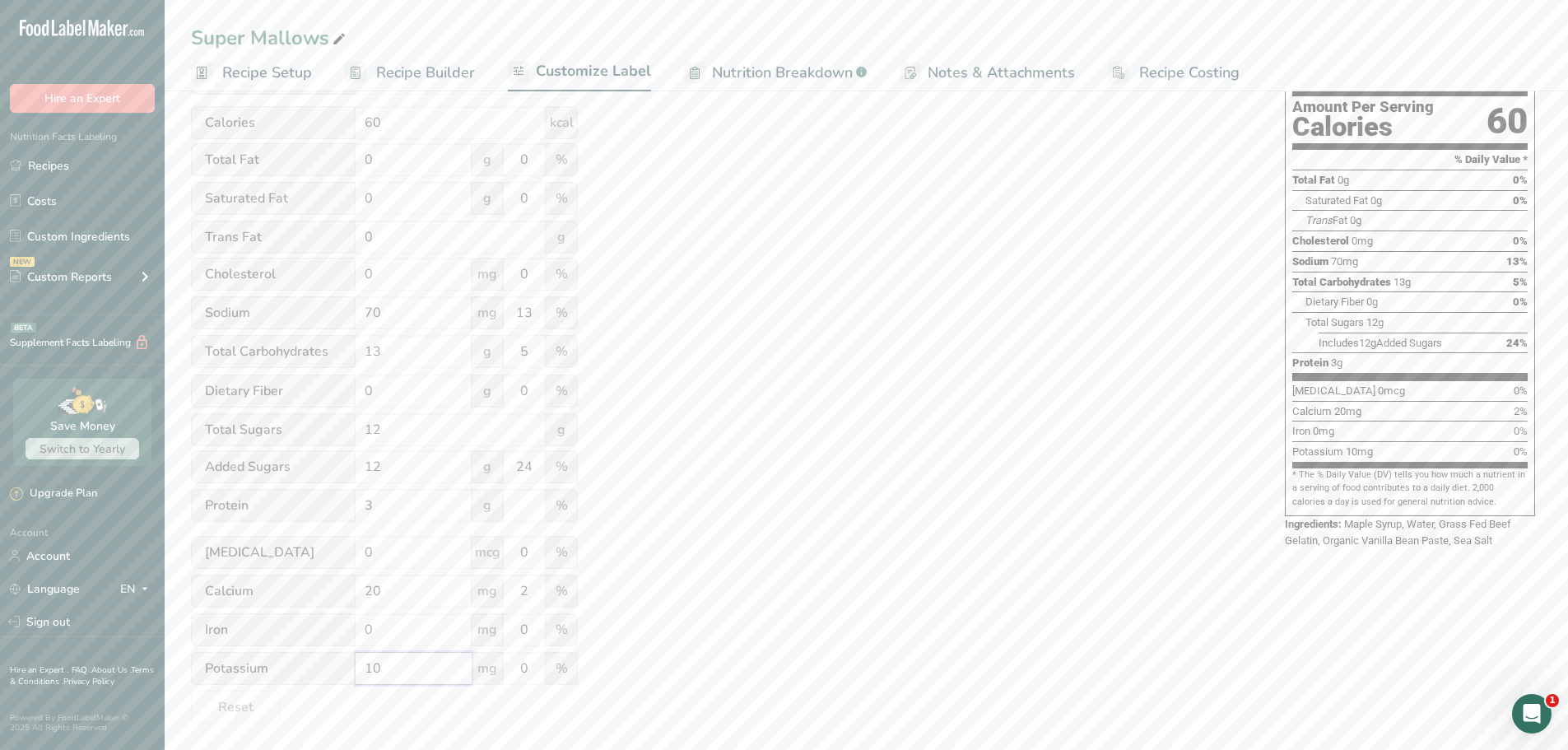
type input "1"
type input "40"
click at [675, 632] on div "Utilize this manual override feature to get full control over the nutrition lab…" at bounding box center [722, 329] width 1061 height 788
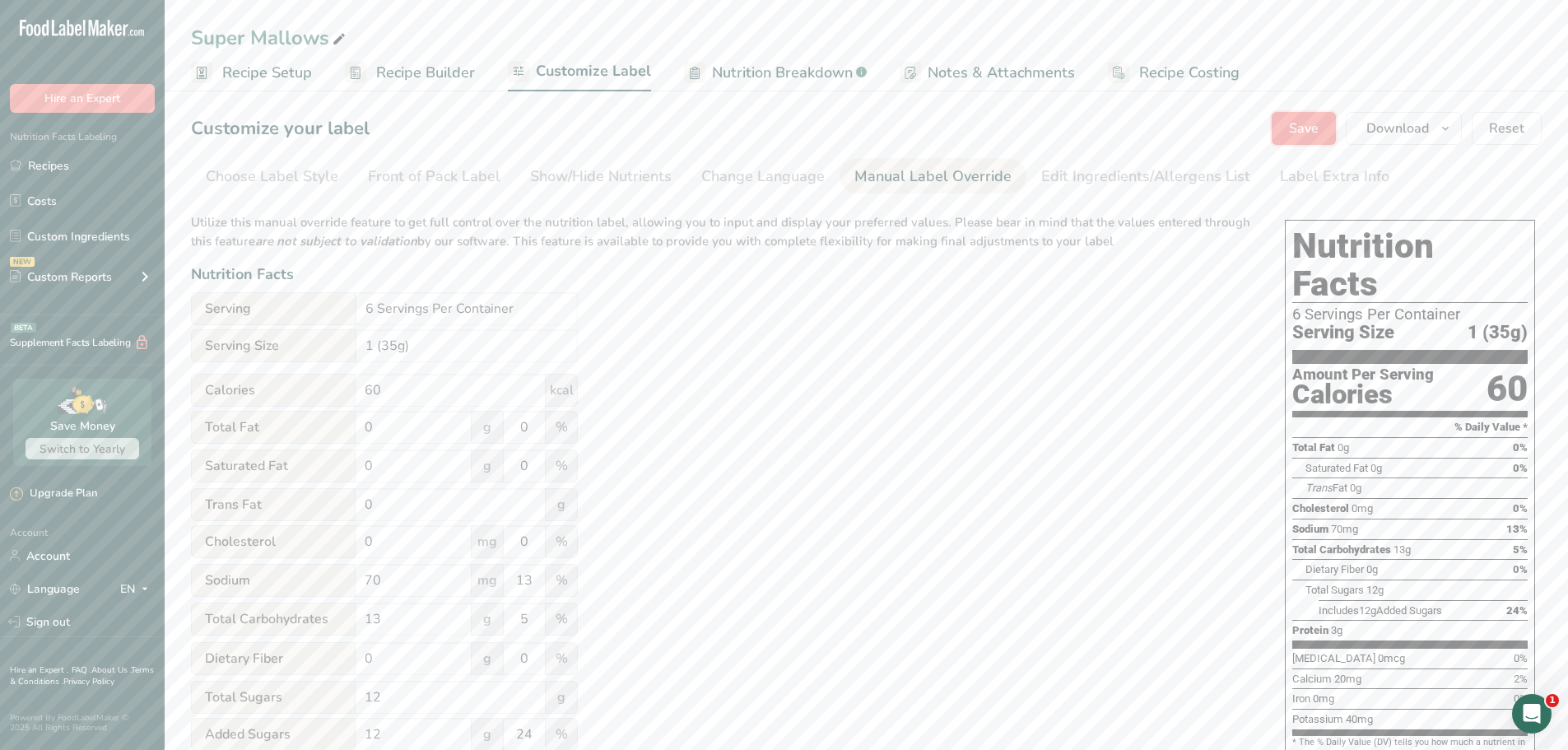
click at [1300, 133] on span "Save" at bounding box center [1304, 129] width 30 height 20
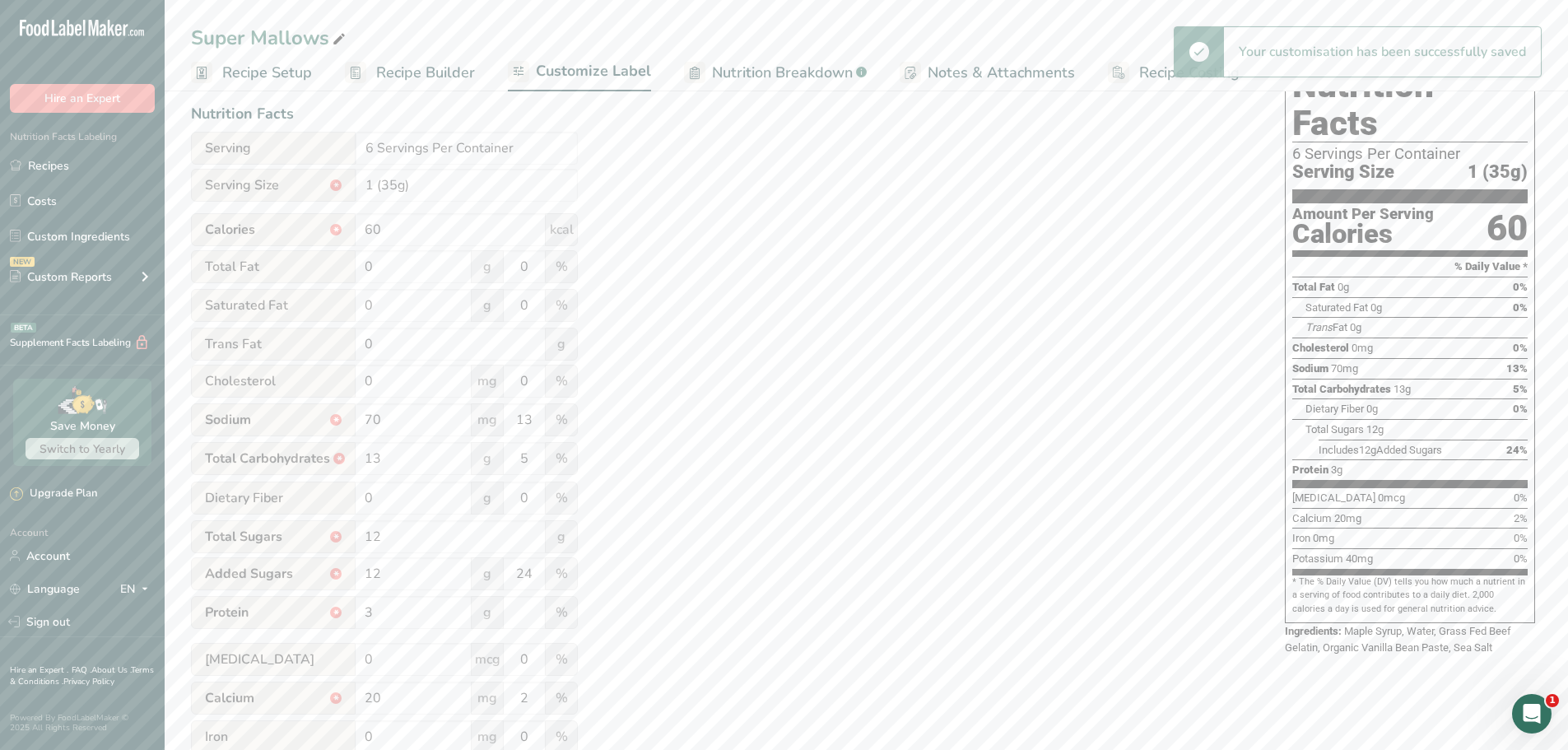
scroll to position [165, 0]
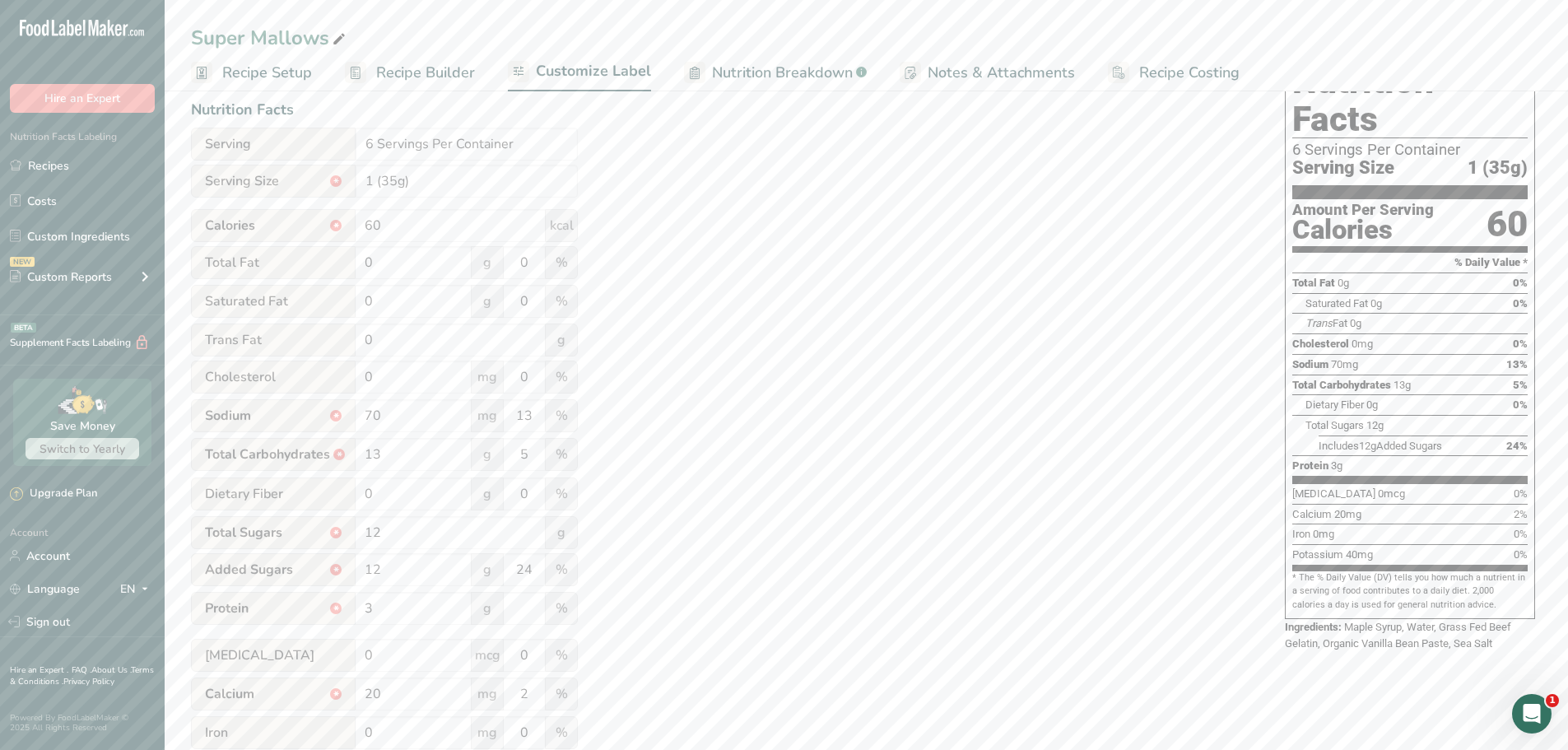
click at [977, 78] on span "Notes & Attachments" at bounding box center [1001, 73] width 148 height 22
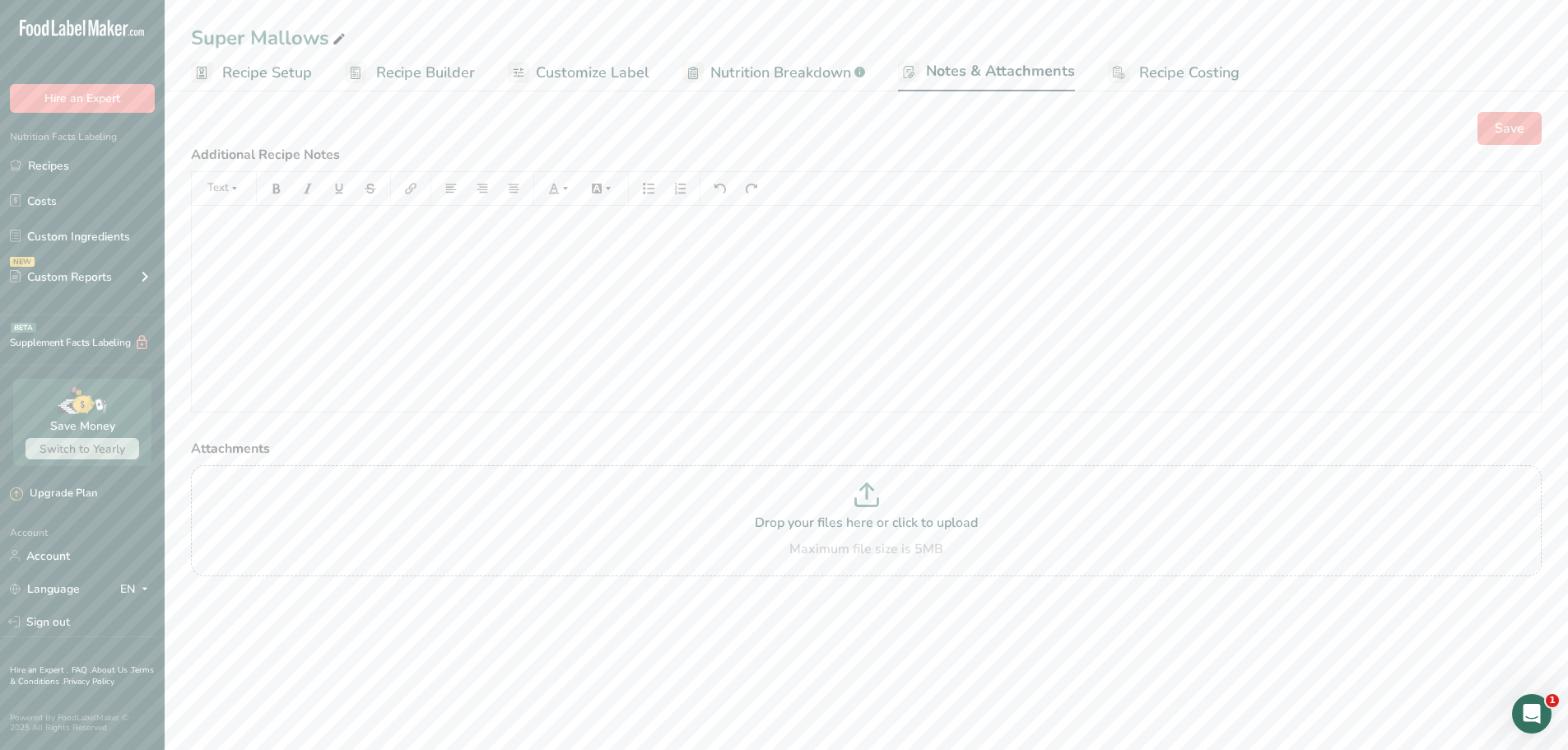
click at [593, 73] on span "Customize Label" at bounding box center [593, 73] width 114 height 22
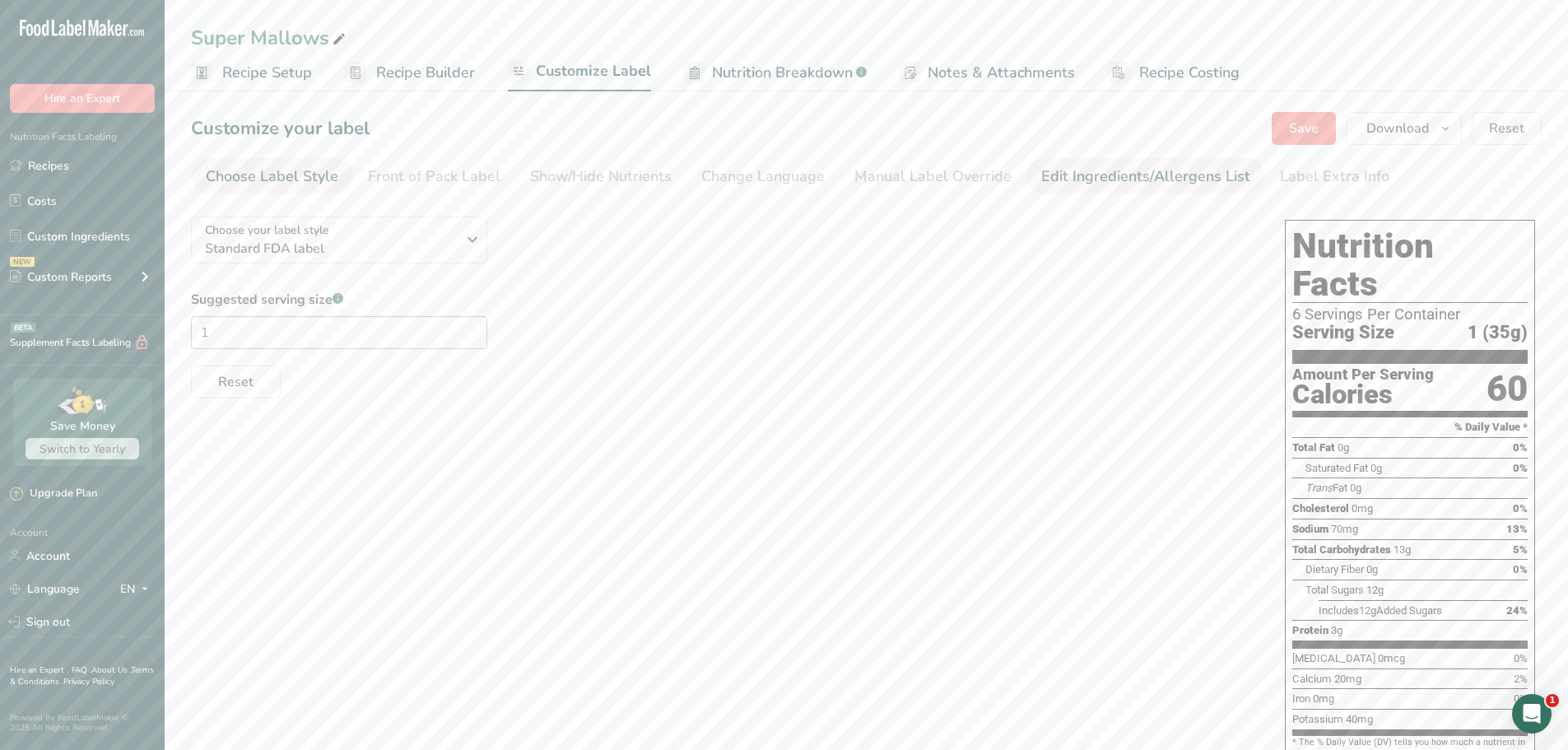
click at [1085, 188] on link "Edit Ingredients/Allergens List" at bounding box center [1145, 177] width 209 height 37
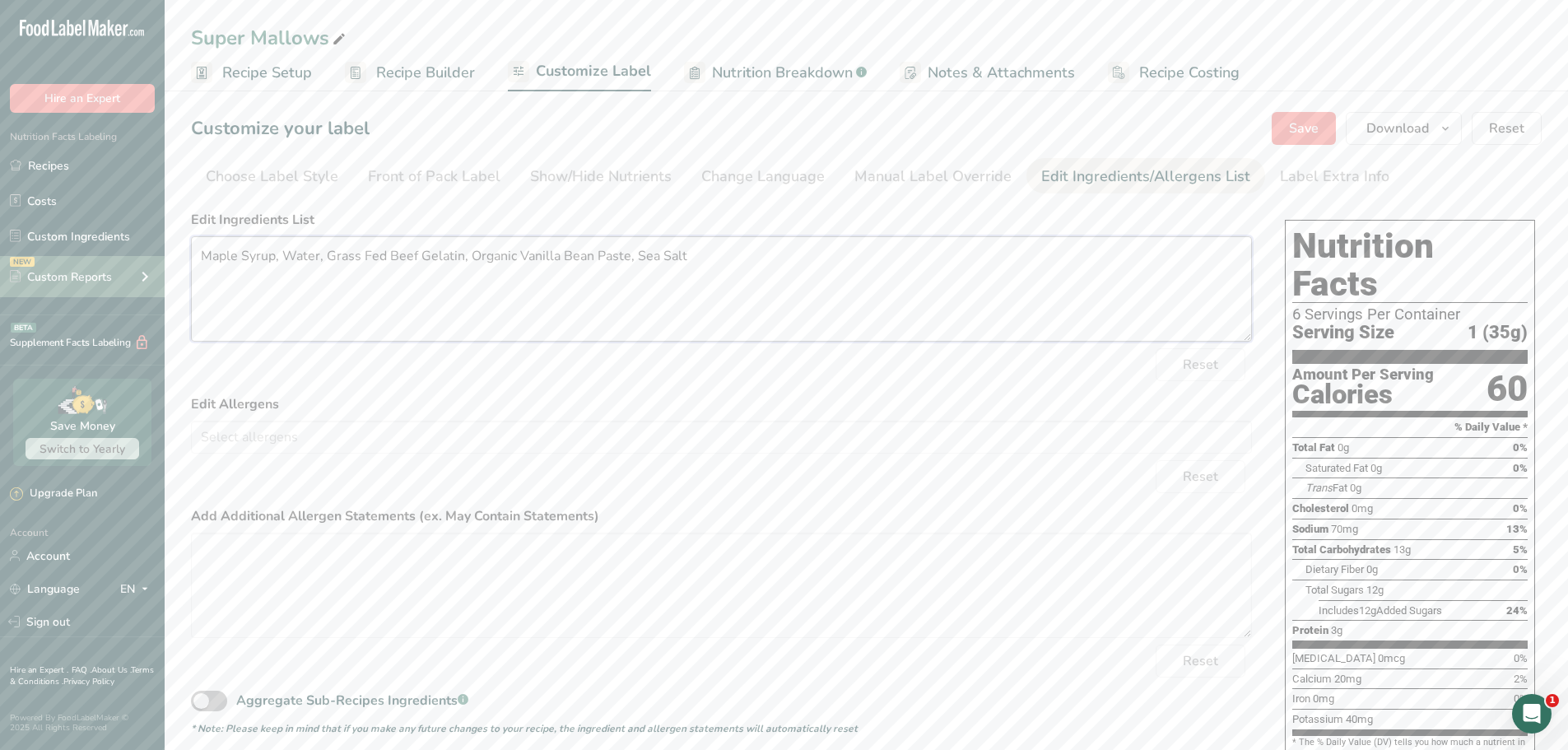
drag, startPoint x: 742, startPoint y: 262, endPoint x: 0, endPoint y: 282, distance: 742.3
click at [0, 283] on div ".a-20{fill:#fff;} Hire an Expert Nutrition Facts Labeling Recipes Costs Custom …" at bounding box center [784, 429] width 1568 height 859
type textarea "ORGANIC MAPLE SYRUP, WATER, GRASS-FED BEEF GELATIN, ORGANIC VANILLA BEAN PASTE,…"
click at [1297, 130] on span "Save" at bounding box center [1304, 129] width 30 height 20
click at [1132, 215] on label "Edit Ingredients List" at bounding box center [722, 219] width 1061 height 20
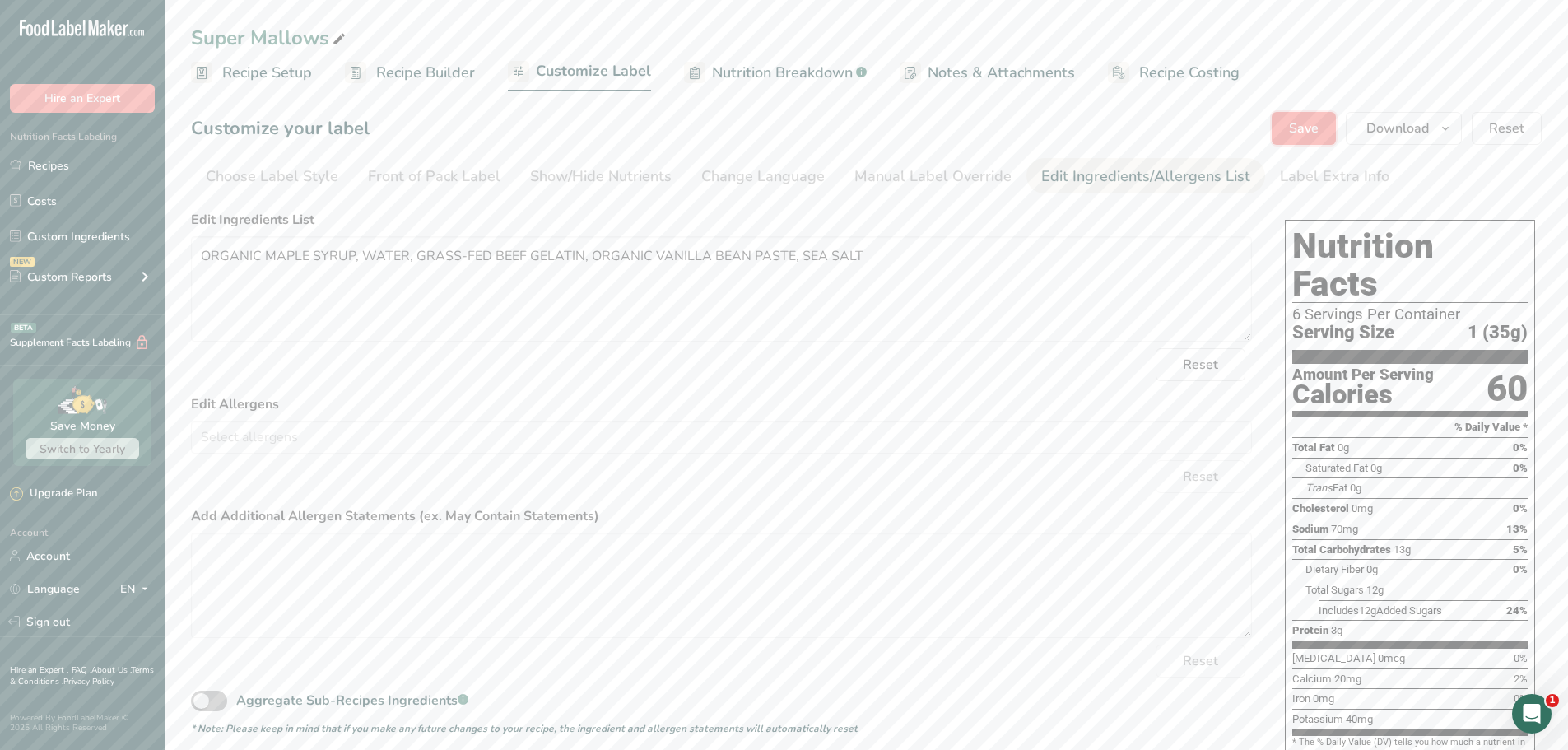
click at [1297, 130] on span "Save" at bounding box center [1304, 129] width 30 height 20
click at [266, 182] on div "Choose Label Style" at bounding box center [271, 177] width 133 height 22
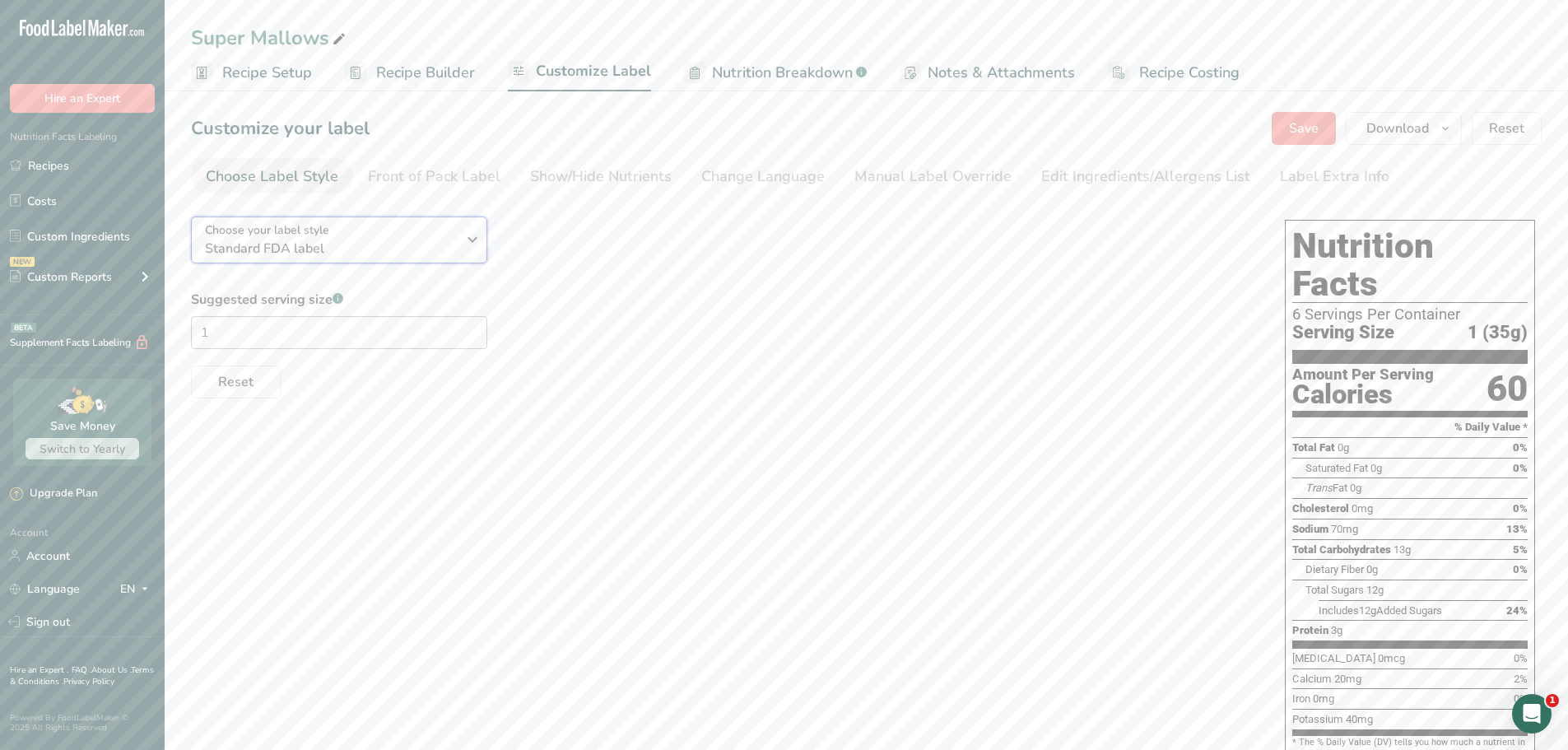
click at [445, 244] on span "Standard FDA label" at bounding box center [330, 248] width 251 height 20
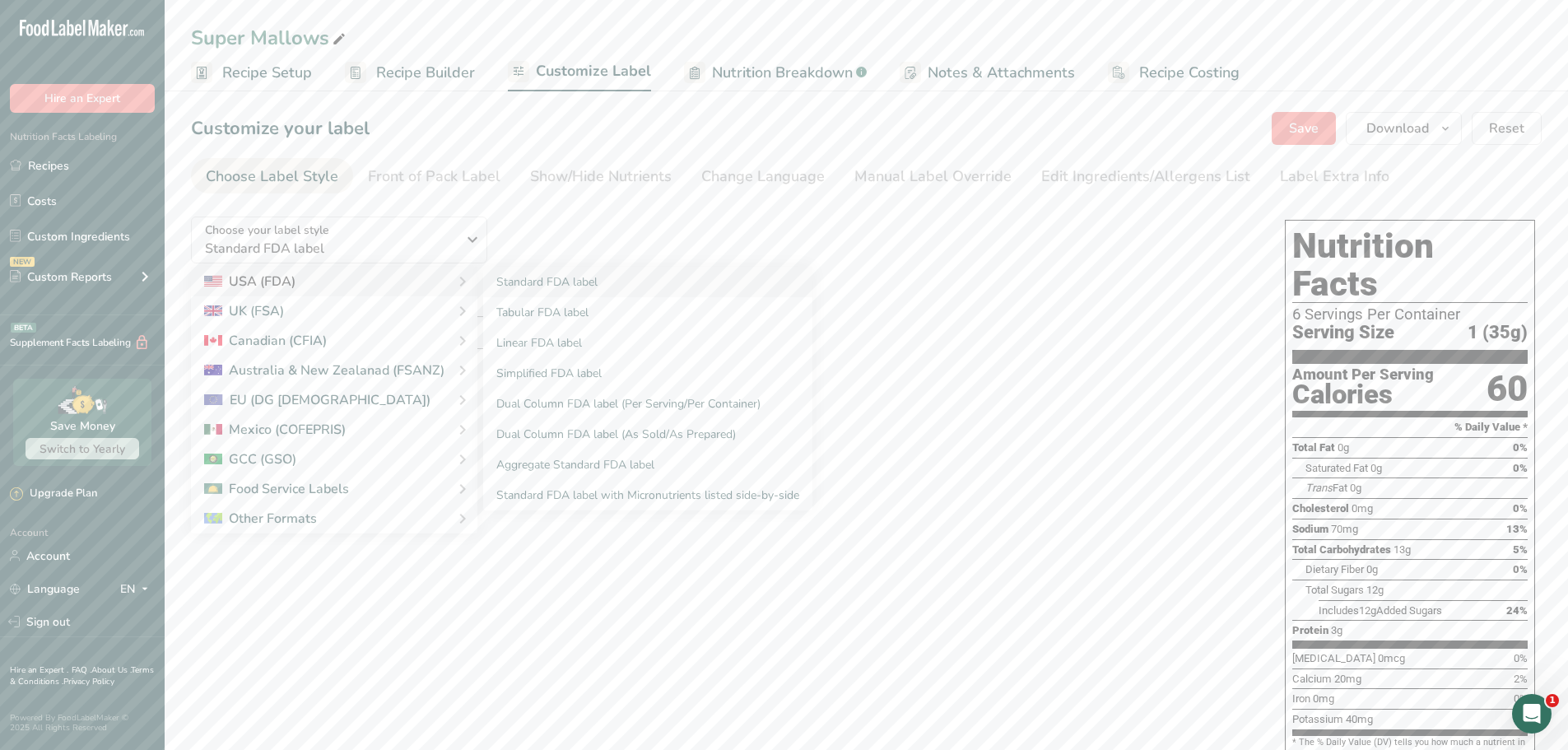
click at [360, 280] on div "USA (FDA)" at bounding box center [333, 281] width 260 height 20
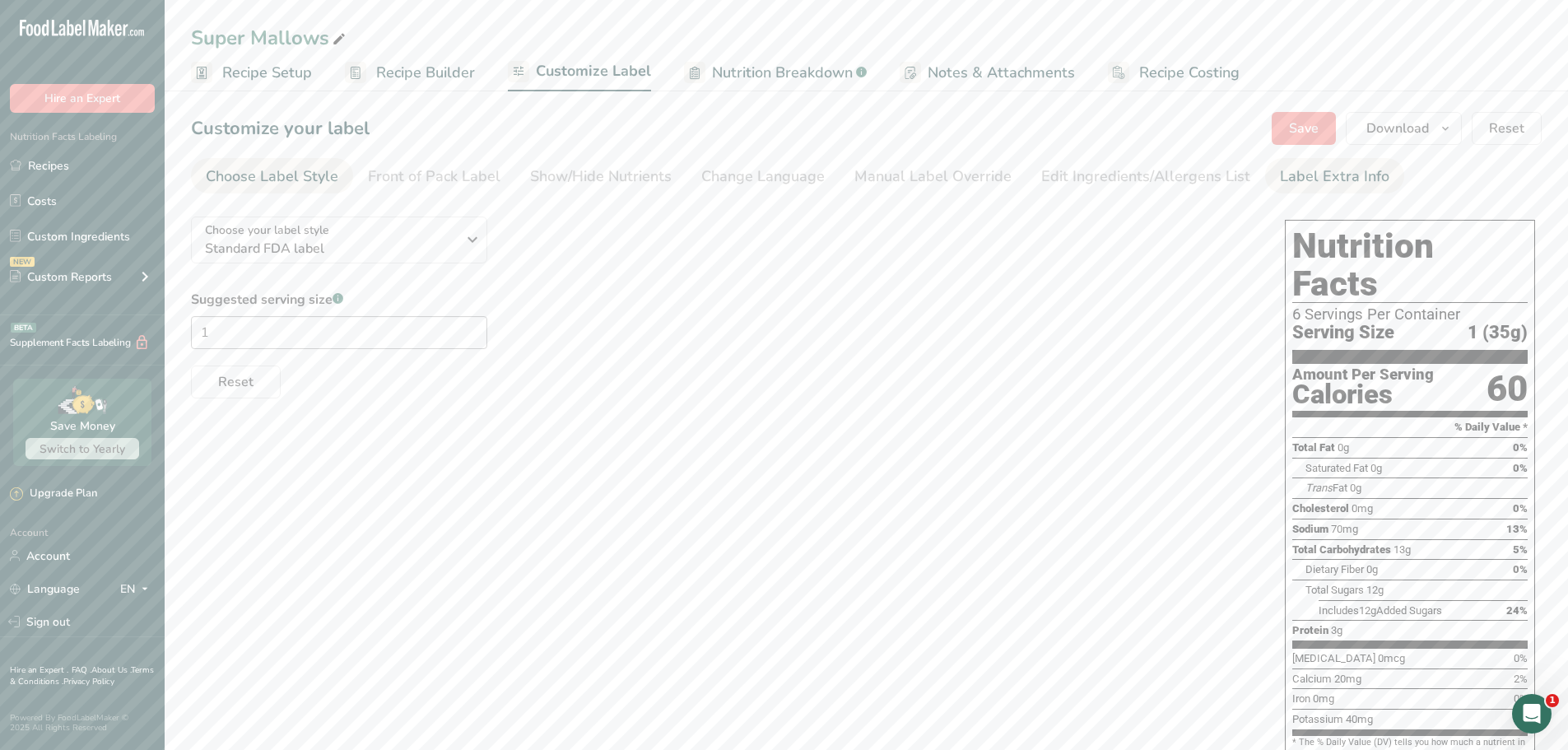
click at [1281, 174] on div "Label Extra Info" at bounding box center [1335, 177] width 110 height 22
click at [355, 321] on textarea at bounding box center [722, 289] width 1061 height 106
type textarea "SUPER MALLOWS [STREET_ADDRESS]"
click at [1321, 122] on button "Save" at bounding box center [1304, 129] width 64 height 33
click at [1424, 128] on span "Download" at bounding box center [1397, 129] width 63 height 20
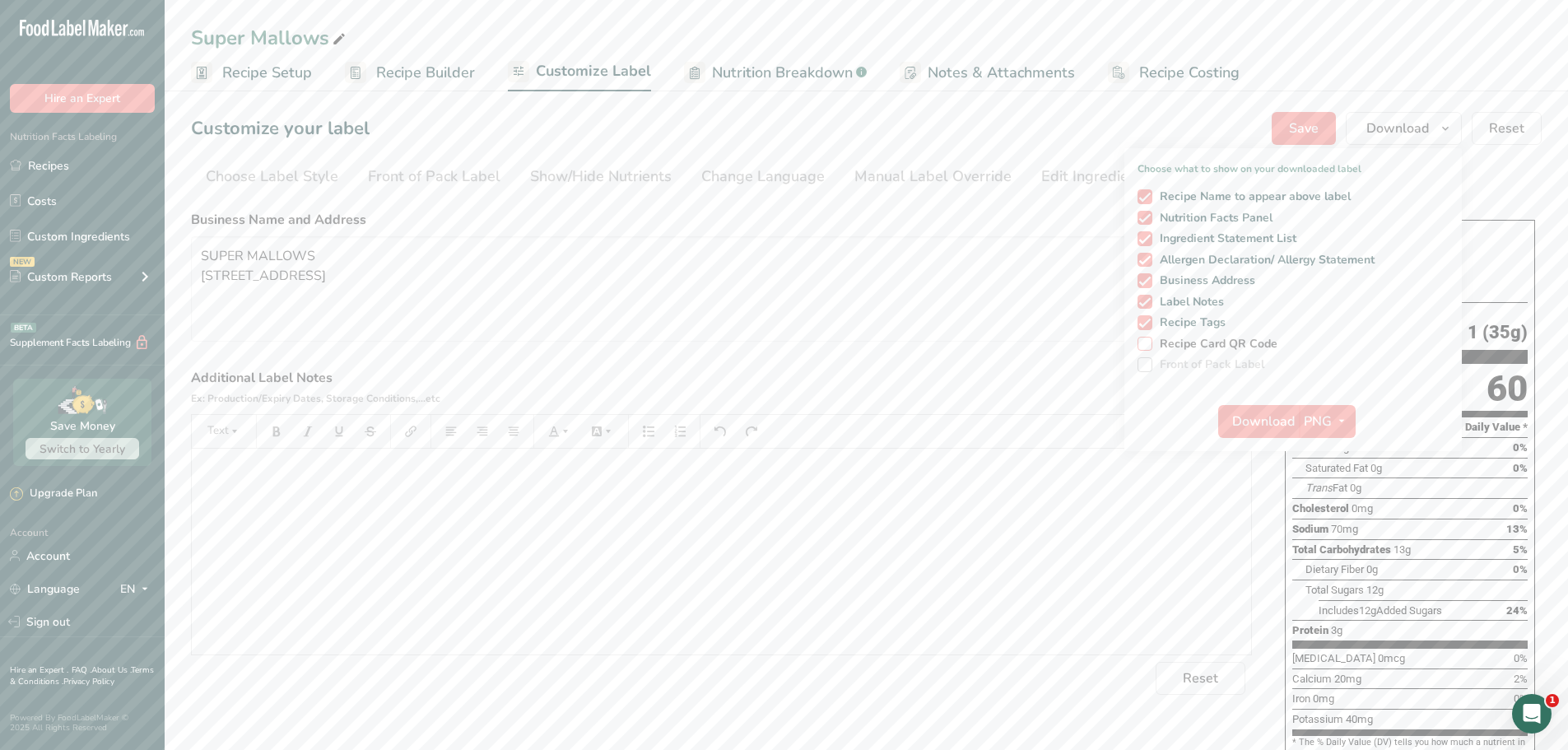
click at [1147, 339] on span at bounding box center [1145, 344] width 15 height 15
click at [1147, 339] on input "Recipe Card QR Code" at bounding box center [1142, 343] width 11 height 11
checkbox input "true"
click at [1088, 120] on div "Customize your label Save Download Choose what to show on your downloaded label…" at bounding box center [867, 129] width 1351 height 33
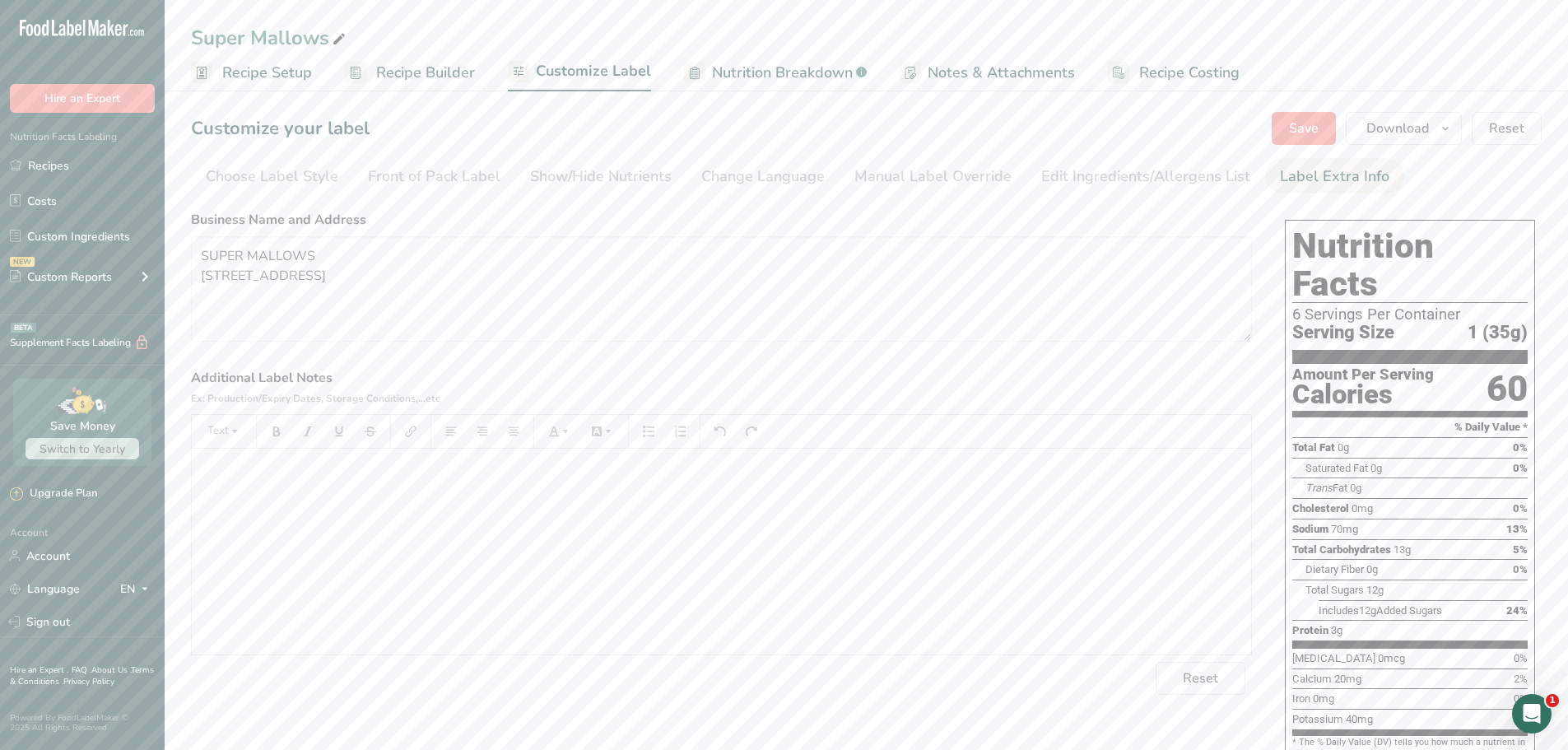
click at [1005, 72] on span "Notes & Attachments" at bounding box center [1001, 73] width 148 height 22
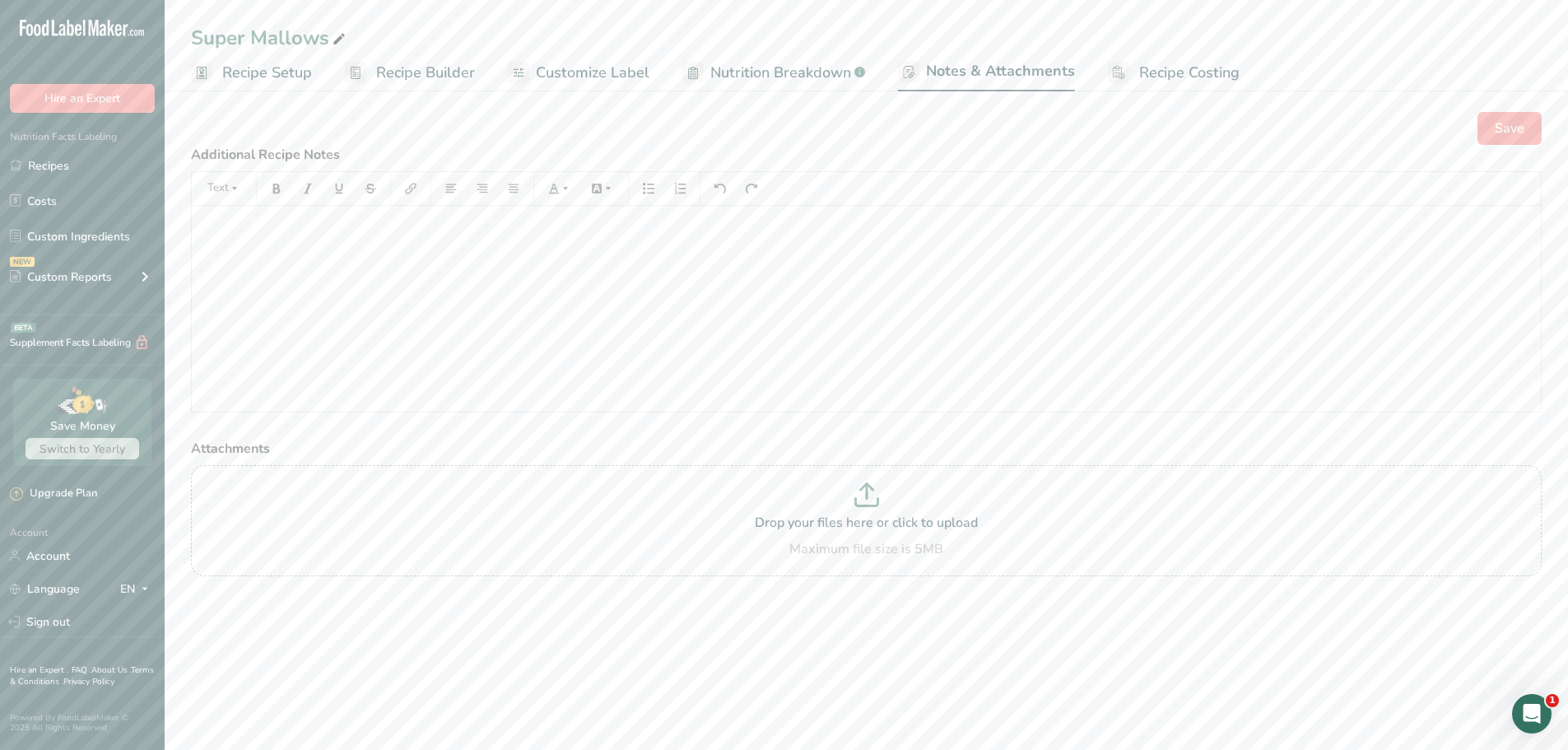
click at [1163, 74] on span "Recipe Costing" at bounding box center [1189, 73] width 101 height 22
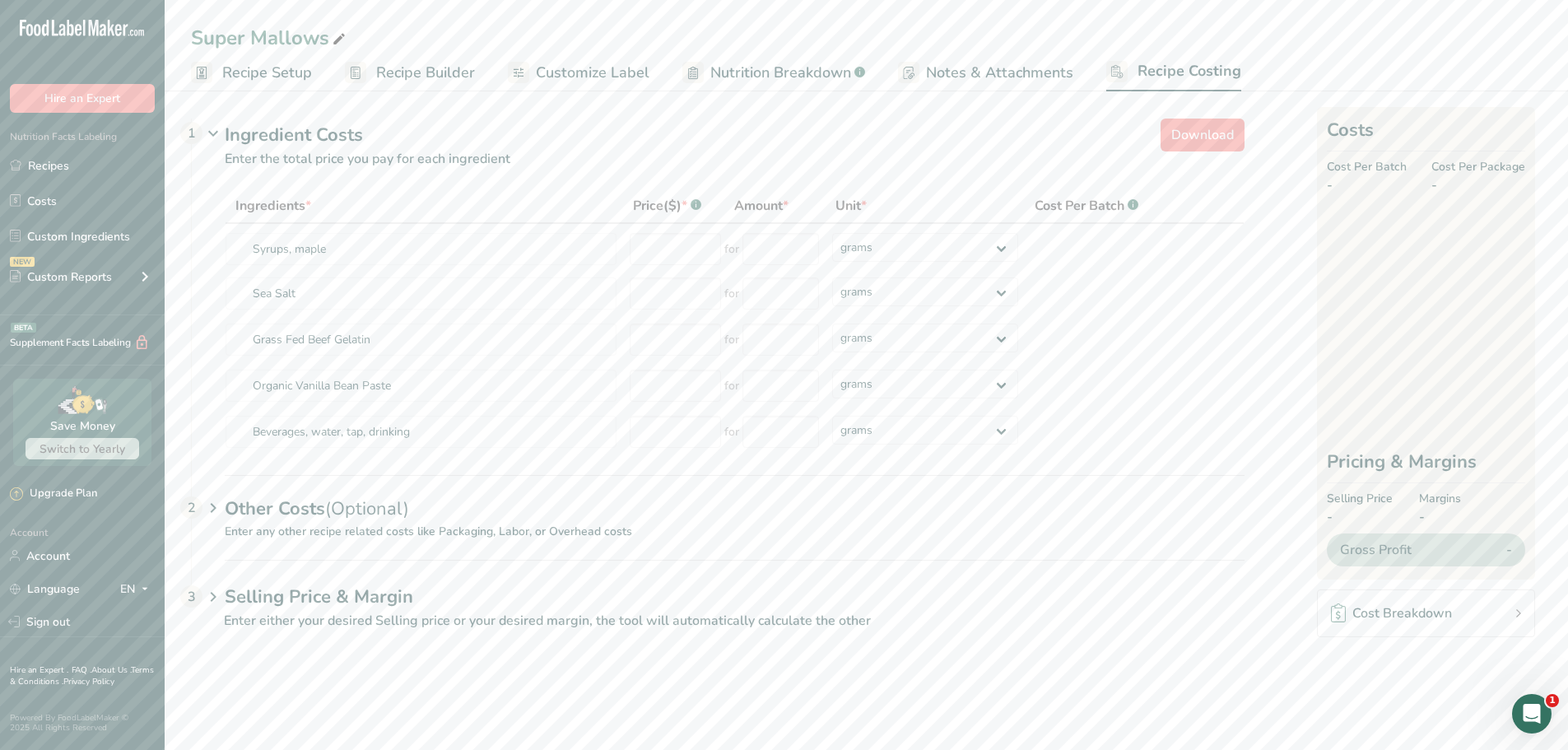
click at [816, 72] on span "Nutrition Breakdown" at bounding box center [780, 73] width 141 height 22
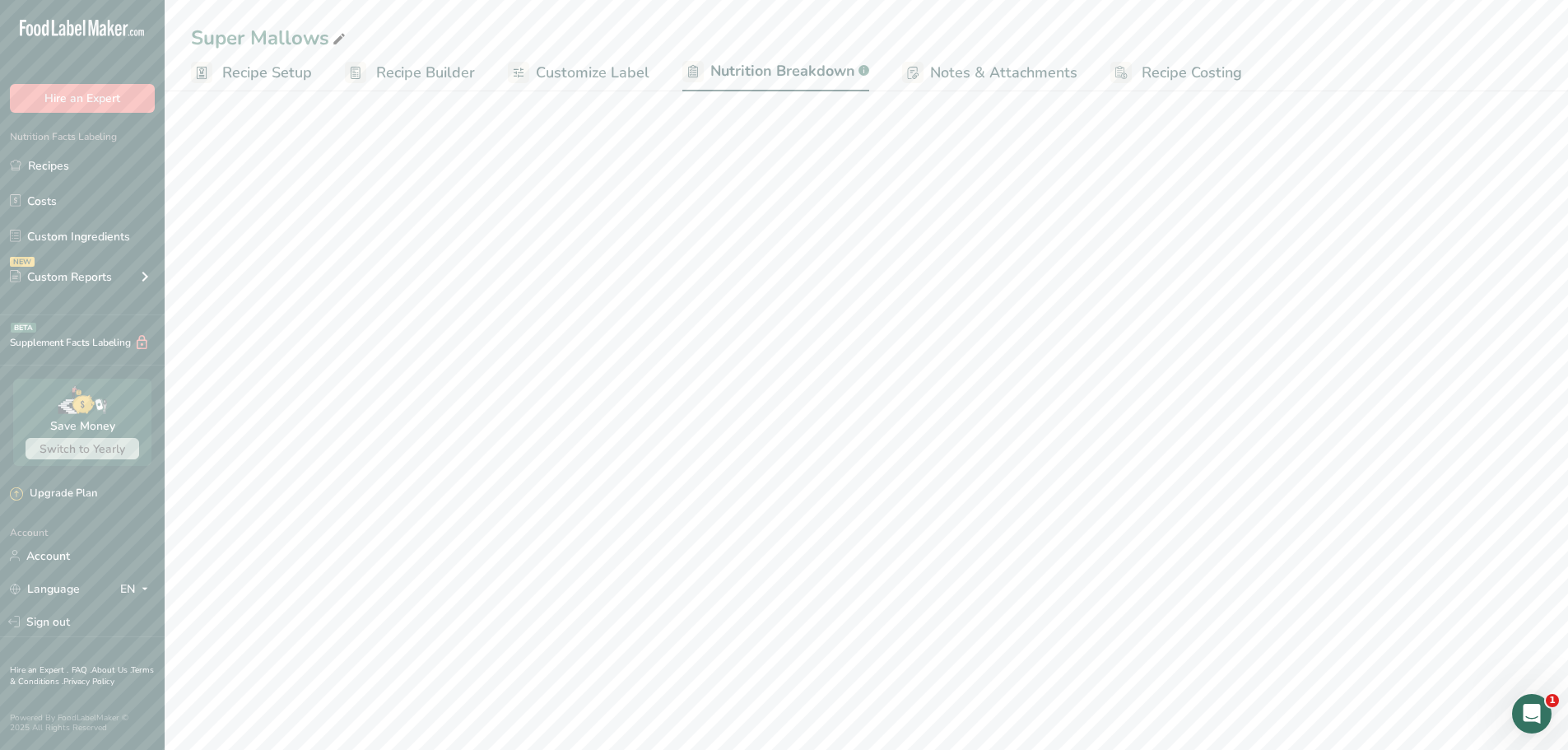
select select "Calories"
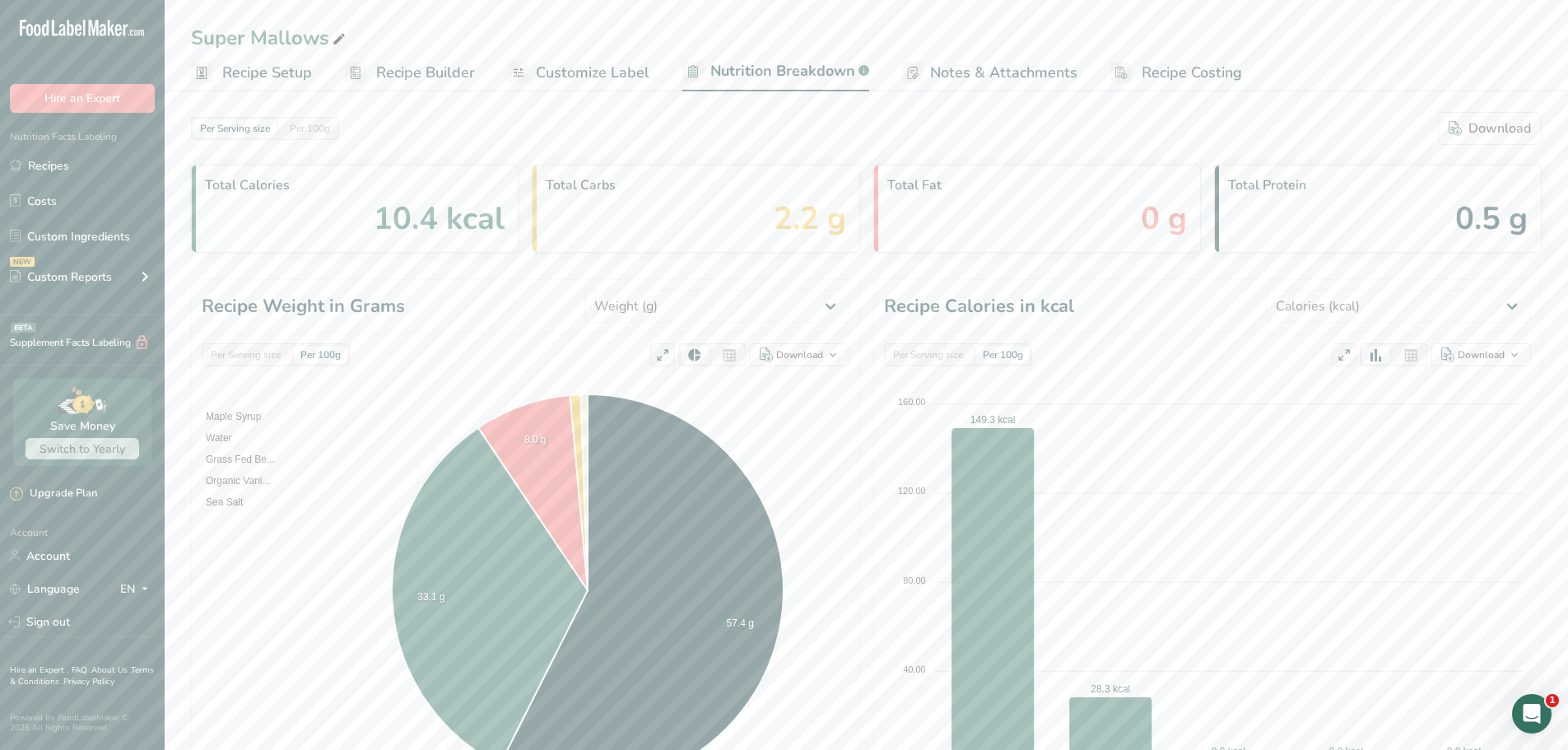
click at [543, 65] on span "Customize Label" at bounding box center [593, 73] width 114 height 22
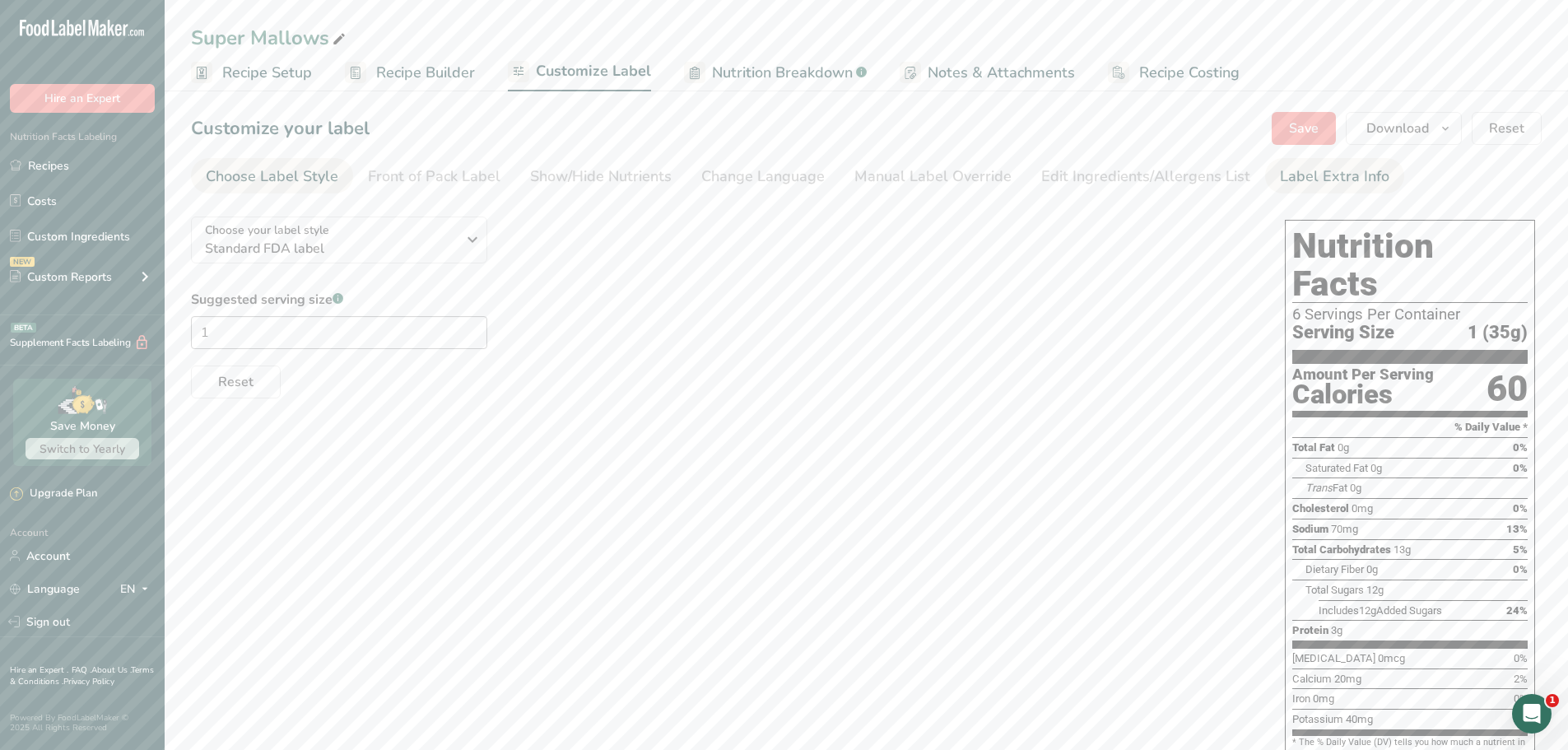
click at [1354, 178] on div "Label Extra Info" at bounding box center [1335, 177] width 110 height 22
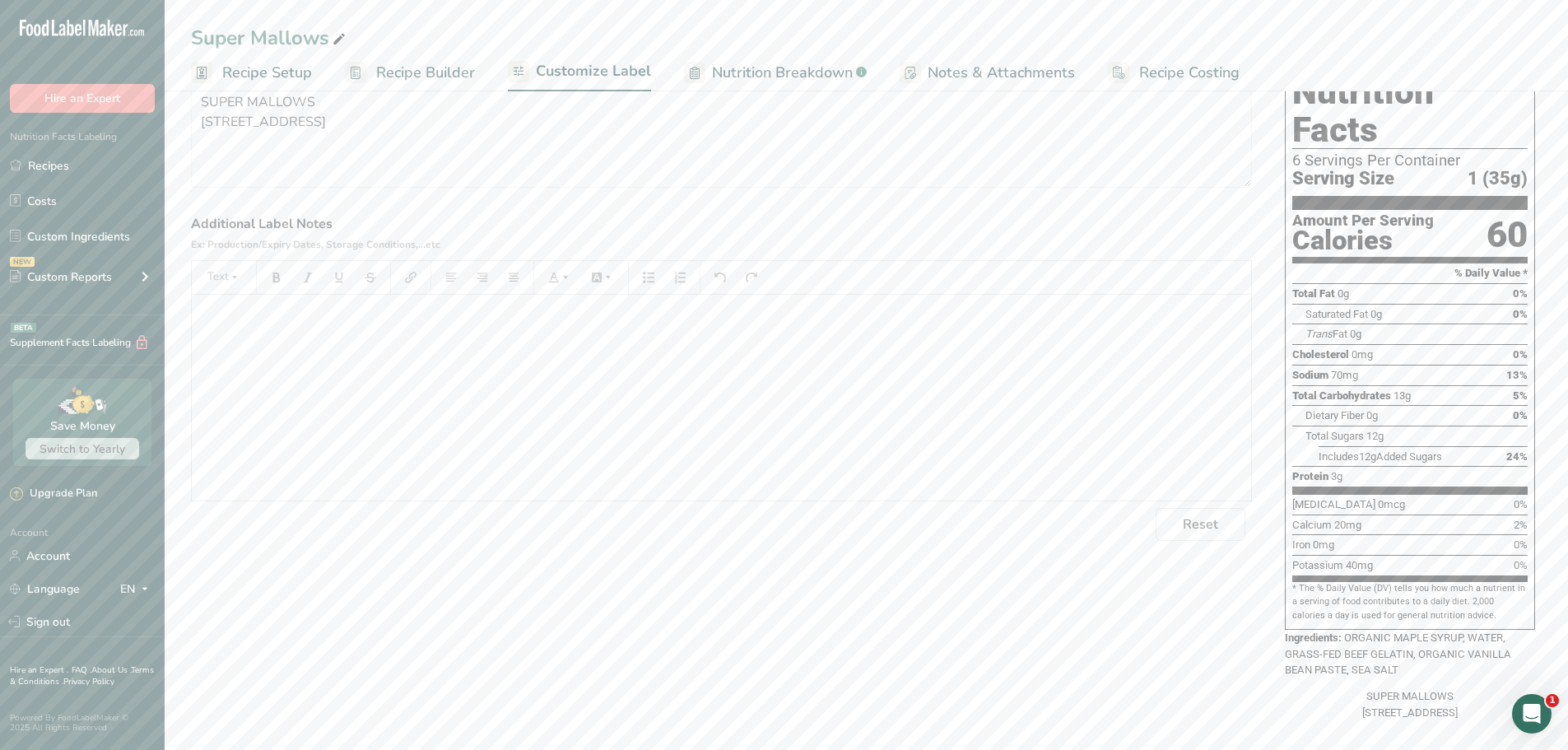
scroll to position [179, 0]
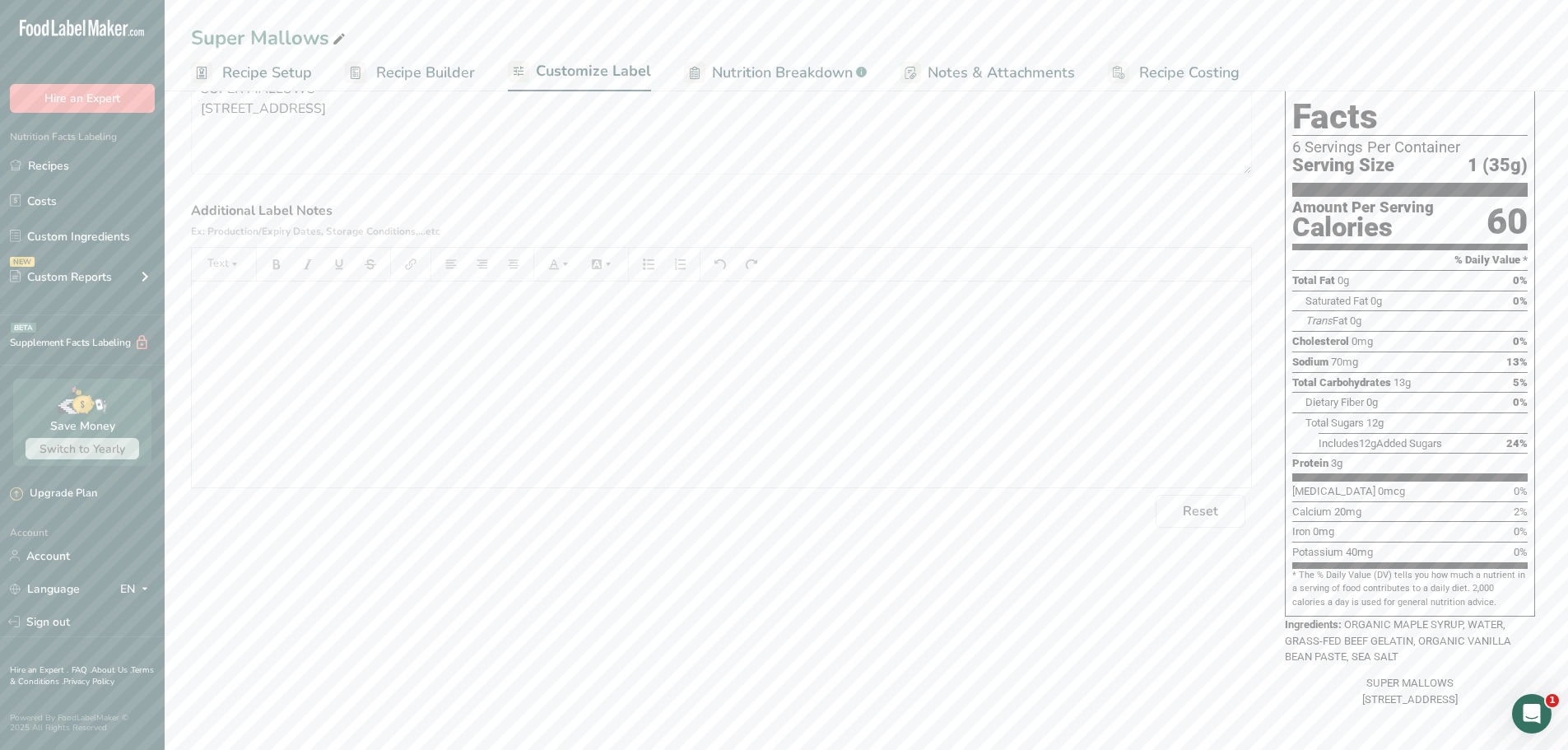
click at [404, 363] on div "﻿" at bounding box center [722, 384] width 1059 height 205
click at [407, 138] on textarea "SUPER MALLOWS [STREET_ADDRESS]" at bounding box center [722, 122] width 1061 height 106
type textarea "SUPER MALLOWS [STREET_ADDRESS]"
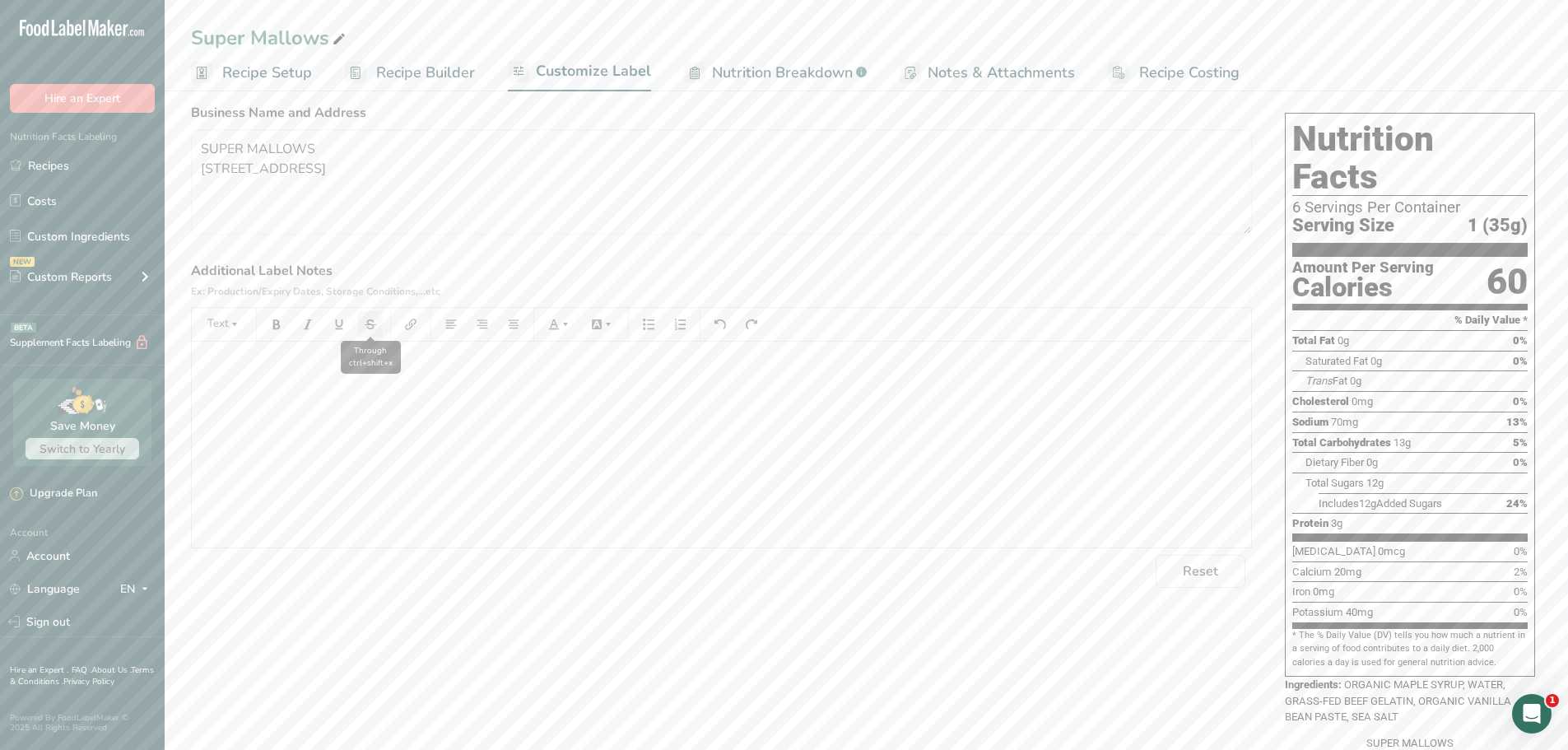
scroll to position [0, 0]
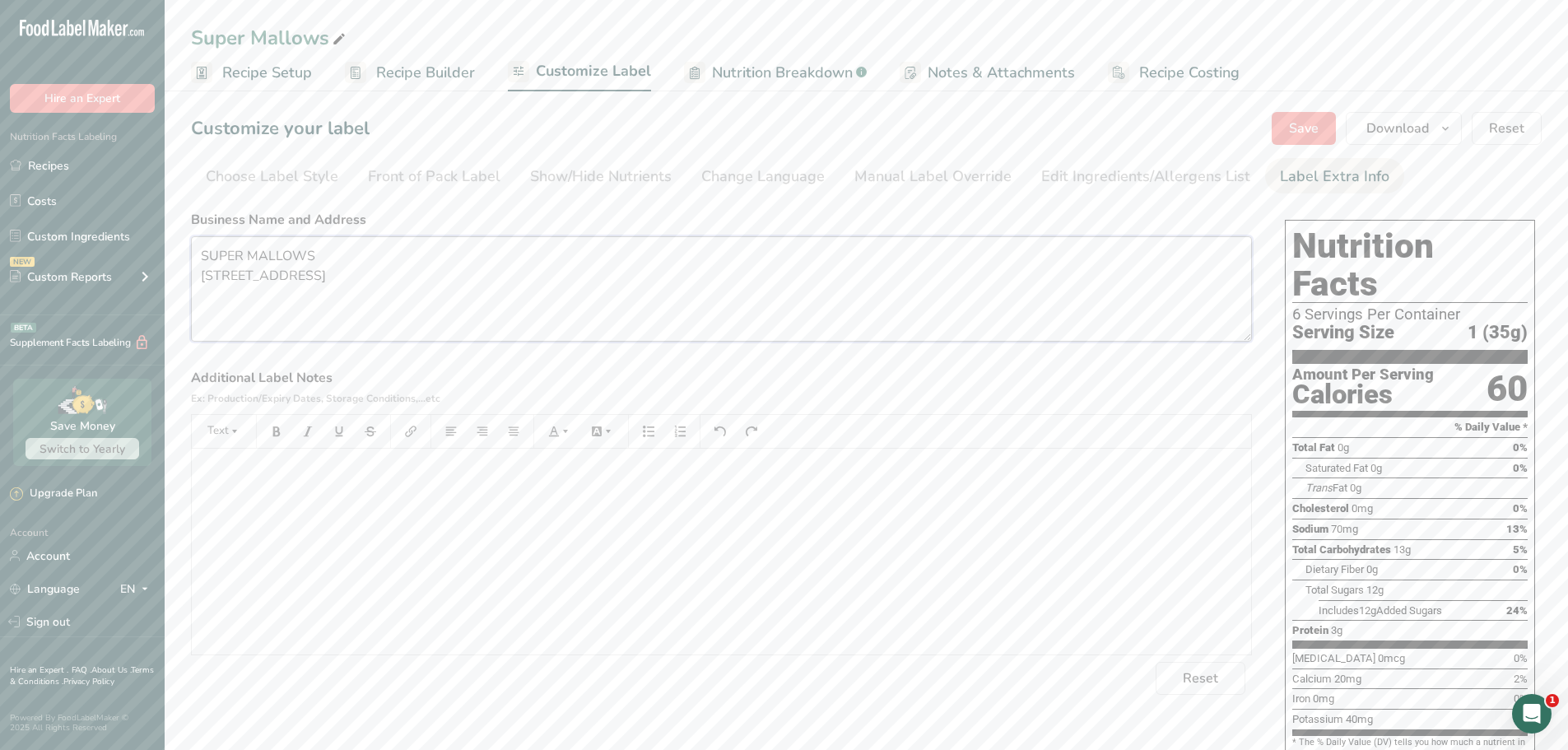
click at [392, 300] on textarea "SUPER MALLOWS [STREET_ADDRESS]" at bounding box center [722, 289] width 1061 height 106
drag, startPoint x: 210, startPoint y: 327, endPoint x: 1453, endPoint y: 62, distance: 1270.9
click at [1452, 38] on div "Super Mallows" at bounding box center [866, 38] width 1403 height 30
click at [1448, 126] on icon "button" at bounding box center [1445, 129] width 13 height 21
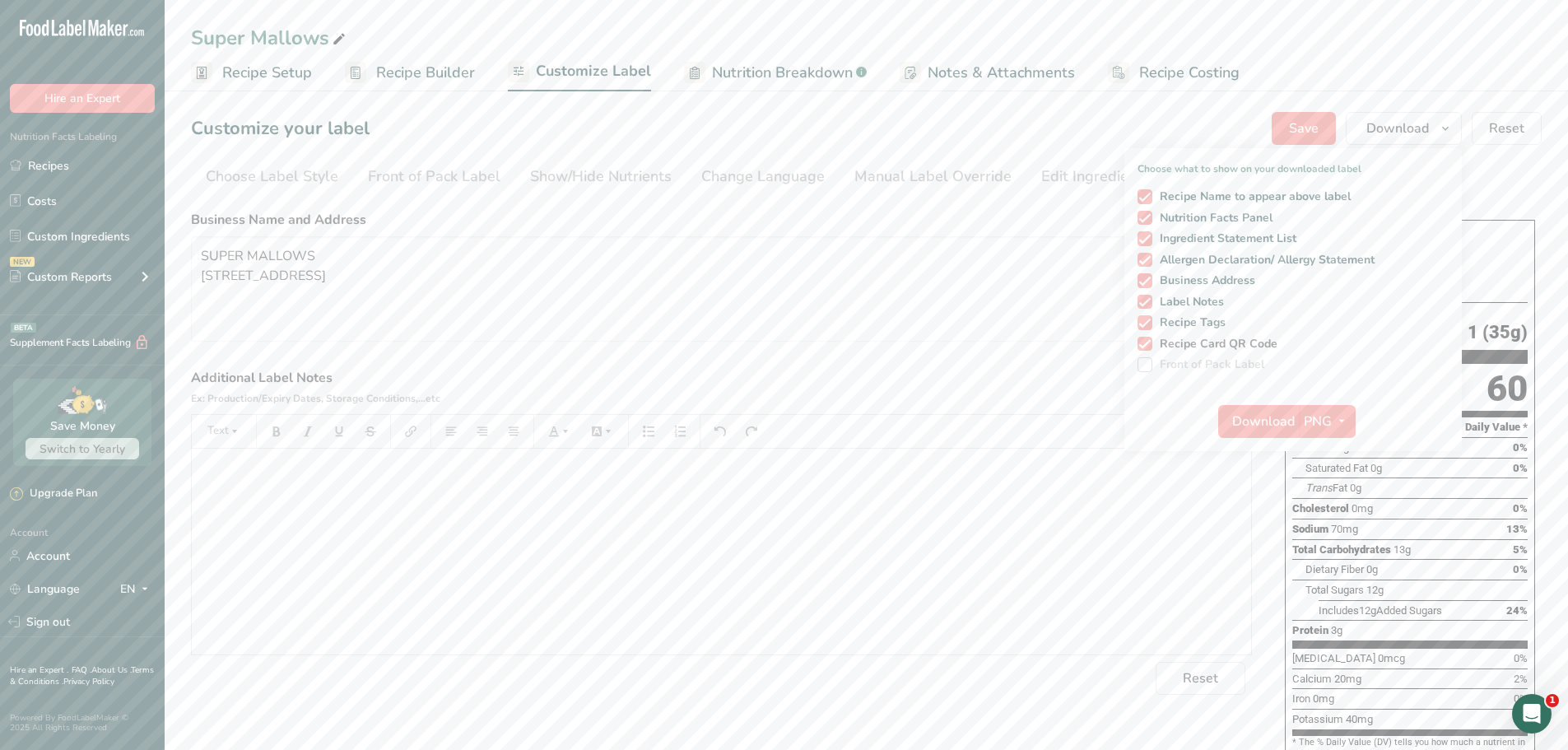
click at [1148, 337] on span at bounding box center [1145, 344] width 15 height 15
click at [1148, 338] on input "Recipe Card QR Code" at bounding box center [1142, 343] width 11 height 11
checkbox input "false"
click at [1272, 430] on span "Download" at bounding box center [1264, 422] width 63 height 20
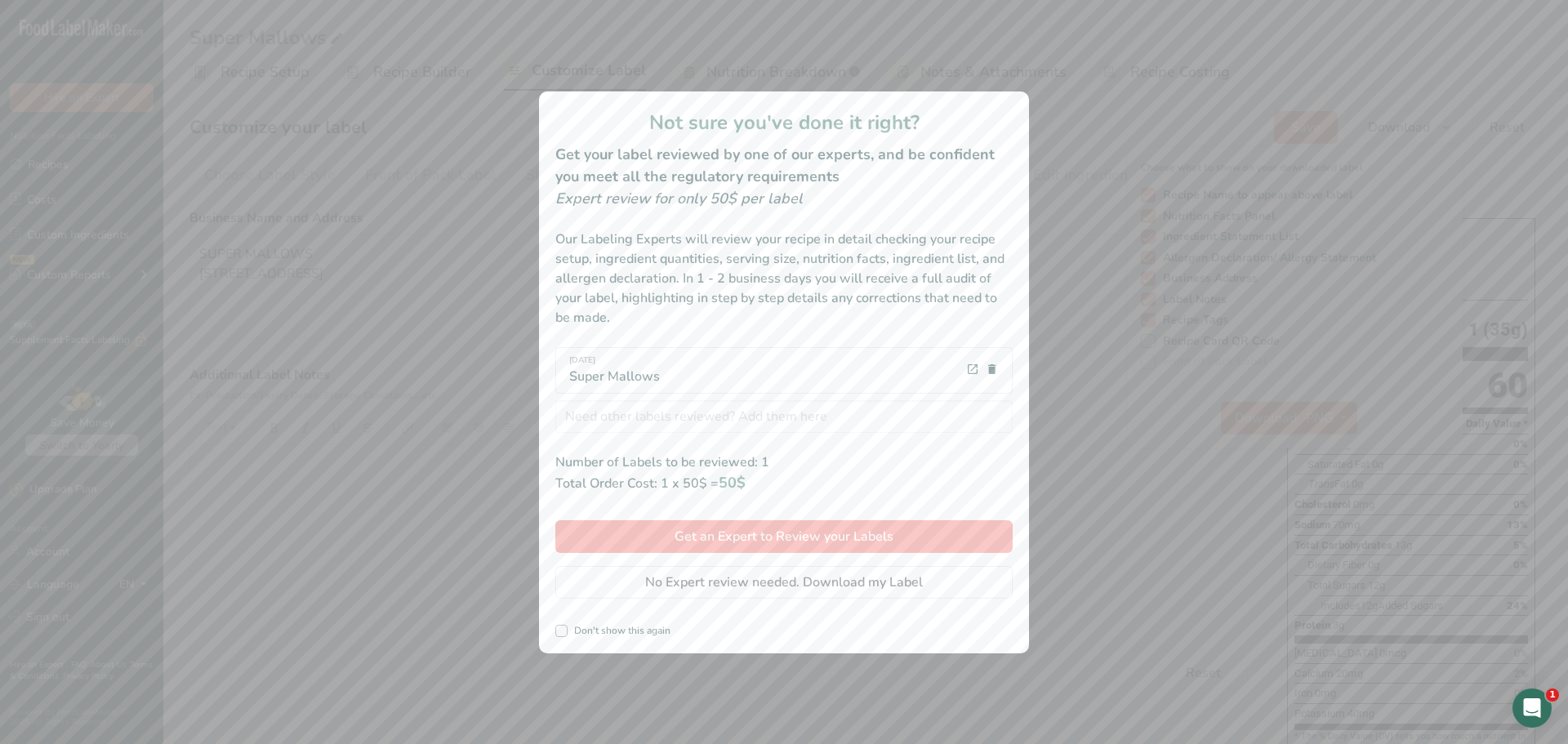
click at [676, 375] on div "10-9-2025 Super Mallows" at bounding box center [784, 370] width 457 height 47
click at [706, 584] on span "No Expert review needed. Download my Label" at bounding box center [783, 583] width 277 height 20
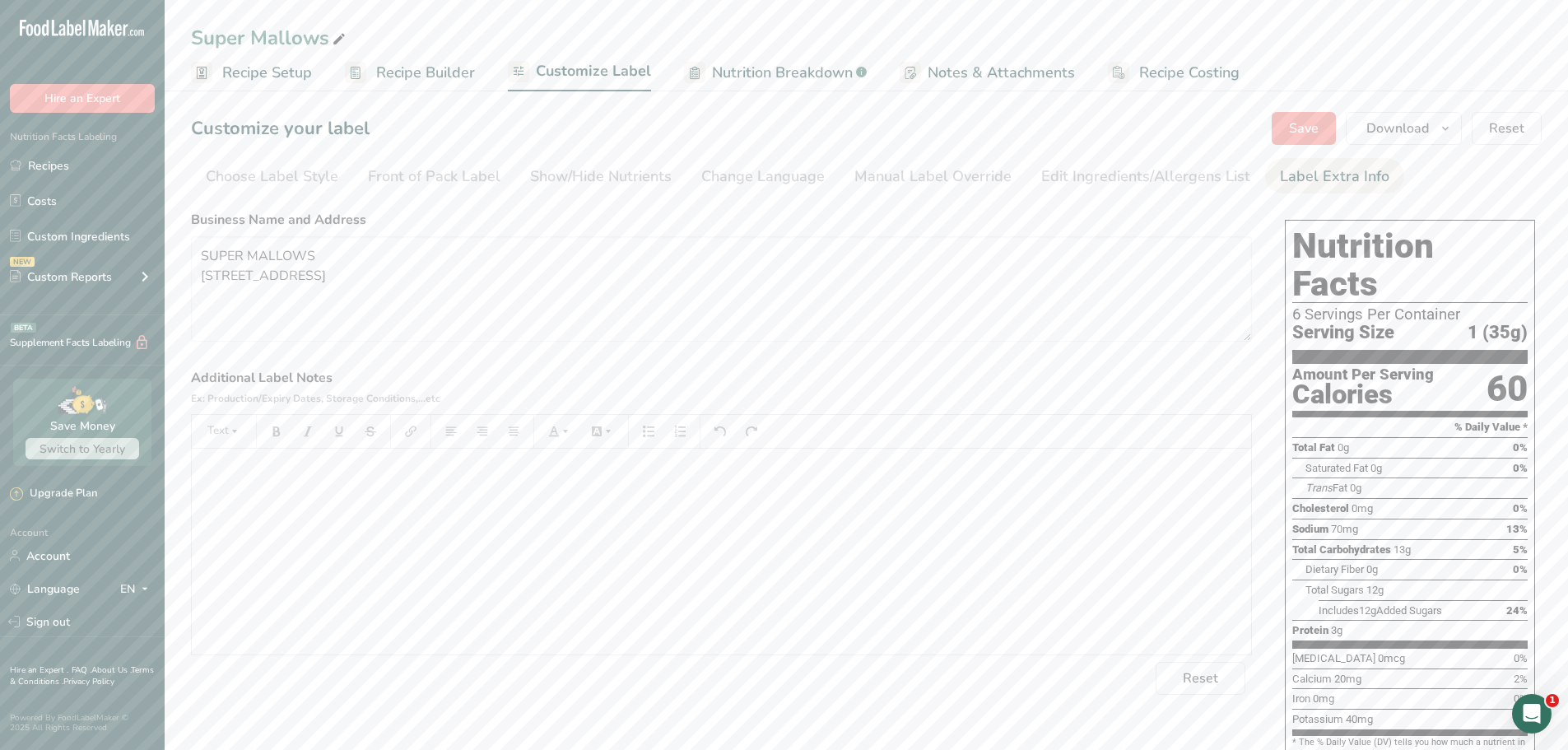
click at [1520, 46] on div "Super Mallows" at bounding box center [866, 38] width 1403 height 30
click at [290, 80] on span "Recipe Setup" at bounding box center [266, 73] width 90 height 22
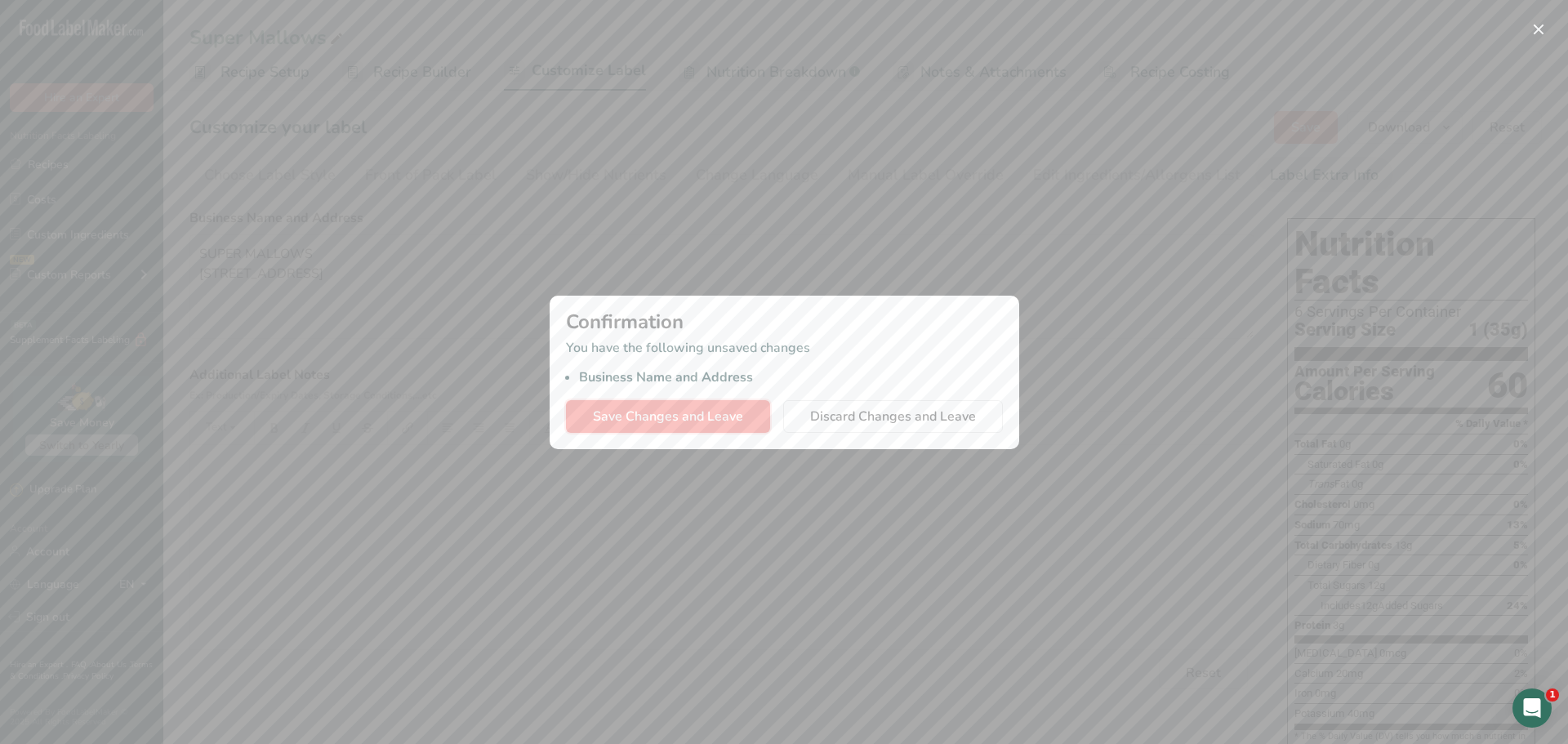
click at [692, 420] on span "Save Changes and Leave" at bounding box center [668, 417] width 151 height 20
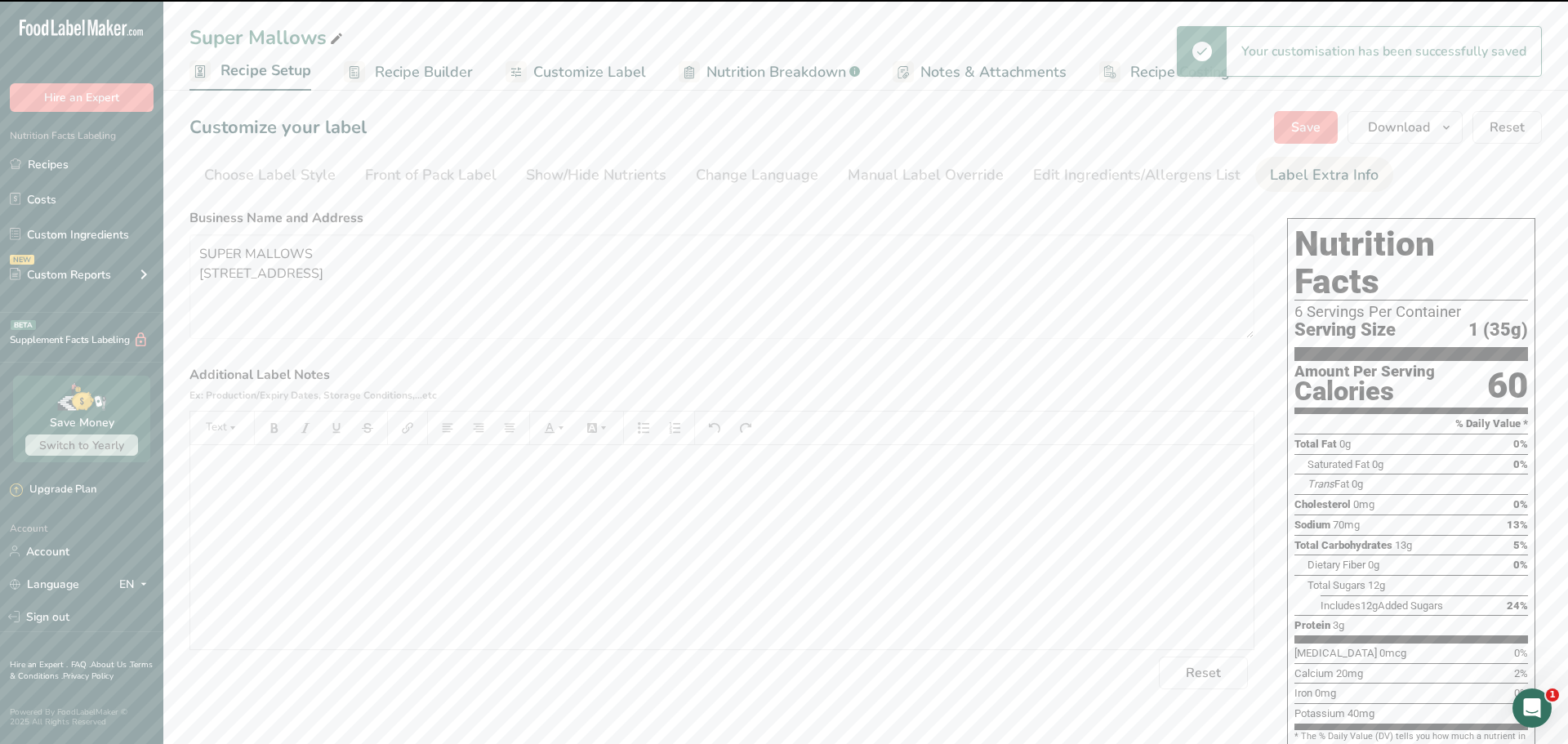
type textarea "SUPER MALLOWS [STREET_ADDRESS]"
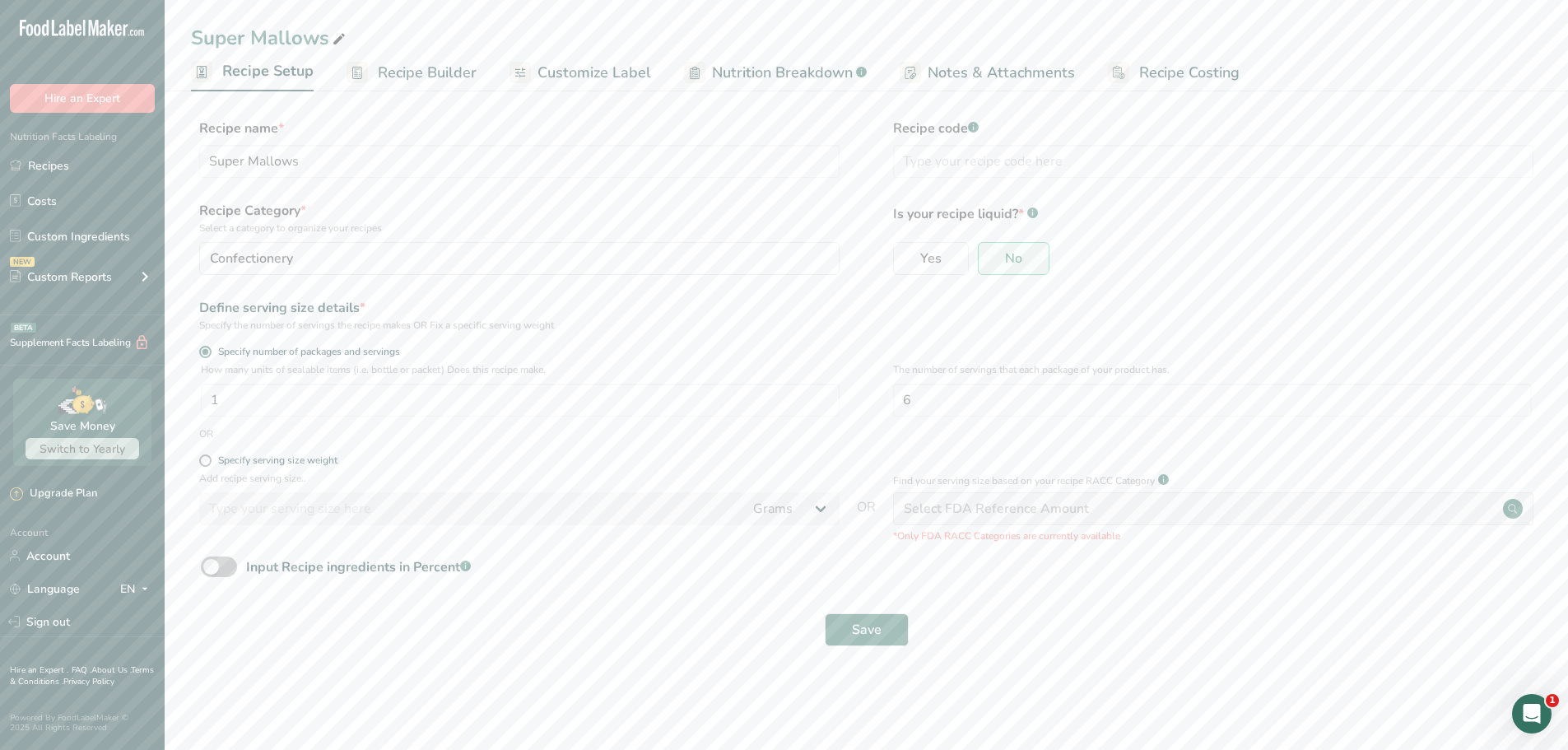
click at [446, 69] on span "Recipe Builder" at bounding box center [427, 73] width 99 height 22
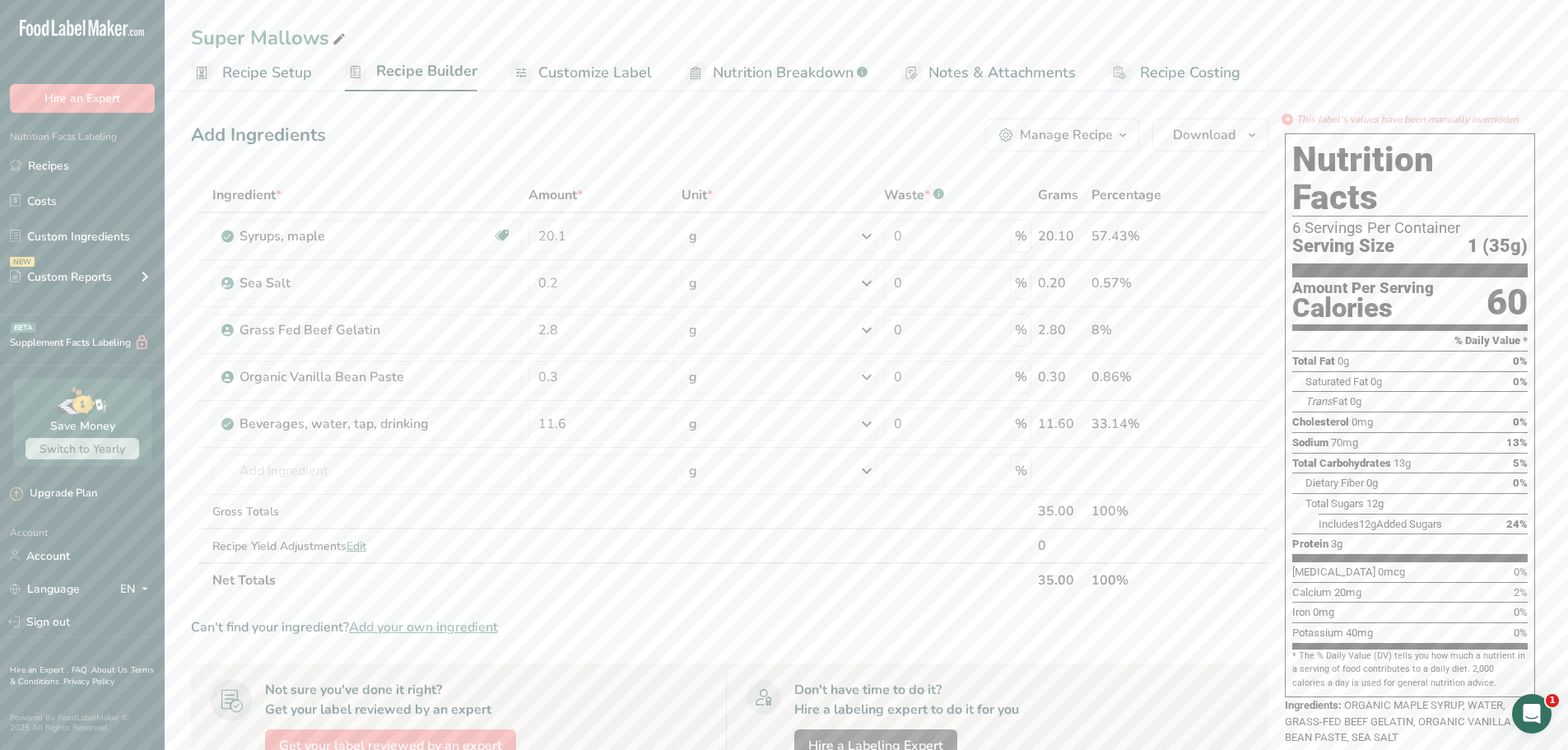
click at [581, 75] on span "Customize Label" at bounding box center [596, 73] width 114 height 22
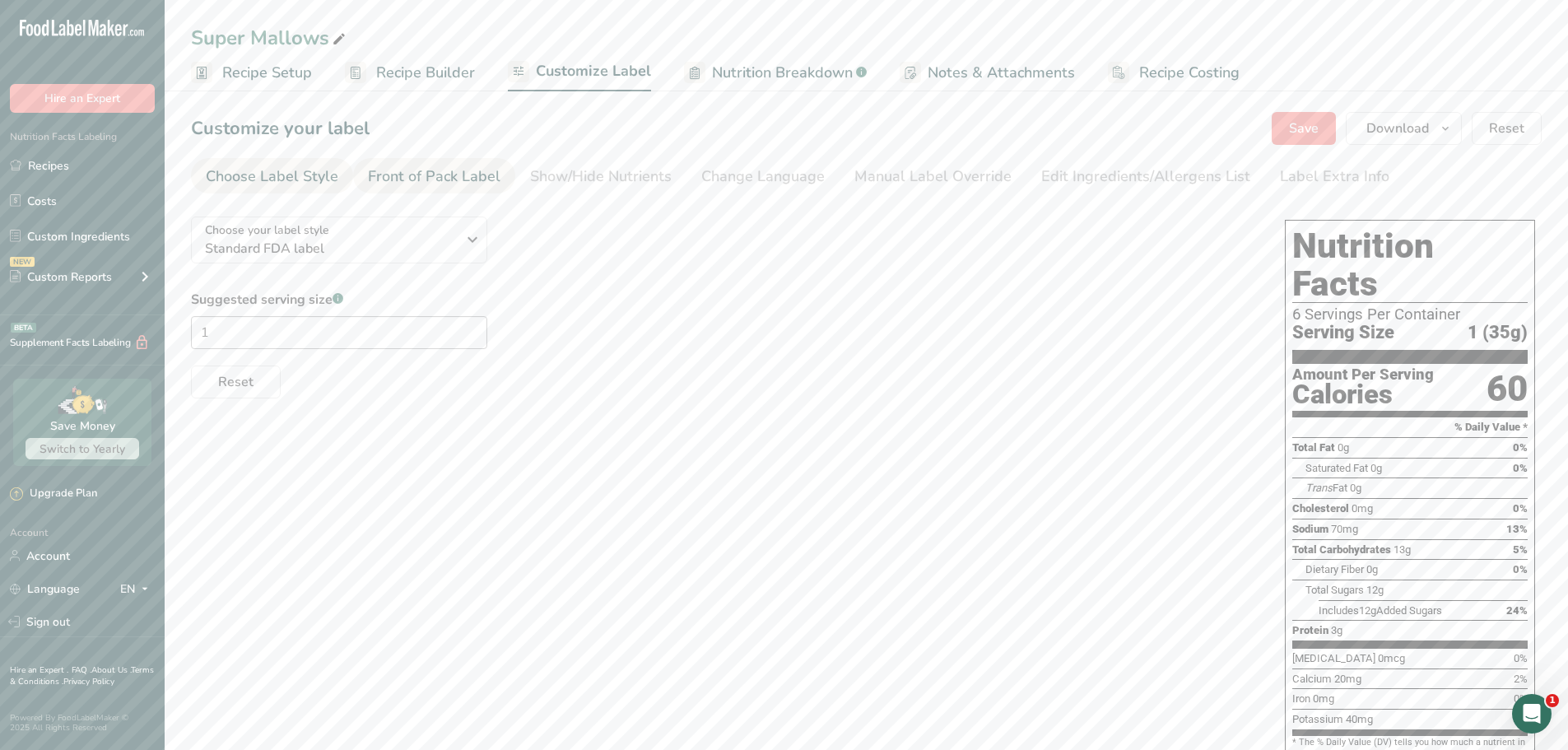
click at [471, 176] on div "Front of Pack Label" at bounding box center [434, 177] width 133 height 22
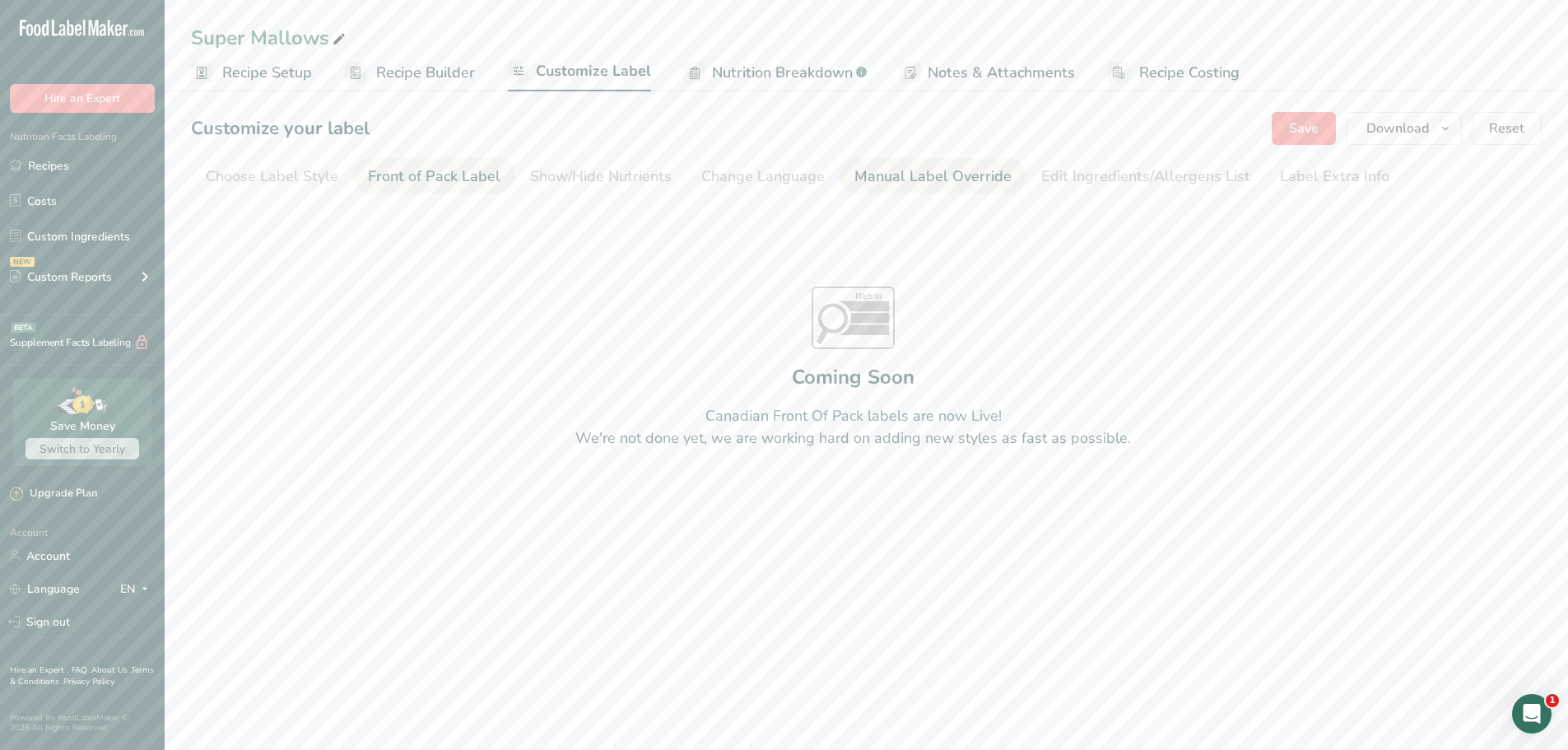
click at [874, 182] on div "Manual Label Override" at bounding box center [933, 177] width 158 height 22
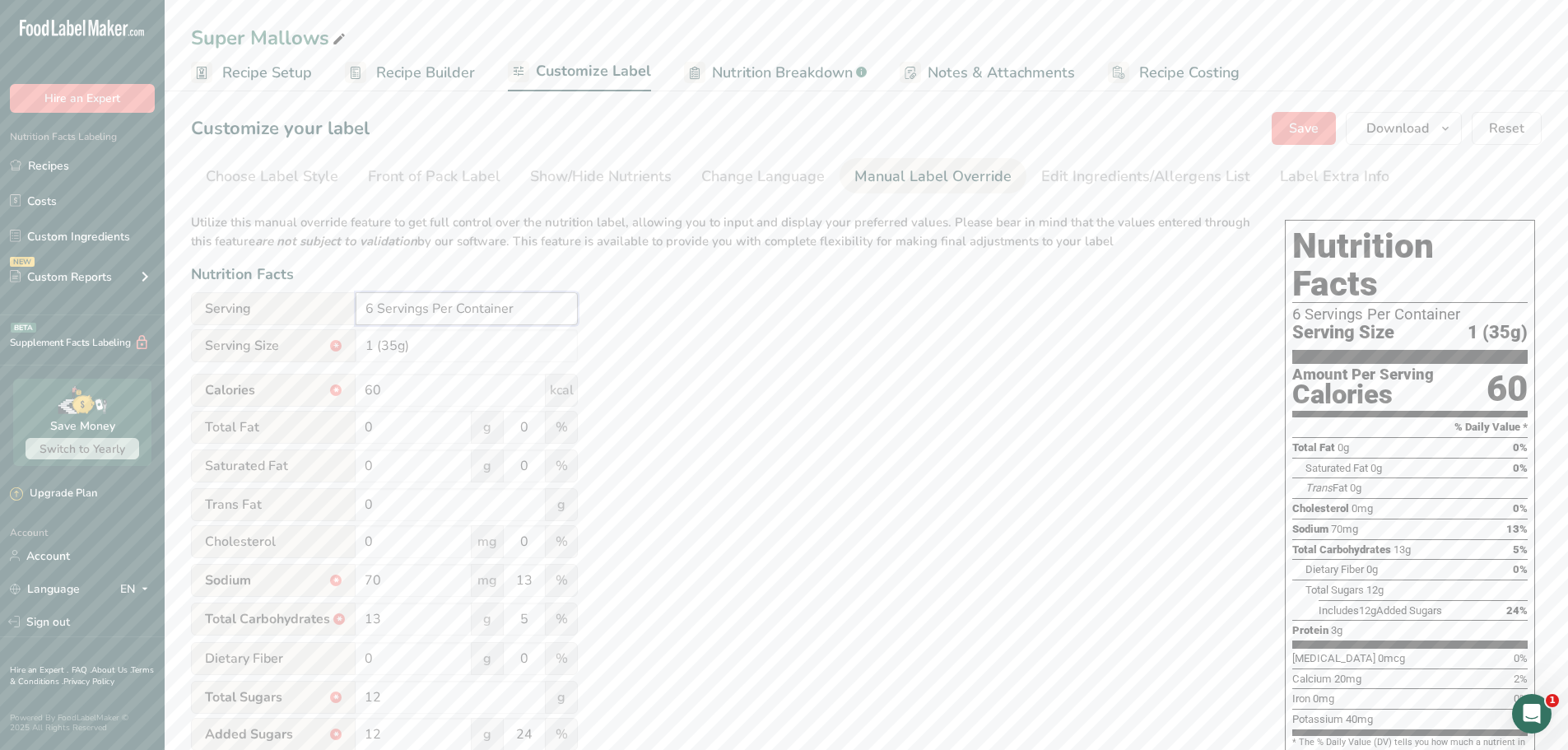
click at [370, 305] on input "6 Servings Per Container" at bounding box center [466, 309] width 222 height 33
type input "8 Servings Per Container"
click at [881, 348] on div "Utilize this manual override feature to get full control over the nutrition lab…" at bounding box center [722, 597] width 1061 height 788
click at [1310, 120] on span "Save" at bounding box center [1304, 129] width 30 height 20
click at [1443, 129] on icon "button" at bounding box center [1445, 129] width 13 height 21
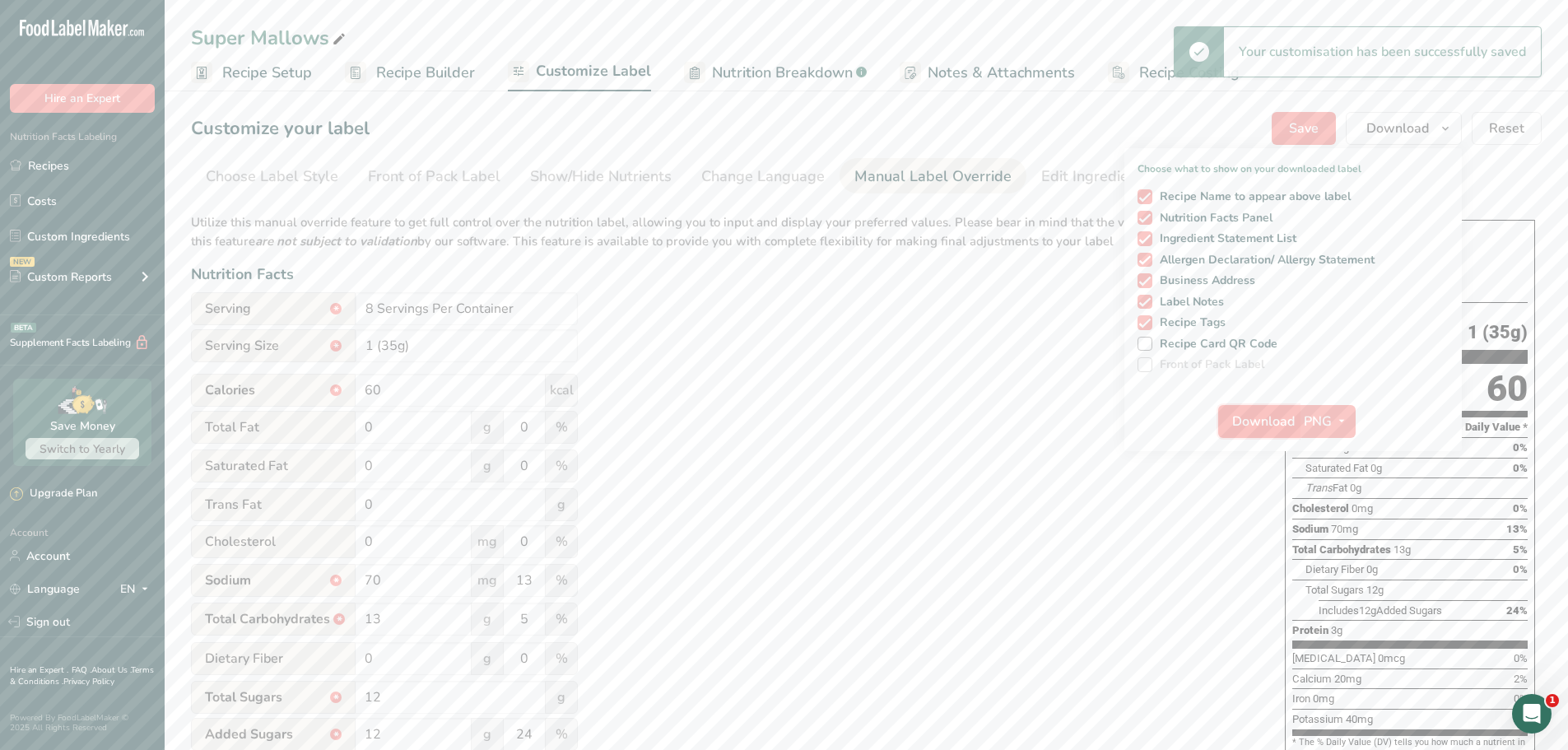
click at [1264, 418] on span "Download" at bounding box center [1264, 422] width 63 height 20
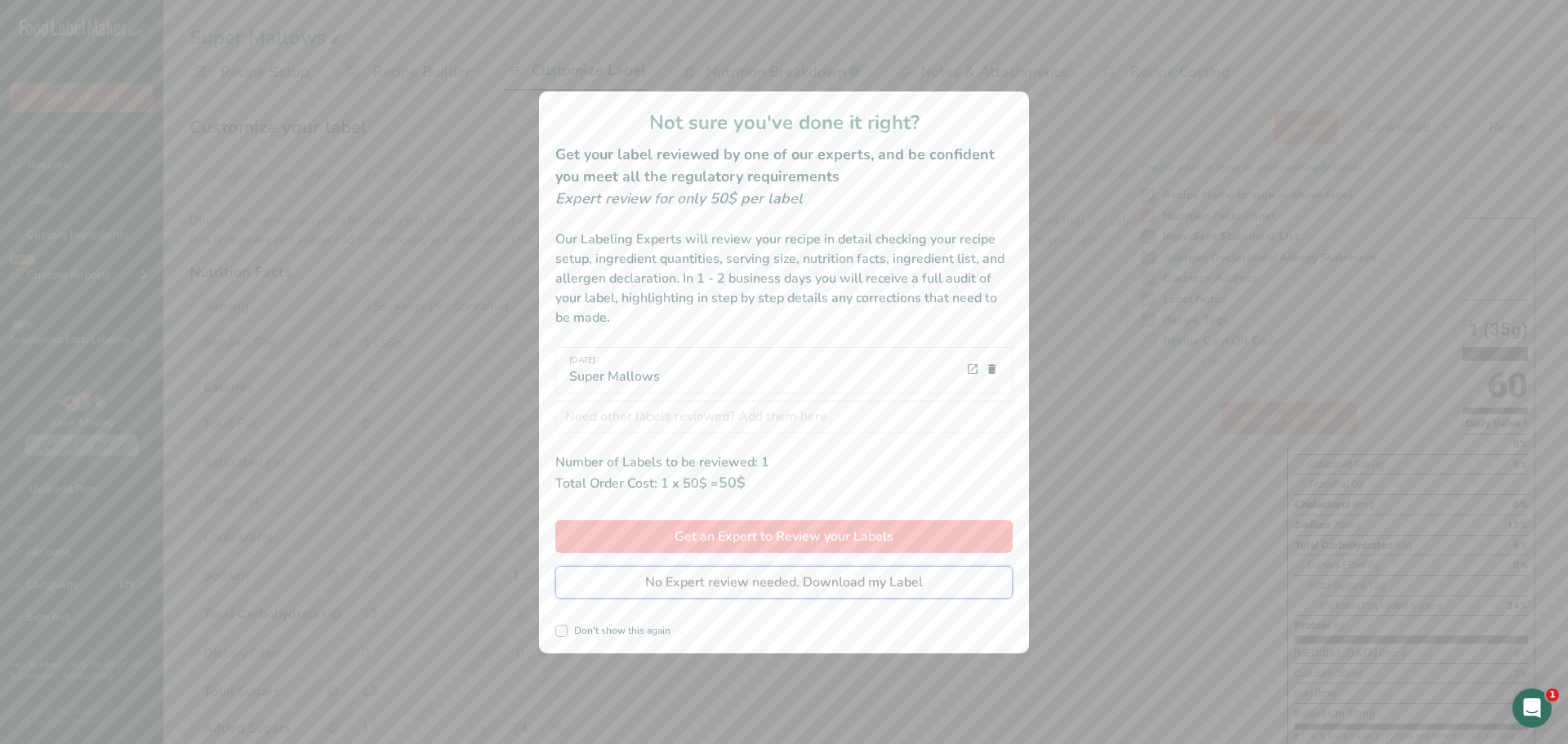
click at [692, 588] on span "No Expert review needed. Download my Label" at bounding box center [783, 583] width 277 height 20
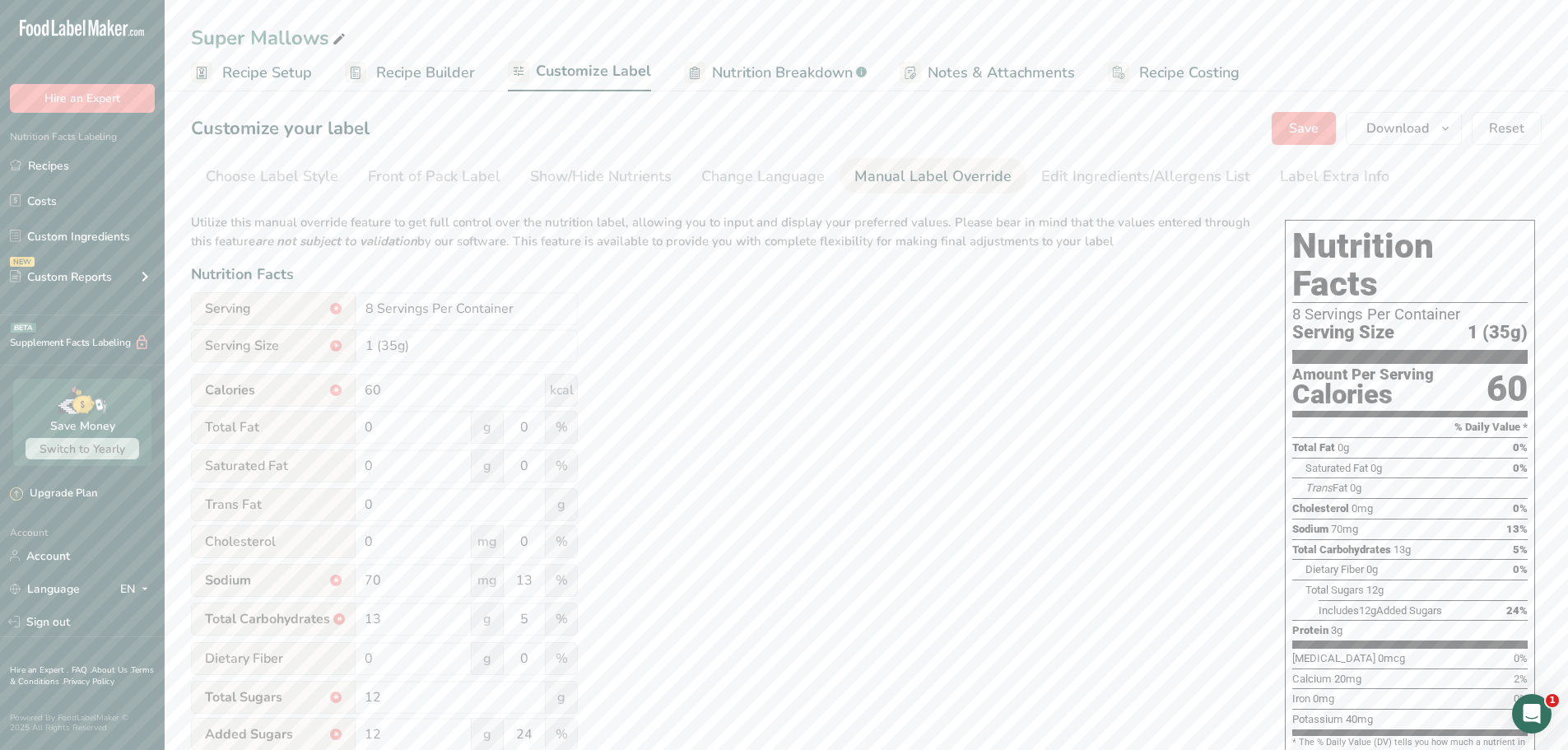
click at [1090, 363] on div "Utilize this manual override feature to get full control over the nutrition lab…" at bounding box center [722, 597] width 1061 height 788
